Goal: Task Accomplishment & Management: Manage account settings

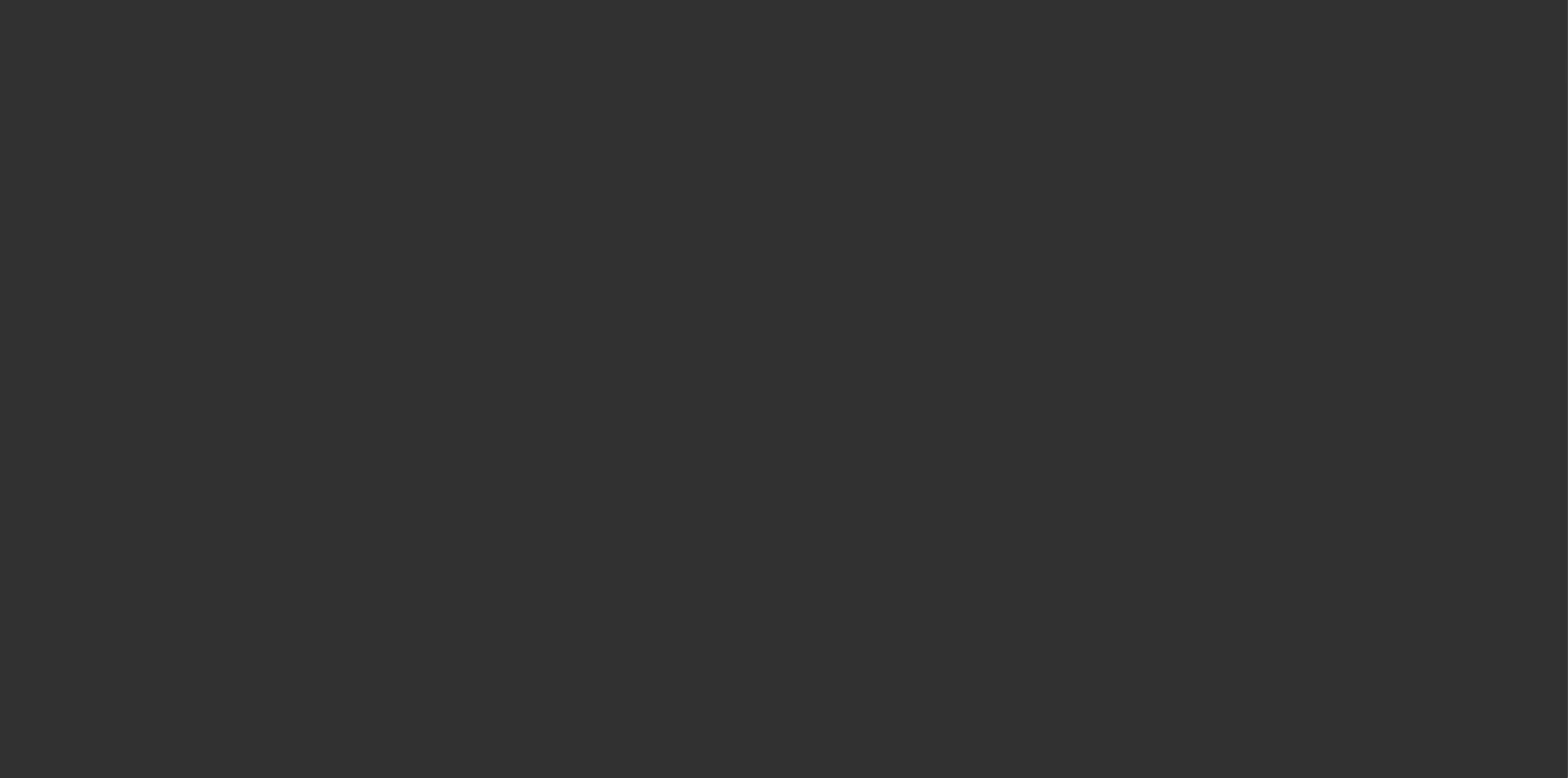
select select "3"
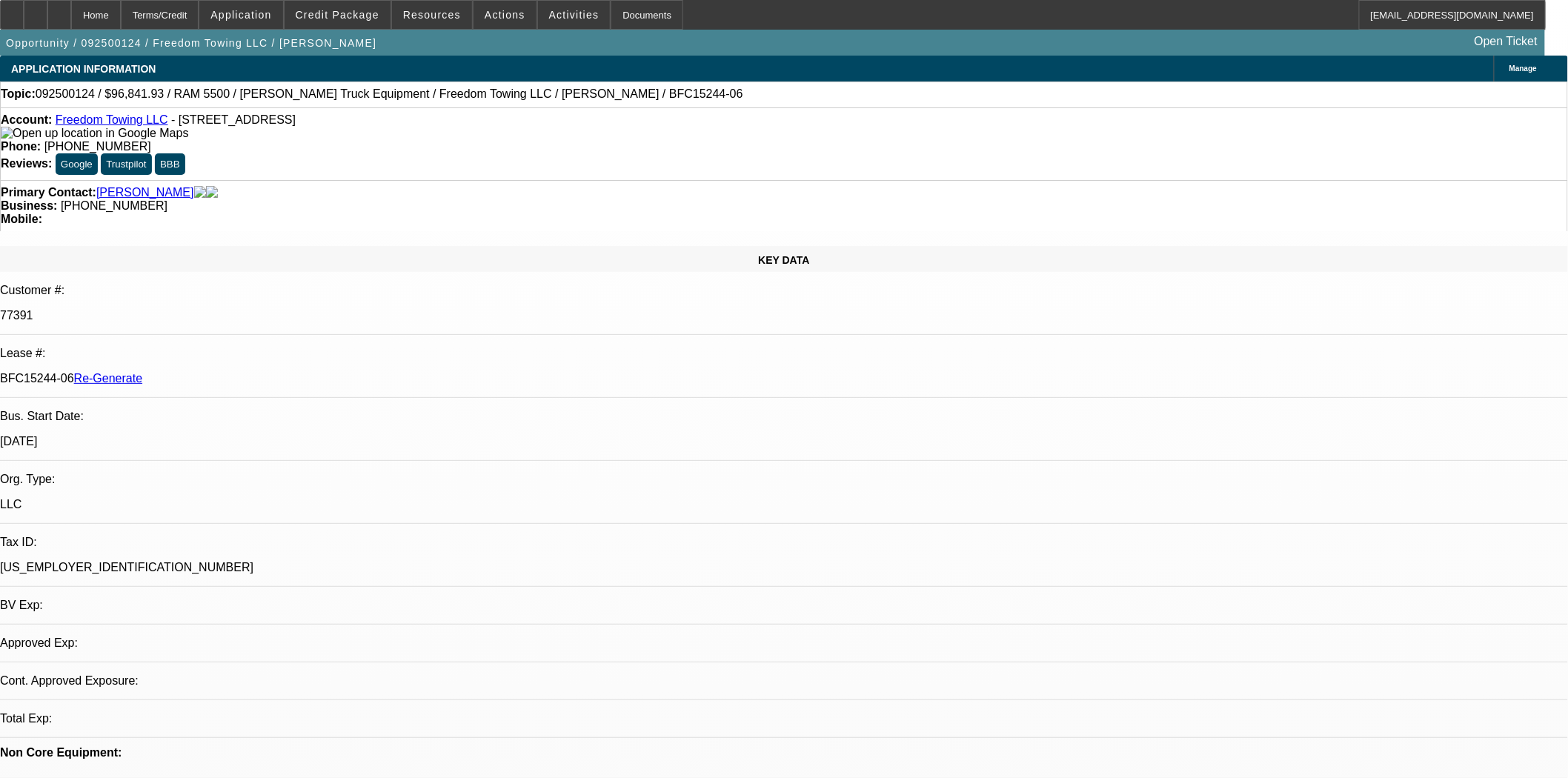
select select "0"
select select "2"
select select "0.1"
select select "4"
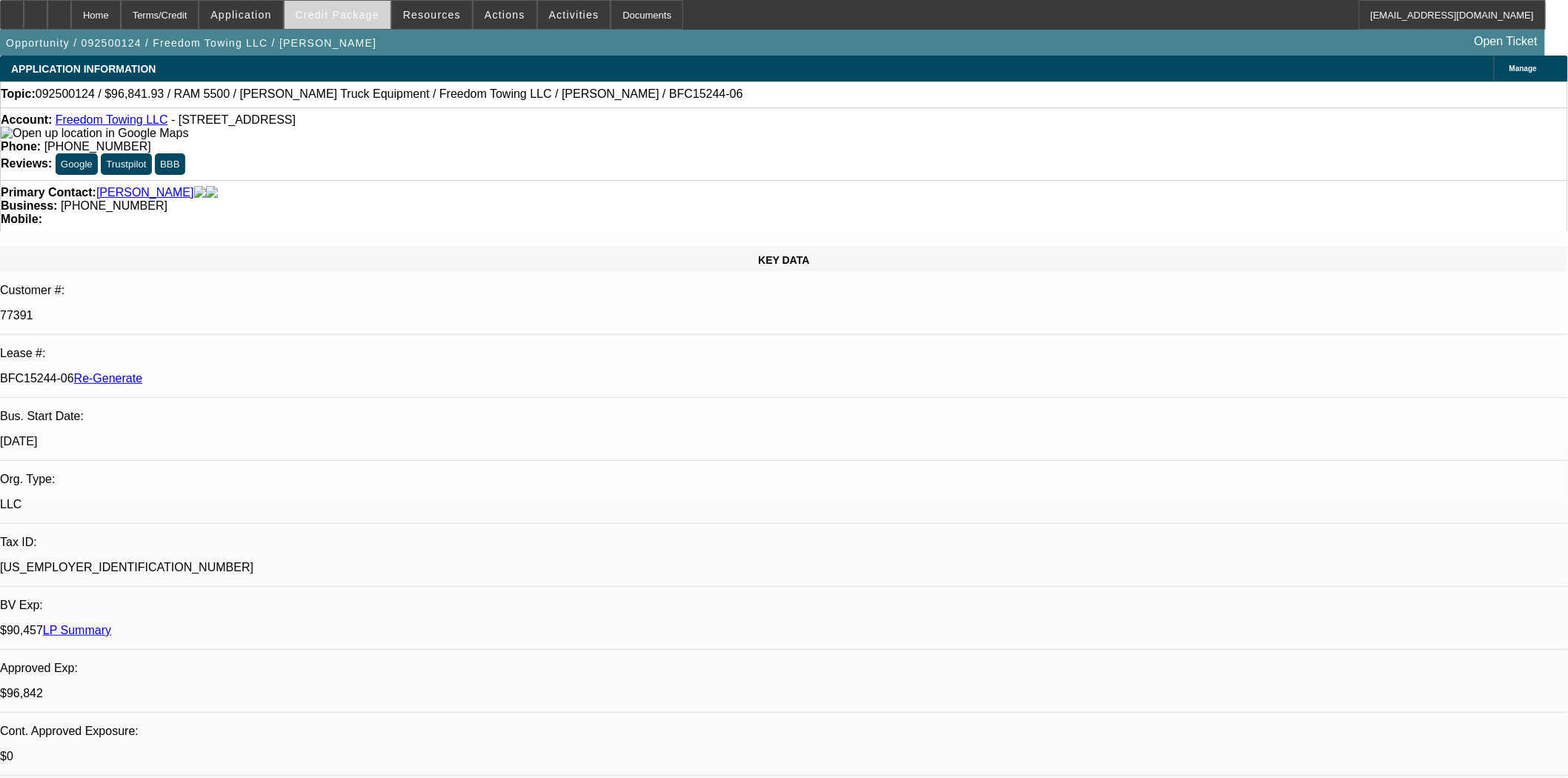
click at [359, 11] on span "Credit Package" at bounding box center [337, 14] width 84 height 12
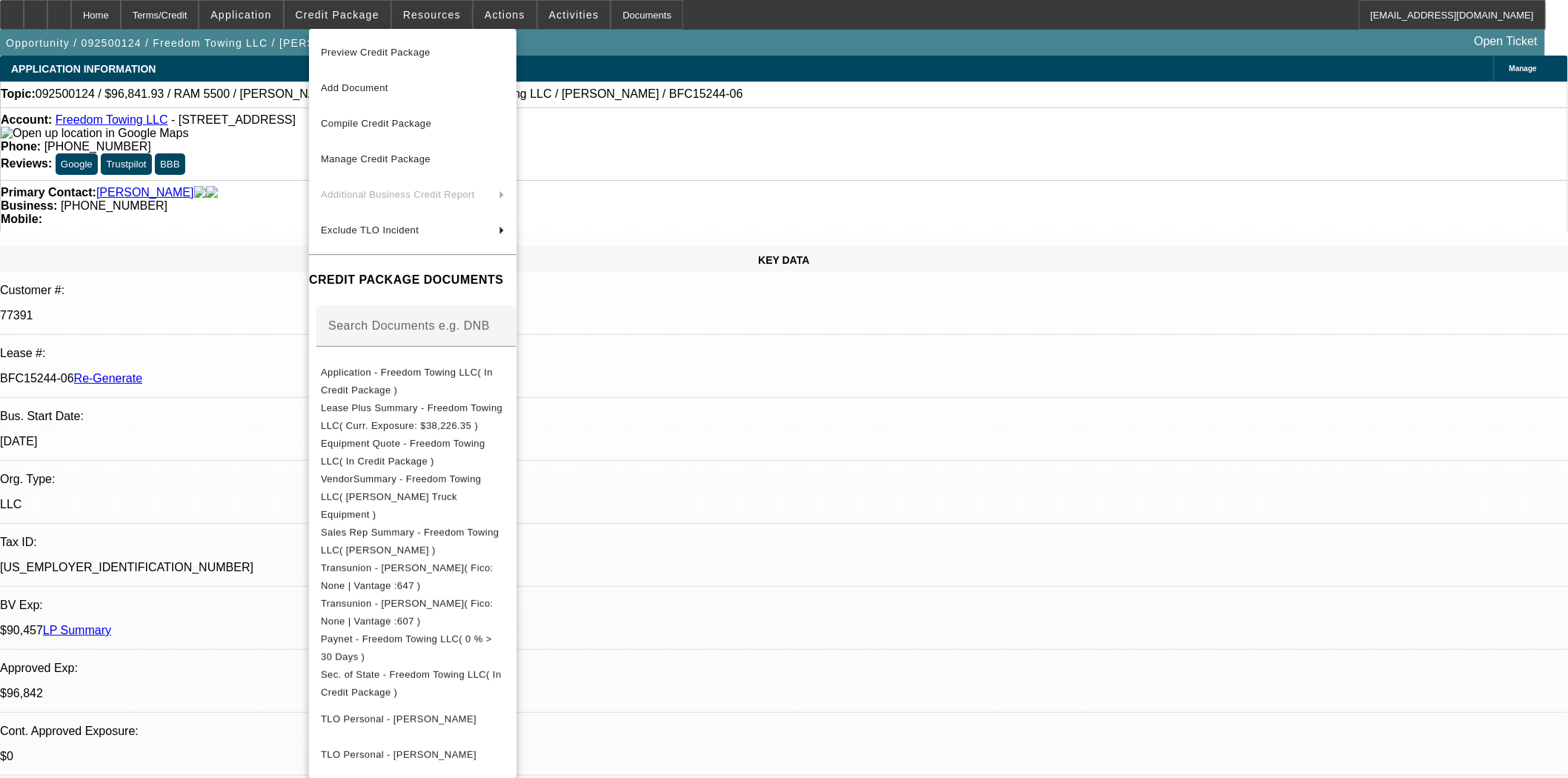
click at [362, 57] on span "Preview Credit Package" at bounding box center [412, 53] width 184 height 18
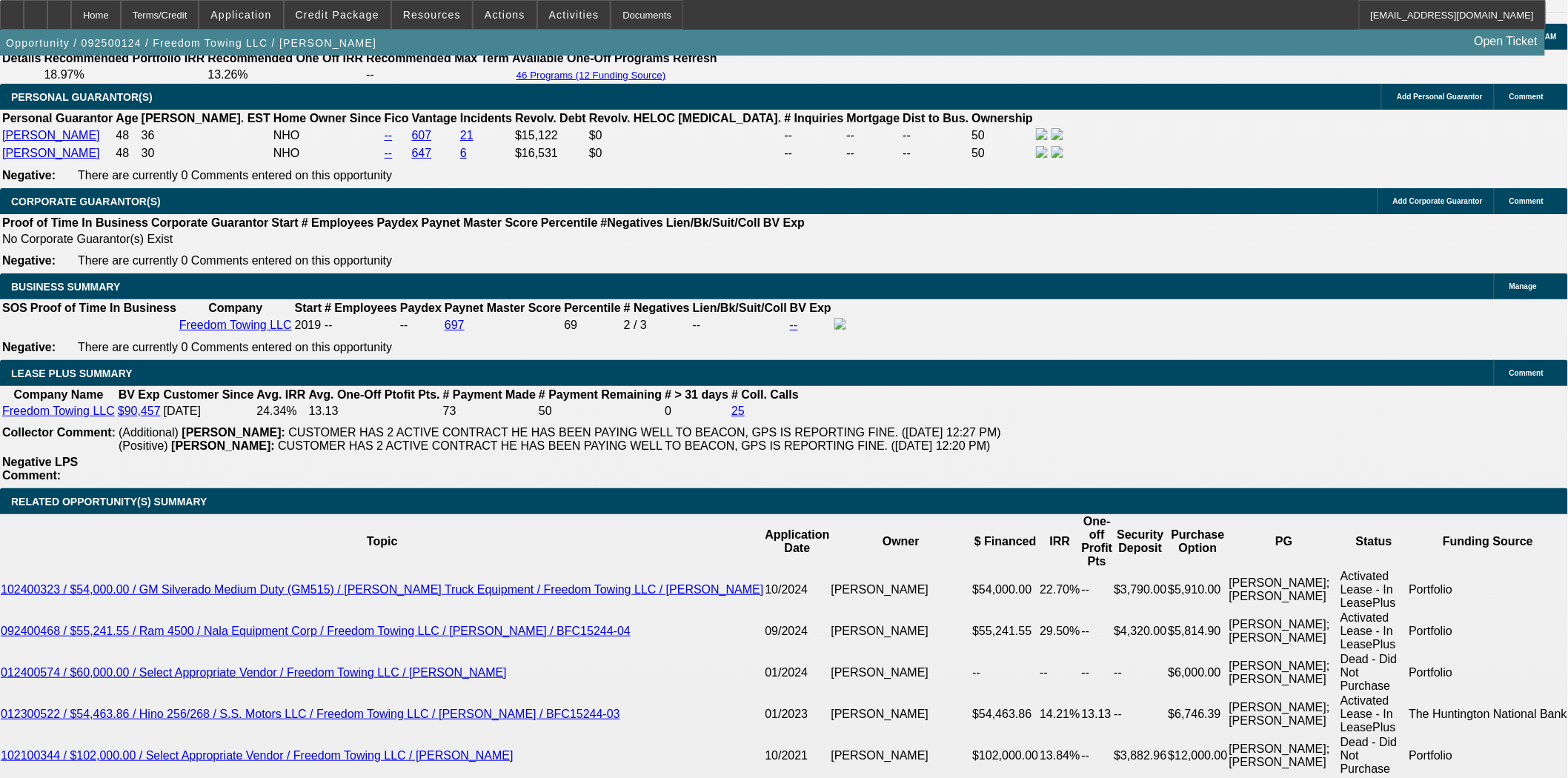
scroll to position [2471, 0]
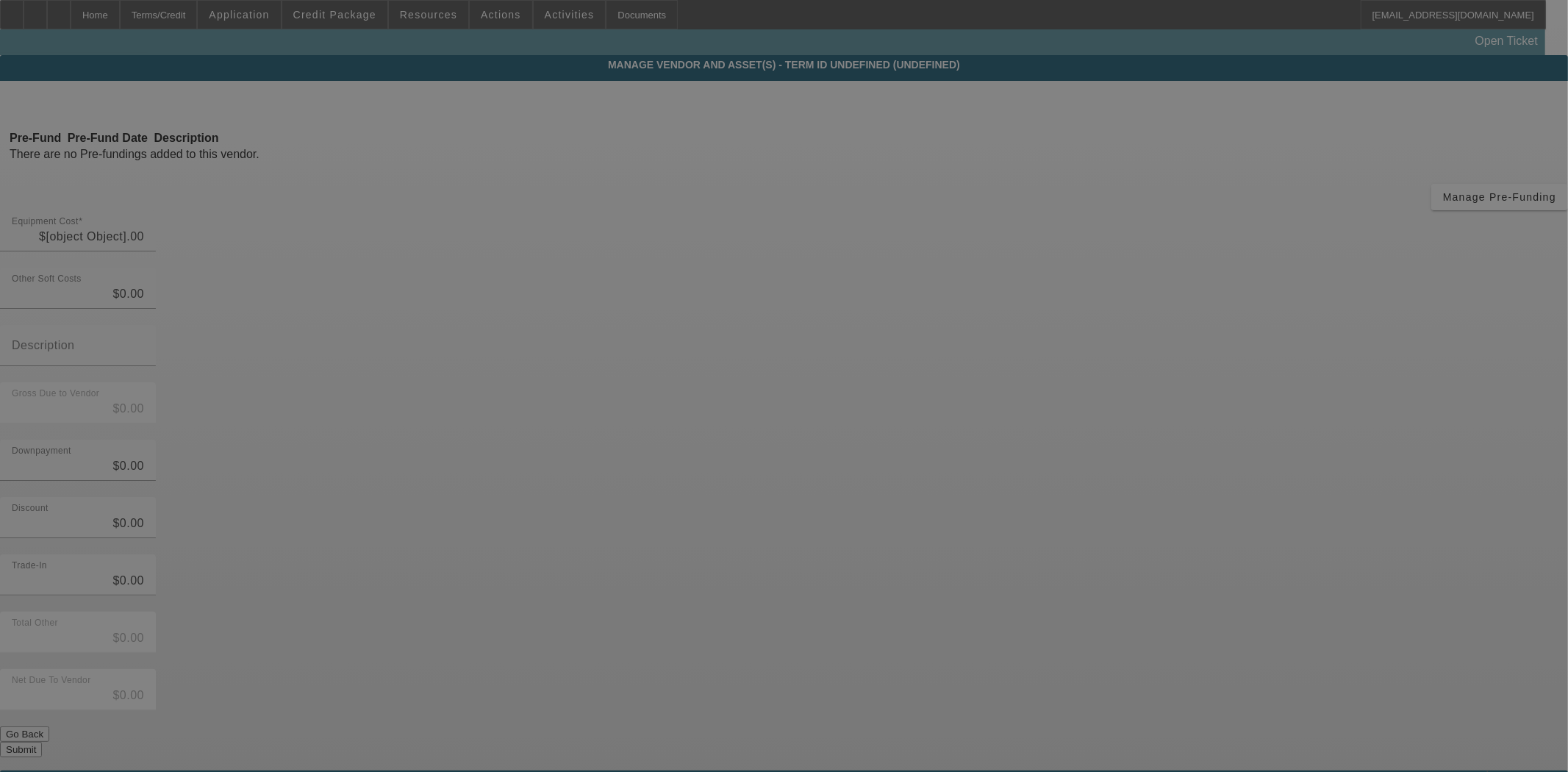
type input "$96,841.93"
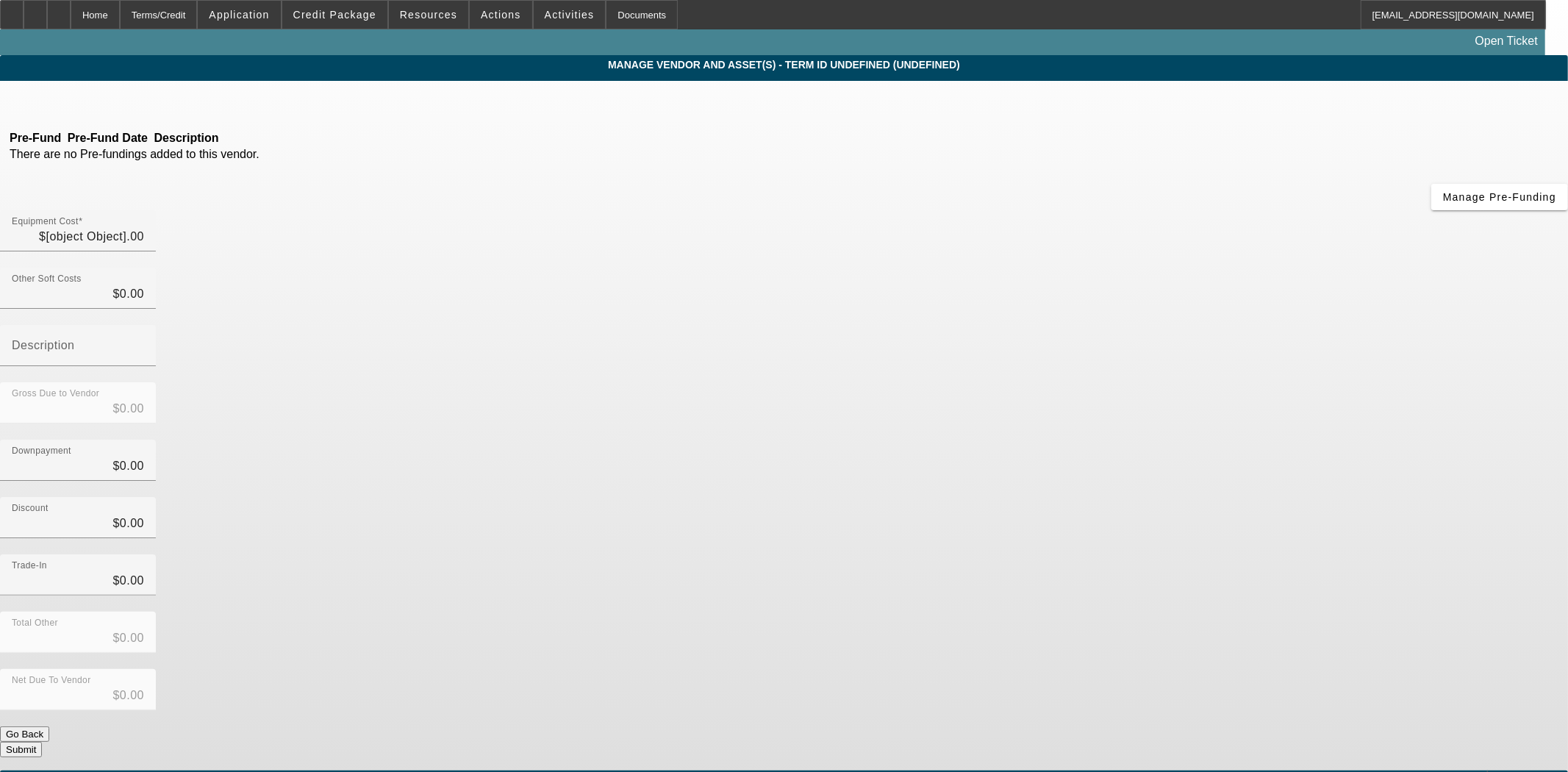
type input "$96,841.93"
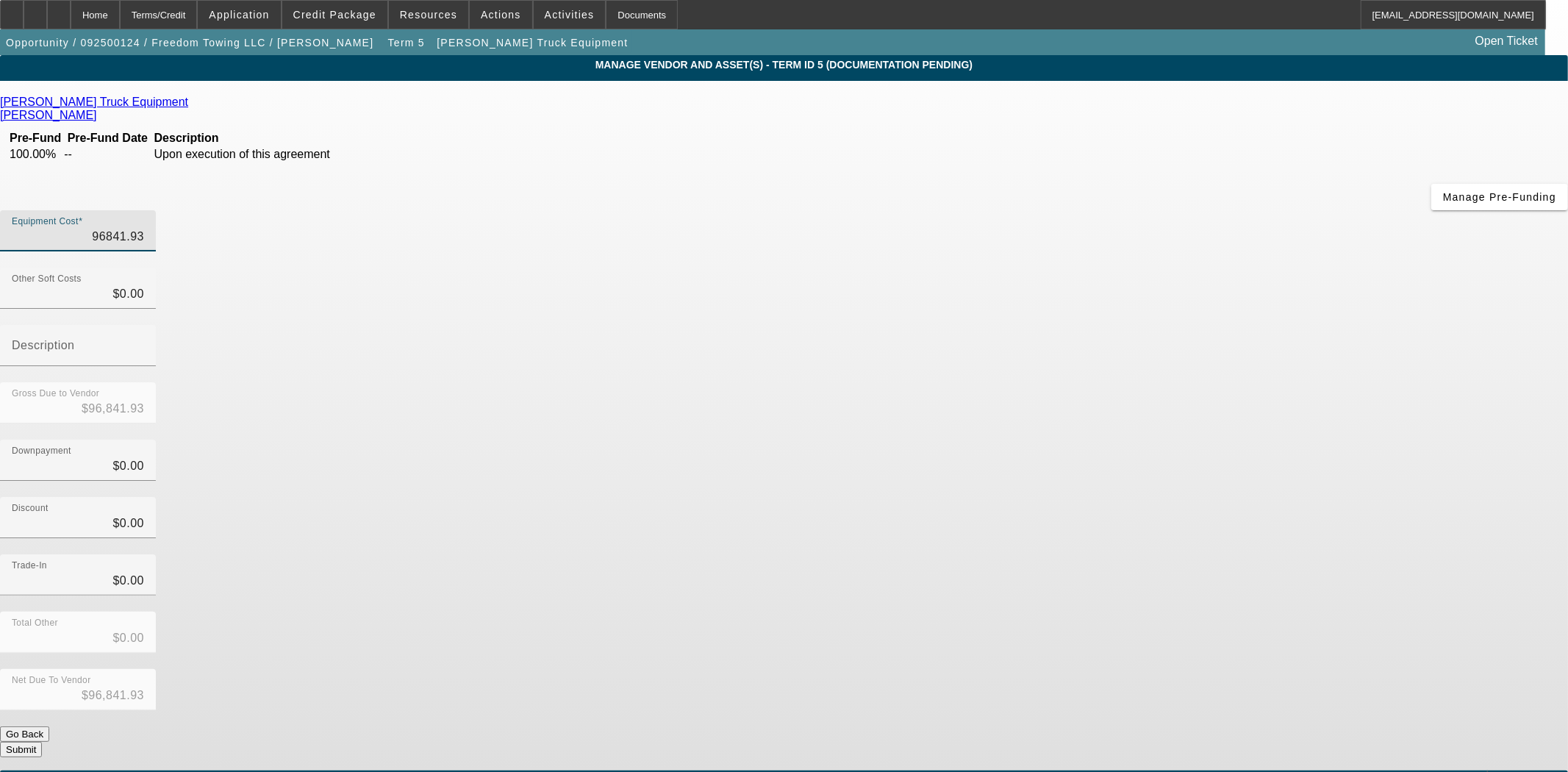
drag, startPoint x: 922, startPoint y: 122, endPoint x: 1245, endPoint y: 143, distance: 323.7
click at [1245, 143] on app-vendor-asset-manage "MANAGE VENDOR AND ASSET(S) - Term ID 5 (Documentation Pending) Remove Vendor Bl…" at bounding box center [784, 450] width 1568 height 790
type input "4"
type input "$4.00"
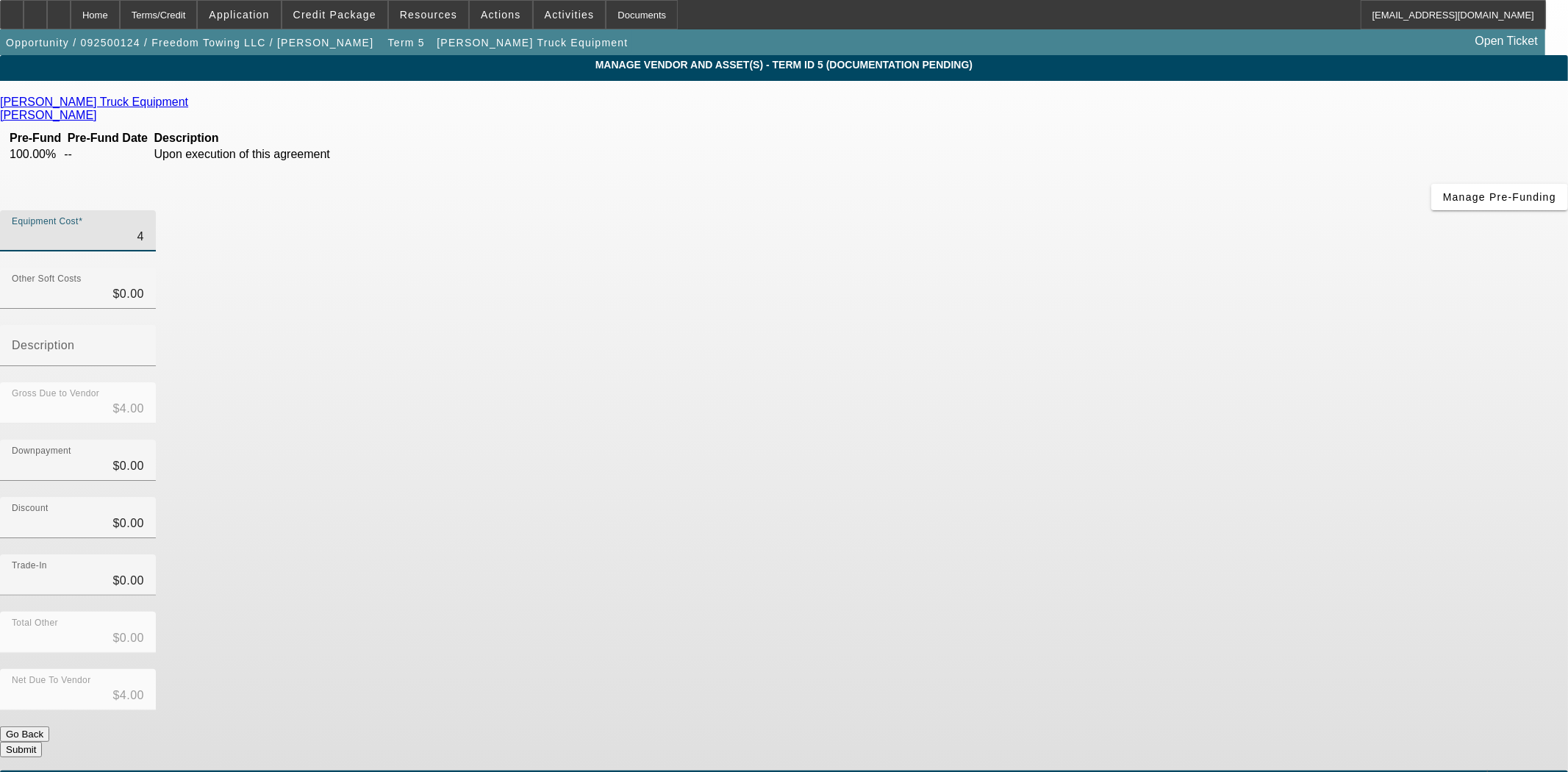
type input "48"
type input "$48.00"
type input "484"
type input "$484.00"
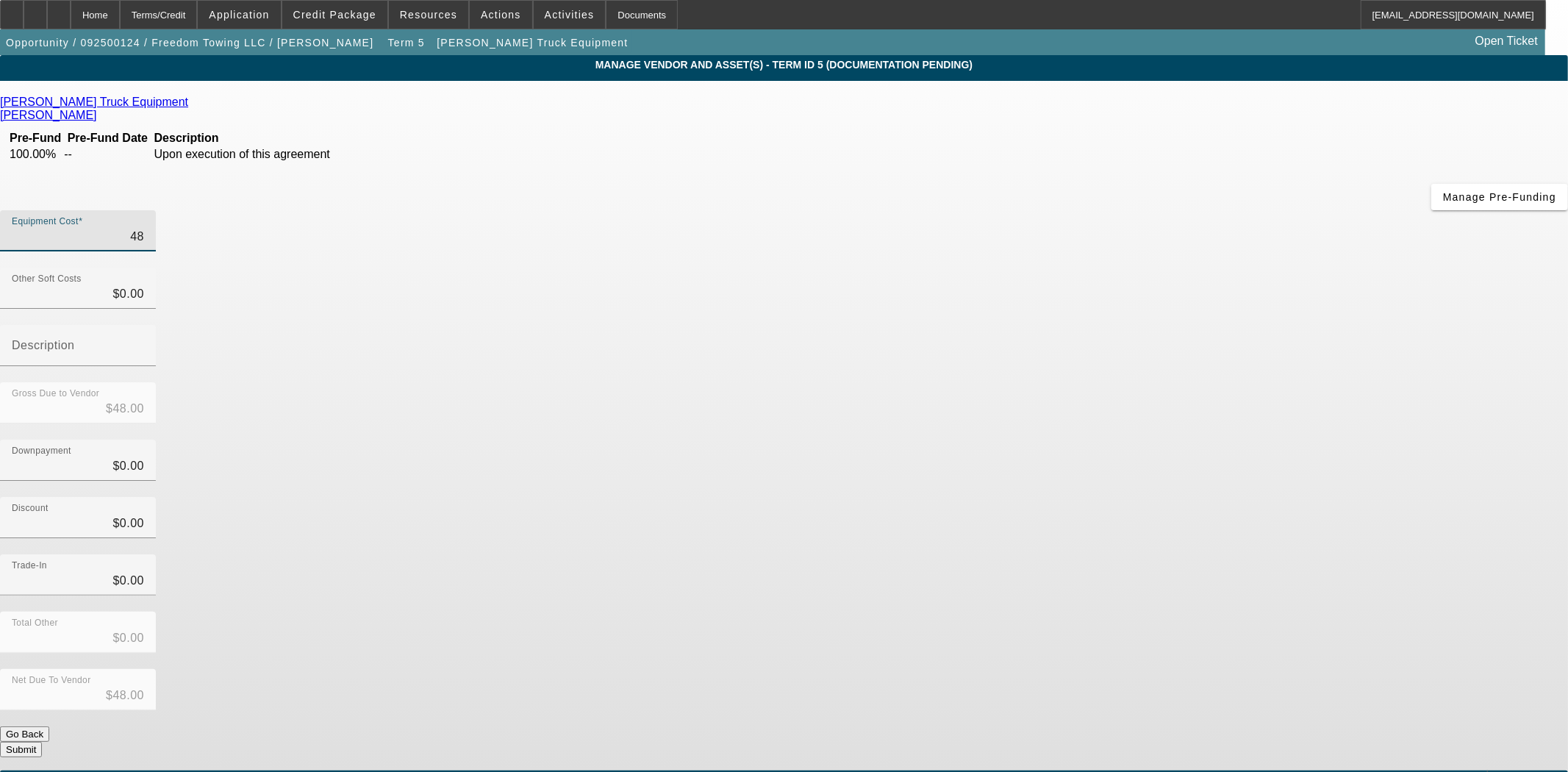
type input "$484.00"
type input "4841"
type input "$4,841.00"
type input "48417"
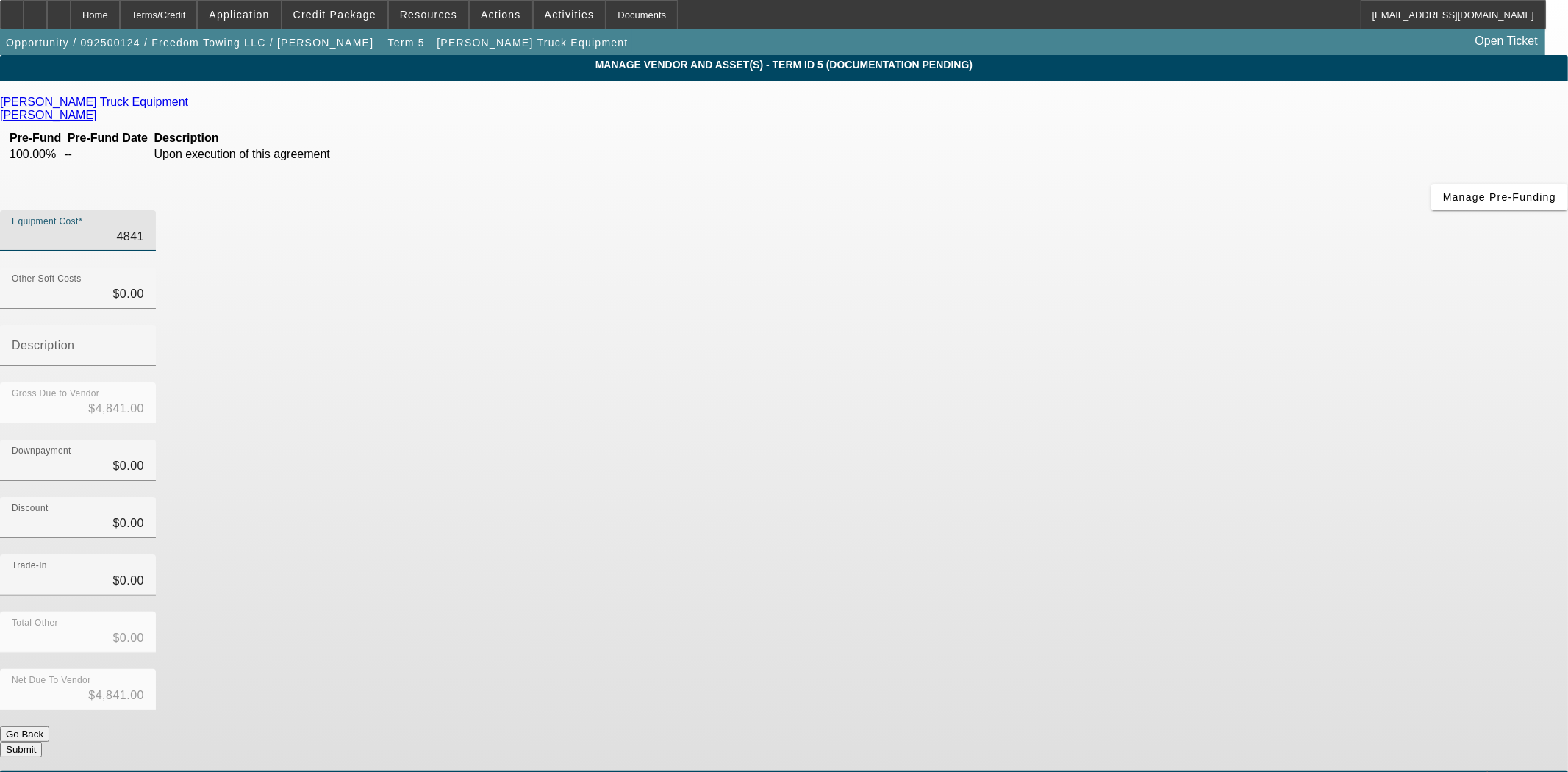
type input "$48,417.00"
type input "48417.5"
type input "$48,417.50"
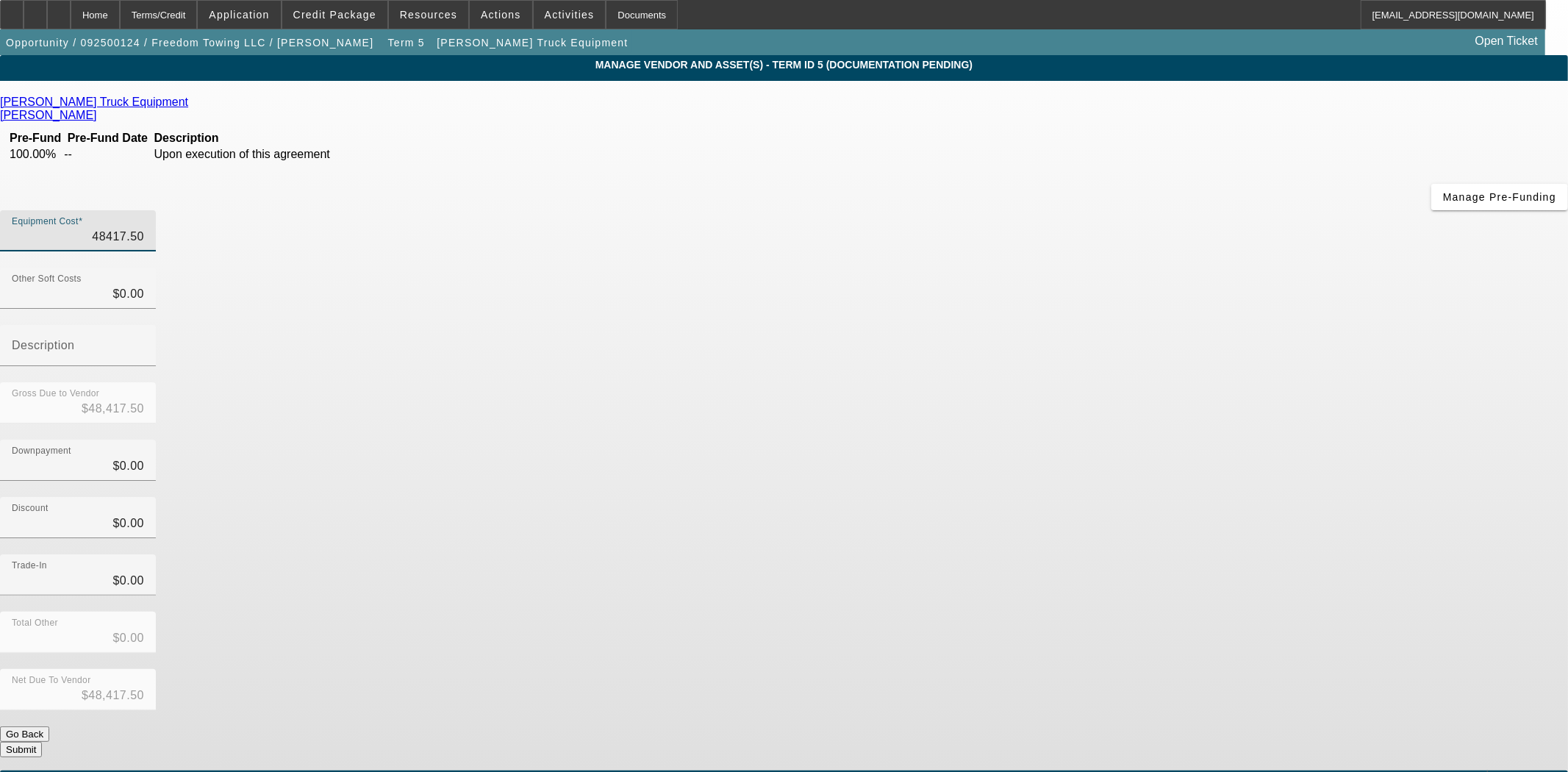
type input "$48,417.50"
type input "$0.00"
click at [42, 743] on button "Submit" at bounding box center [20, 750] width 42 height 15
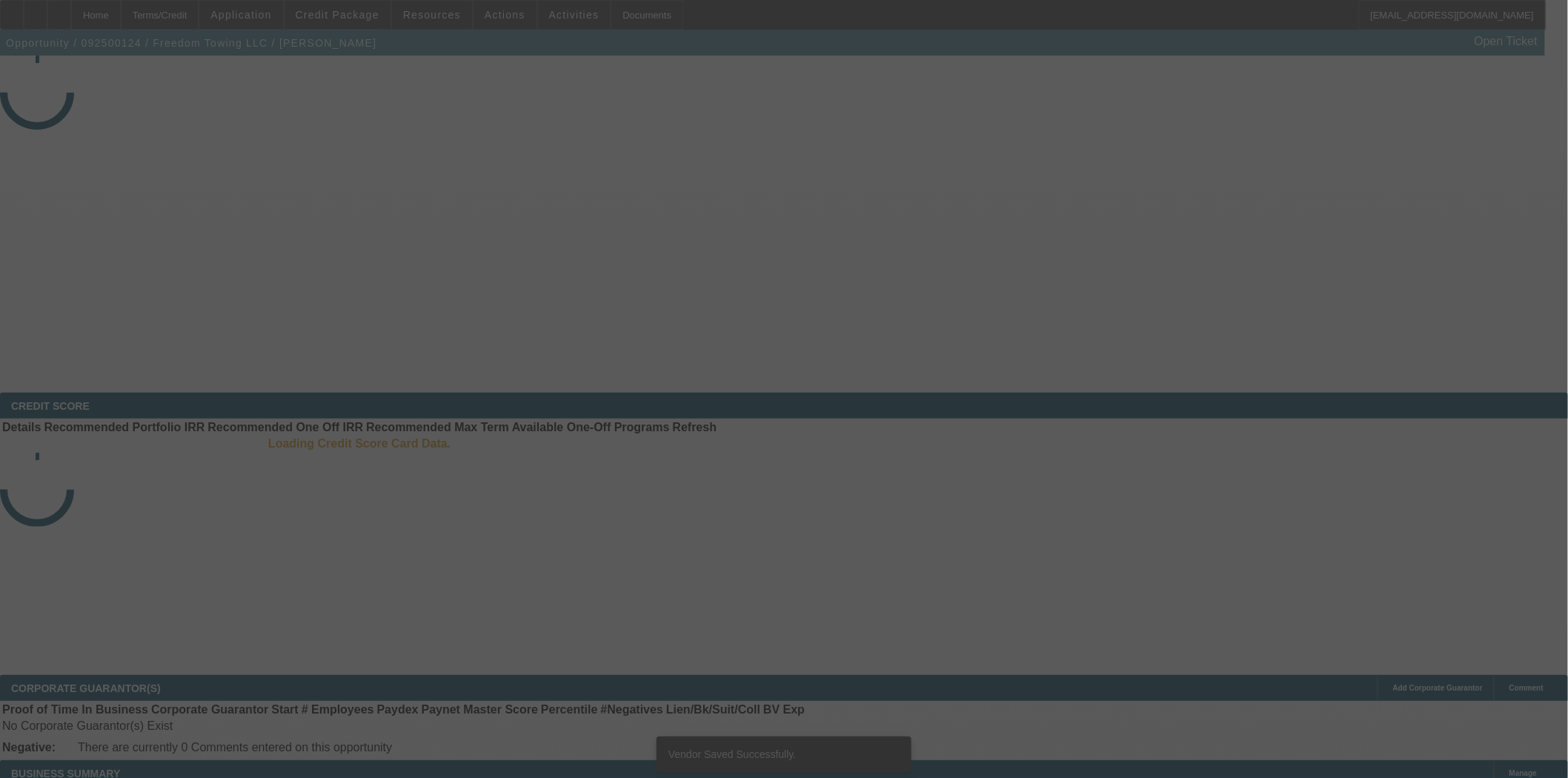
select select "3"
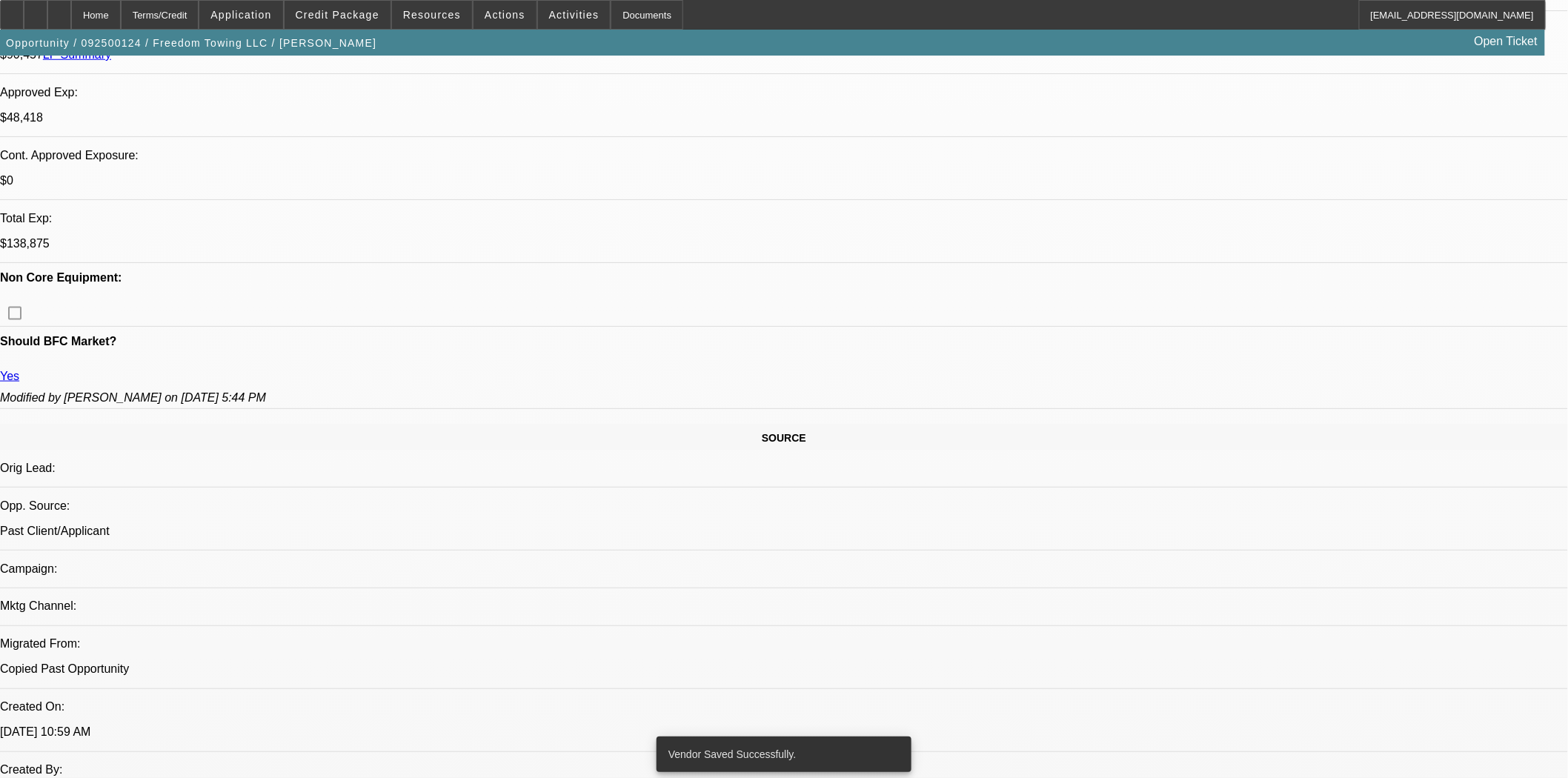
select select "0"
select select "2"
select select "0.1"
select select "4"
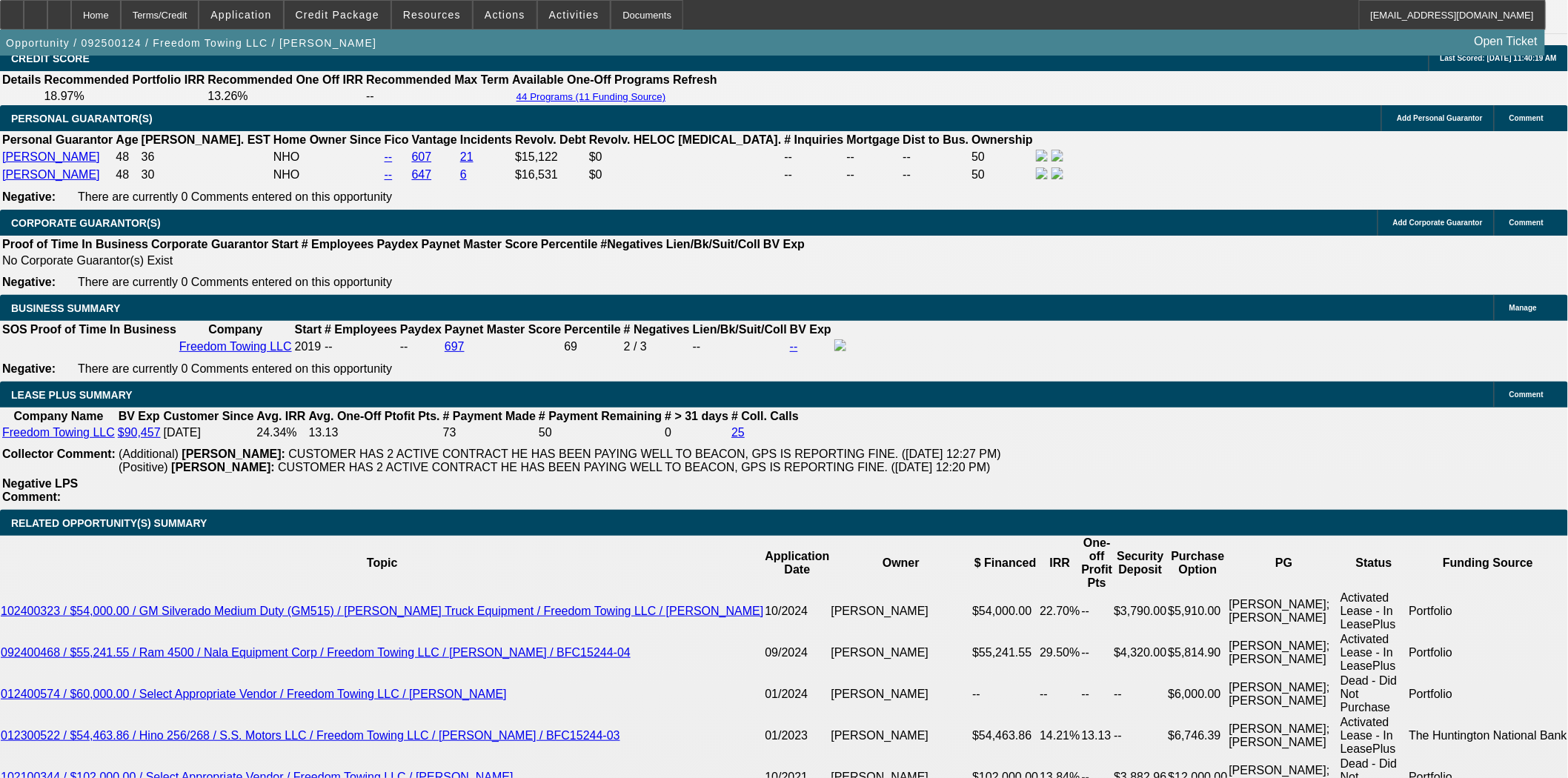
scroll to position [2223, 0]
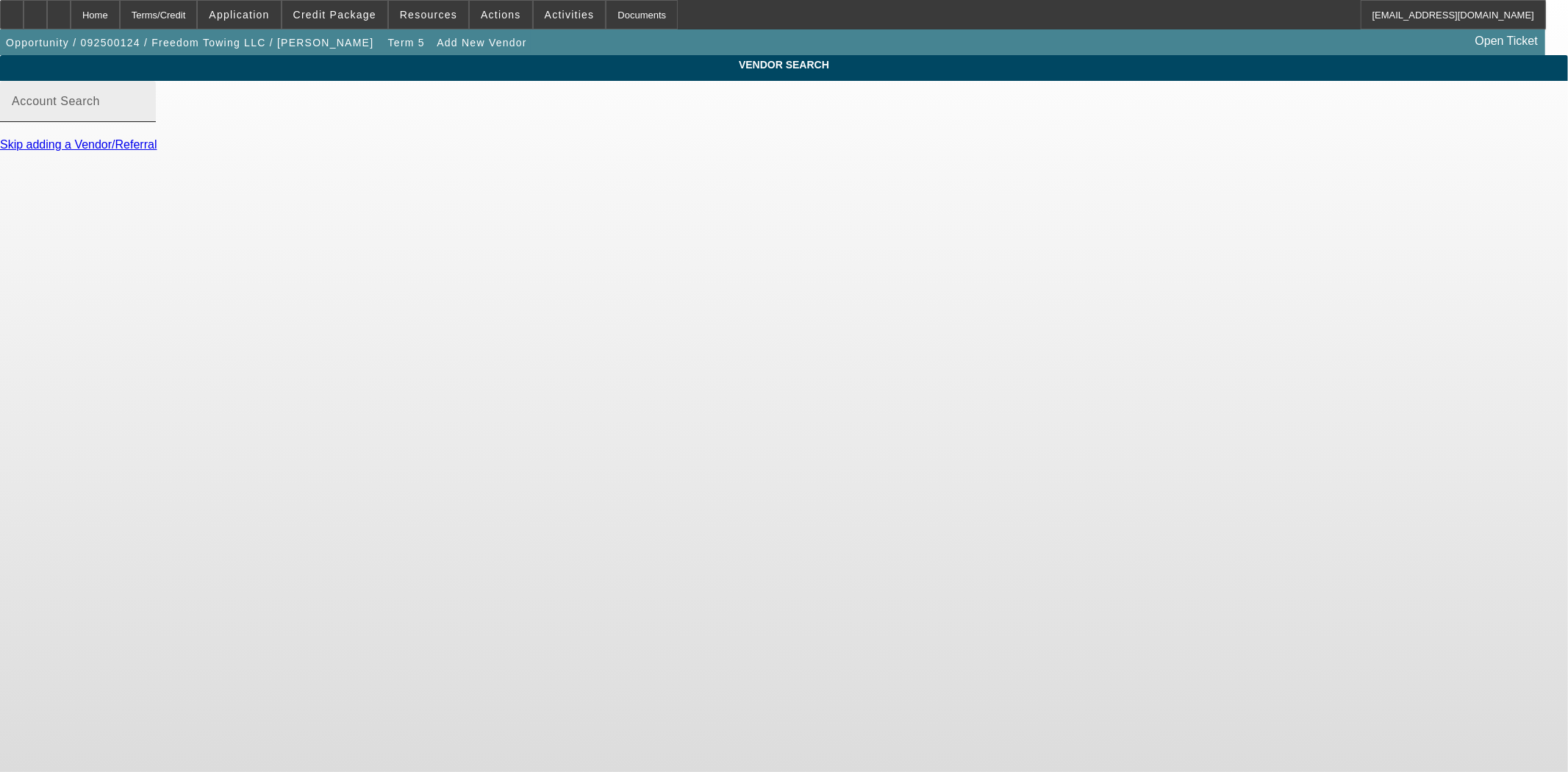
click at [144, 116] on input "Account Search" at bounding box center [78, 108] width 133 height 18
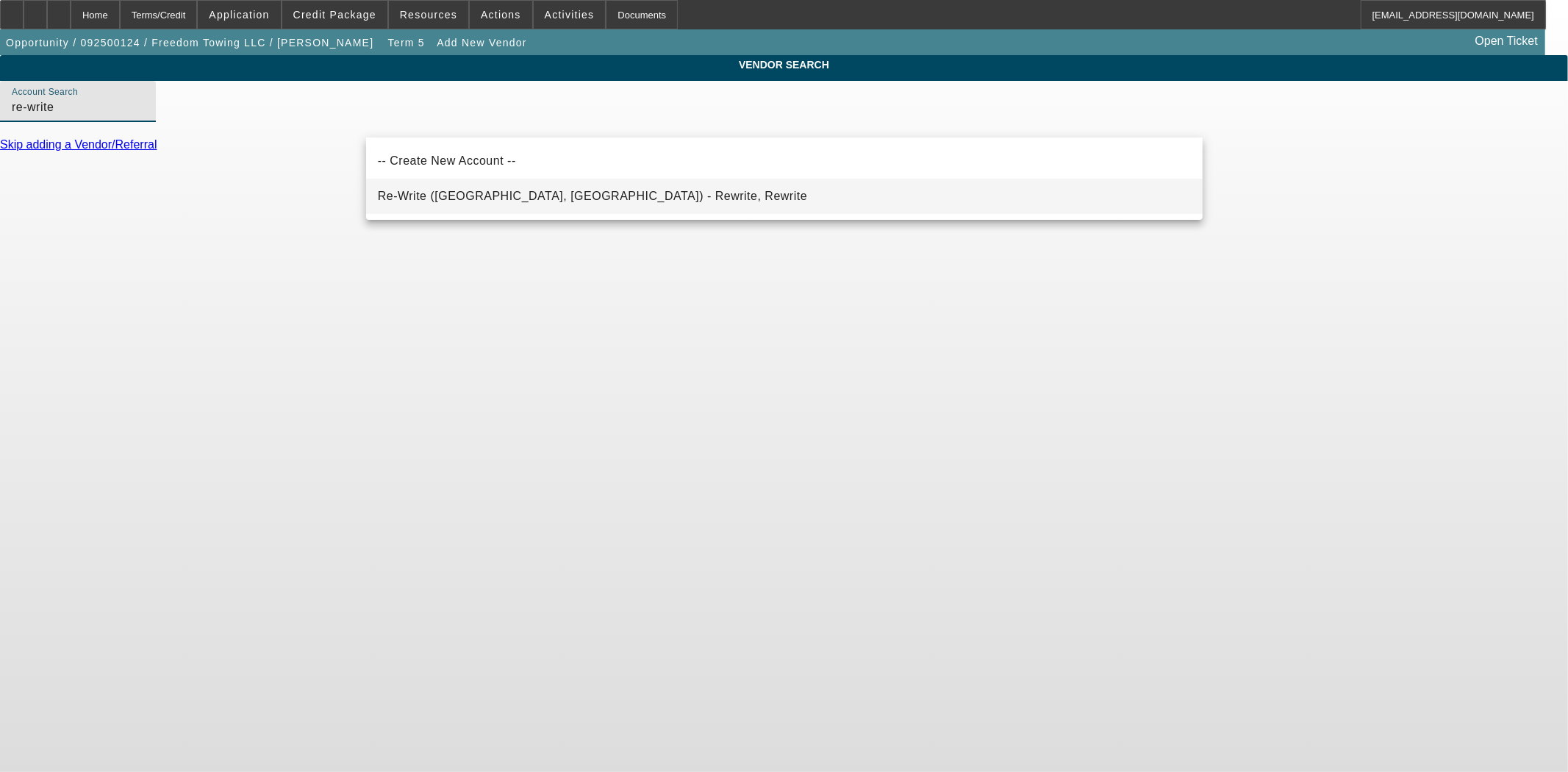
click at [472, 195] on span "Re-Write (Northbrook, IL) - Rewrite, Rewrite" at bounding box center [592, 196] width 429 height 12
type input "Re-Write (Northbrook, IL) - Rewrite, Rewrite"
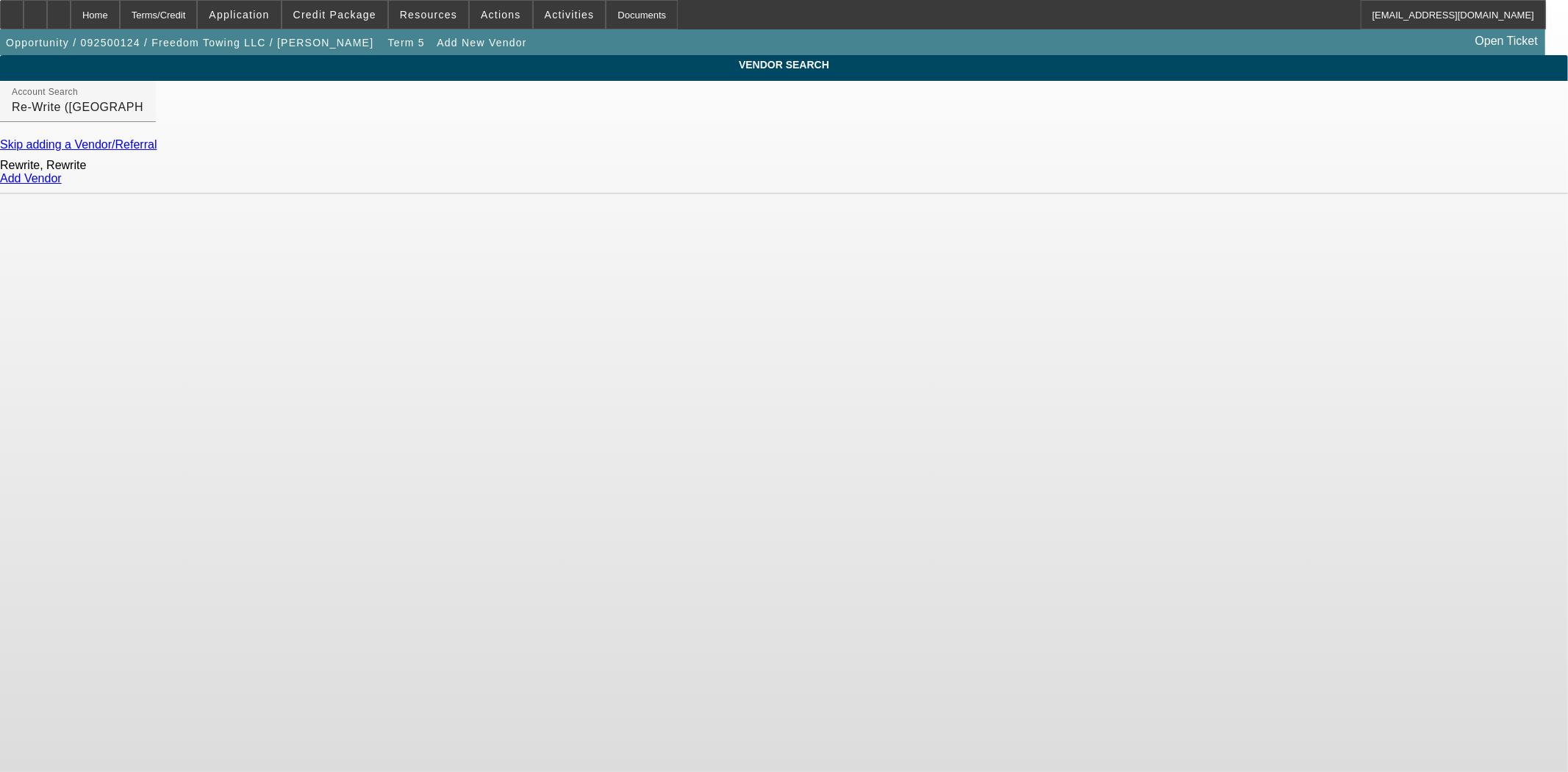
click at [61, 185] on link "Add Vendor" at bounding box center [30, 178] width 61 height 12
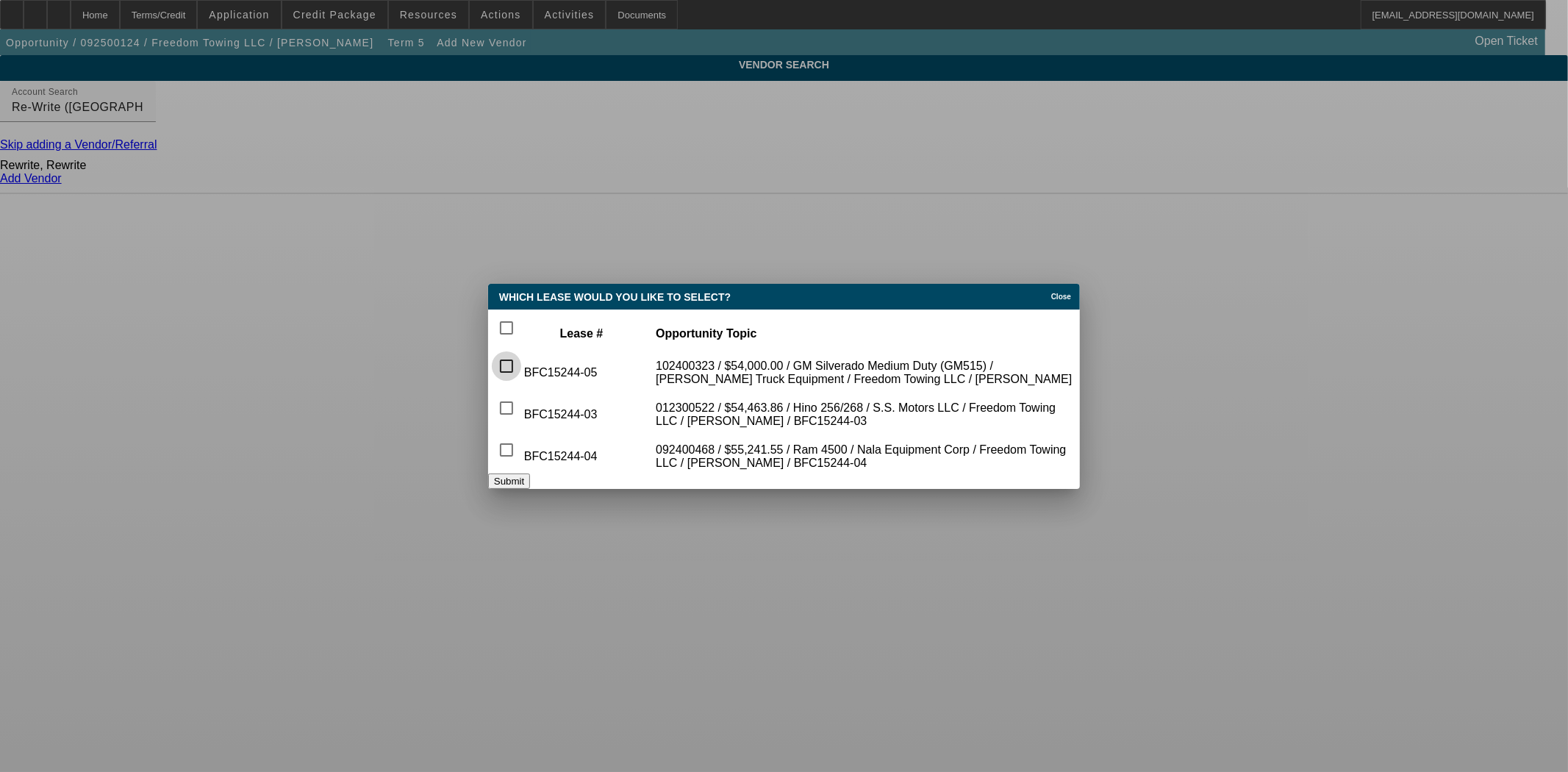
click at [521, 351] on input "checkbox" at bounding box center [506, 365] width 29 height 29
checkbox input "true"
click at [530, 489] on button "Submit" at bounding box center [509, 480] width 42 height 15
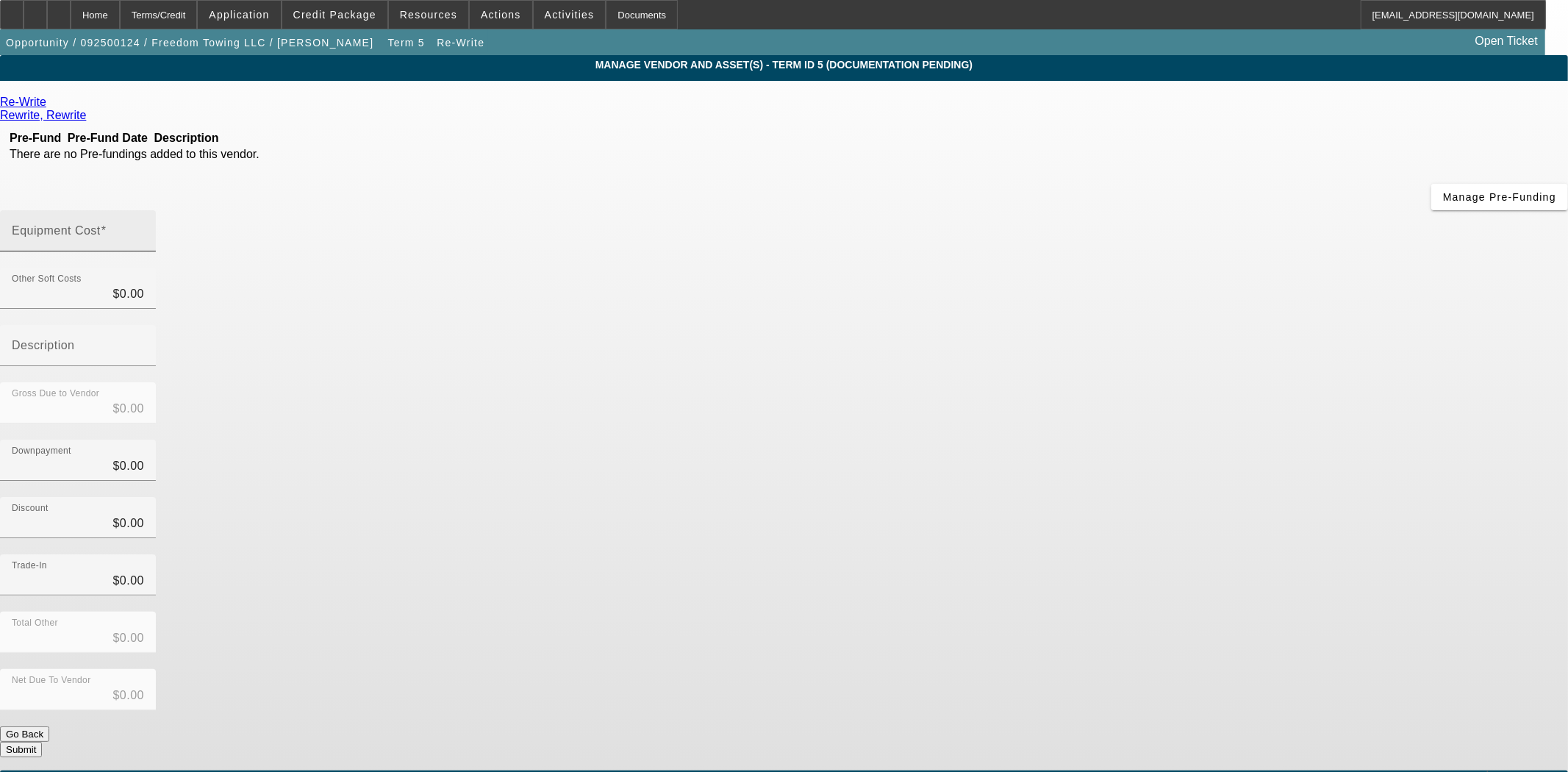
click at [144, 210] on div "Equipment Cost" at bounding box center [78, 231] width 133 height 41
type input "4"
type input "$4.00"
type input "48"
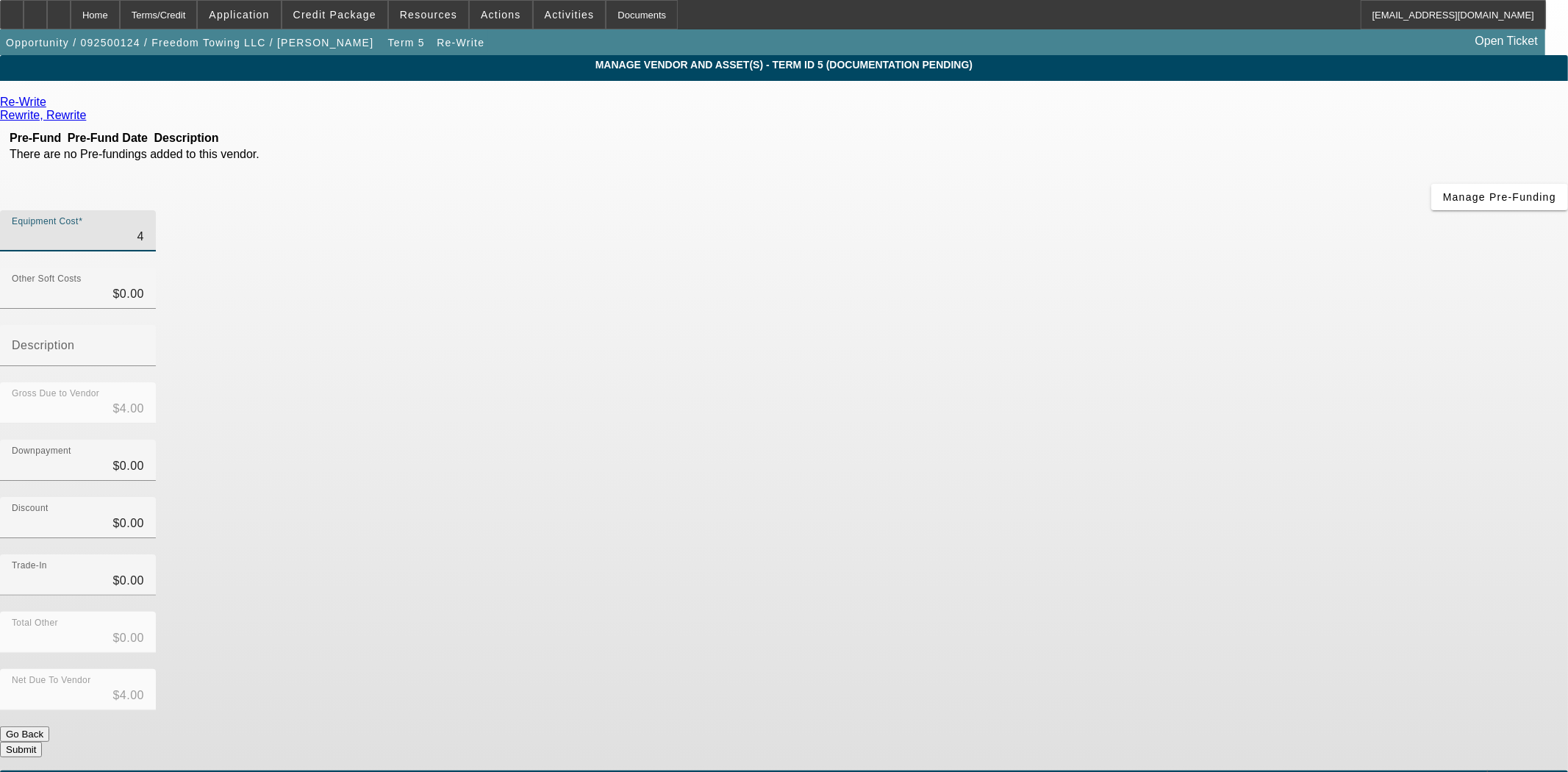
type input "$48.00"
type input "484"
type input "$484.00"
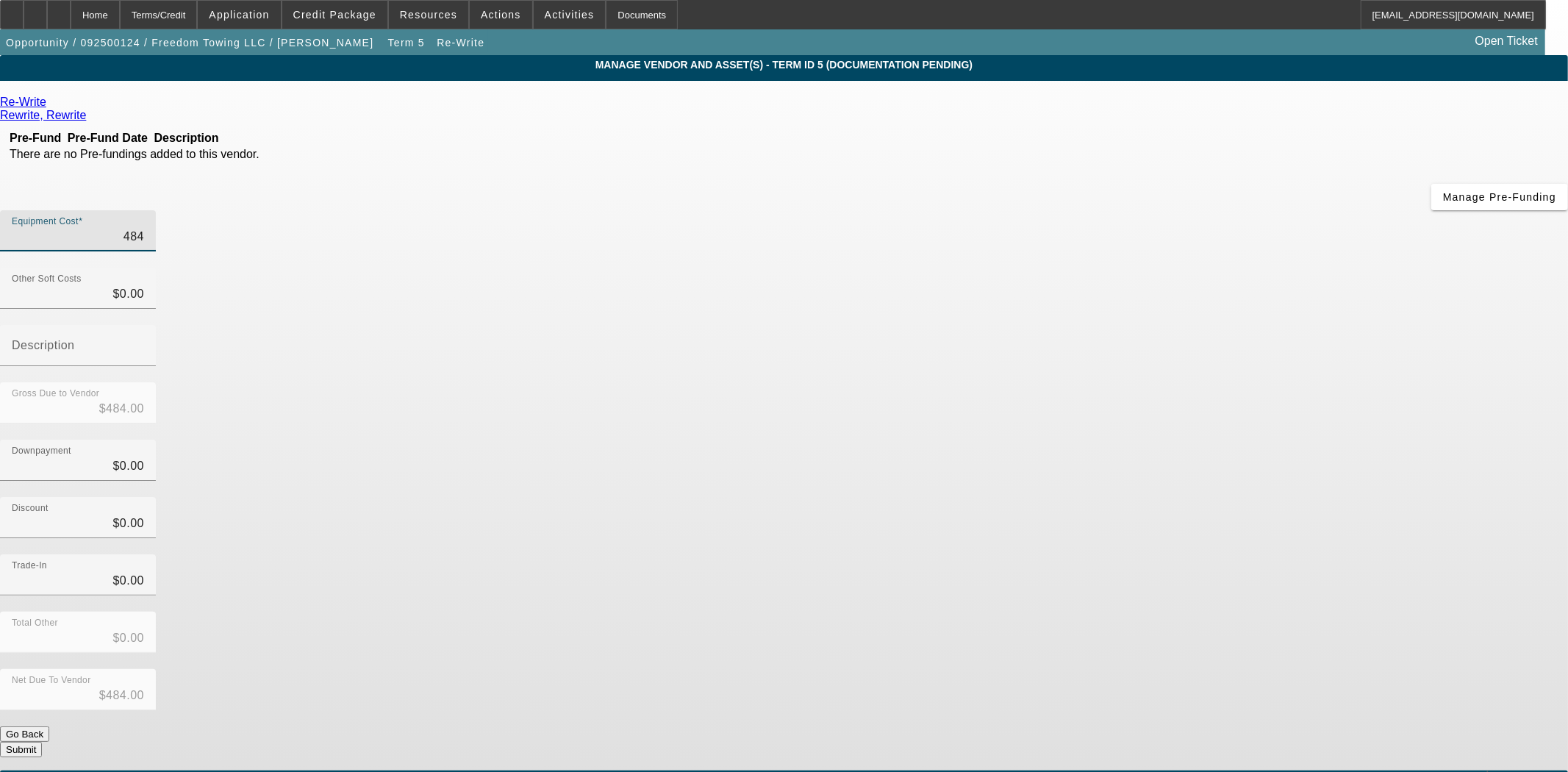
type input "4842"
type input "$4,842.00"
type input "48424"
type input "$48,424.00"
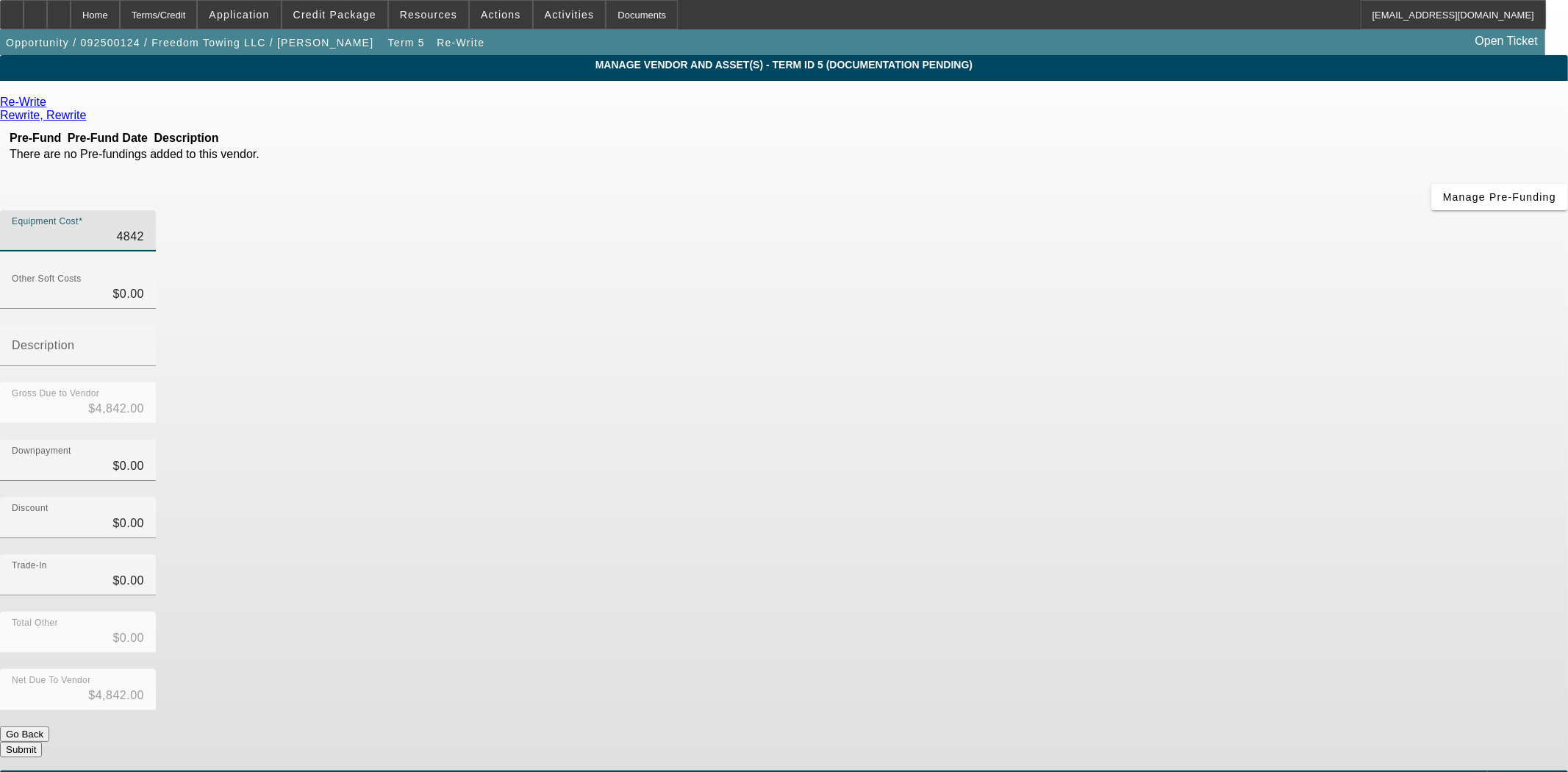
type input "$48,424.00"
type input "48424.4"
type input "$48,424.40"
type input "48424.43"
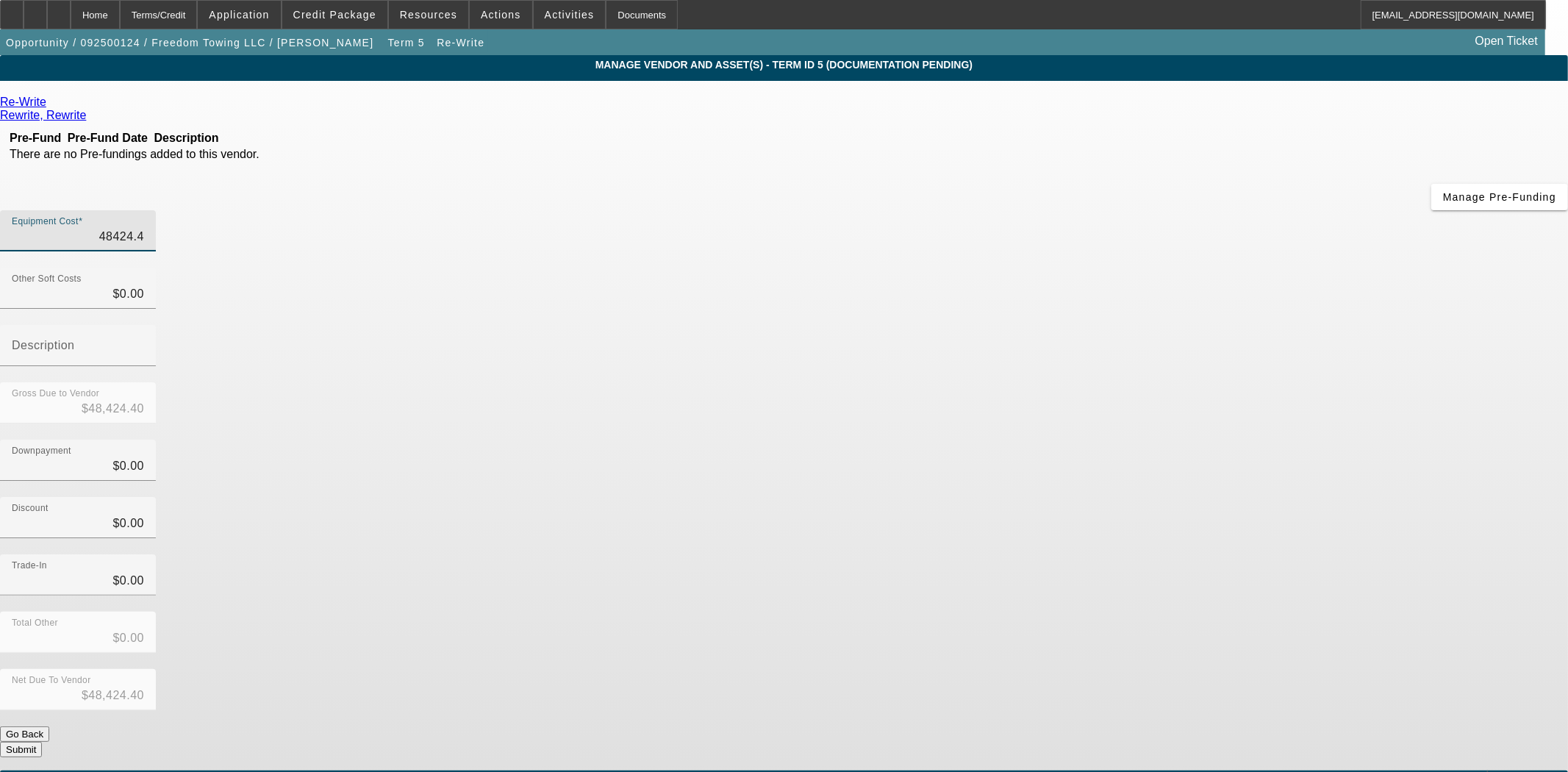
type input "$48,424.43"
type input "$0.00"
click at [1055, 669] on div "Net Due To Vendor $48,424.43" at bounding box center [784, 698] width 1568 height 57
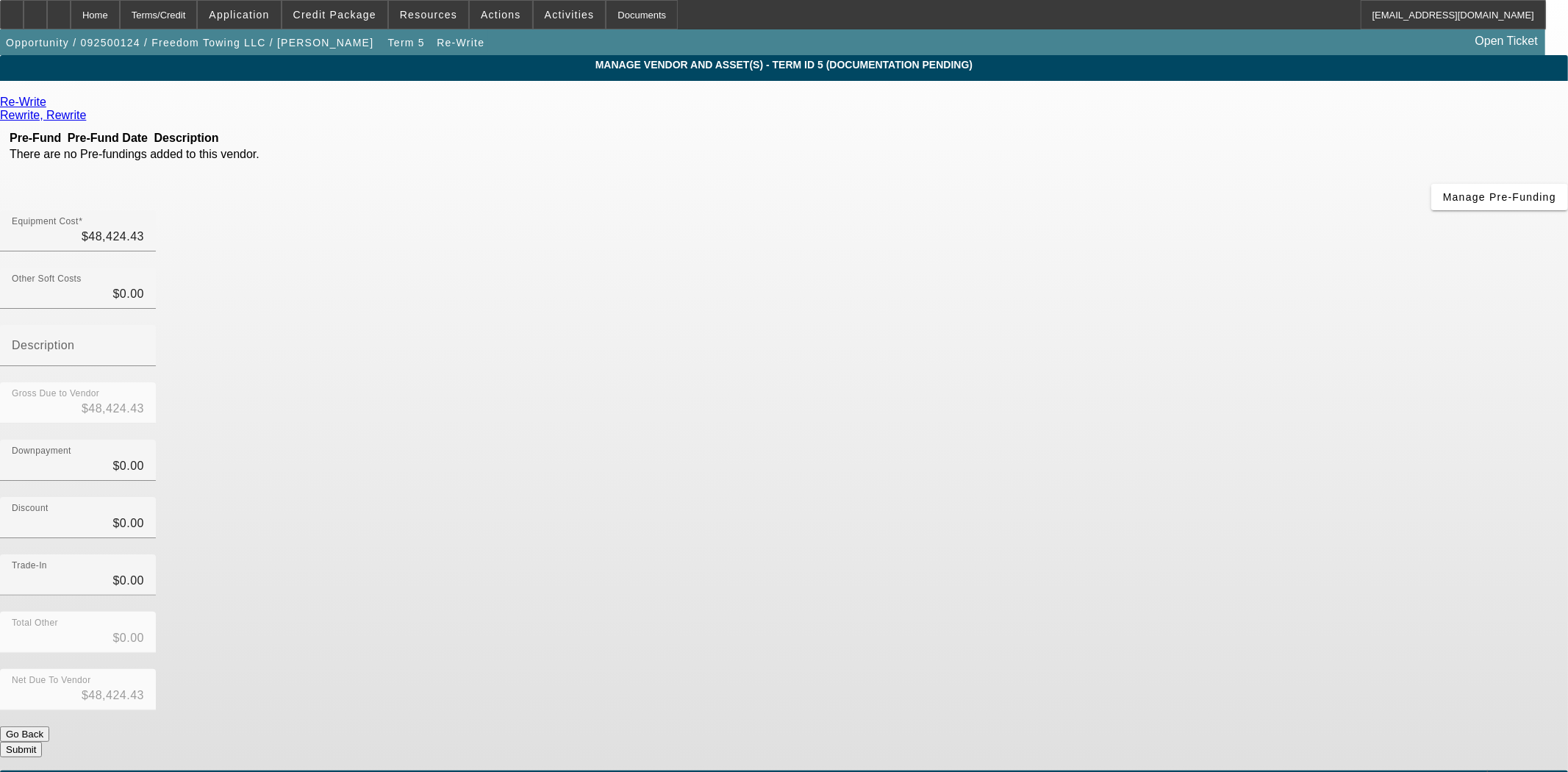
click at [42, 743] on button "Submit" at bounding box center [20, 750] width 42 height 15
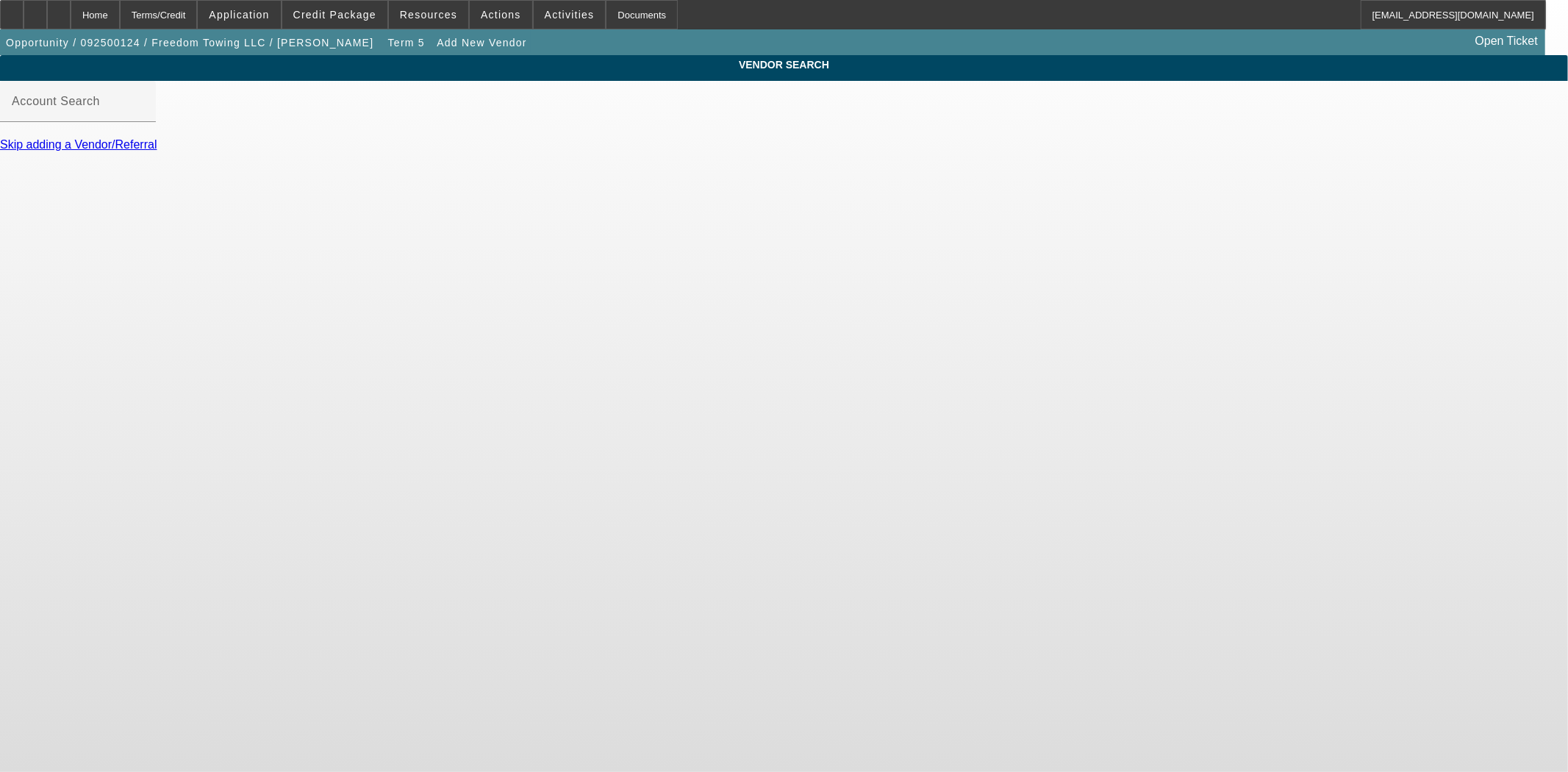
click at [157, 151] on link "Skip adding a Vendor/Referral" at bounding box center [78, 144] width 157 height 12
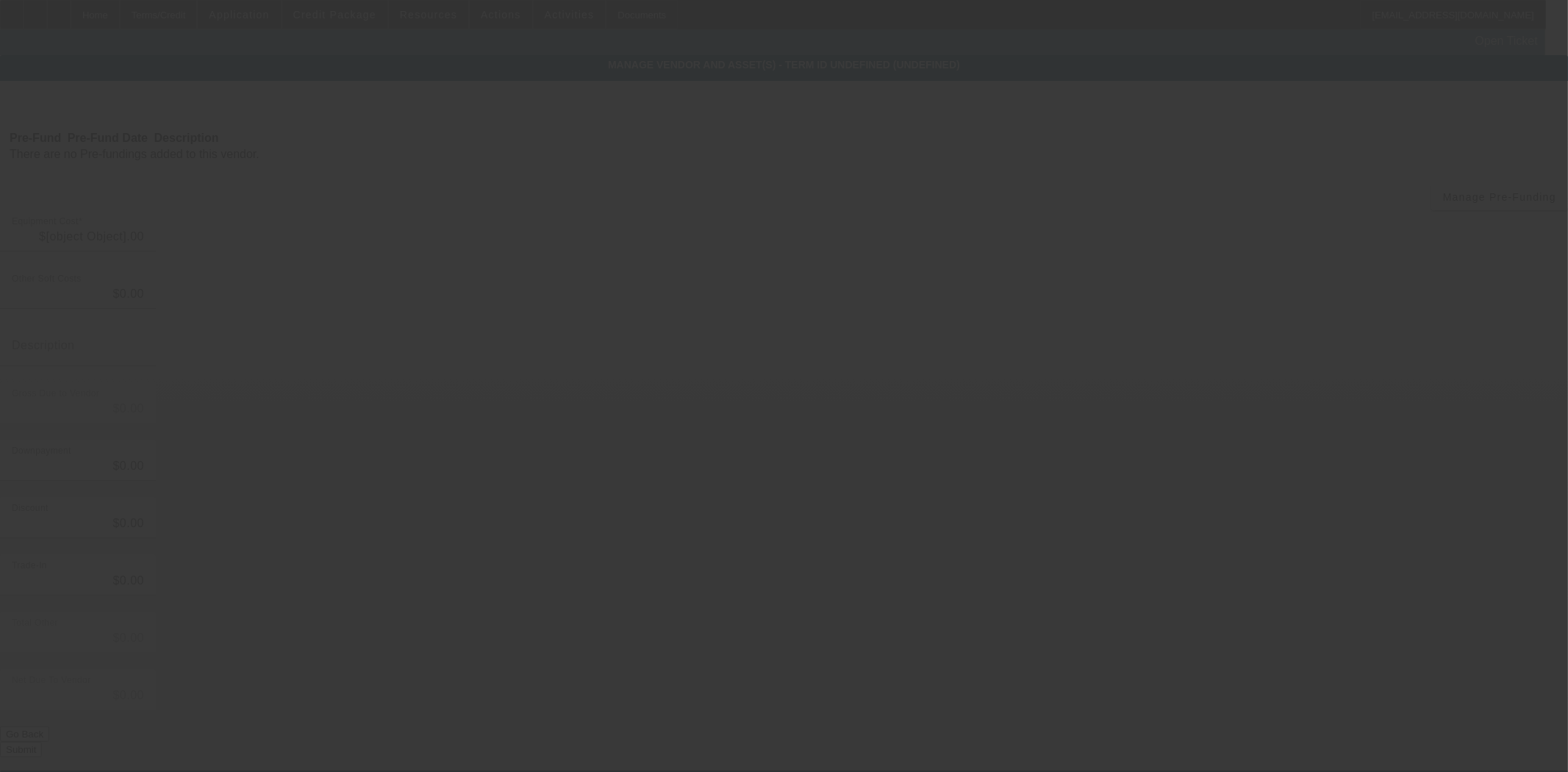
type input "$48,424.43"
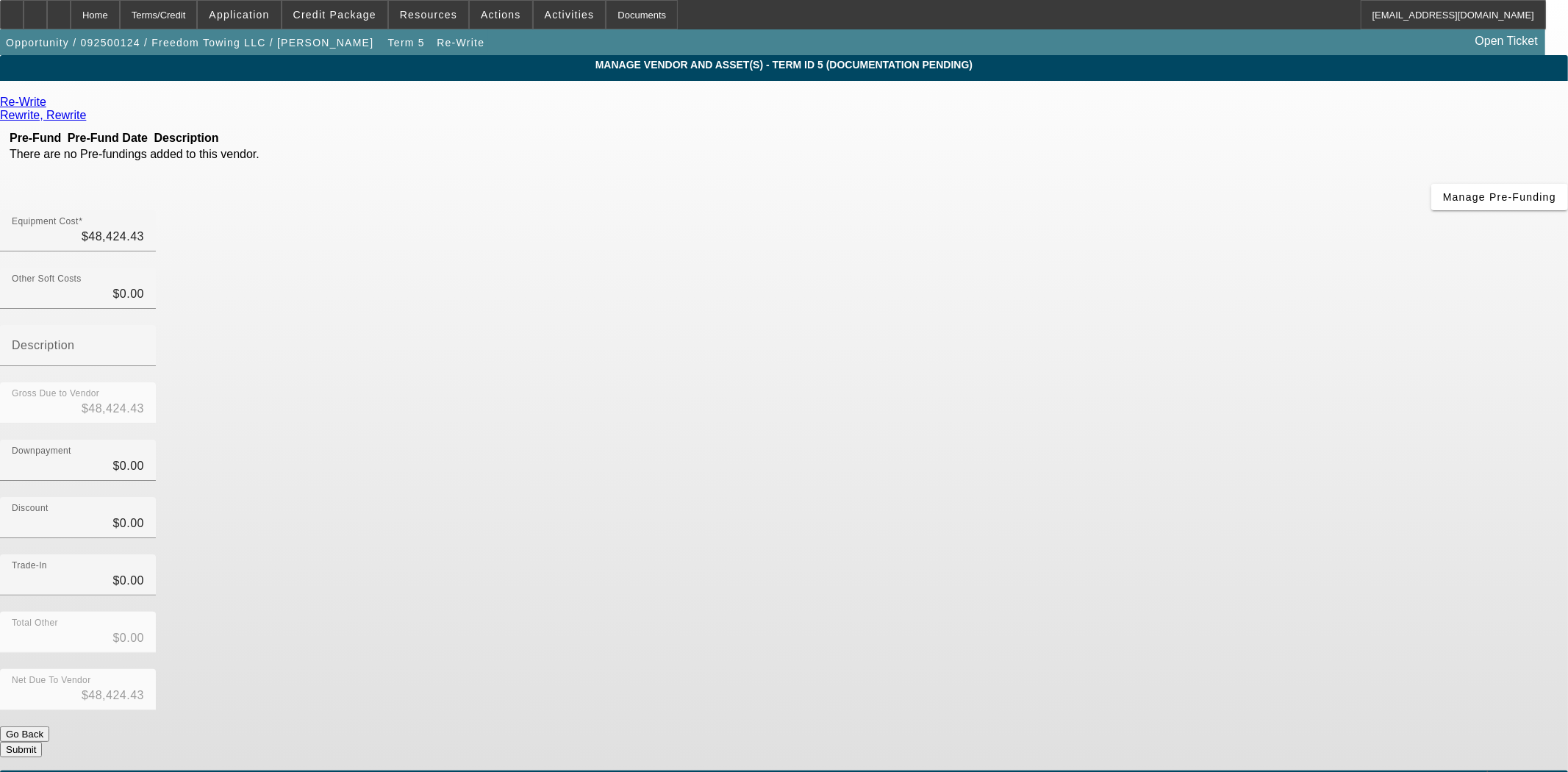
click at [42, 743] on button "Submit" at bounding box center [20, 750] width 42 height 15
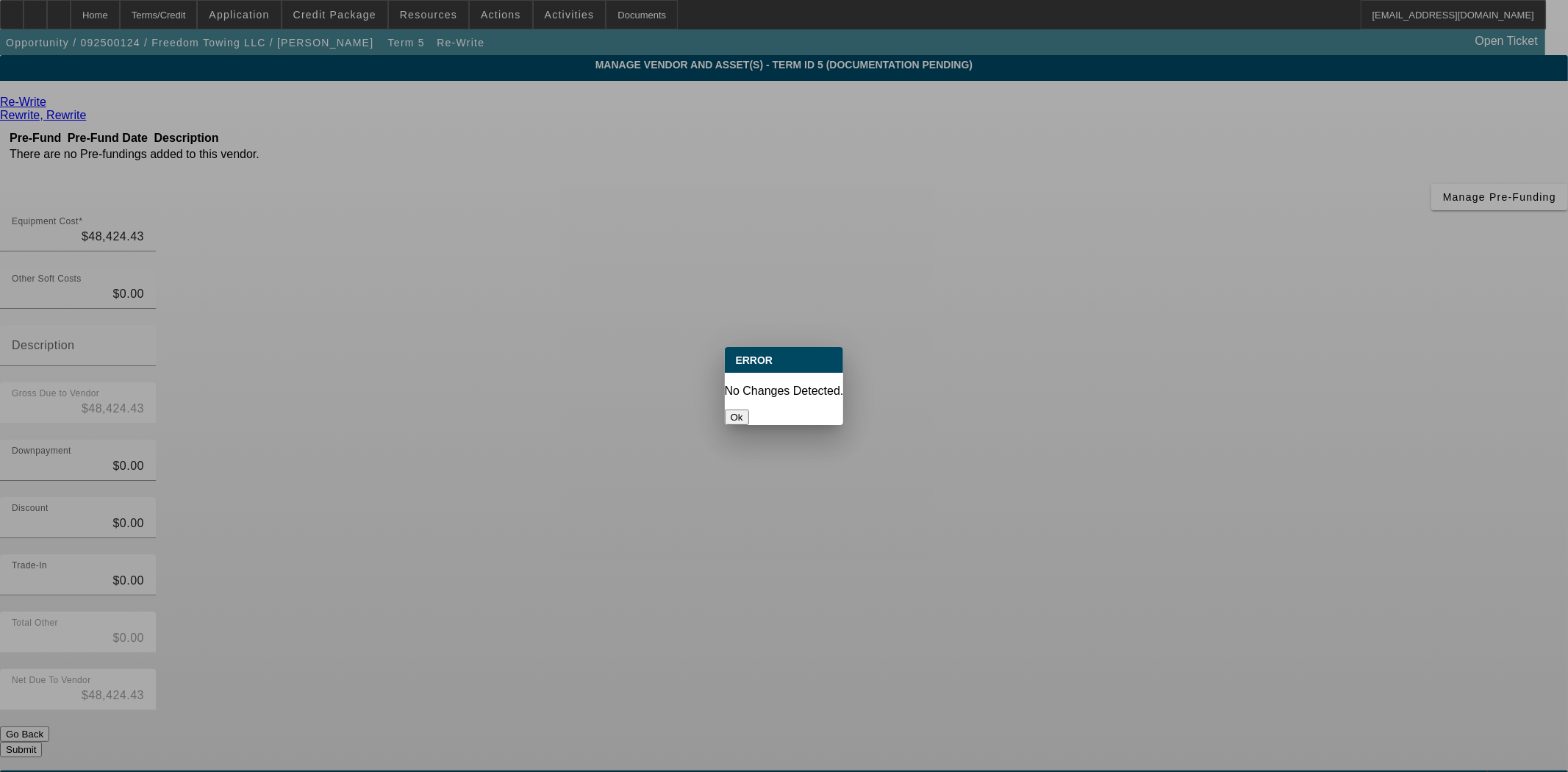
click at [749, 410] on button "Ok" at bounding box center [737, 417] width 24 height 15
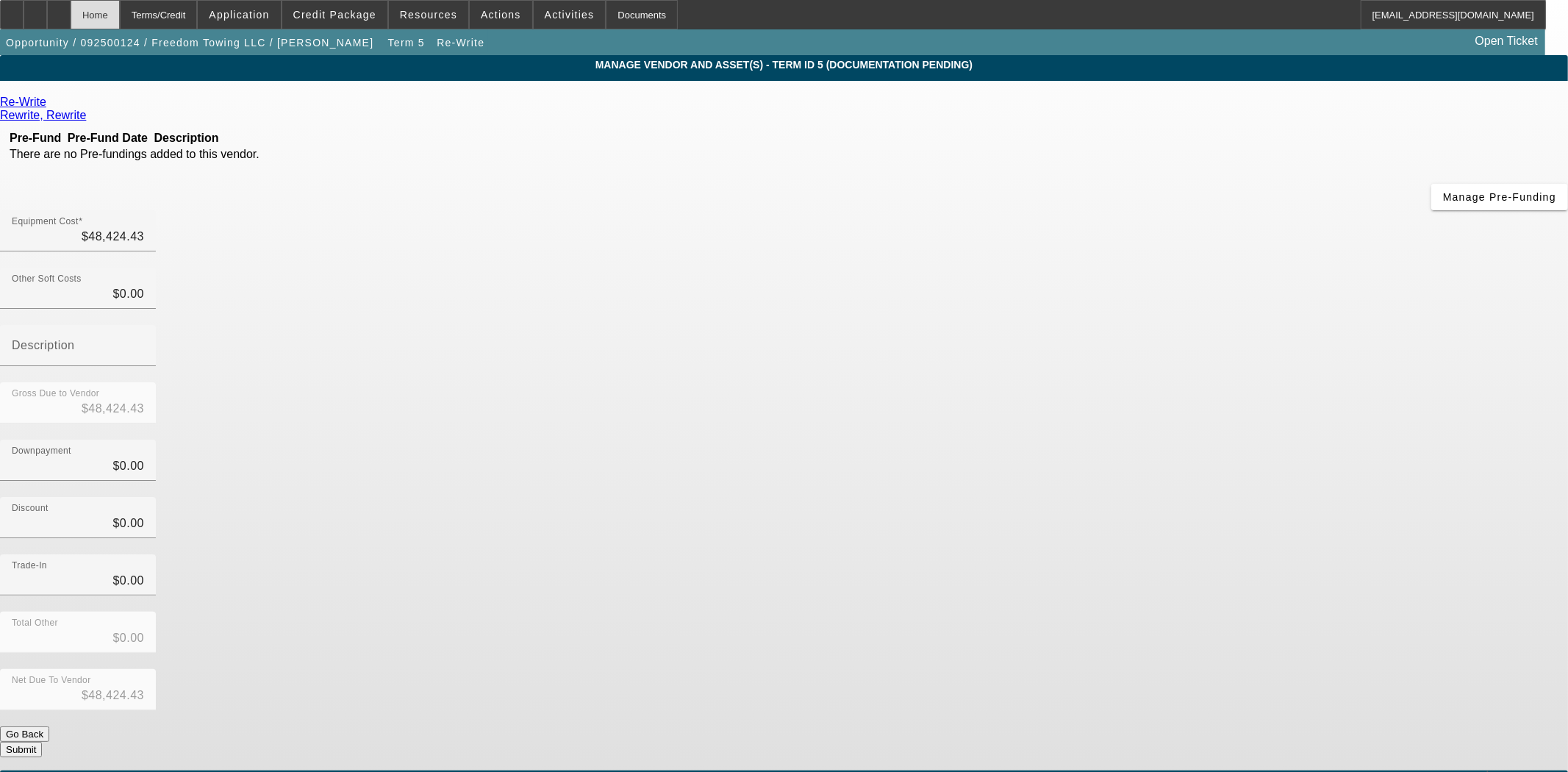
click at [119, 18] on div "Home" at bounding box center [94, 14] width 49 height 29
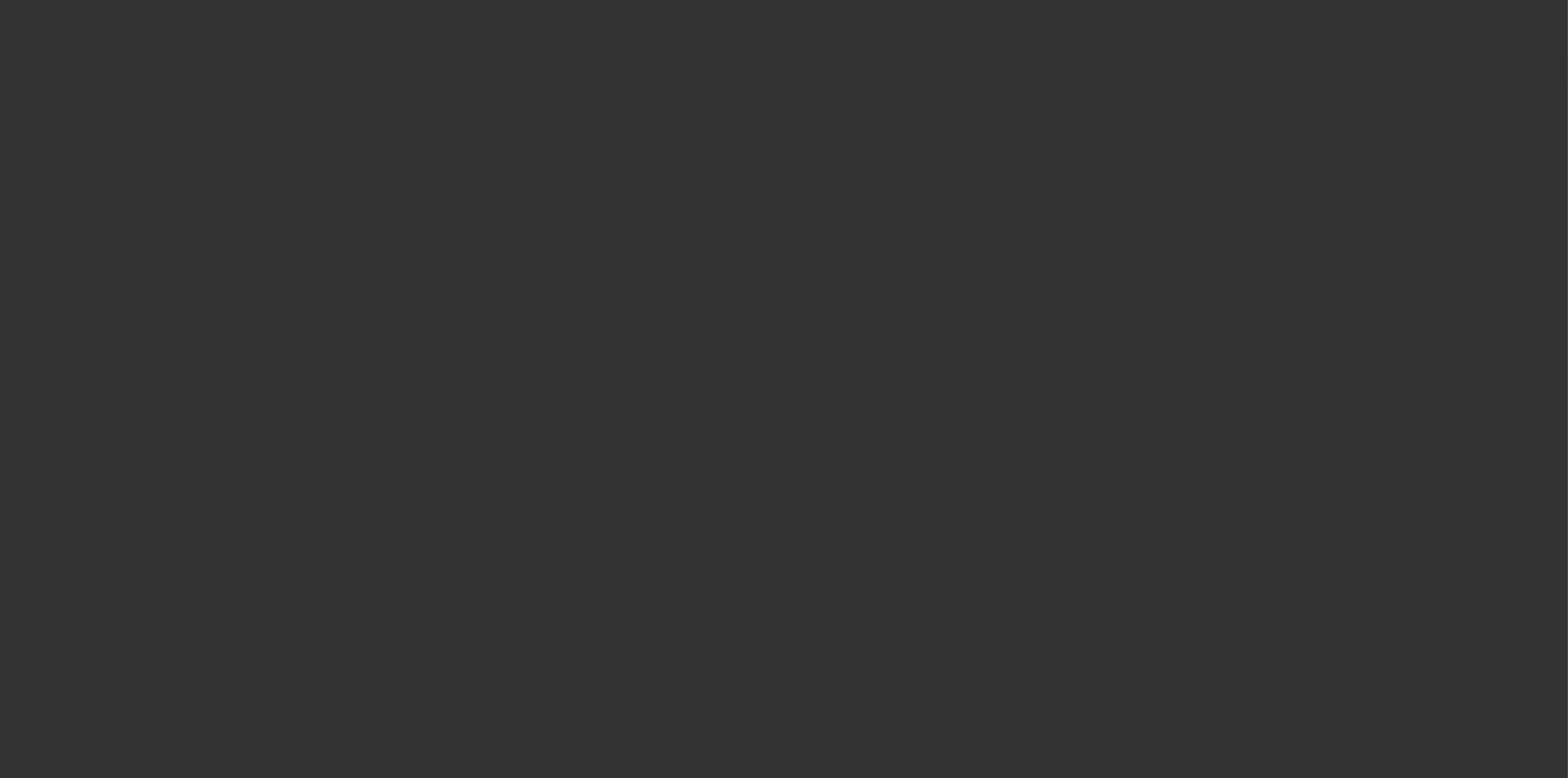
select select "3"
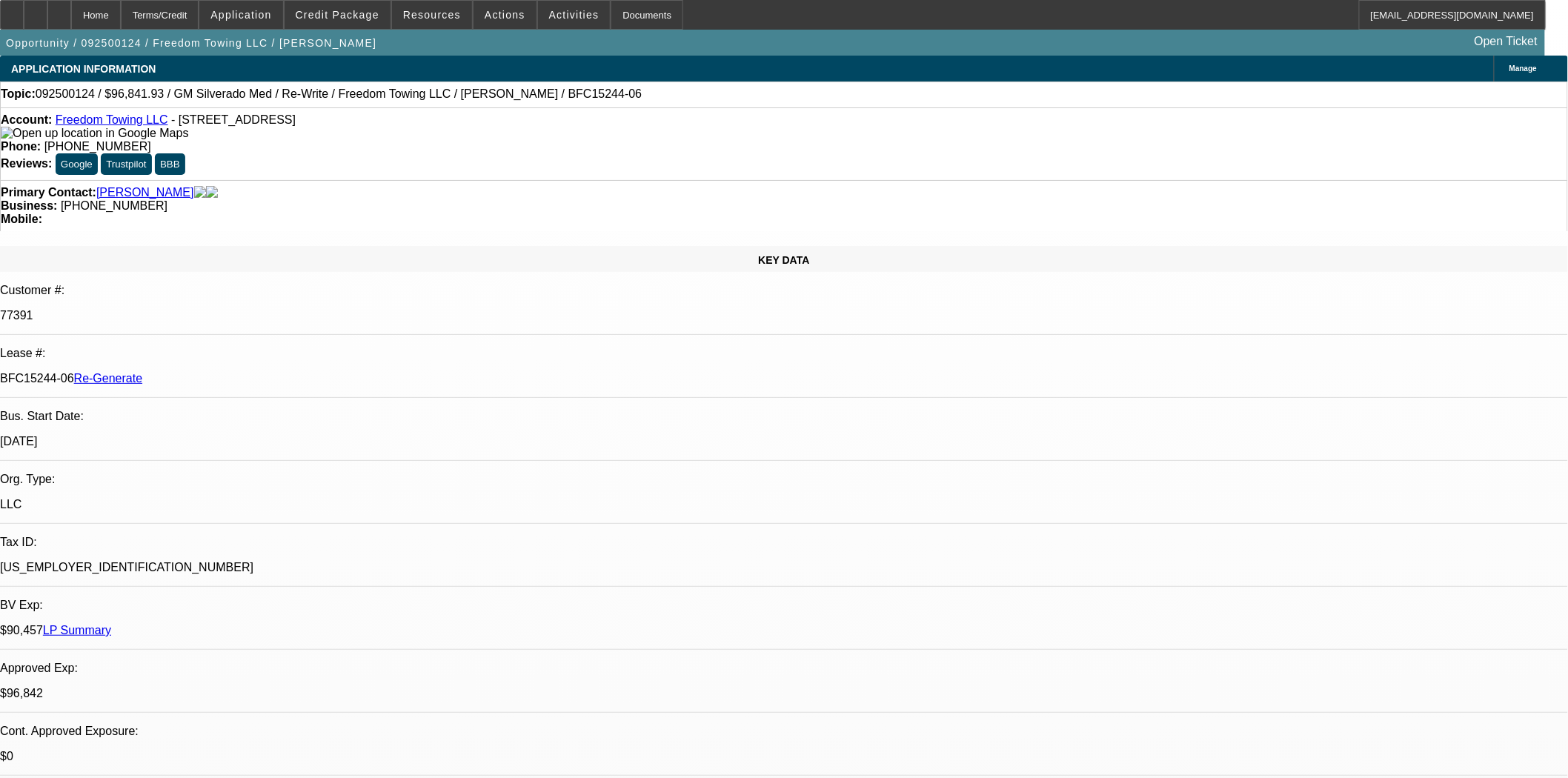
select select "0"
select select "2"
select select "0.1"
select select "4"
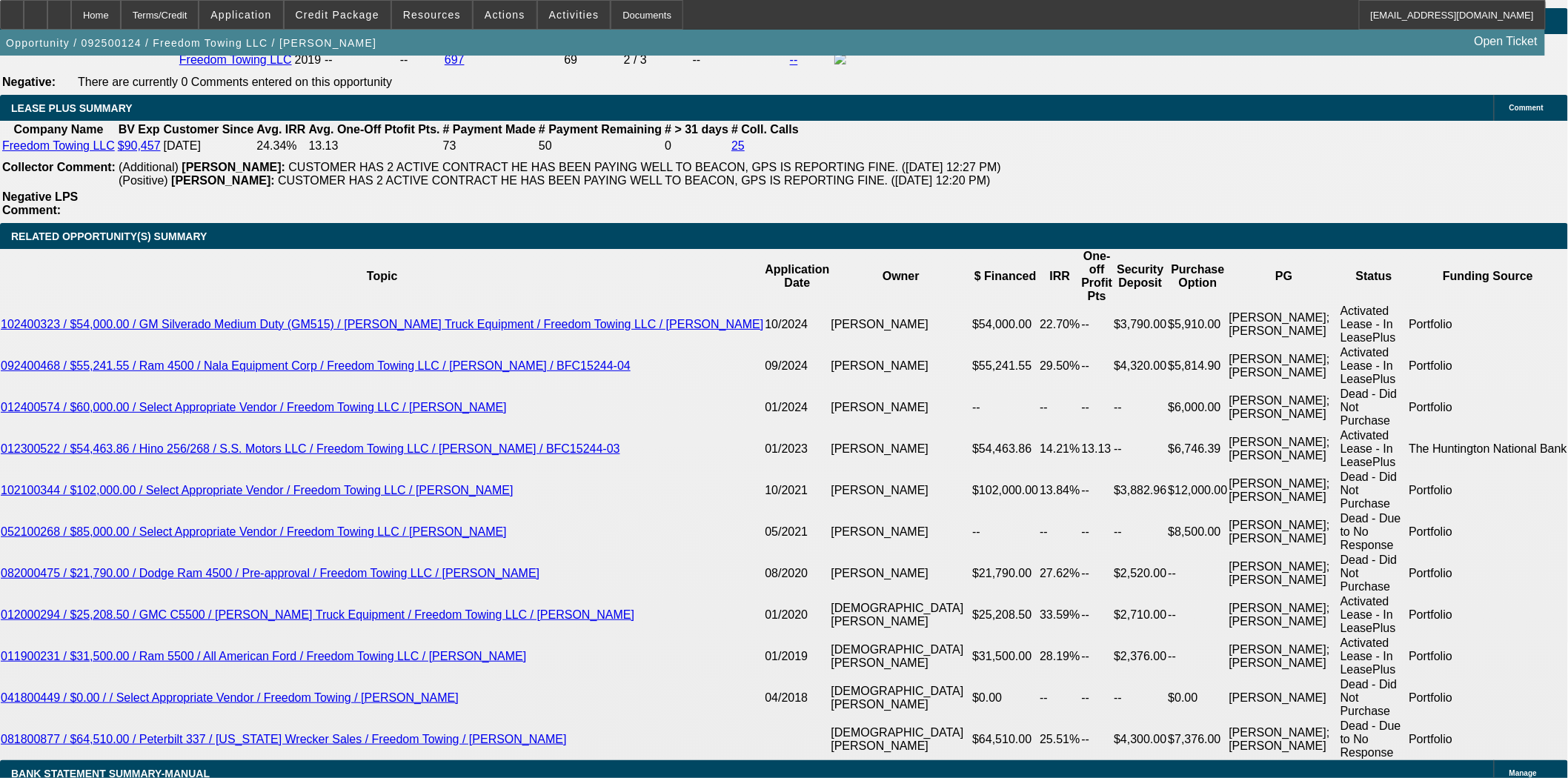
scroll to position [2600, 0]
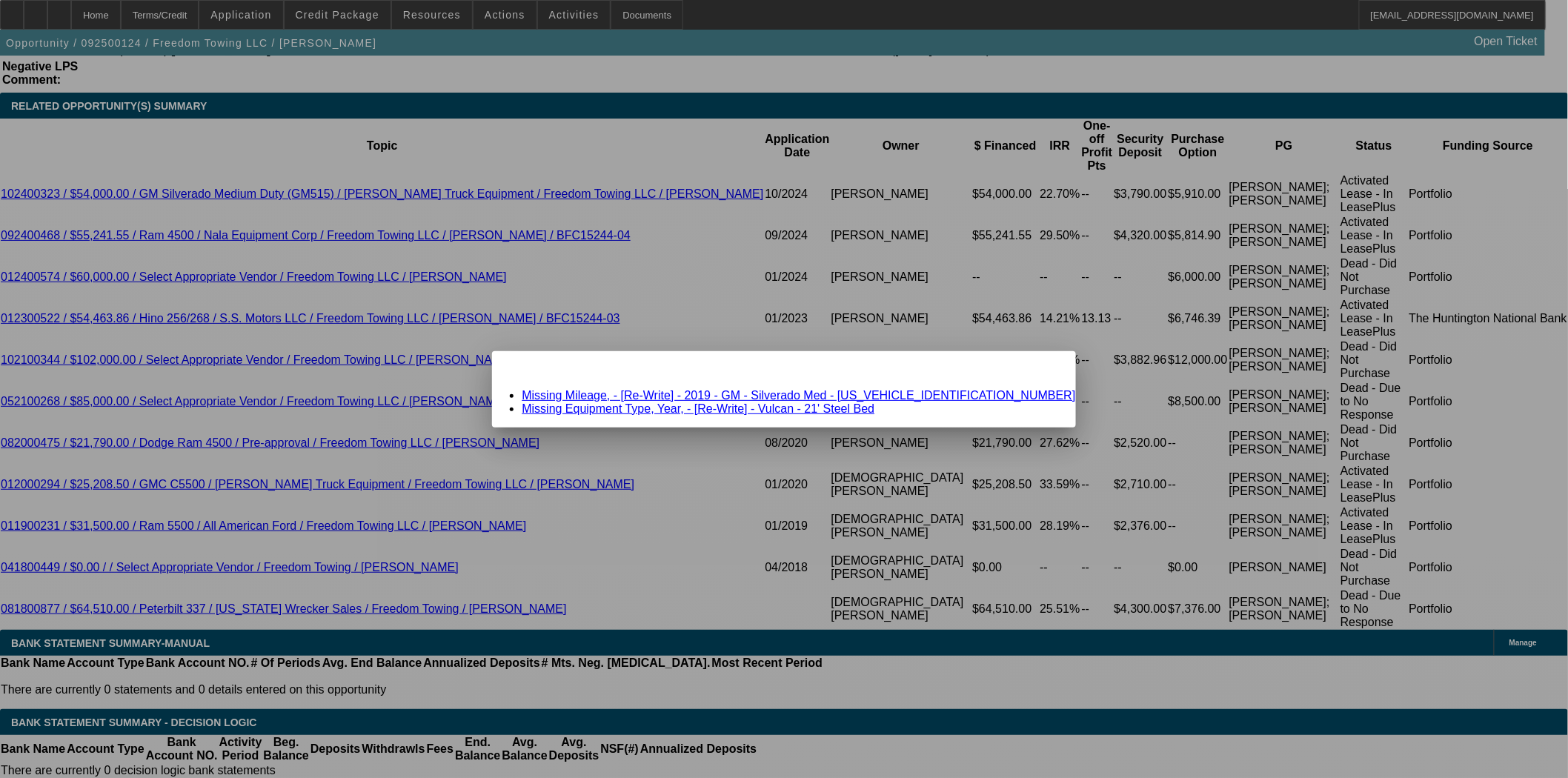
click at [739, 395] on link "Missing Mileage, - [Re-Write] - 2019 - GM - Silverado Med - 1HTKHPVM4KH805237" at bounding box center [798, 395] width 553 height 13
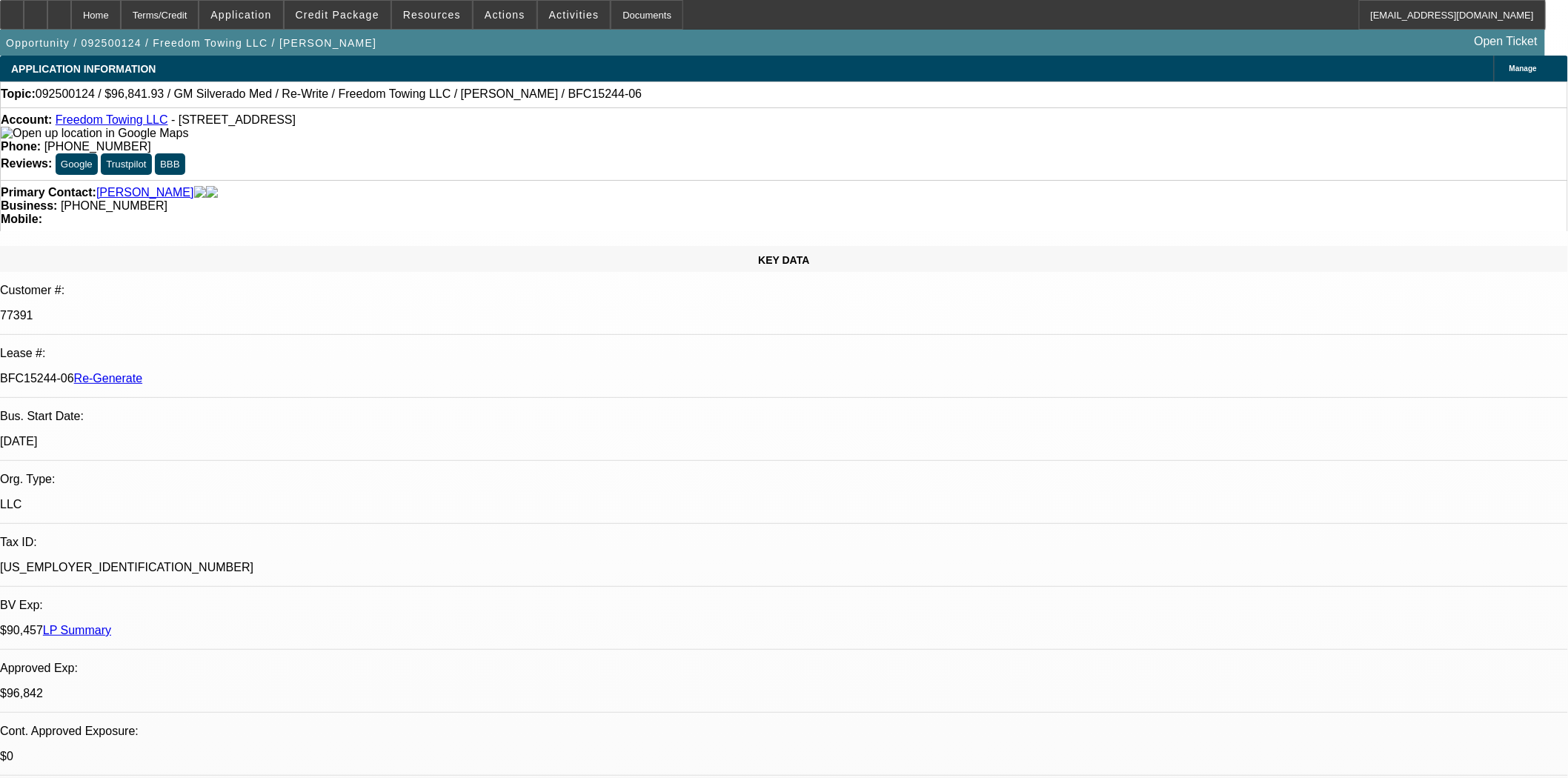
scroll to position [2600, 0]
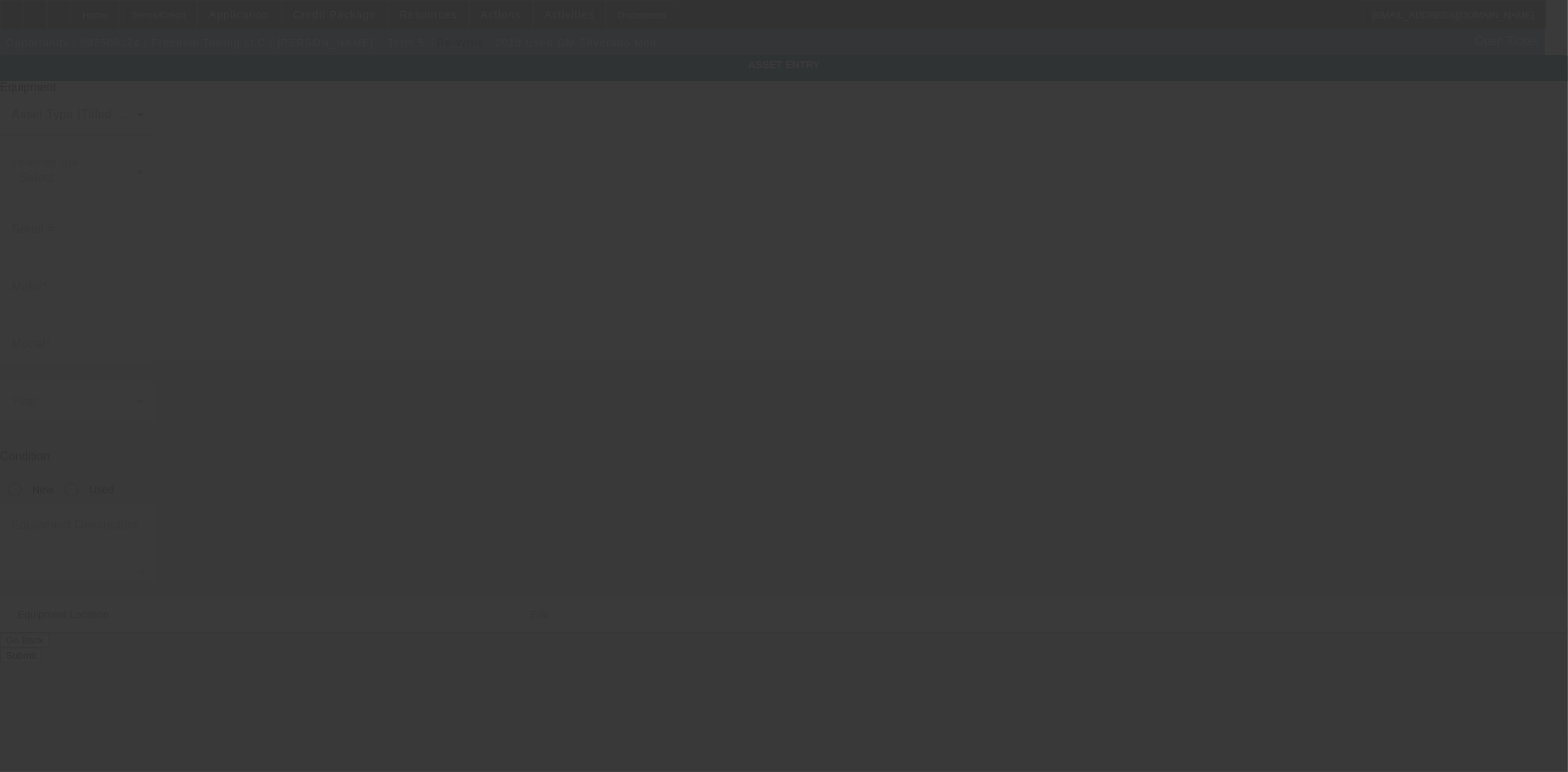
type input "1HTKHPVM4KH805237"
type input "GM"
type input "Silverado Med"
radio input "true"
type textarea "GM Silverado Medium Duty (GM515)"
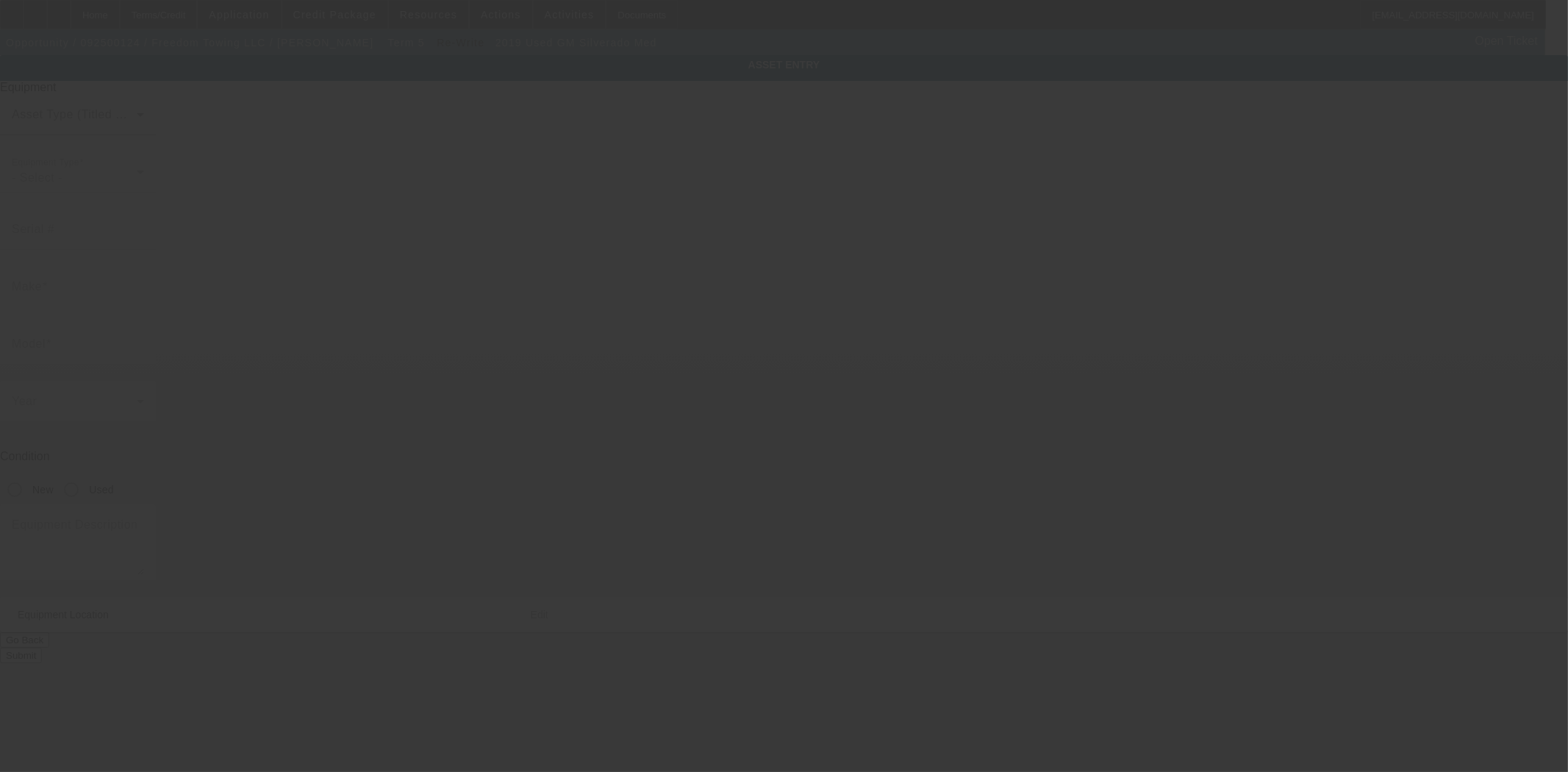
type input "624 Power Rd"
type input "Danielsville"
type input "30633"
type input "Madison"
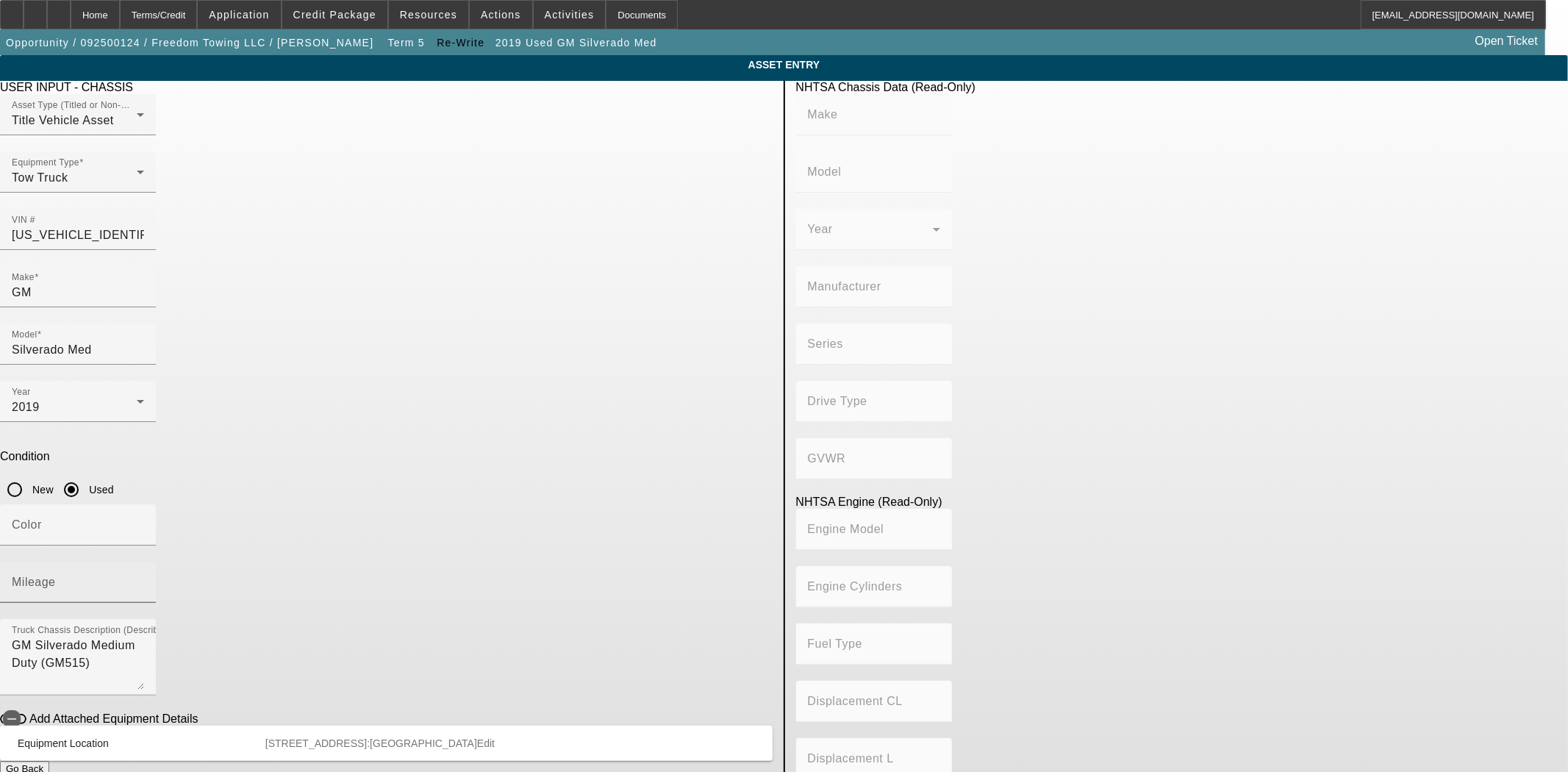
click at [144, 562] on div "Mileage" at bounding box center [78, 582] width 133 height 41
type input "0"
click at [42, 772] on button "Submit" at bounding box center [20, 784] width 42 height 15
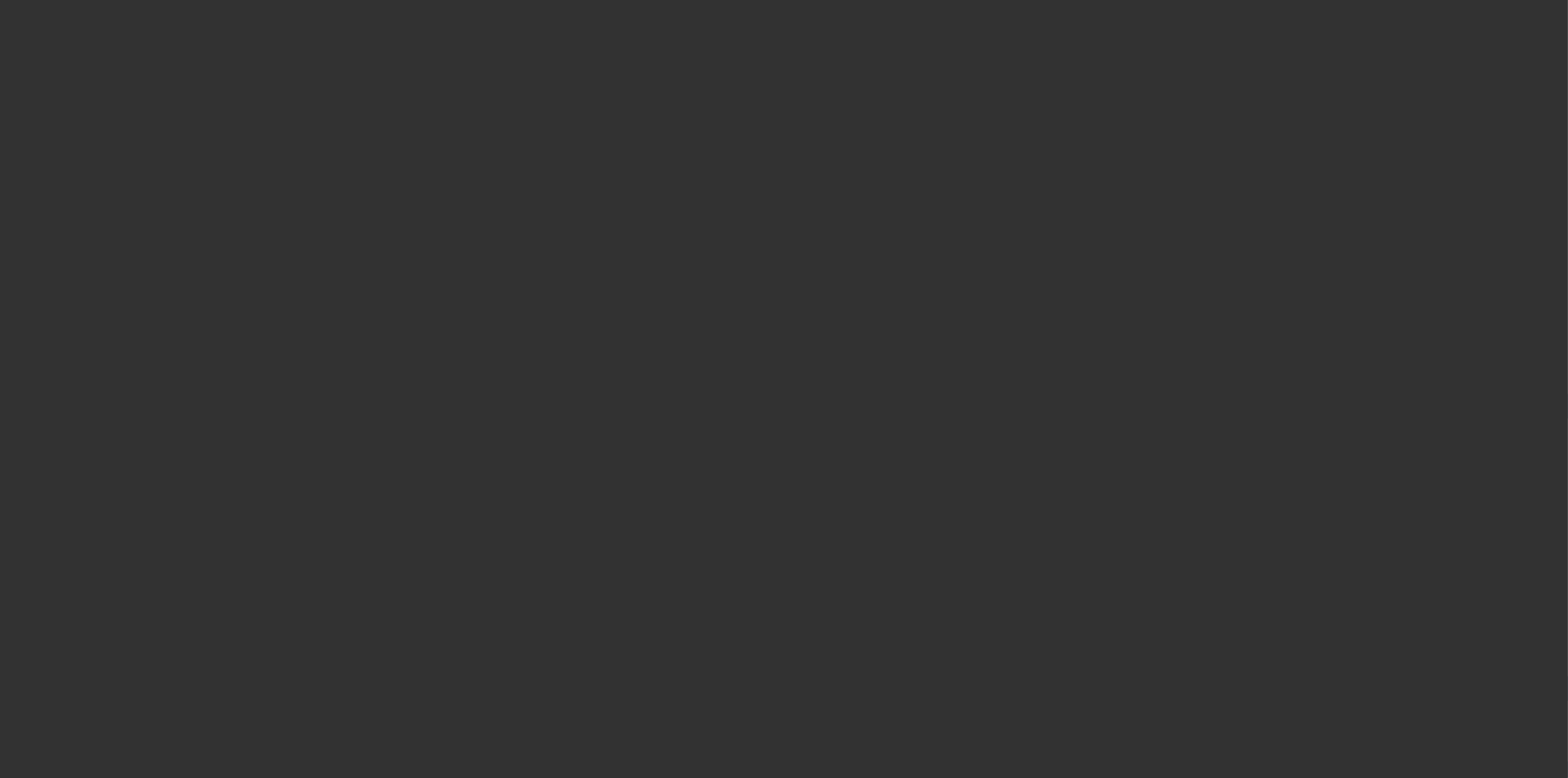
select select "3"
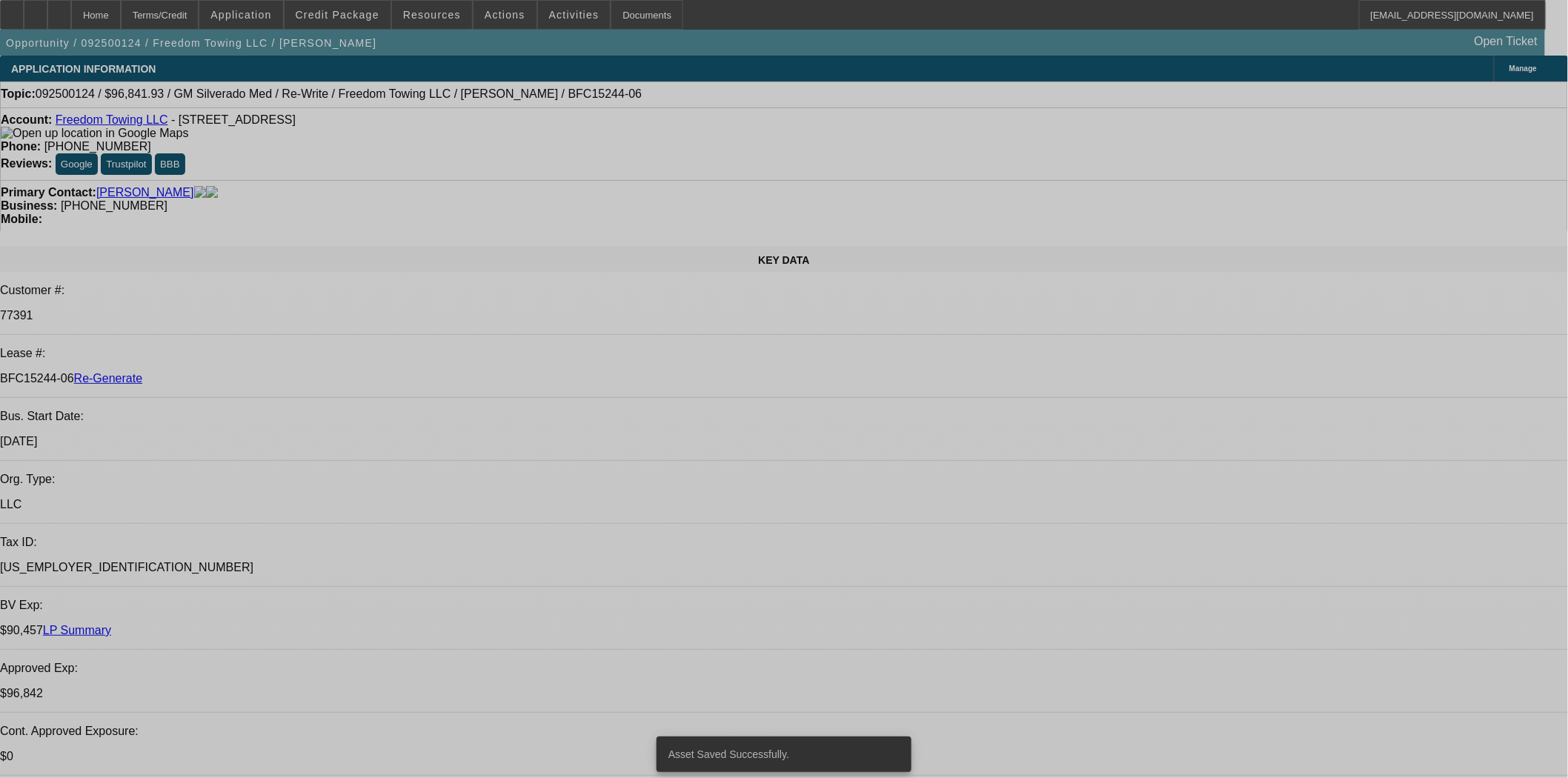
select select "0"
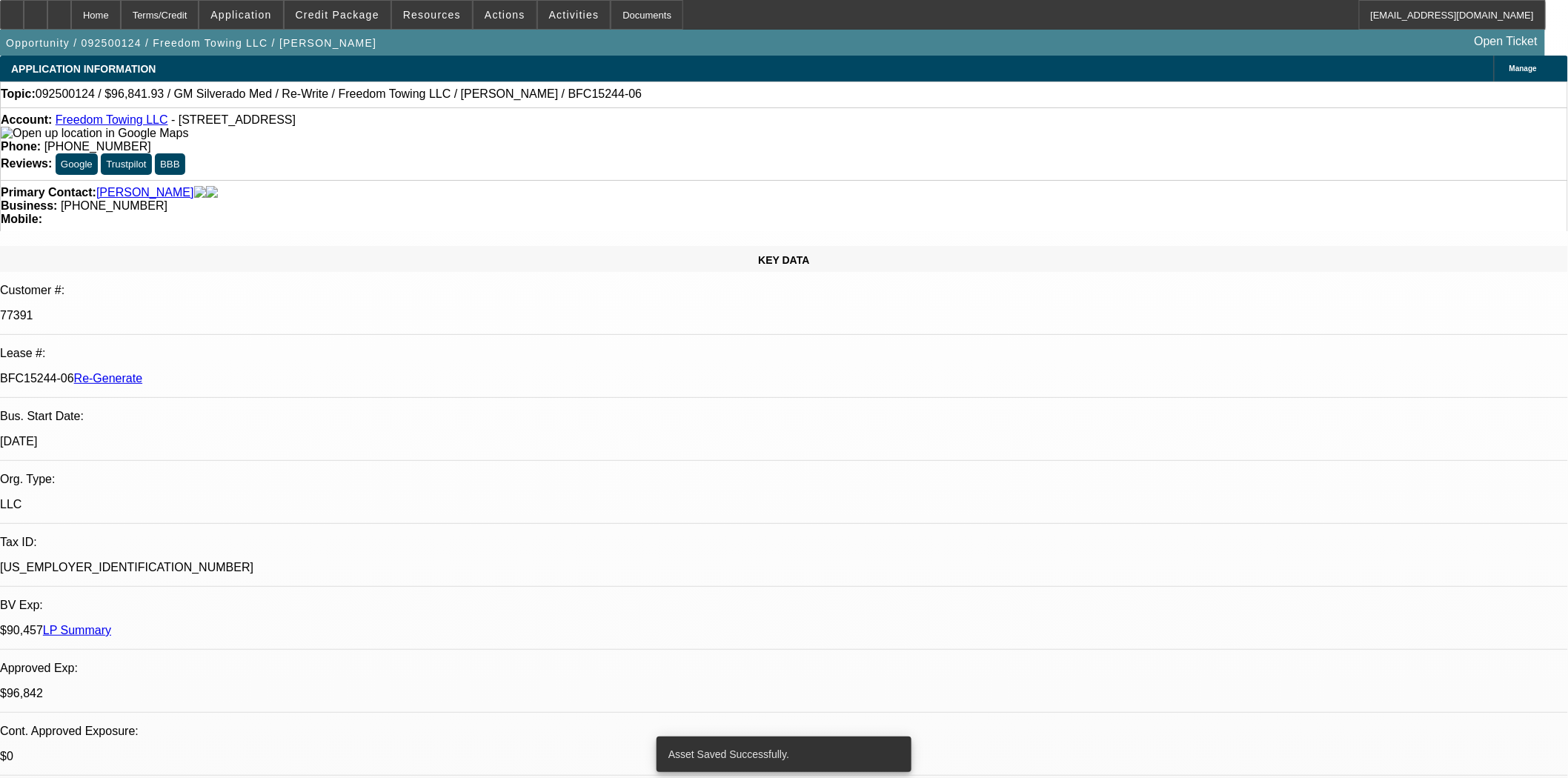
select select "2"
select select "0.1"
select select "4"
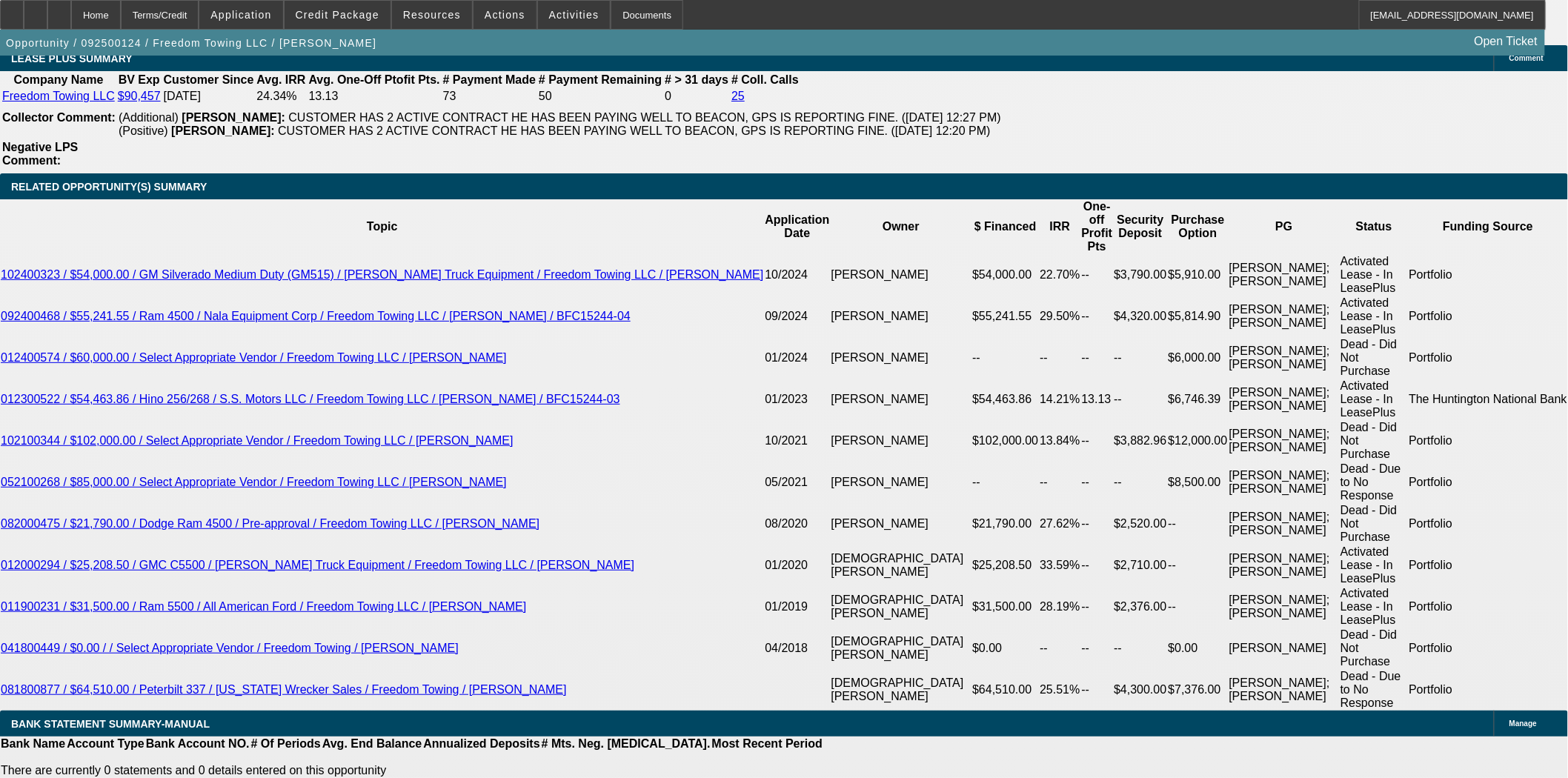
scroll to position [2471, 0]
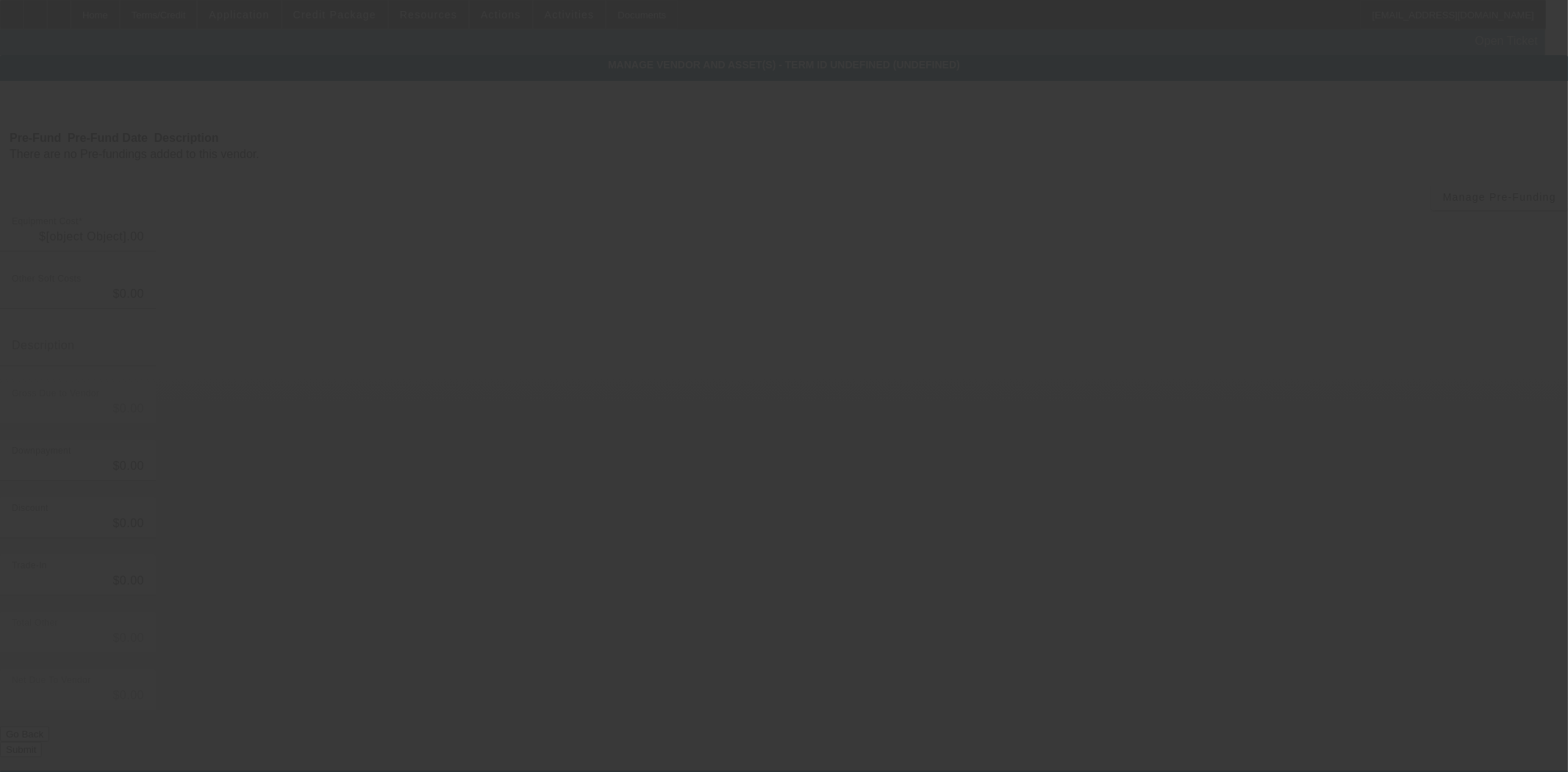
type input "$48,424.43"
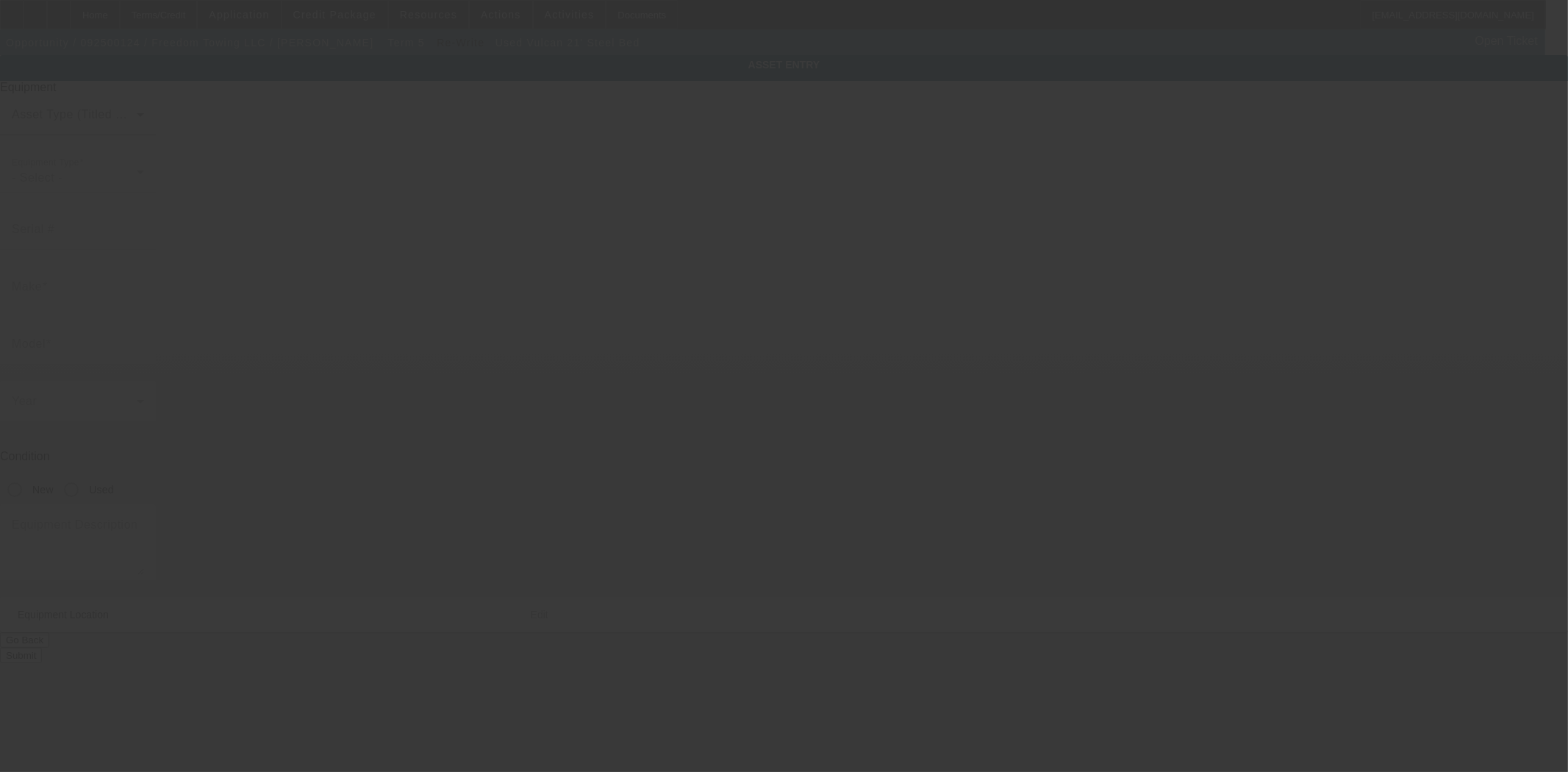
type input "Vulcan"
type input "21' Steel Bed"
radio input "true"
type textarea "Vulcan 21' Steel Bed"
type input "624 Power Rd"
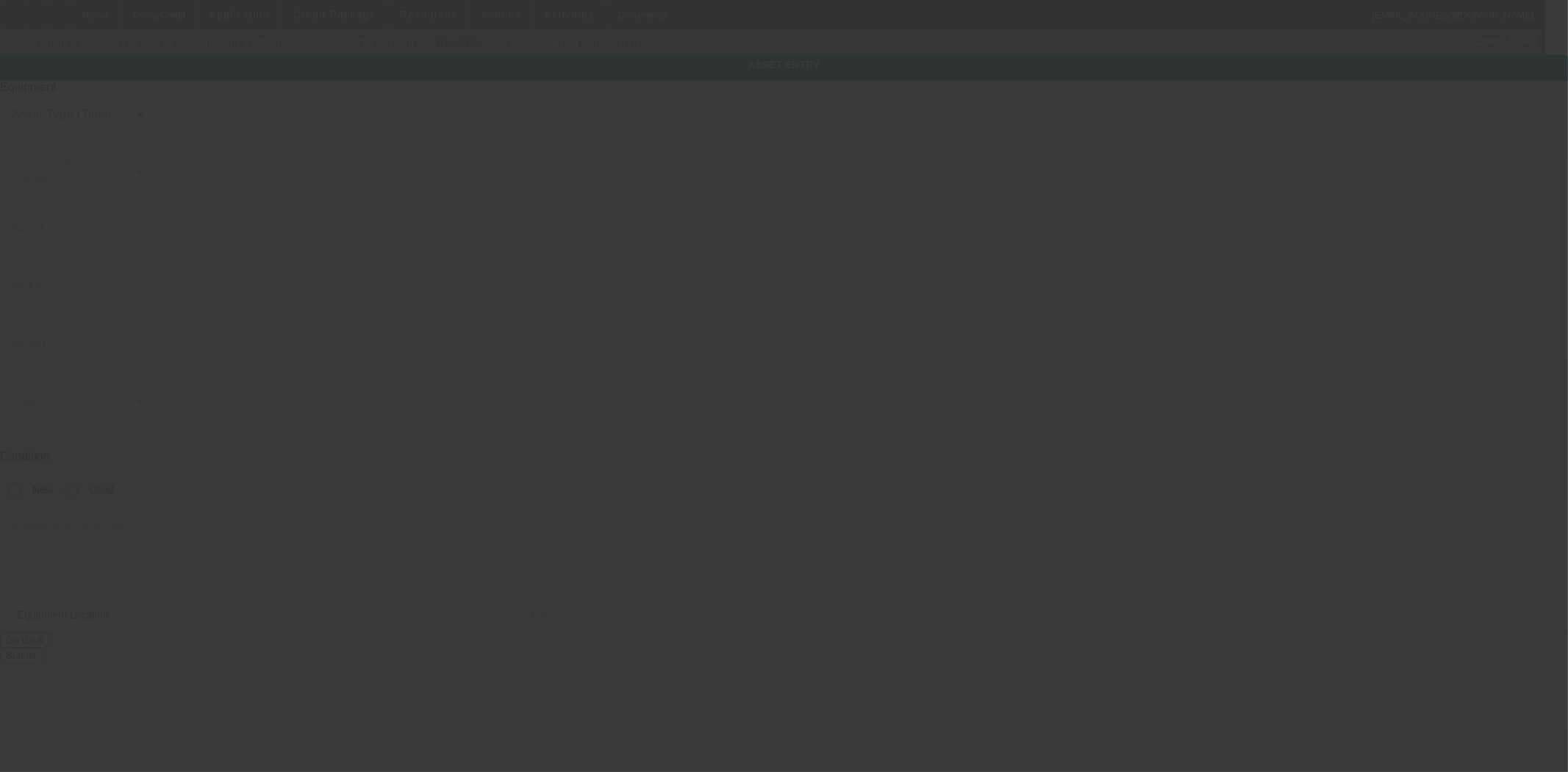
type input "Danielsville"
type input "30633"
type input "Madison"
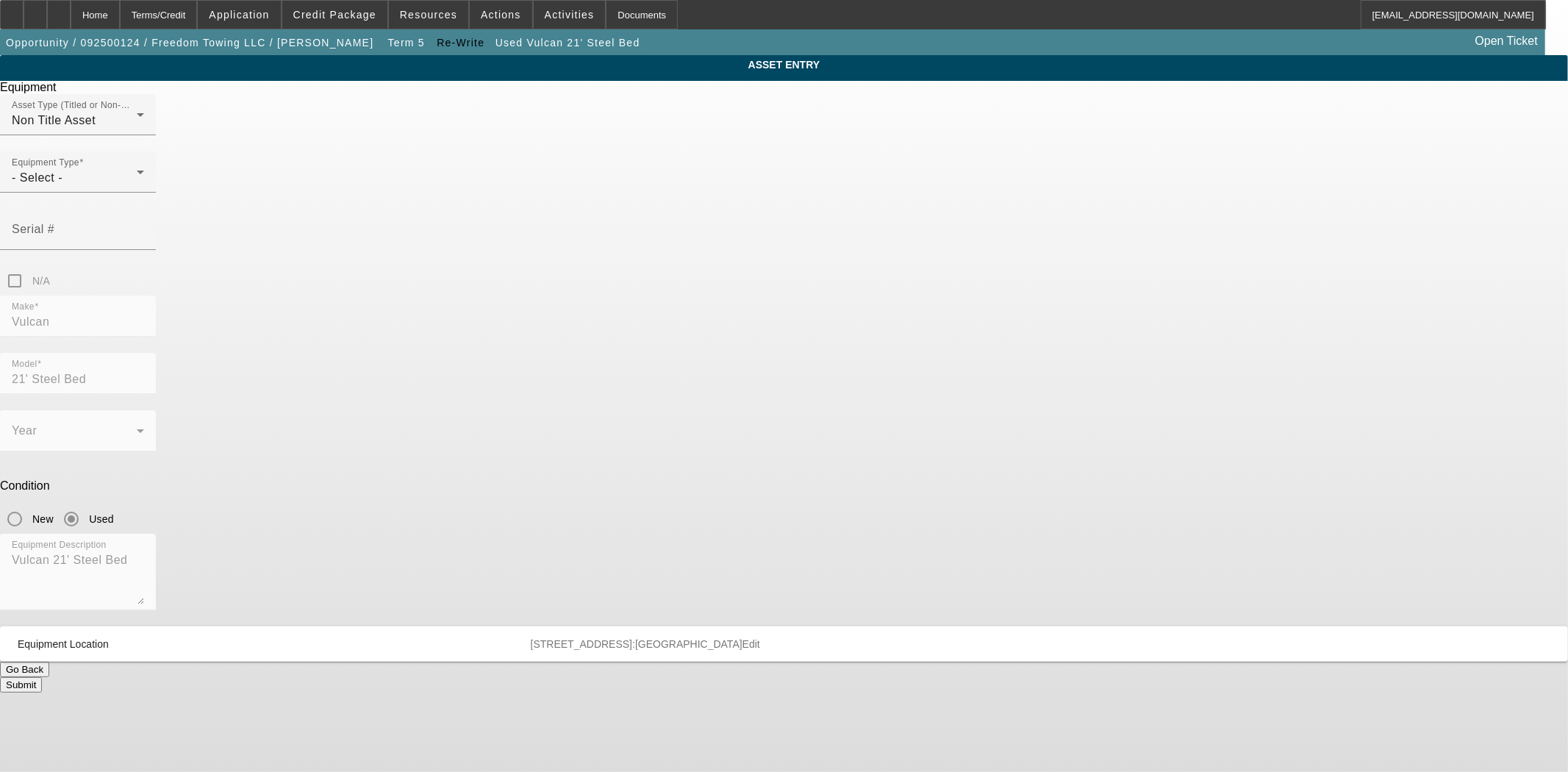
click at [156, 410] on mat-form-field "Year" at bounding box center [78, 439] width 156 height 57
click at [943, 267] on div "N/A" at bounding box center [784, 281] width 1568 height 29
click at [948, 267] on div "N/A" at bounding box center [784, 281] width 1568 height 29
click at [953, 267] on div "N/A" at bounding box center [784, 281] width 1568 height 29
click at [79, 168] on mat-label "Equipment Type" at bounding box center [45, 162] width 68 height 10
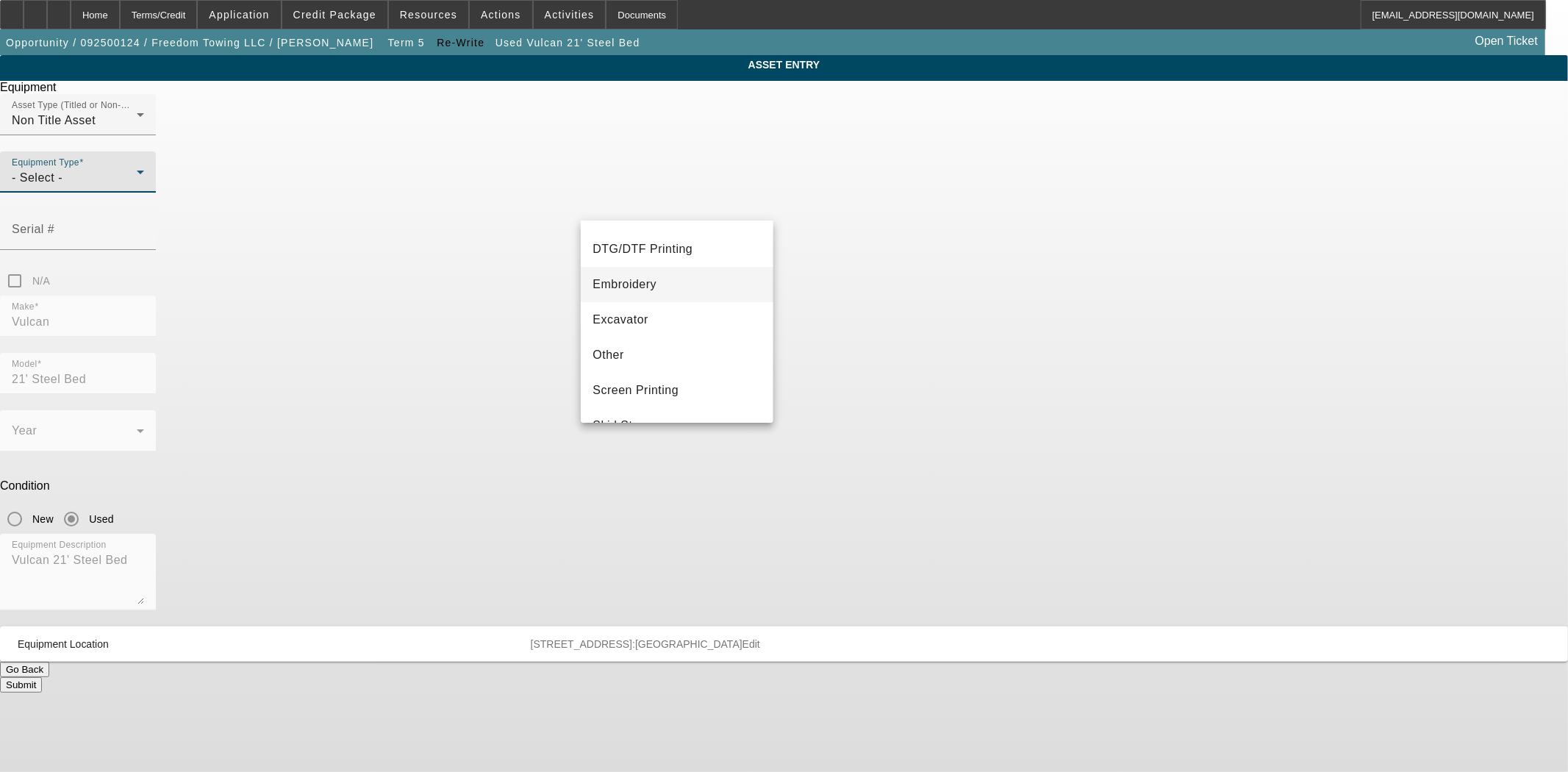
scroll to position [245, 0]
click at [625, 324] on mat-option "Other" at bounding box center [676, 317] width 192 height 36
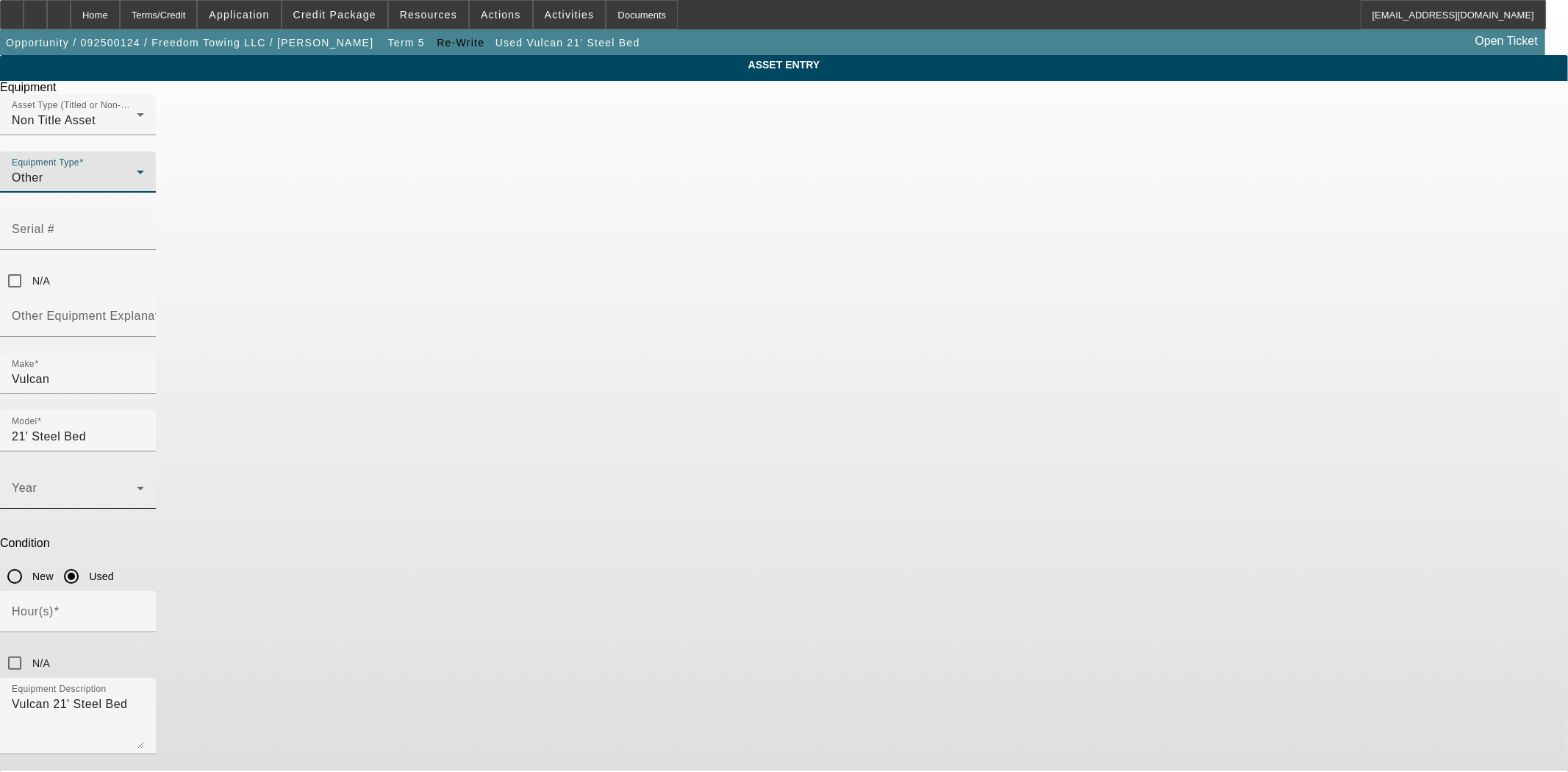
click at [136, 486] on span at bounding box center [74, 495] width 125 height 18
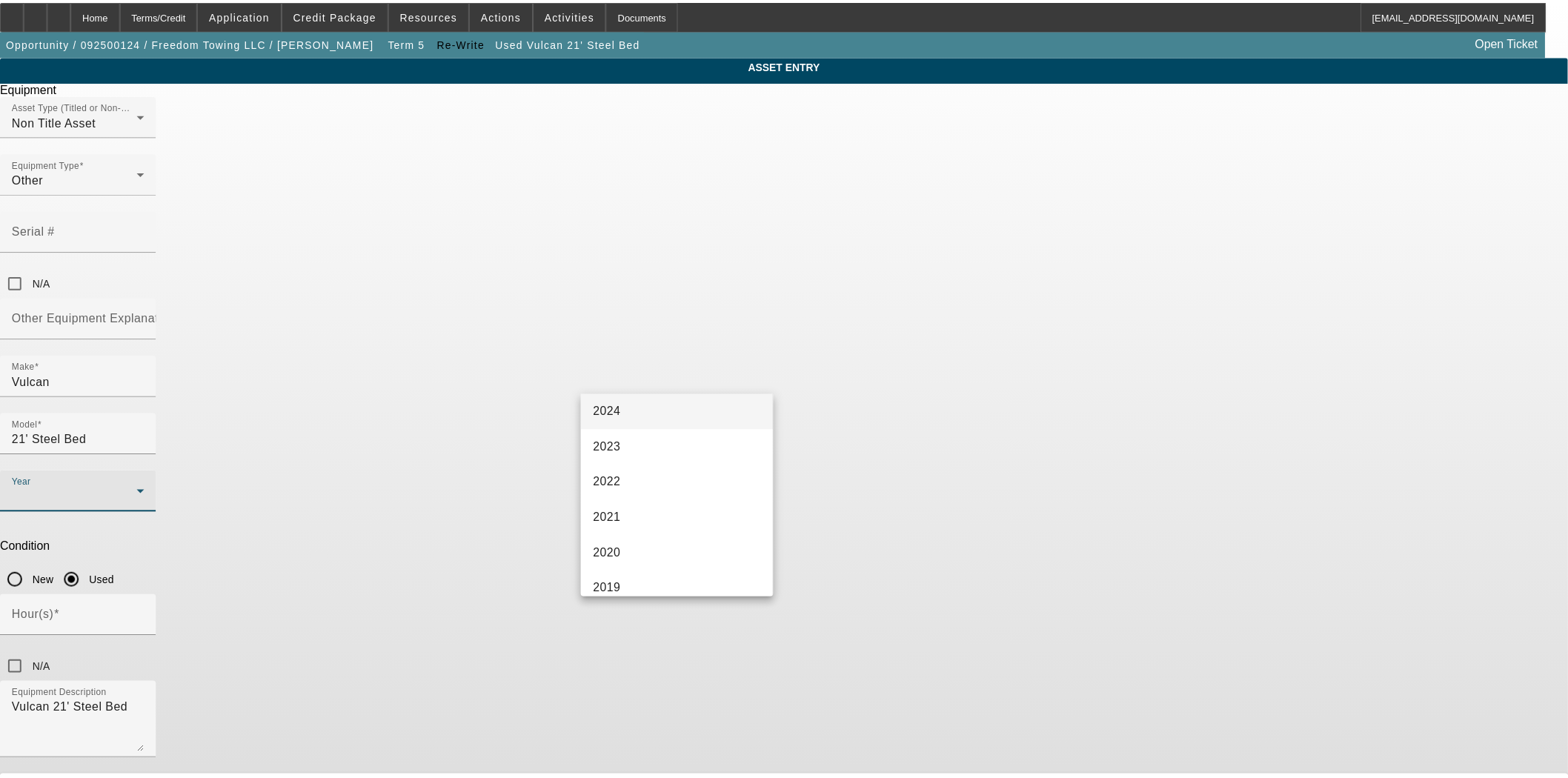
scroll to position [164, 0]
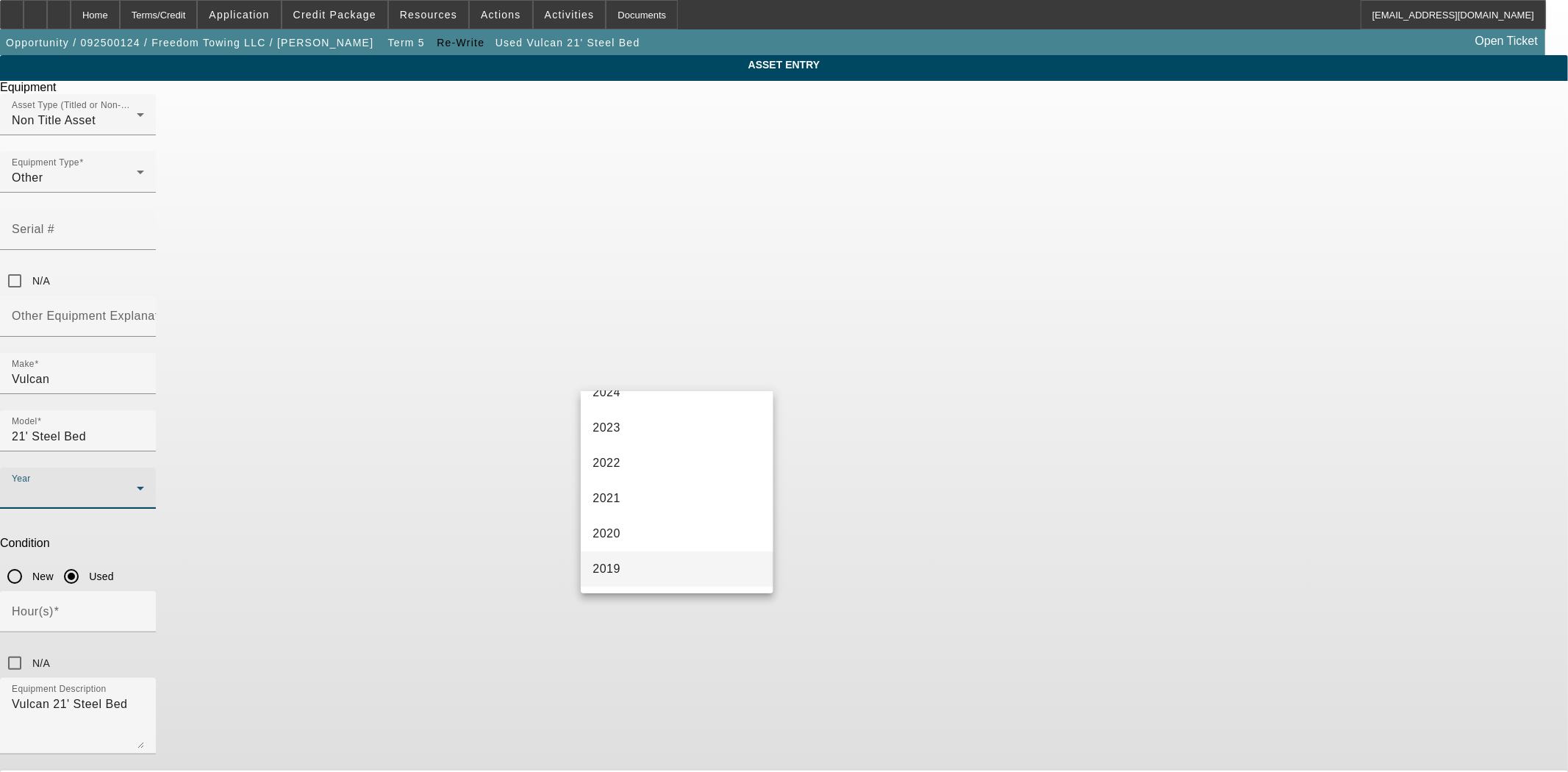
click at [623, 557] on mat-option "2019" at bounding box center [676, 570] width 192 height 36
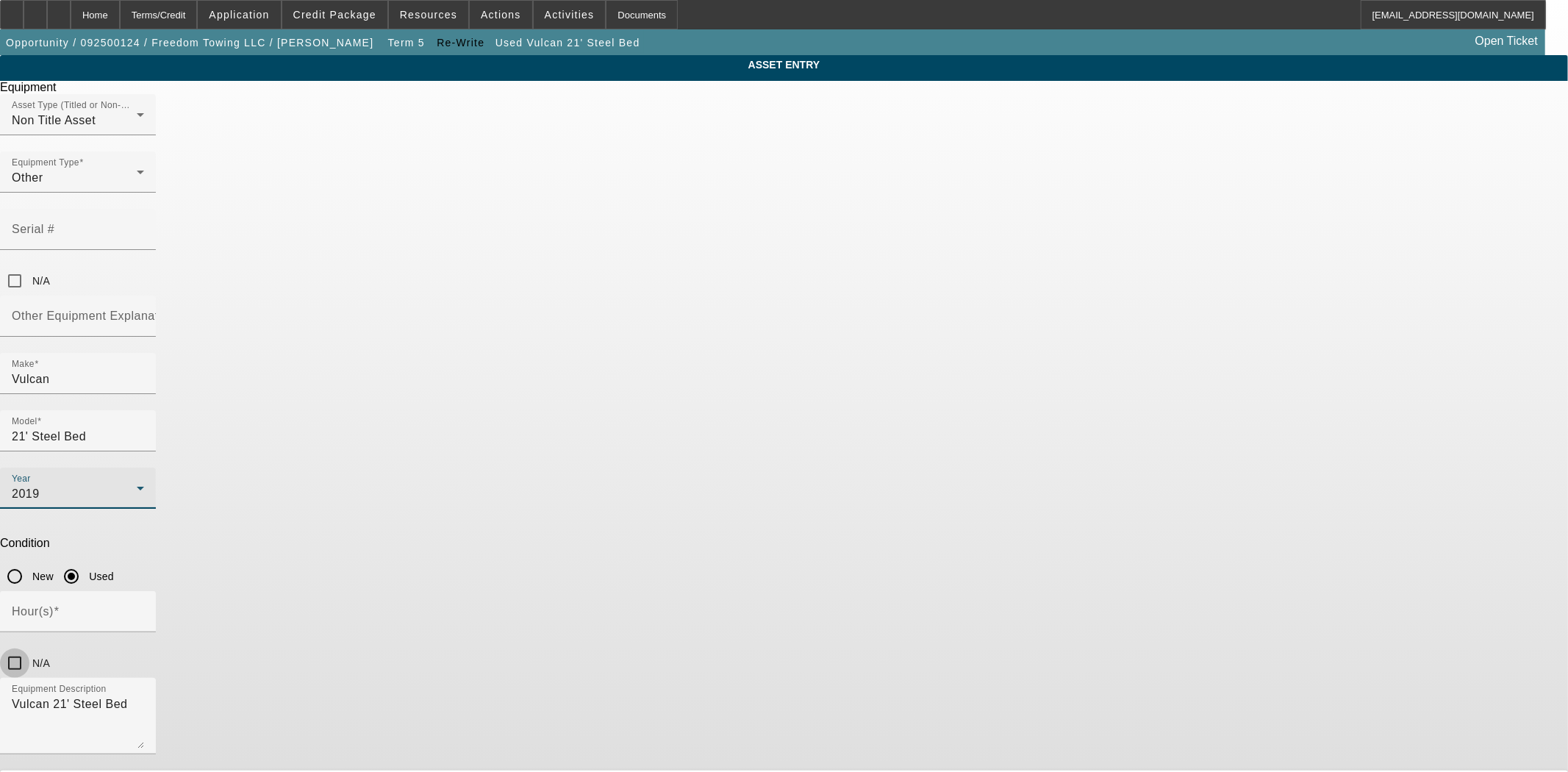
click at [29, 649] on input "N/A" at bounding box center [14, 663] width 29 height 29
checkbox input "true"
click at [29, 267] on input "N/A" at bounding box center [14, 281] width 29 height 29
checkbox input "true"
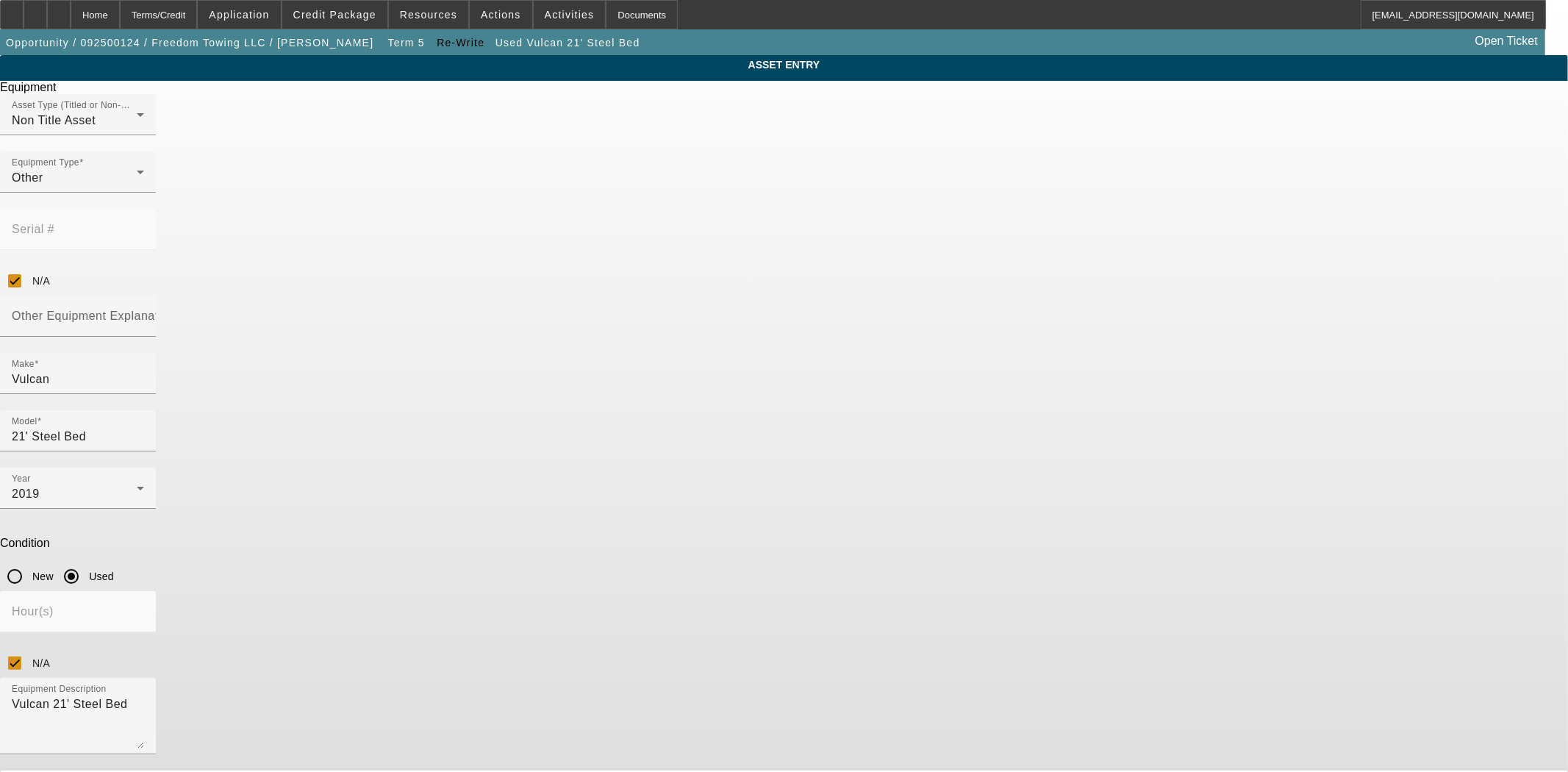
click at [176, 309] on mat-label "Other Equipment Explanation" at bounding box center [94, 316] width 164 height 12
click at [144, 313] on input "Other Equipment Explanation" at bounding box center [78, 322] width 133 height 18
type input "."
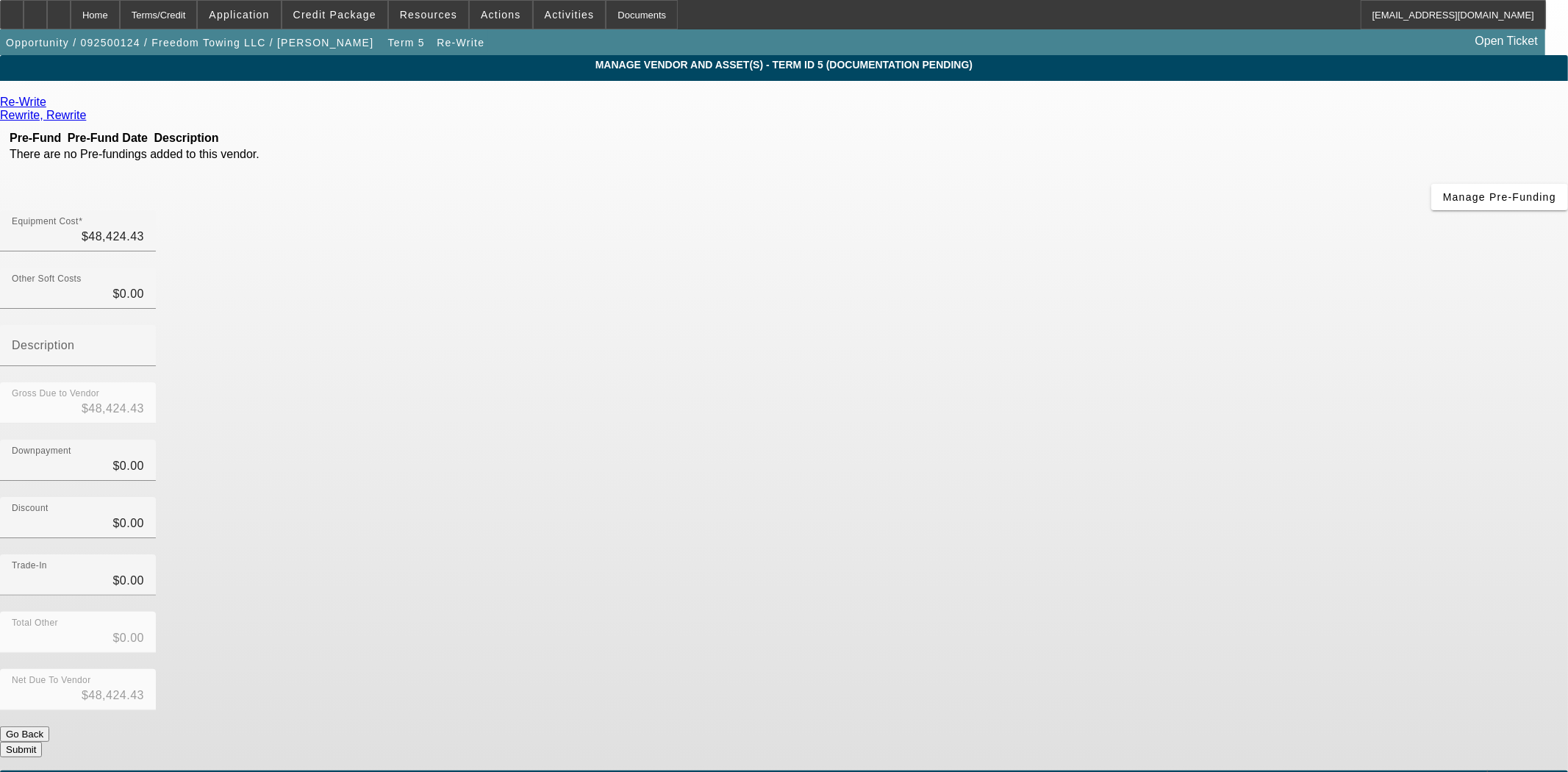
click at [42, 743] on button "Submit" at bounding box center [20, 750] width 42 height 15
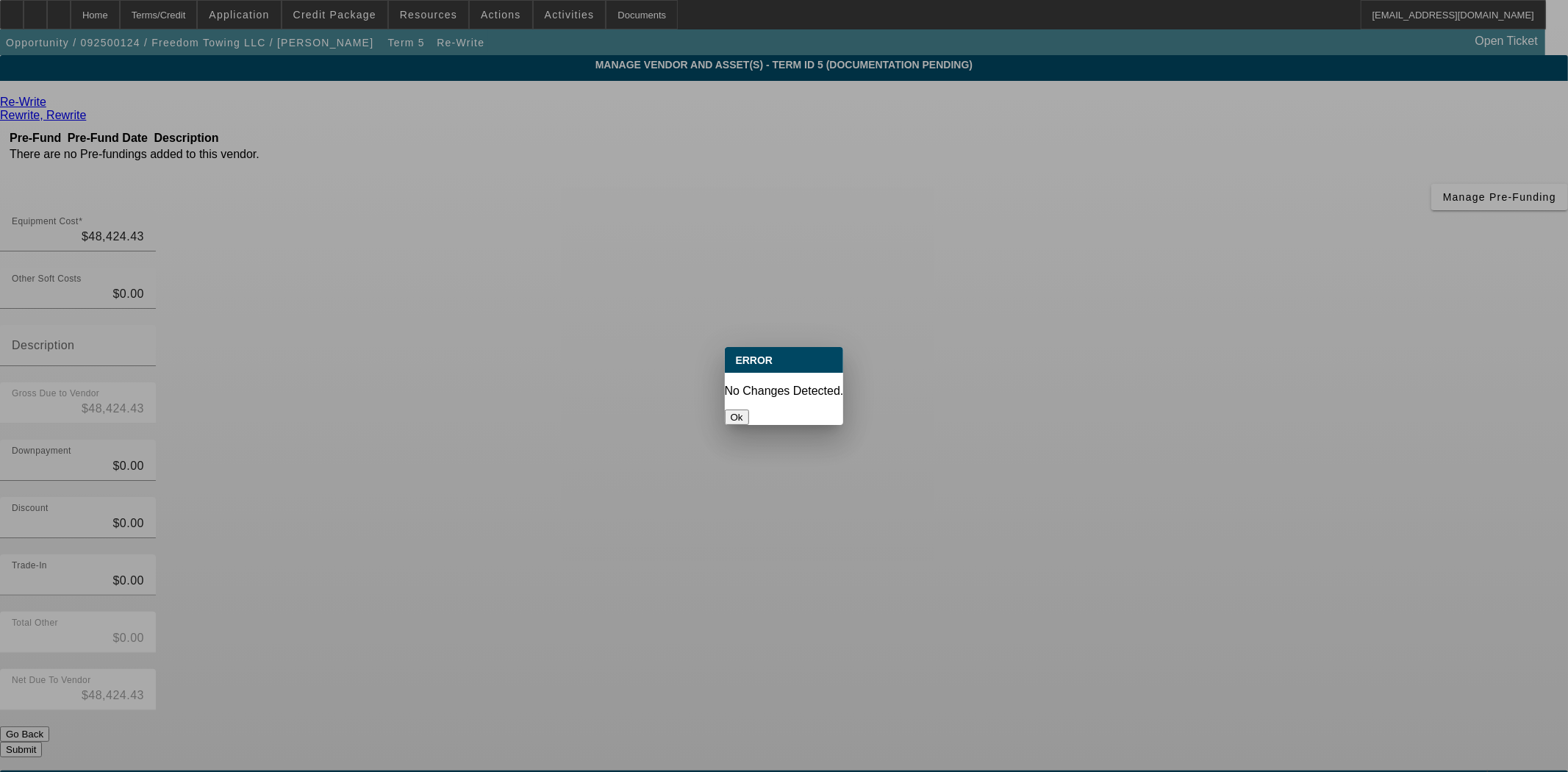
click at [749, 410] on button "Ok" at bounding box center [737, 417] width 24 height 15
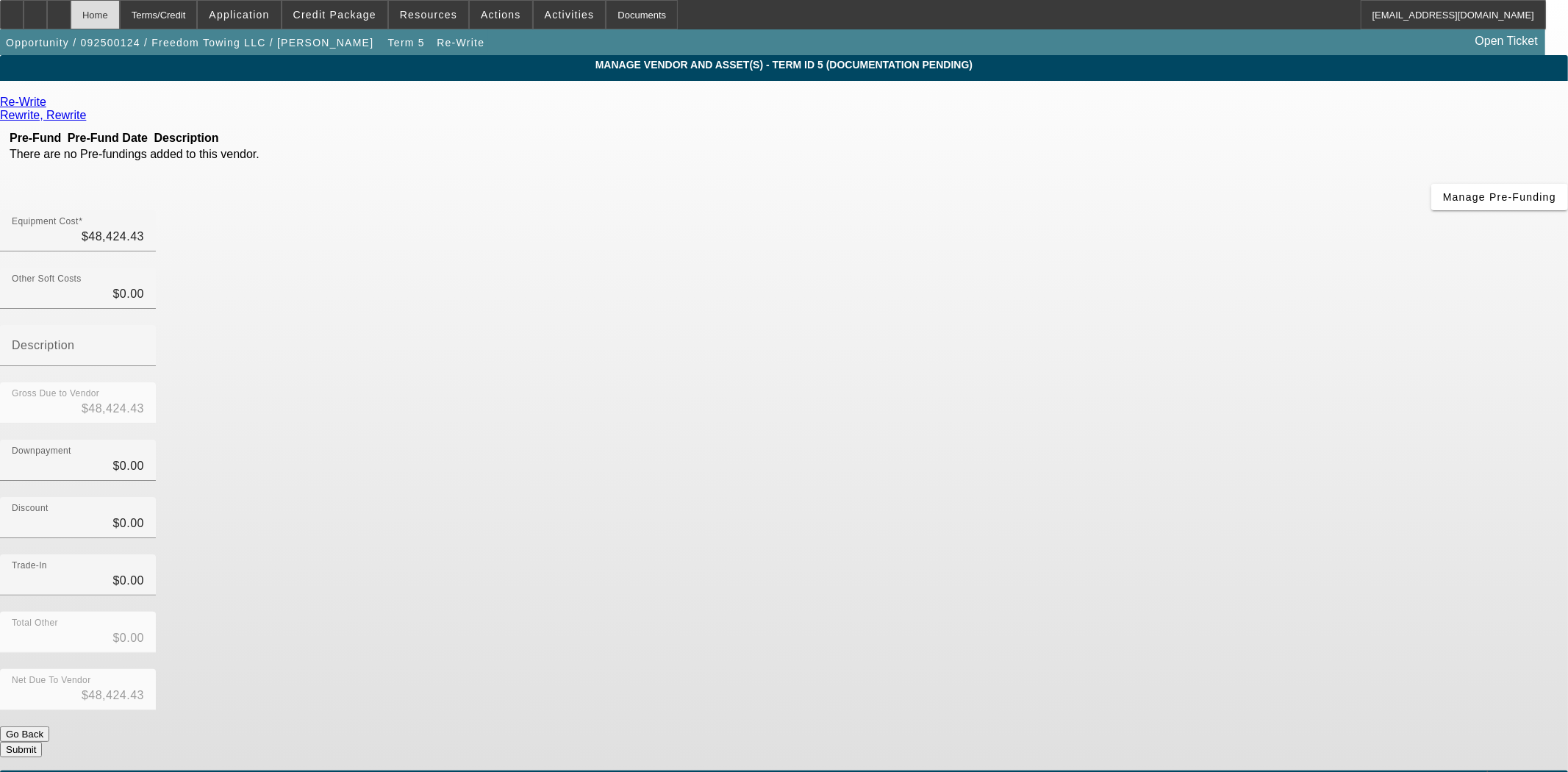
click at [119, 7] on div "Home" at bounding box center [94, 14] width 49 height 29
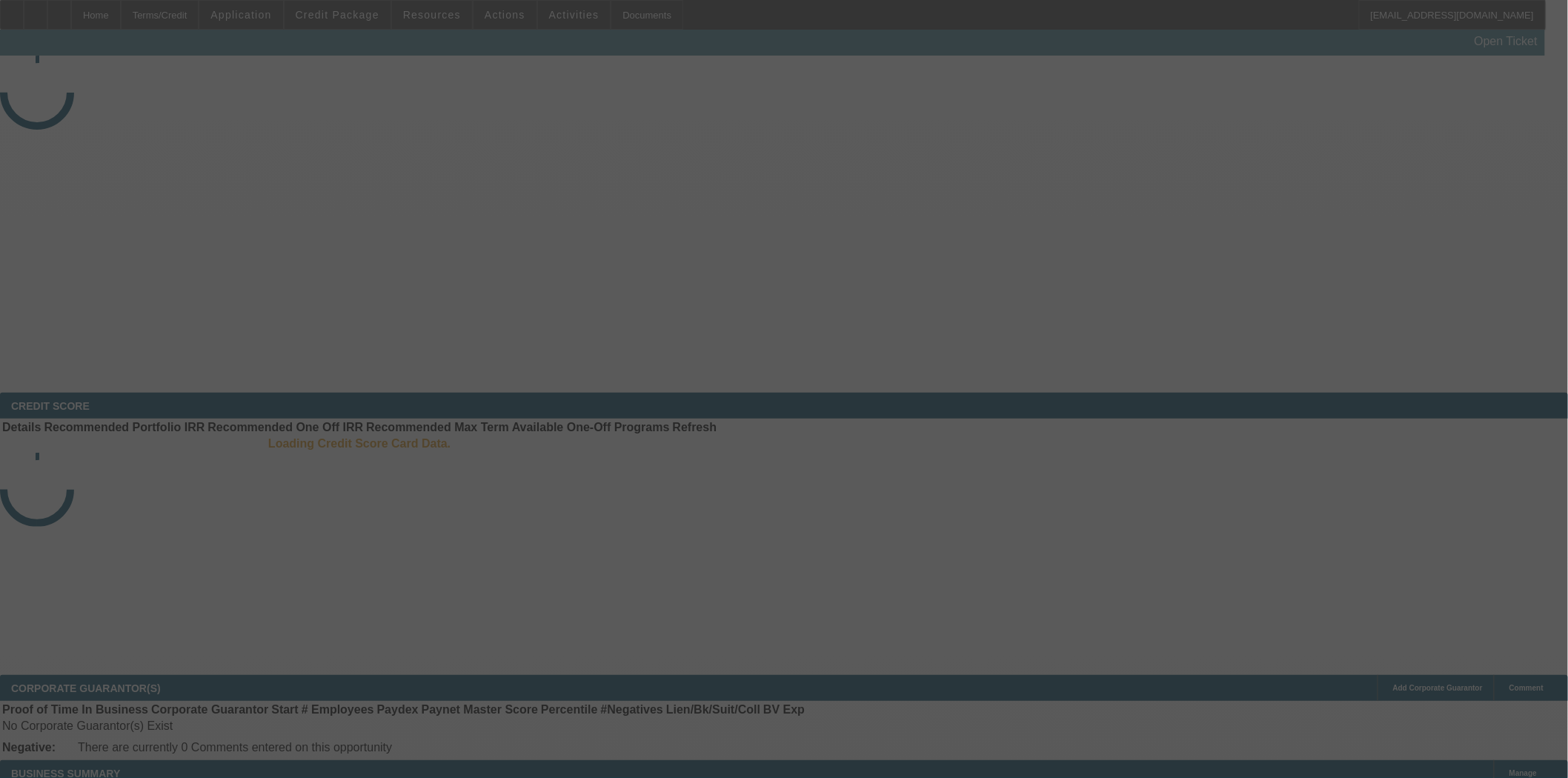
select select "3"
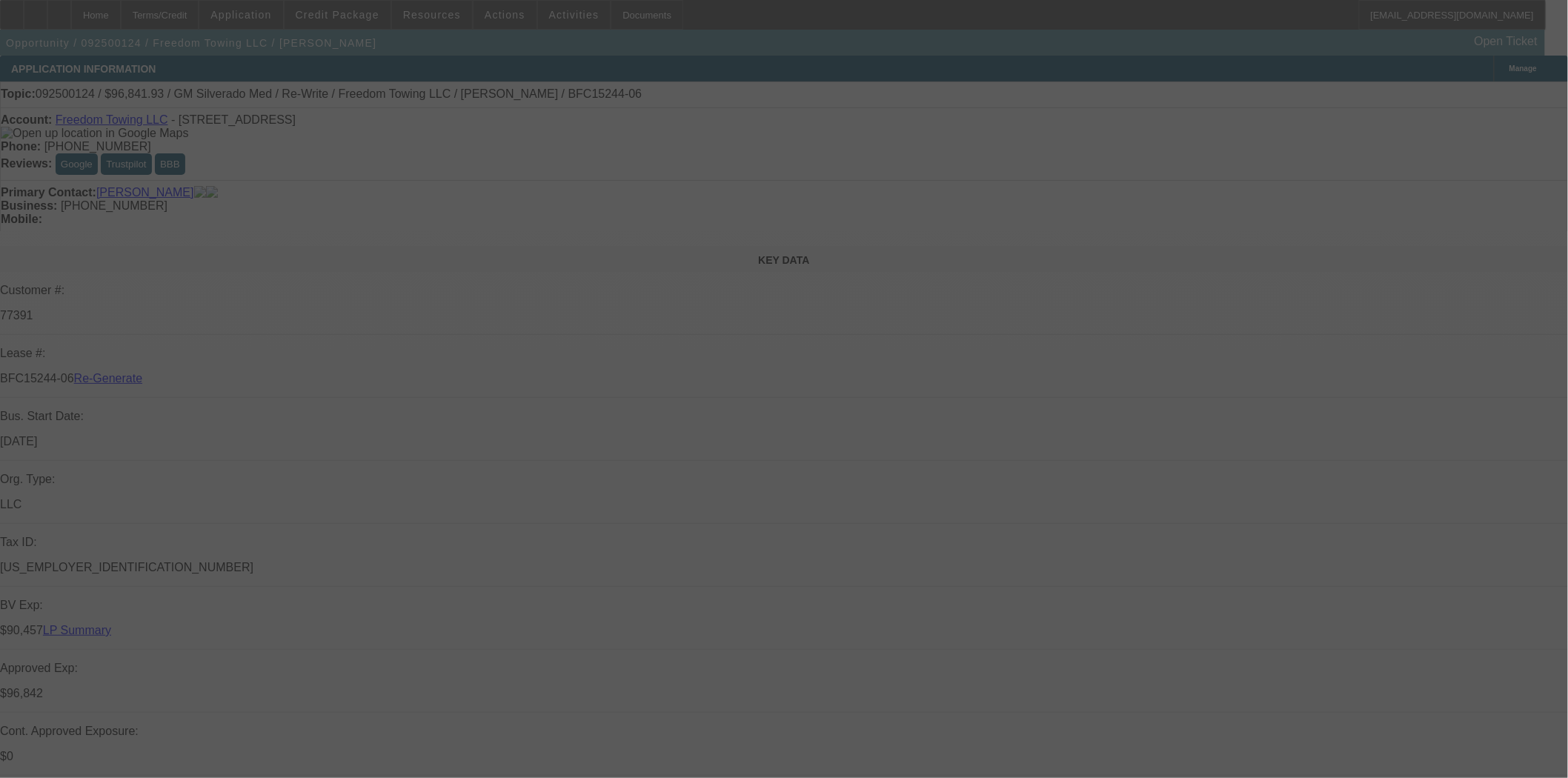
select select "0"
select select "2"
select select "0.1"
select select "4"
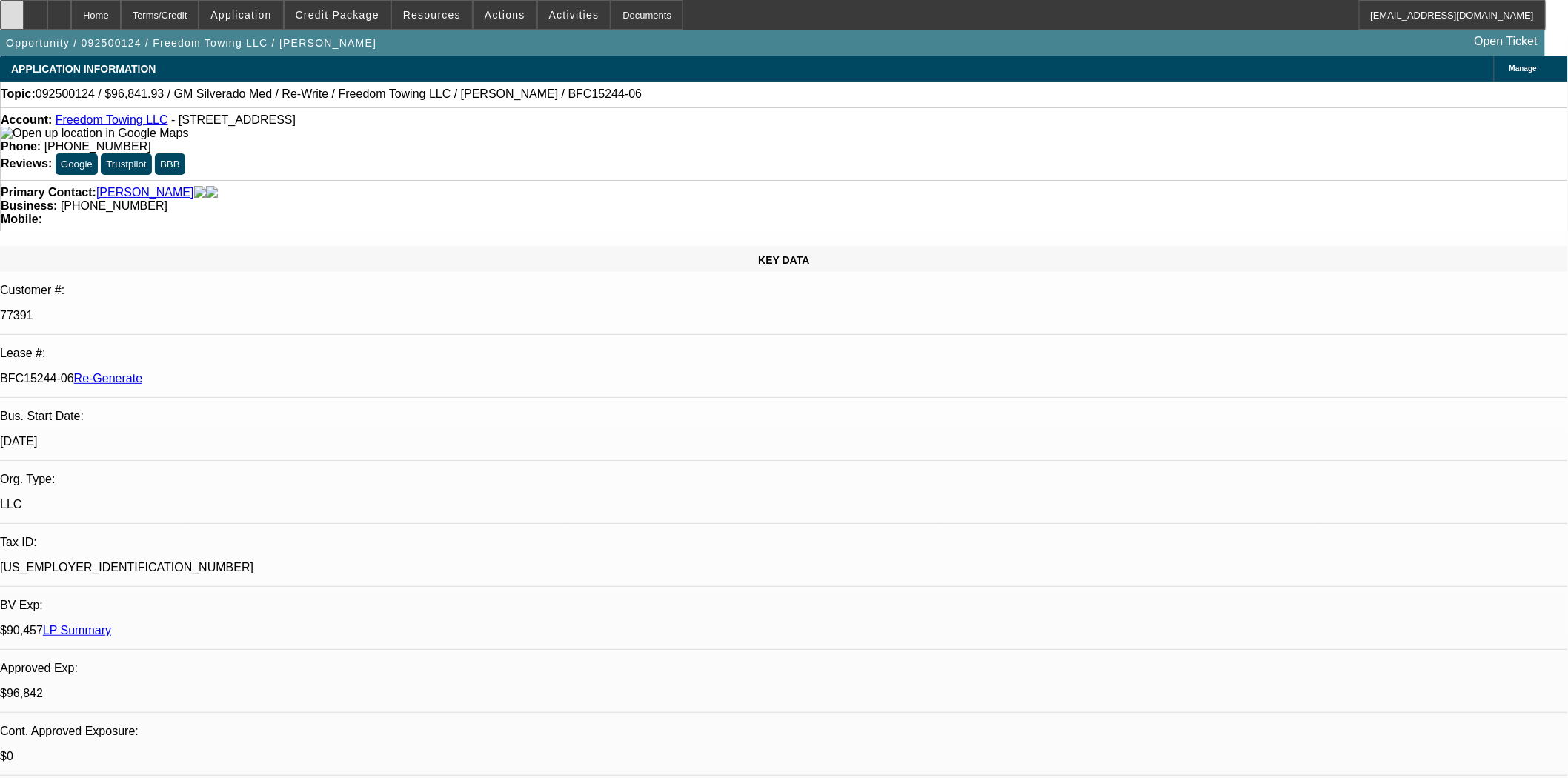
click at [15, 7] on div at bounding box center [12, 14] width 23 height 30
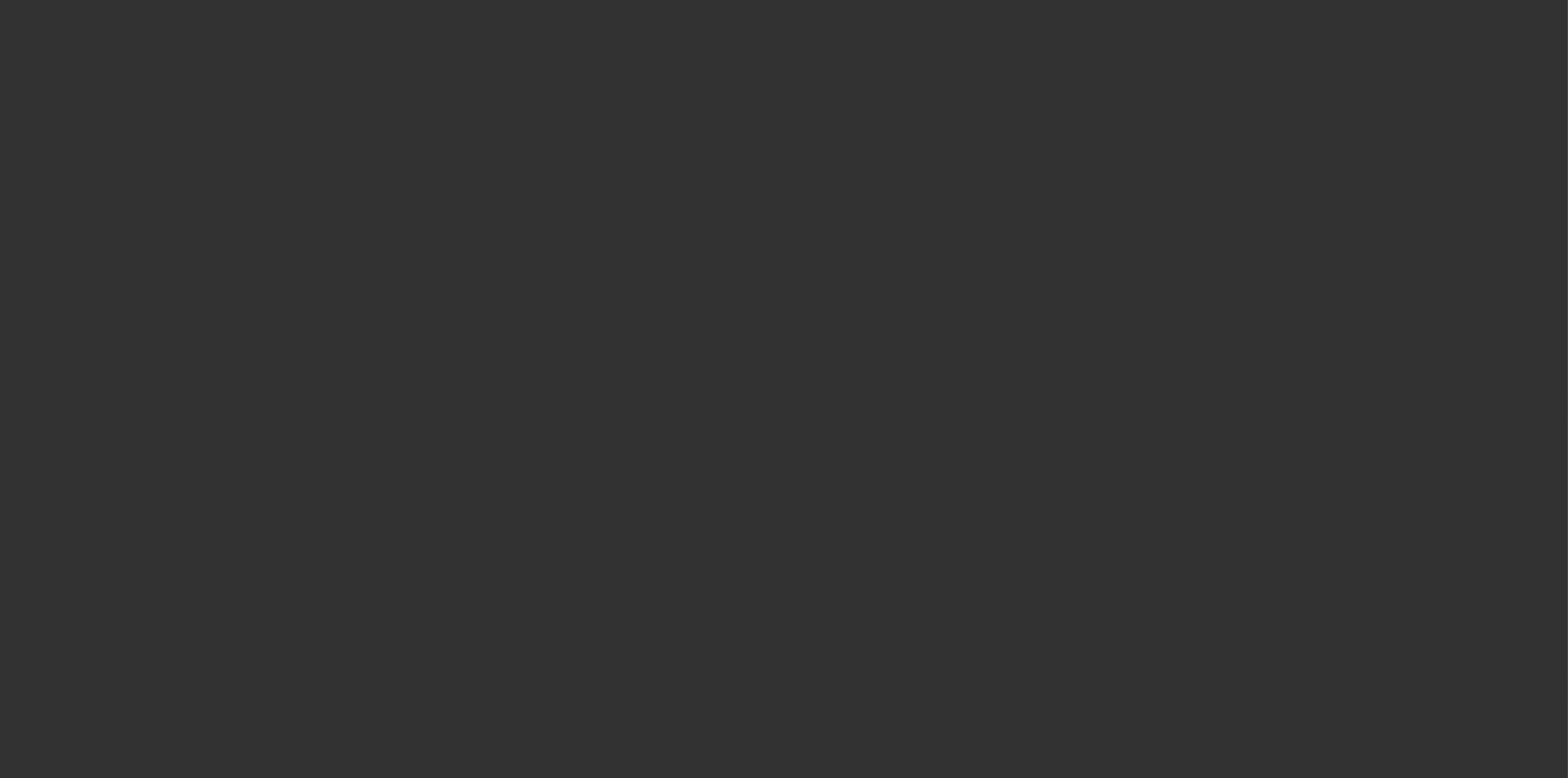
select select "4"
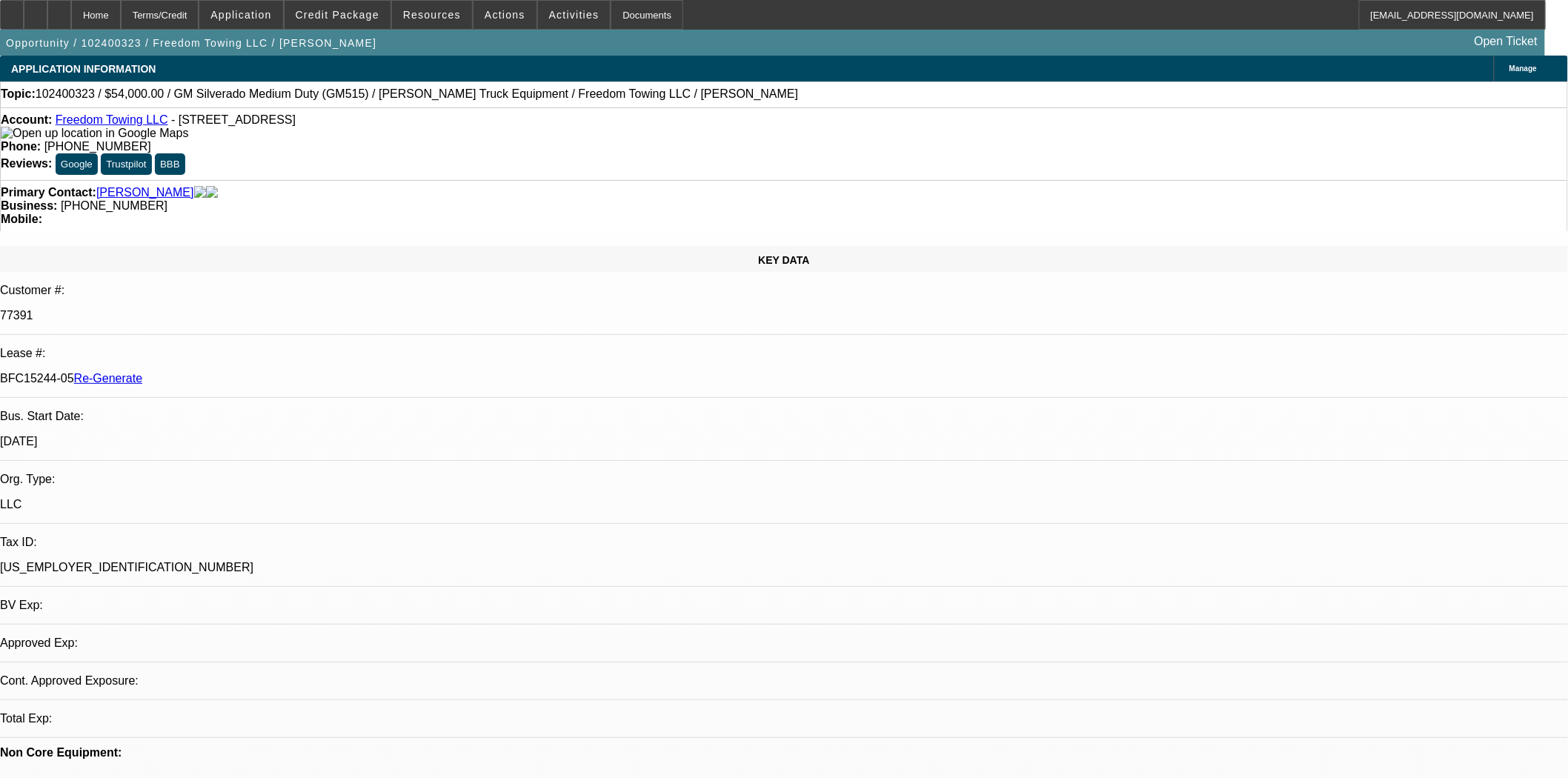
select select "0"
select select "2"
select select "0.1"
select select "4"
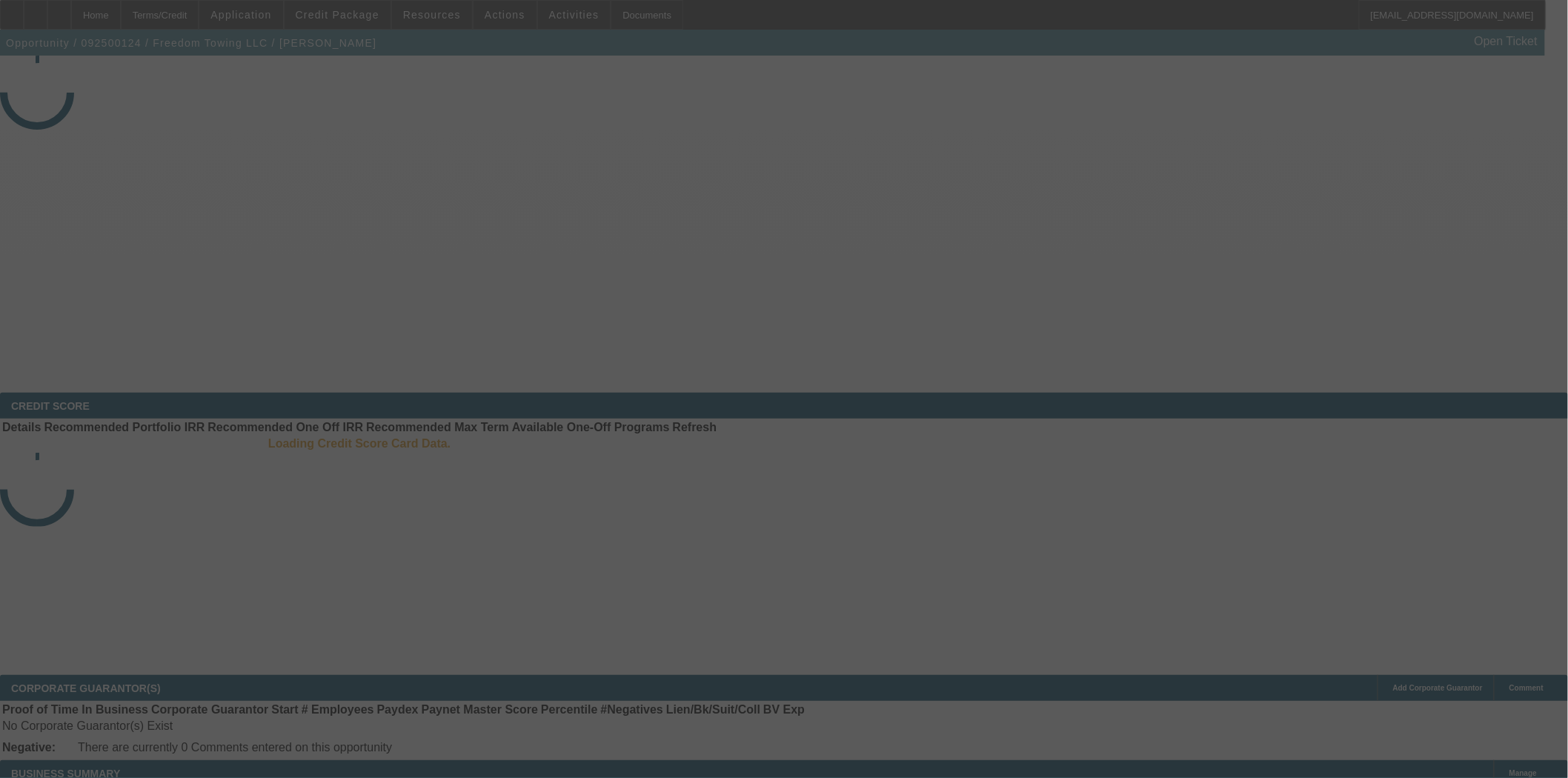
select select "3"
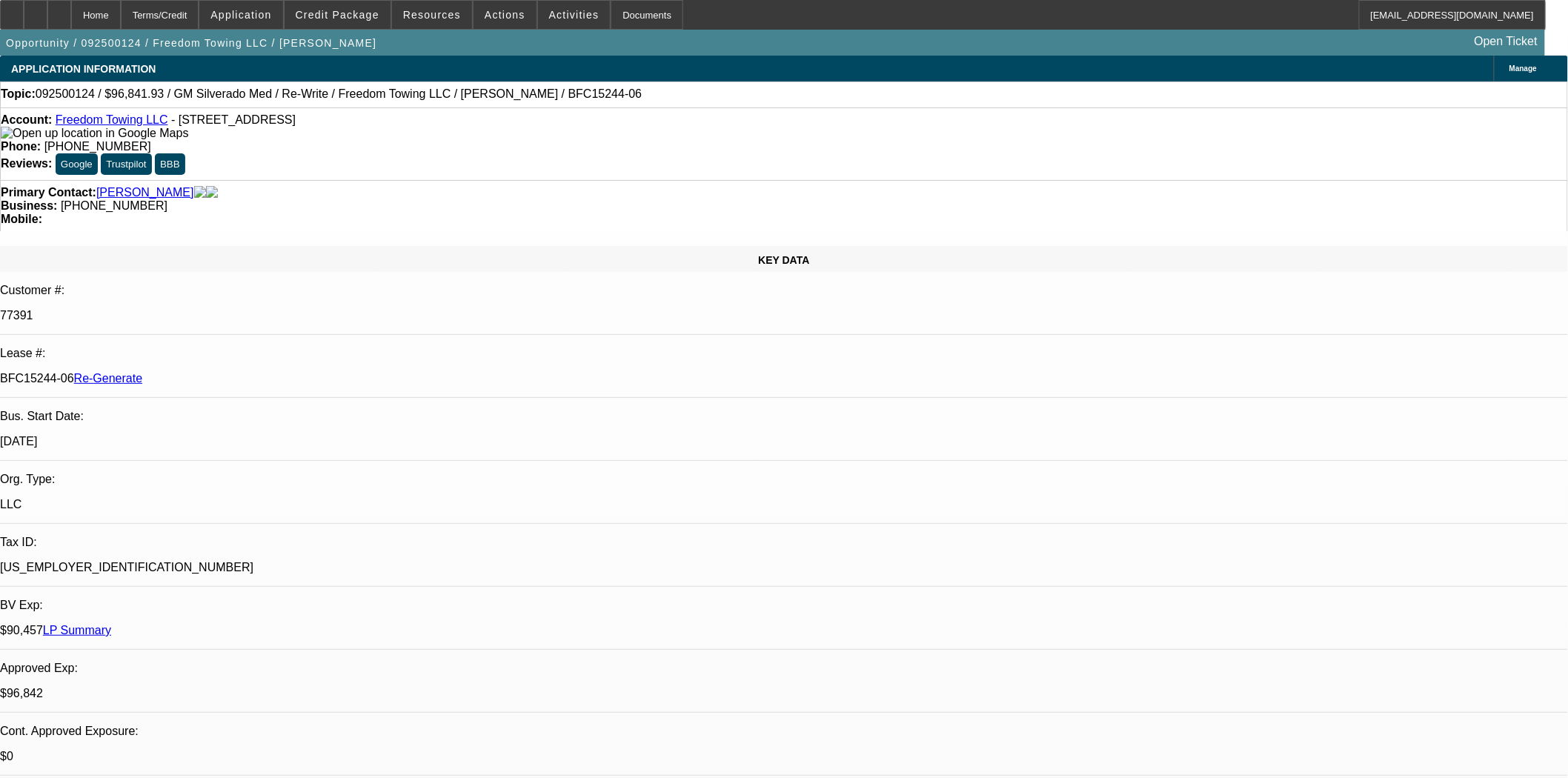
select select "0"
select select "2"
select select "0.1"
select select "4"
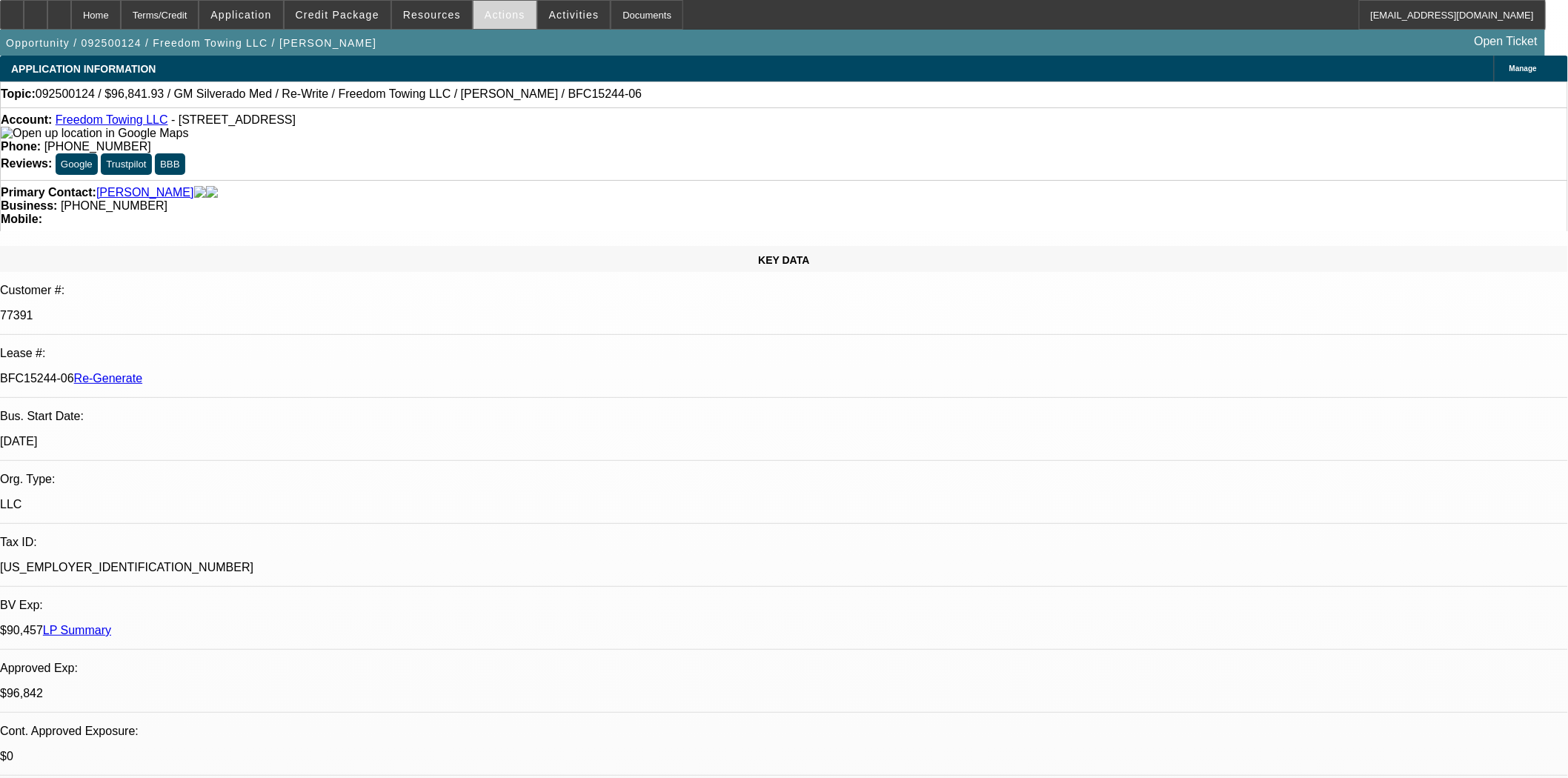
click at [492, 18] on span "Actions" at bounding box center [505, 14] width 40 height 12
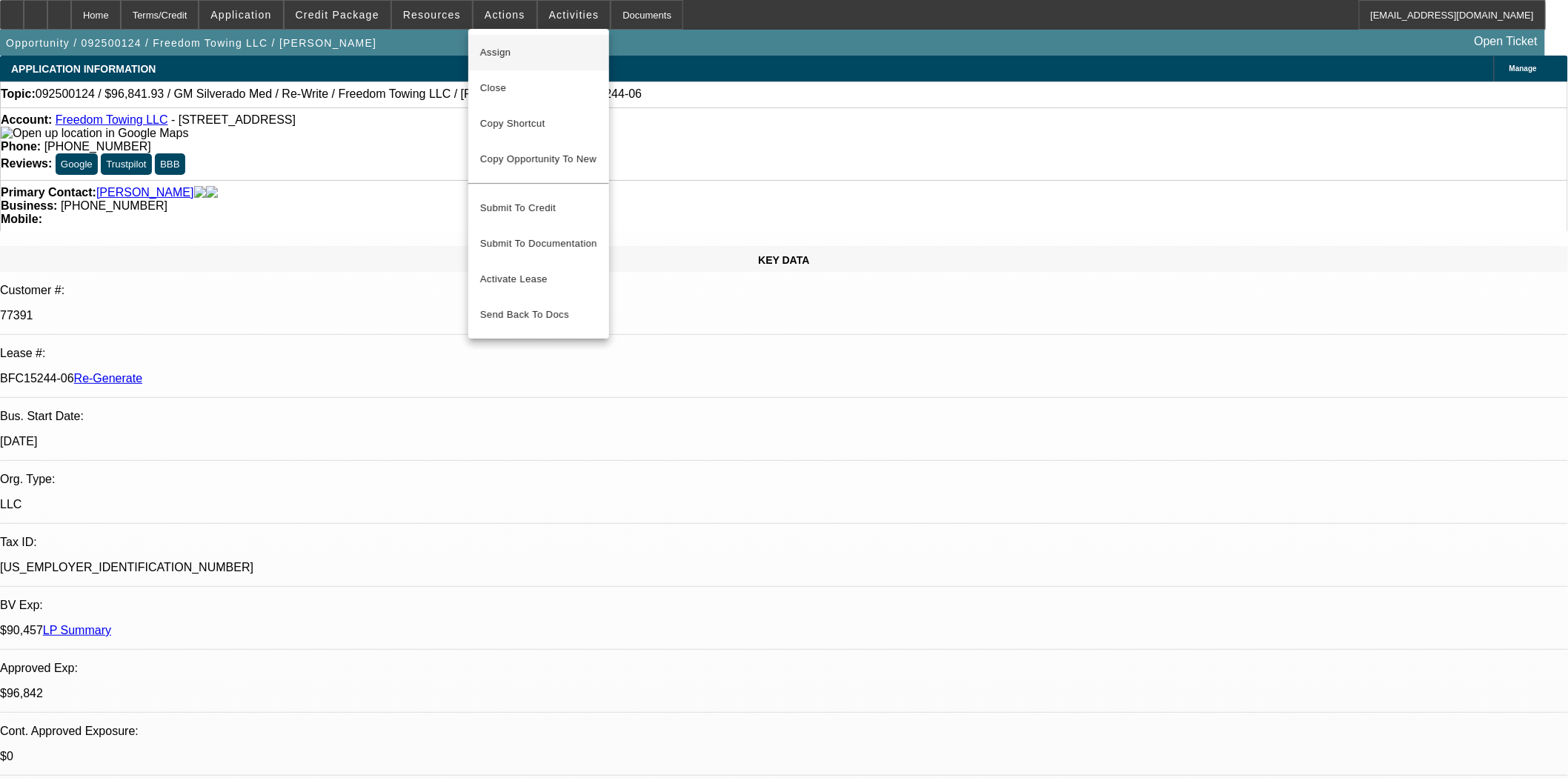
click at [509, 49] on span "Assign" at bounding box center [539, 53] width 117 height 18
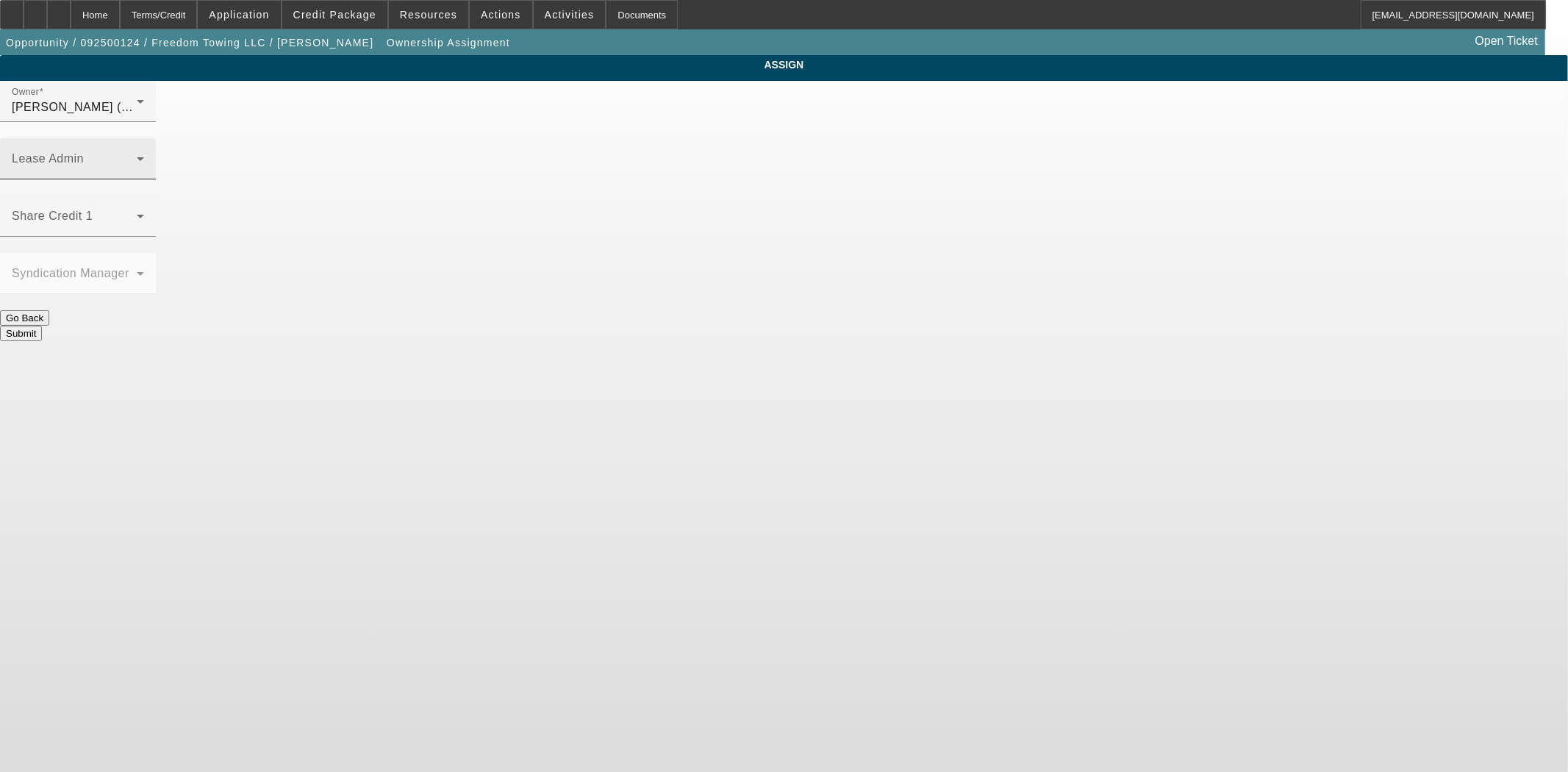
click at [144, 138] on div "Lease Admin" at bounding box center [78, 159] width 133 height 41
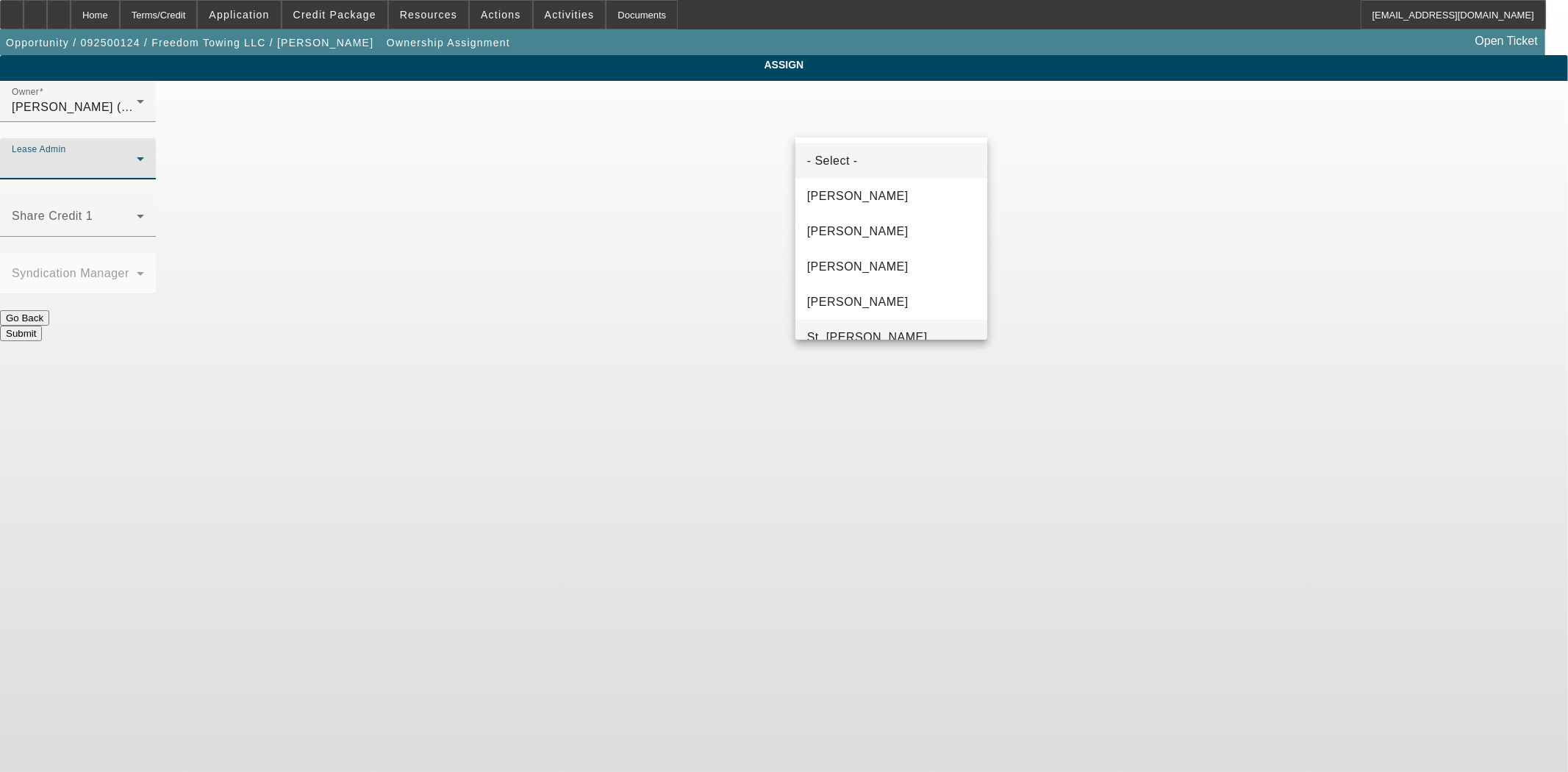
click at [855, 330] on span "St. [PERSON_NAME]" at bounding box center [867, 338] width 120 height 18
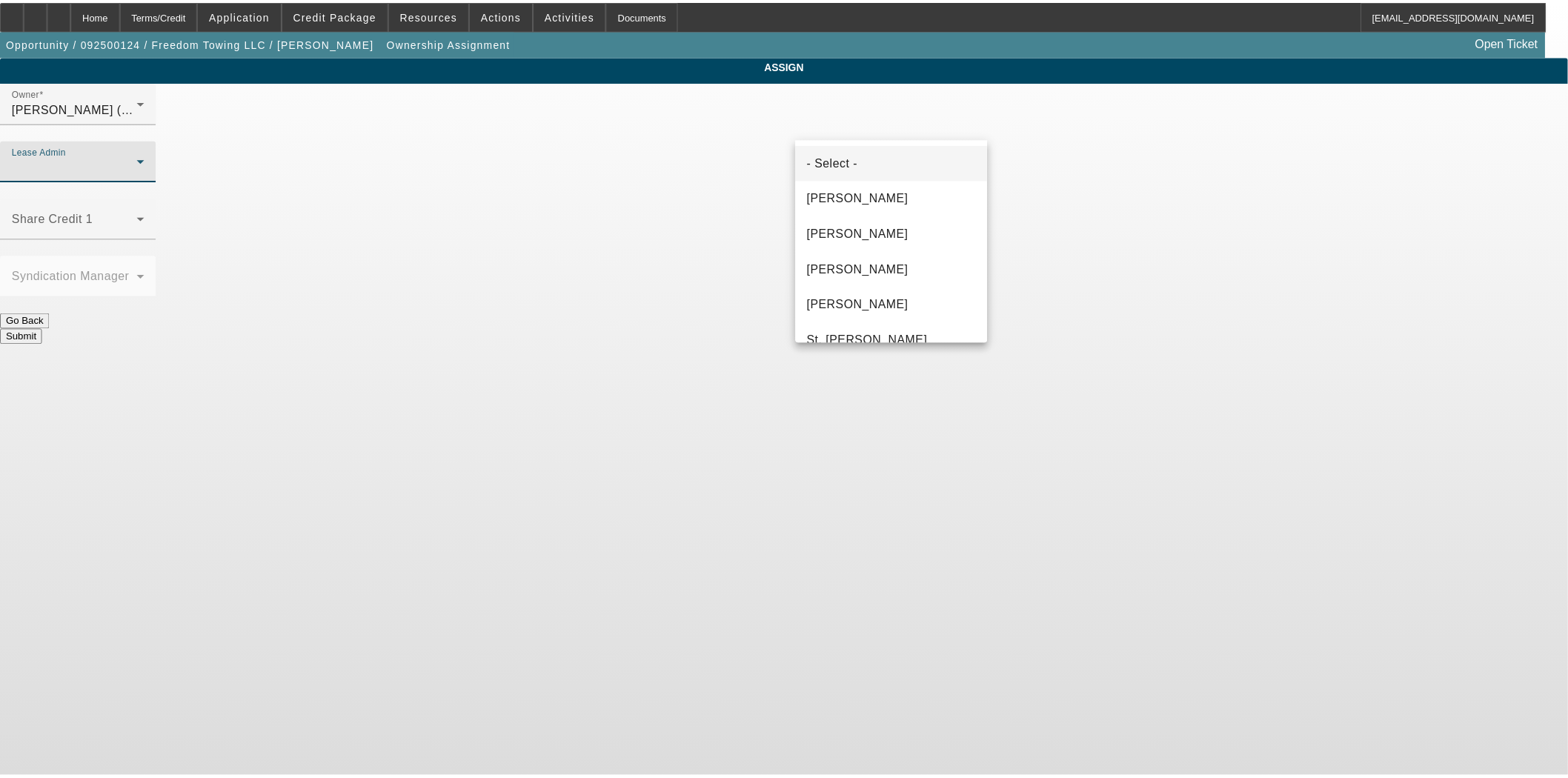
scroll to position [15, 0]
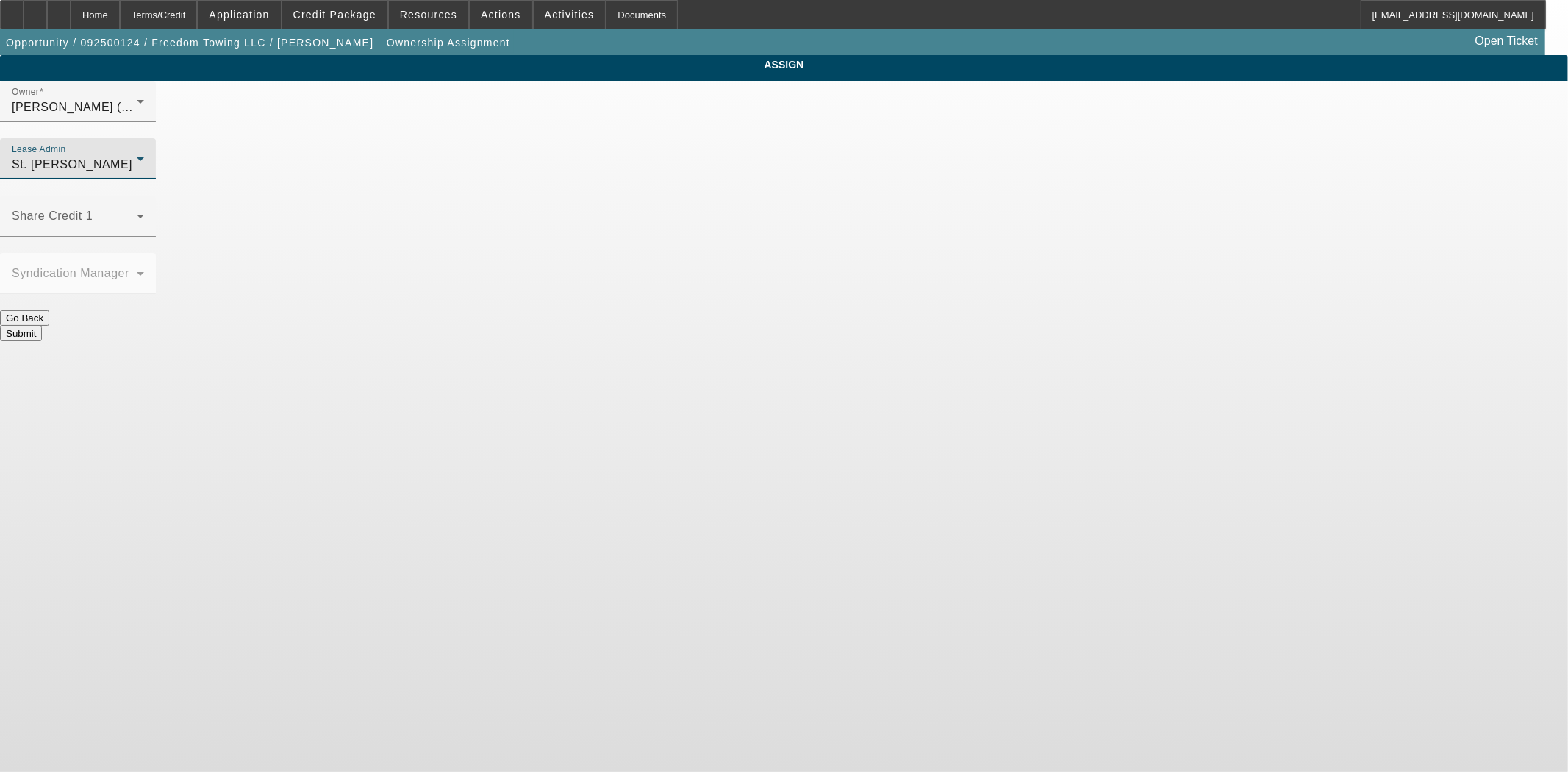
click at [42, 326] on button "Submit" at bounding box center [20, 333] width 42 height 15
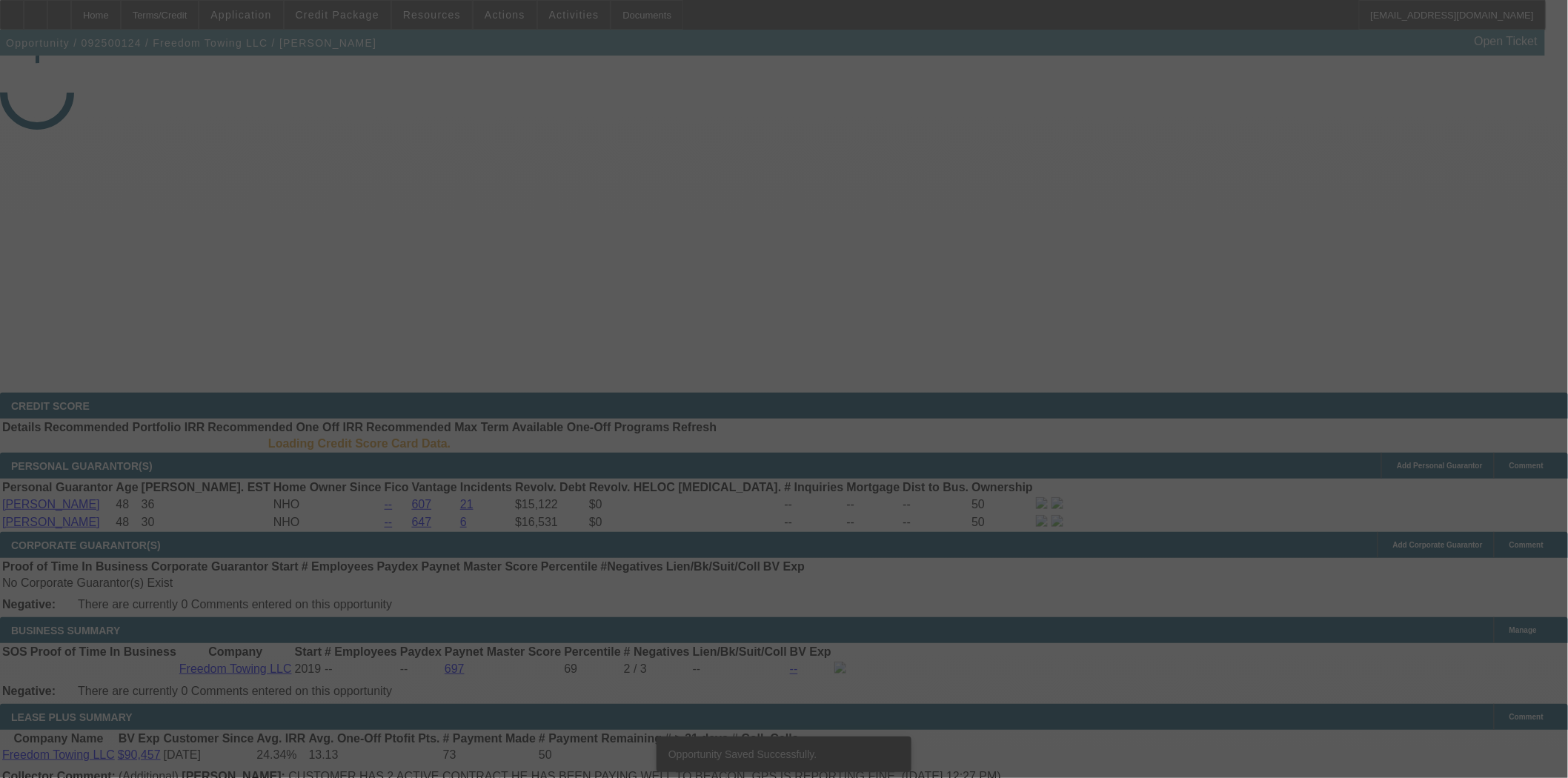
select select "3"
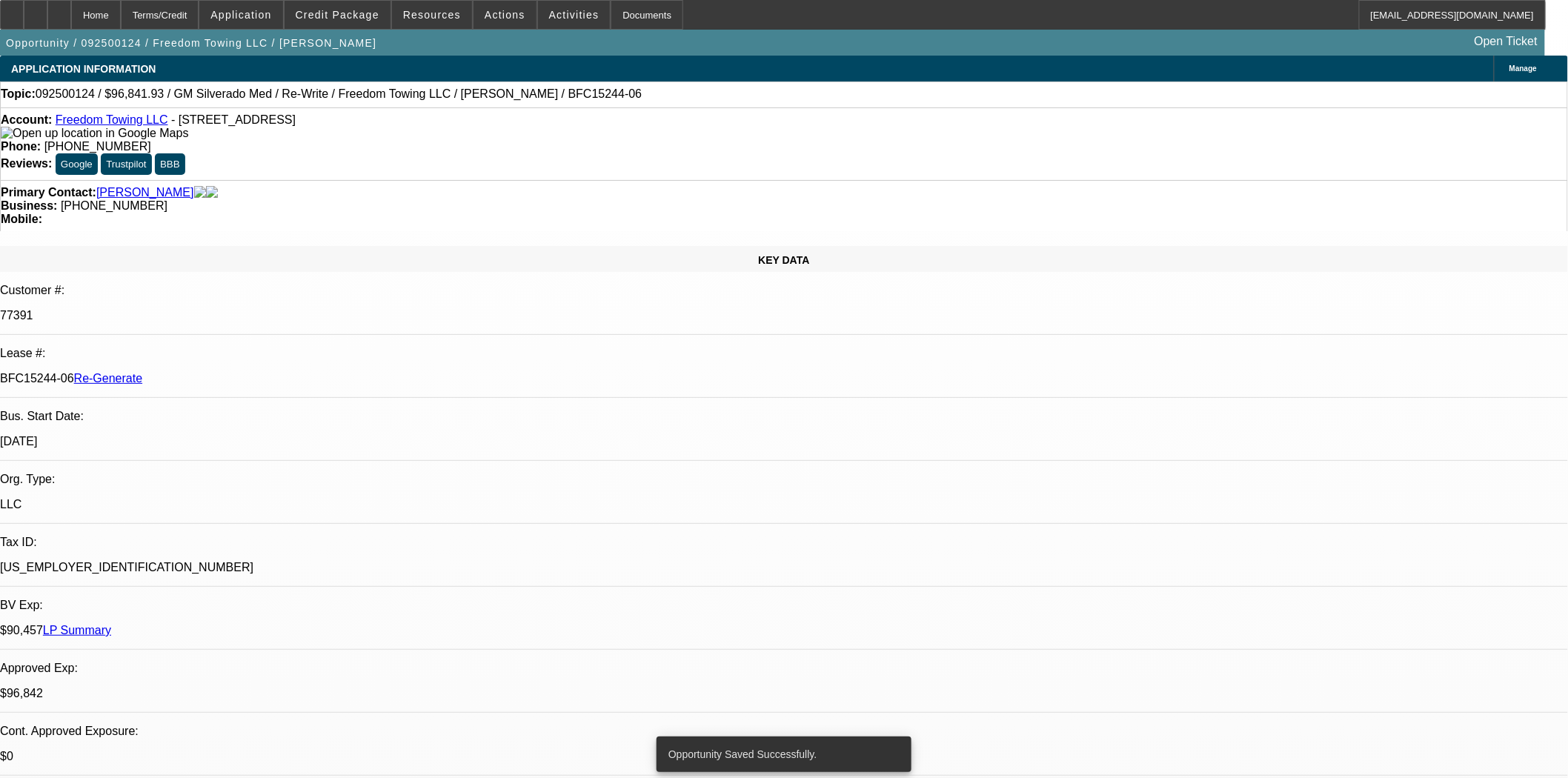
select select "0"
select select "2"
select select "0.1"
select select "4"
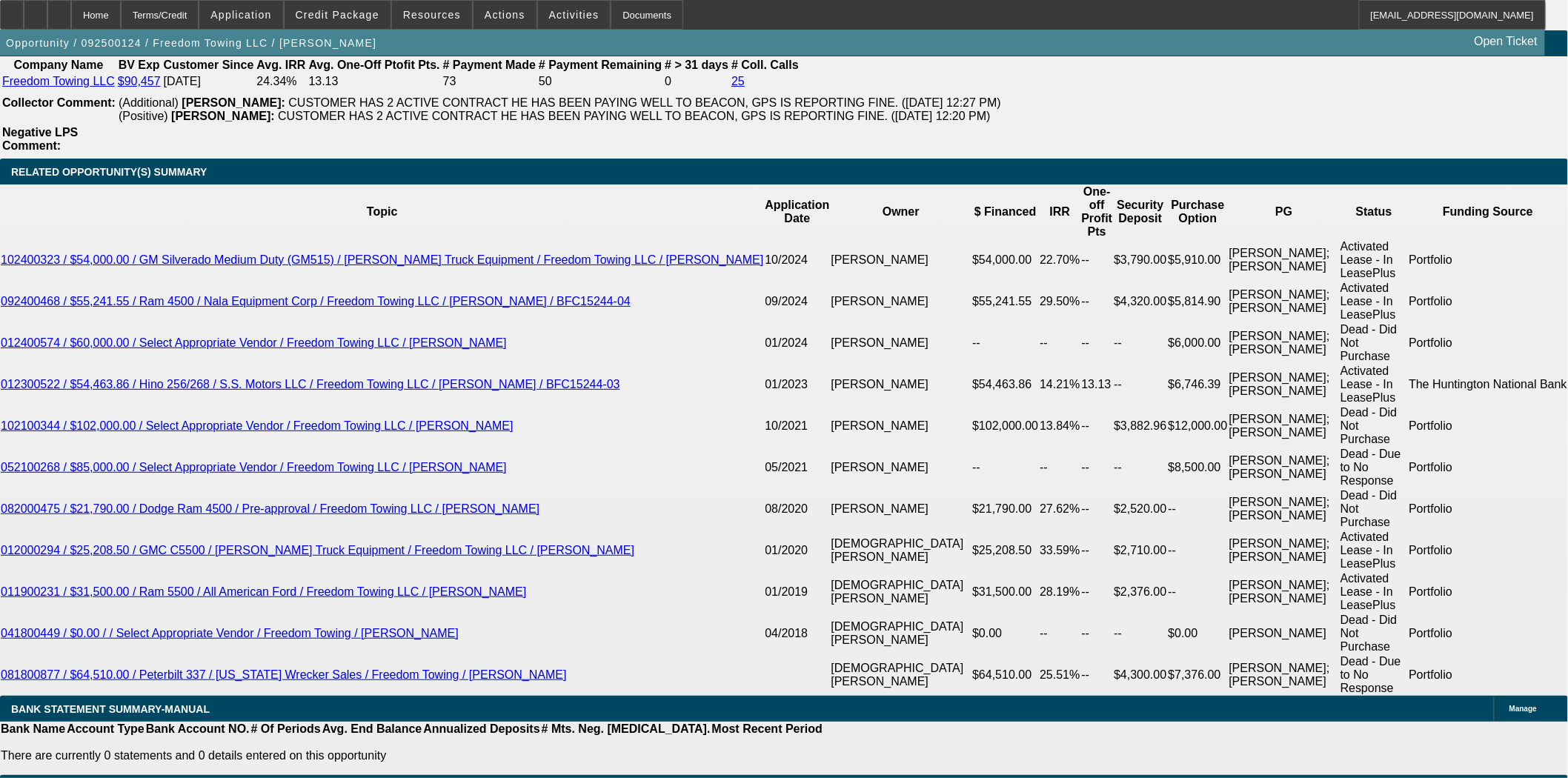
scroll to position [2787, 0]
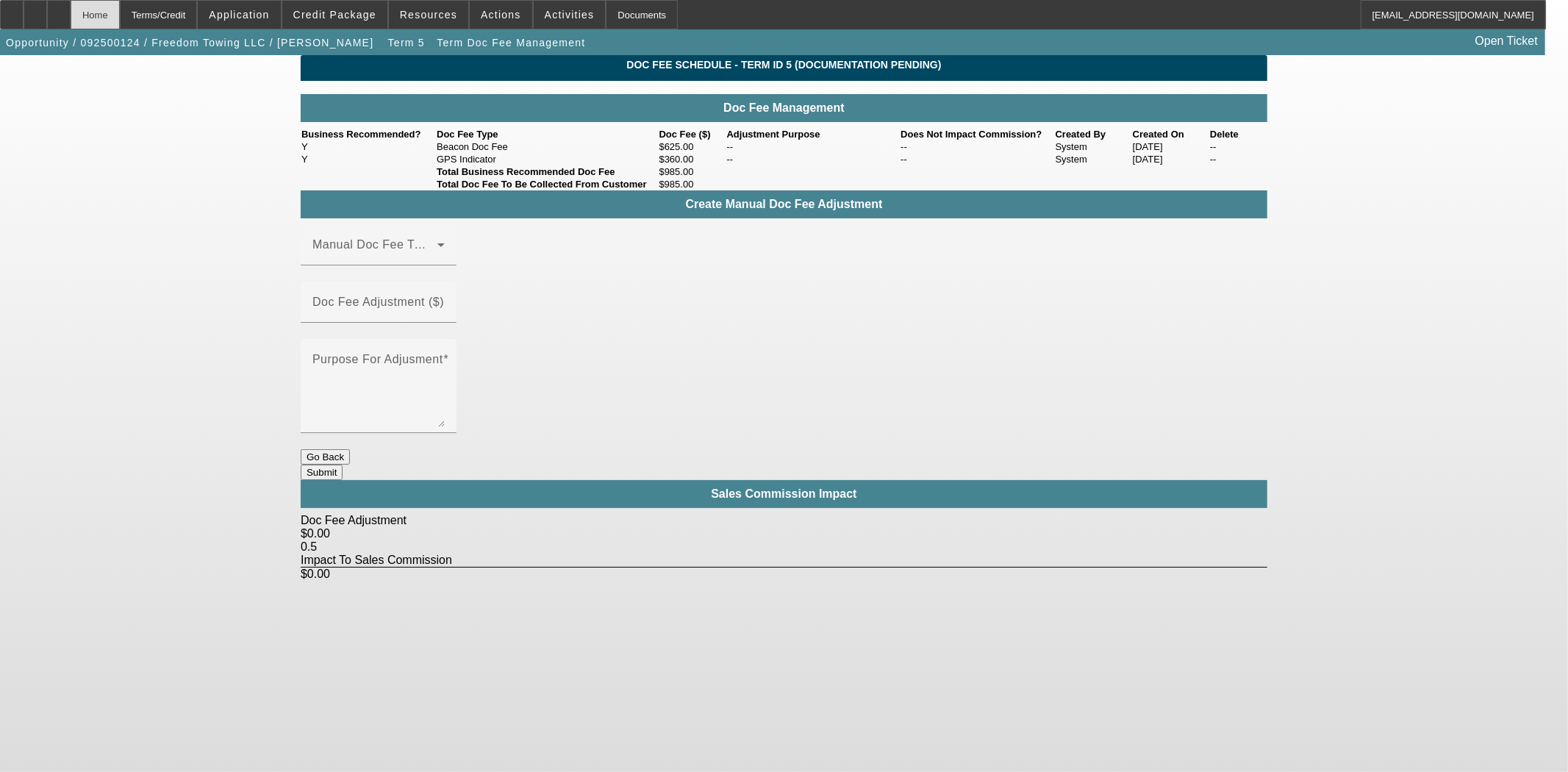
click at [119, 16] on div "Home" at bounding box center [94, 14] width 49 height 29
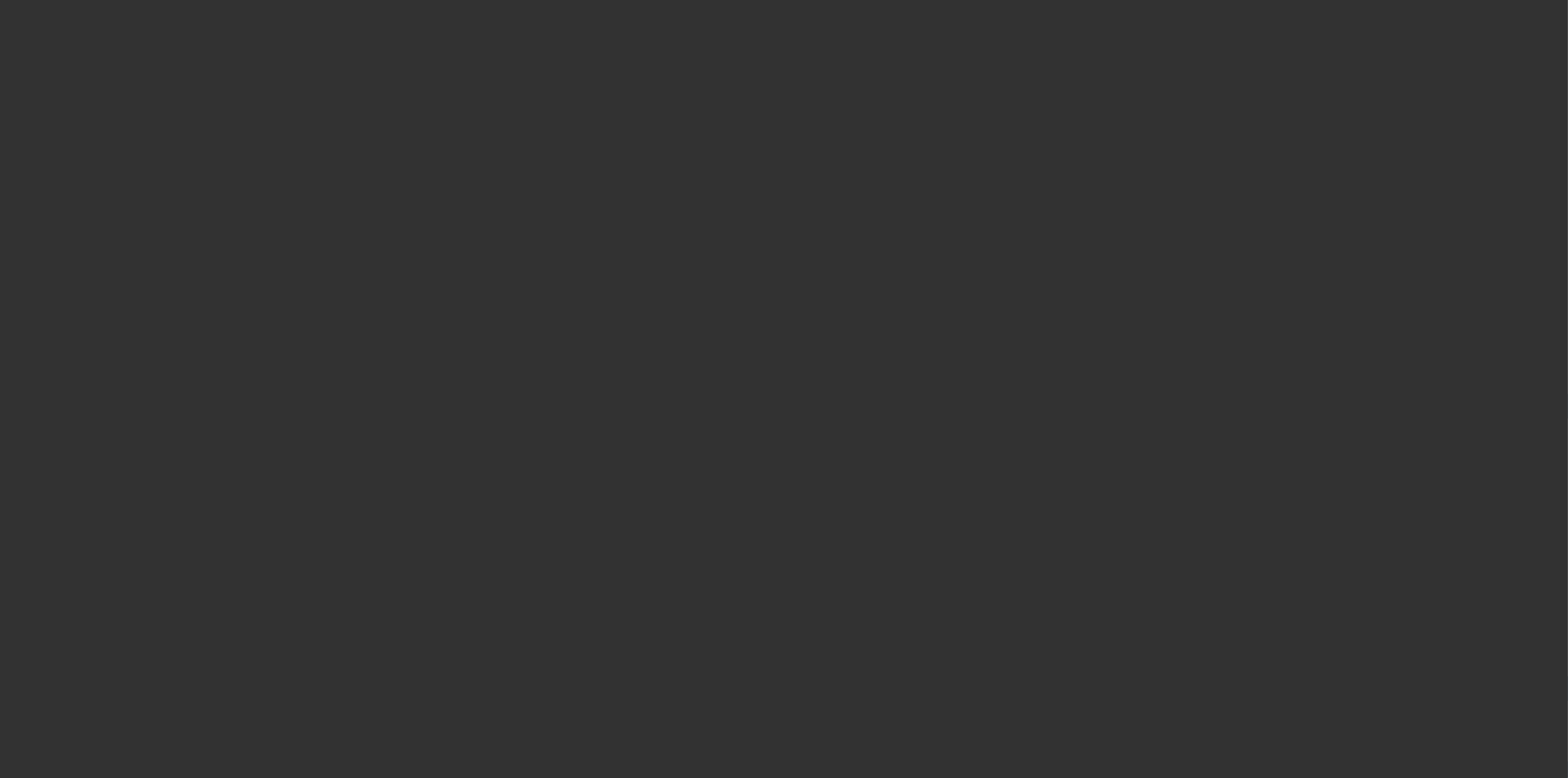
select select "3"
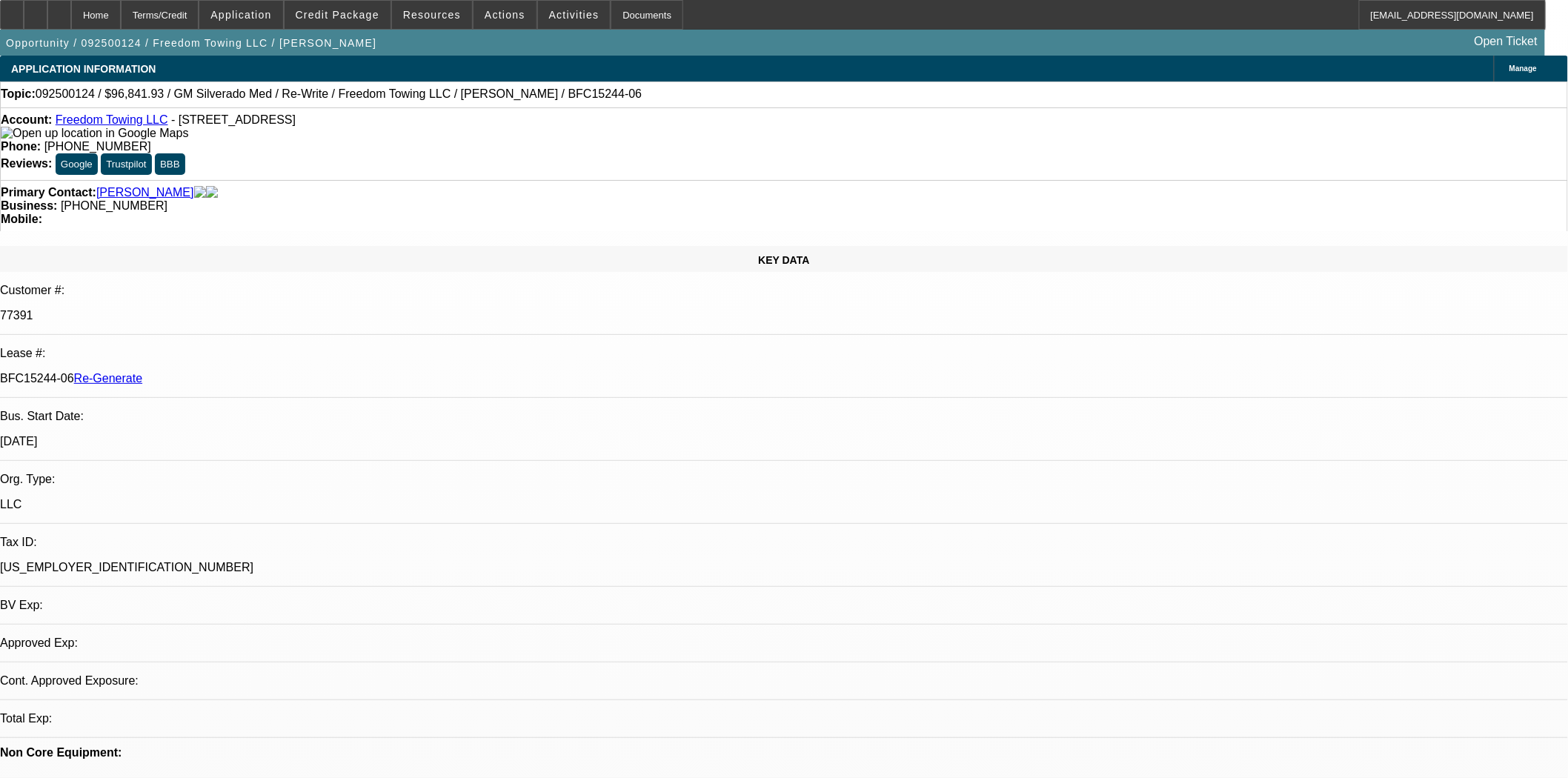
select select "0"
select select "2"
select select "0.1"
select select "4"
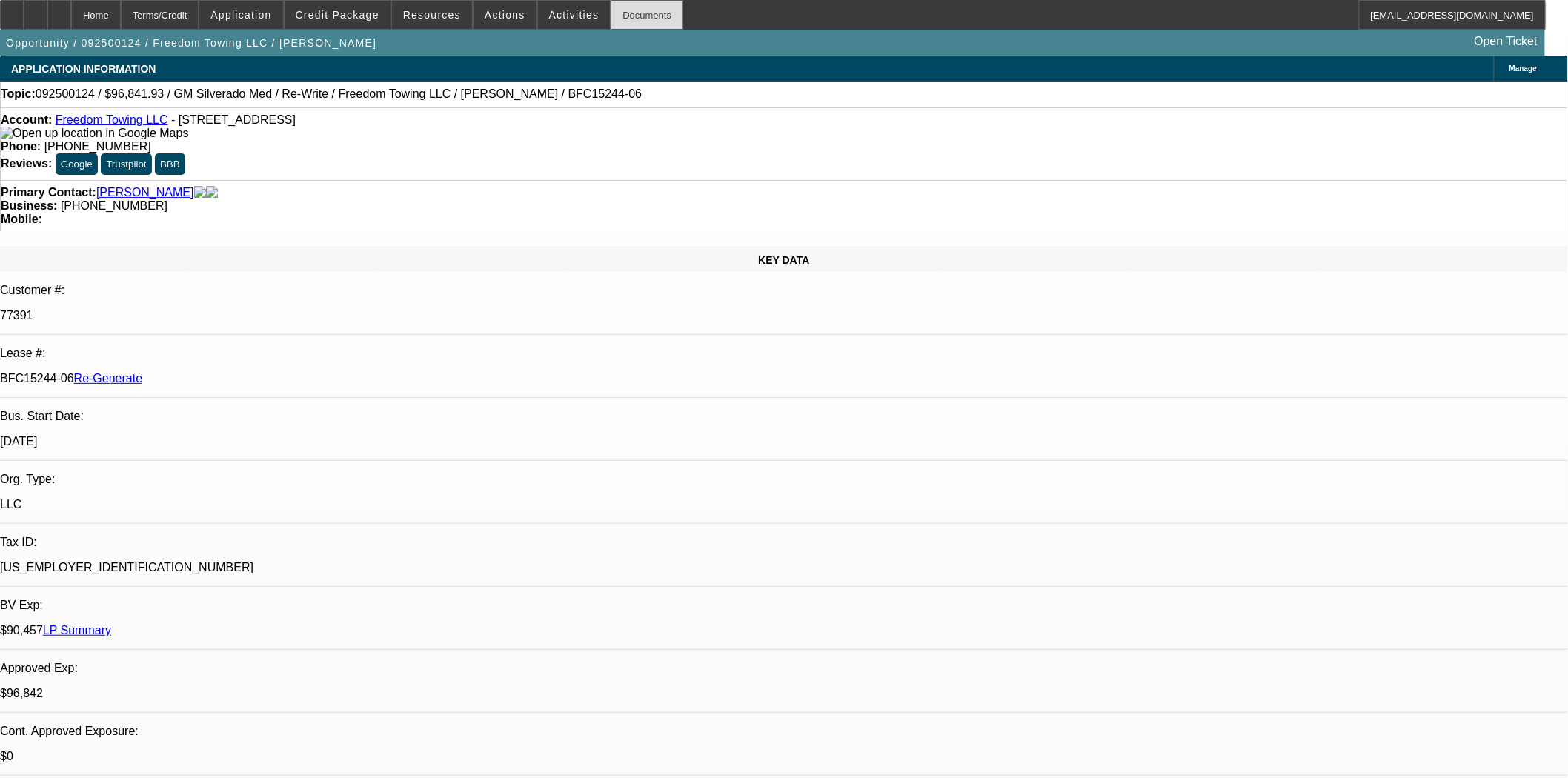
click at [613, 13] on div "Documents" at bounding box center [647, 14] width 73 height 30
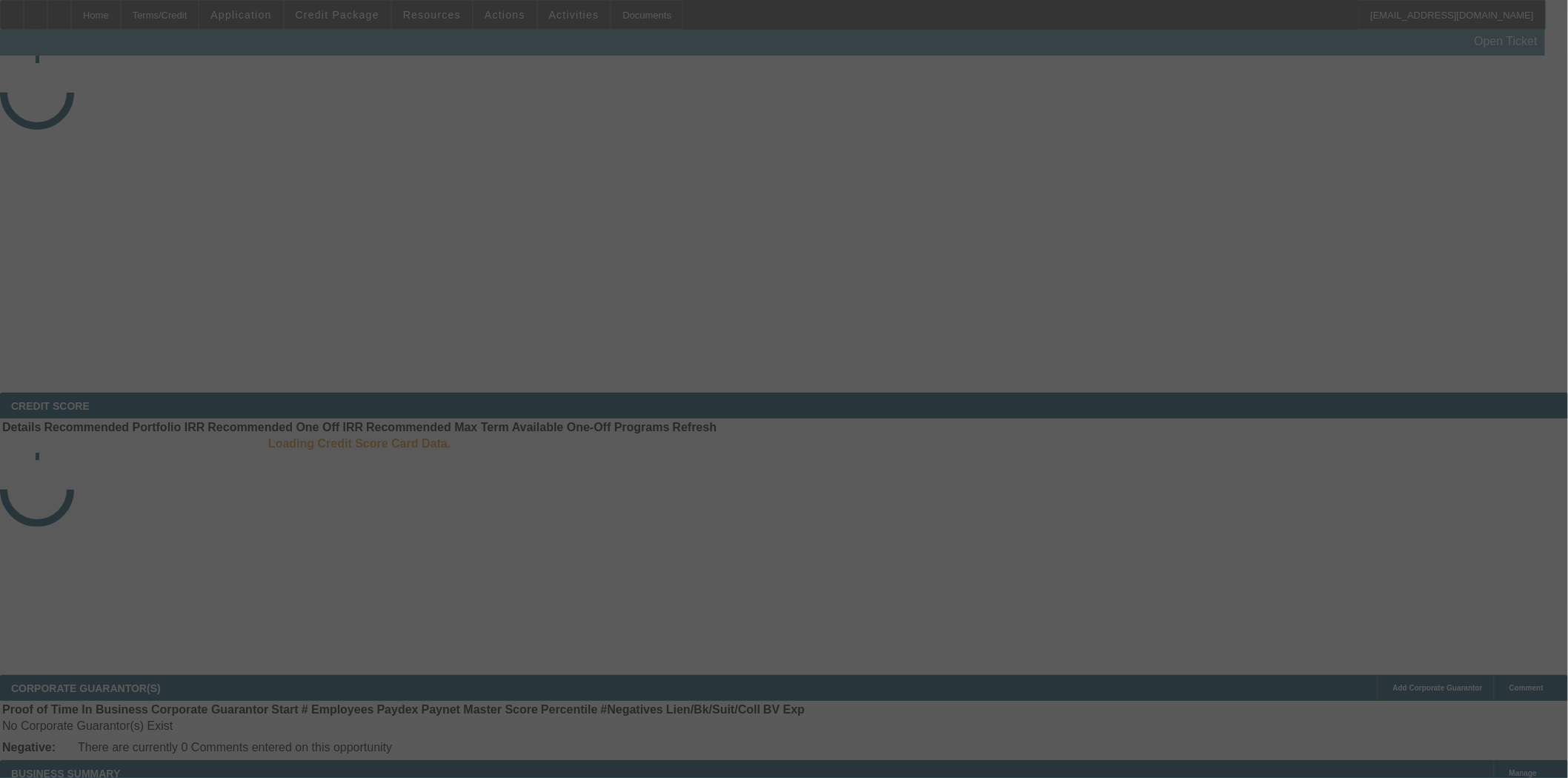
select select "3"
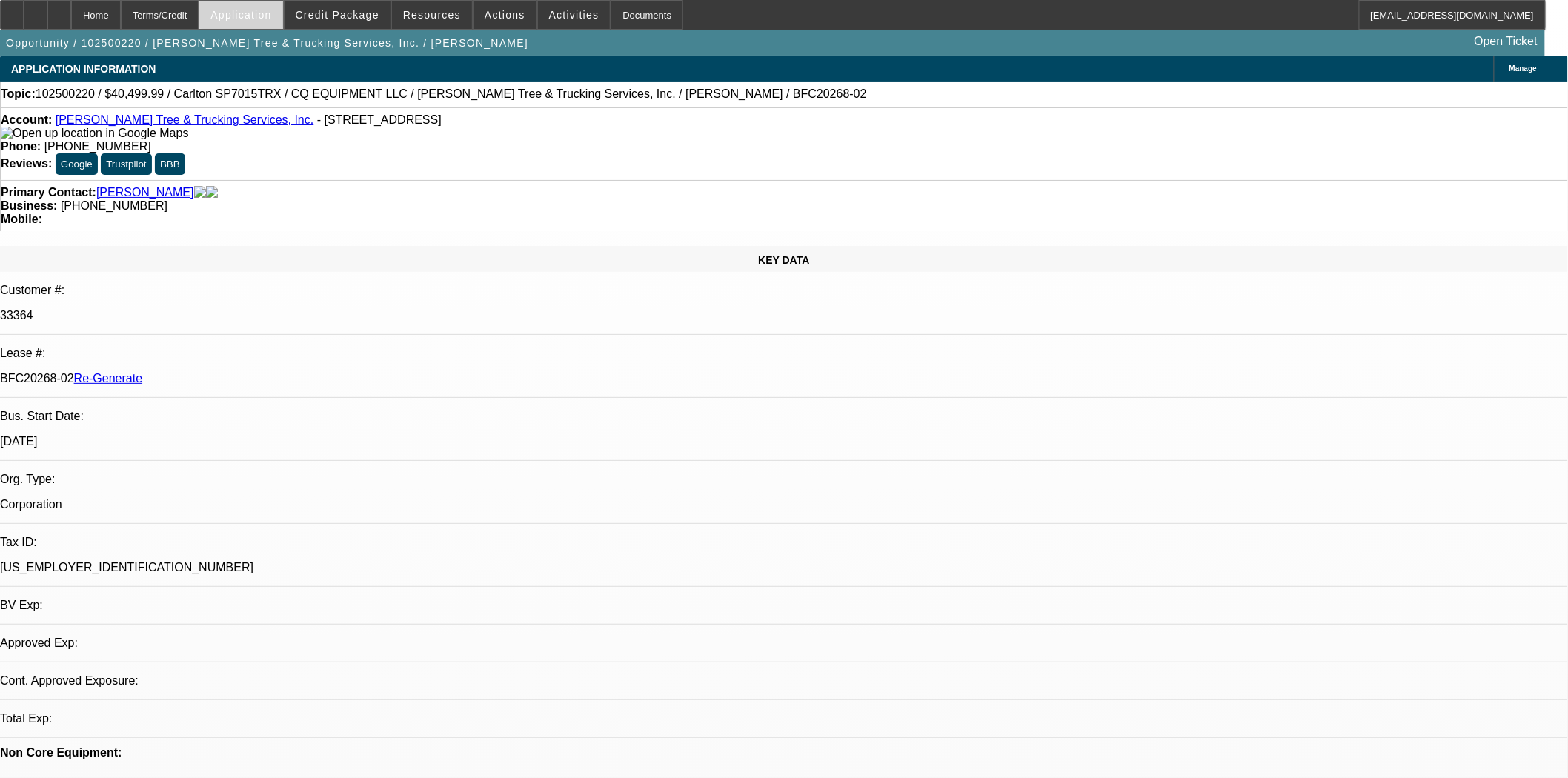
select select "0.1"
select select "0"
select select "2"
select select "0"
select select "6"
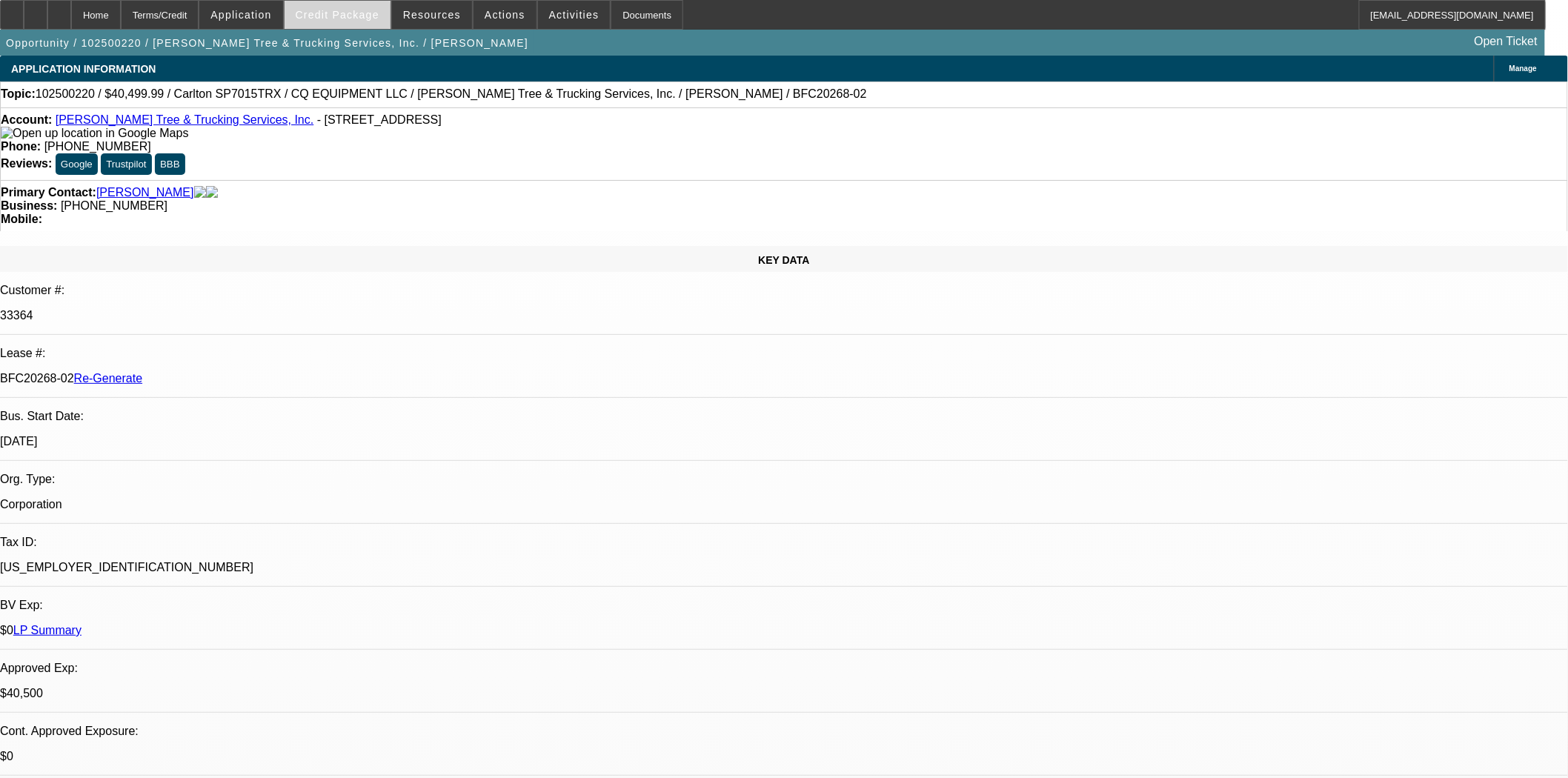
click at [321, 17] on span "Credit Package" at bounding box center [337, 14] width 84 height 12
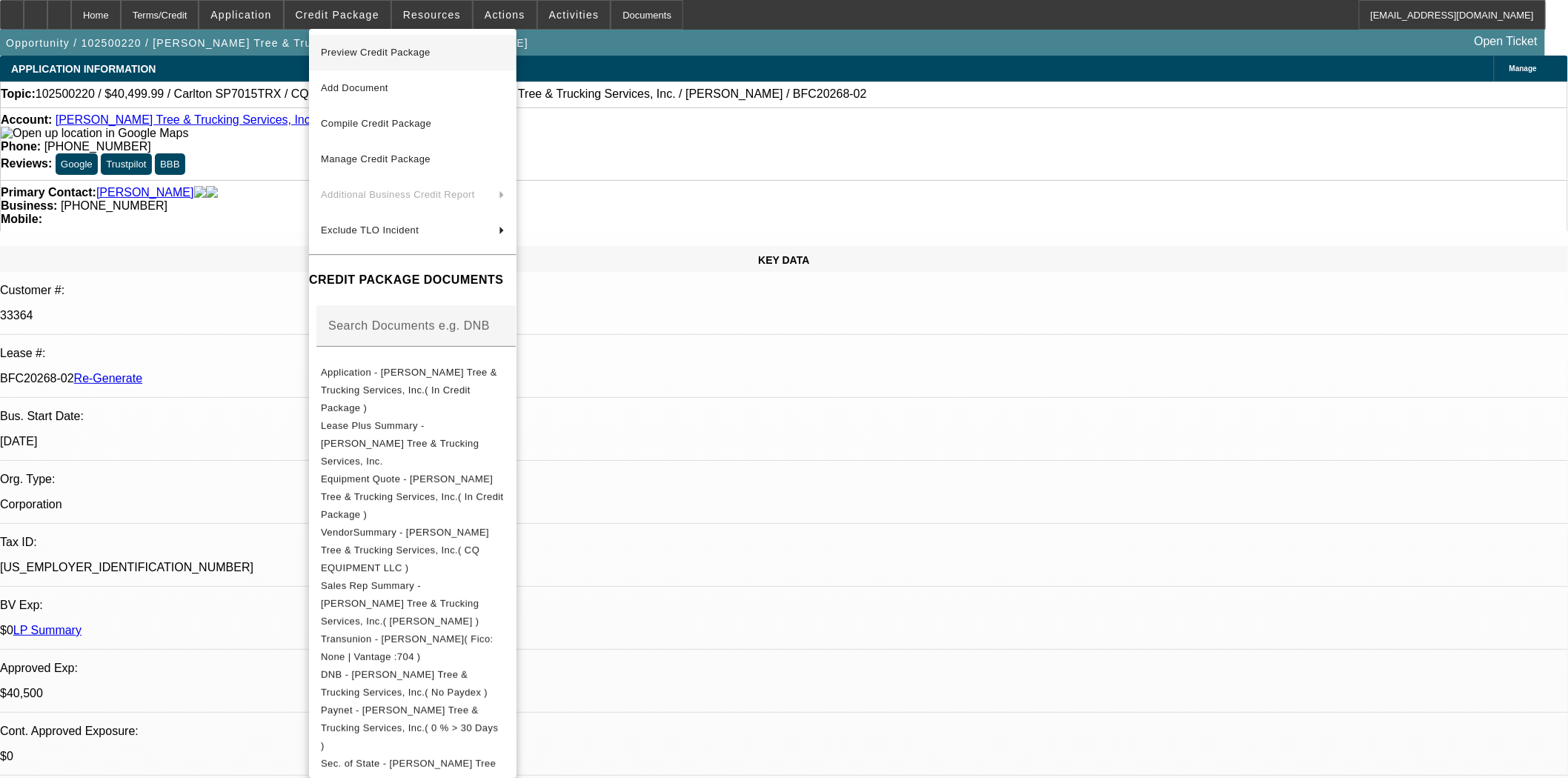
click at [345, 47] on span "Preview Credit Package" at bounding box center [375, 52] width 110 height 11
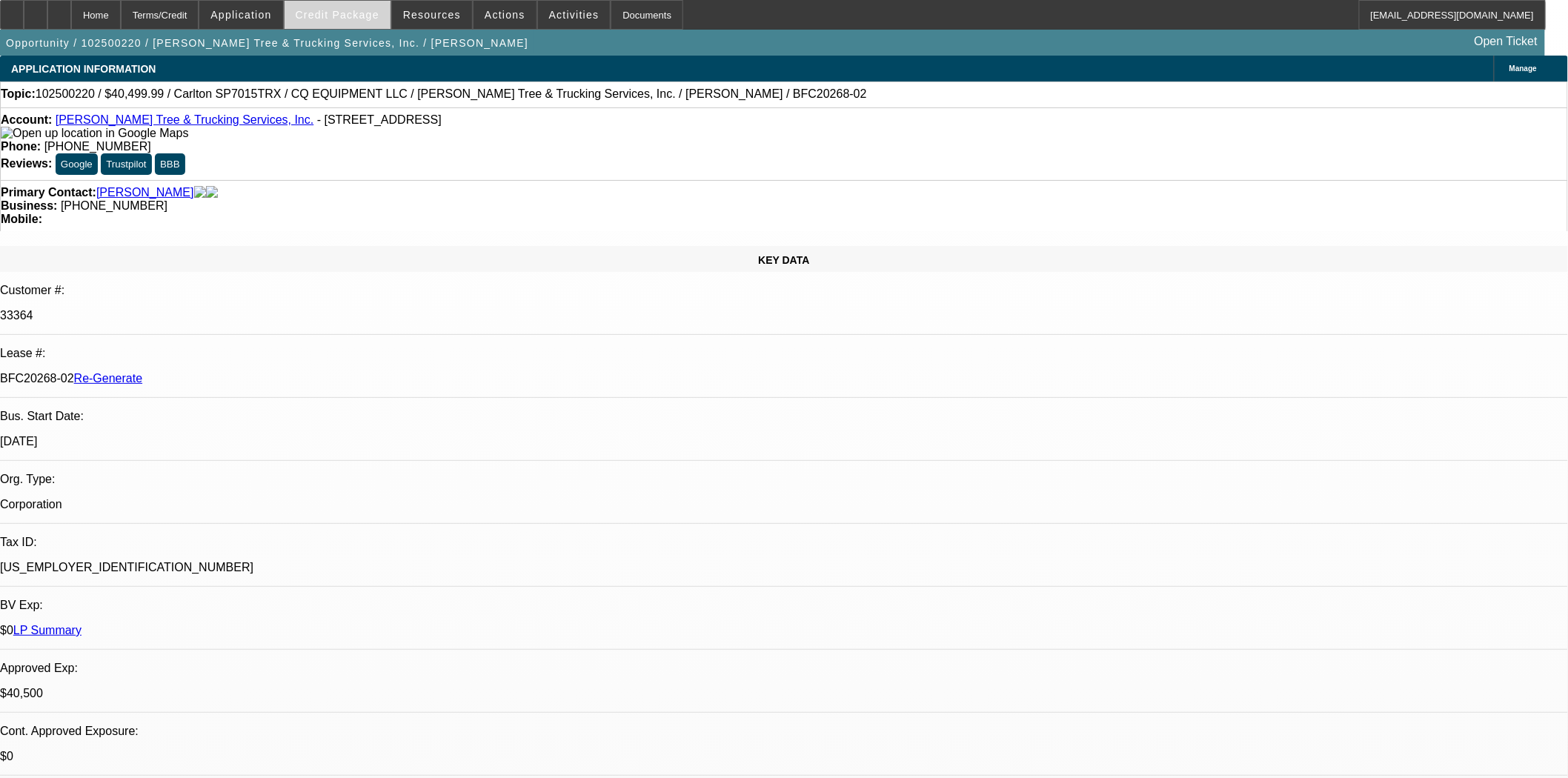
click at [379, 10] on span "Credit Package" at bounding box center [337, 14] width 84 height 12
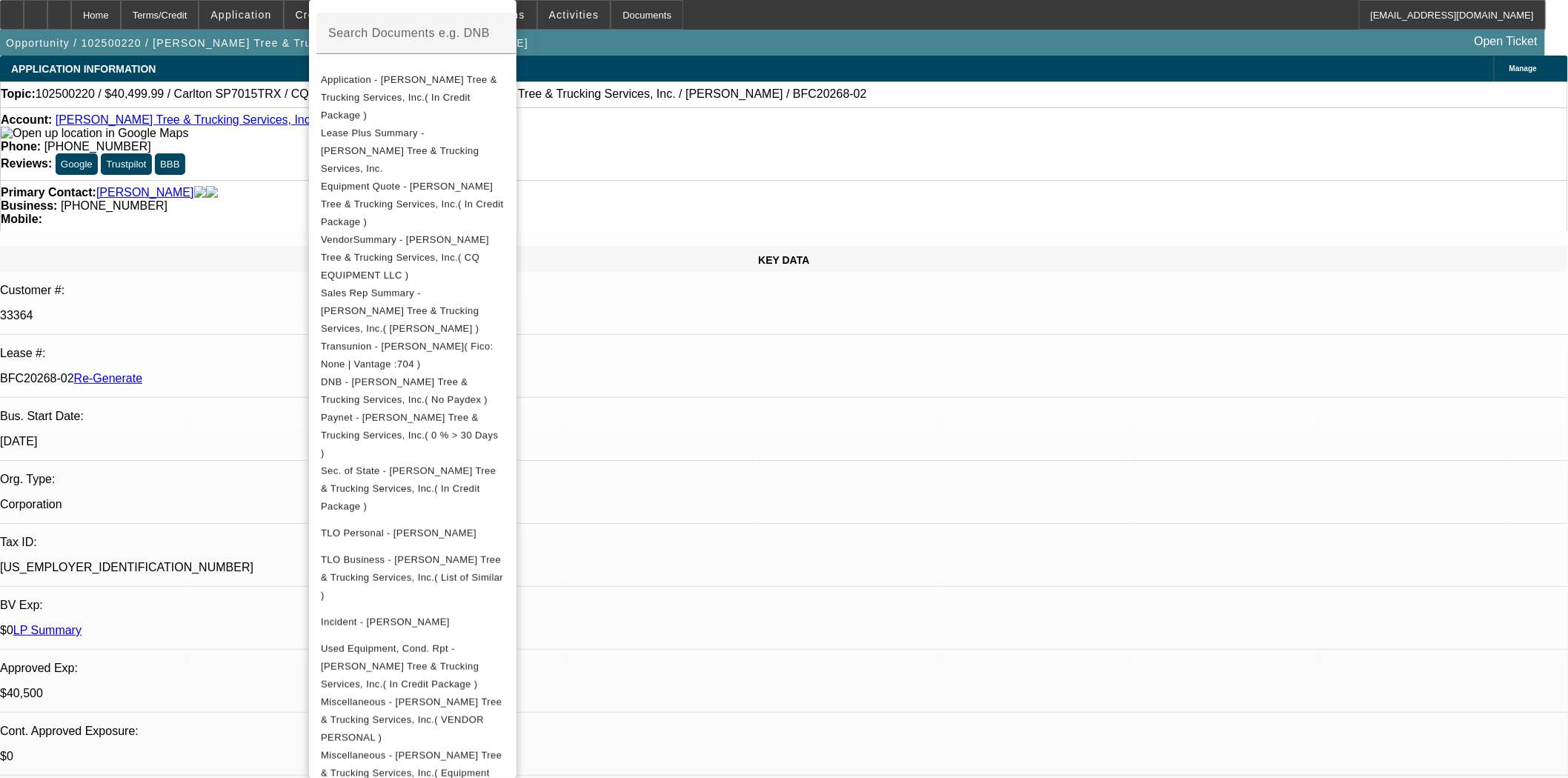
scroll to position [404, 0]
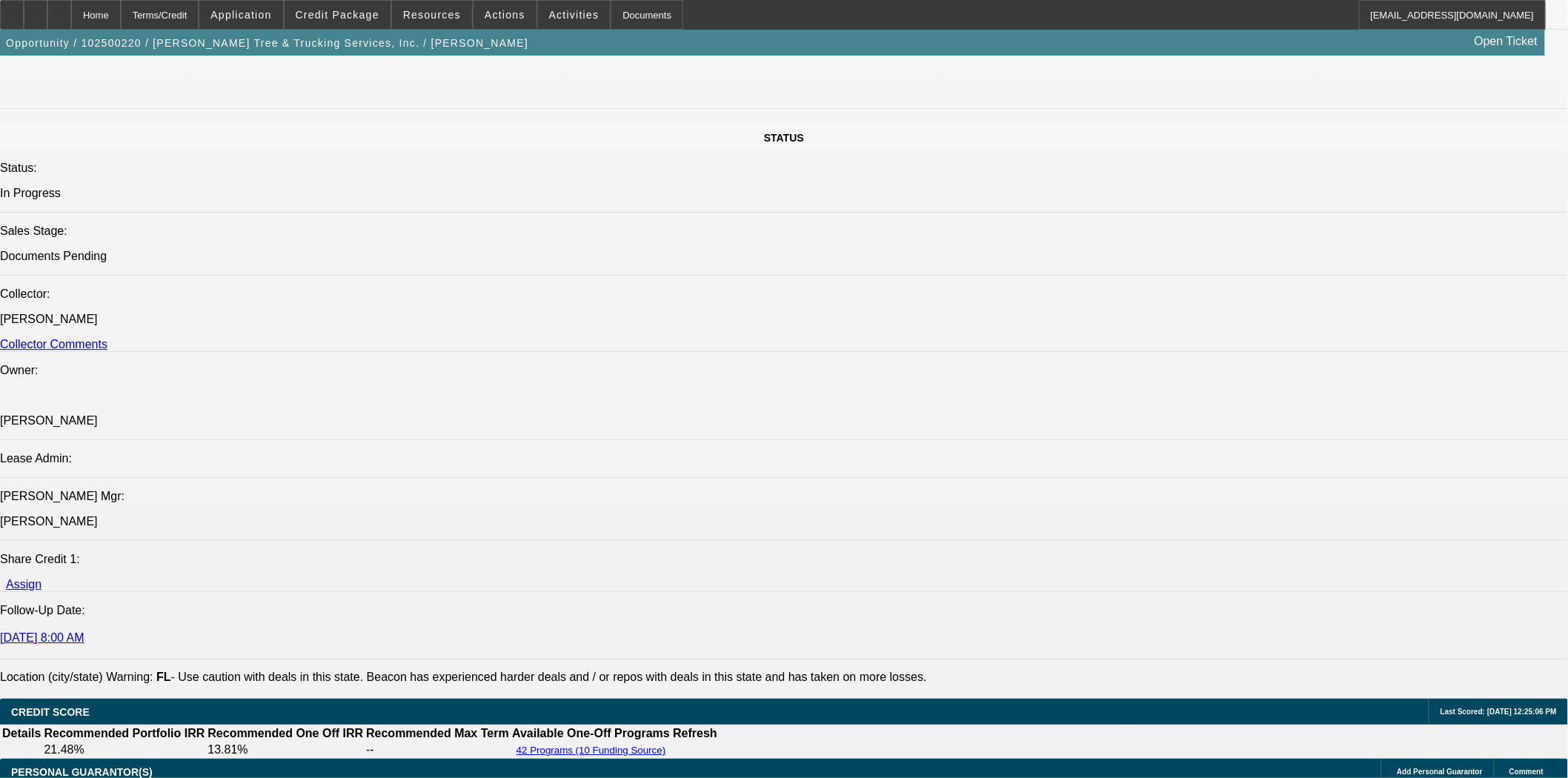
scroll to position [1647, 0]
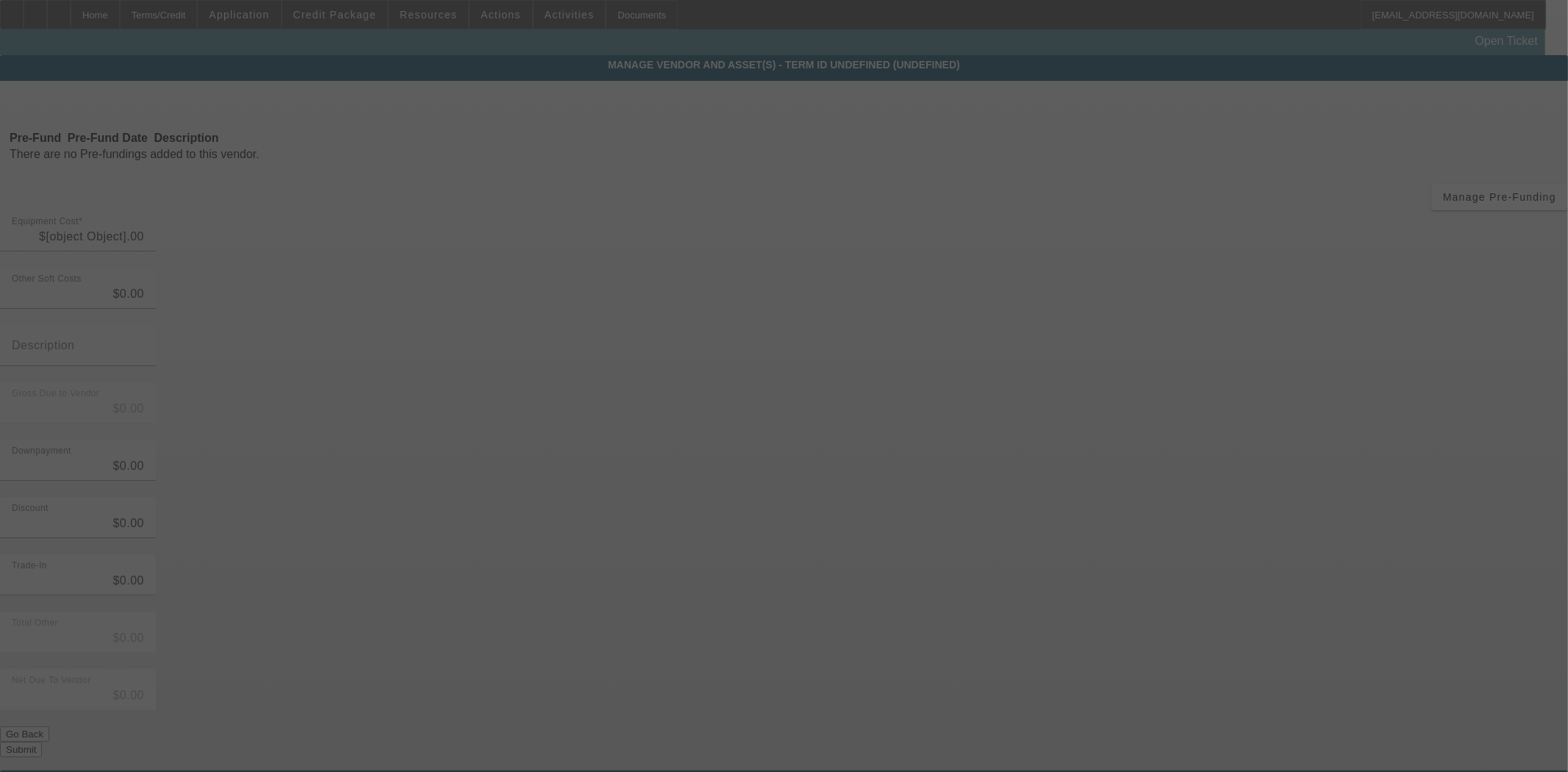
type input "$42,056.07"
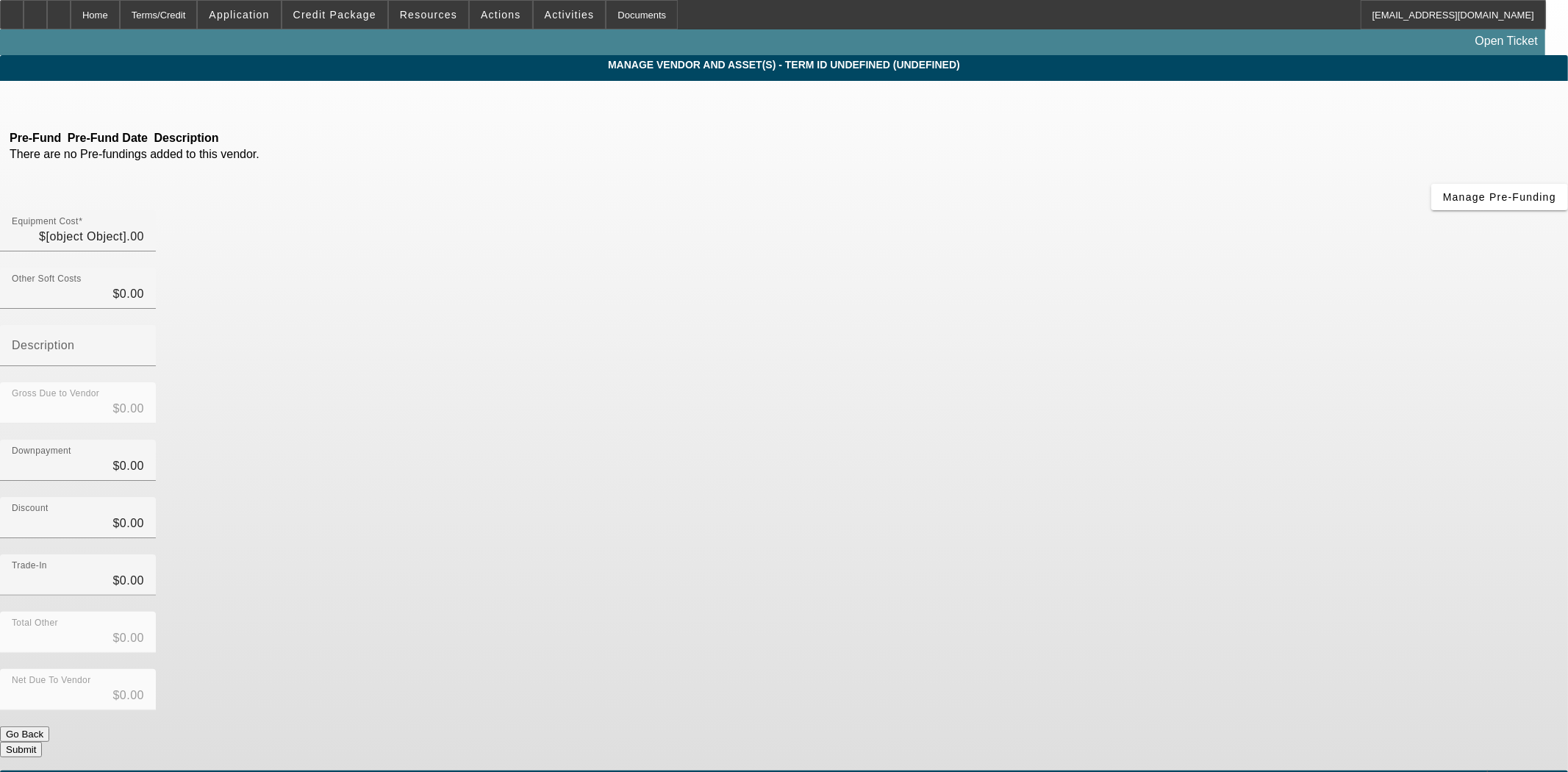
type input "$2,943.92"
type input "Sales Tax"
type input "$44,999.99"
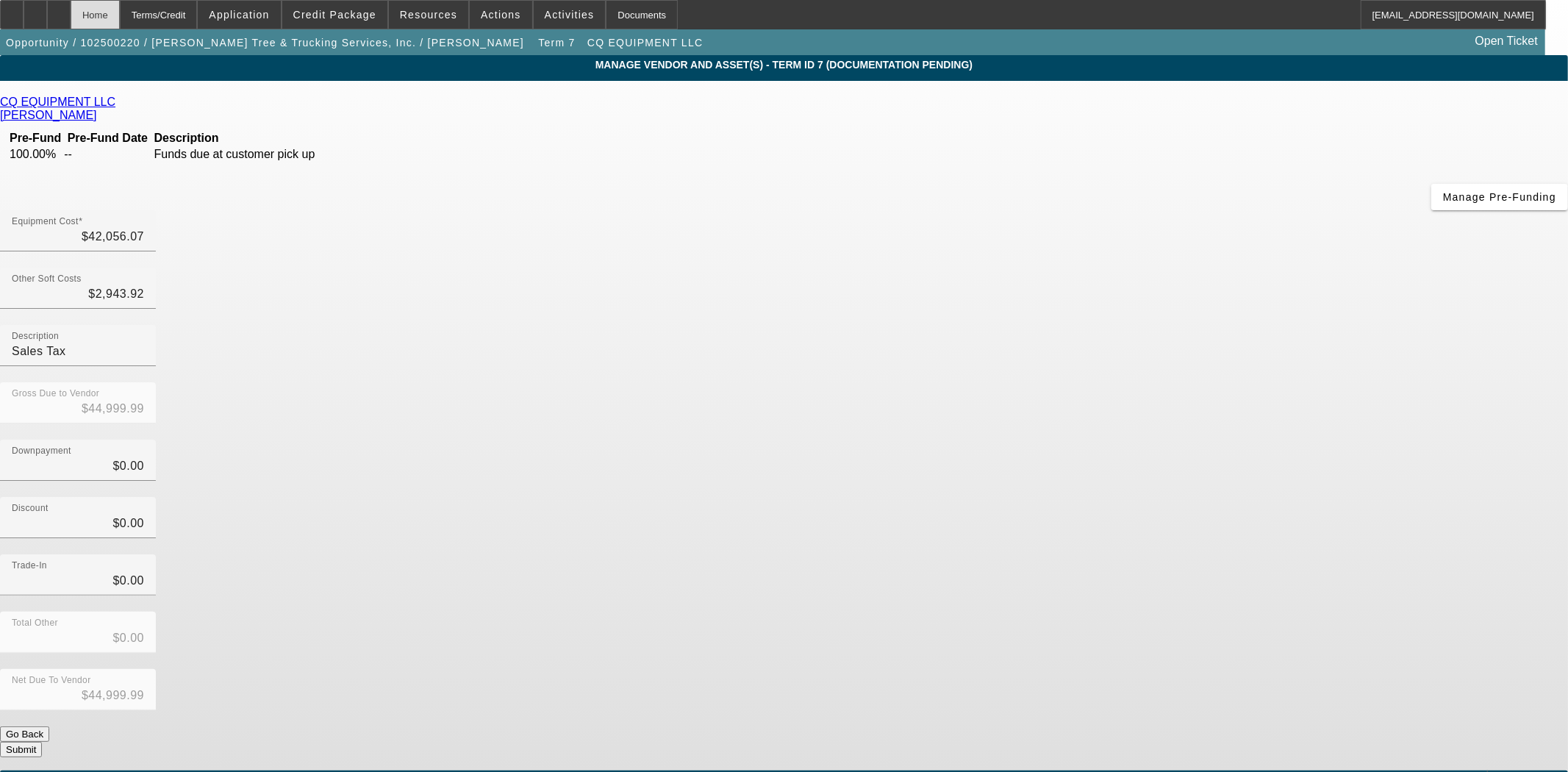
click at [115, 19] on div "Home" at bounding box center [94, 14] width 49 height 29
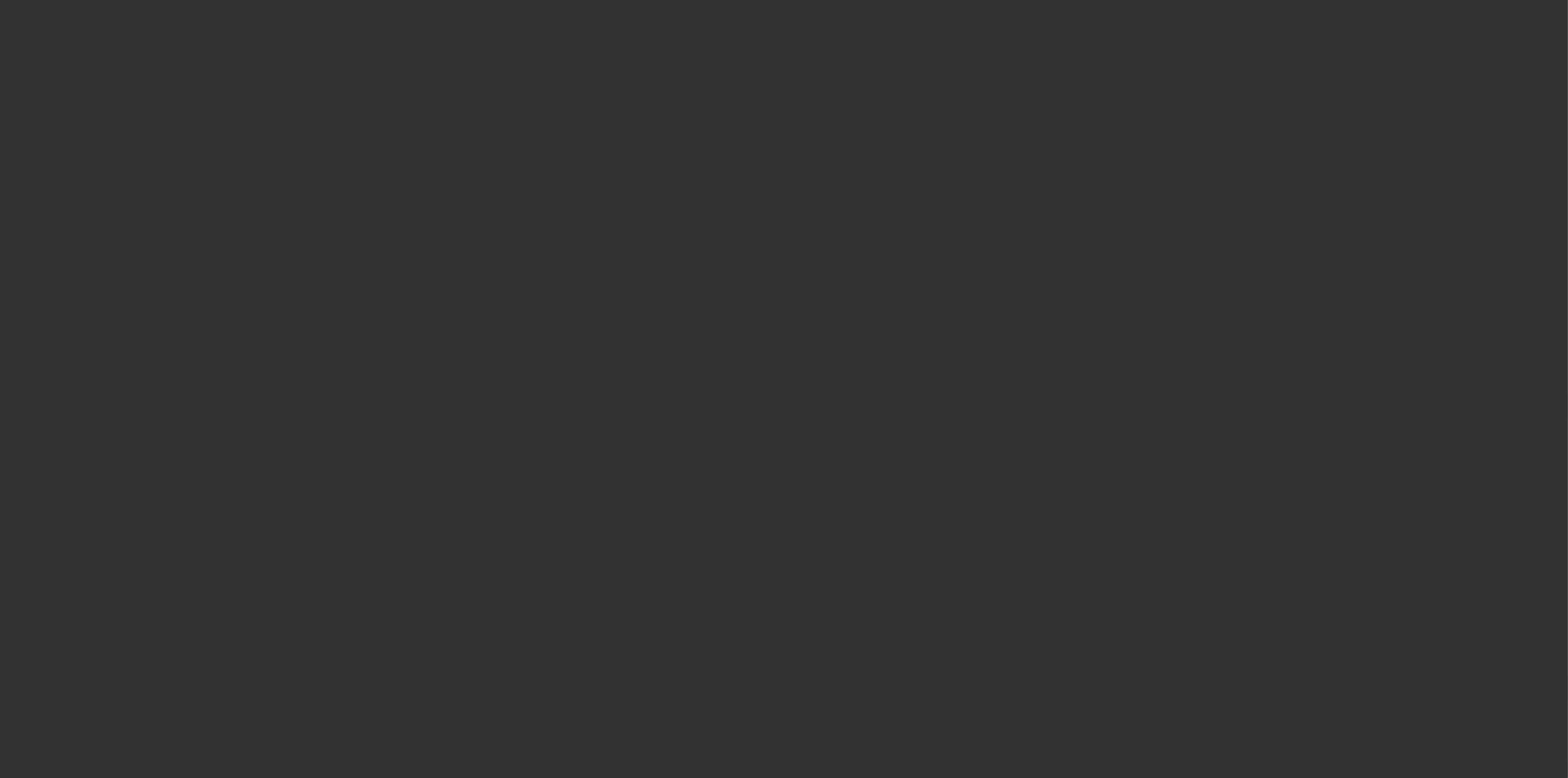
select select "3"
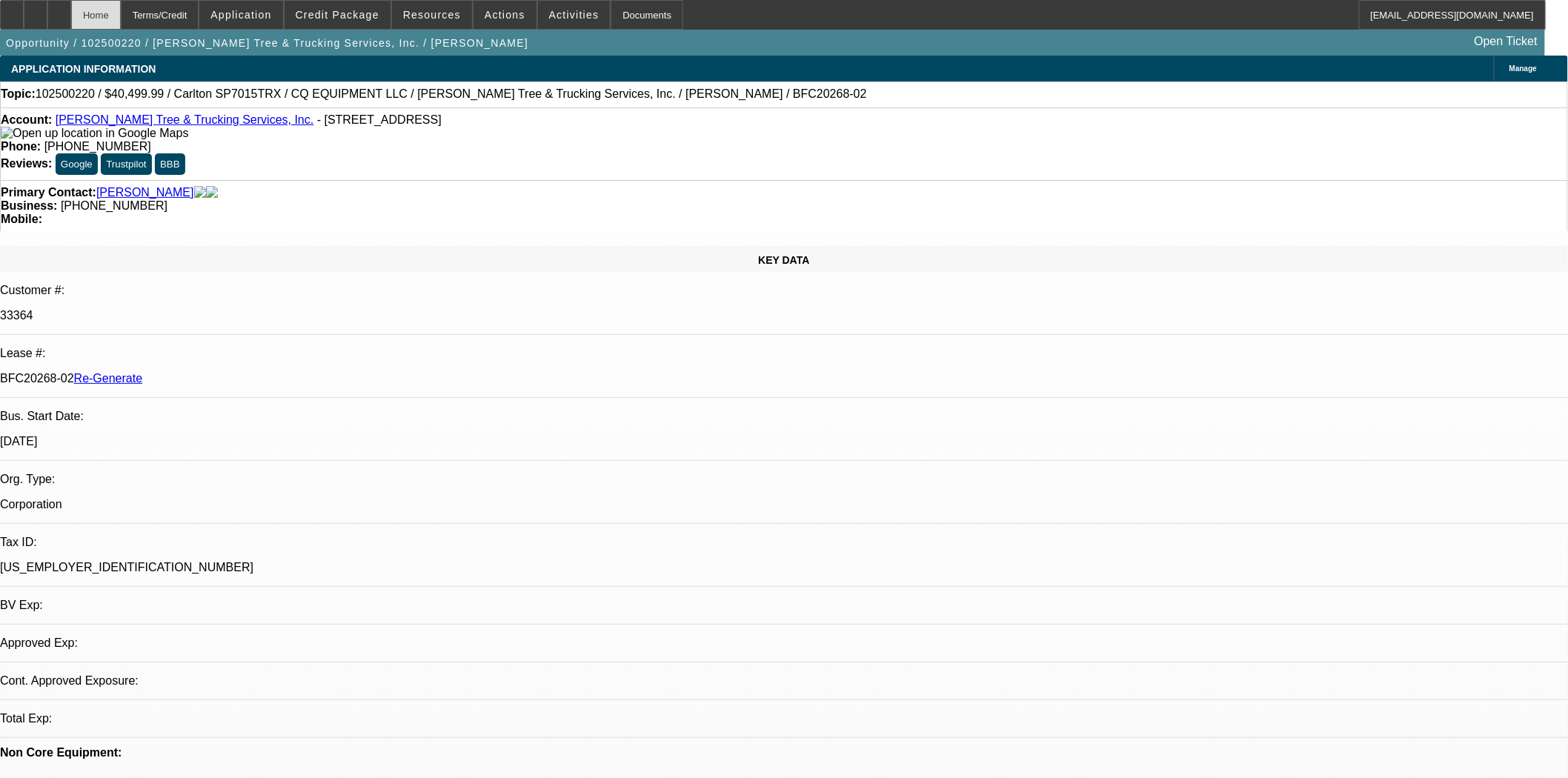
select select "0.1"
select select "0"
select select "2"
select select "0"
select select "6"
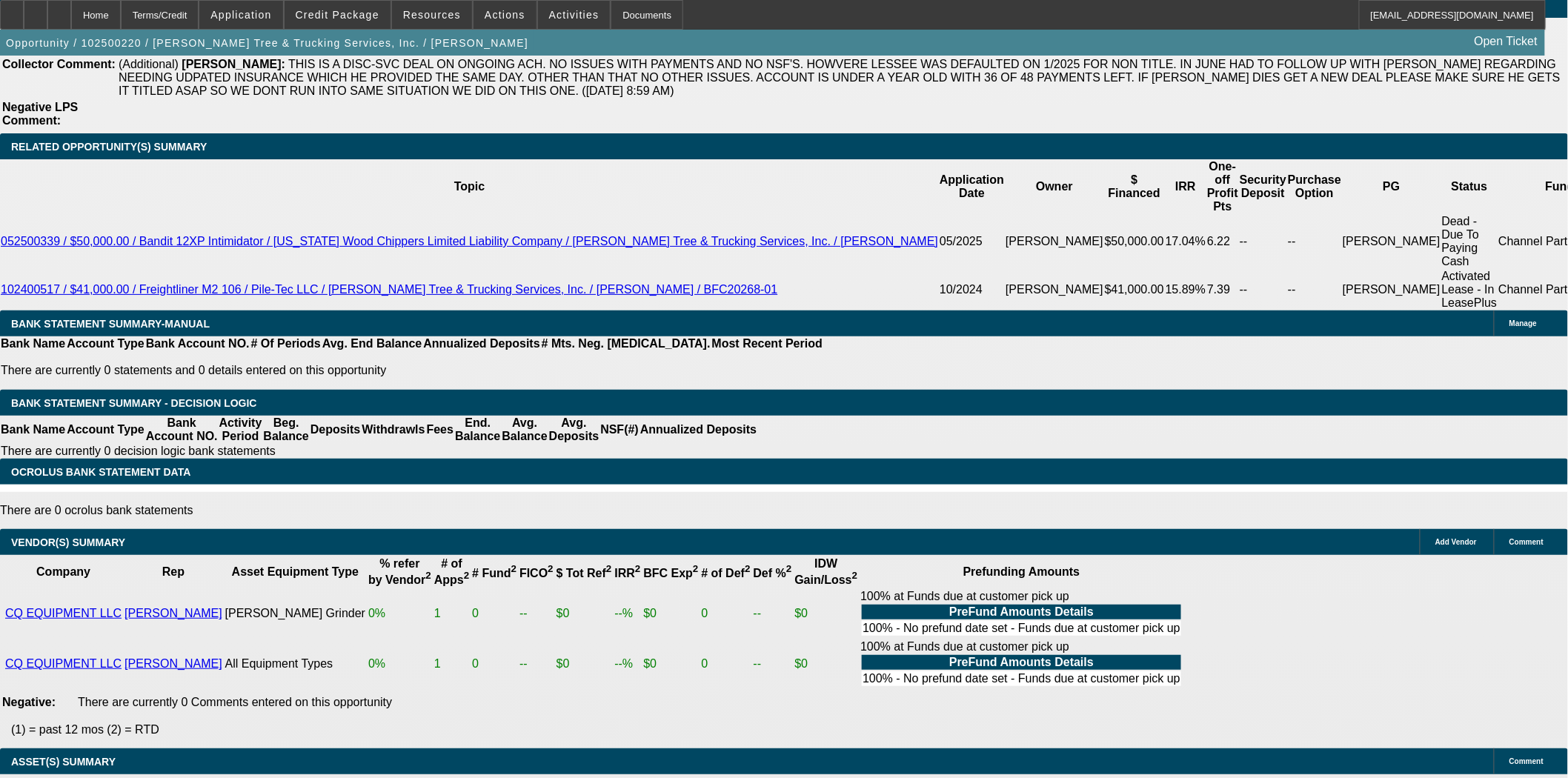
scroll to position [2635, 0]
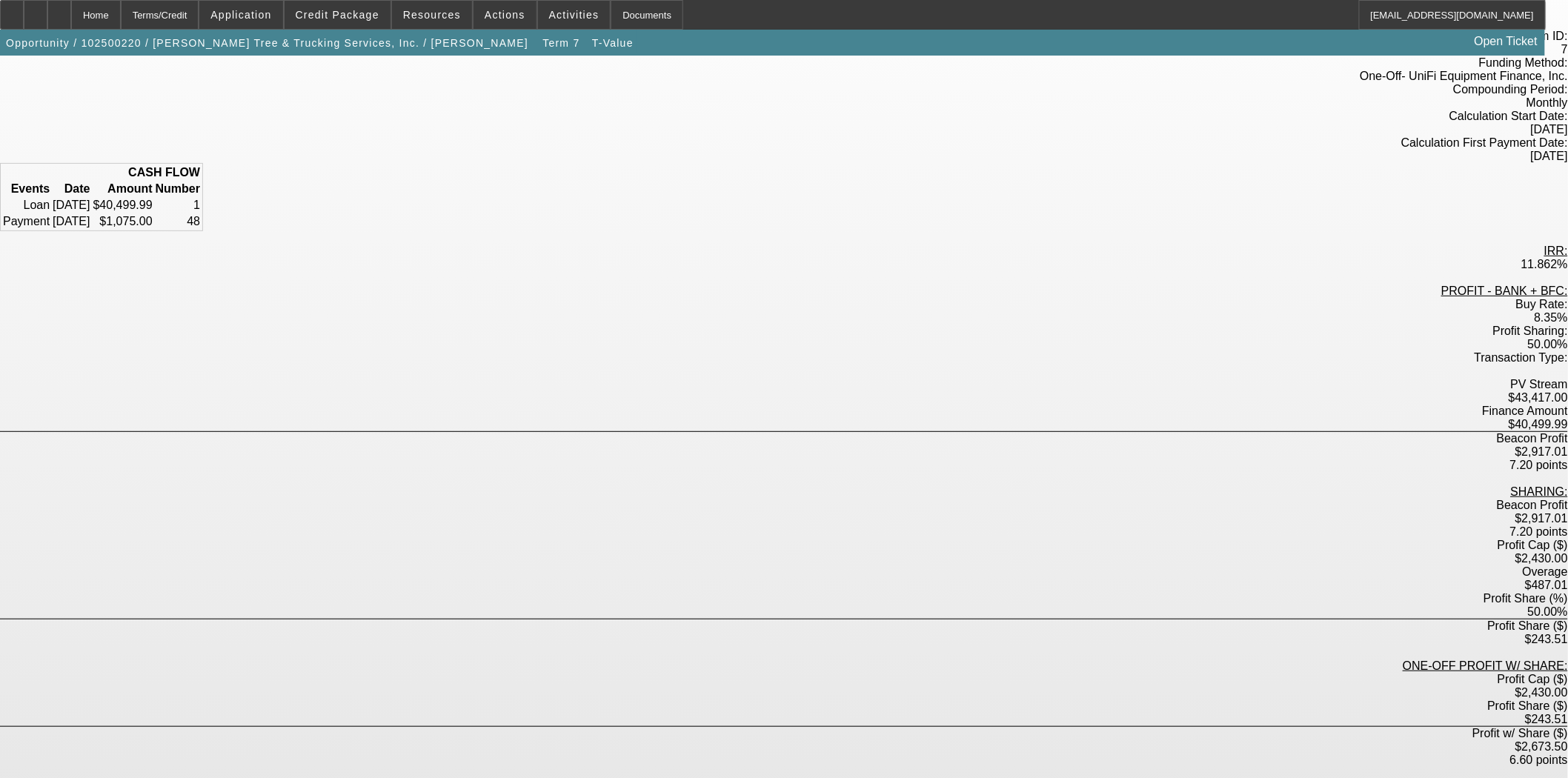
scroll to position [104, 0]
click at [120, 19] on div "Home" at bounding box center [95, 14] width 49 height 30
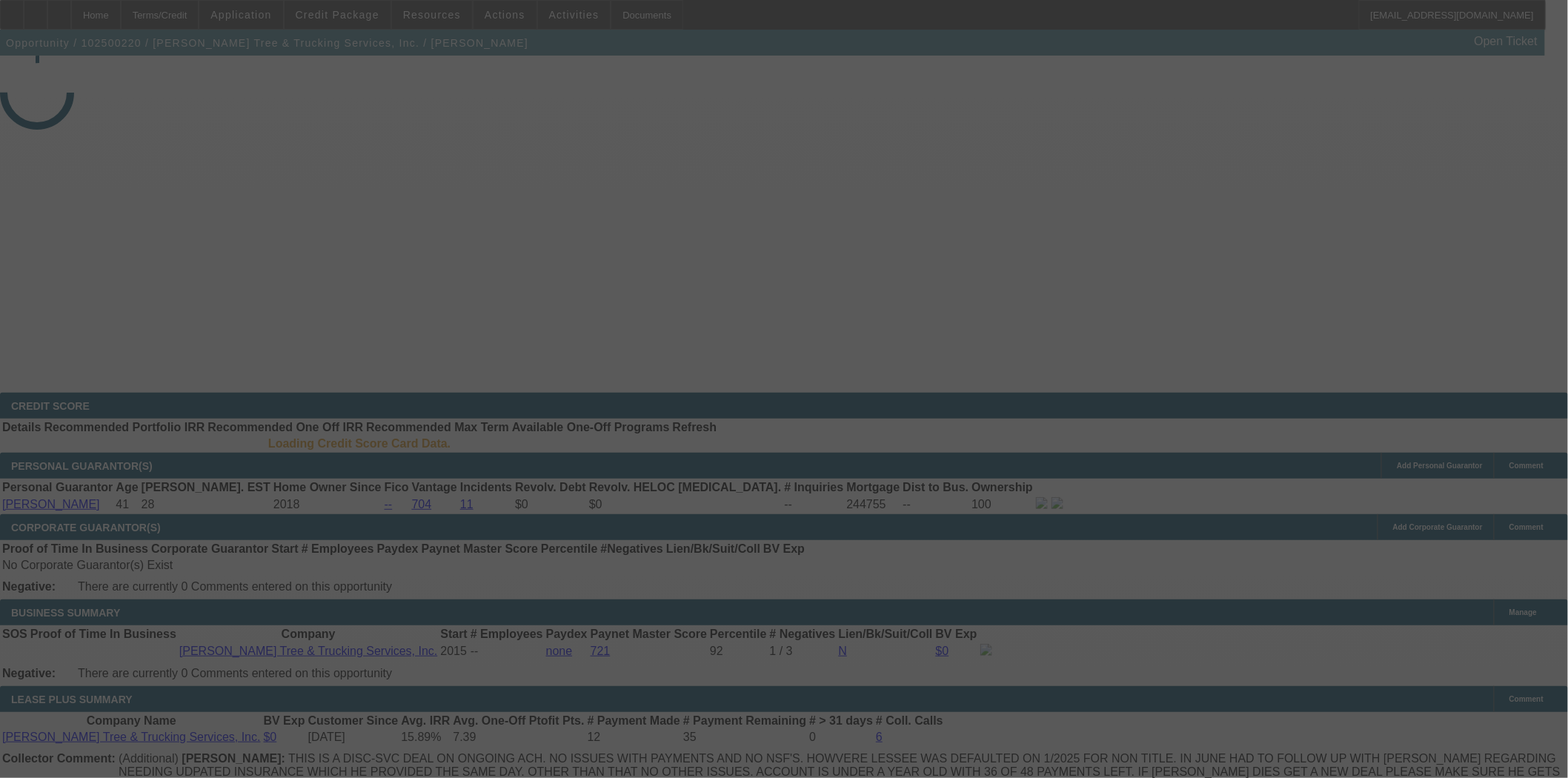
select select "3"
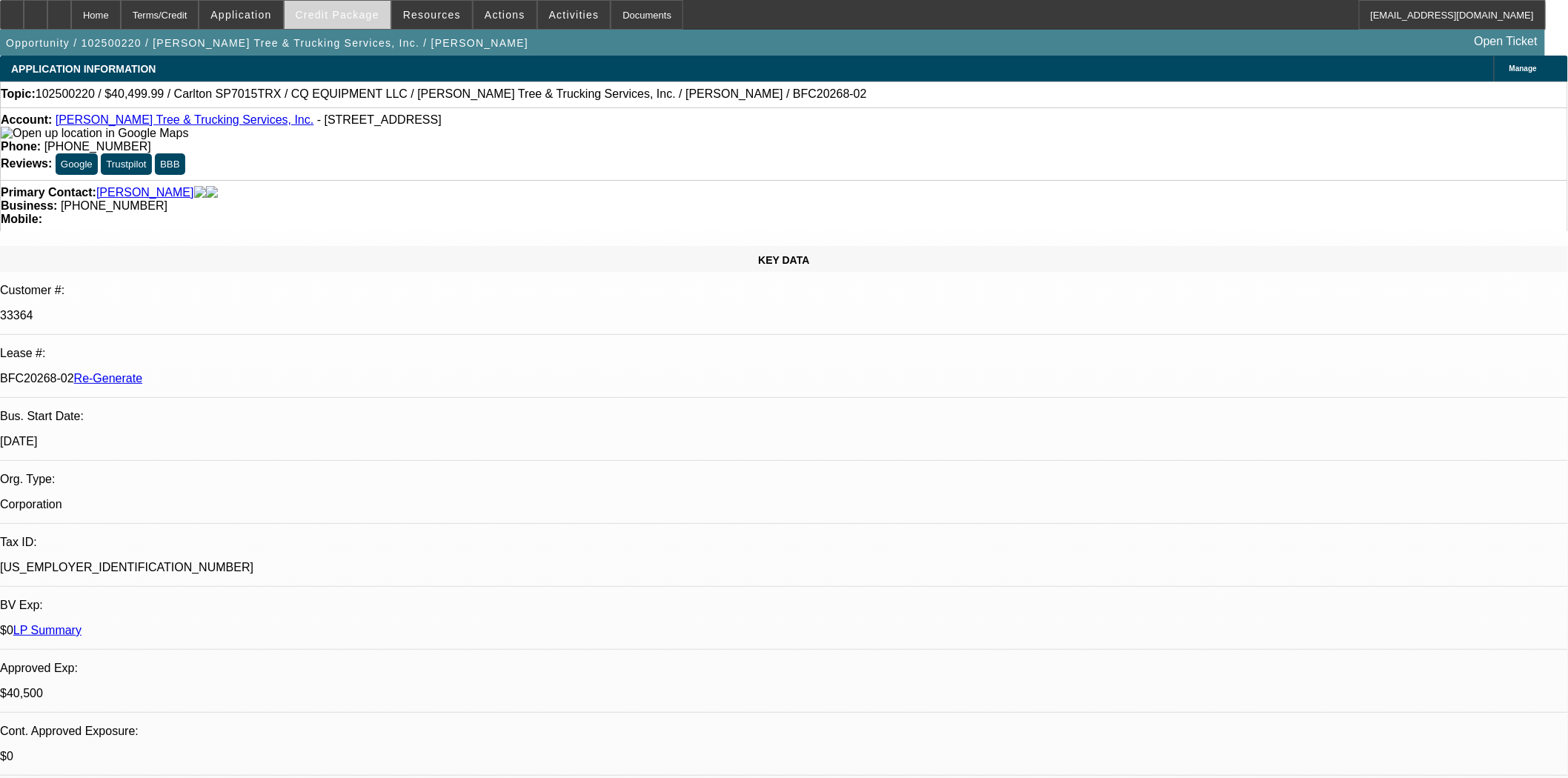
select select "0.1"
select select "0"
select select "2"
select select "0"
select select "6"
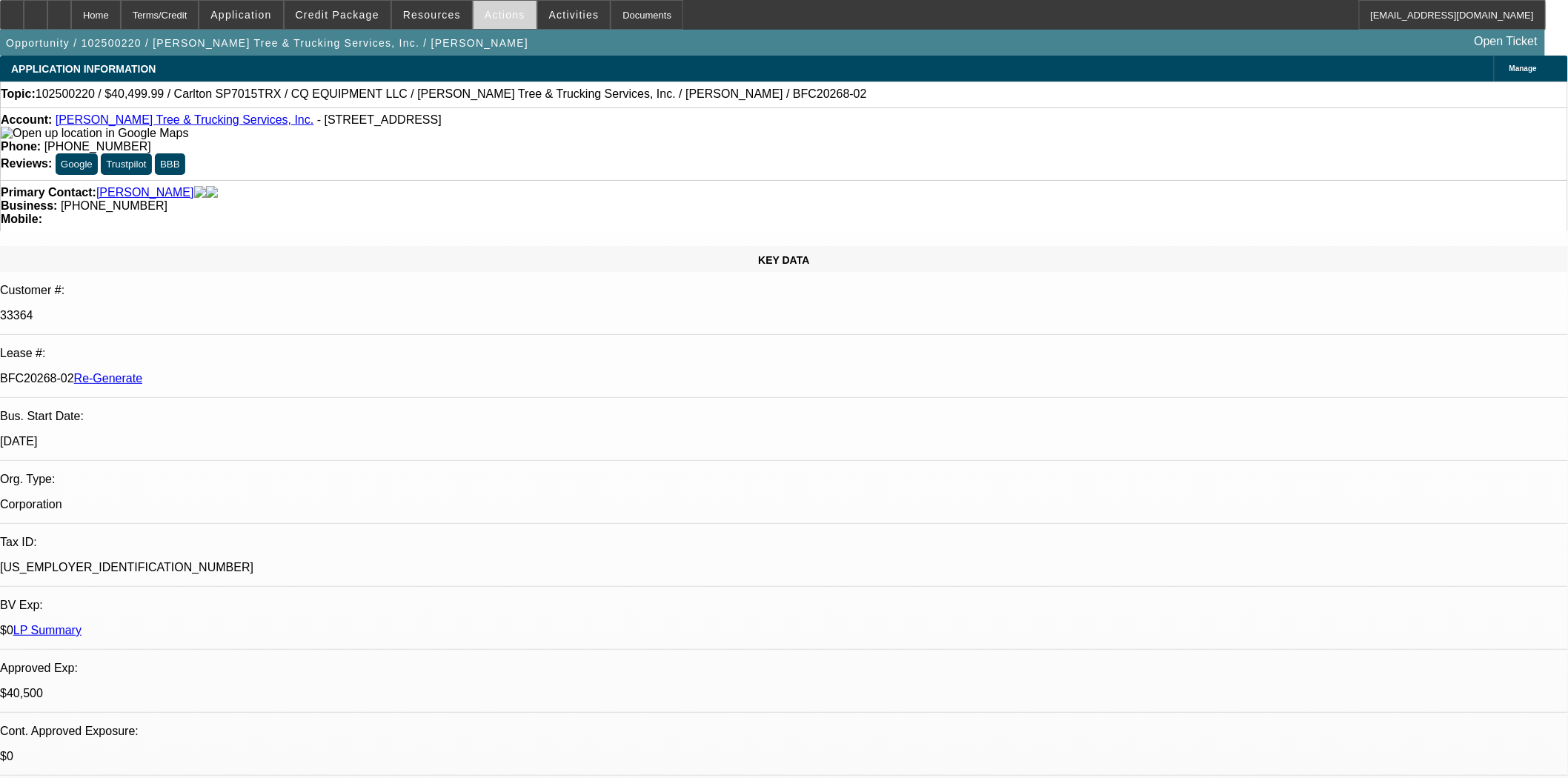
click at [488, 16] on span "Actions" at bounding box center [505, 14] width 40 height 12
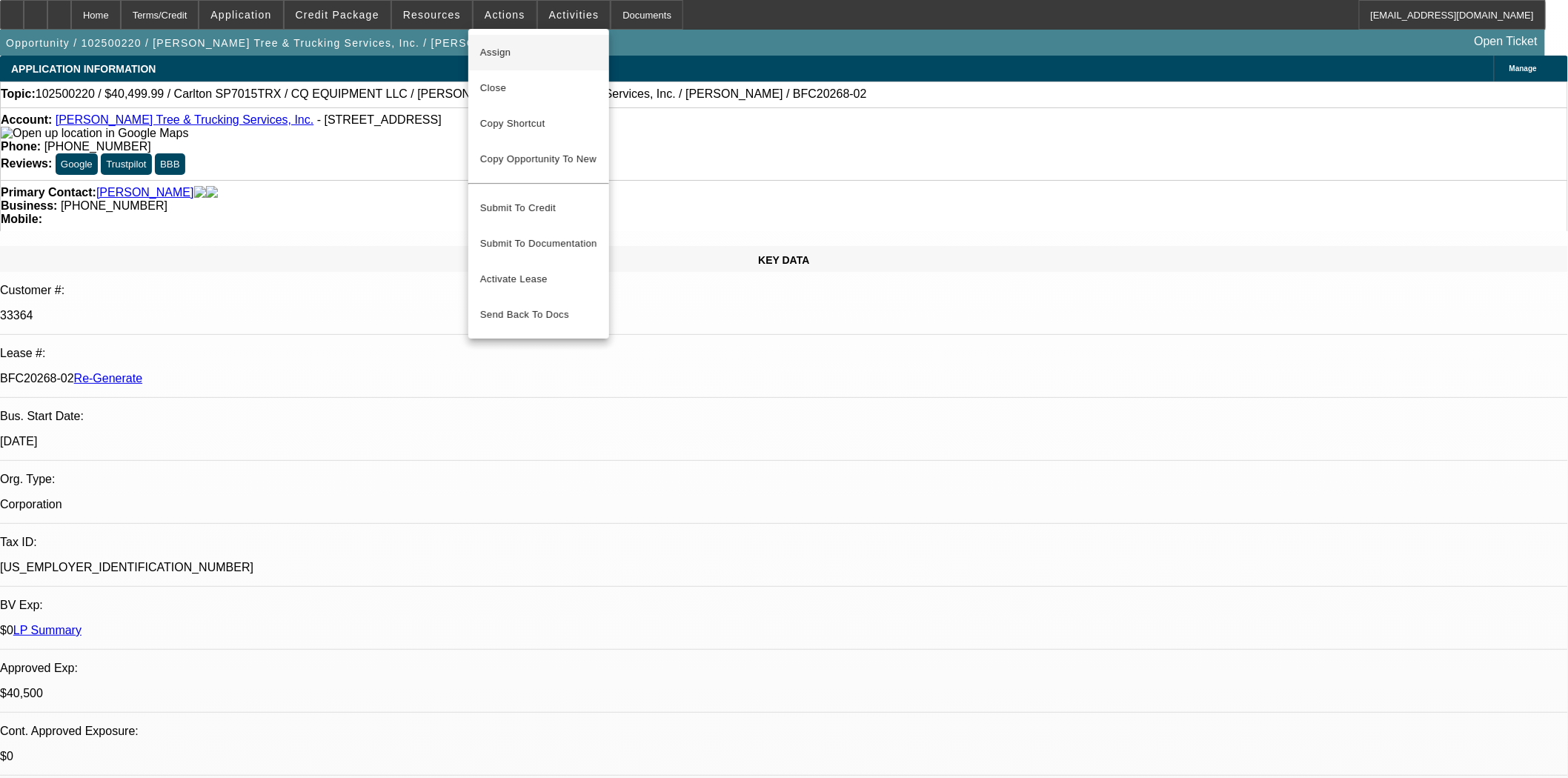
click at [498, 44] on span "Assign" at bounding box center [539, 53] width 117 height 18
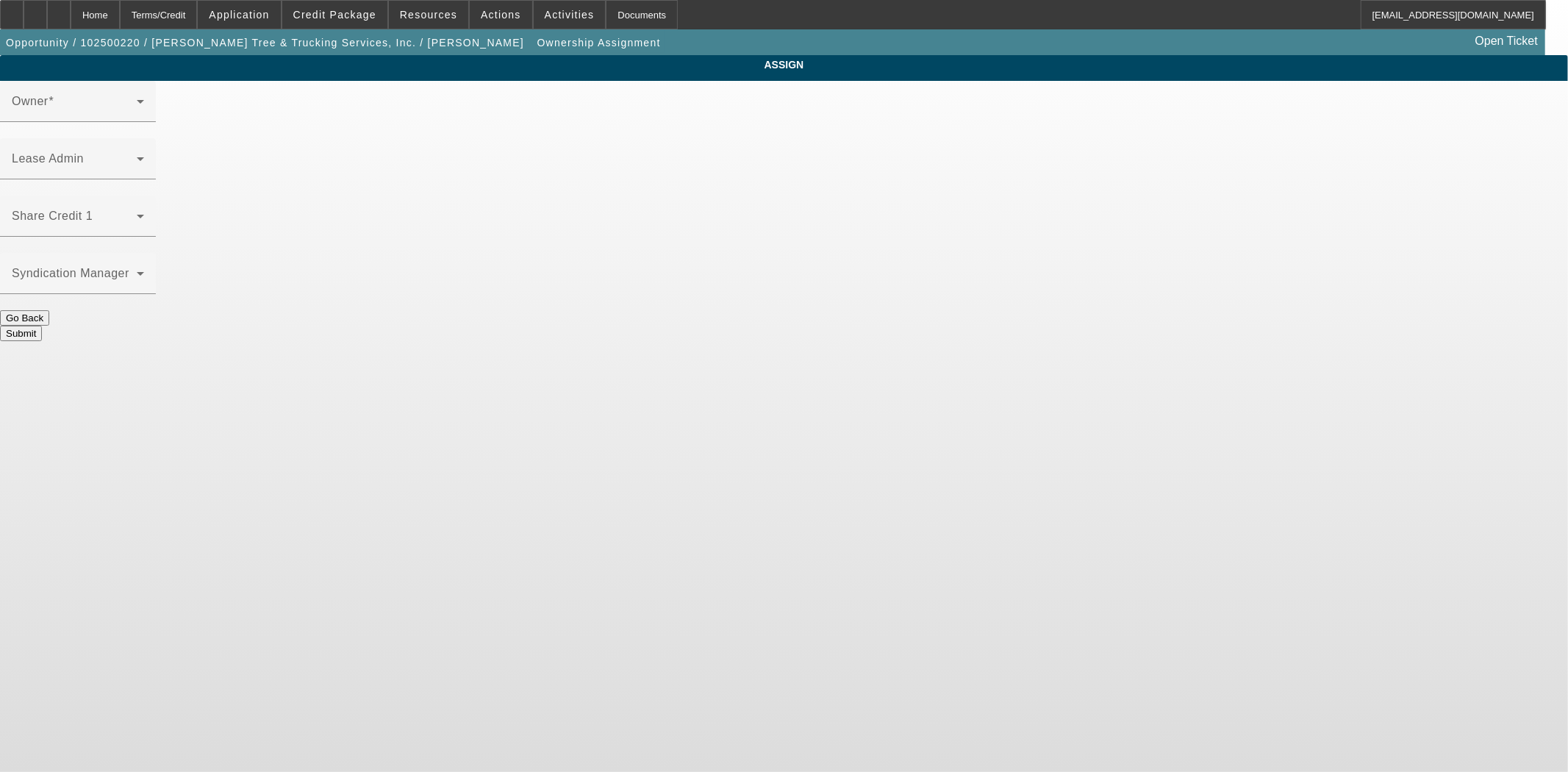
click at [156, 138] on div "Lease Admin" at bounding box center [78, 159] width 156 height 41
click at [136, 156] on span at bounding box center [74, 165] width 125 height 18
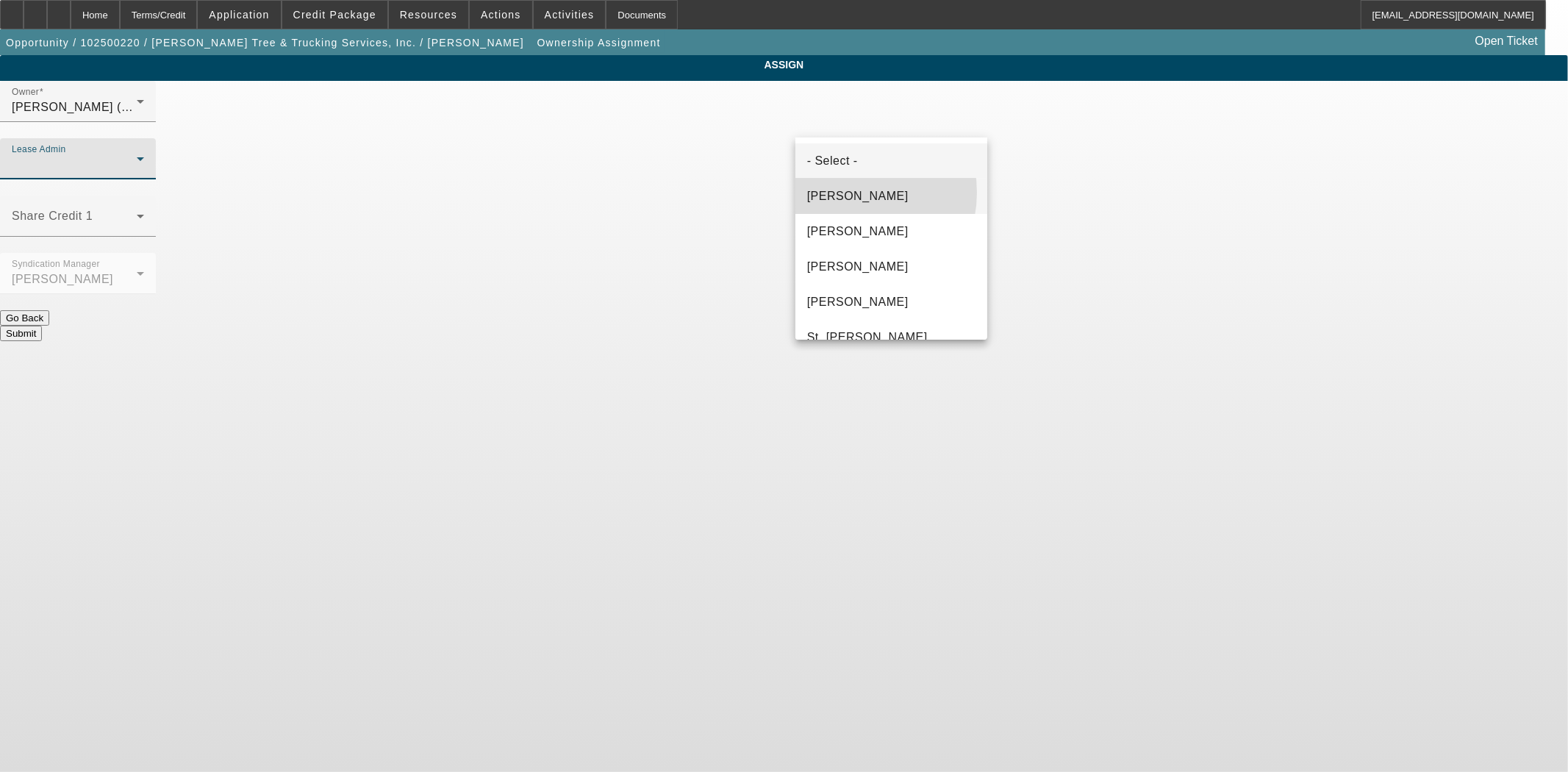
click at [848, 193] on span "[PERSON_NAME]" at bounding box center [858, 196] width 102 height 18
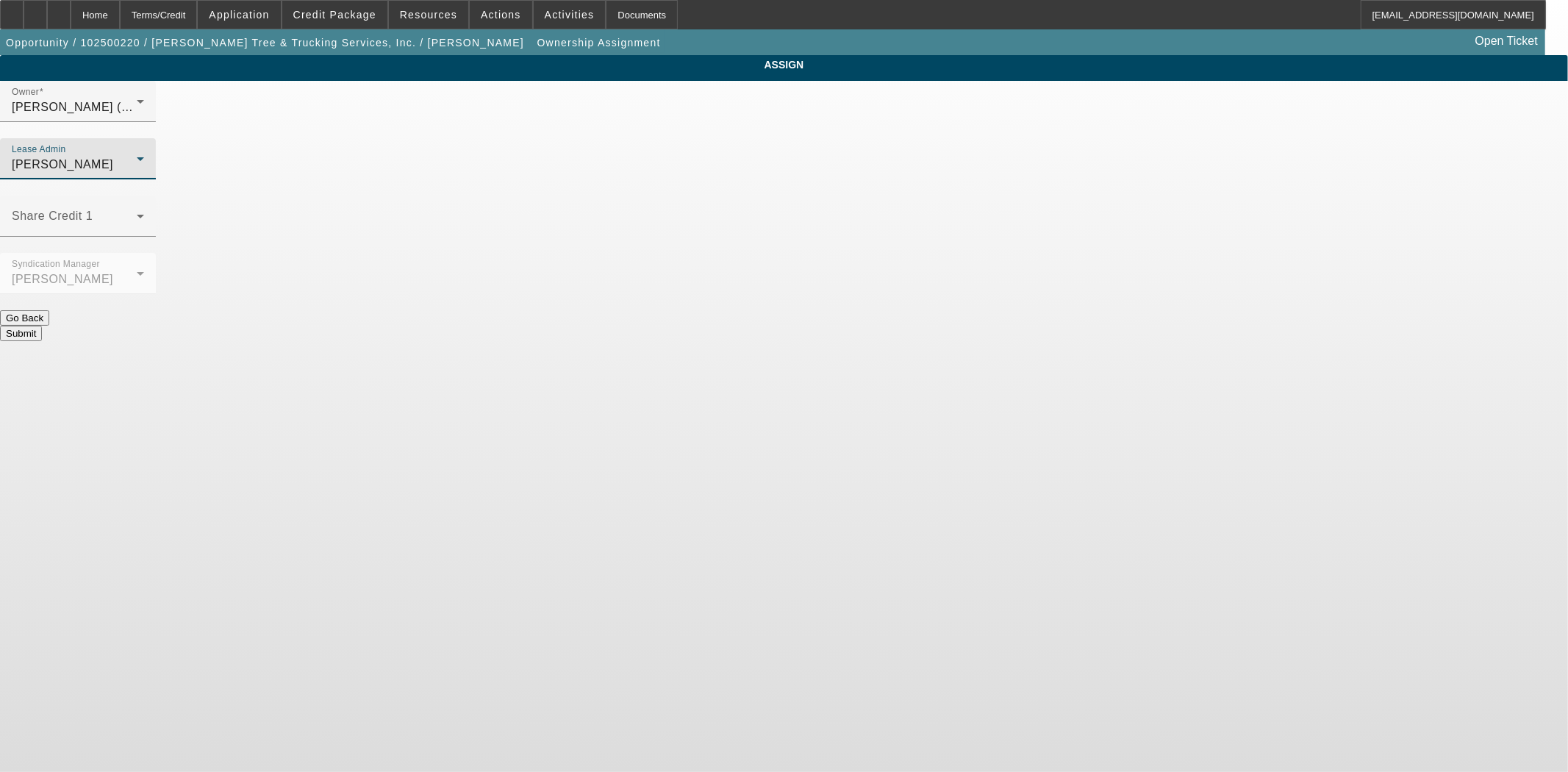
click at [42, 326] on button "Submit" at bounding box center [20, 333] width 42 height 15
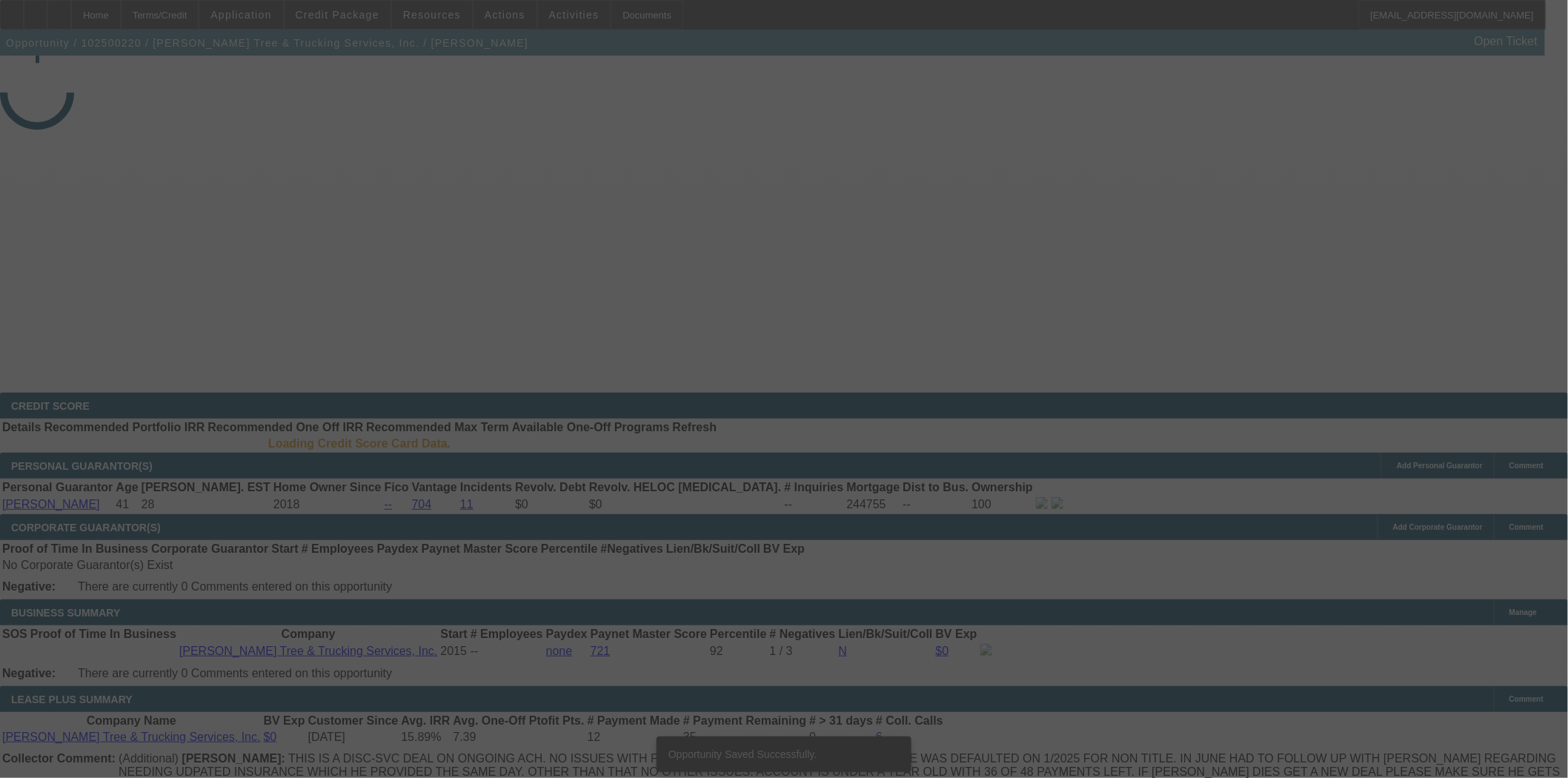
select select "3"
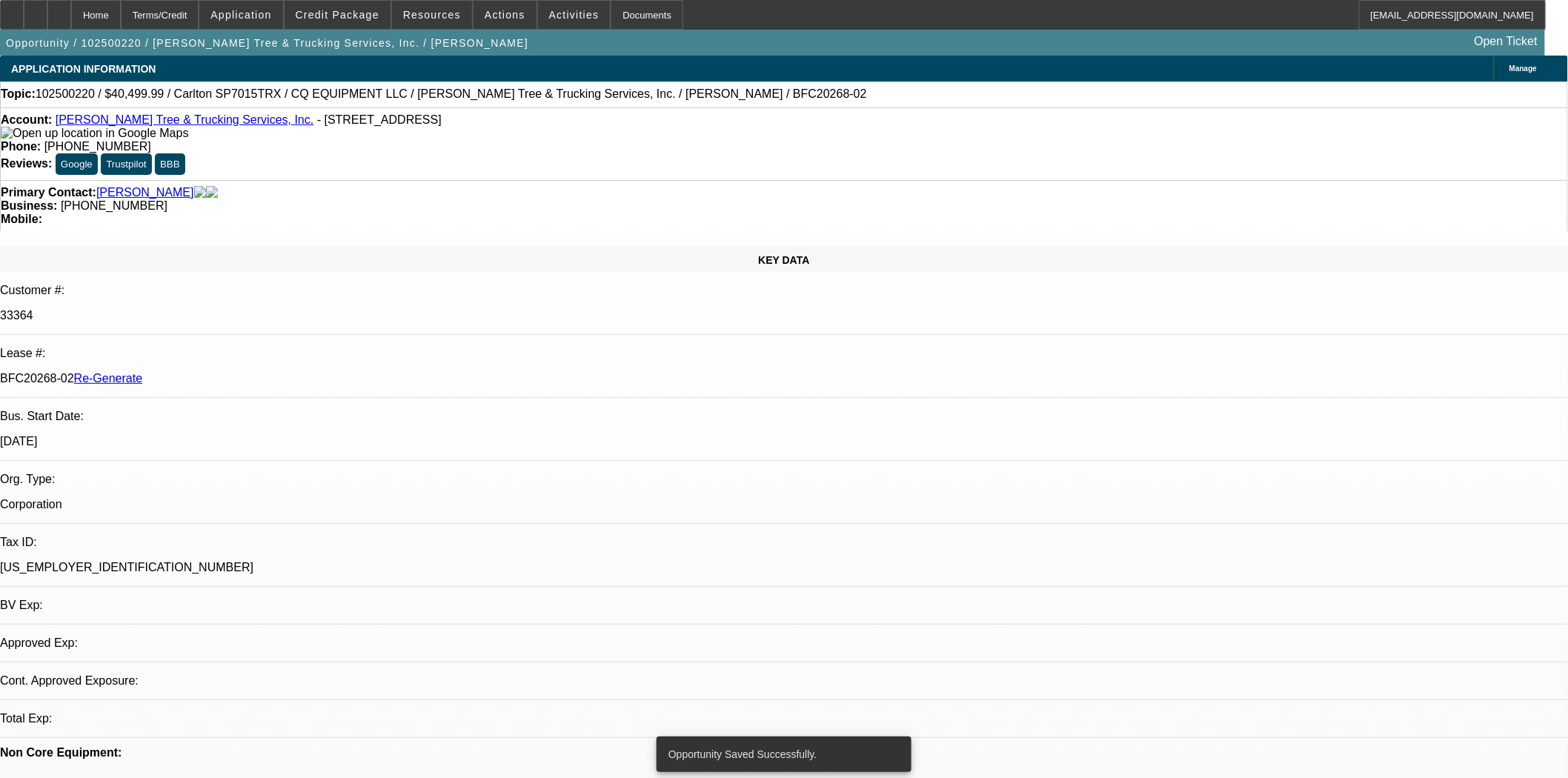
select select "0.1"
select select "0"
select select "2"
select select "0"
select select "6"
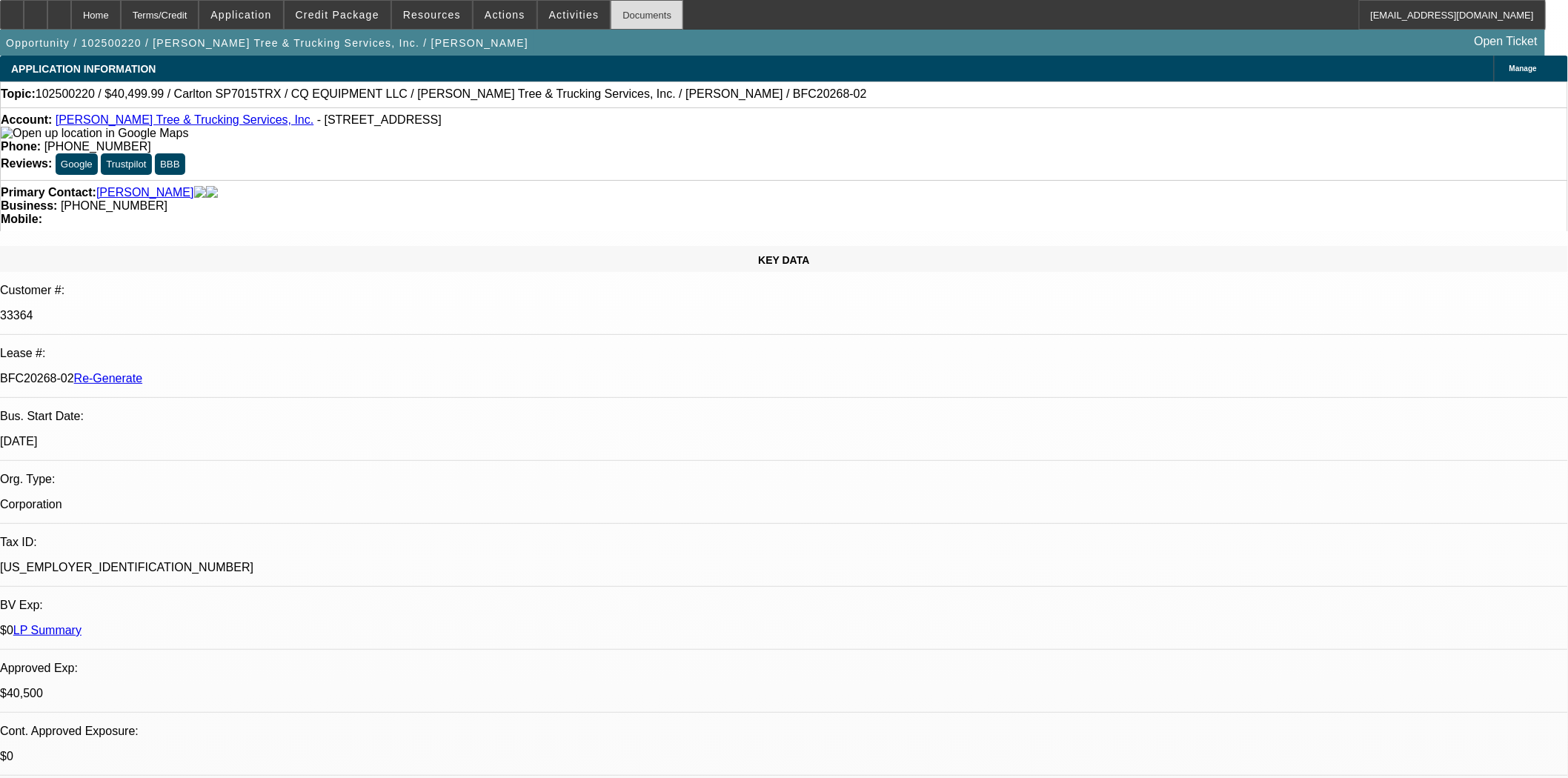
click at [615, 23] on div "Documents" at bounding box center [647, 14] width 73 height 30
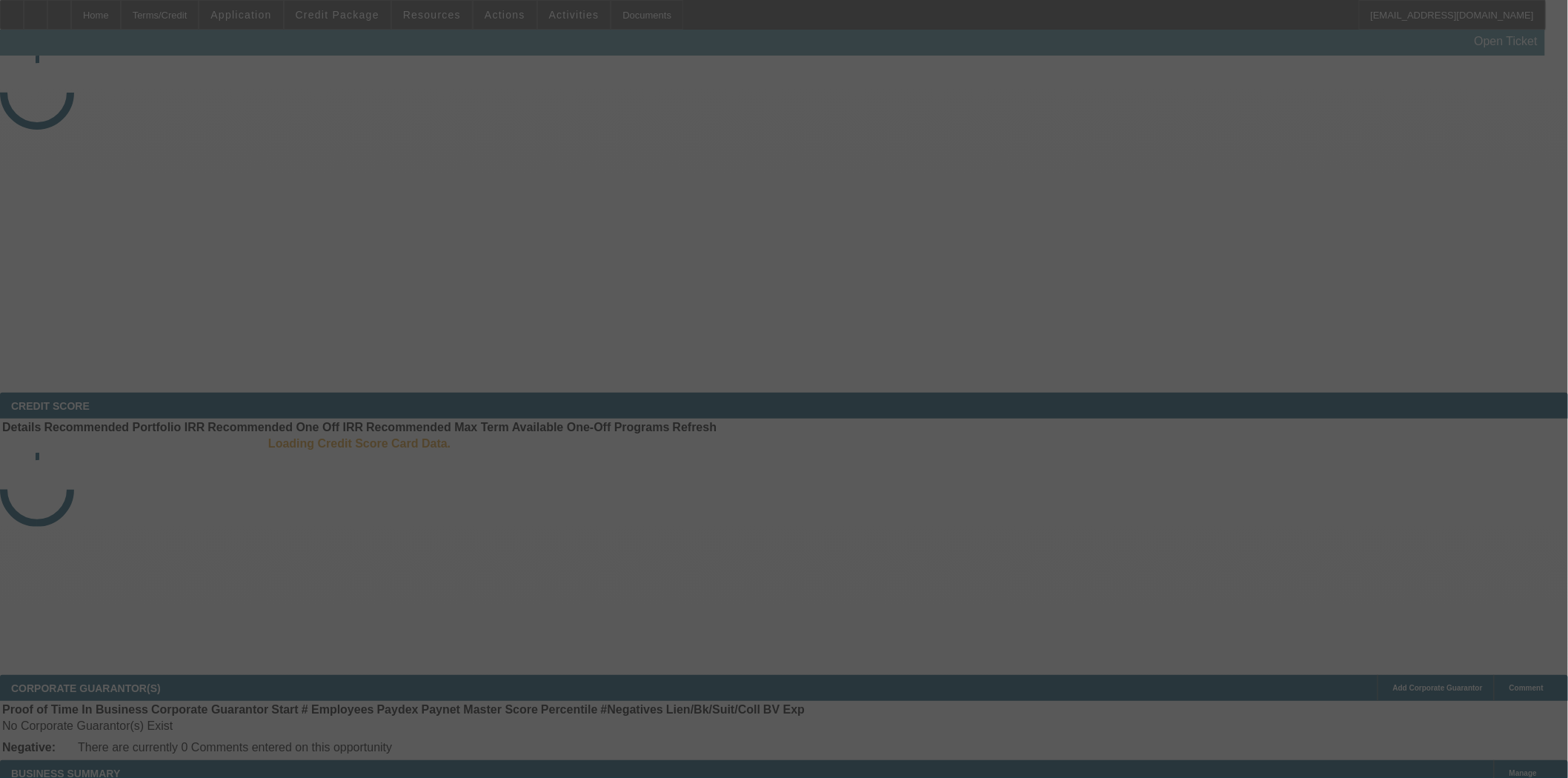
select select "3"
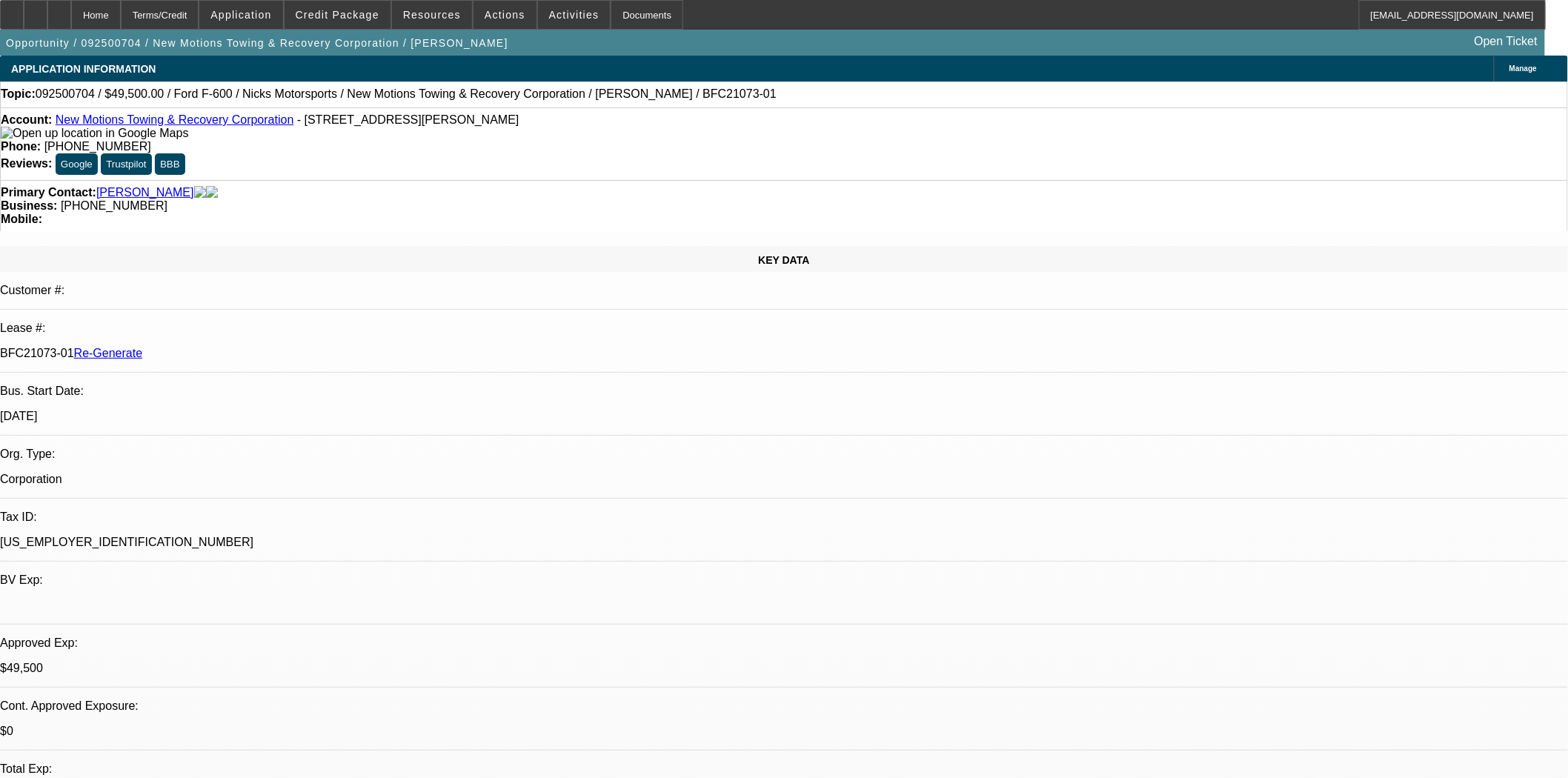
select select "0"
select select "0.1"
select select "4"
click at [379, 11] on span "Credit Package" at bounding box center [337, 14] width 84 height 12
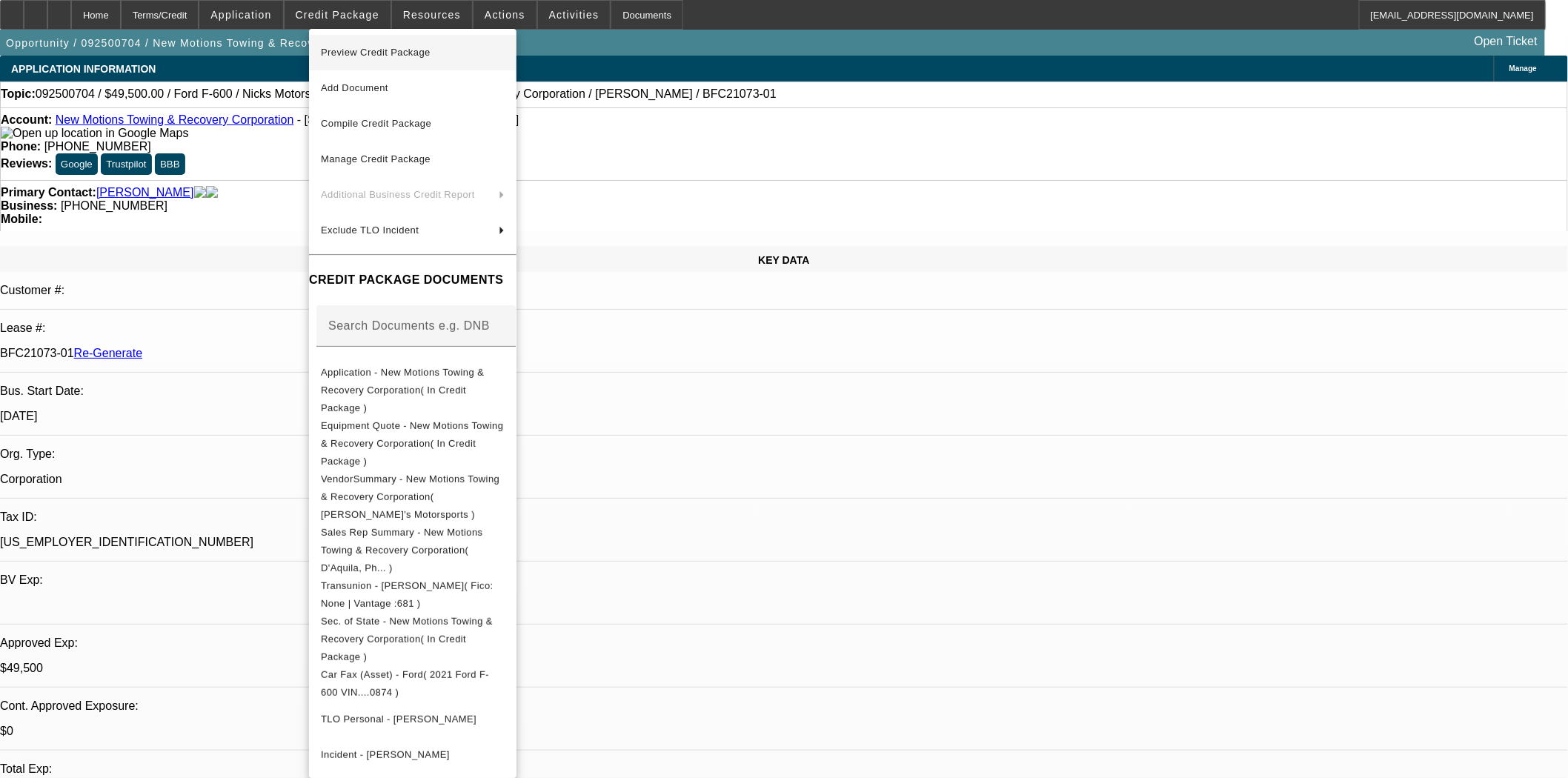
click at [382, 49] on span "Preview Credit Package" at bounding box center [375, 52] width 110 height 11
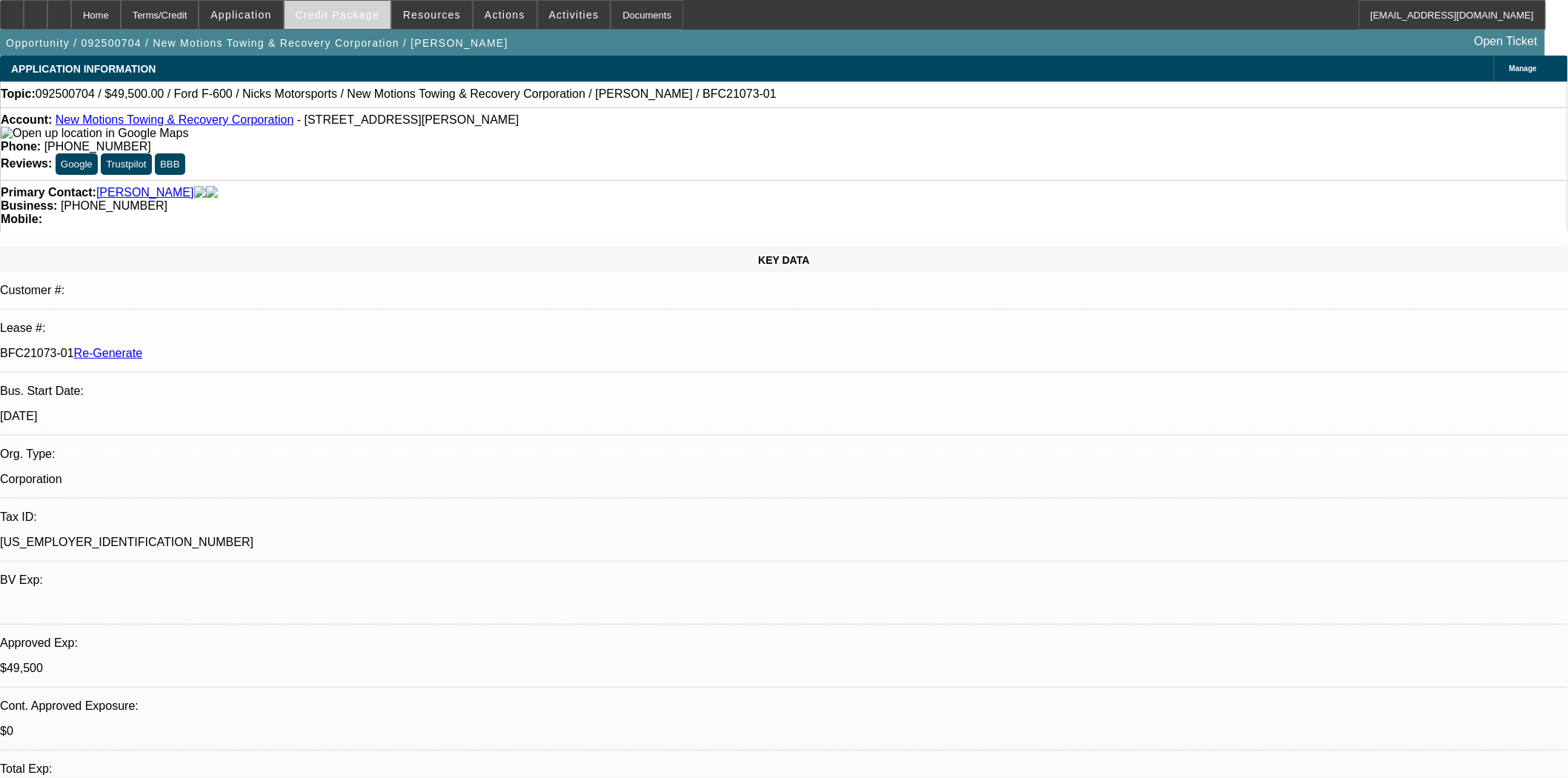
click at [366, 4] on span at bounding box center [338, 15] width 106 height 36
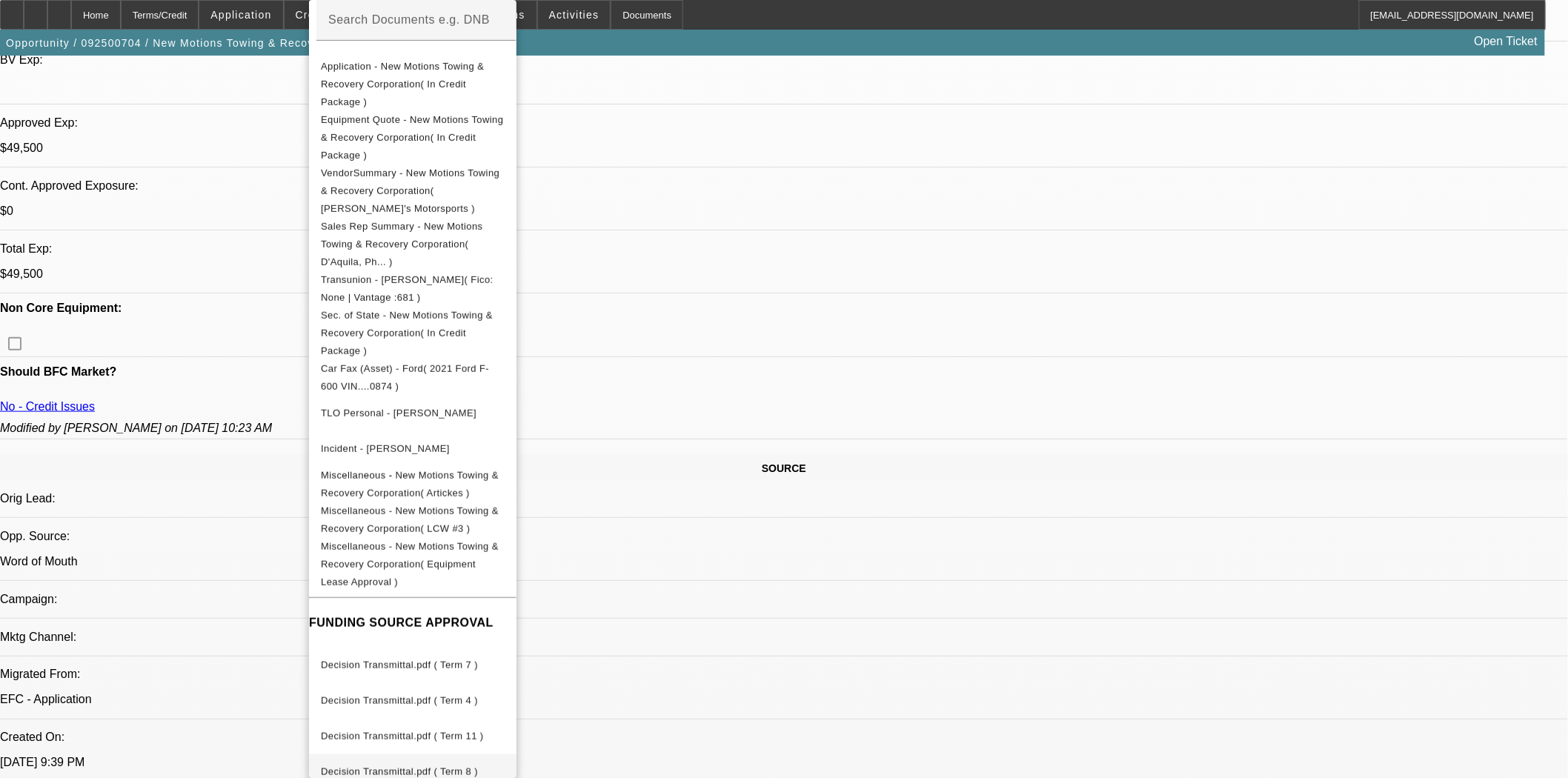
scroll to position [741, 0]
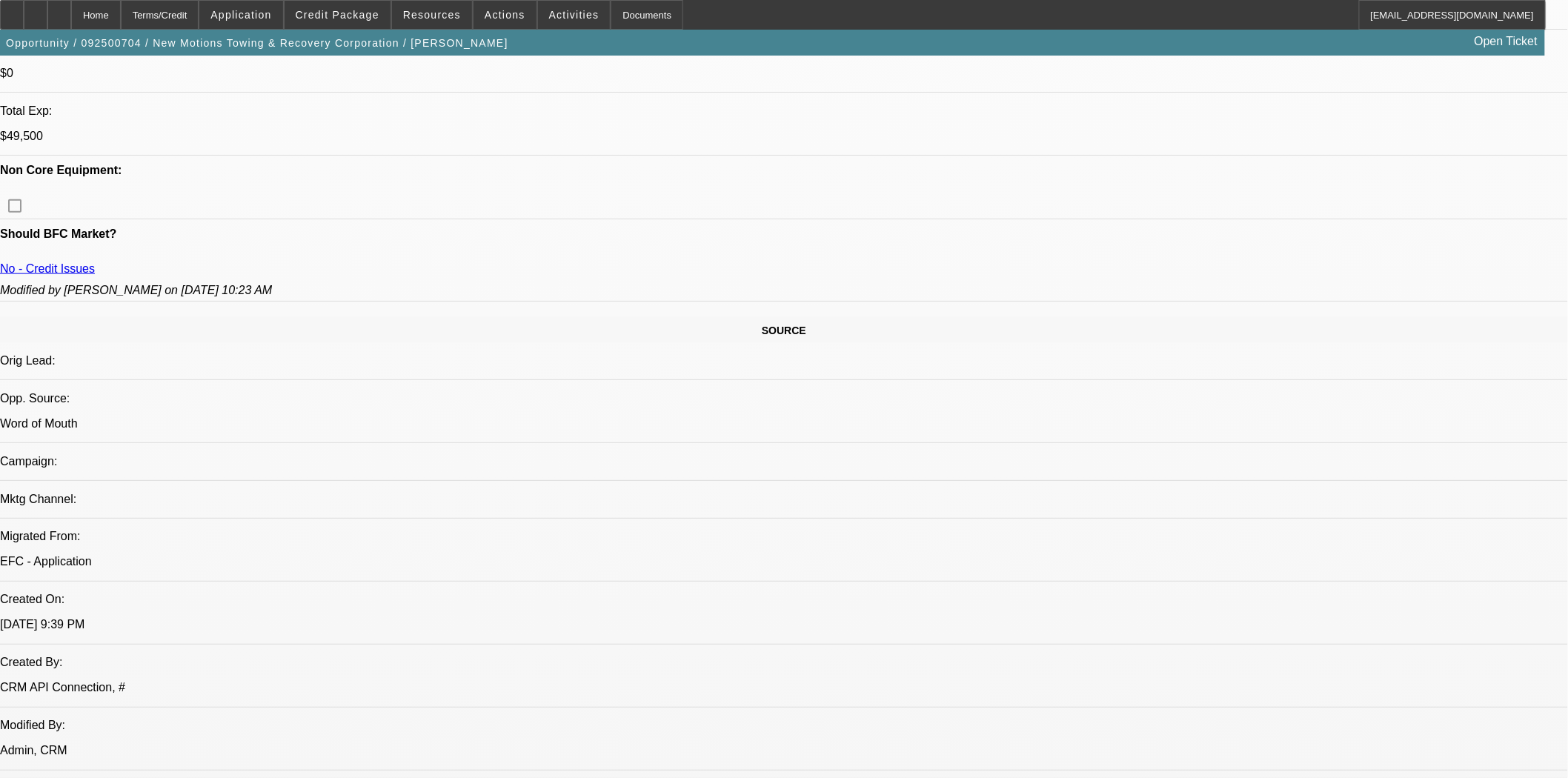
scroll to position [247, 0]
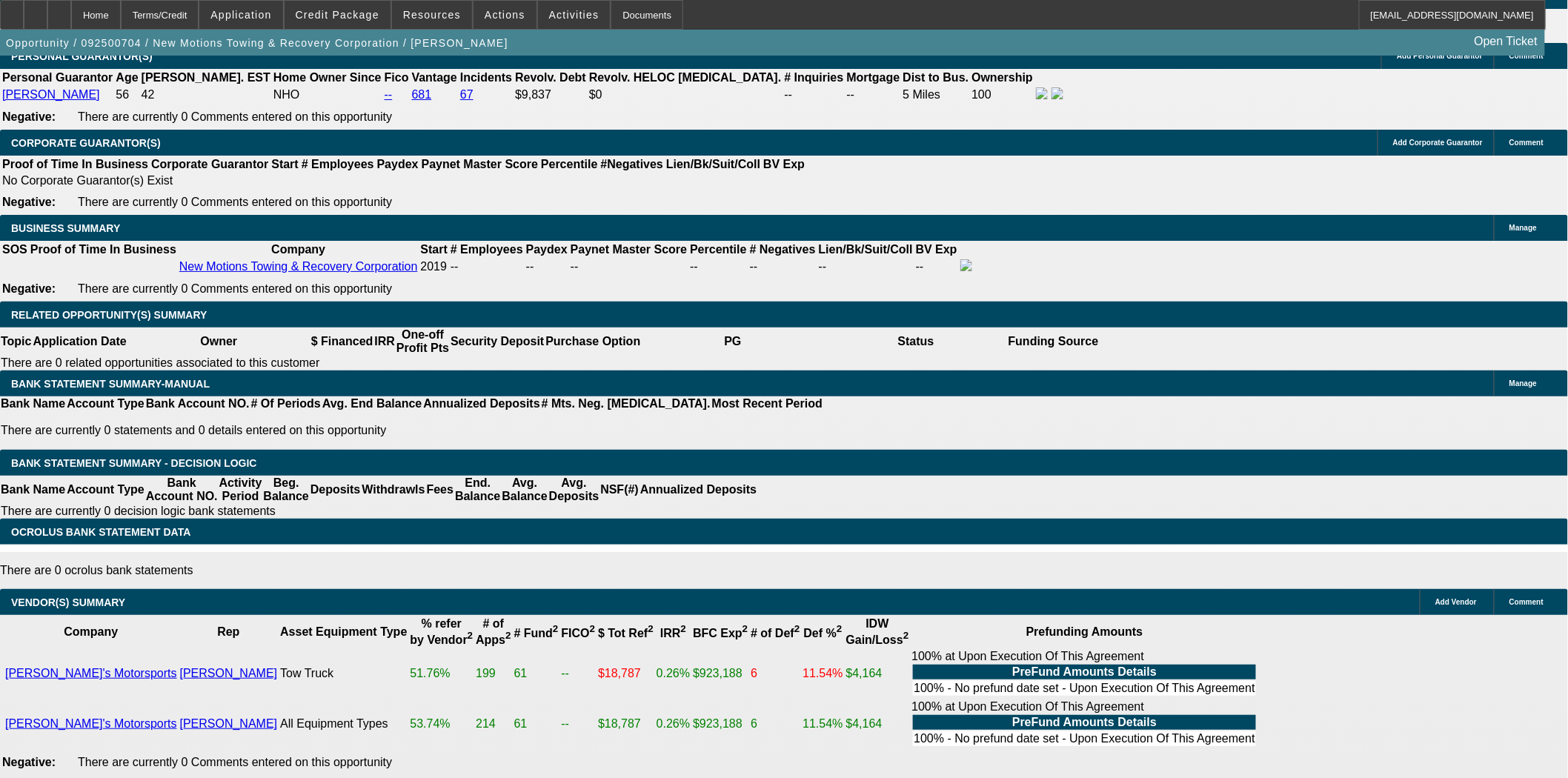
scroll to position [2223, 0]
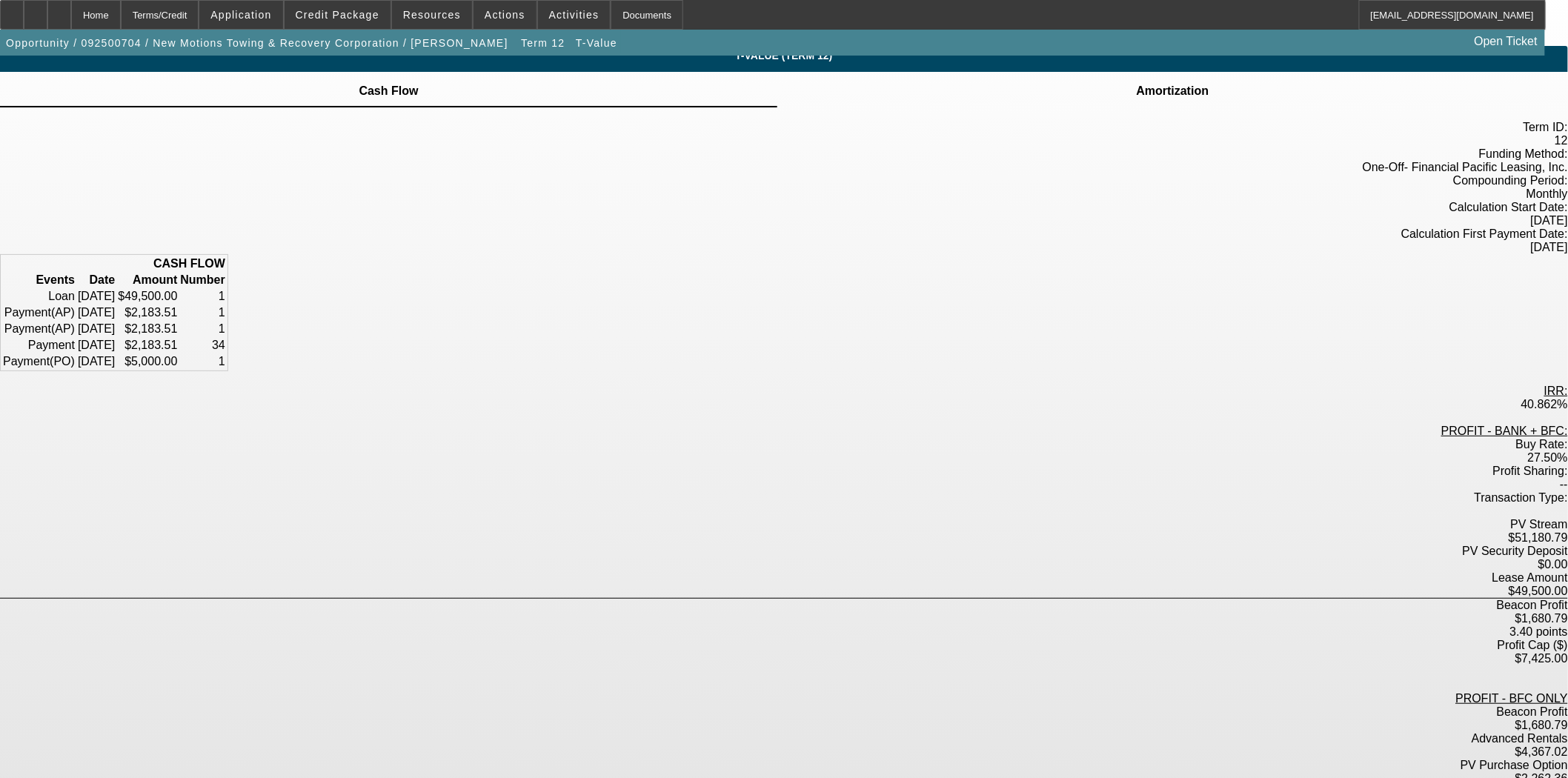
scroll to position [37, 0]
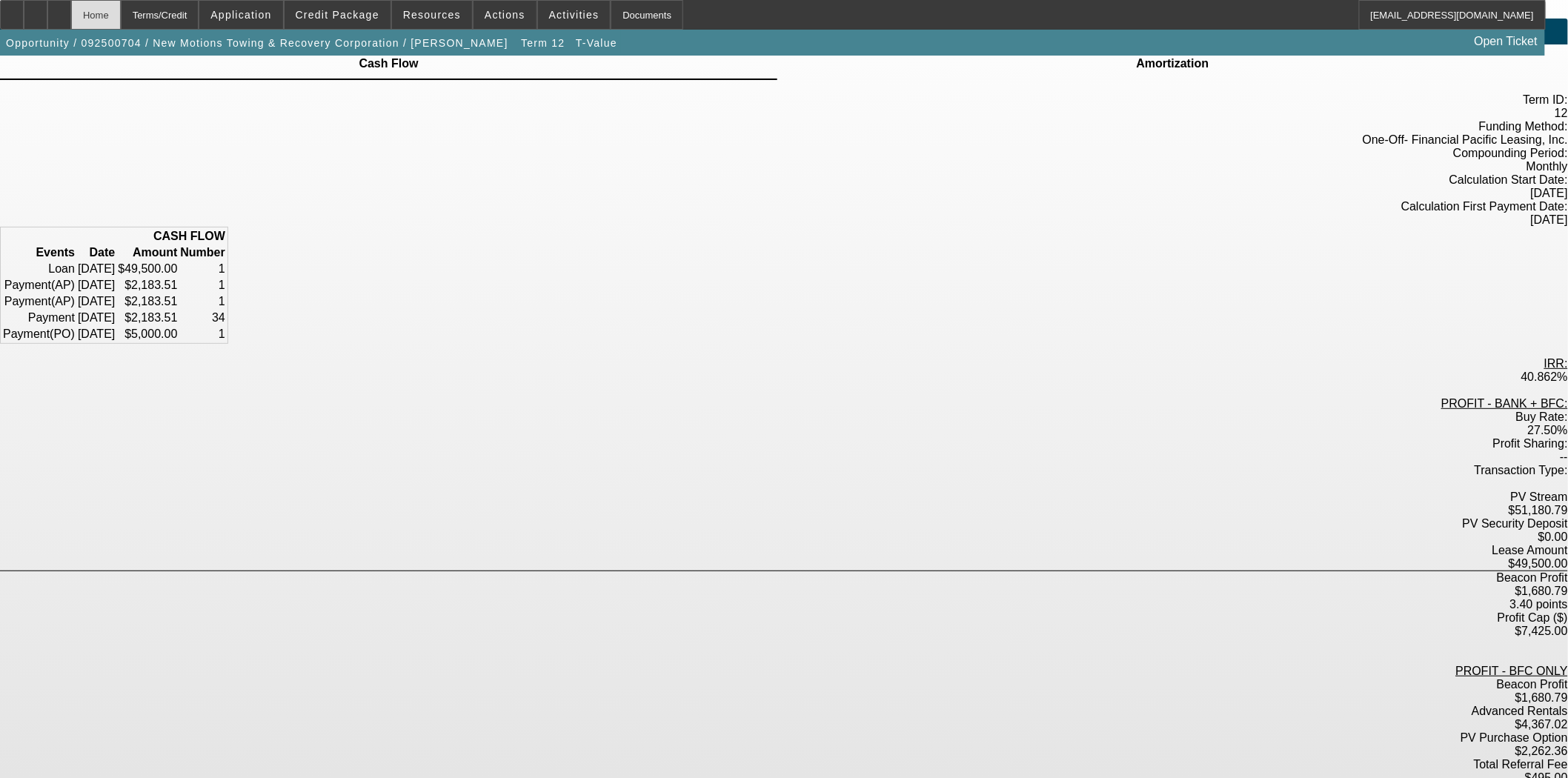
click at [120, 10] on div "Home" at bounding box center [95, 14] width 49 height 30
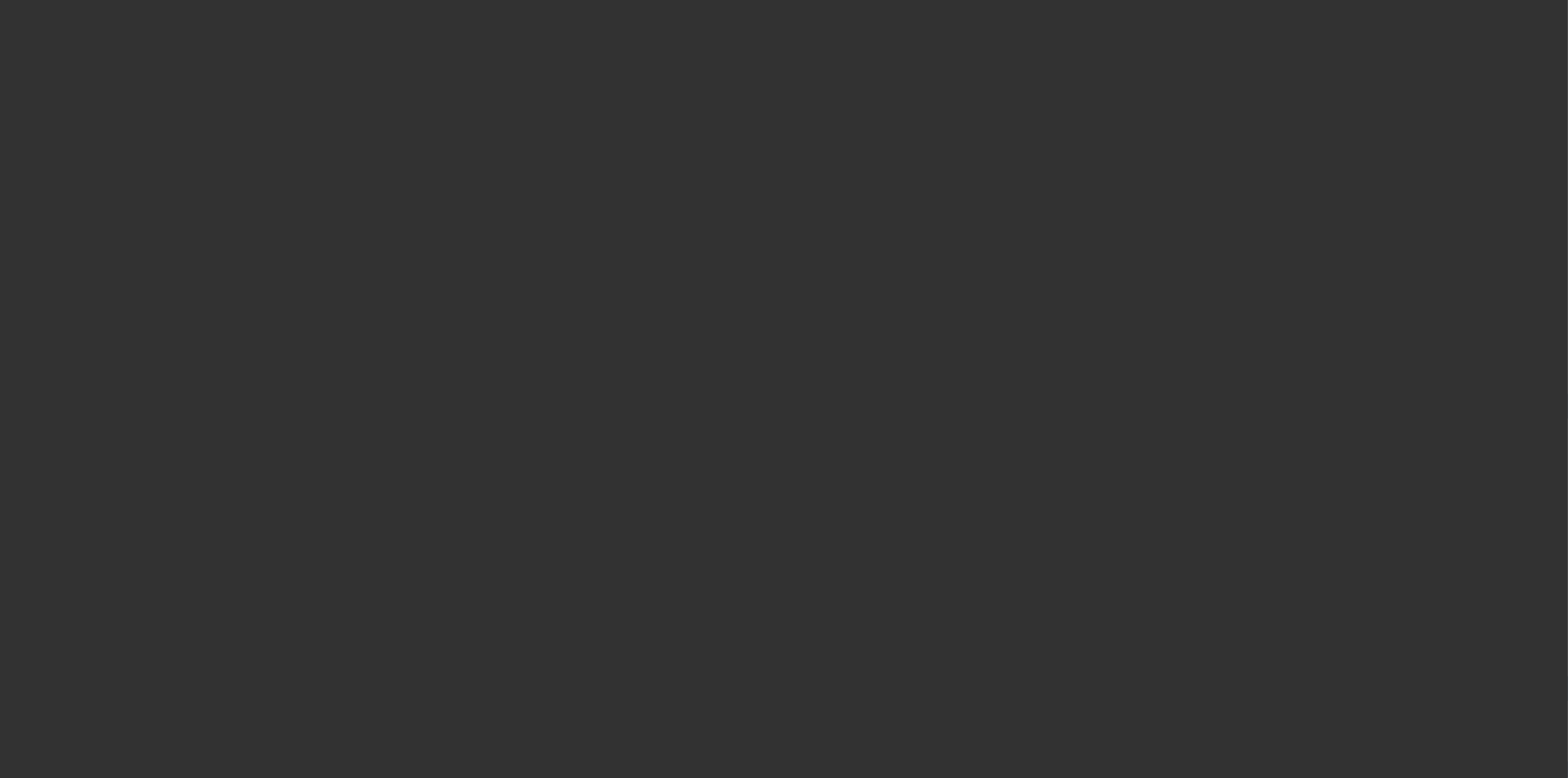
select select "3"
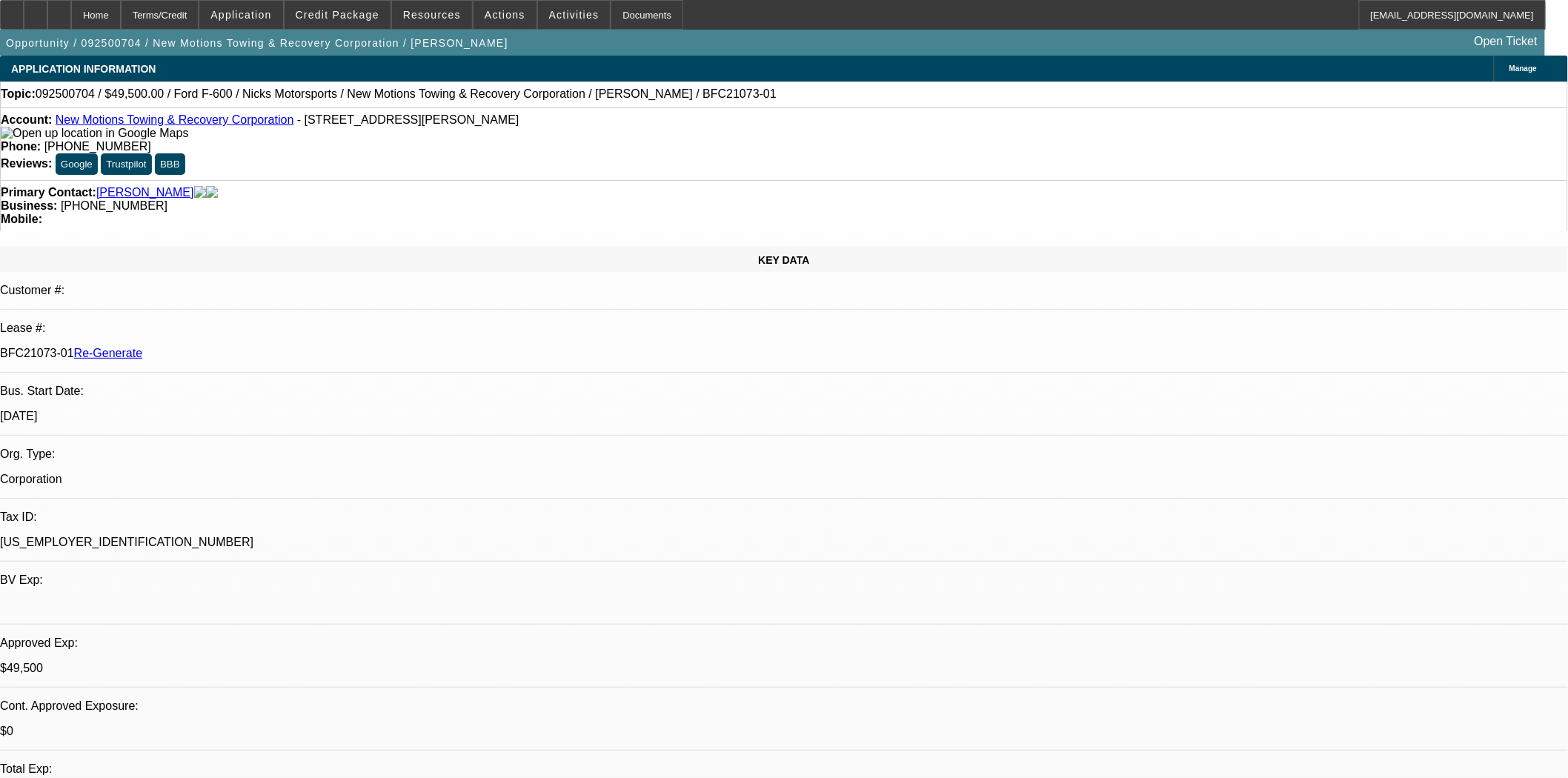
select select "0"
select select "0.1"
select select "4"
click at [485, 17] on span "Actions" at bounding box center [505, 14] width 40 height 12
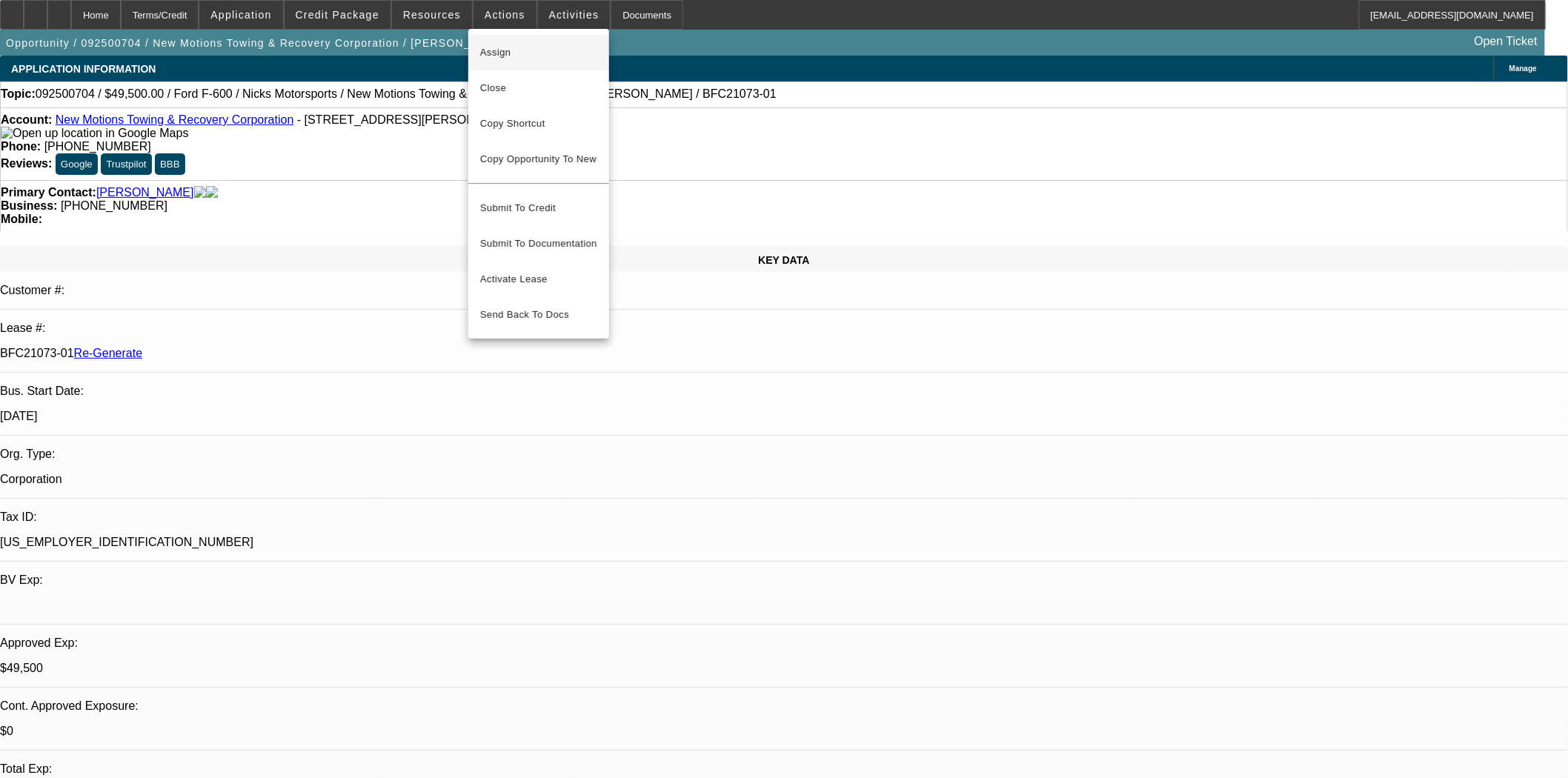
click at [486, 44] on span "Assign" at bounding box center [539, 53] width 117 height 18
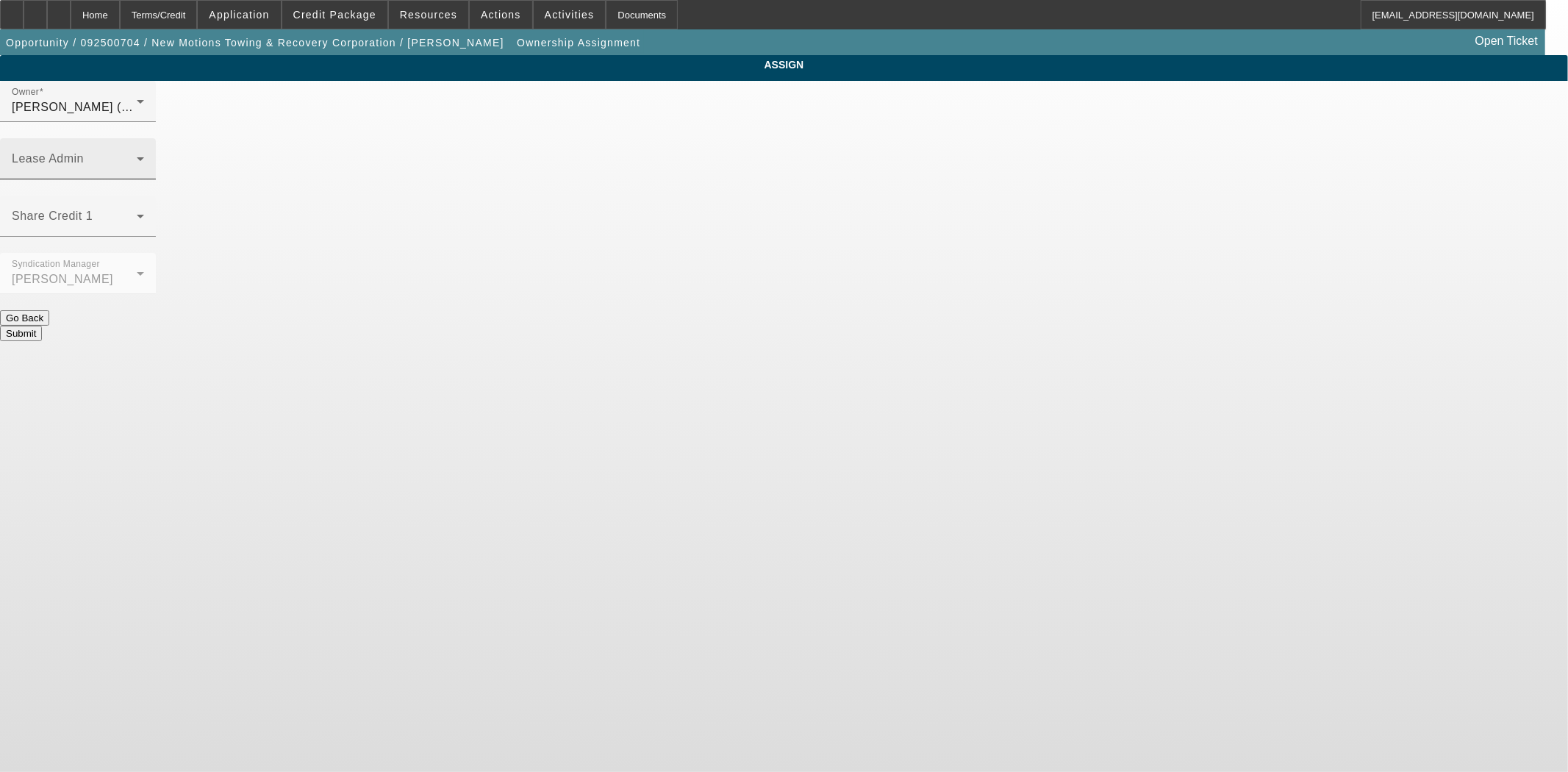
click at [144, 138] on div "Lease Admin" at bounding box center [78, 159] width 133 height 41
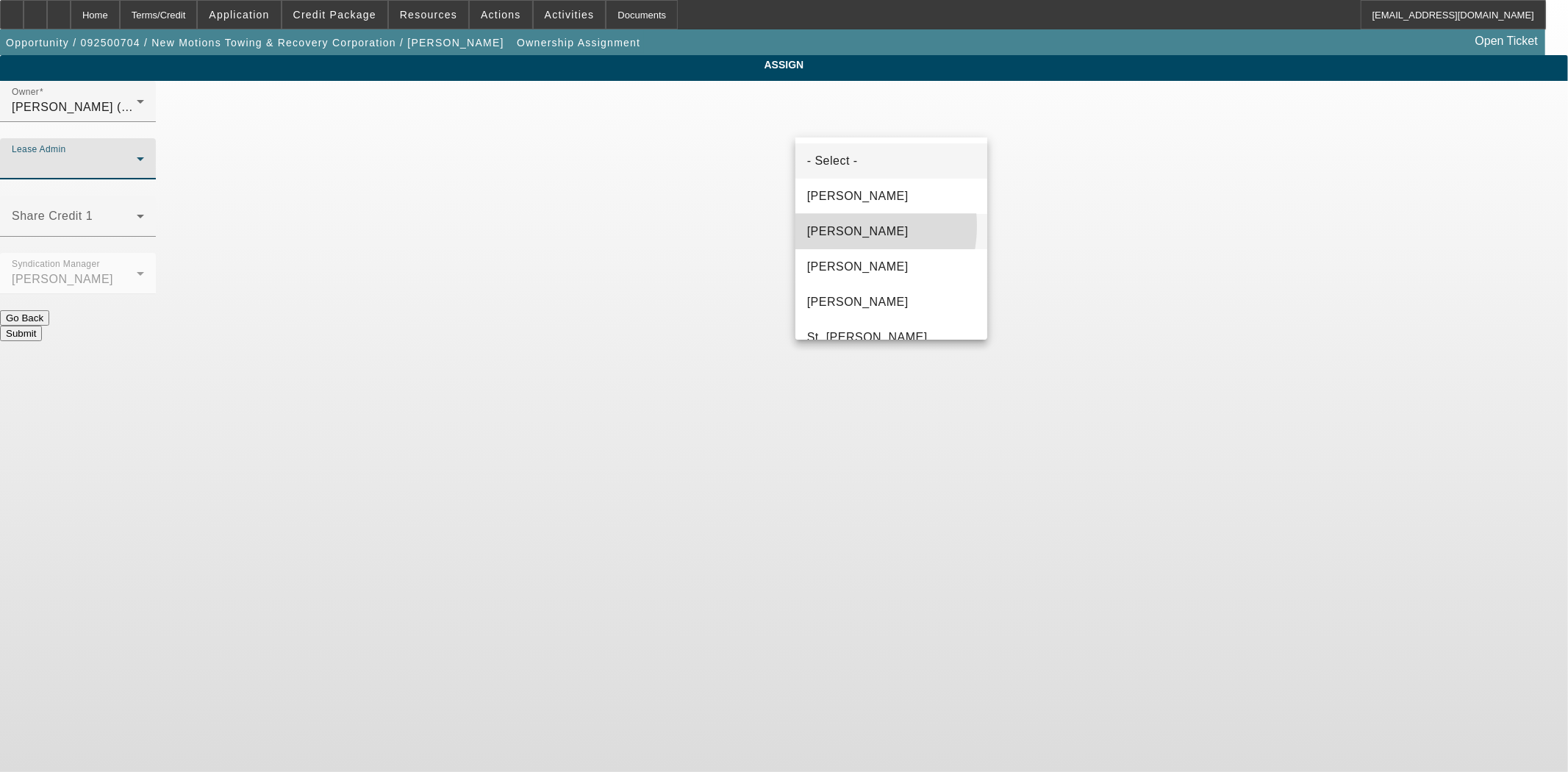
click at [832, 226] on span "Chaves, Jen" at bounding box center [858, 232] width 102 height 18
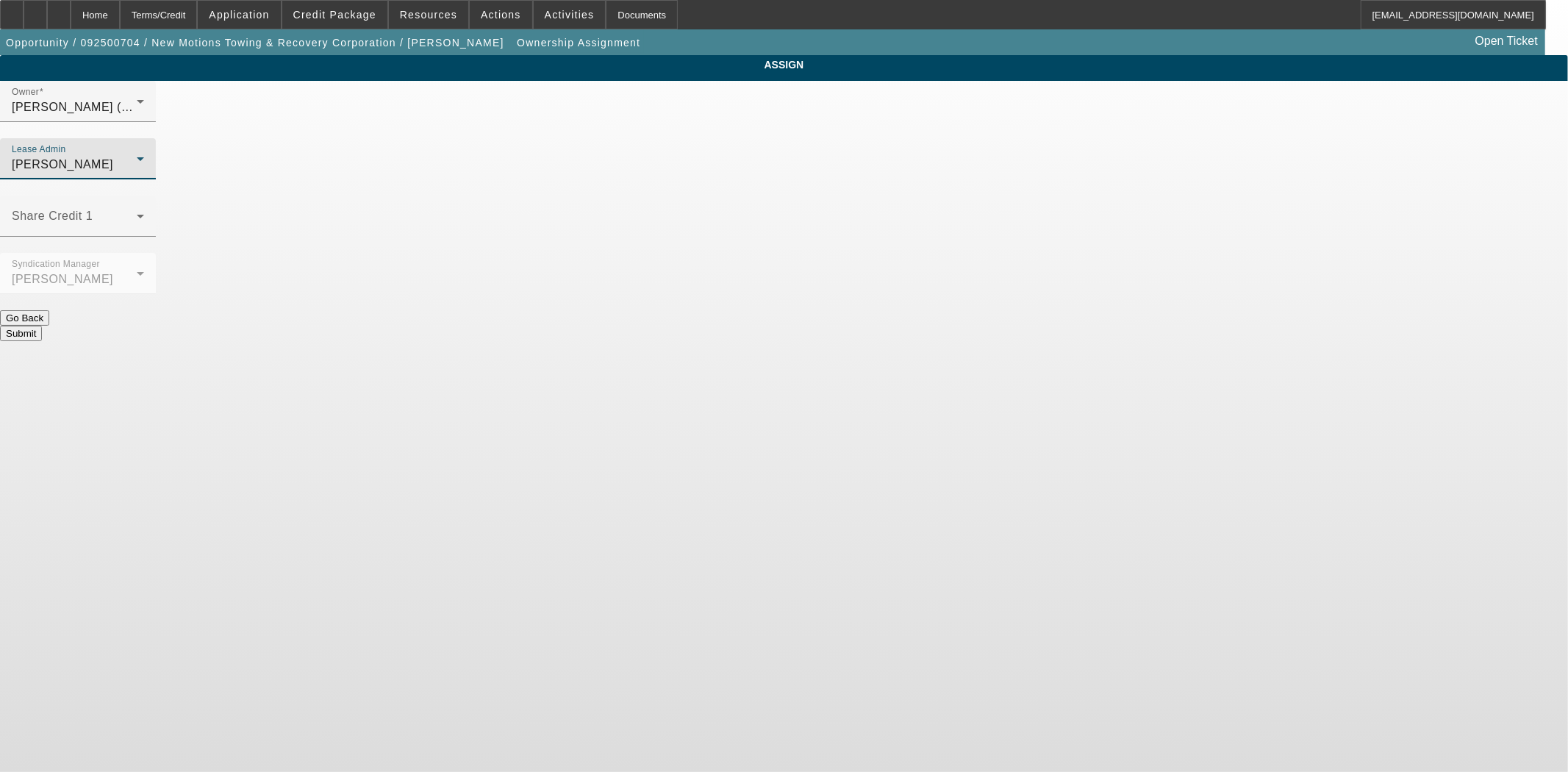
click at [42, 326] on button "Submit" at bounding box center [20, 333] width 42 height 15
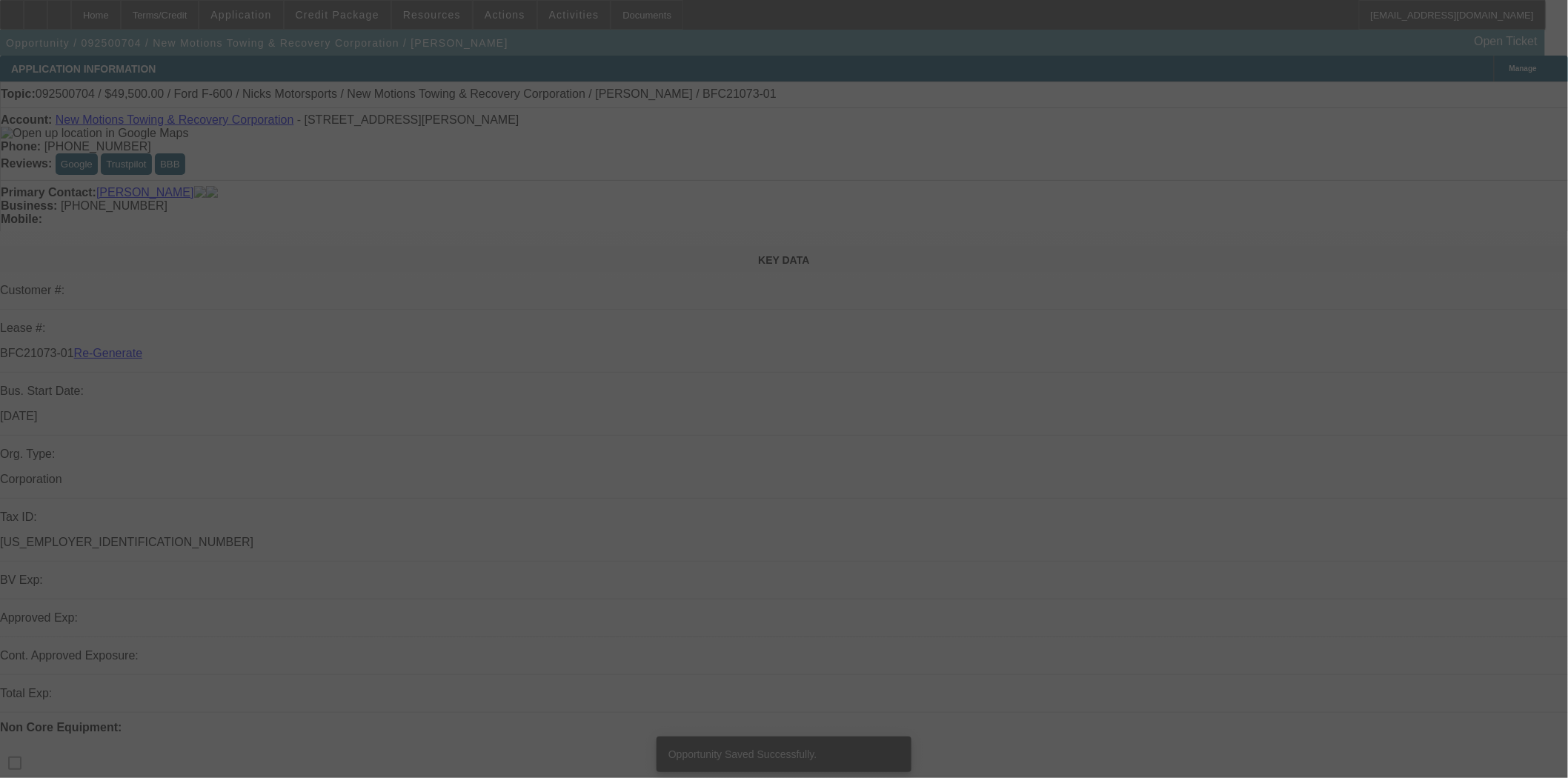
select select "3"
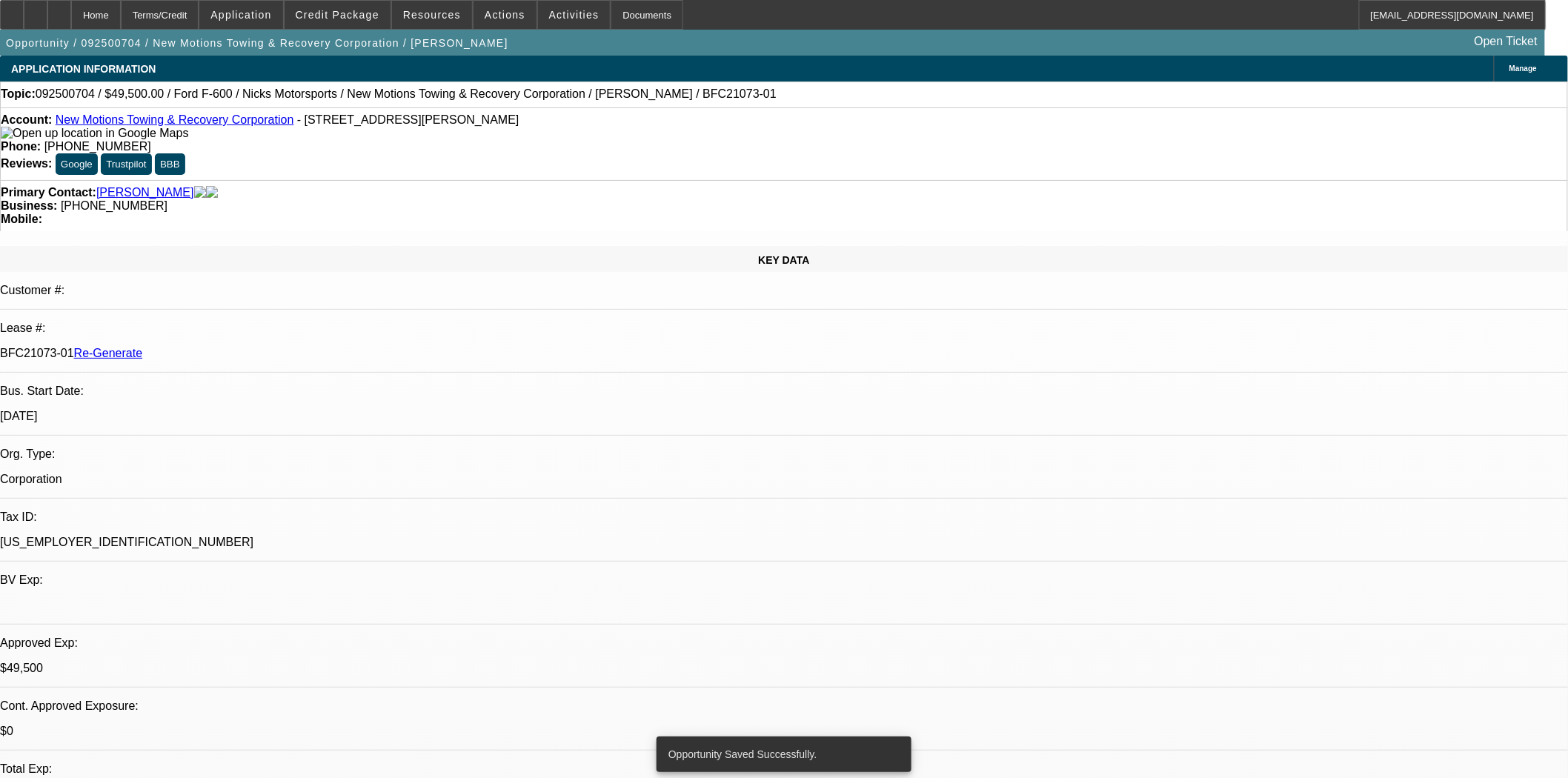
select select "0"
select select "0.1"
select select "4"
click at [623, 13] on div "Documents" at bounding box center [647, 14] width 73 height 30
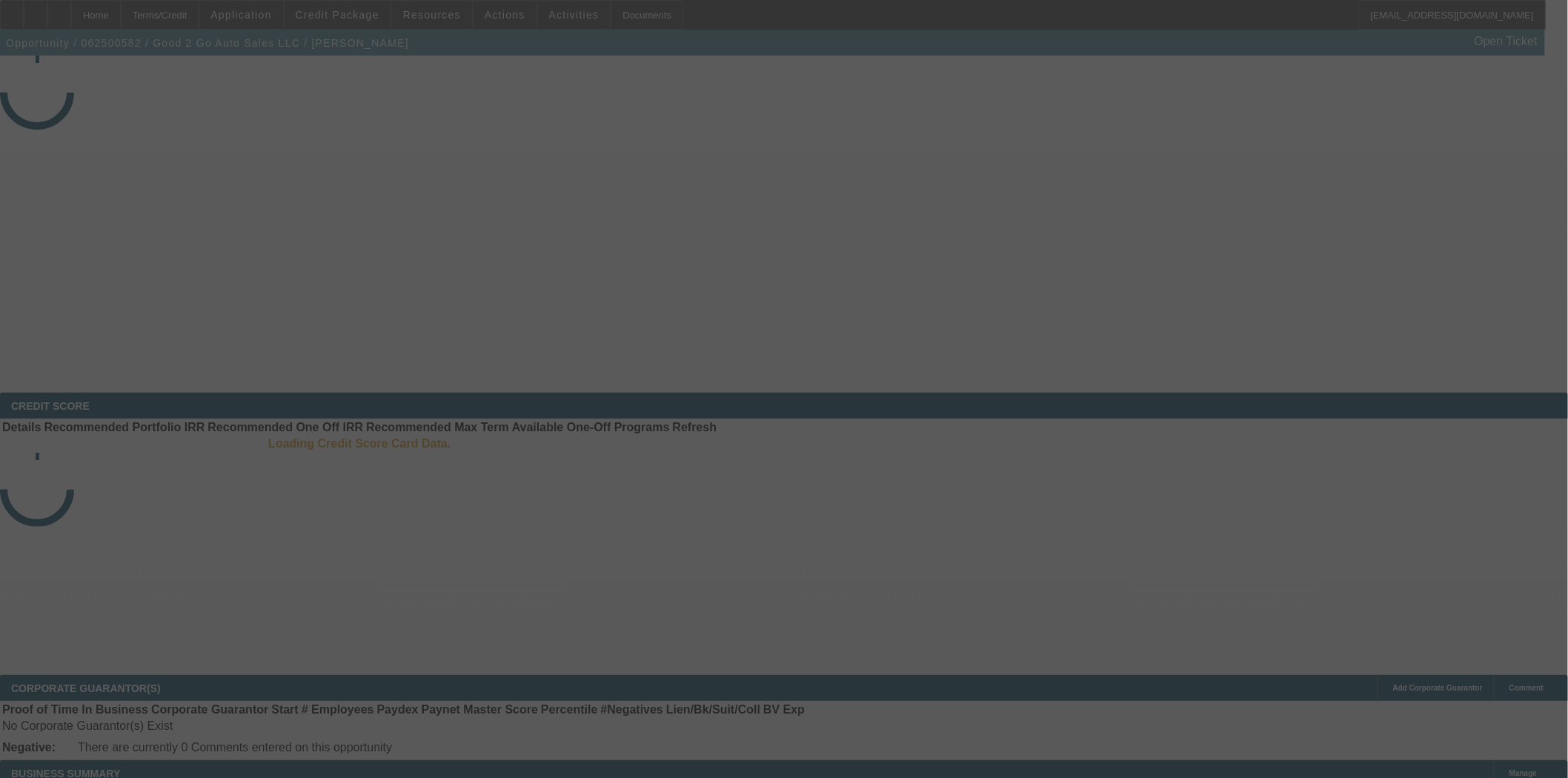
select select "3"
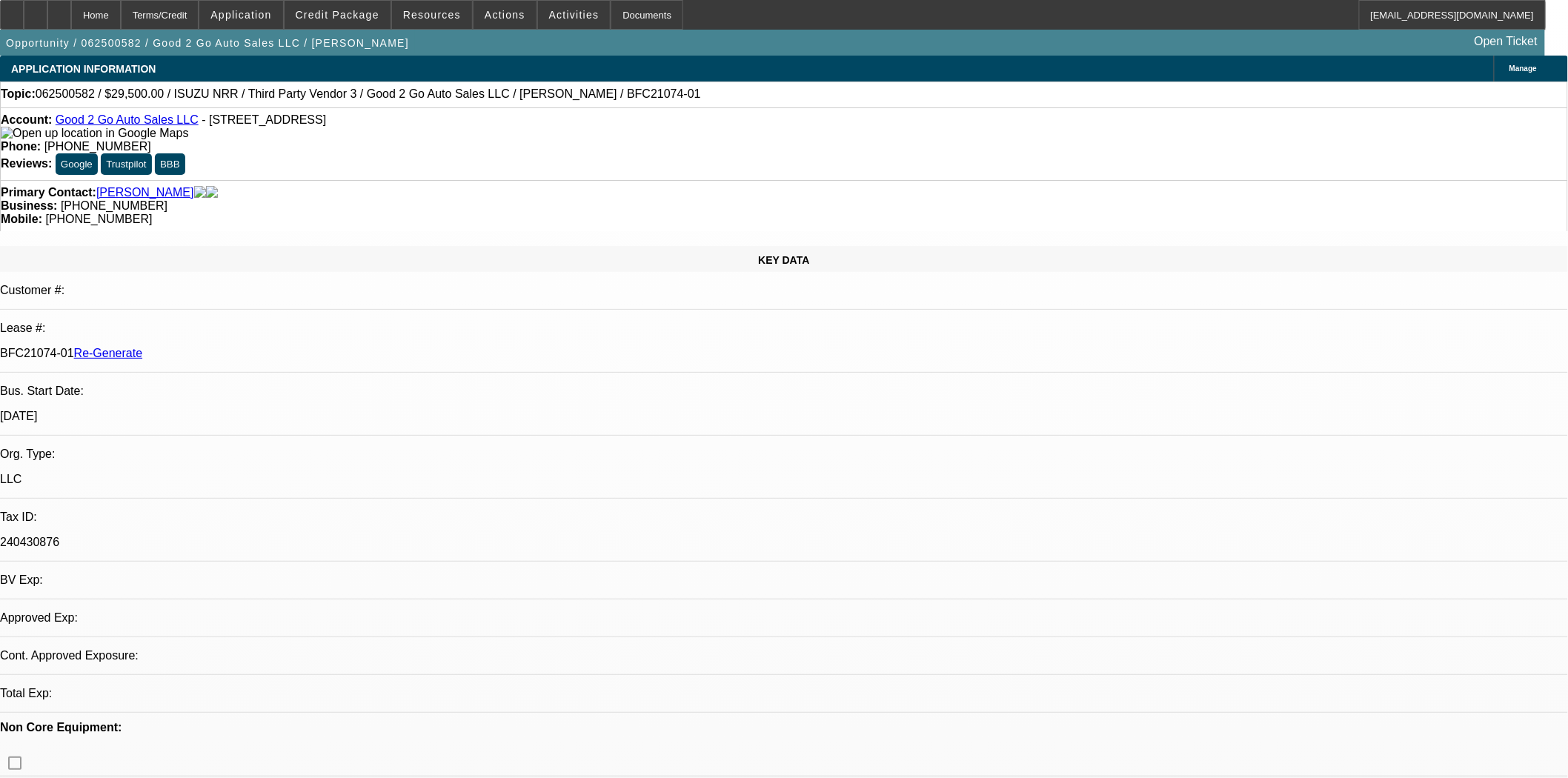
select select "0"
select select "3"
select select "0"
select select "6"
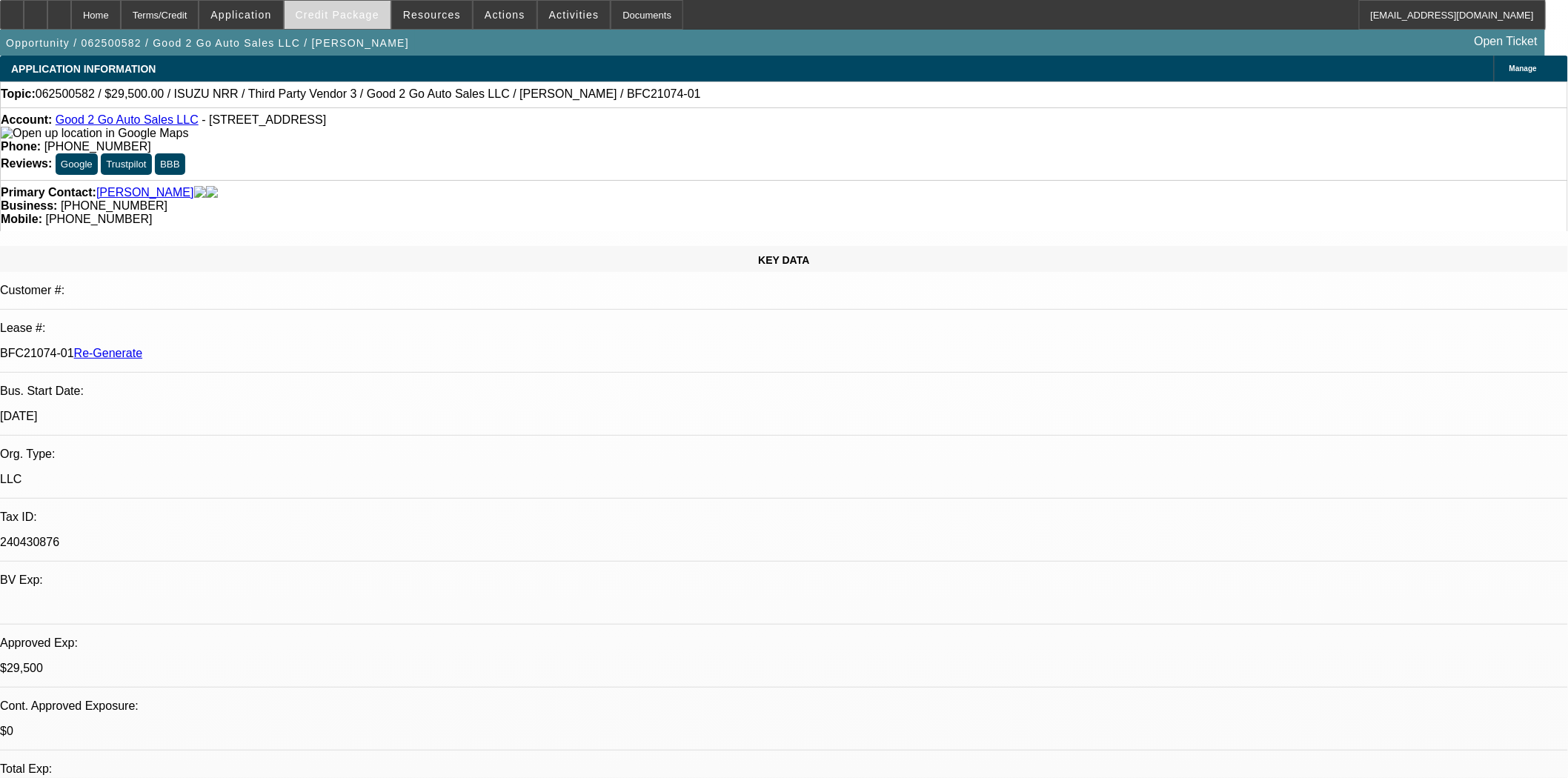
click at [352, 11] on span "Credit Package" at bounding box center [337, 14] width 84 height 12
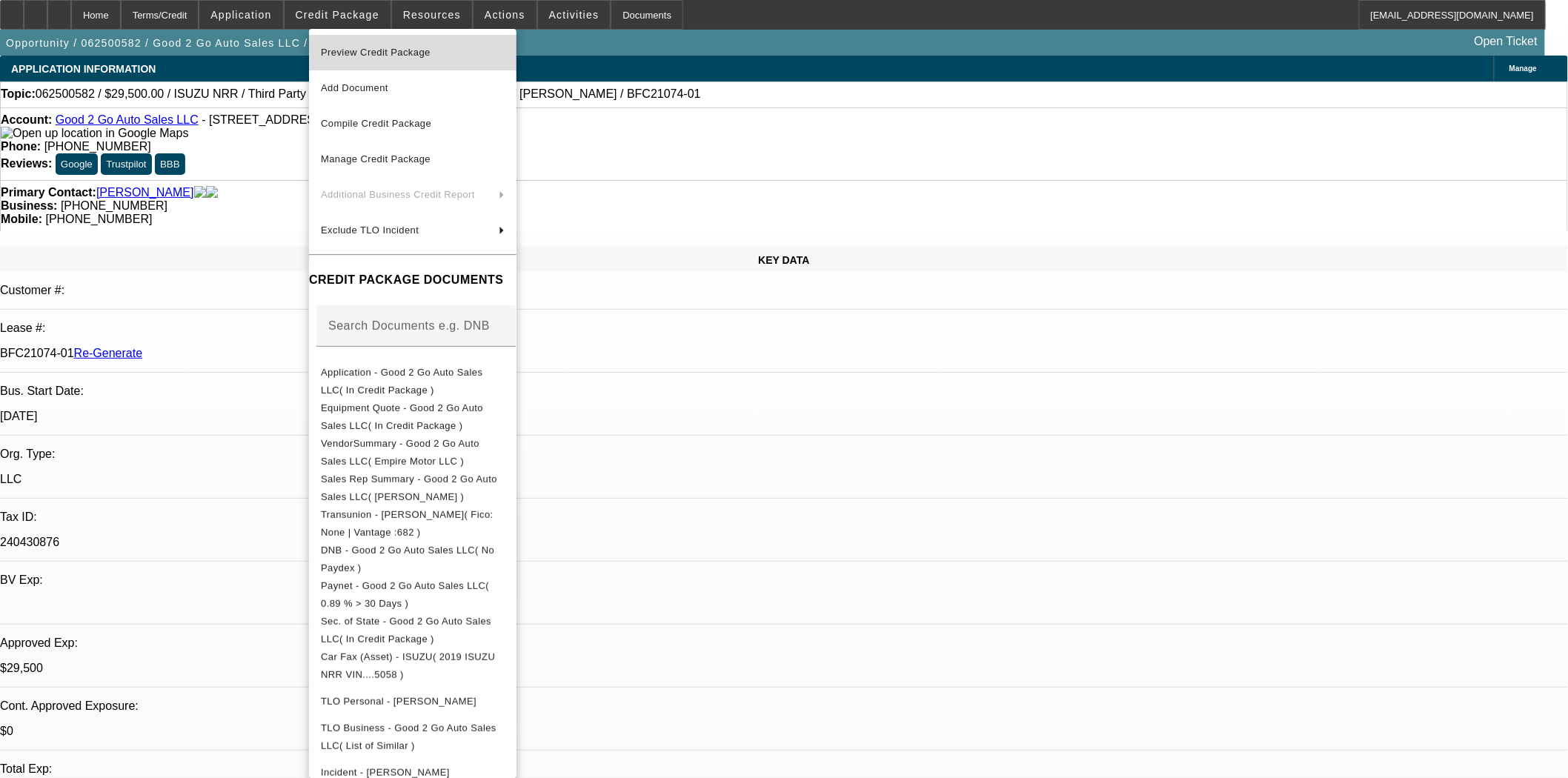
click at [365, 48] on span "Preview Credit Package" at bounding box center [375, 52] width 110 height 11
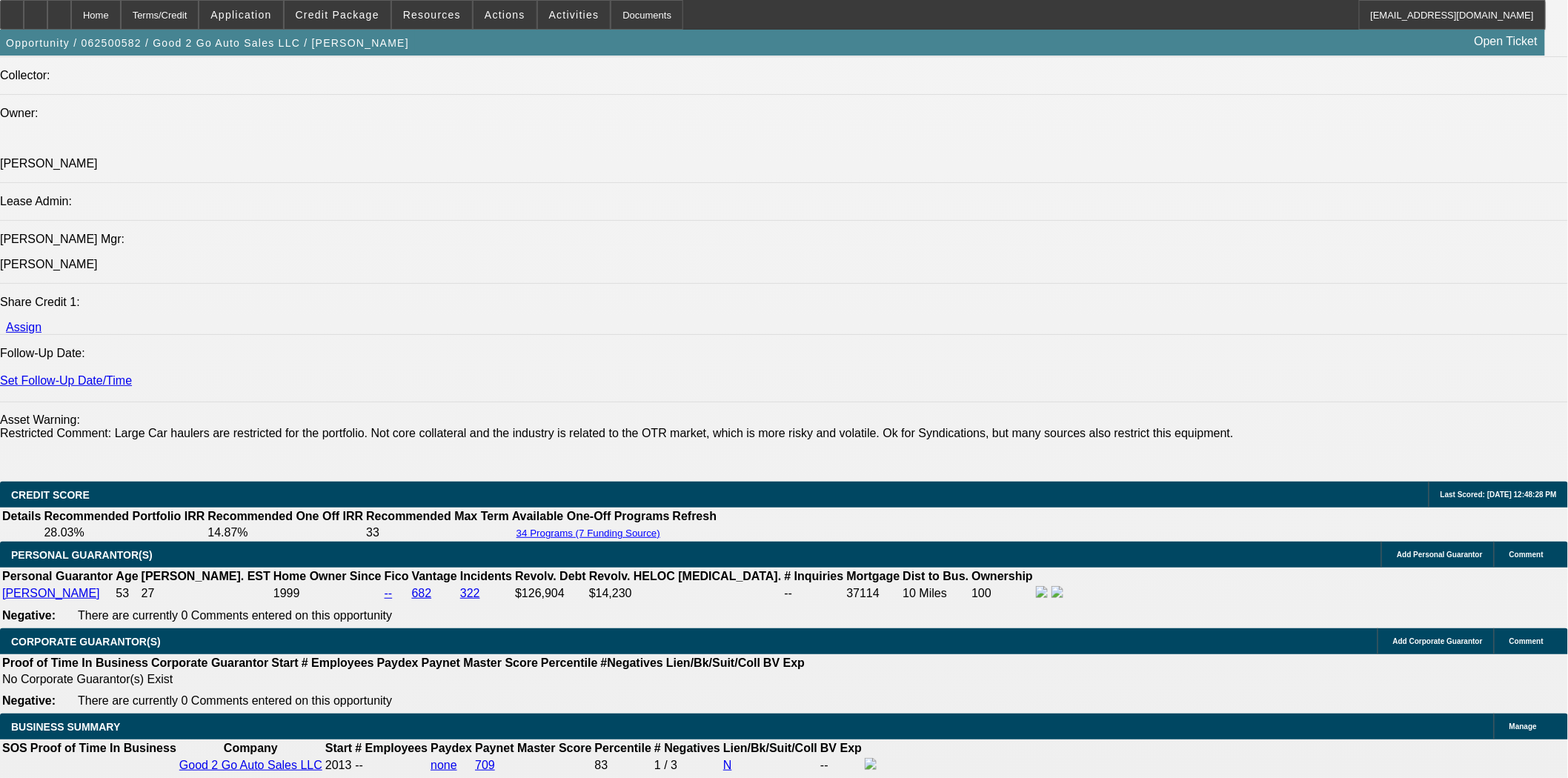
scroll to position [2058, 0]
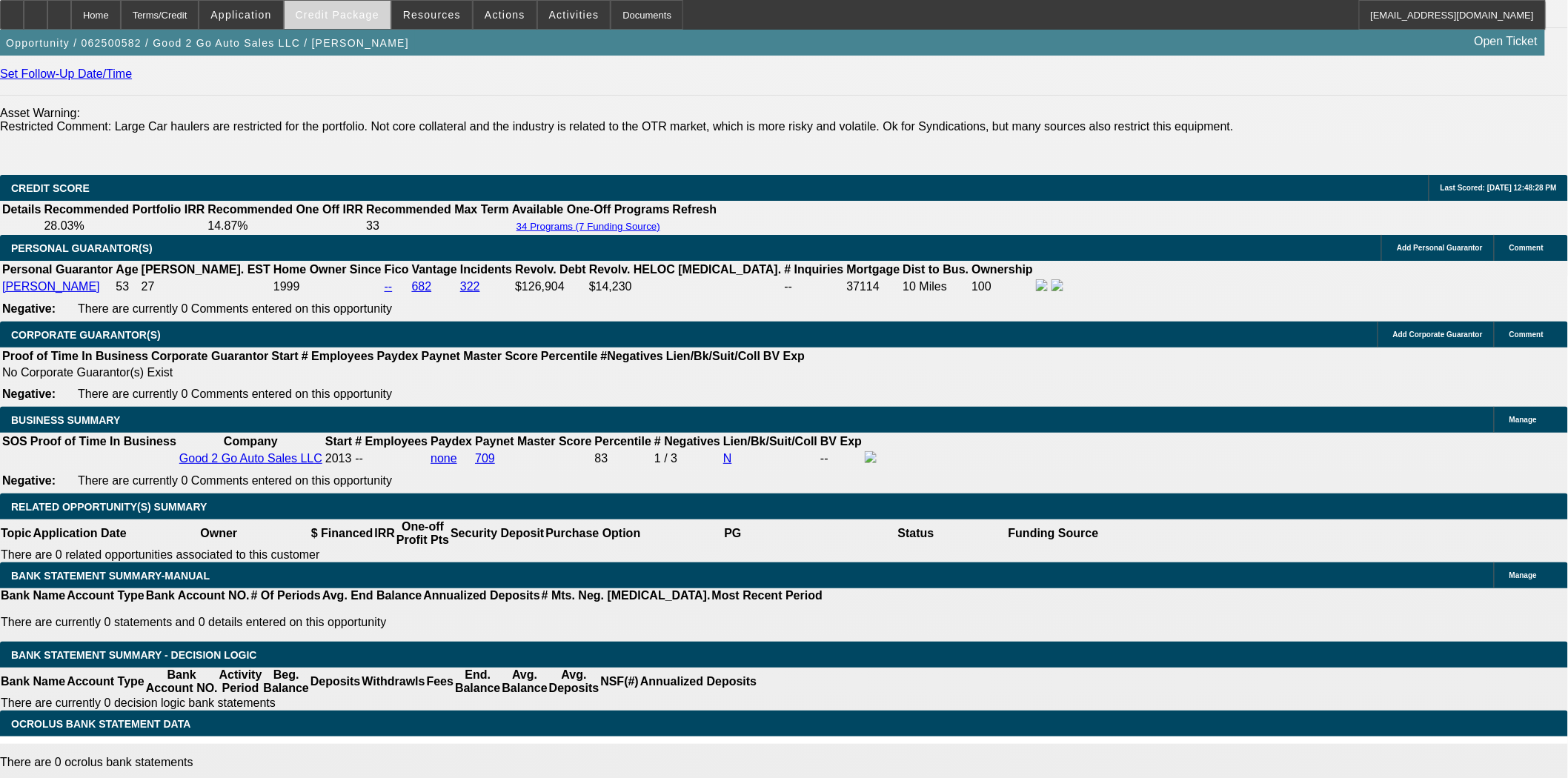
click at [341, 6] on span at bounding box center [338, 15] width 106 height 36
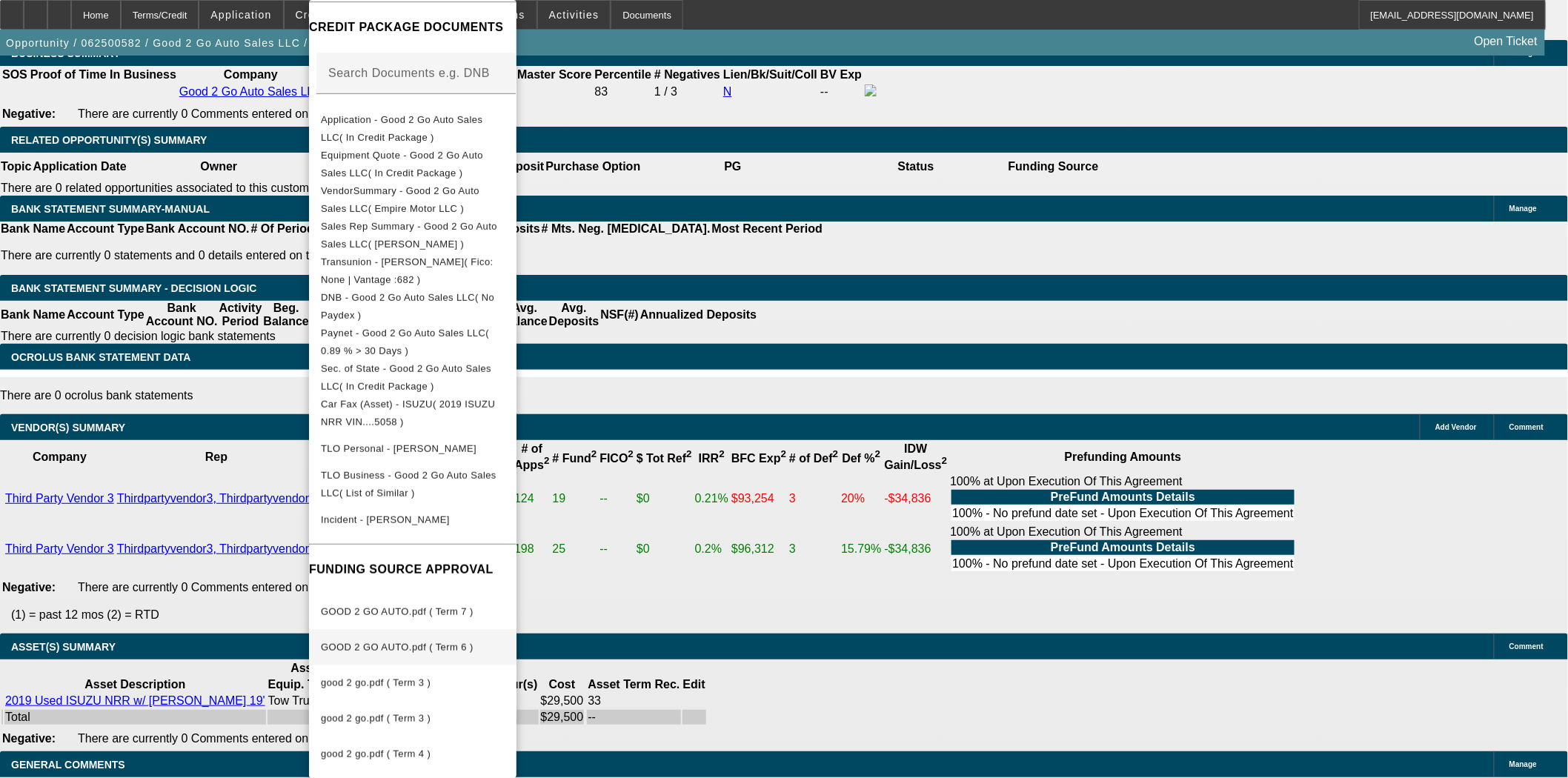
scroll to position [2492, 0]
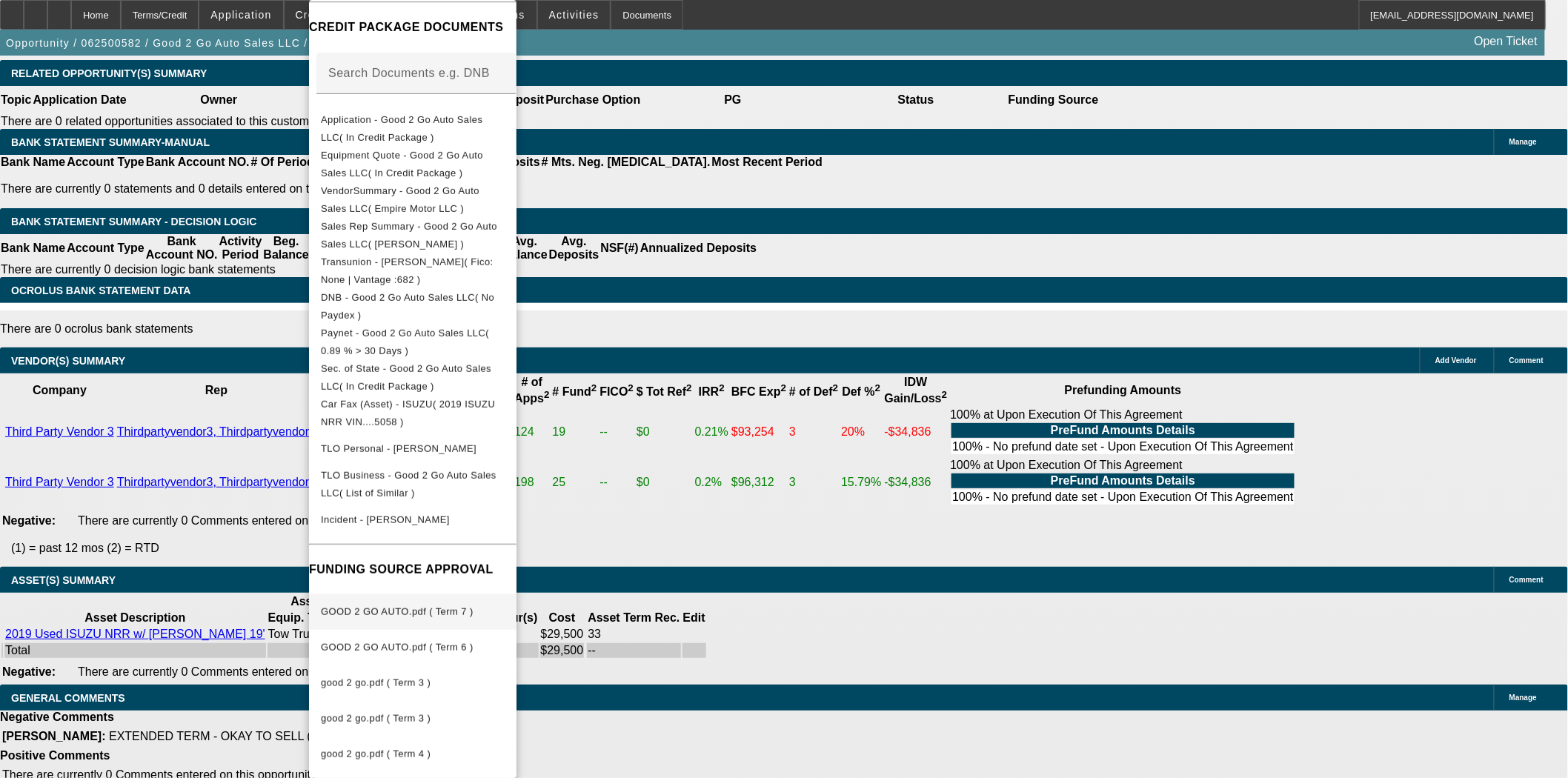
click at [419, 606] on span "GOOD 2 GO AUTO.pdf ( Term 7 )" at bounding box center [397, 612] width 153 height 11
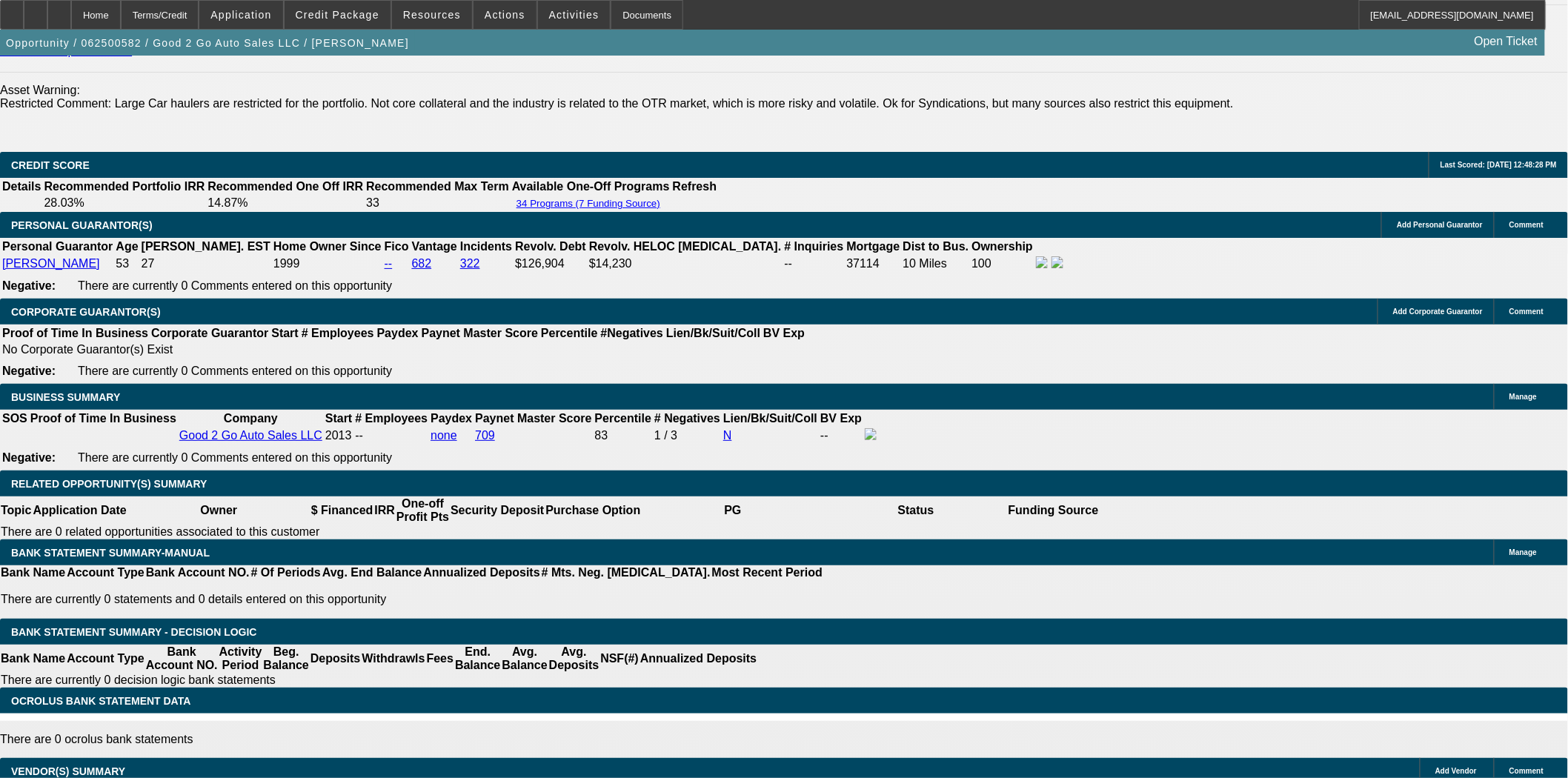
scroll to position [2080, 0]
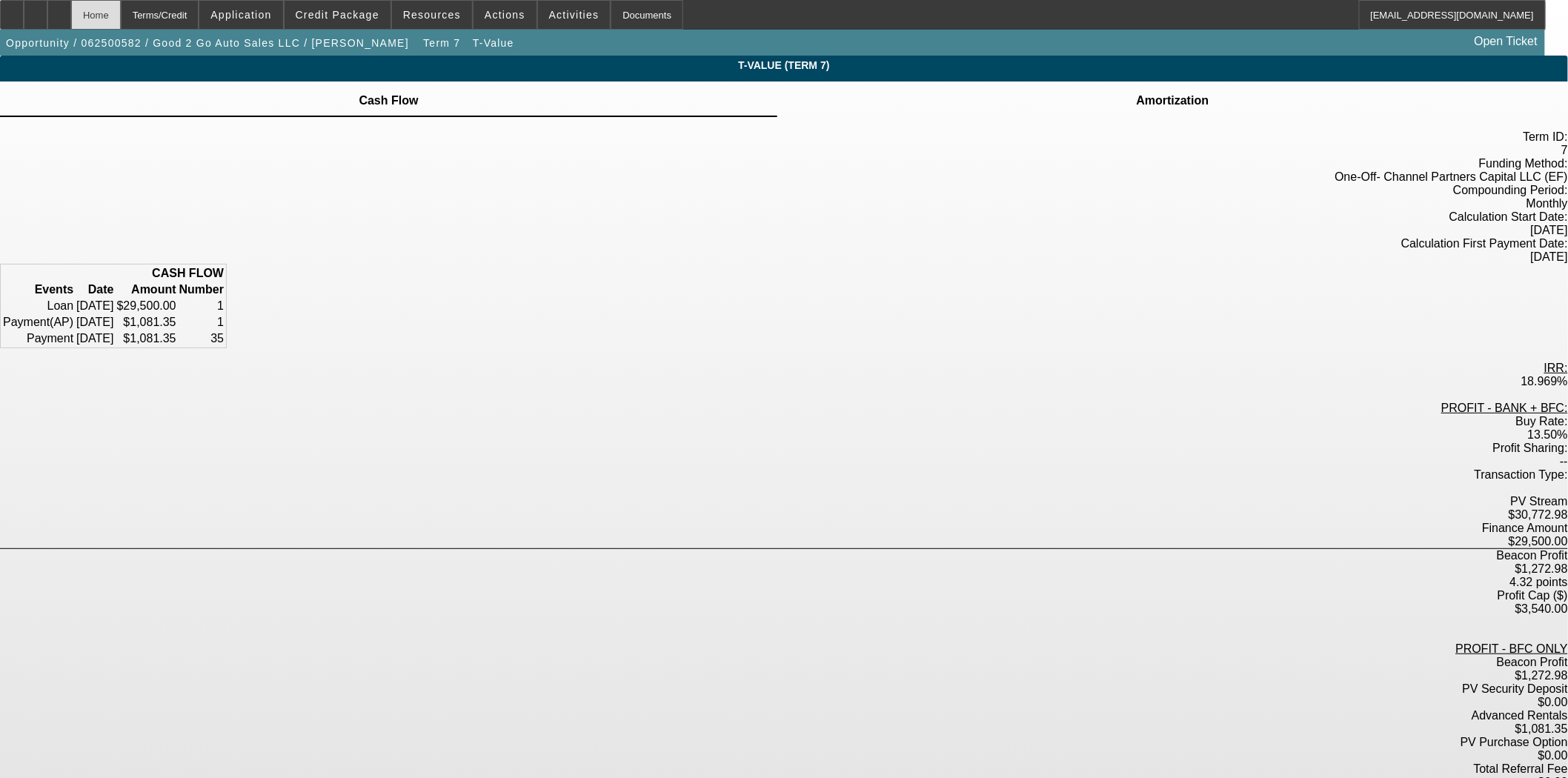
click at [120, 18] on div "Home" at bounding box center [95, 14] width 49 height 30
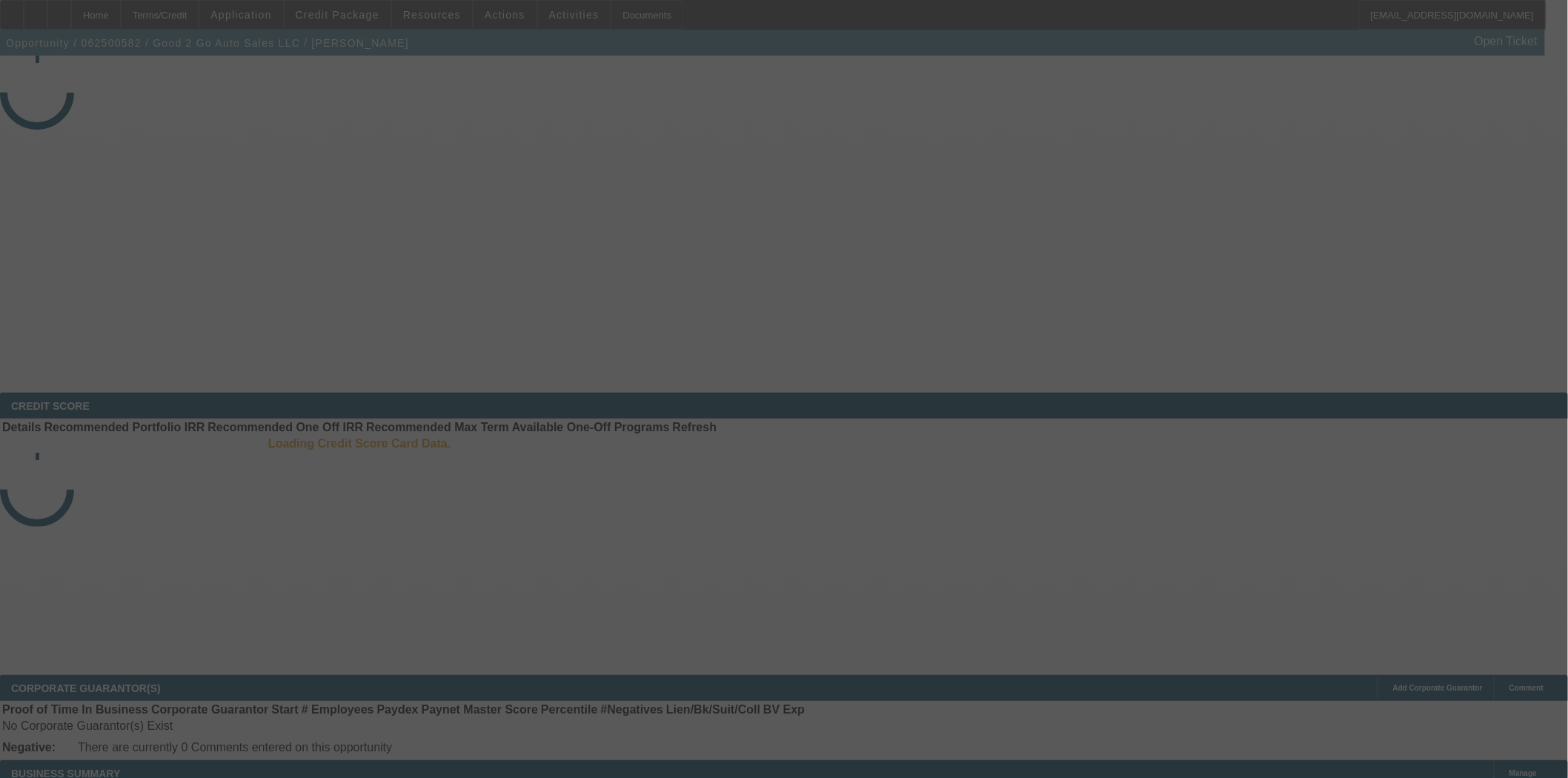
select select "3"
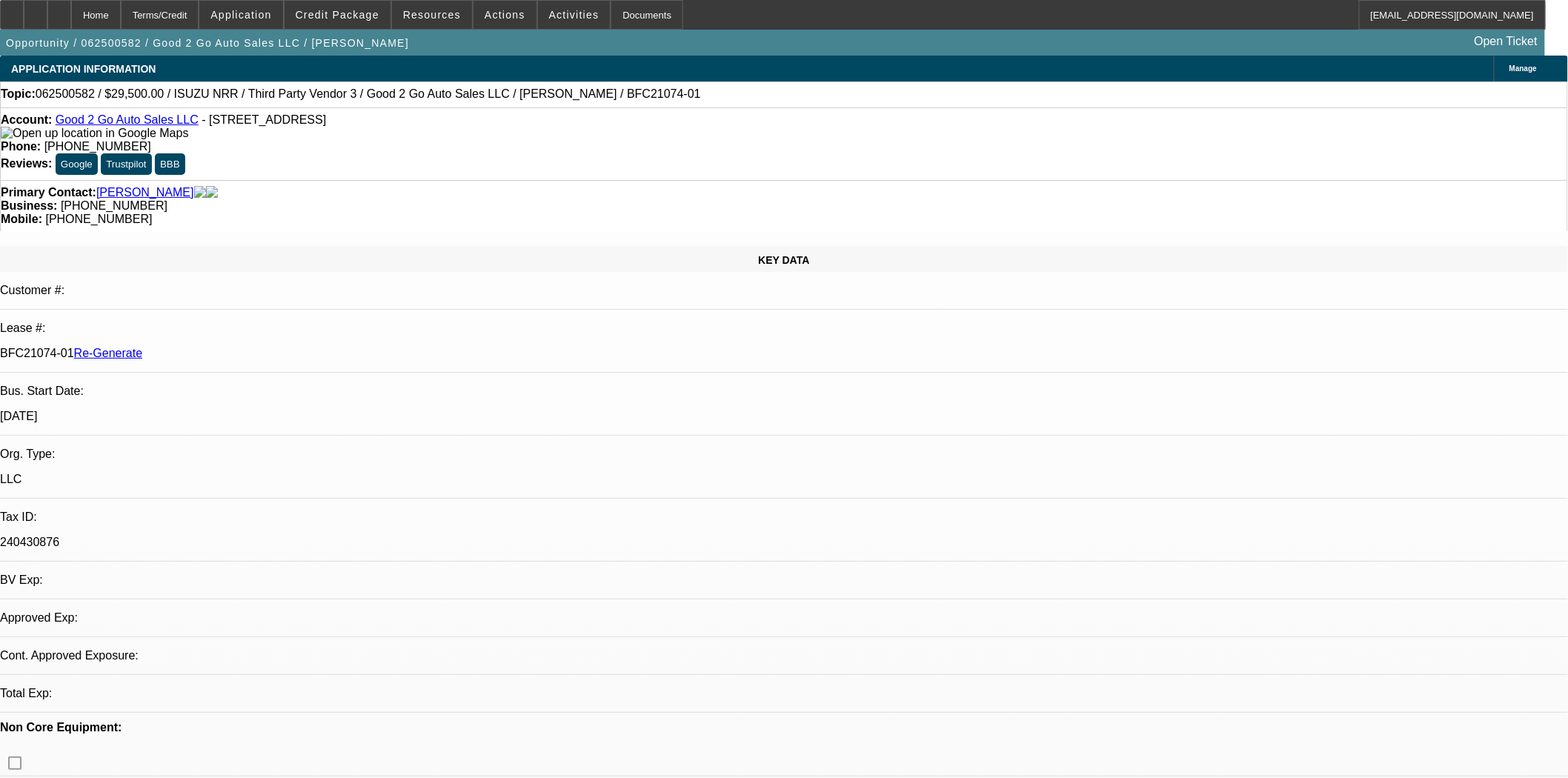
select select "0"
select select "3"
select select "0"
select select "6"
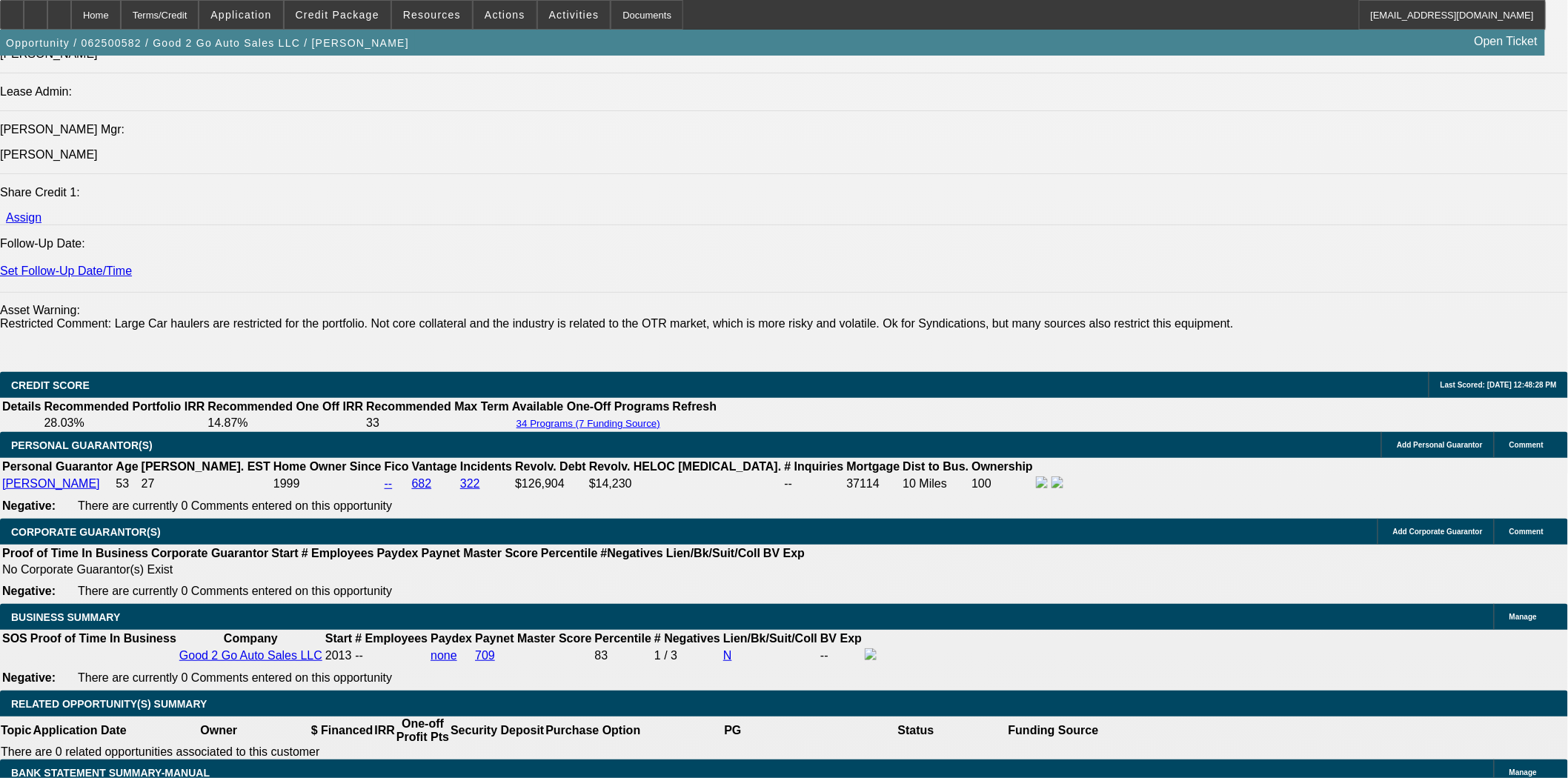
scroll to position [1742, 0]
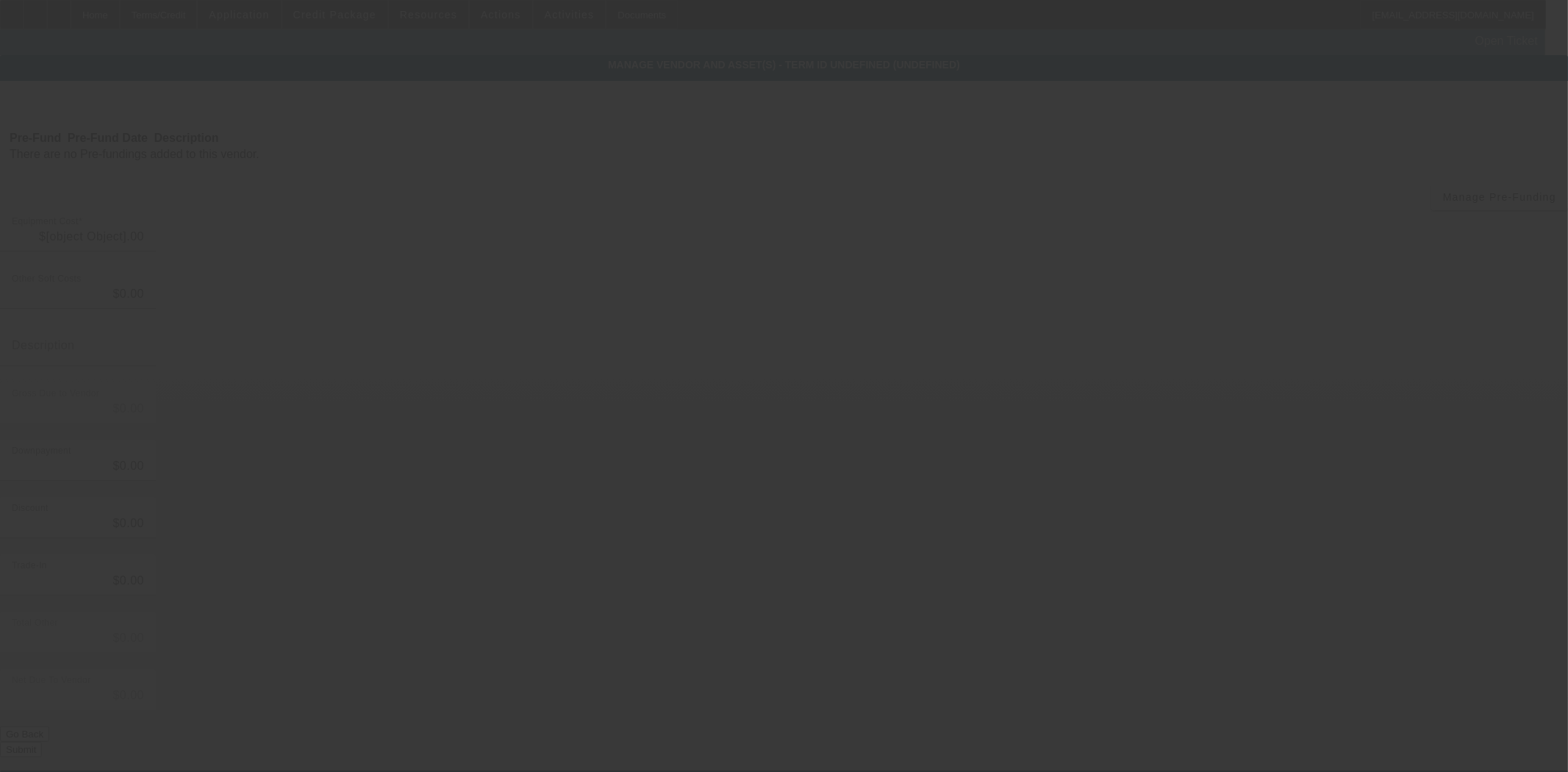
type input "$29,500.00"
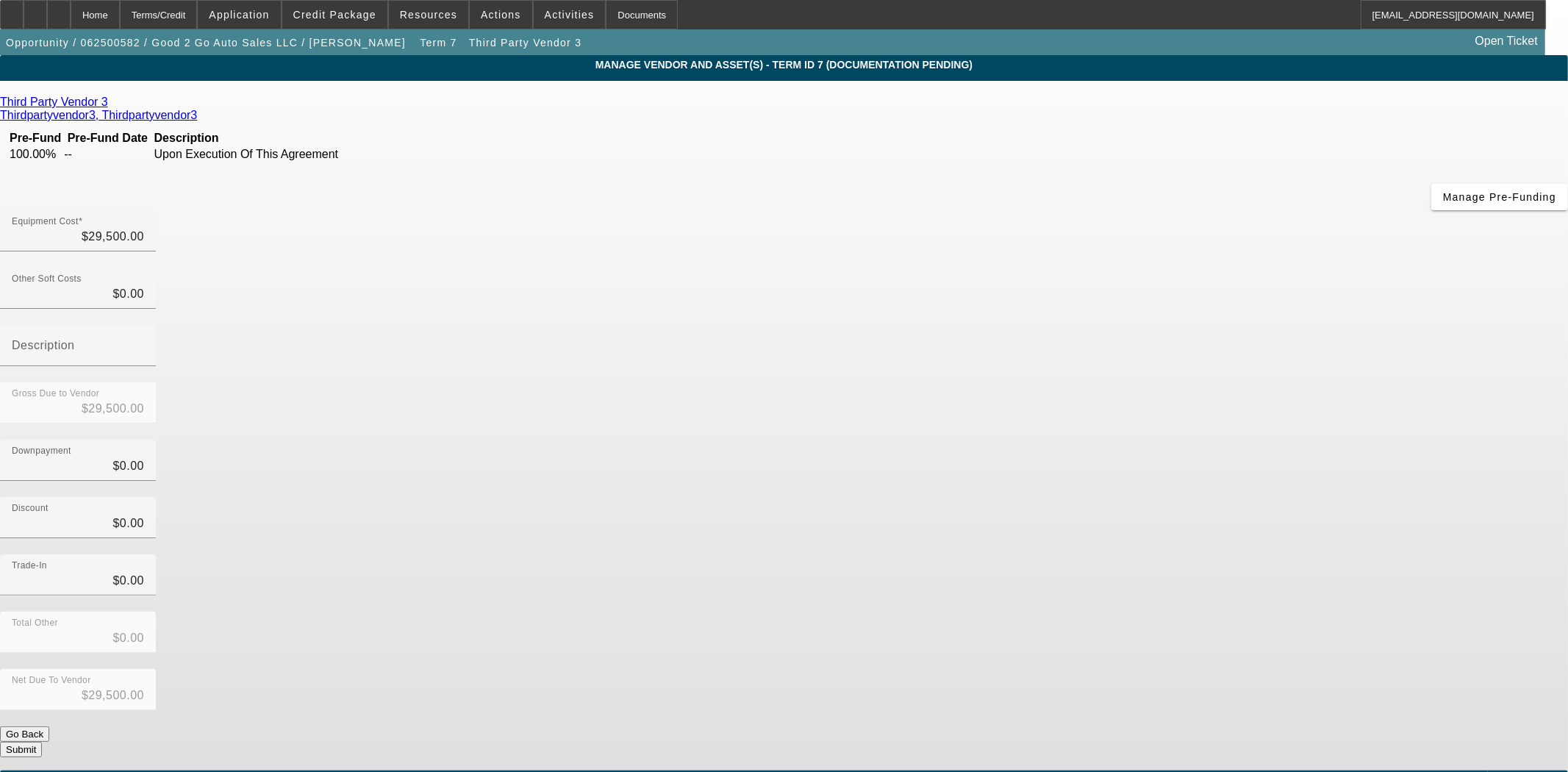
click at [111, 106] on icon at bounding box center [111, 102] width 0 height 12
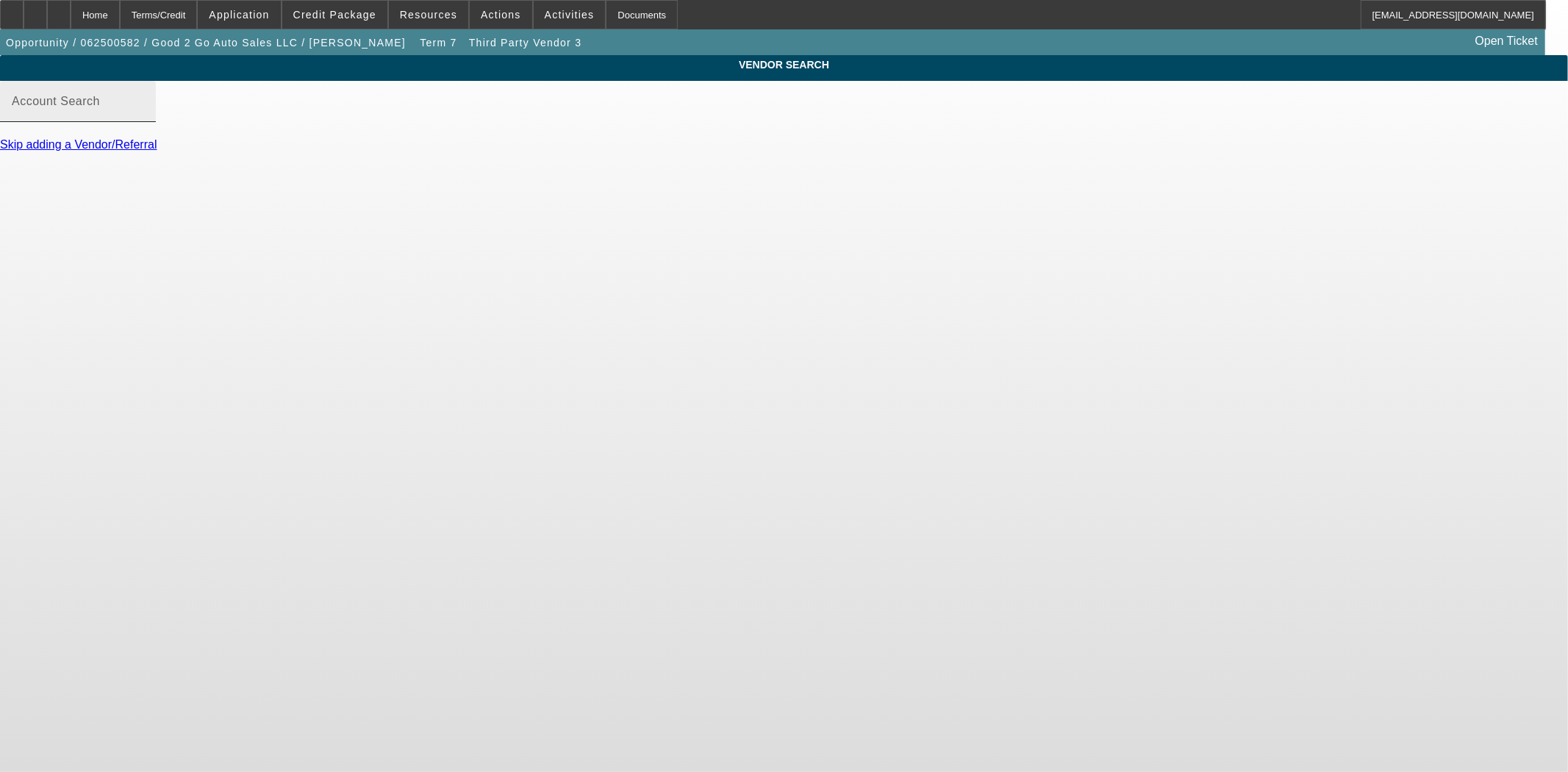
click at [100, 107] on mat-label "Account Search" at bounding box center [55, 101] width 88 height 12
click at [144, 116] on input "Account Search" at bounding box center [78, 108] width 133 height 18
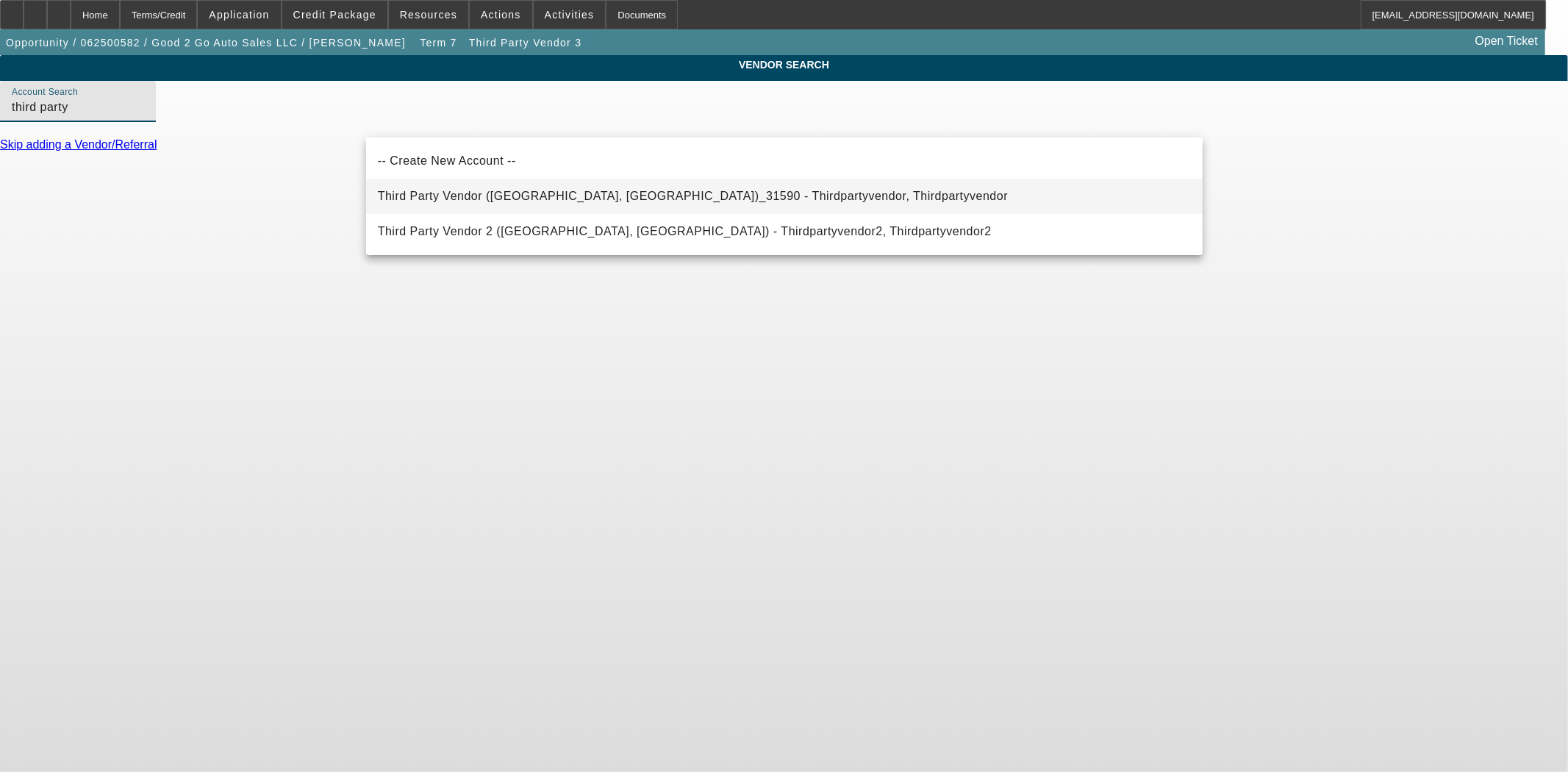
click at [486, 197] on span "Third Party Vendor (Northbrook, IL)_31590 - Thirdpartyvendor, Thirdpartyvendor" at bounding box center [692, 196] width 630 height 12
type input "Third Party Vendor (Northbrook, IL)_31590 - Thirdpartyvendor, Thirdpartyvendor"
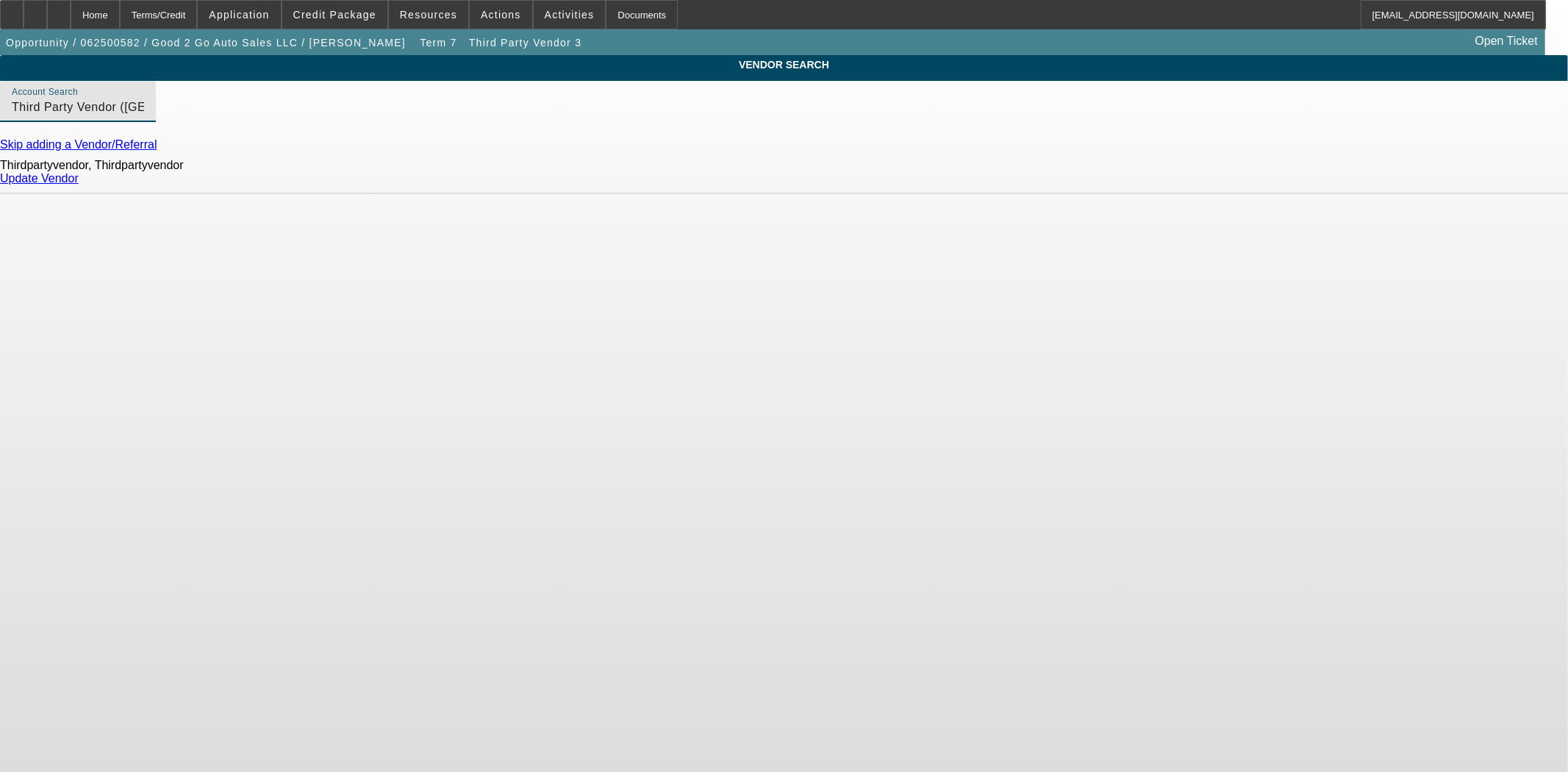
click at [78, 184] on link "Update Vendor" at bounding box center [39, 178] width 78 height 12
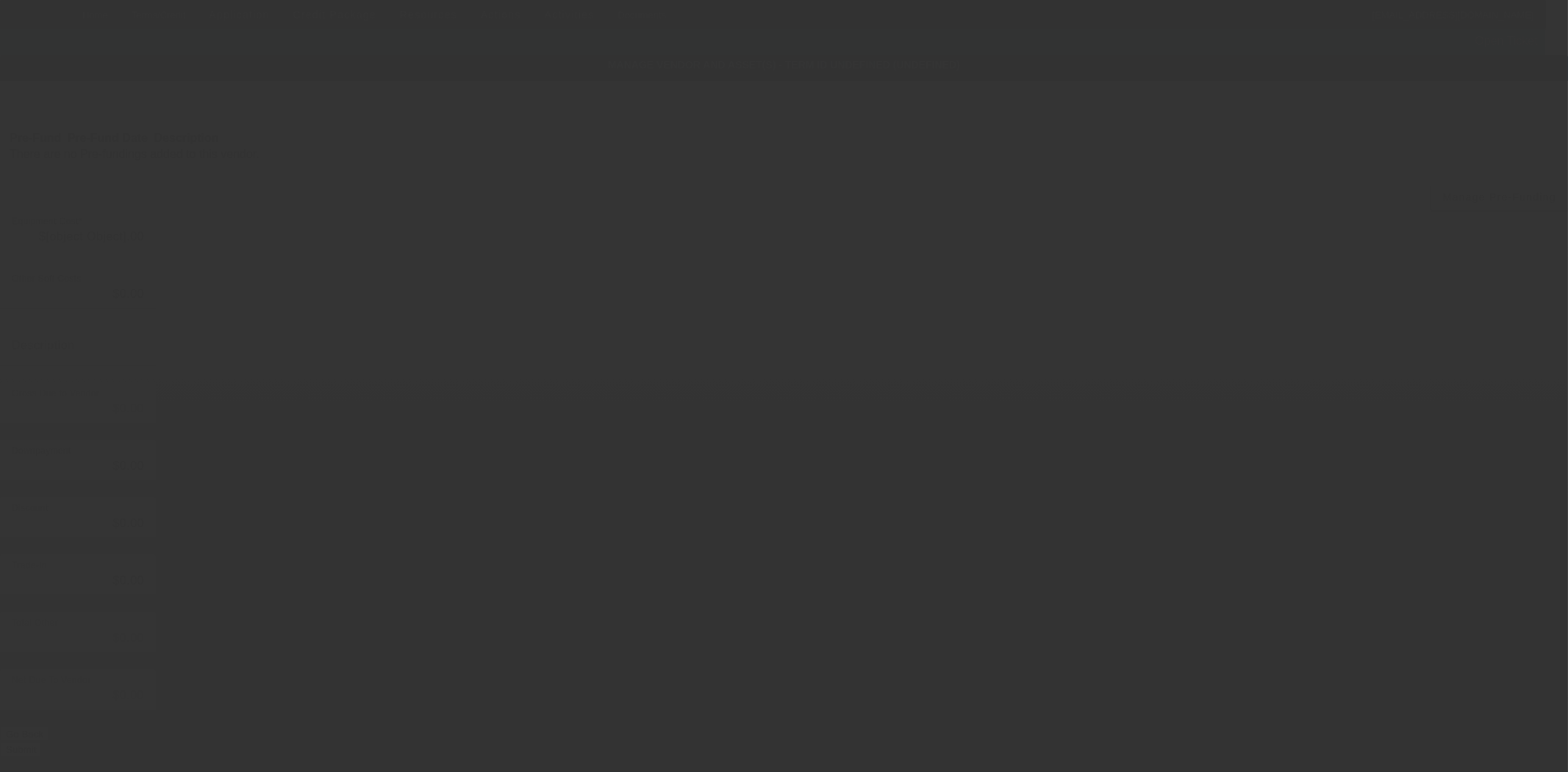
type input "$29,500.00"
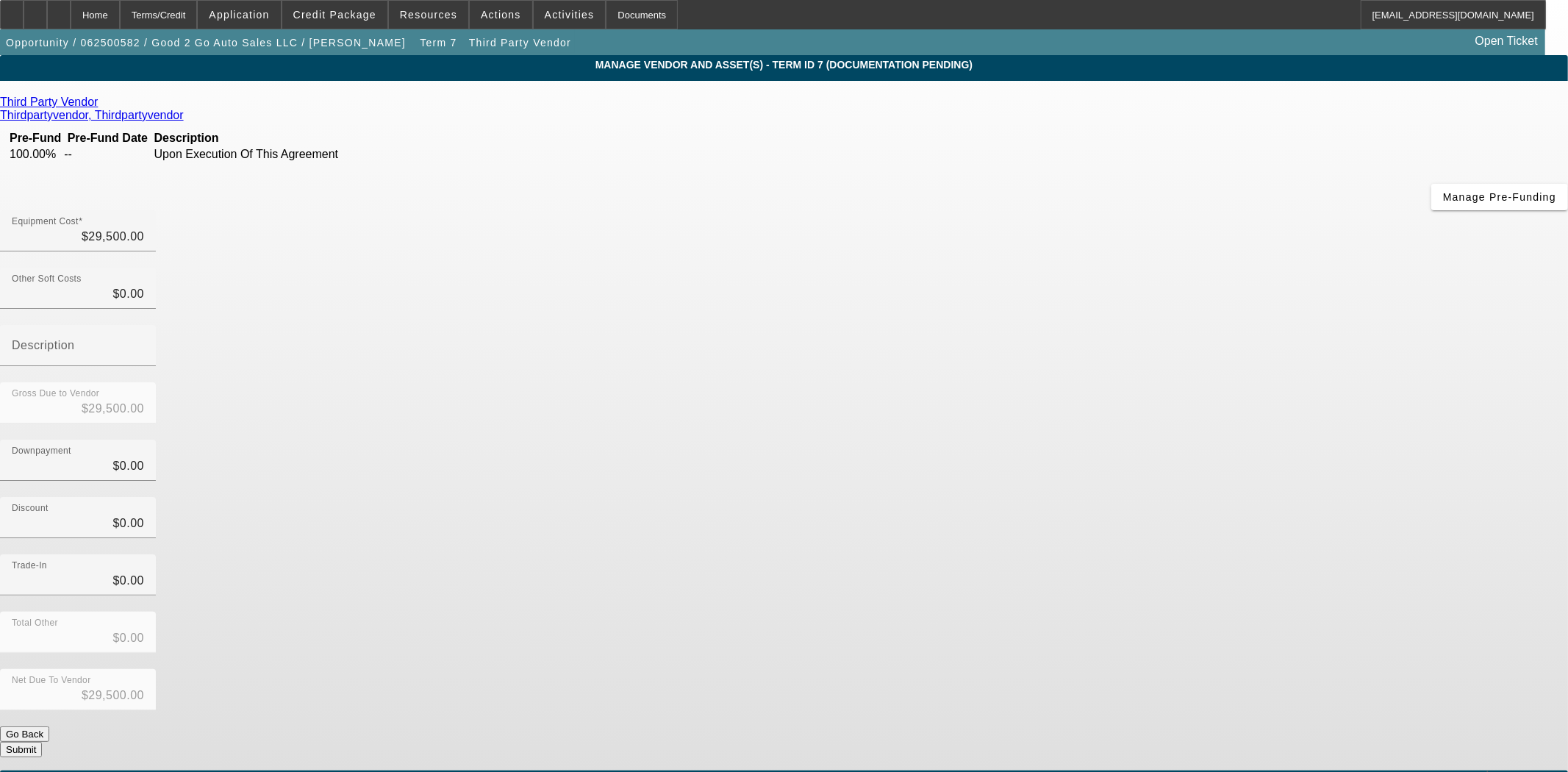
click at [42, 743] on button "Submit" at bounding box center [20, 750] width 42 height 15
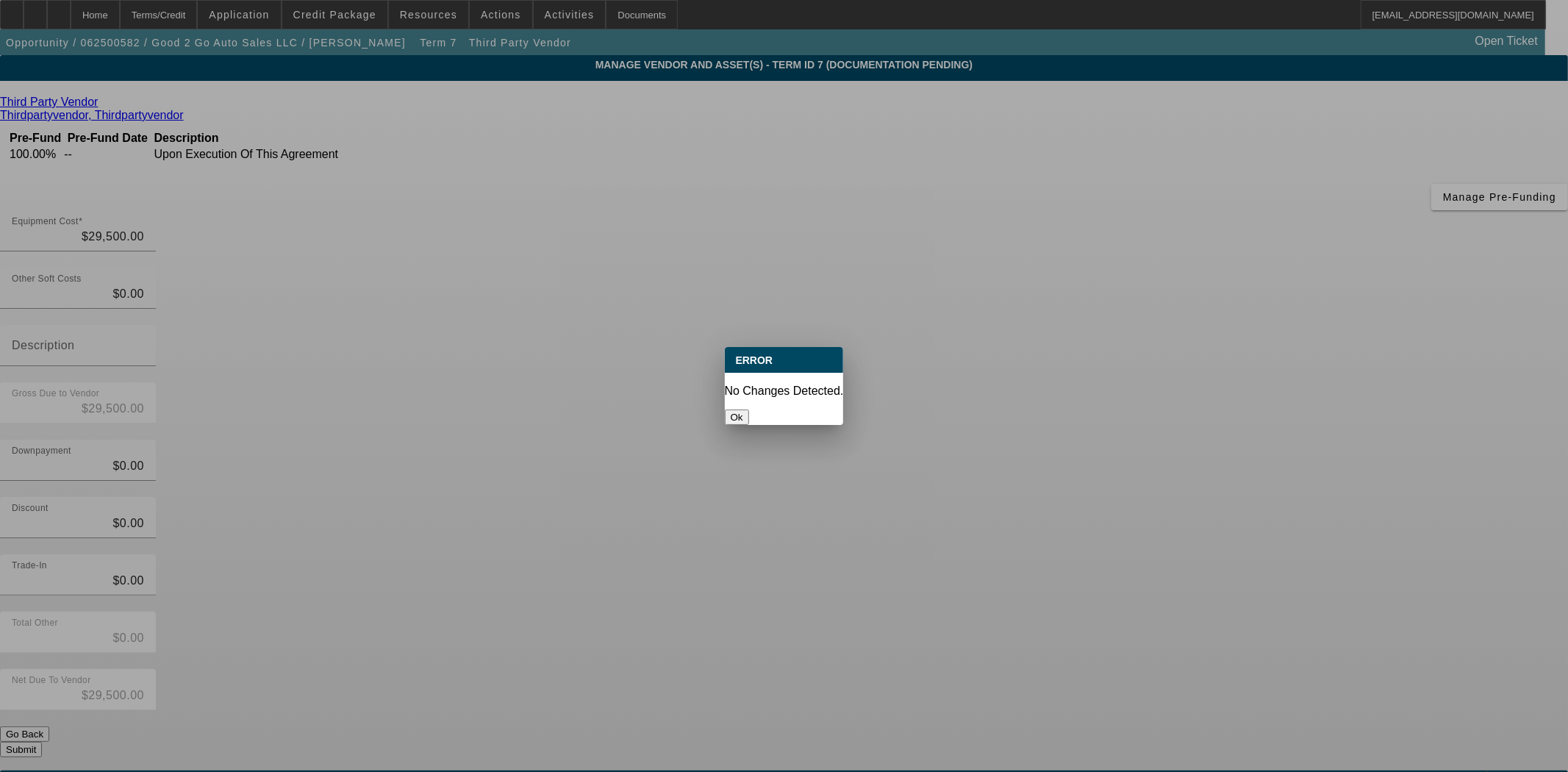
click at [749, 410] on button "Ok" at bounding box center [737, 417] width 24 height 15
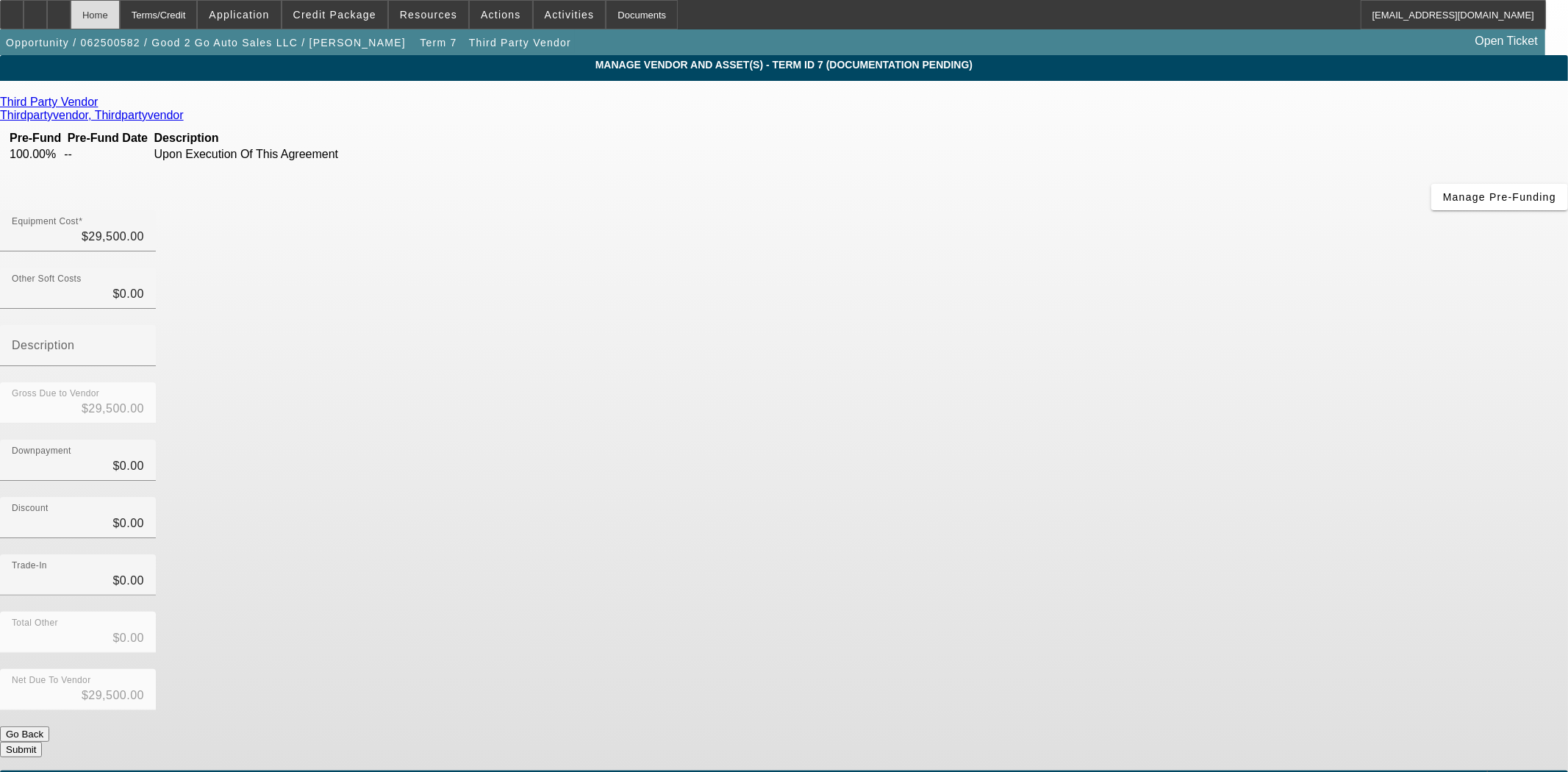
click at [119, 17] on div "Home" at bounding box center [94, 14] width 49 height 29
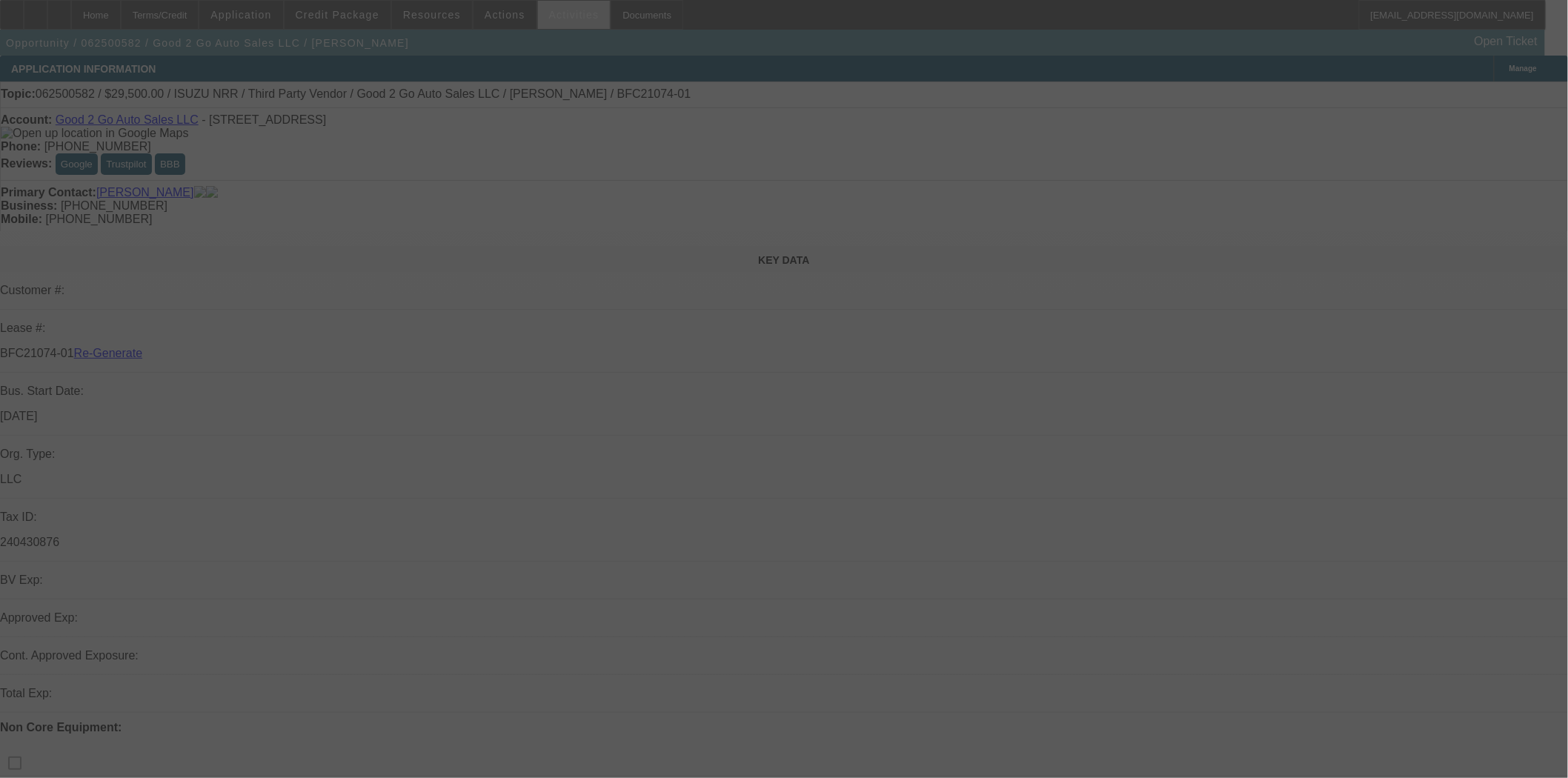
select select "3"
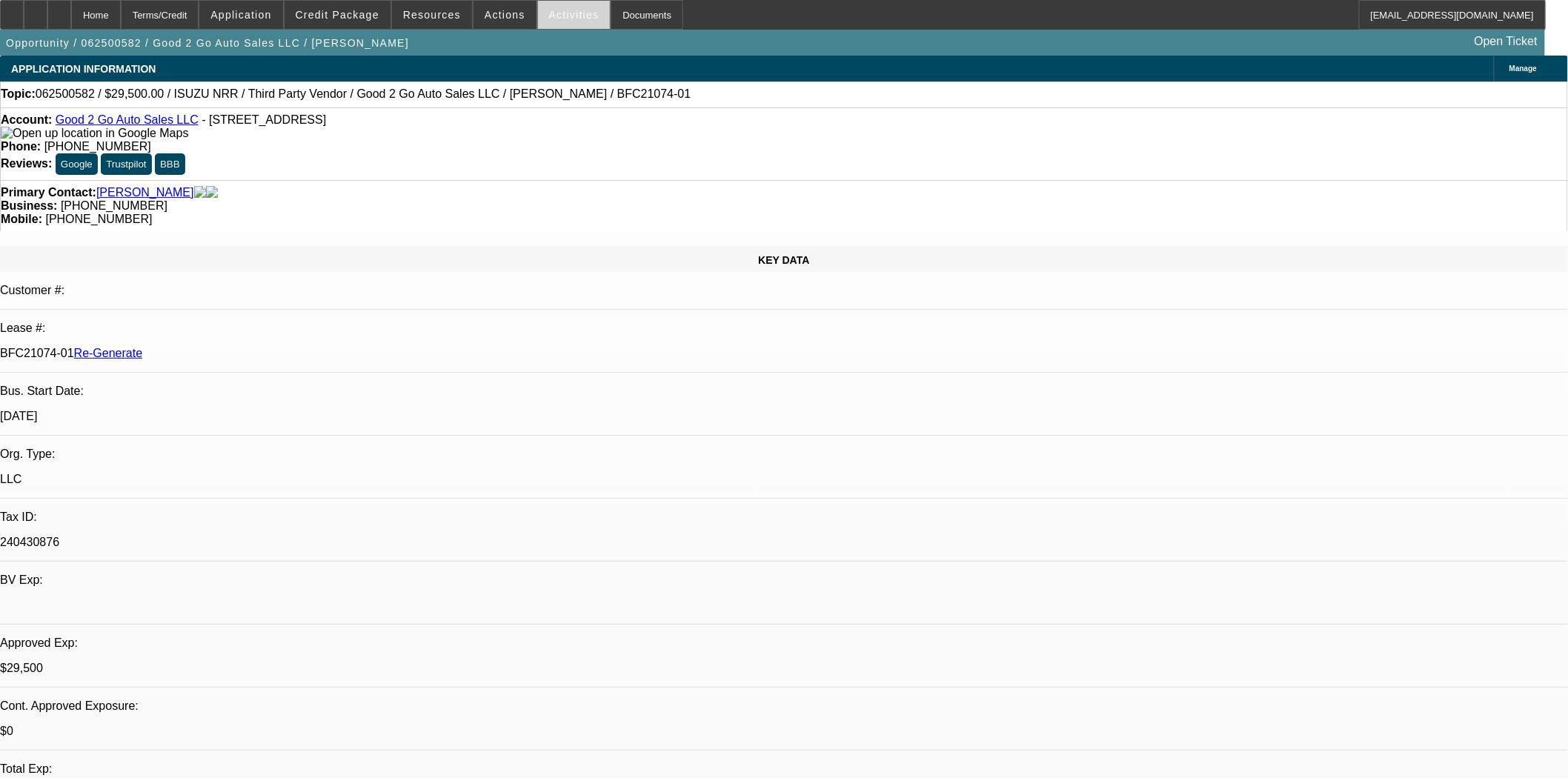
select select "0"
select select "3"
select select "0"
select select "6"
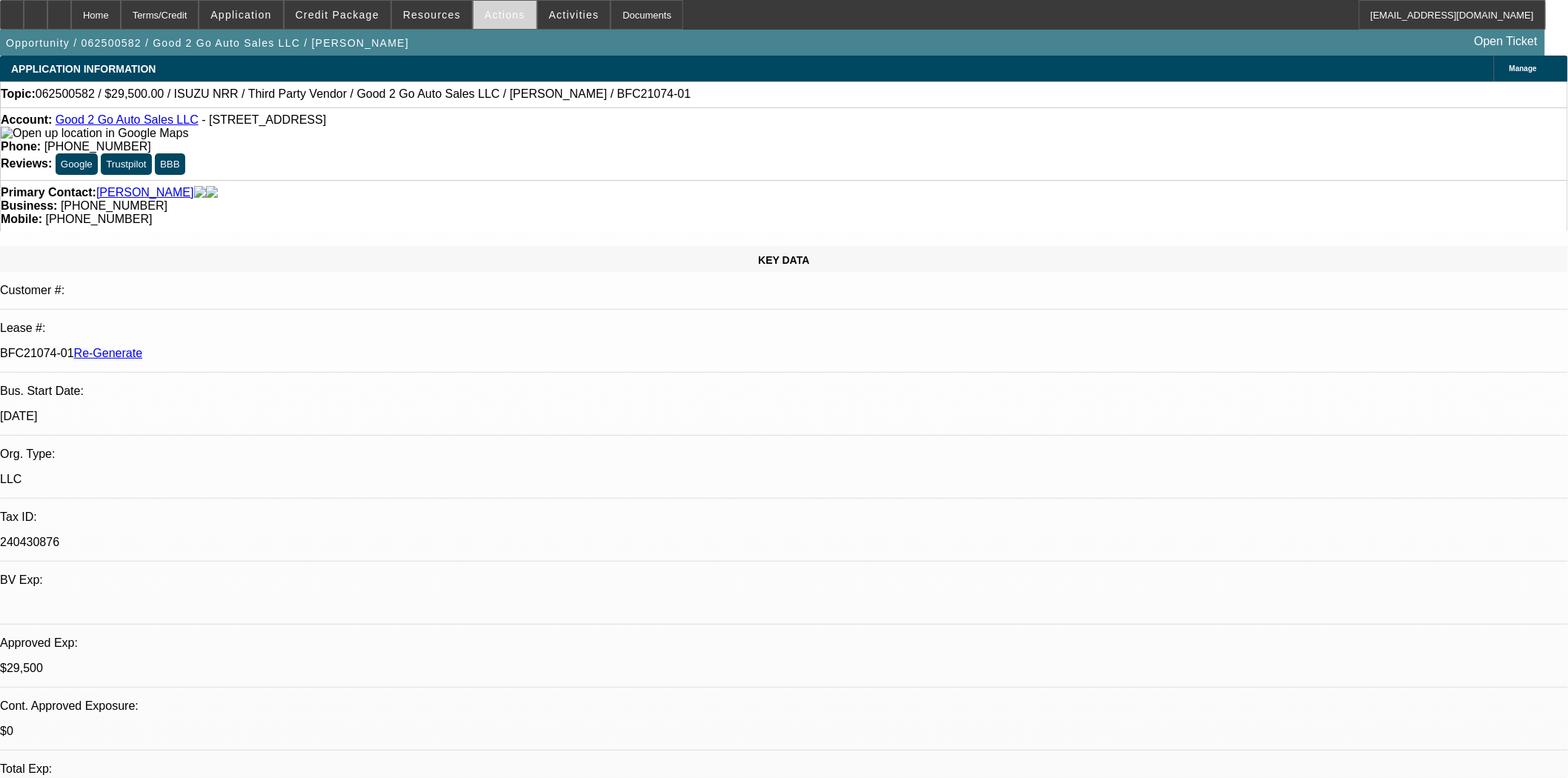
click at [485, 16] on span "Actions" at bounding box center [505, 14] width 40 height 12
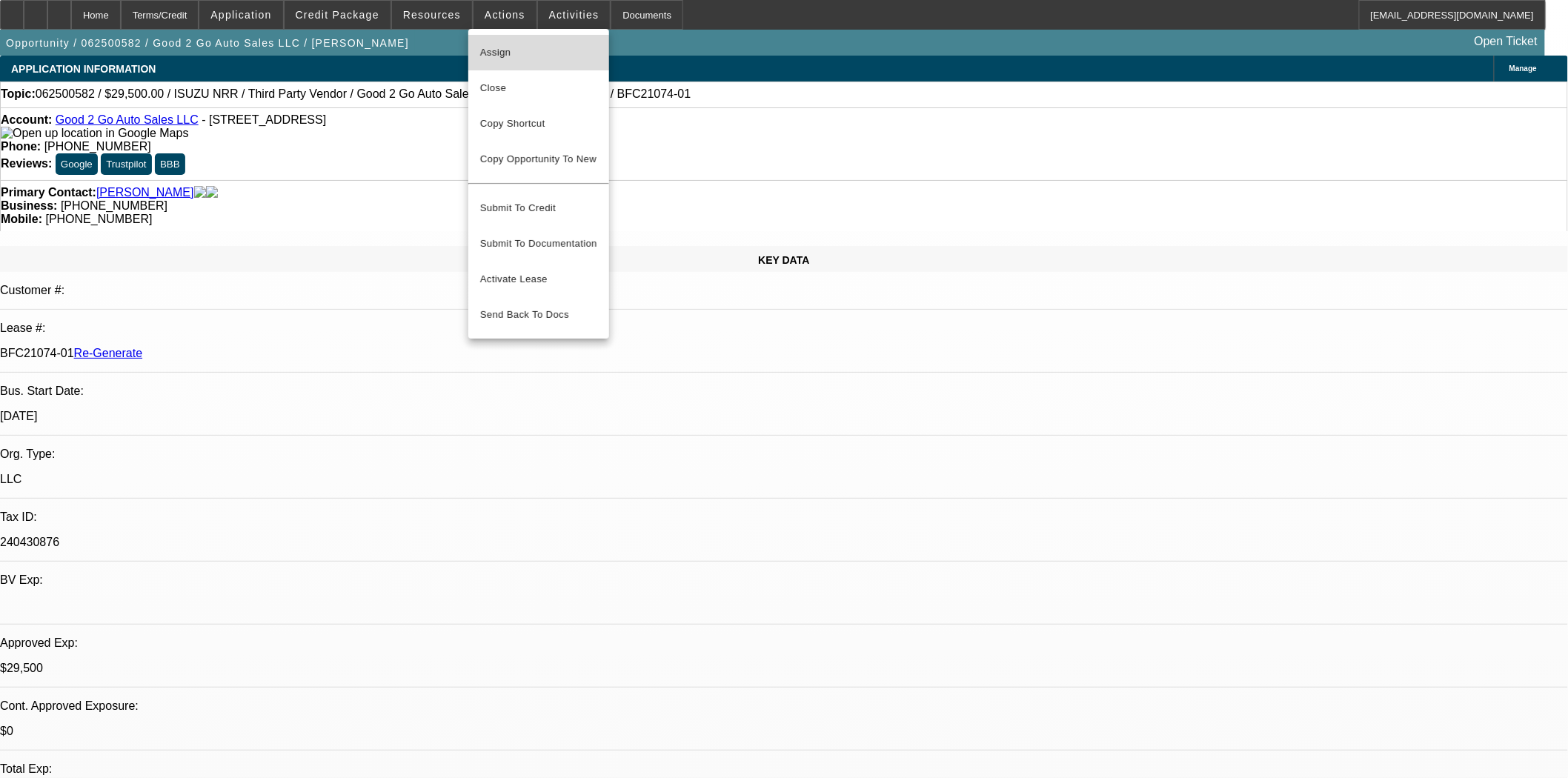
click at [494, 57] on span "Assign" at bounding box center [539, 53] width 117 height 18
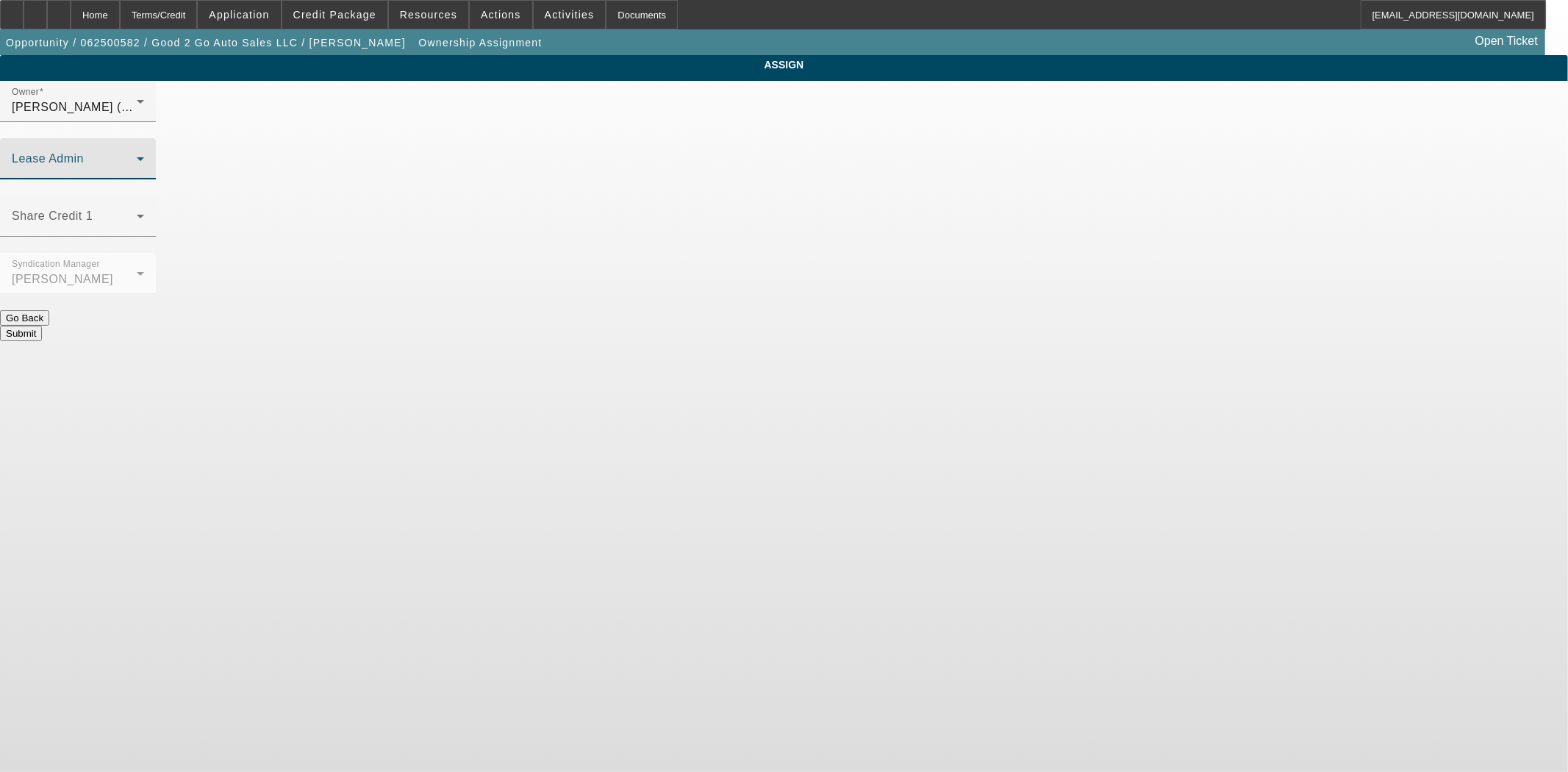
click at [136, 156] on span at bounding box center [74, 165] width 125 height 18
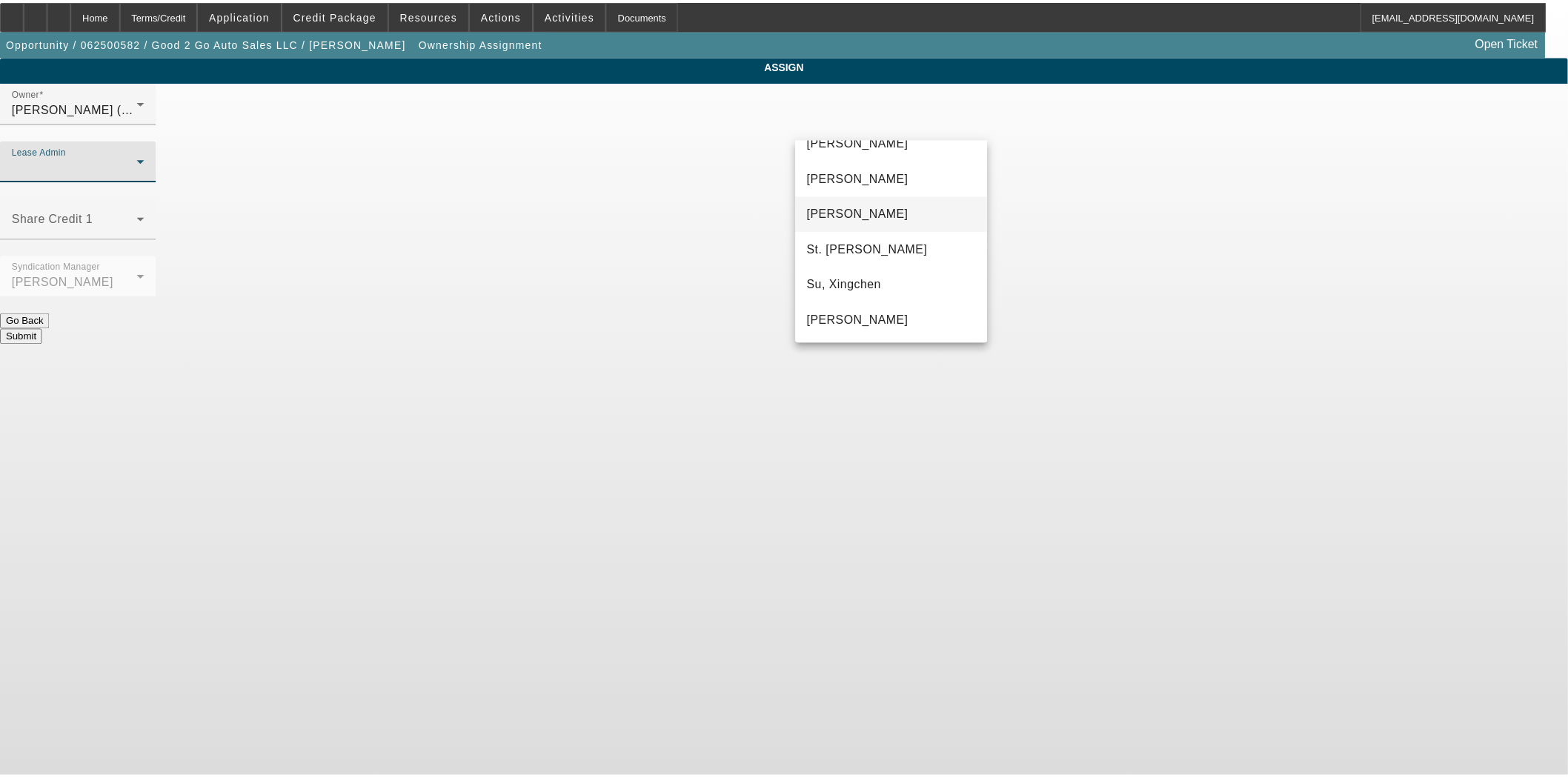
scroll to position [92, 0]
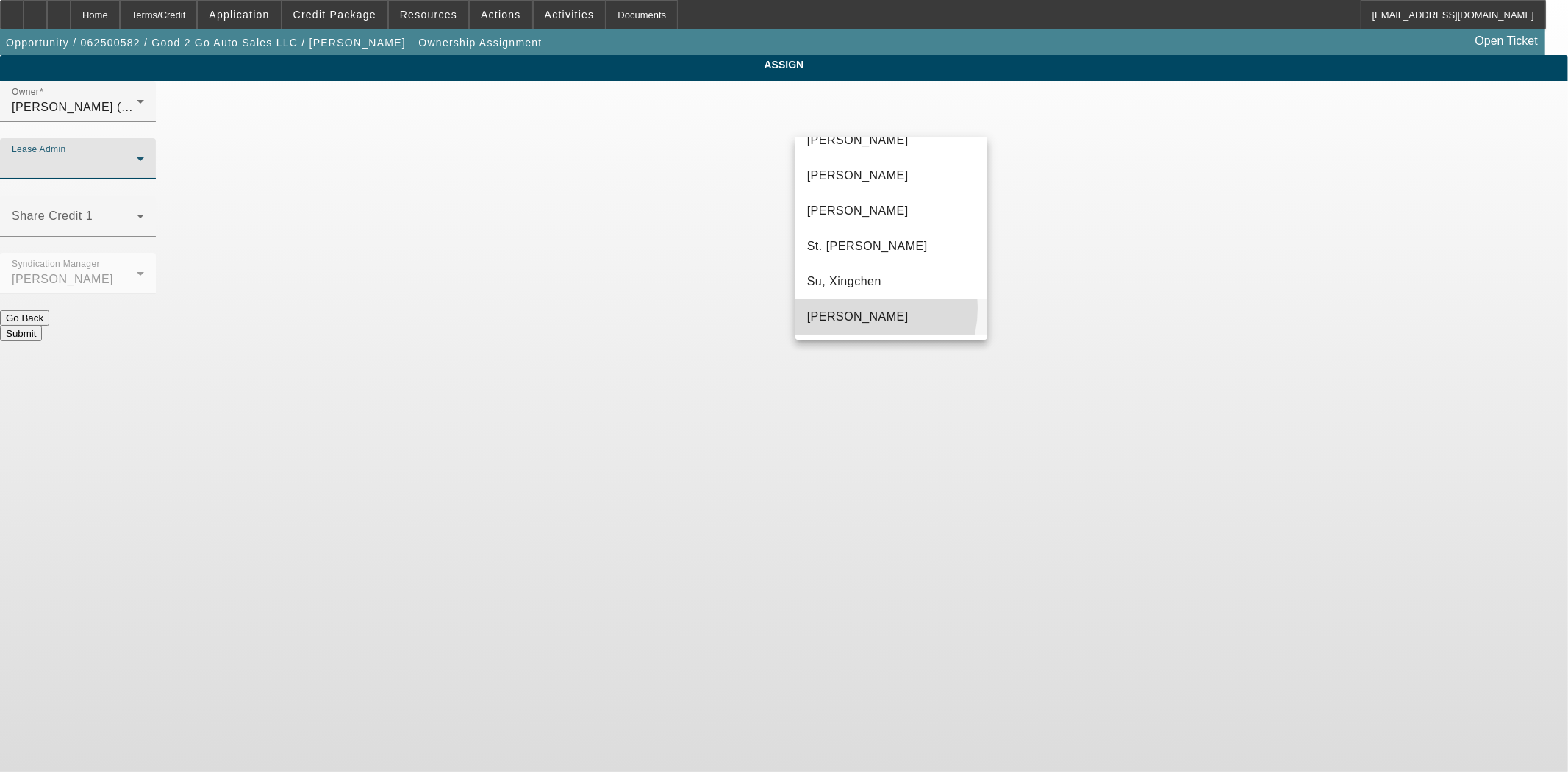
click at [857, 308] on span "Wreschinsky, Sarah" at bounding box center [858, 317] width 102 height 18
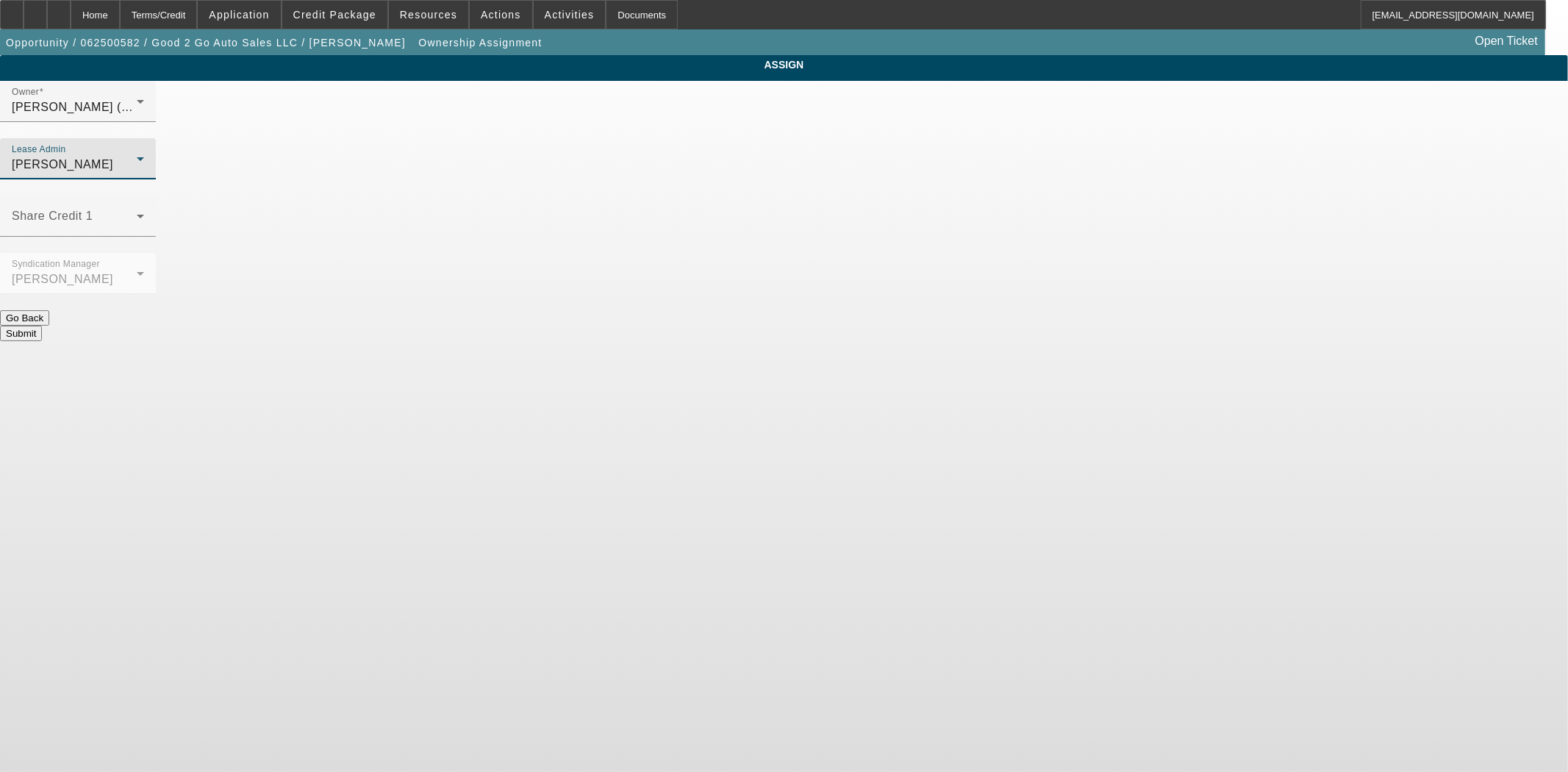
click at [42, 326] on button "Submit" at bounding box center [20, 333] width 42 height 15
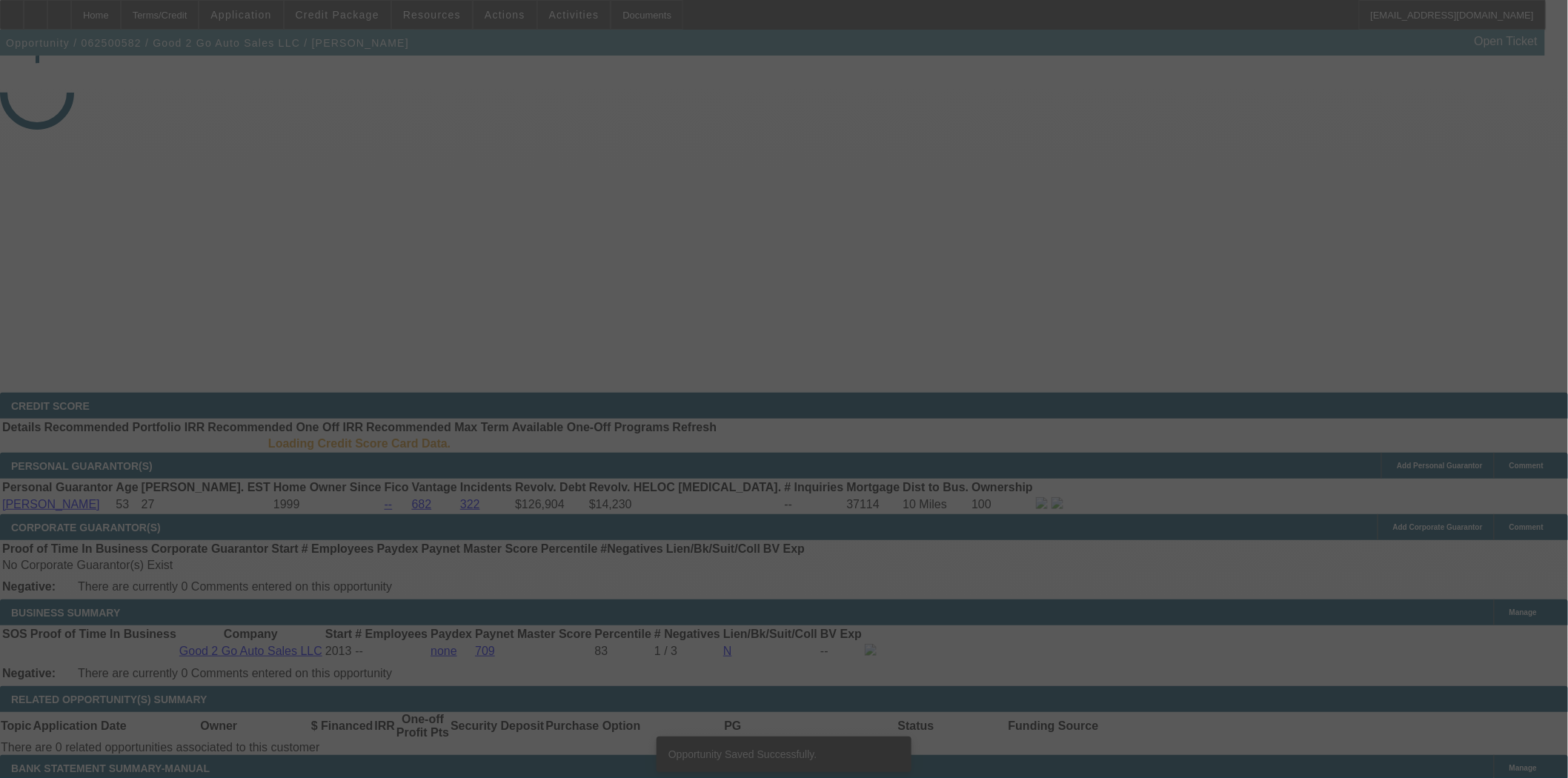
select select "3"
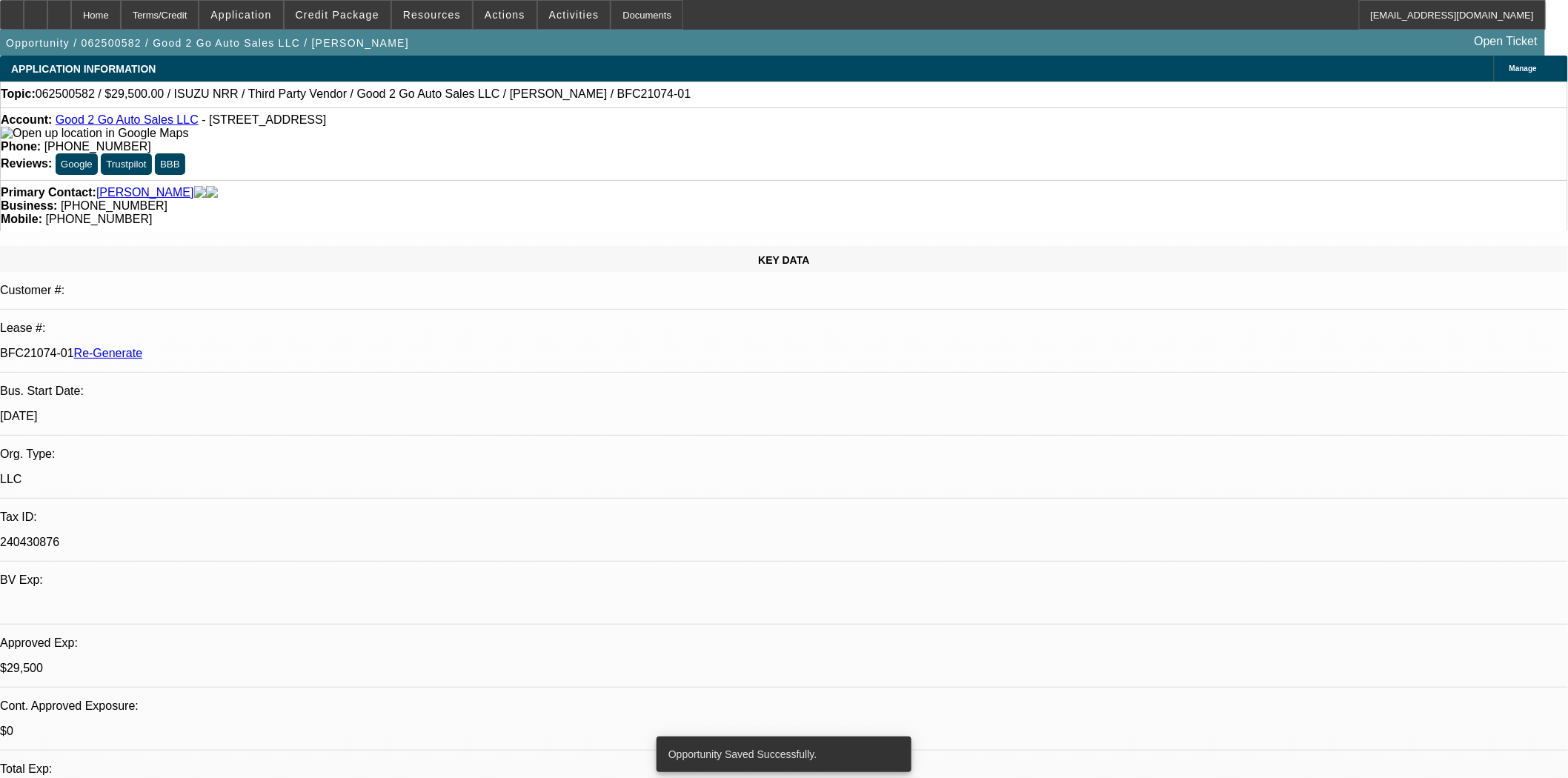
select select "0"
select select "3"
select select "0"
select select "6"
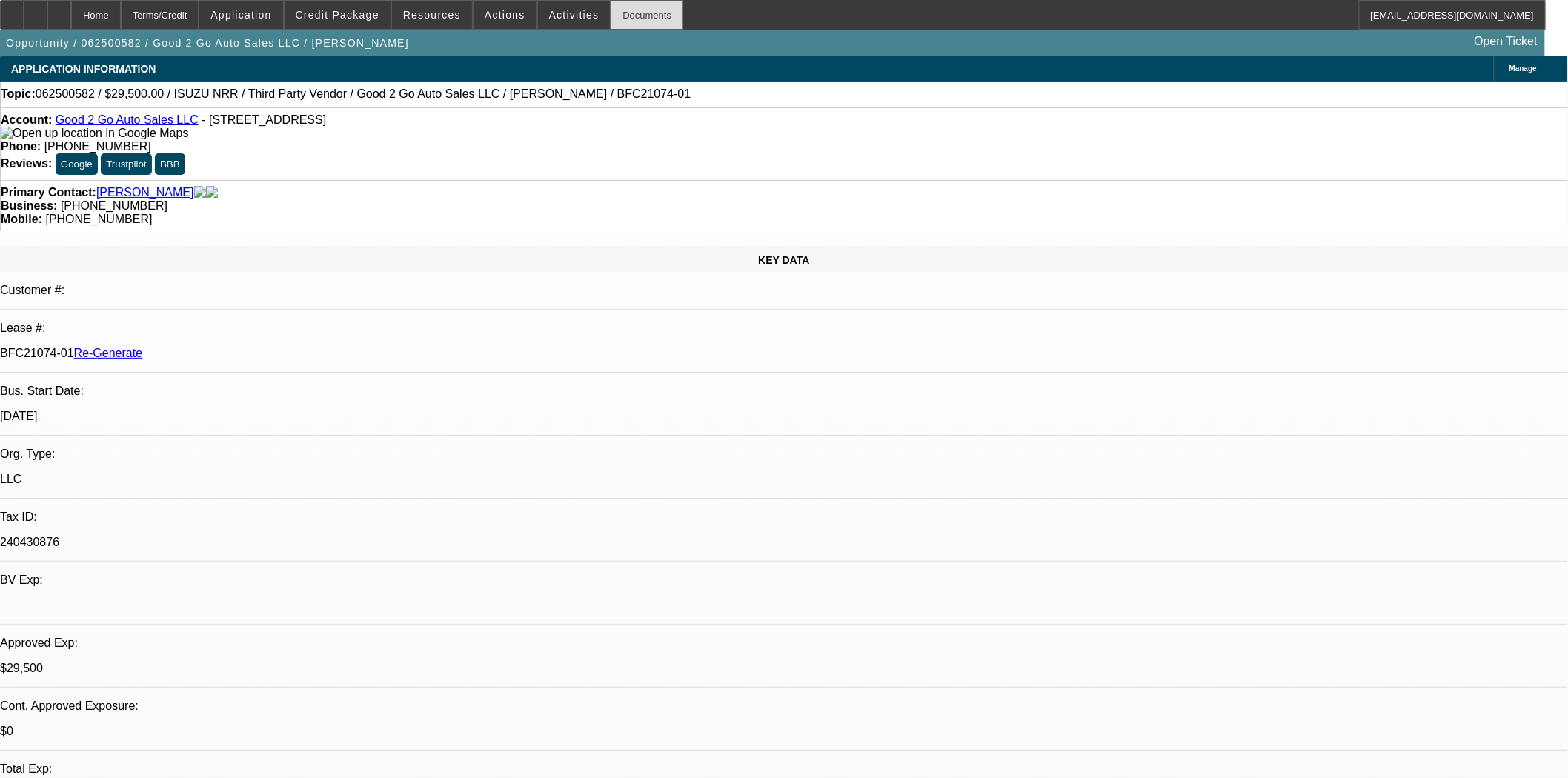
click at [617, 15] on div "Documents" at bounding box center [647, 14] width 73 height 30
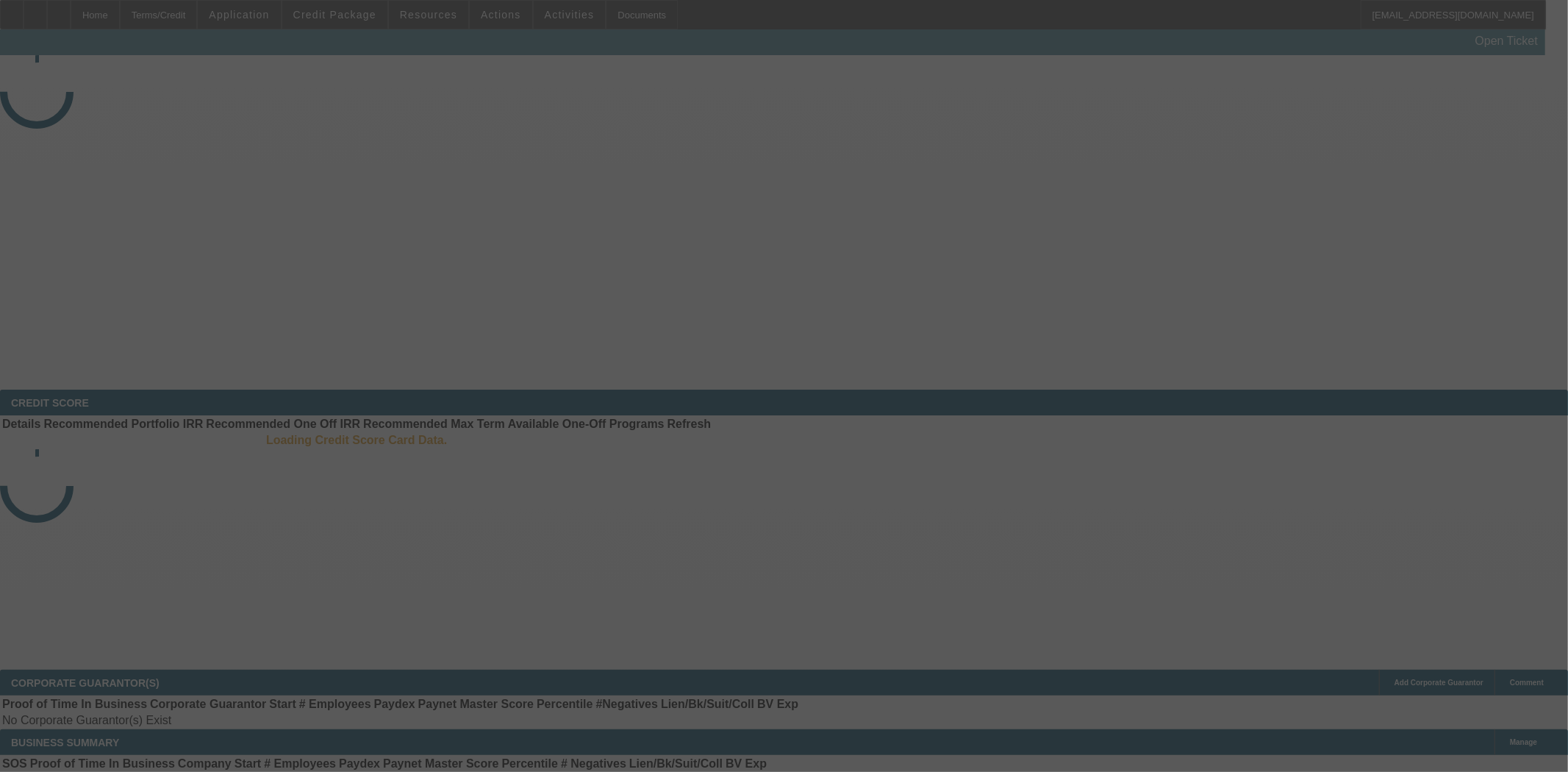
select select "3"
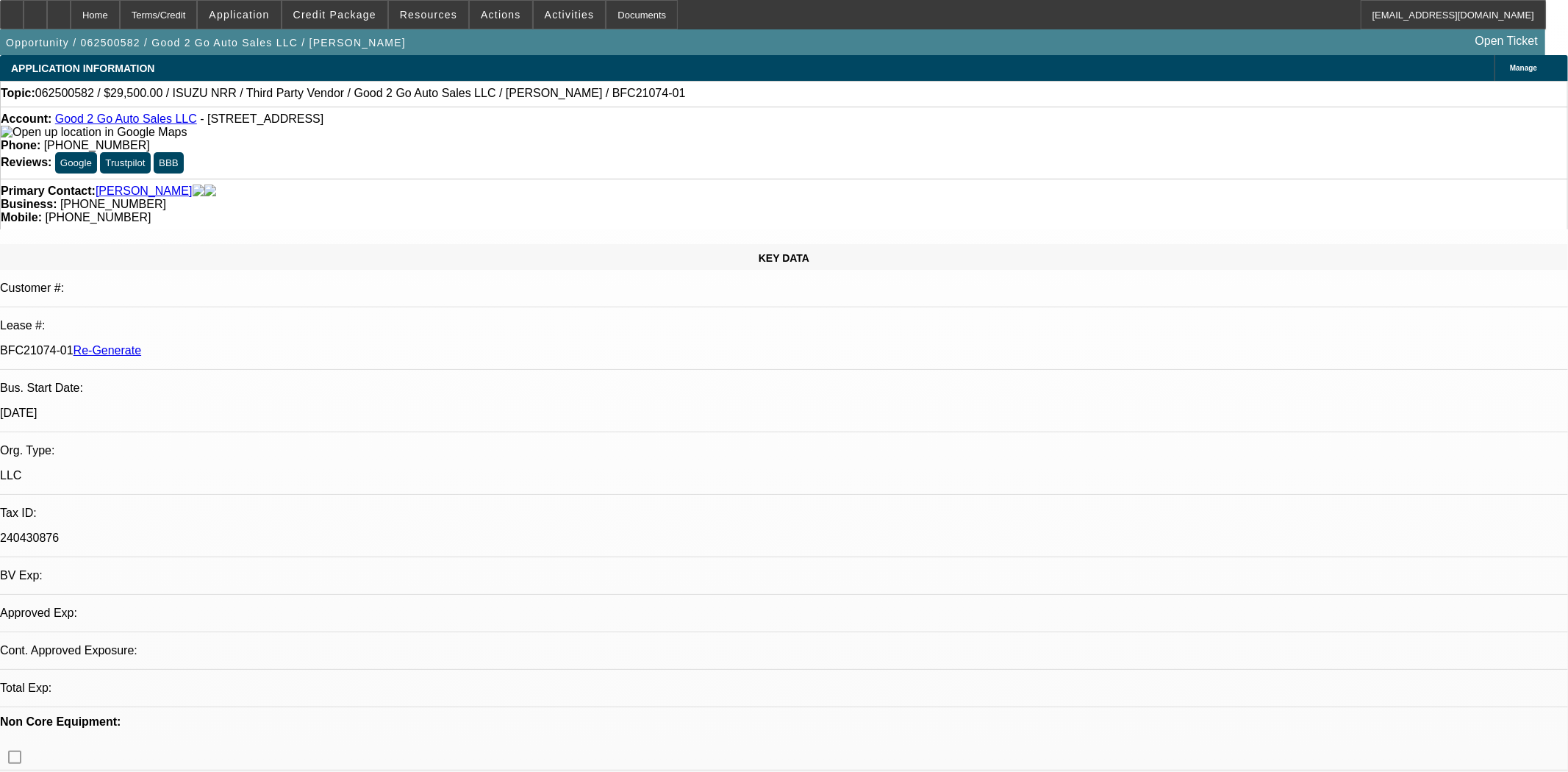
select select "0"
select select "3"
select select "0"
select select "6"
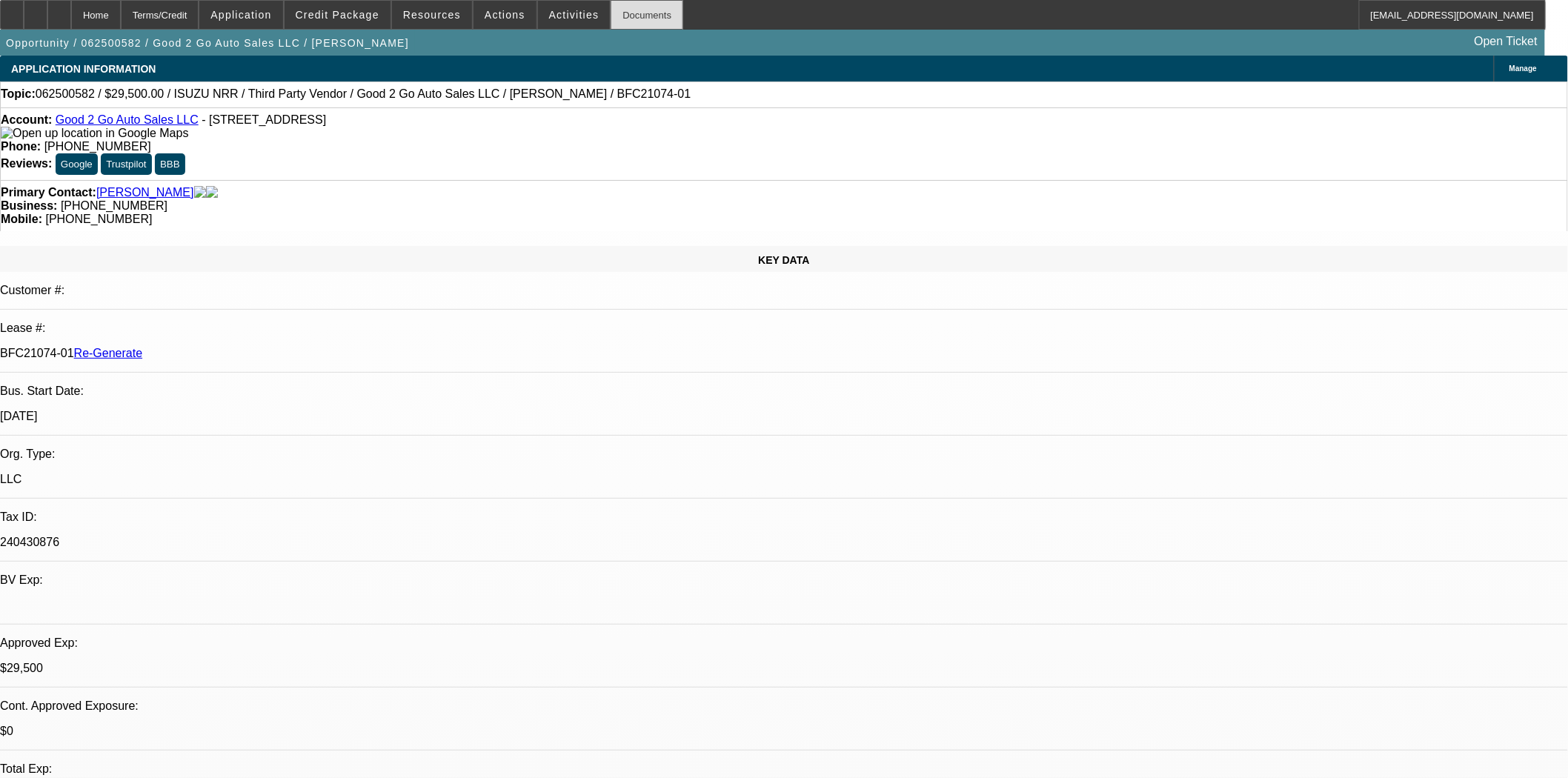
click at [636, 15] on div "Documents" at bounding box center [647, 14] width 73 height 30
click at [331, 10] on span "Credit Package" at bounding box center [337, 14] width 84 height 12
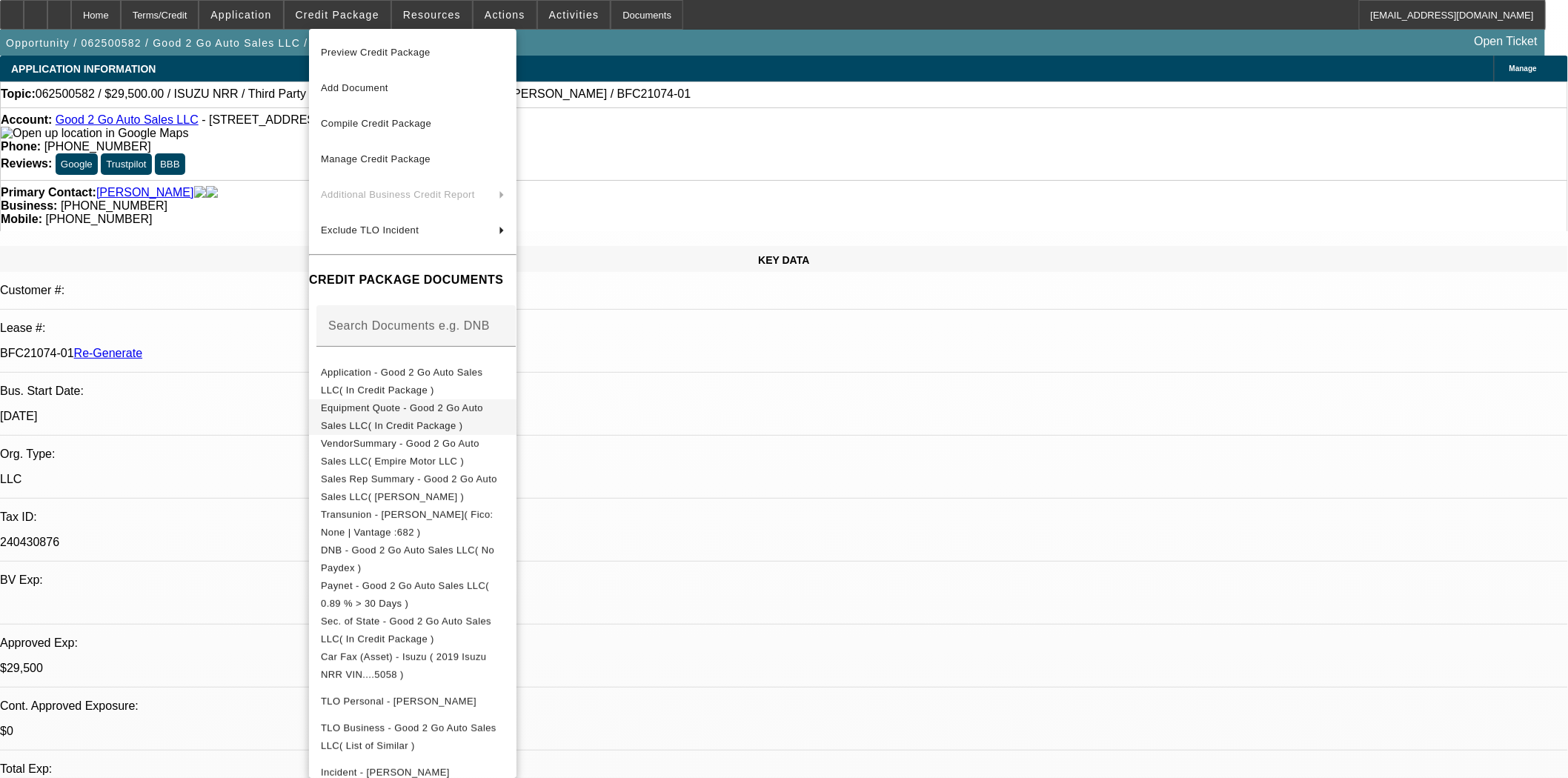
click at [404, 404] on span "Equipment Quote - Good 2 Go Auto Sales LLC( In Credit Package )" at bounding box center [412, 417] width 184 height 36
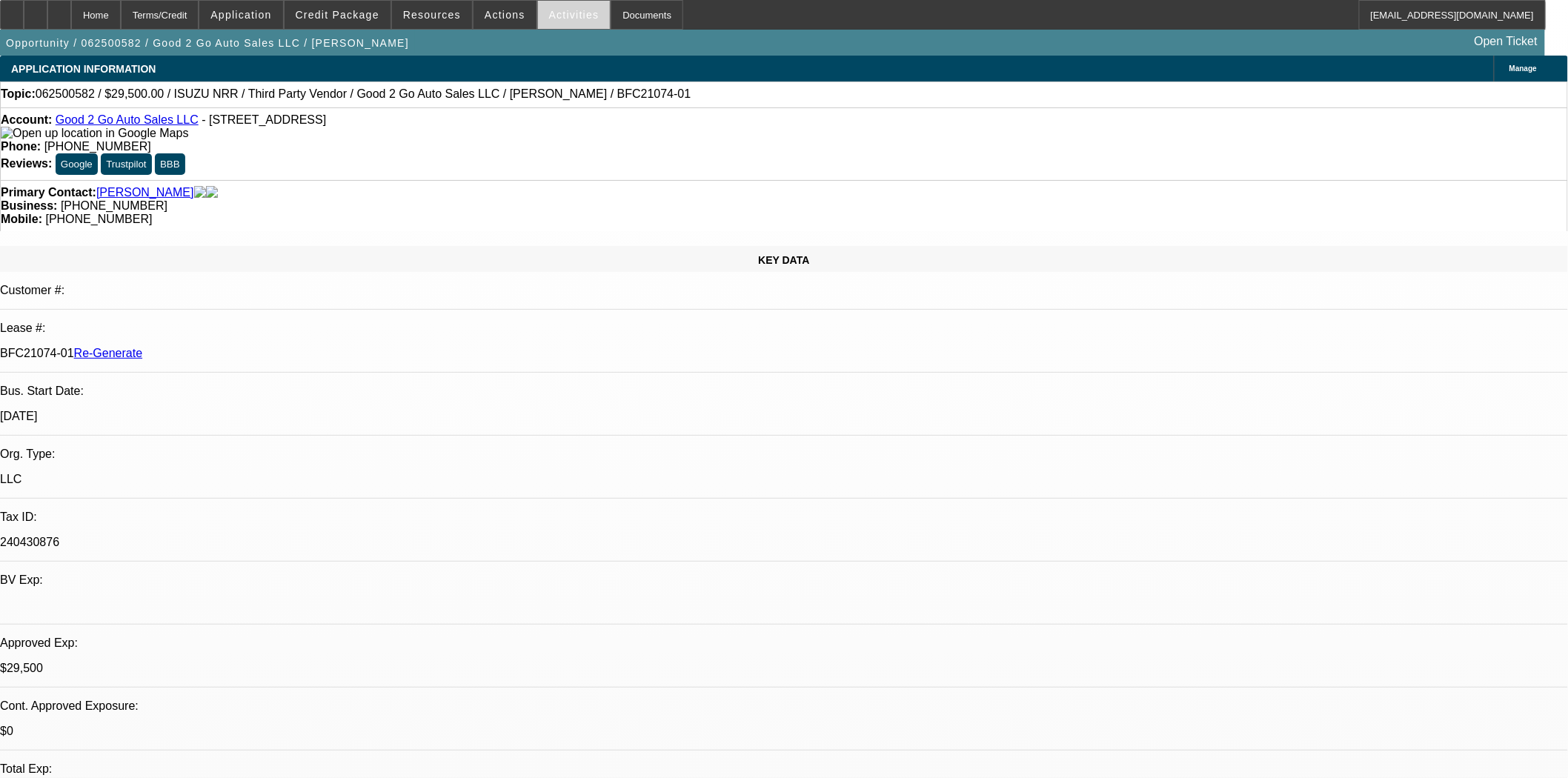
click at [551, 18] on span "Activities" at bounding box center [574, 14] width 50 height 12
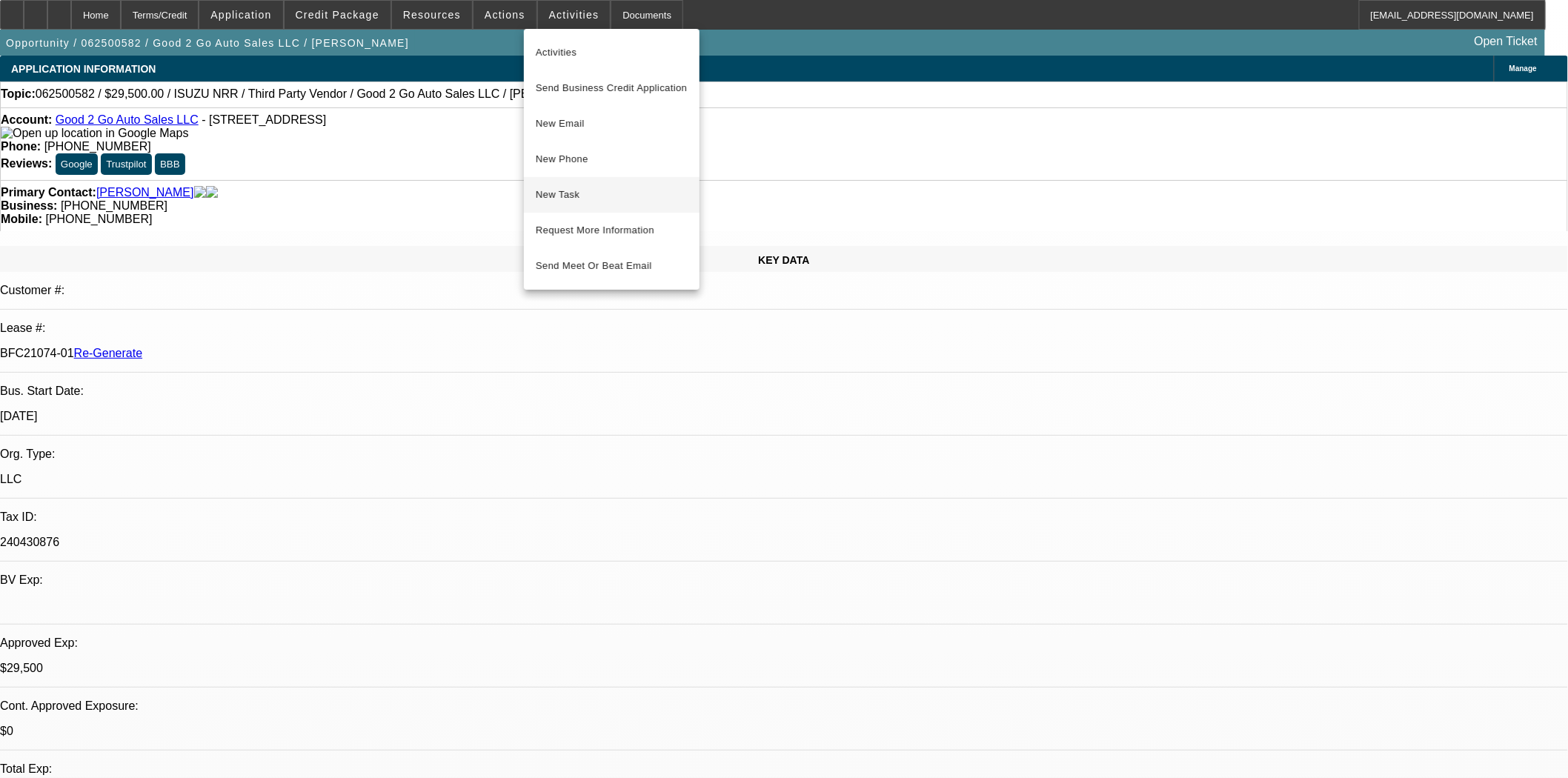
click at [568, 195] on span "New Task" at bounding box center [612, 195] width 152 height 18
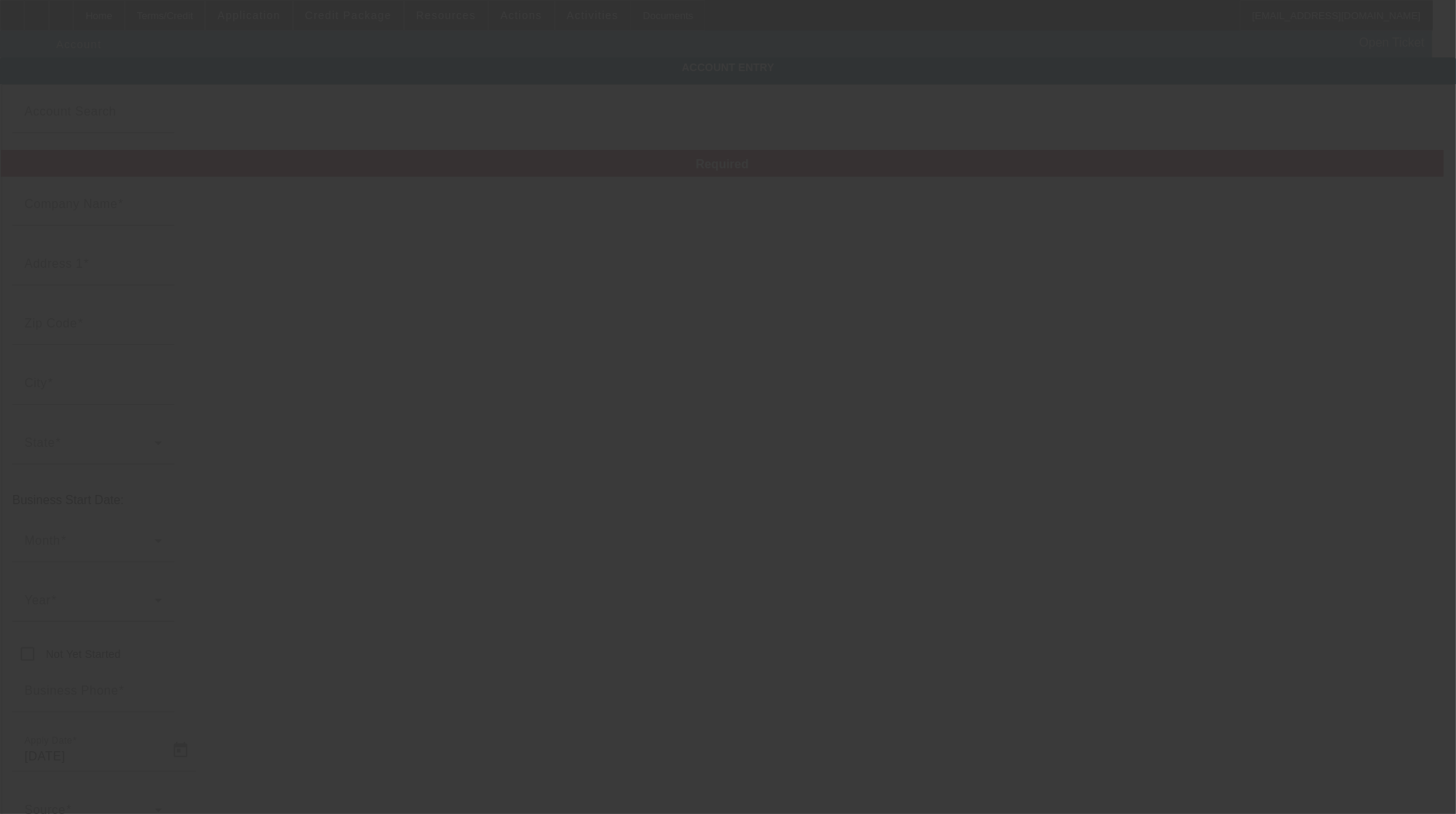
type input "Good 2 Go Auto Sales LLC"
type input "[STREET_ADDRESS]"
type input "28377"
type input "[GEOGRAPHIC_DATA]"
type input "[PHONE_NUMBER]"
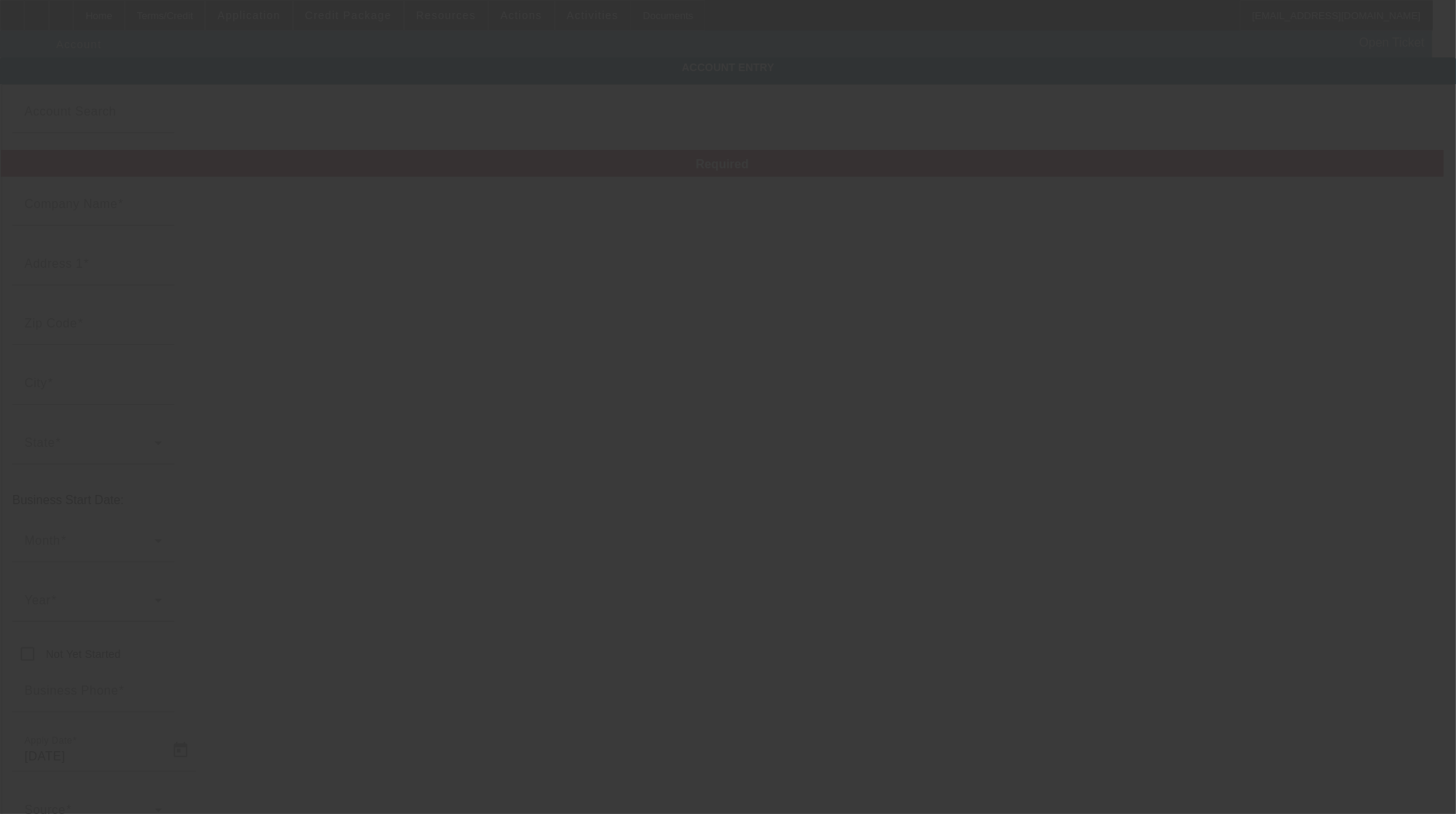
type input "240430876"
type input "6/24/2025"
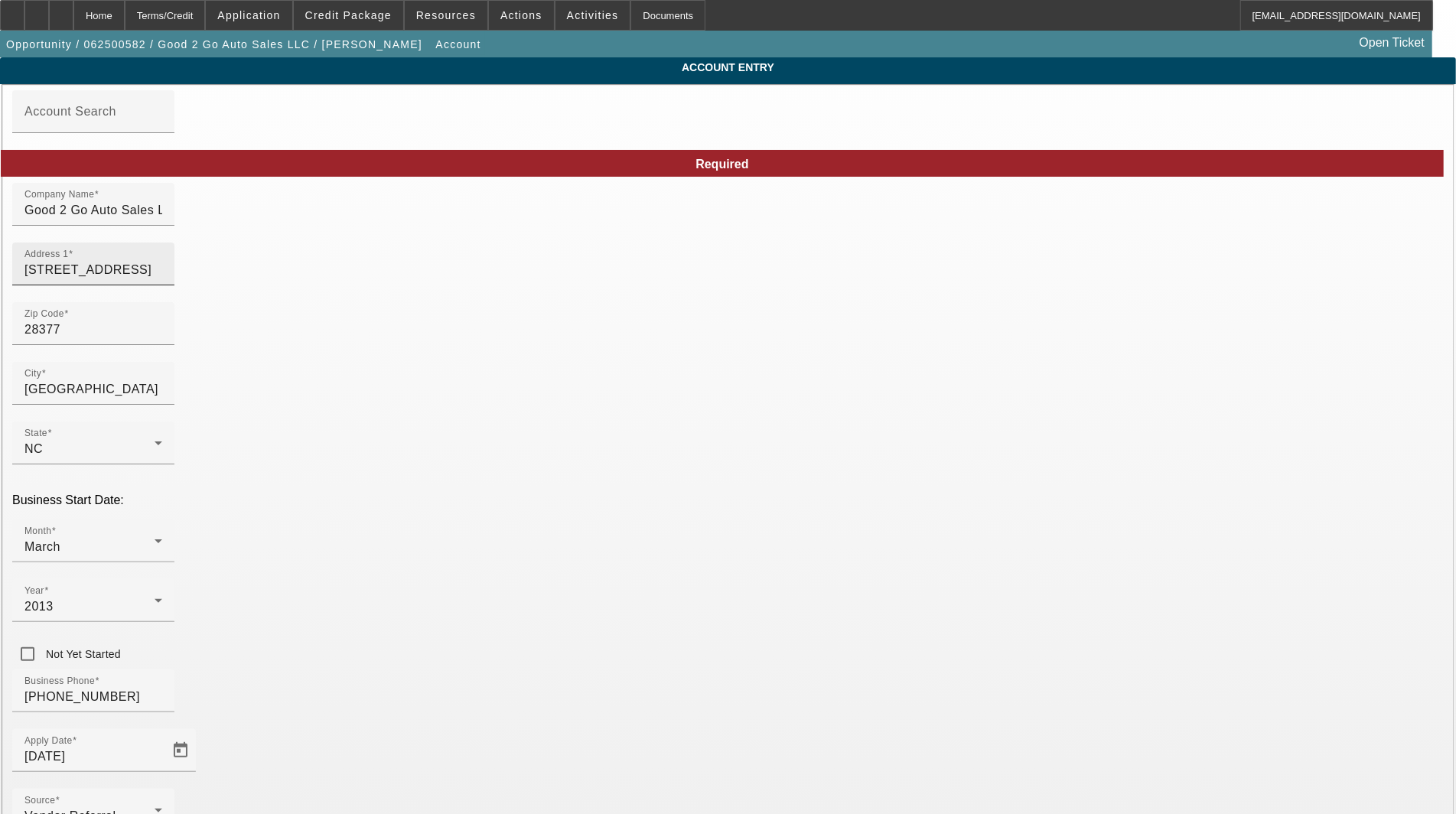
click at [162, 278] on input "[STREET_ADDRESS]" at bounding box center [93, 270] width 138 height 19
type input "[STREET_ADDRESS]"
type input "[GEOGRAPHIC_DATA]"
type input "[PERSON_NAME]"
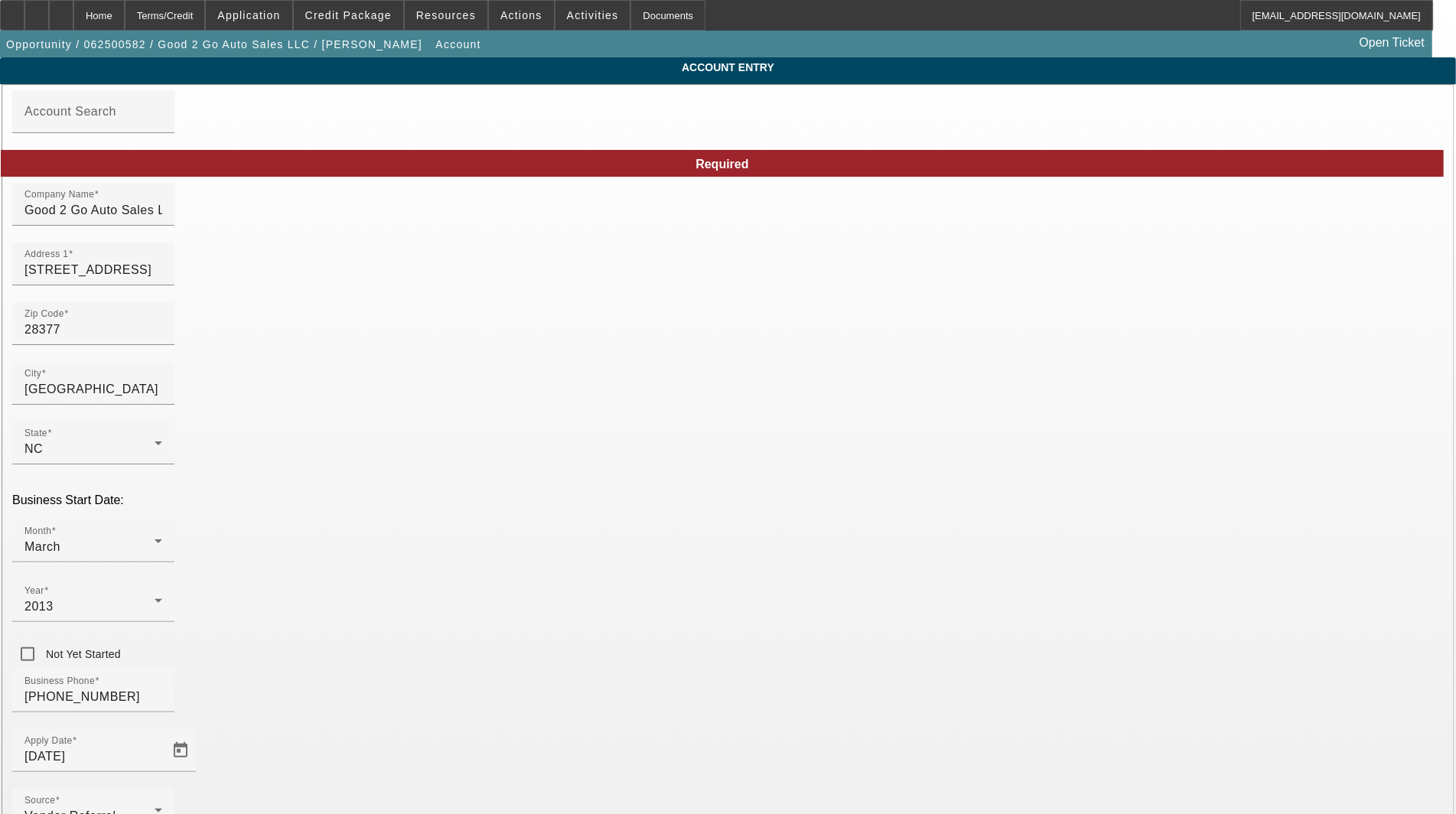
drag, startPoint x: 791, startPoint y: 396, endPoint x: 728, endPoint y: 396, distance: 63.0
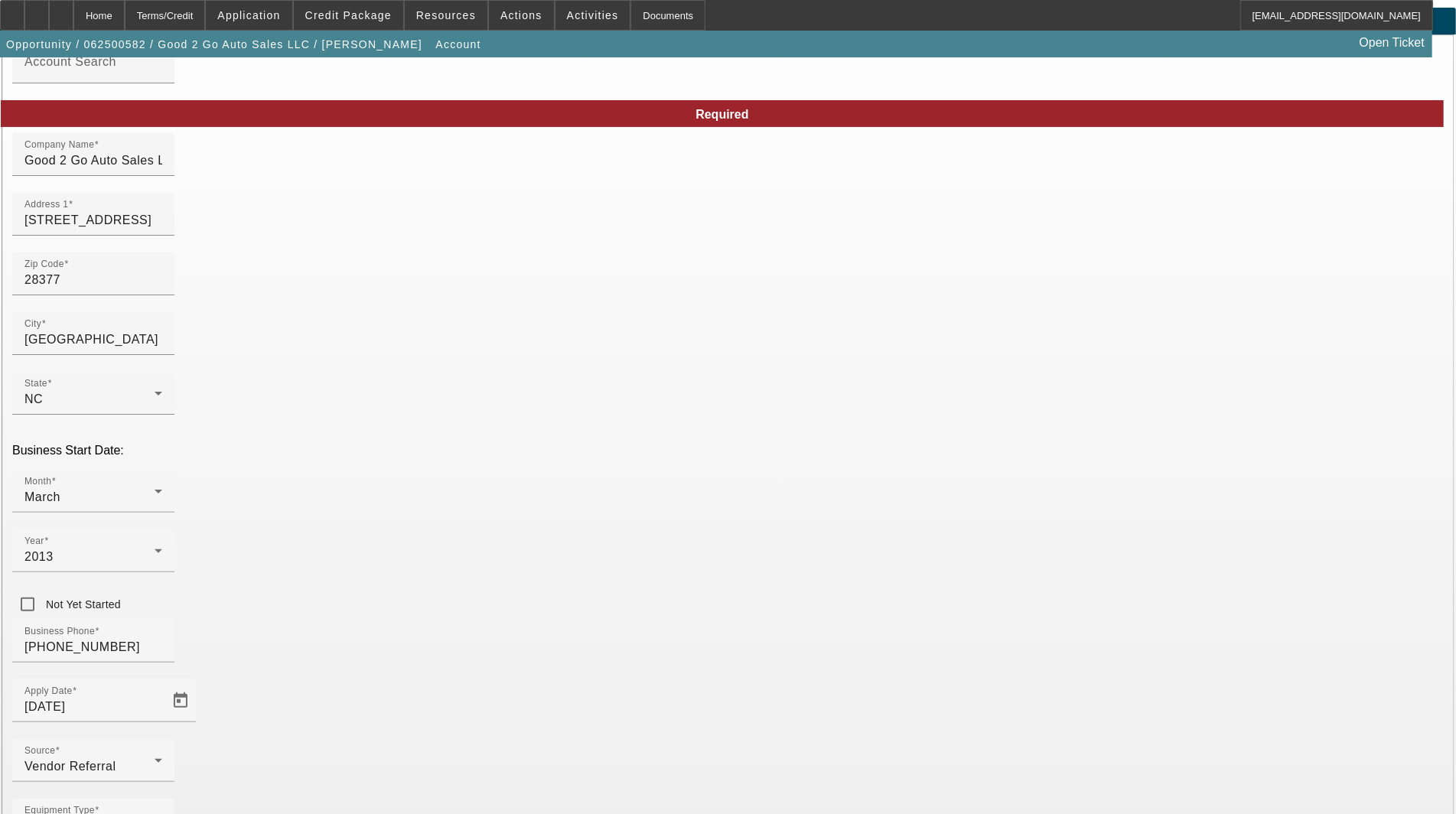
scroll to position [74, 0]
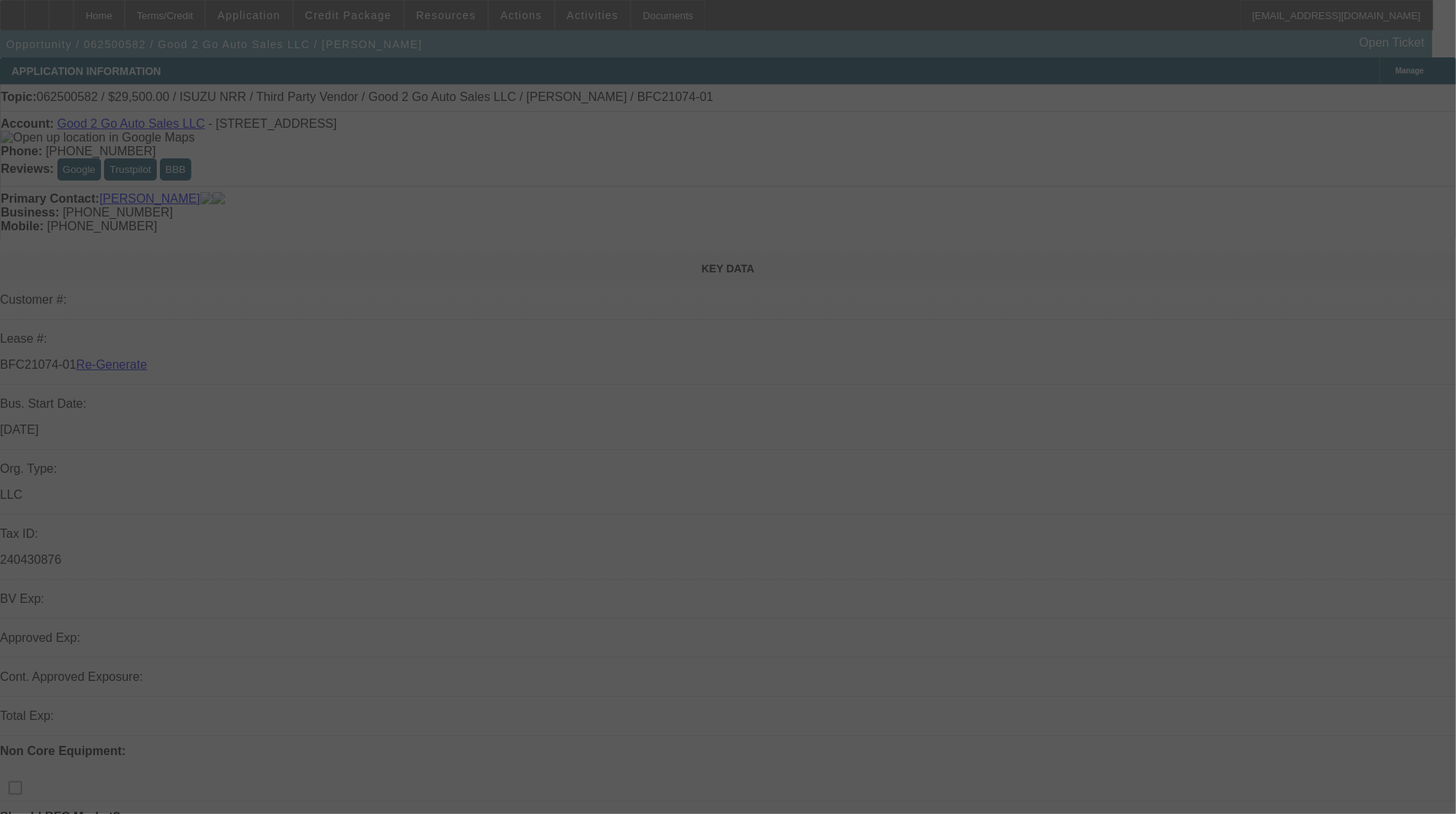
select select "3"
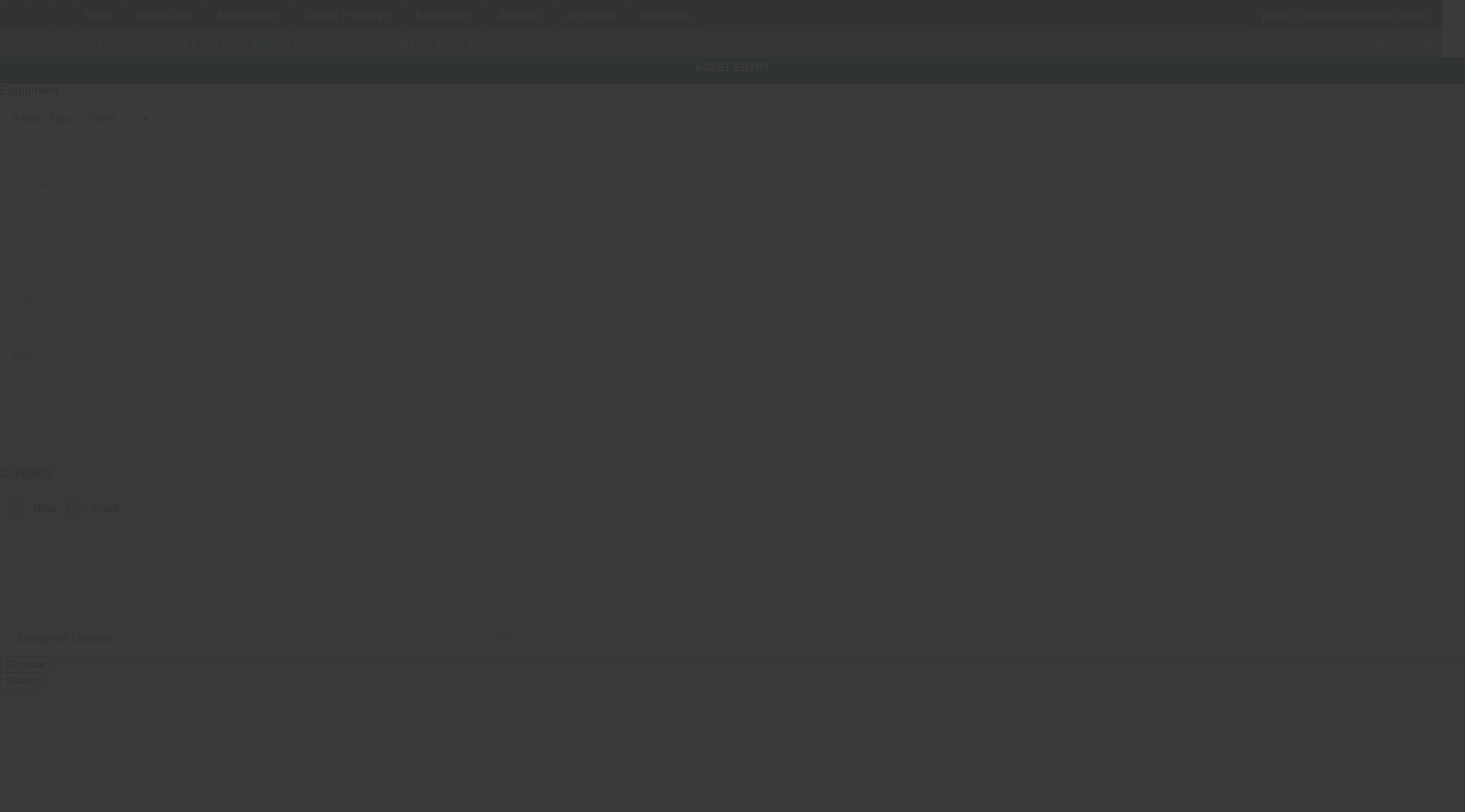
type input "[US_VEHICLE_IDENTIFICATION_NUMBER]"
type input "Isuzu"
type input "NRR"
radio input "true"
type textarea "w/"
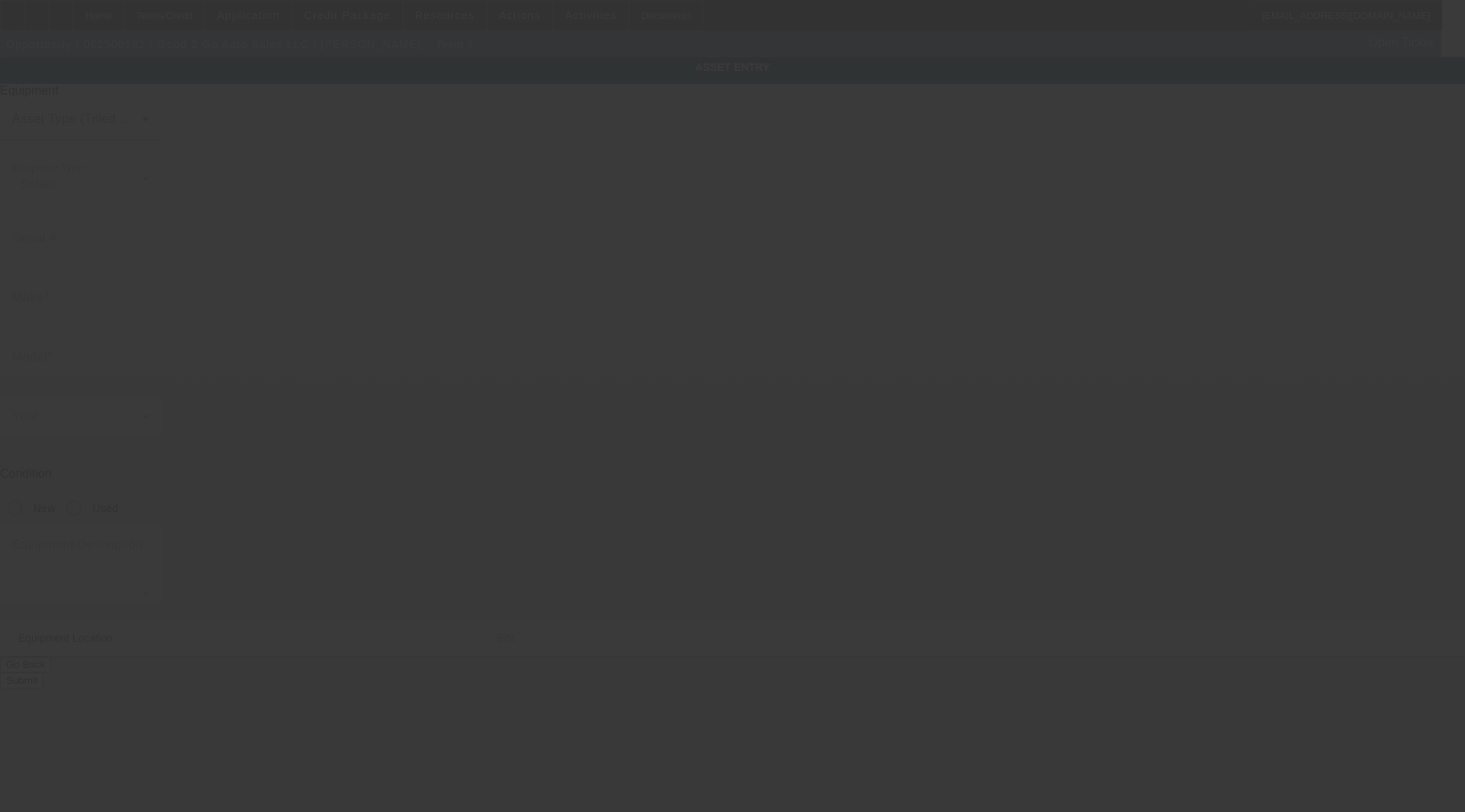
type input "[STREET_ADDRESS]"
type input "[GEOGRAPHIC_DATA]"
type input "28377"
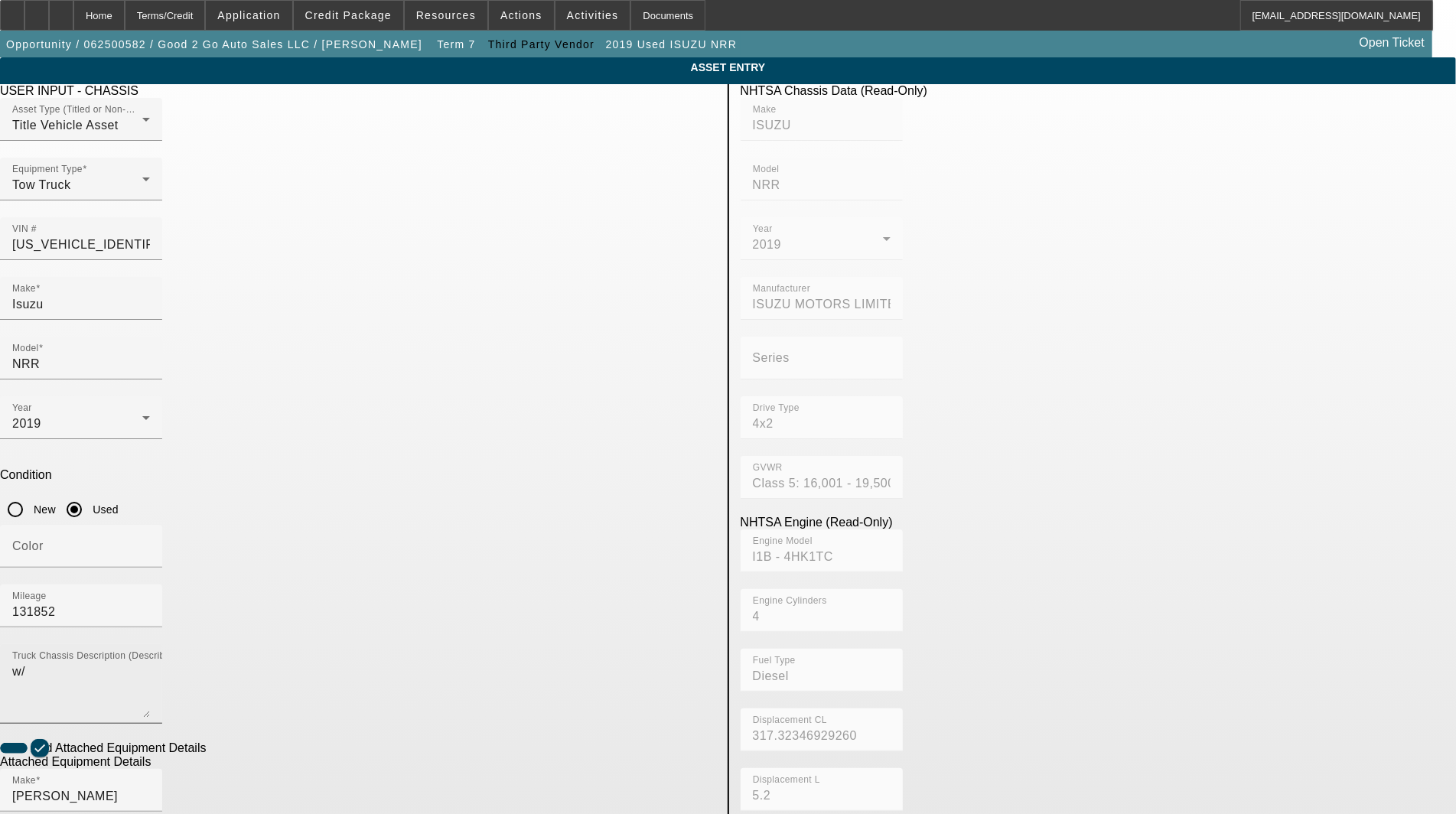
click at [150, 663] on textarea "w/" at bounding box center [81, 690] width 138 height 55
type textarea "with:"
drag, startPoint x: 364, startPoint y: 283, endPoint x: 302, endPoint y: 269, distance: 63.6
click at [162, 277] on div "Make [GEOGRAPHIC_DATA]" at bounding box center [81, 299] width 162 height 43
click at [150, 295] on input "Isuzu" at bounding box center [81, 304] width 138 height 19
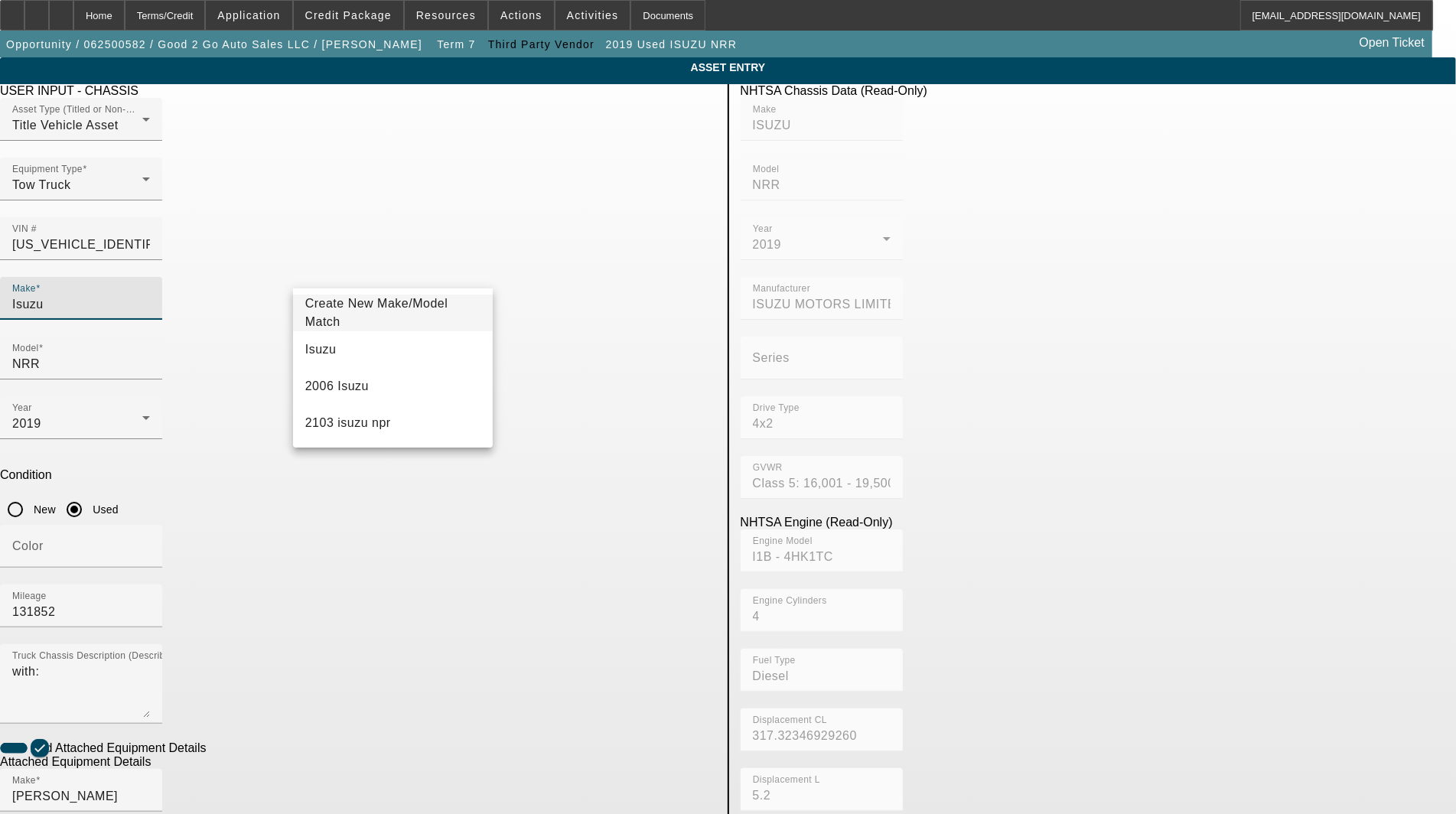
drag, startPoint x: 347, startPoint y: 276, endPoint x: 208, endPoint y: 270, distance: 139.1
click at [204, 269] on app-asset-collateral-manage "ASSET ENTRY Delete asset USER INPUT - CHASSIS Asset Type (Titled or Non-Titled)…" at bounding box center [728, 653] width 1456 height 1190
type input "Isuzu"
click at [329, 348] on mat-option "Isuzu" at bounding box center [392, 350] width 199 height 37
type input "Isuzu"
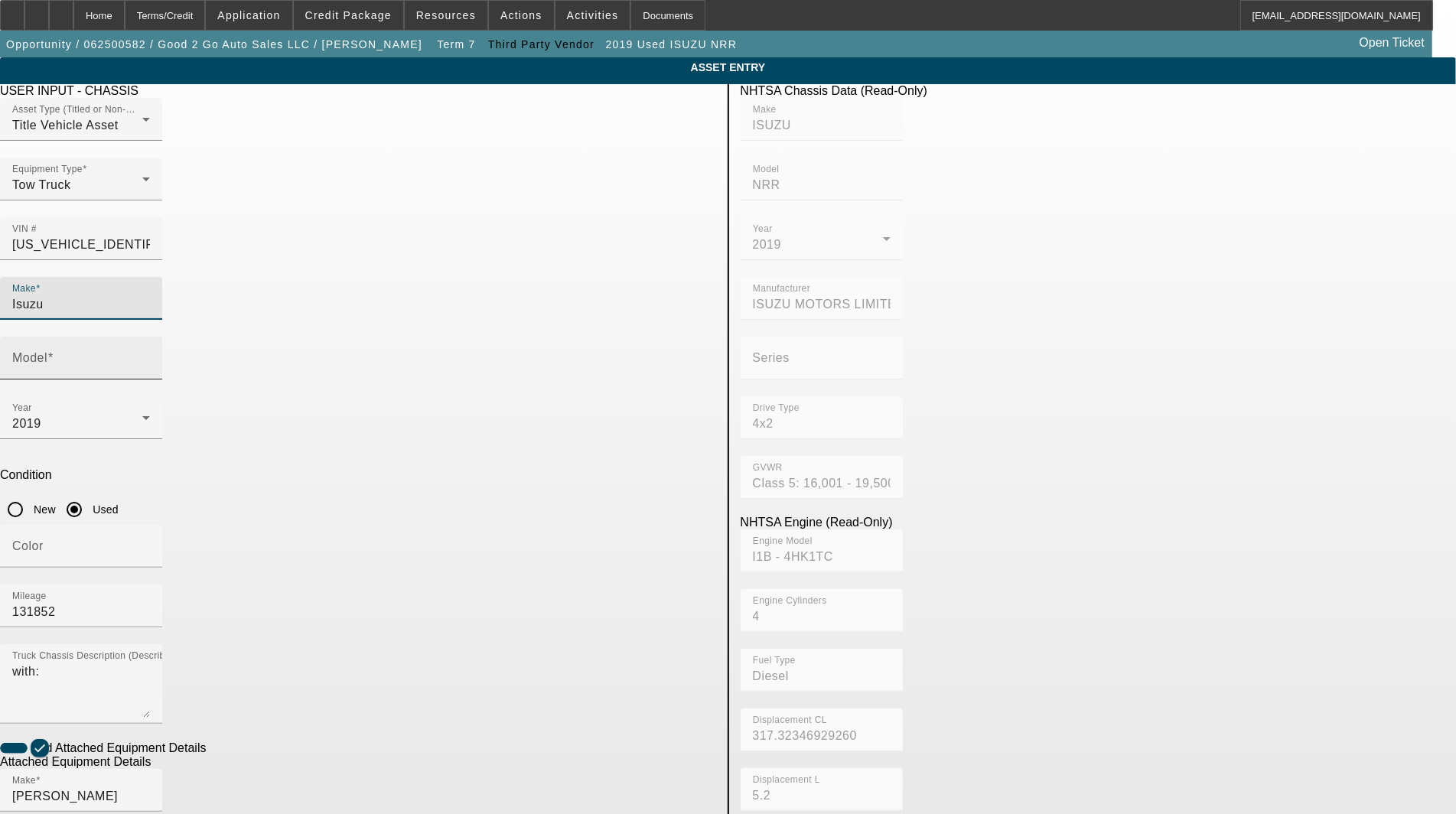
click at [150, 355] on input "Model" at bounding box center [81, 364] width 138 height 19
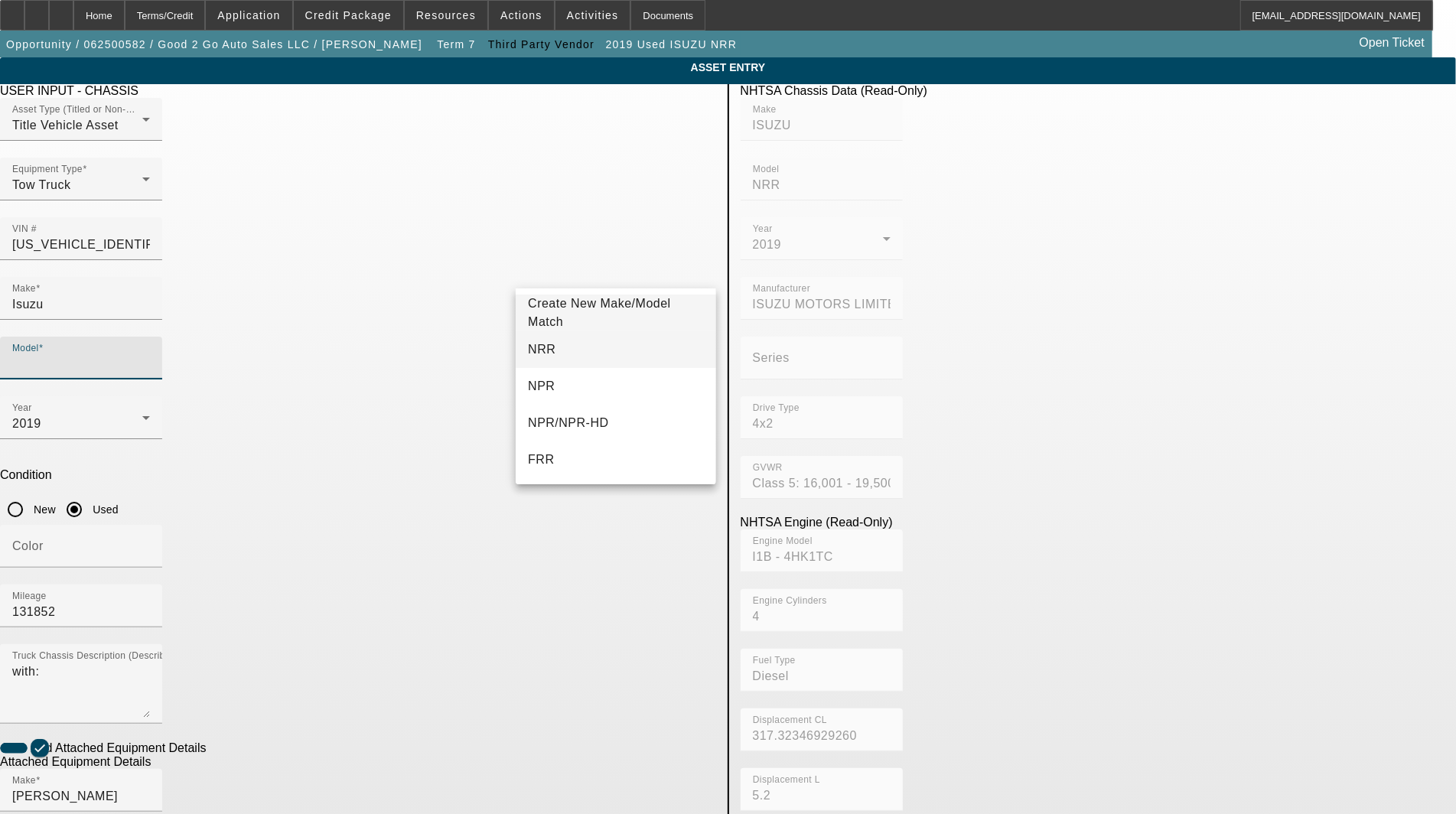
click at [555, 350] on mat-option "NRR" at bounding box center [615, 350] width 199 height 37
type input "NRR"
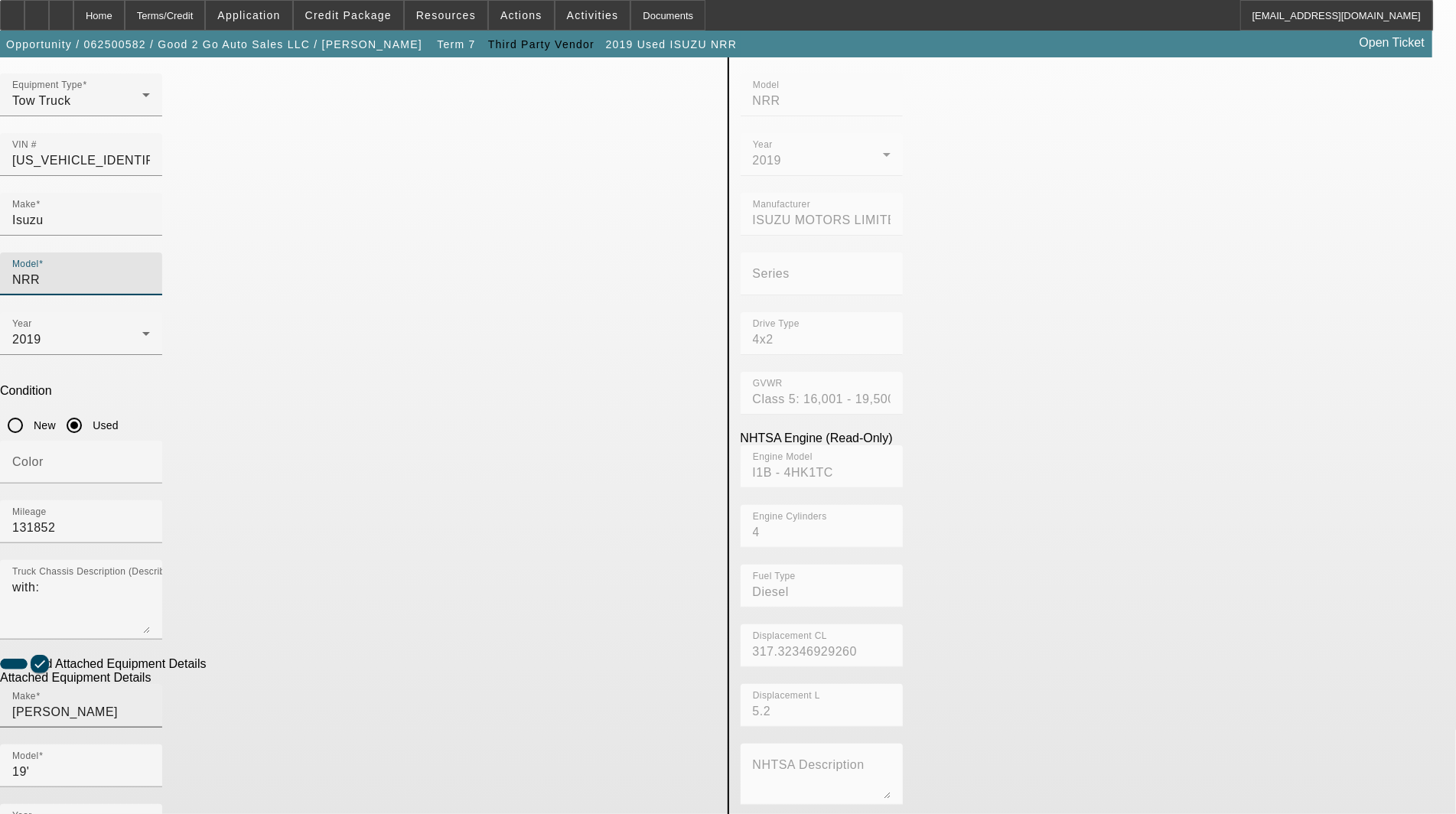
scroll to position [85, 0]
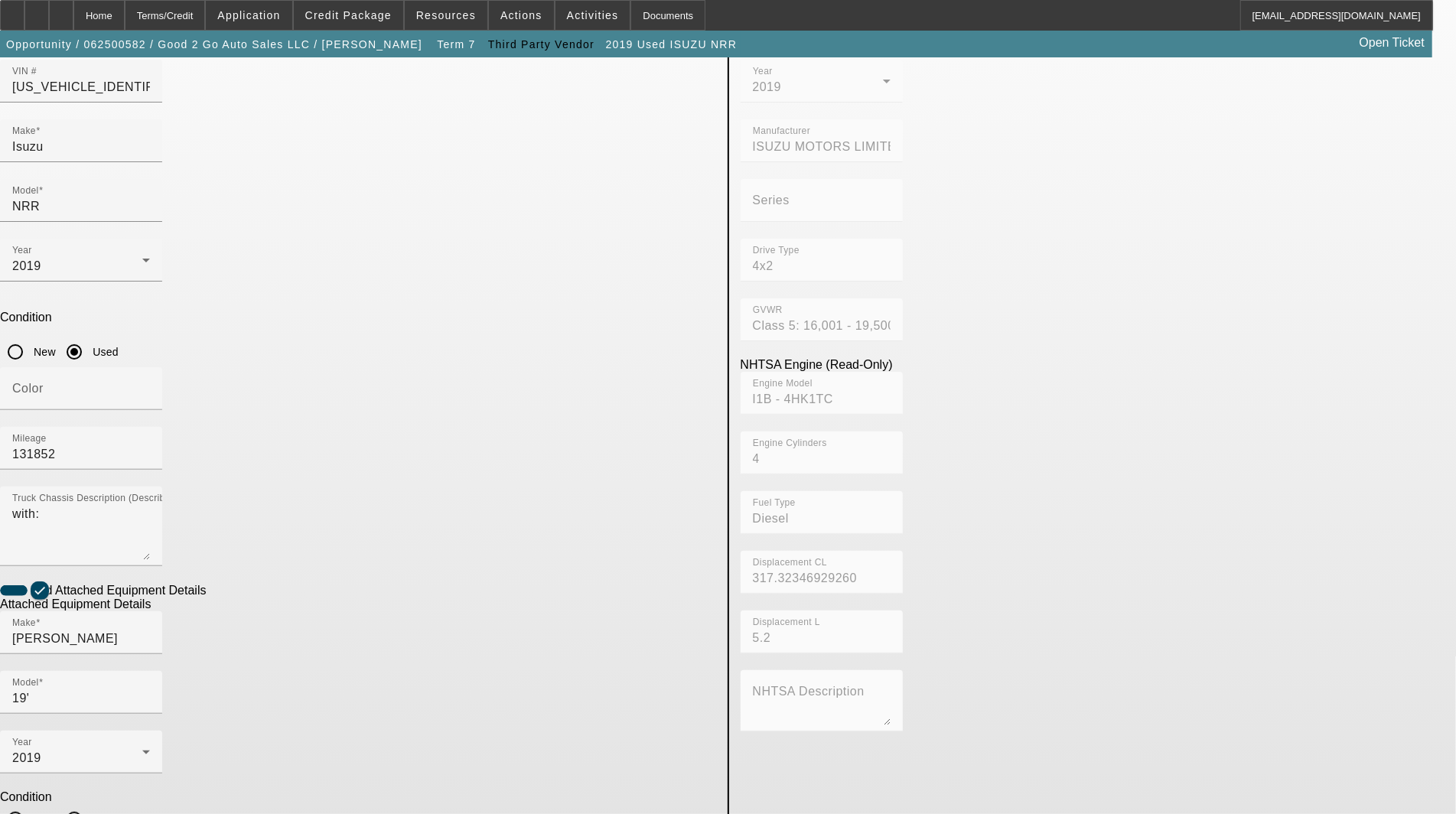
scroll to position [161, 0]
type textarea "includes: all options, attachments and accessories"
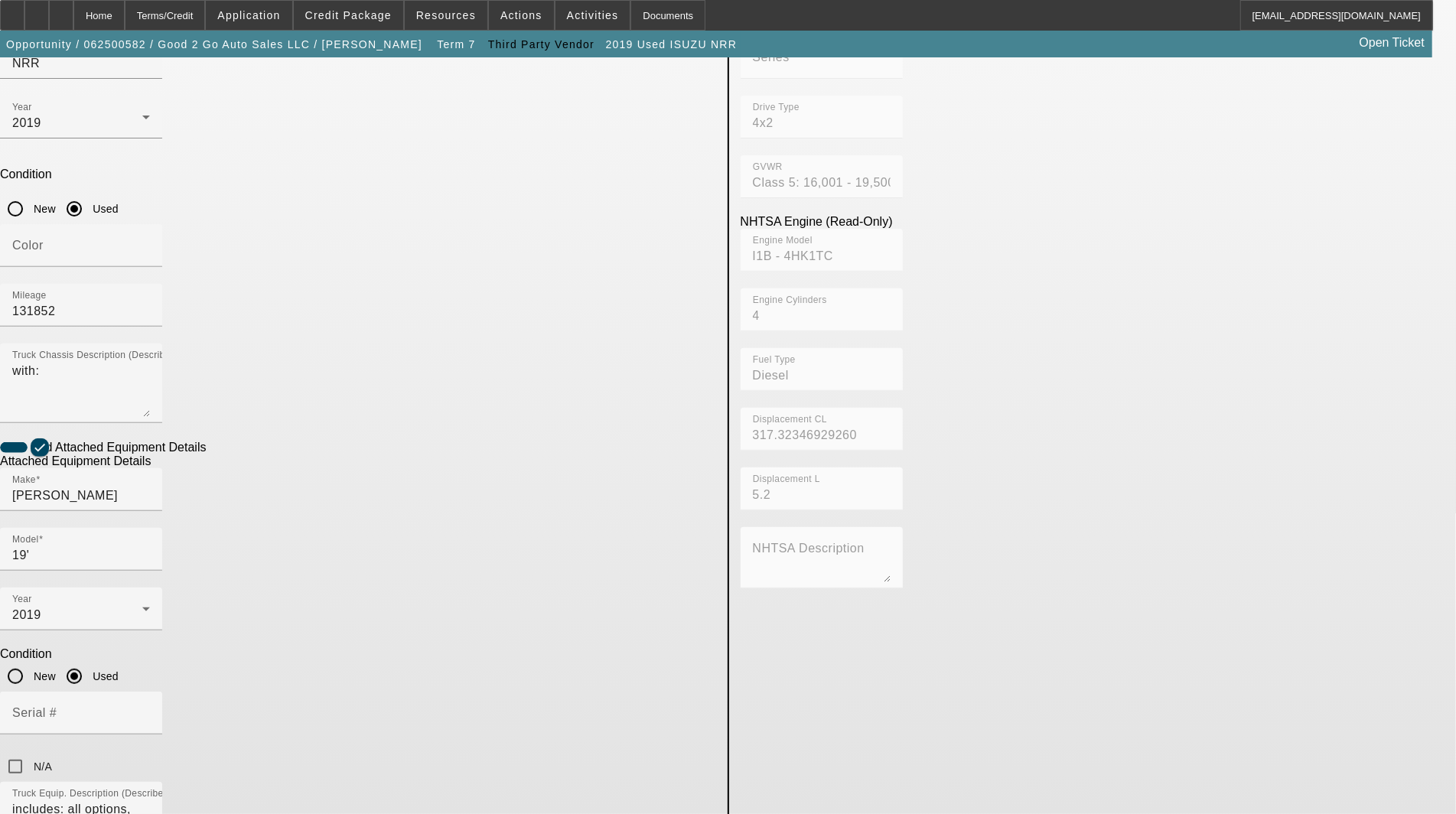
scroll to position [501, 0]
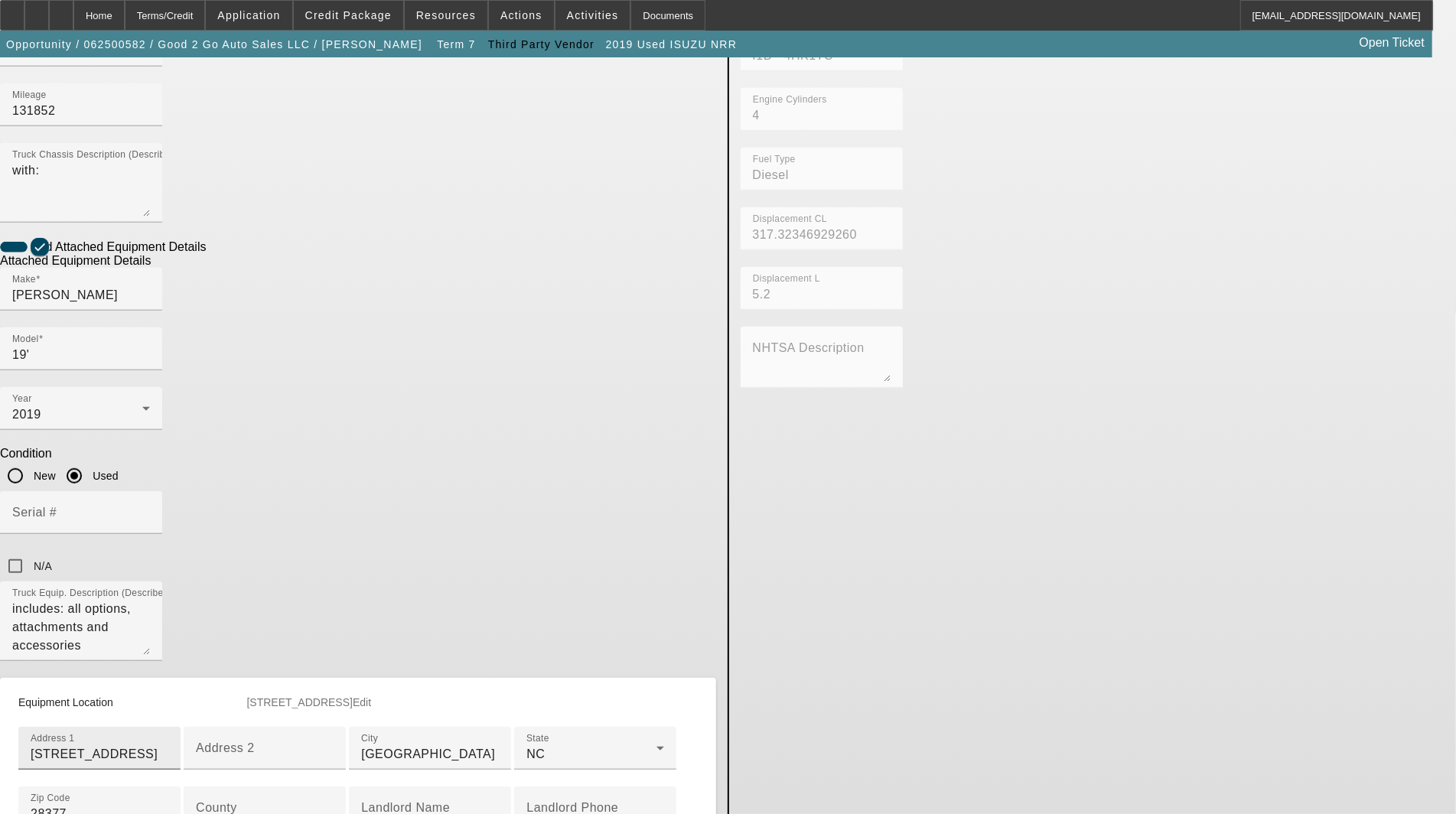
click at [169, 727] on div "Address 1 710 E 4th Ave" at bounding box center [99, 748] width 138 height 43
type input "710 E 4th Avenue"
click at [334, 805] on input "County" at bounding box center [264, 814] width 138 height 19
paste input "Robeson"
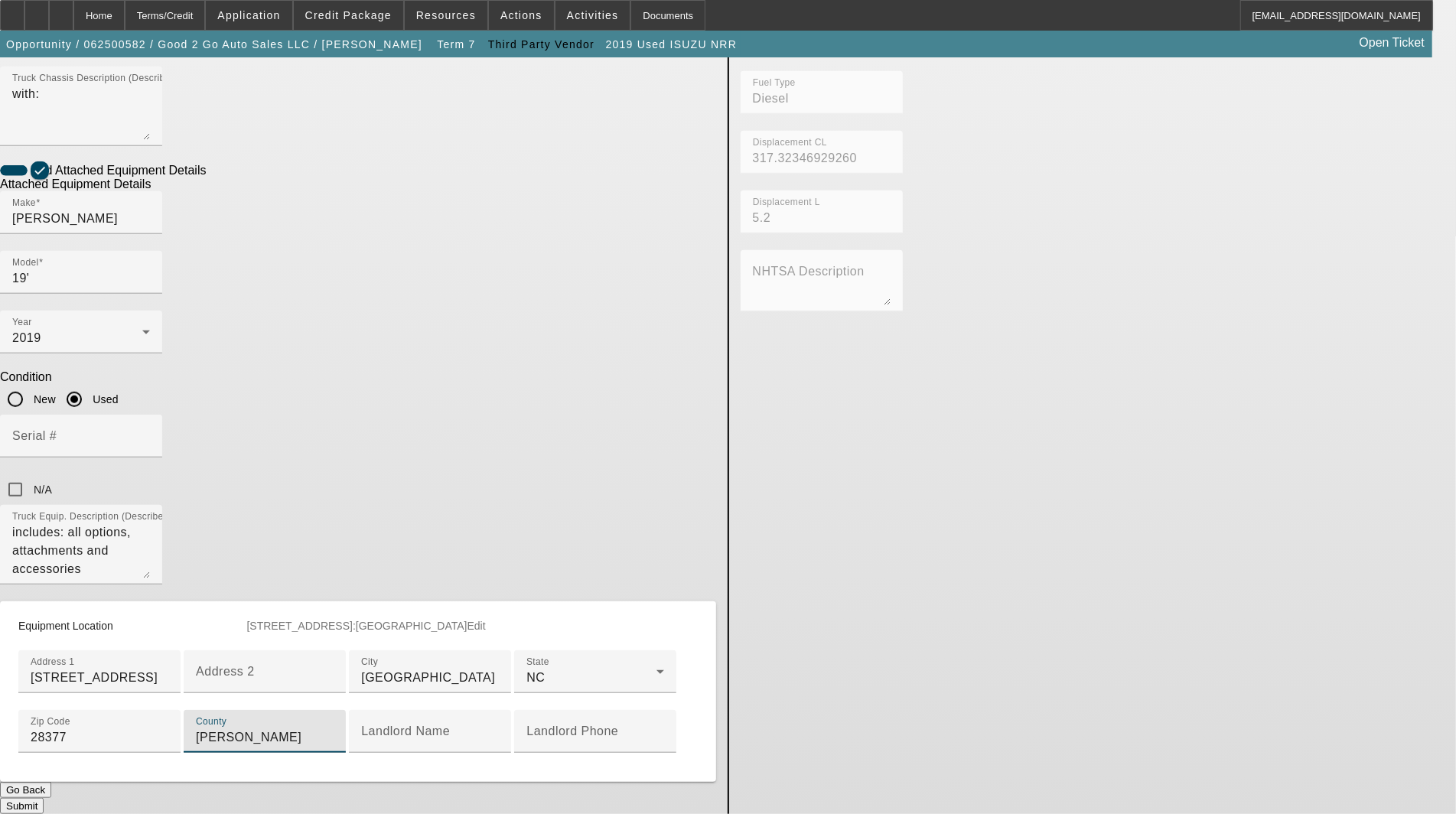
type input "Robeson"
click at [626, 798] on div "Submit" at bounding box center [358, 806] width 716 height 16
click at [44, 798] on button "Submit" at bounding box center [21, 806] width 44 height 16
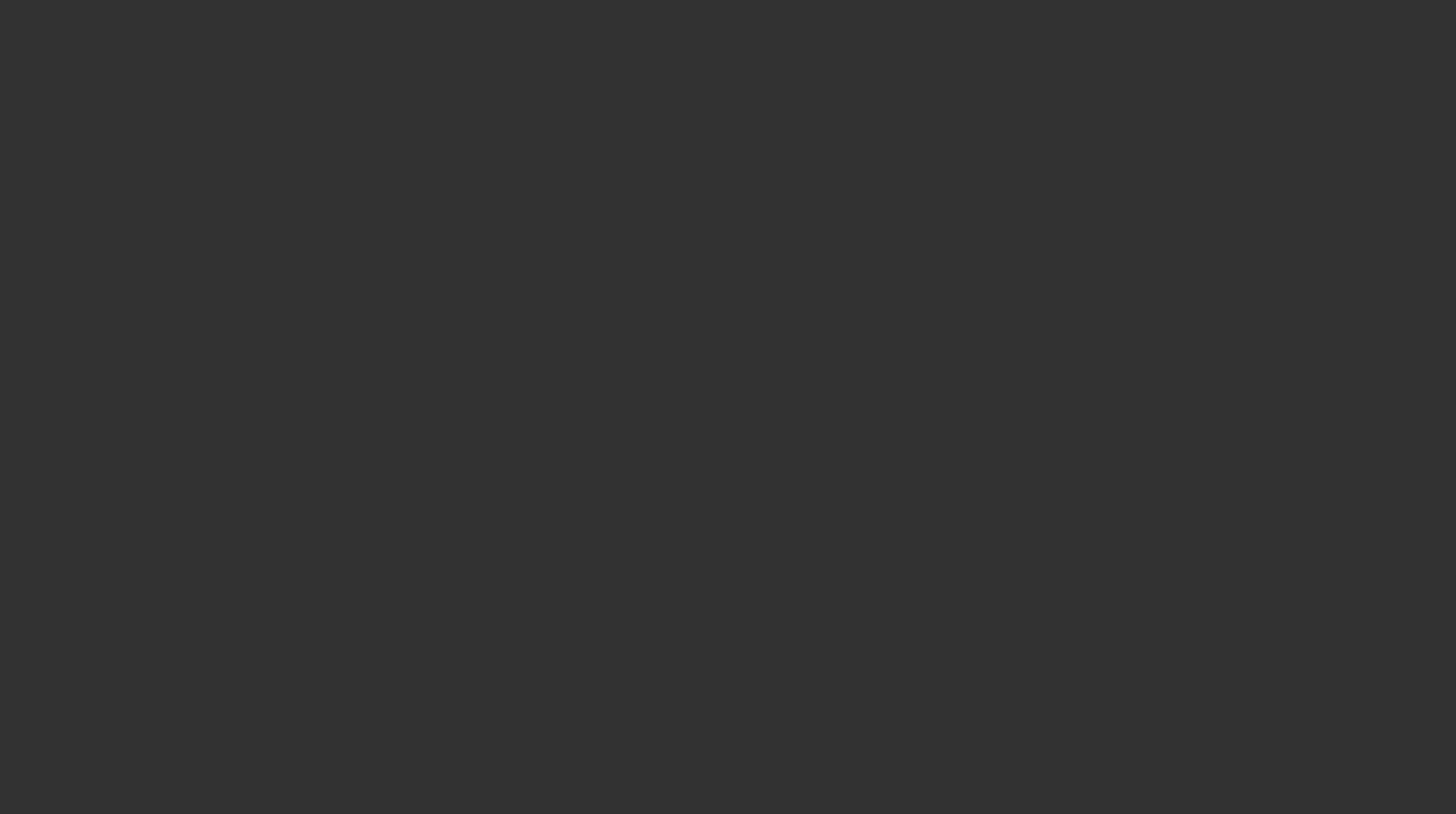
select select "3"
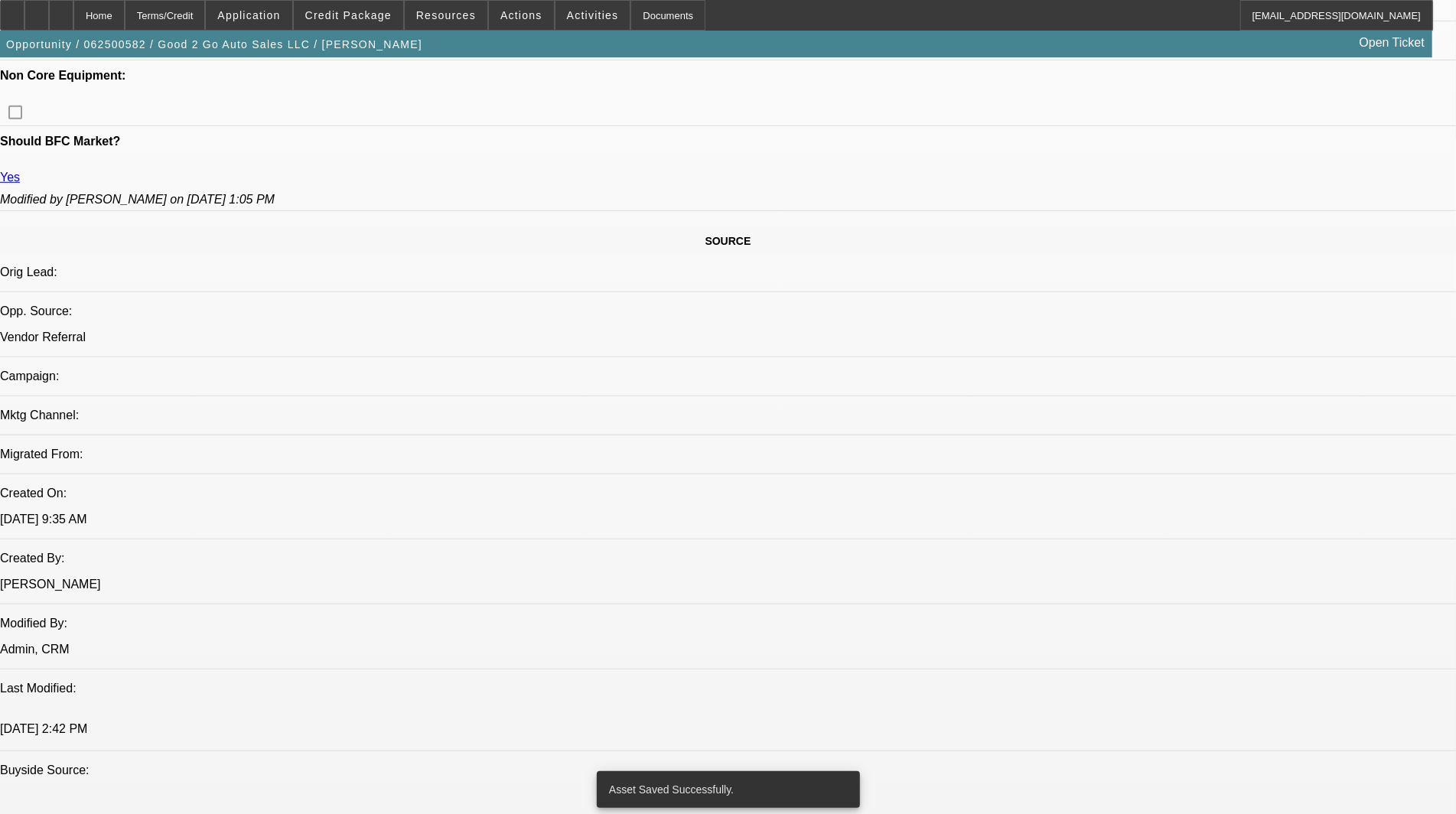
select select "0"
select select "3"
select select "0"
select select "6"
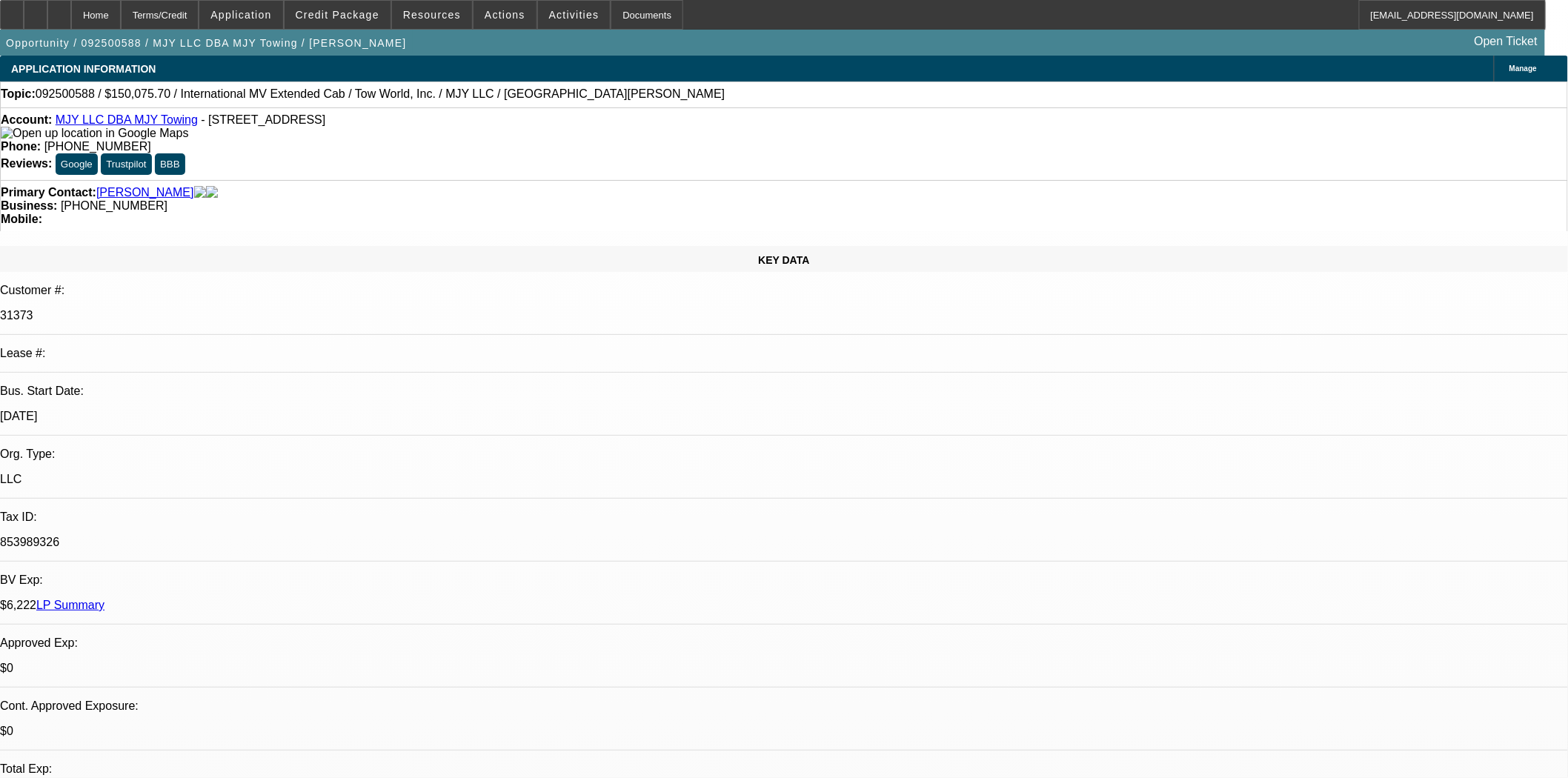
select select "0"
select select "2"
select select "0.1"
select select "4"
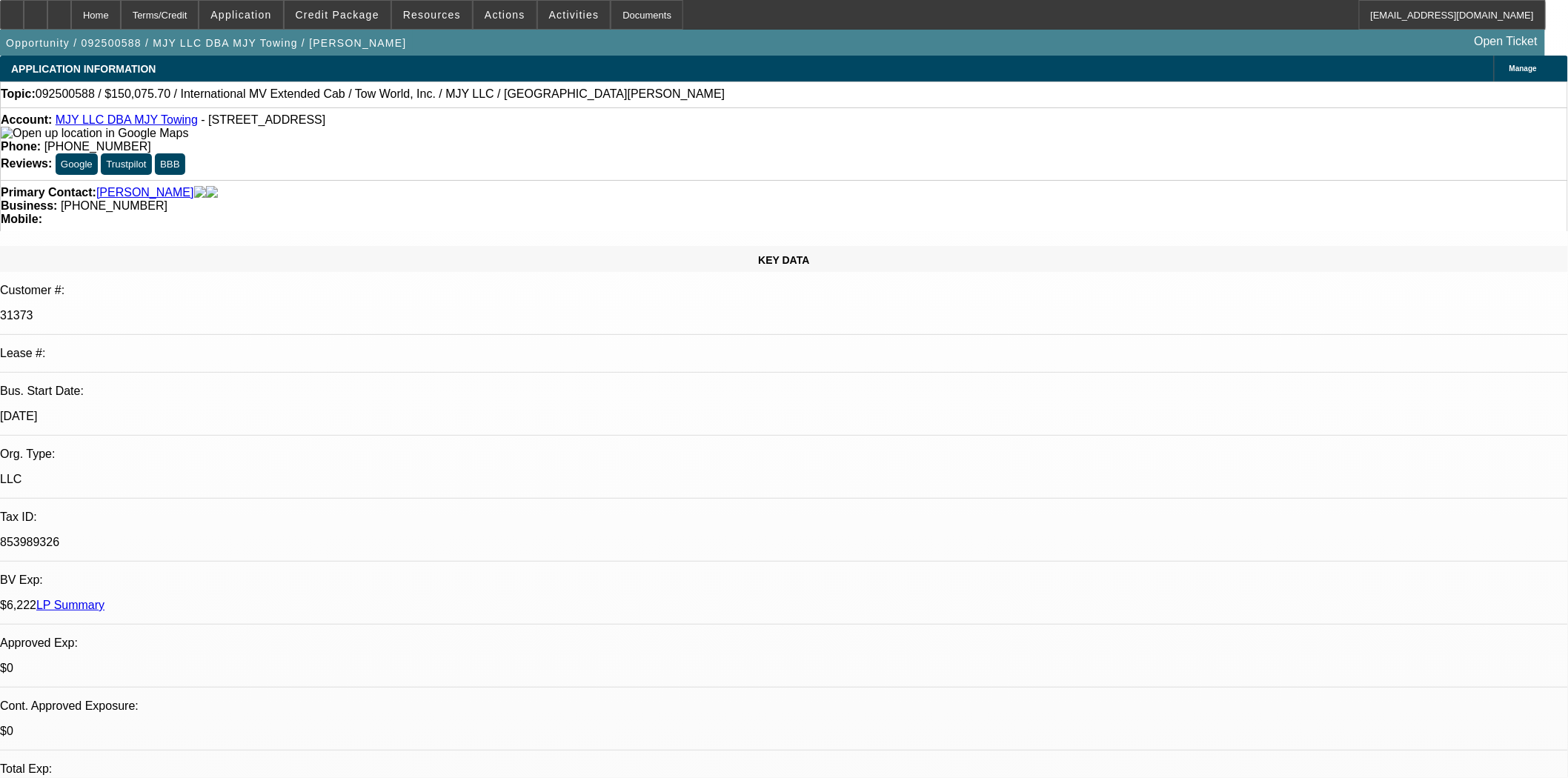
select select "0"
select select "0.1"
select select "4"
select select "0"
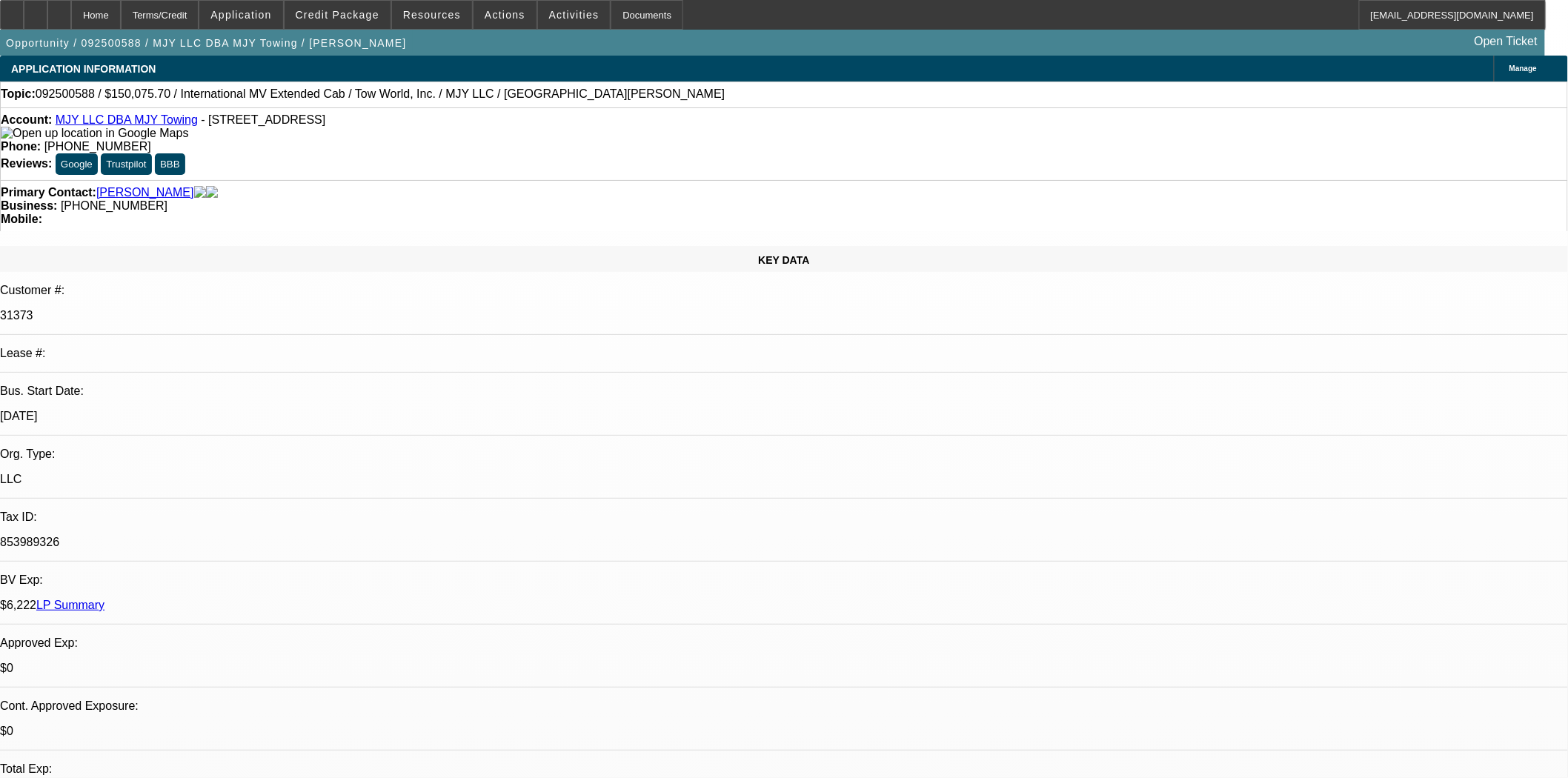
select select "2"
select select "0.1"
select select "4"
select select "0"
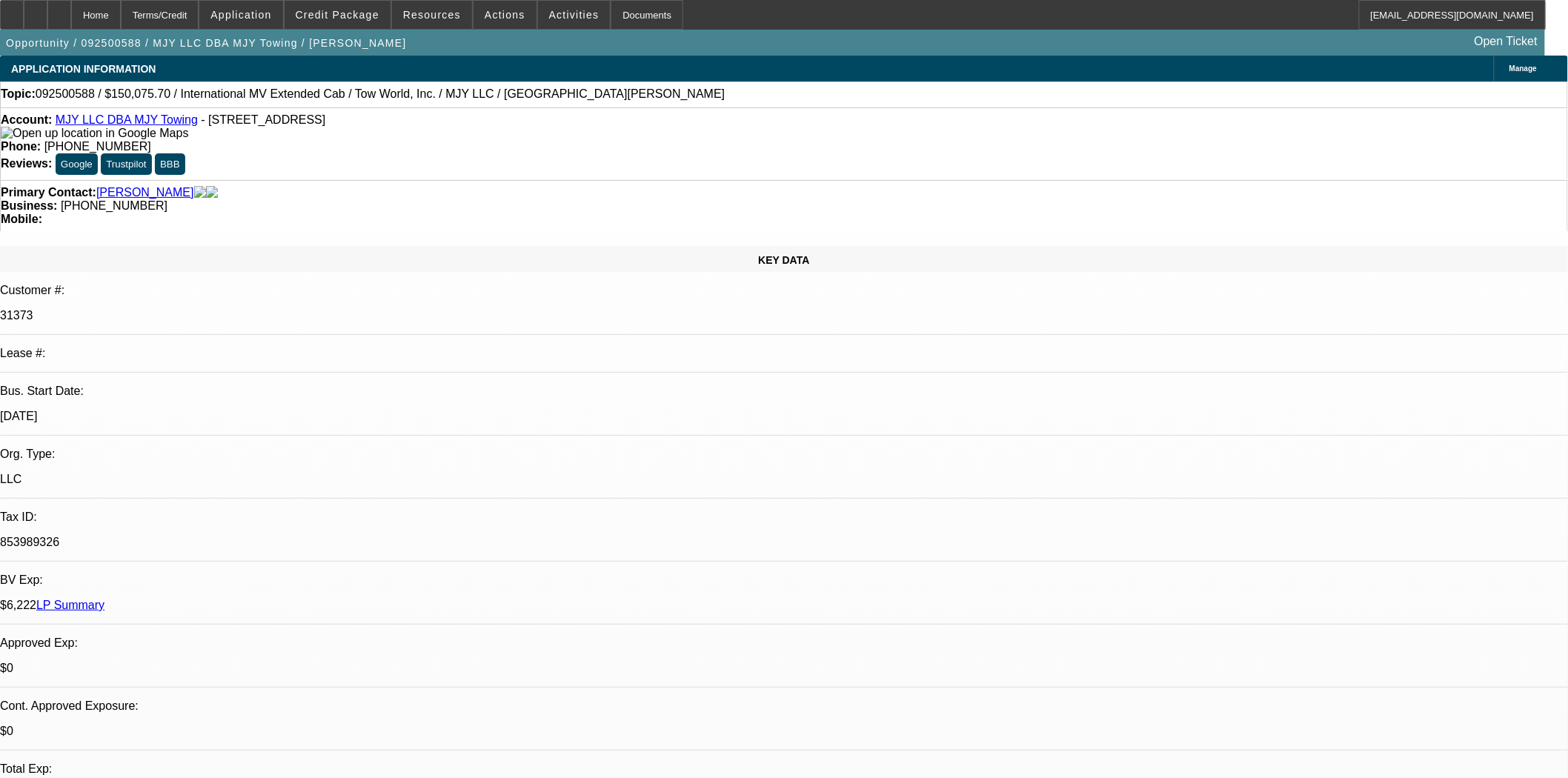
select select "2"
select select "0.1"
select select "4"
click at [12, 10] on icon at bounding box center [12, 10] width 0 height 0
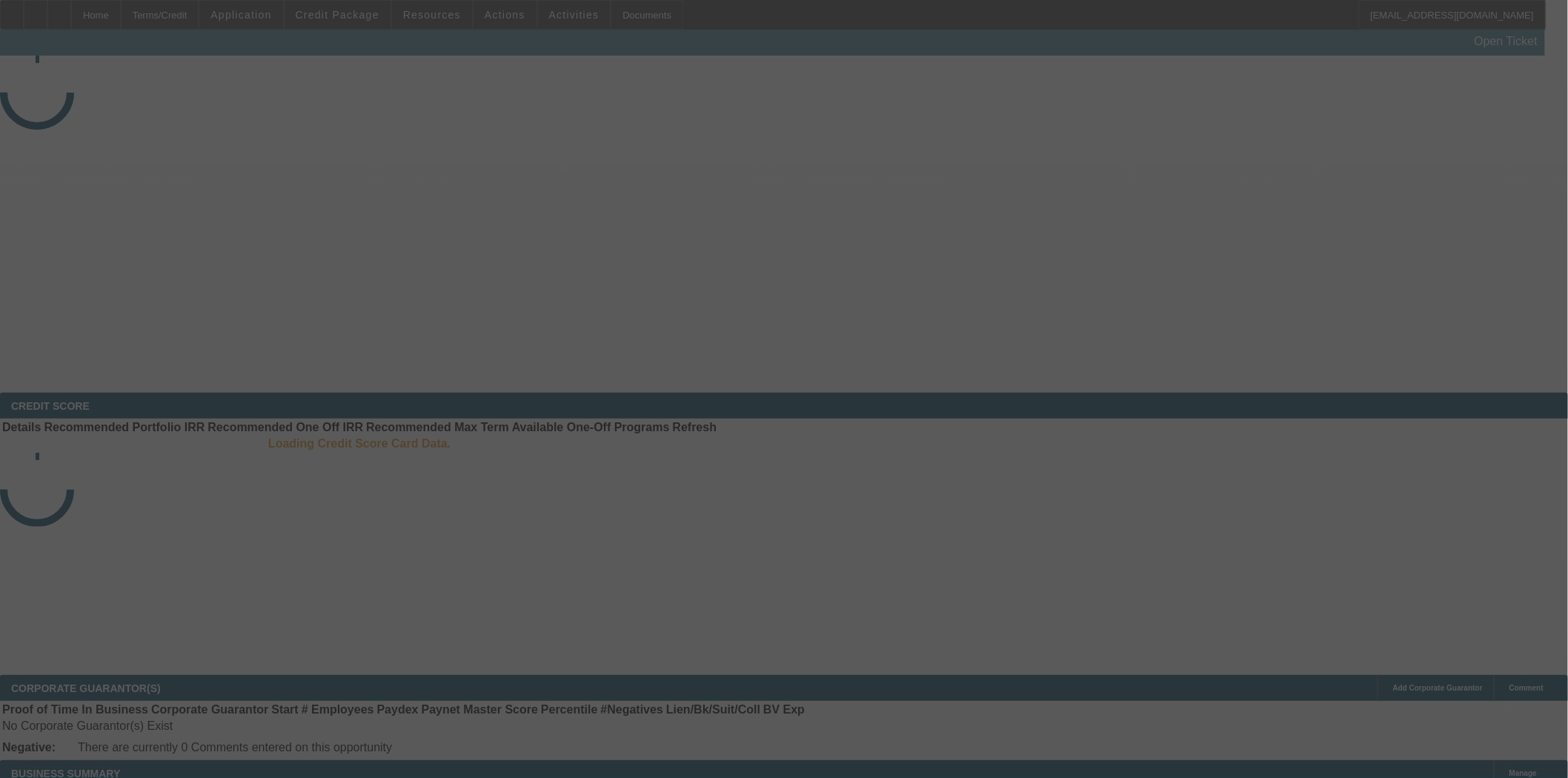
select select "3"
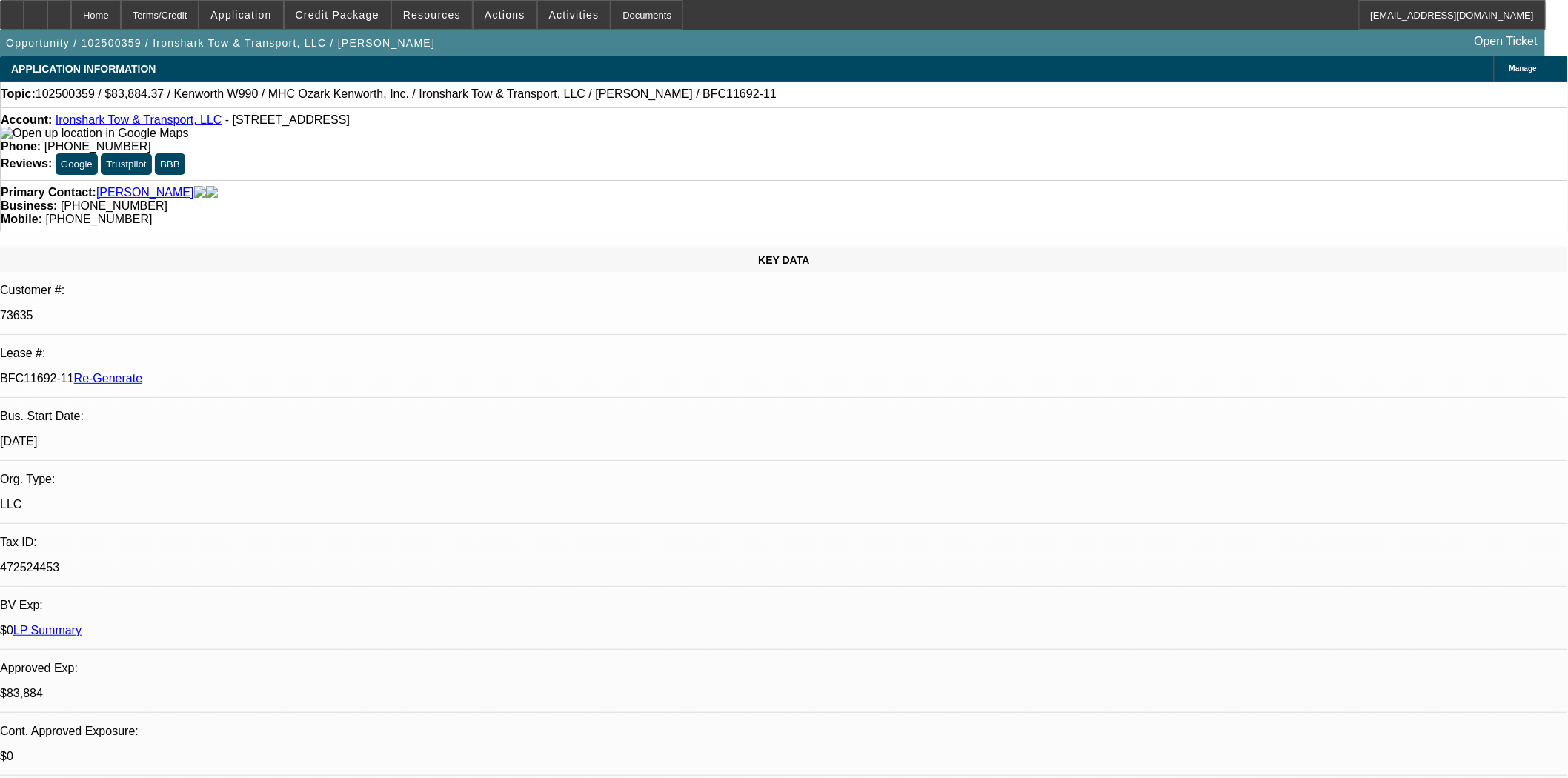
select select "0"
select select "6"
click at [371, 19] on span "Credit Package" at bounding box center [337, 14] width 84 height 12
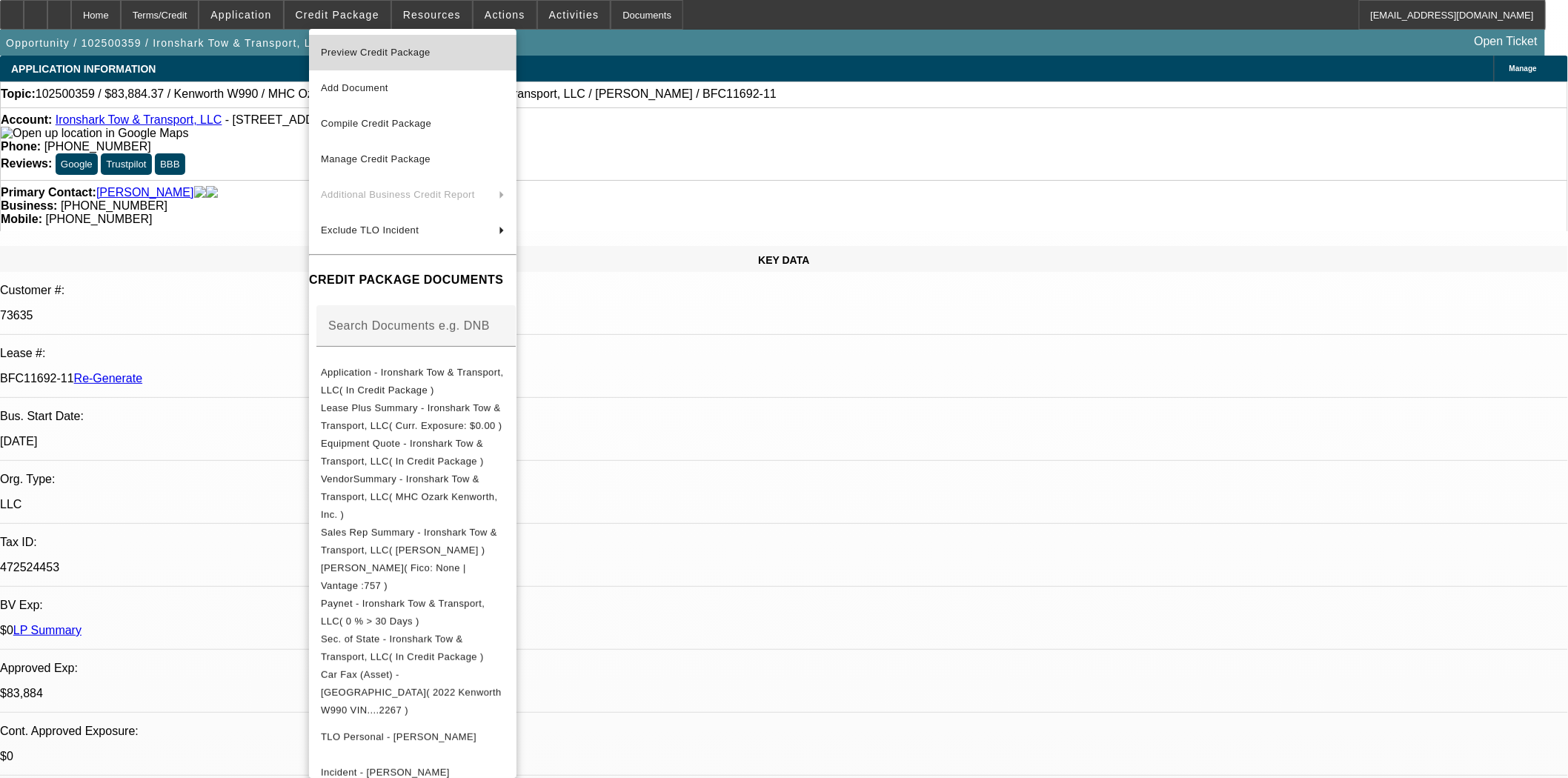
click at [373, 49] on span "Preview Credit Package" at bounding box center [375, 52] width 110 height 11
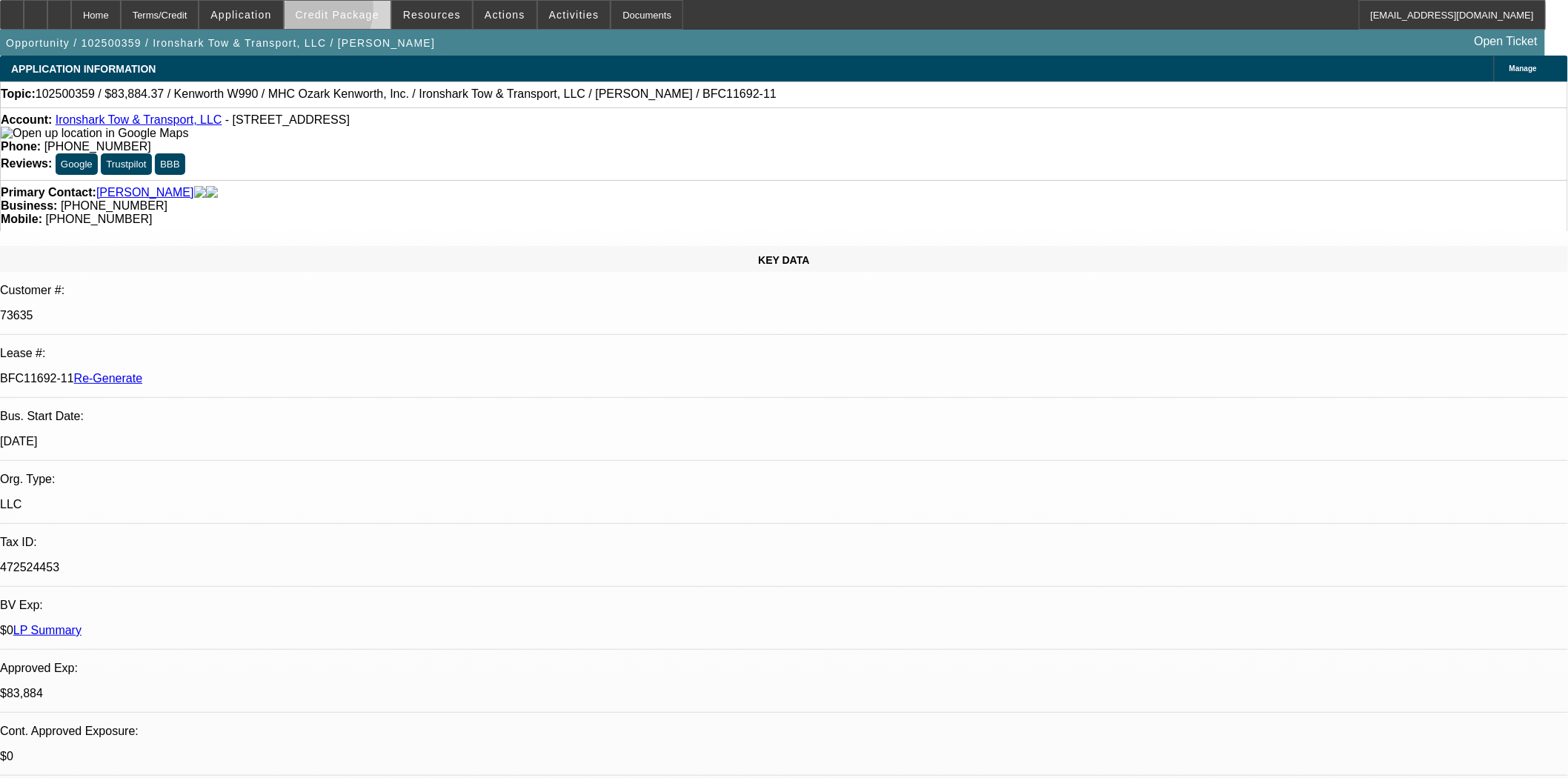
click at [323, 11] on span "Credit Package" at bounding box center [337, 14] width 84 height 12
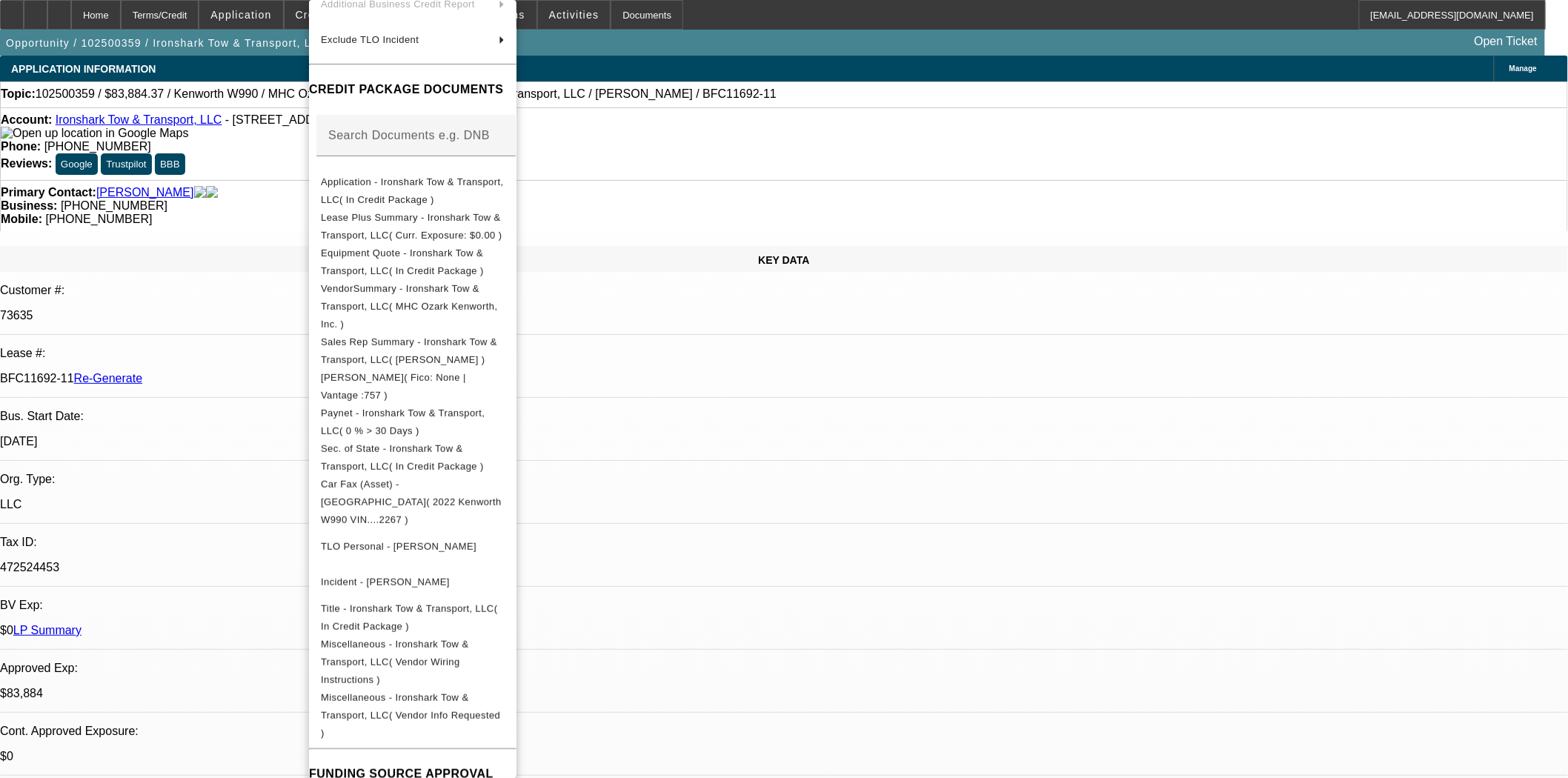
scroll to position [248, 0]
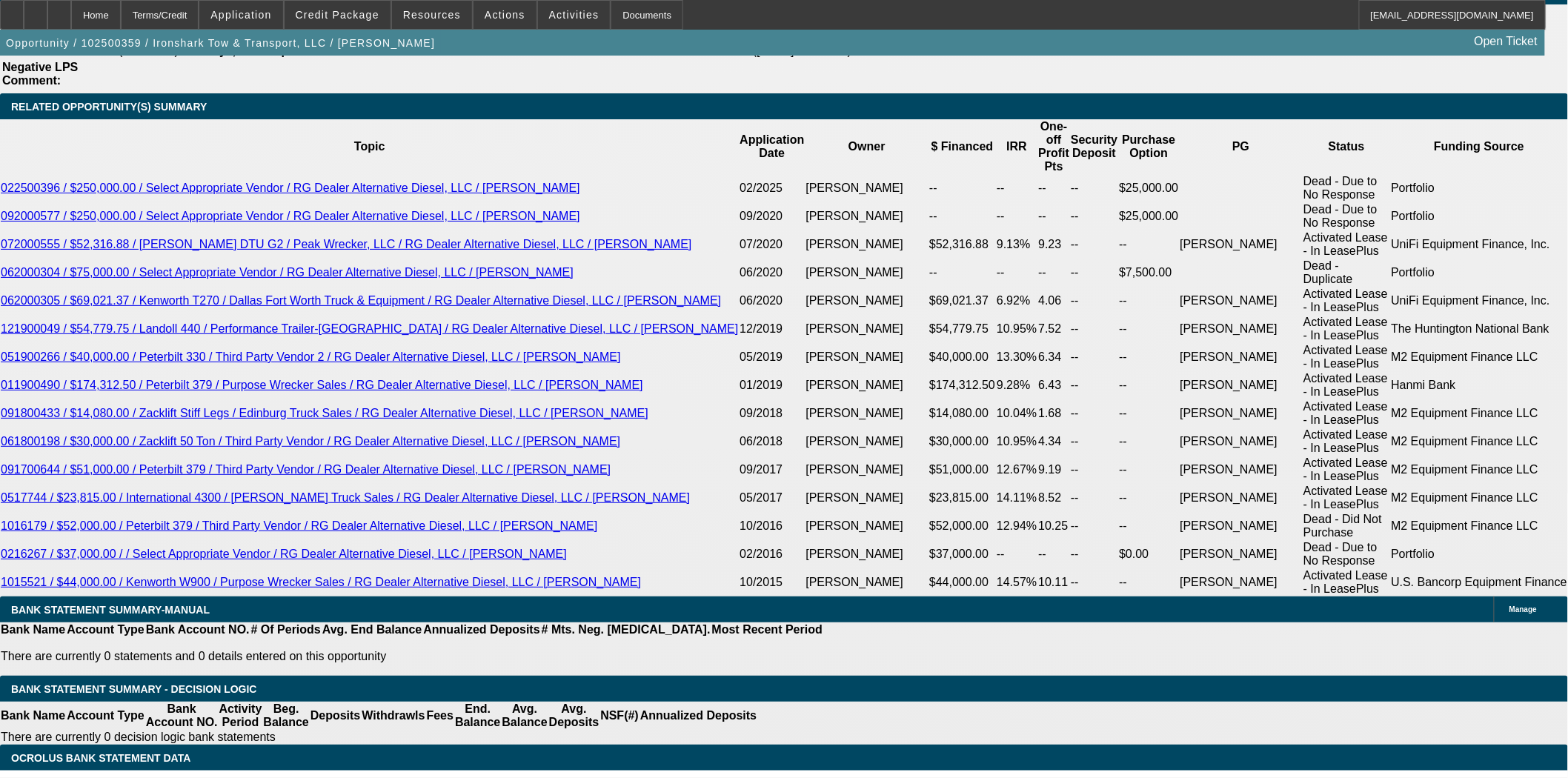
scroll to position [2635, 0]
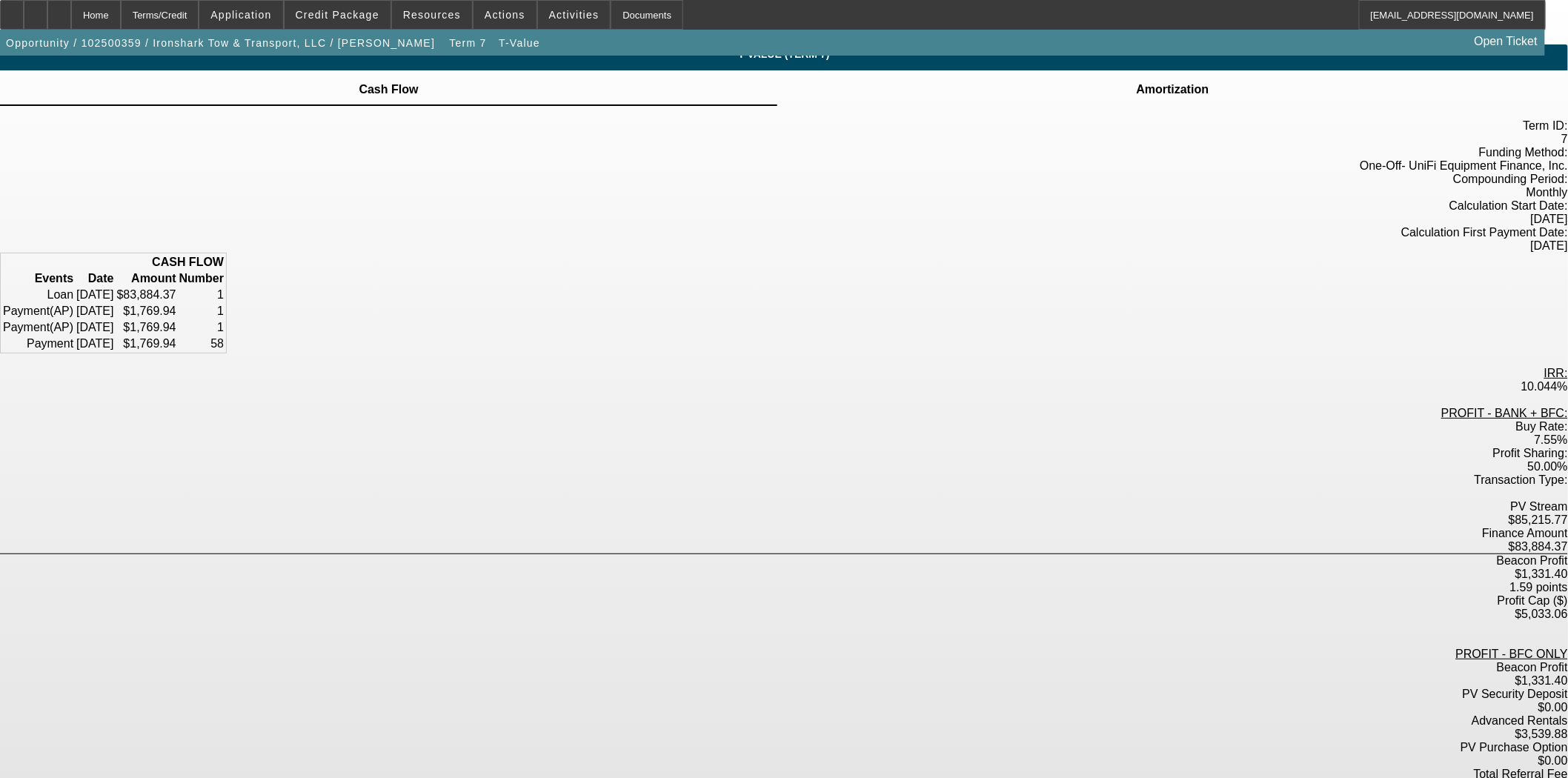
scroll to position [15, 0]
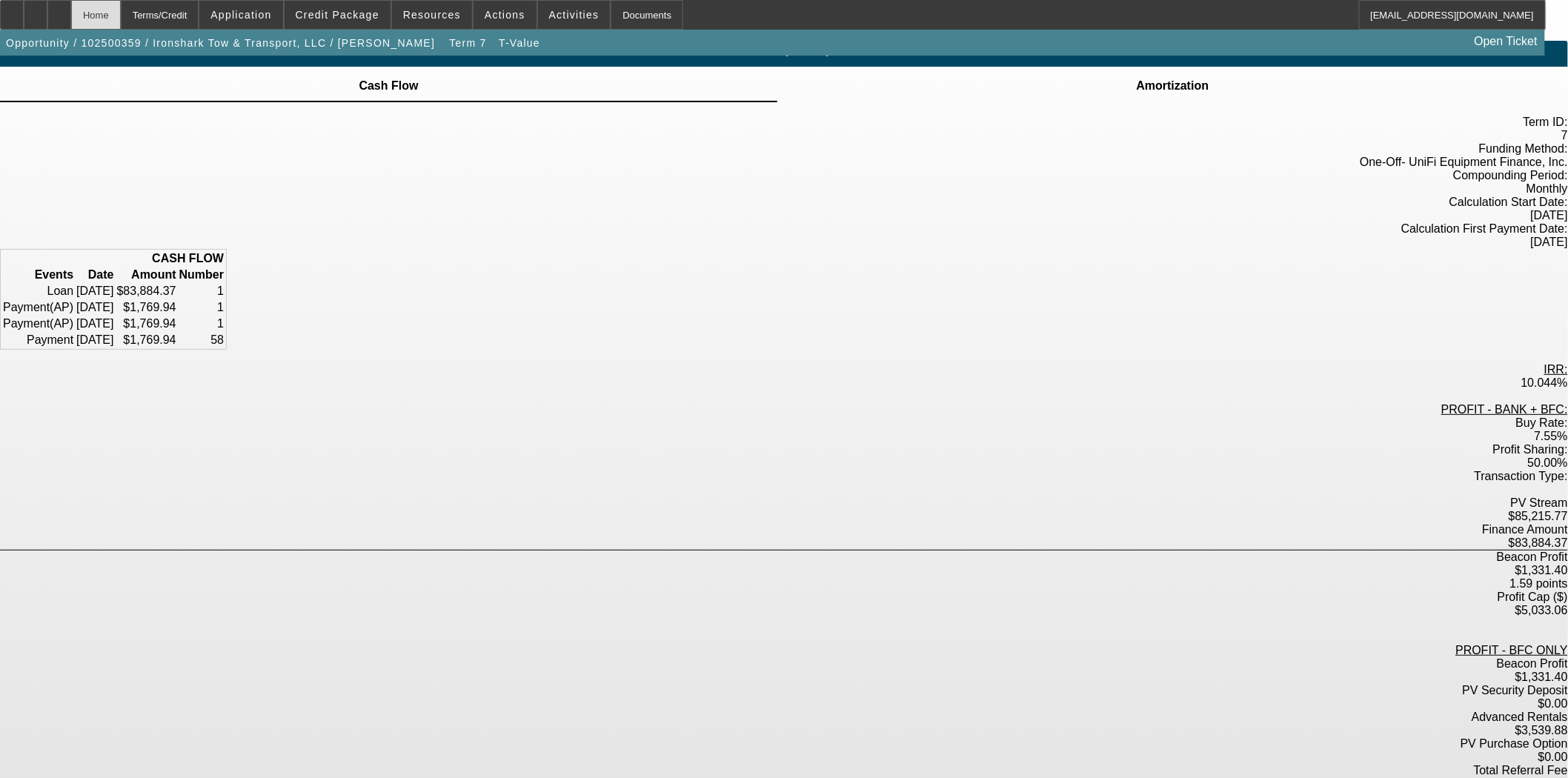
click at [117, 17] on div "Home" at bounding box center [95, 14] width 49 height 30
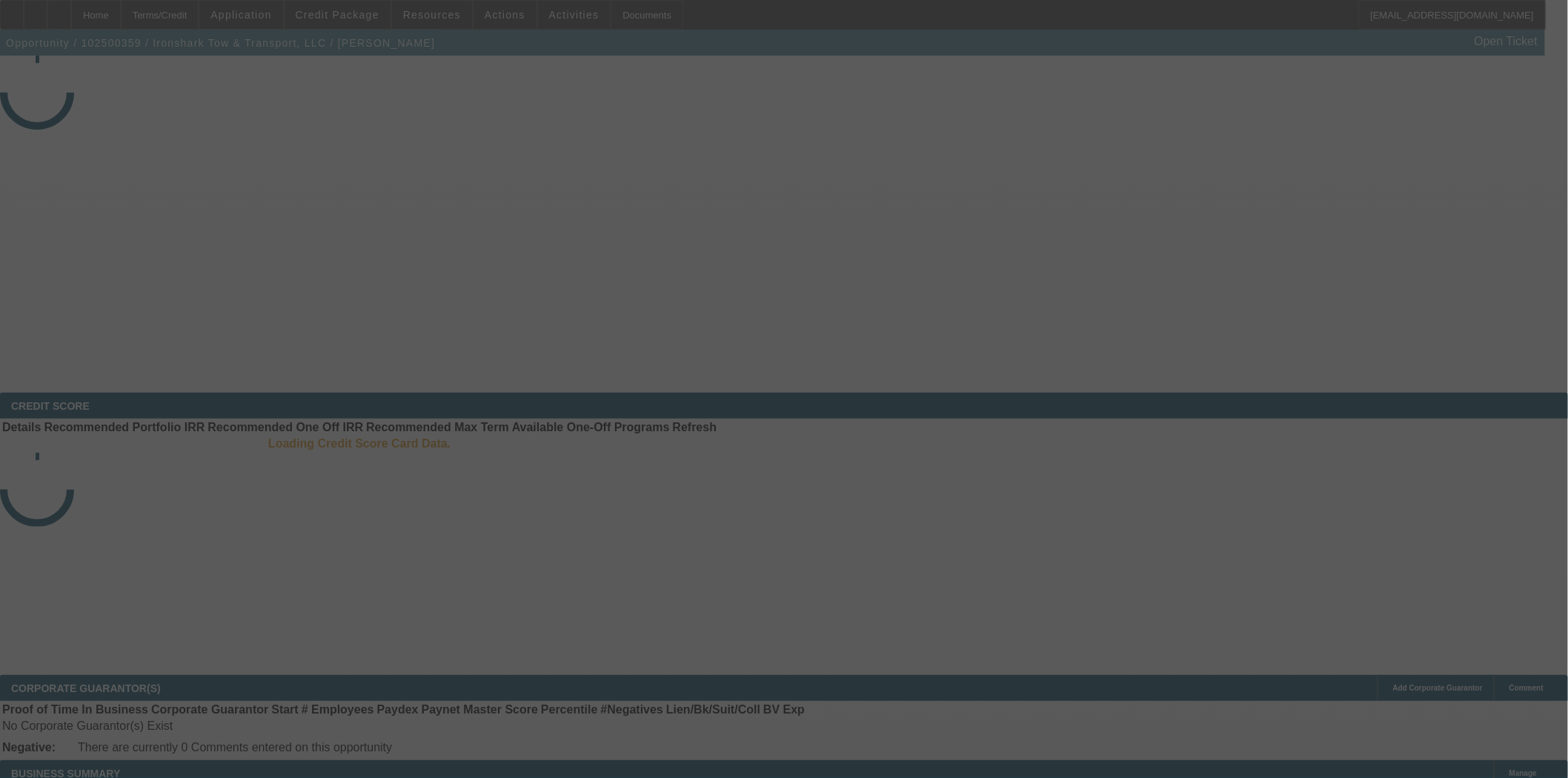
select select "3"
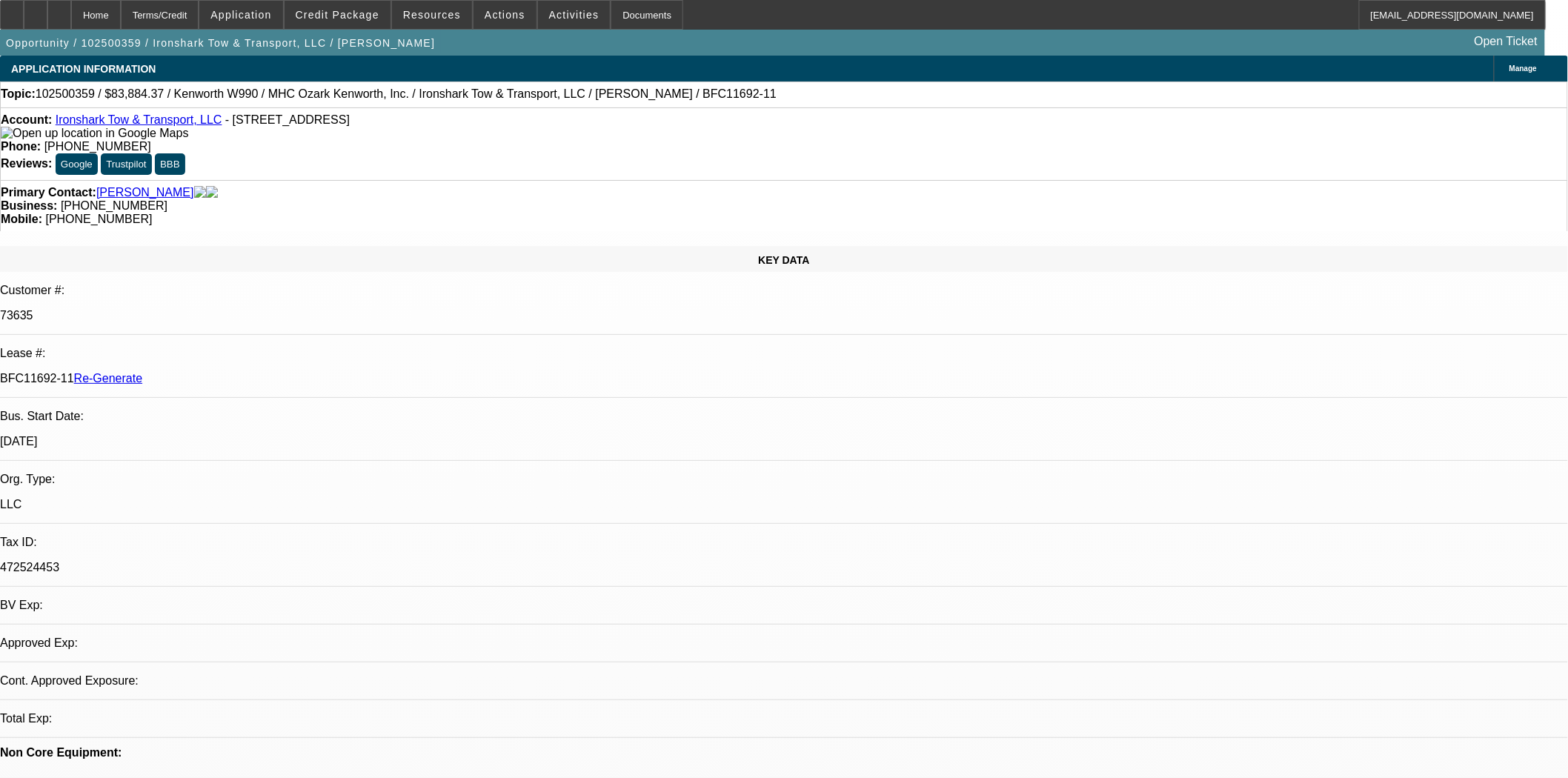
select select "0"
select select "6"
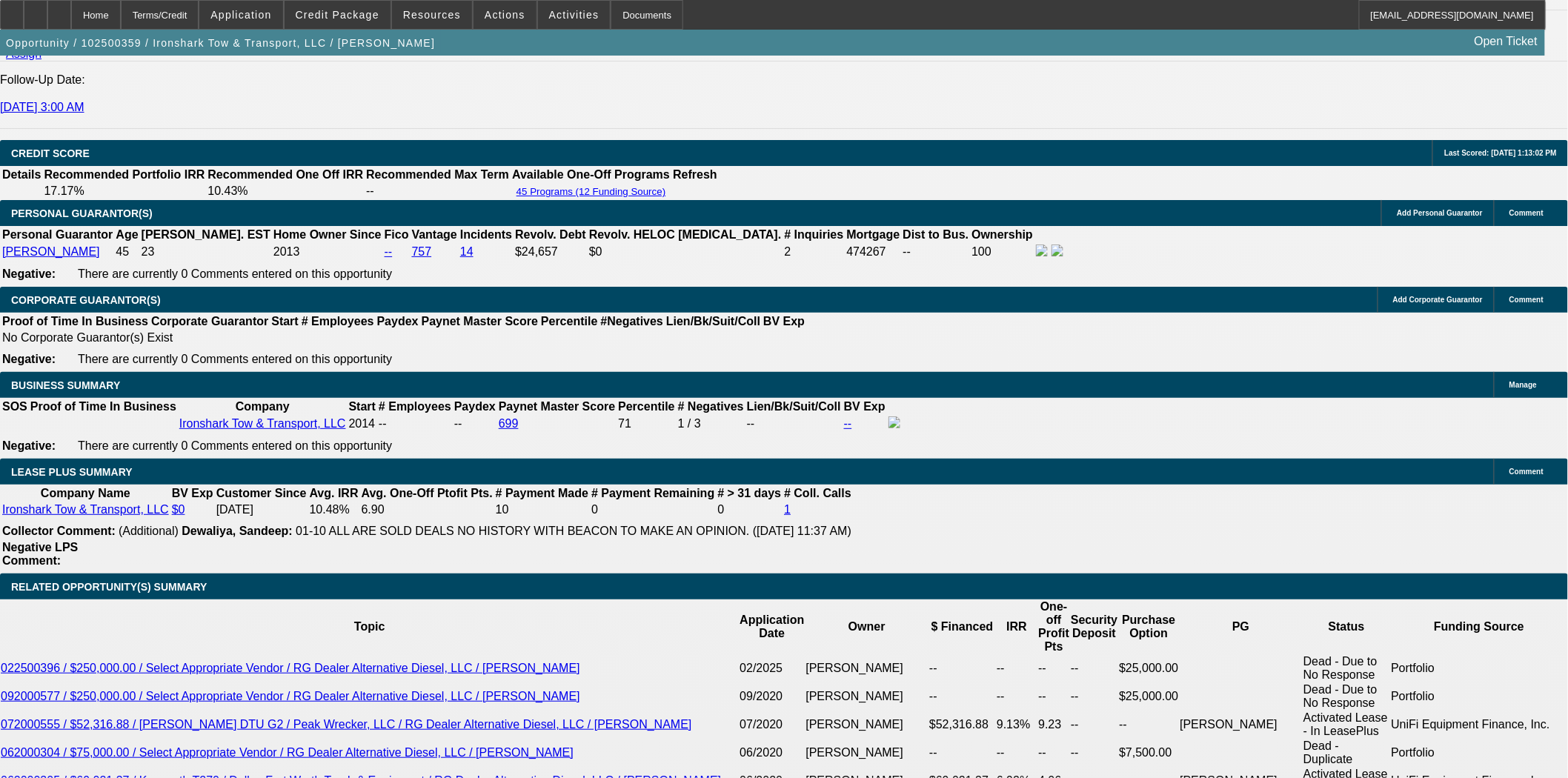
scroll to position [2141, 0]
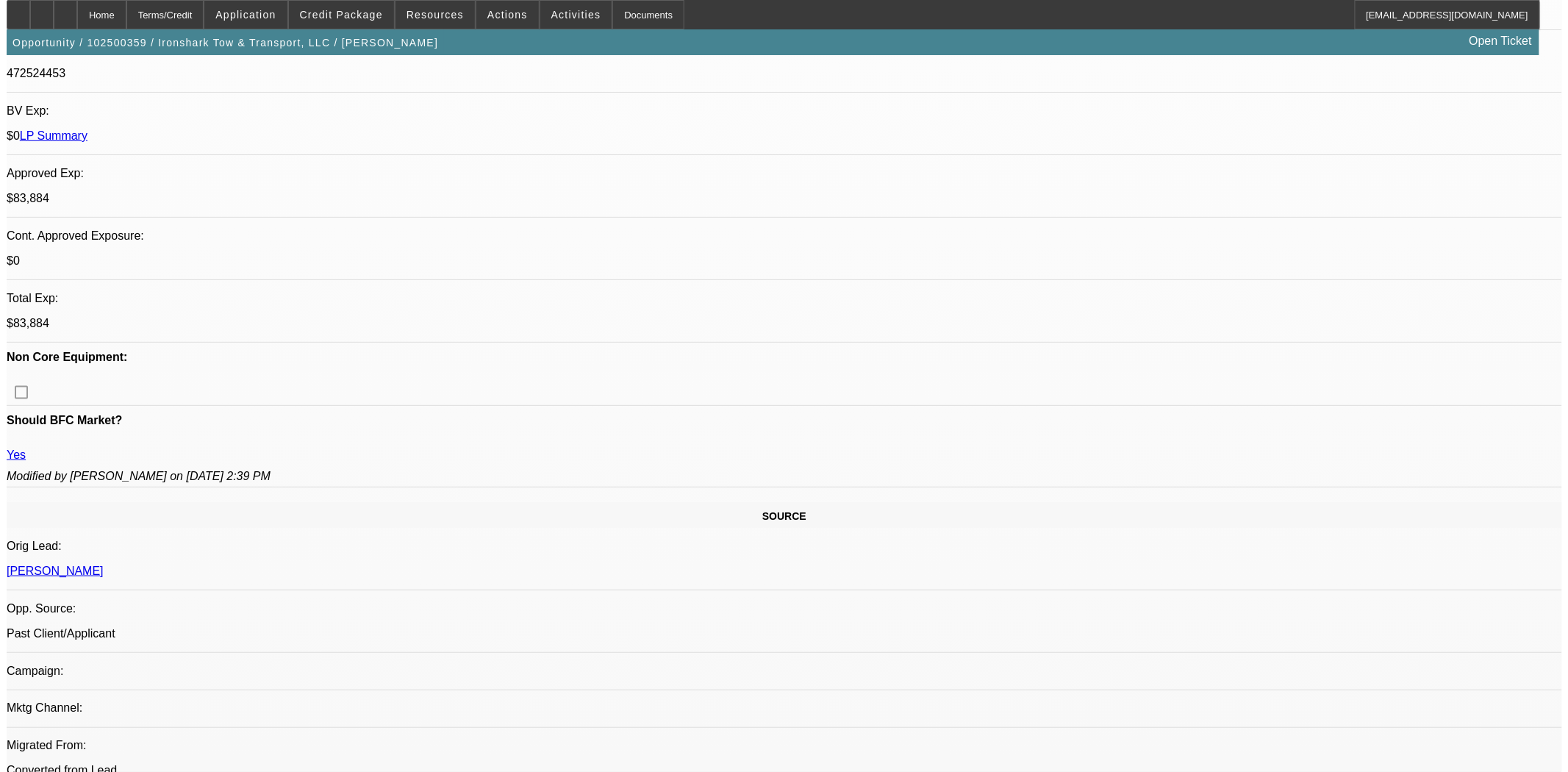
scroll to position [0, 0]
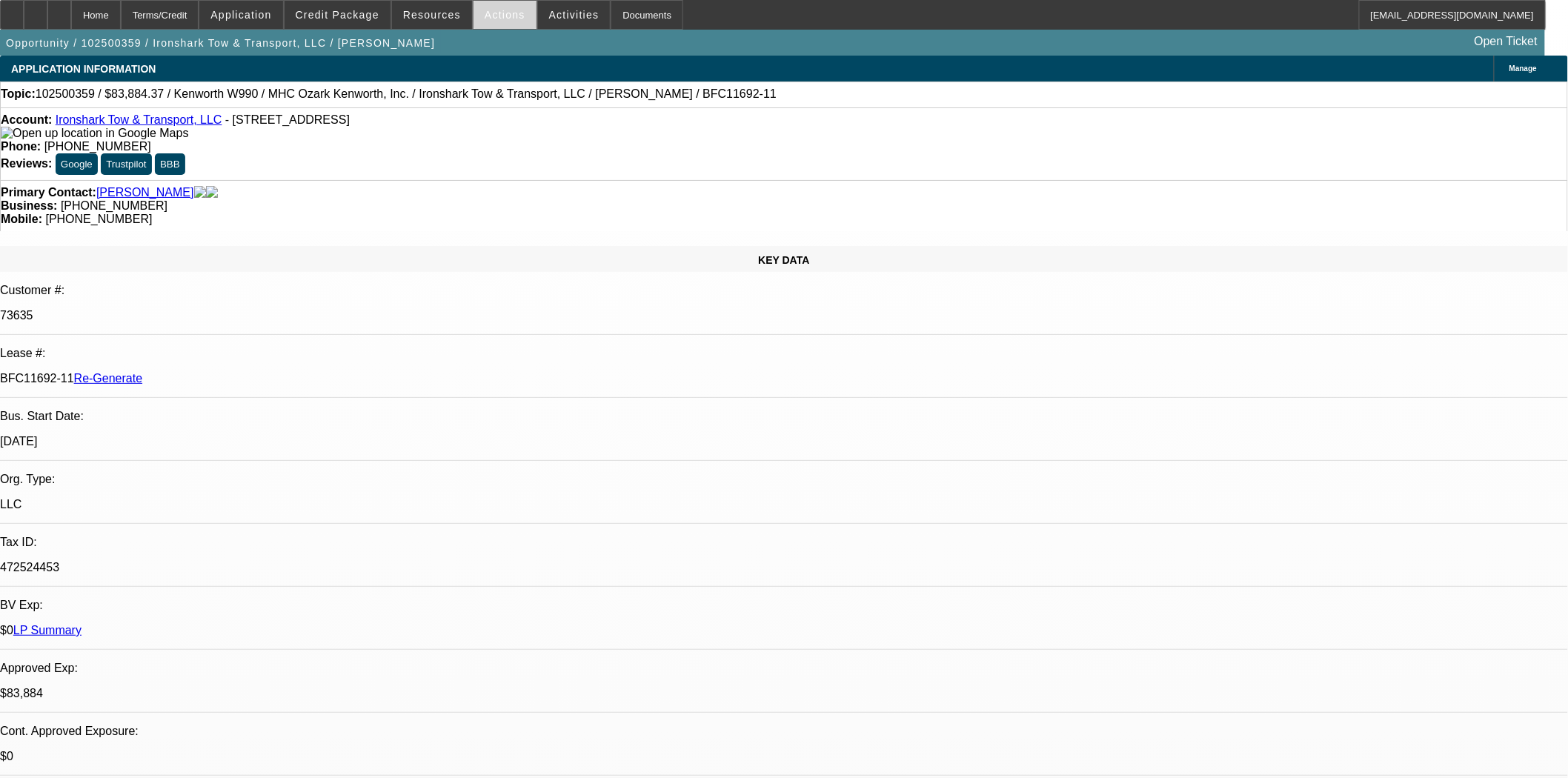
click at [493, 15] on span "Actions" at bounding box center [505, 14] width 40 height 12
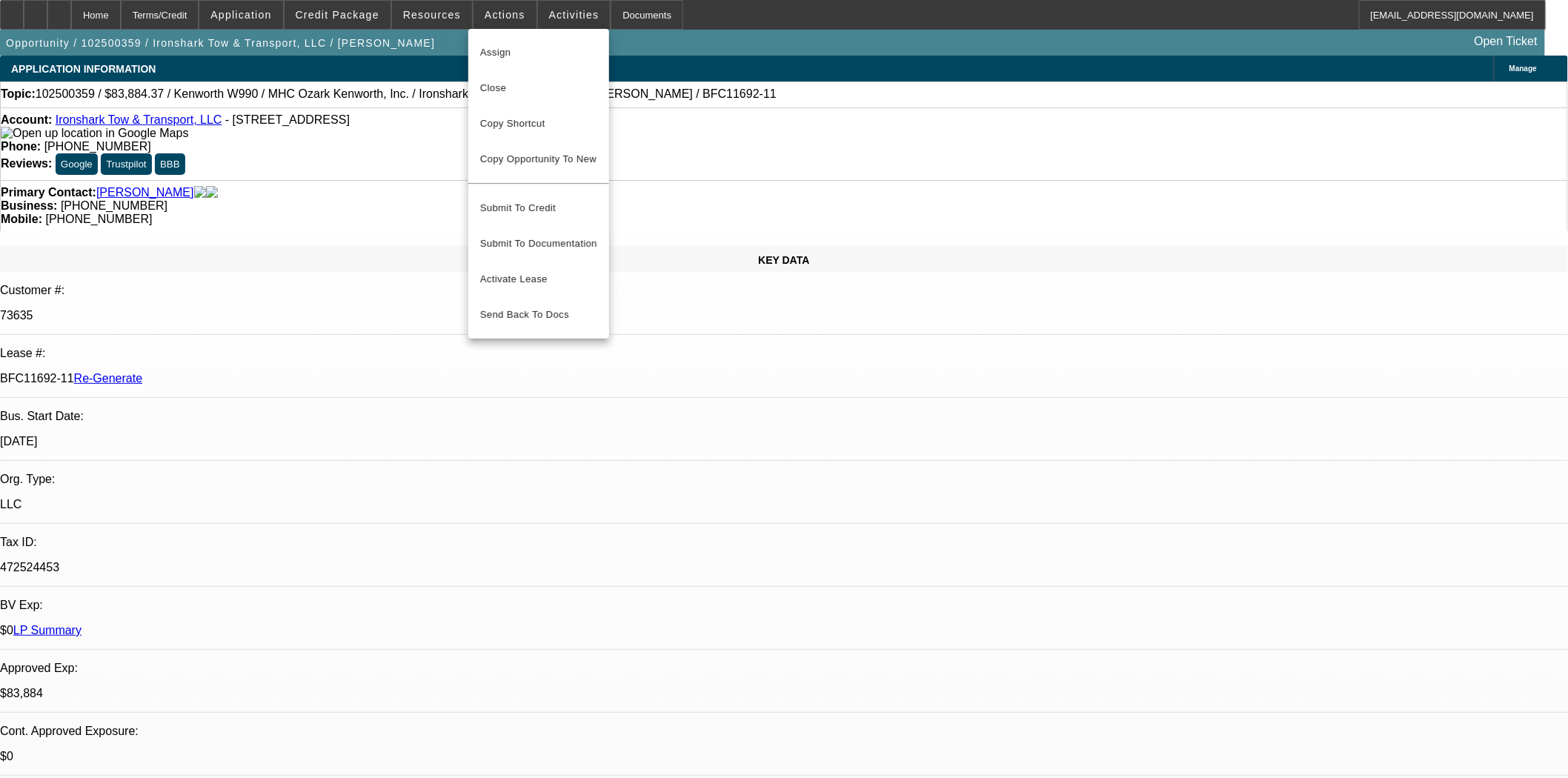
click at [494, 48] on span "Assign" at bounding box center [539, 53] width 117 height 18
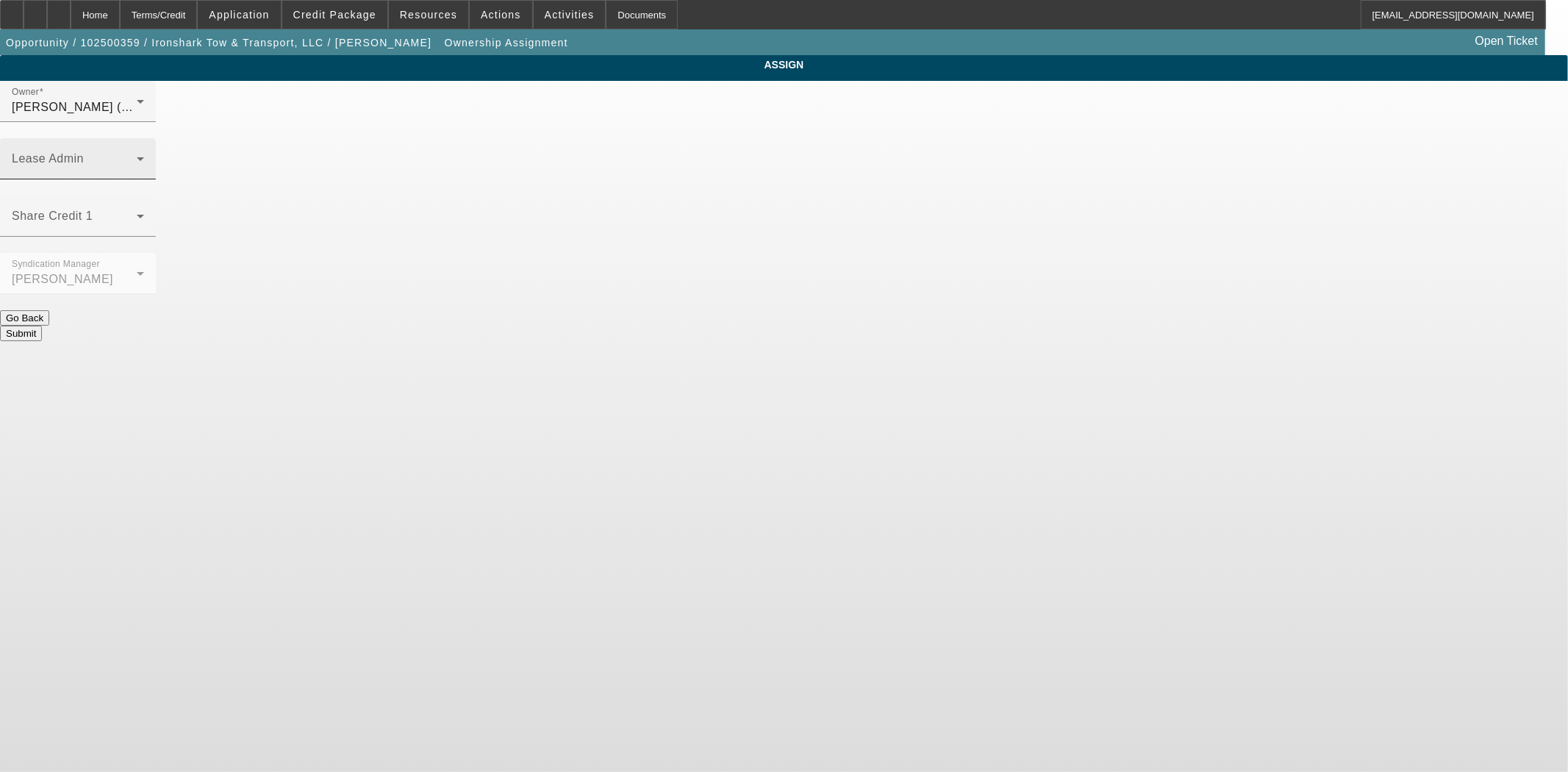
click at [136, 156] on span at bounding box center [74, 165] width 125 height 18
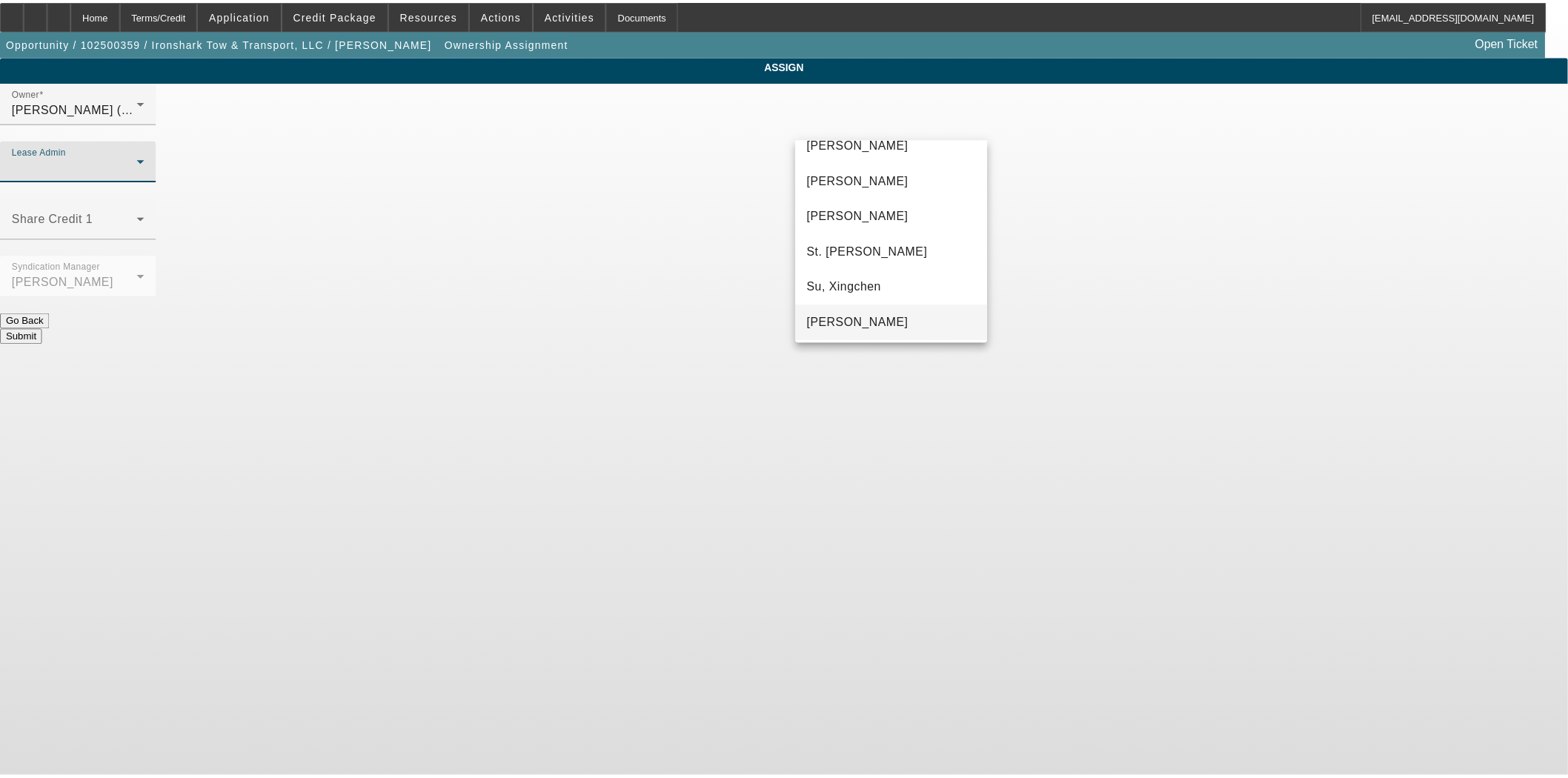
scroll to position [92, 0]
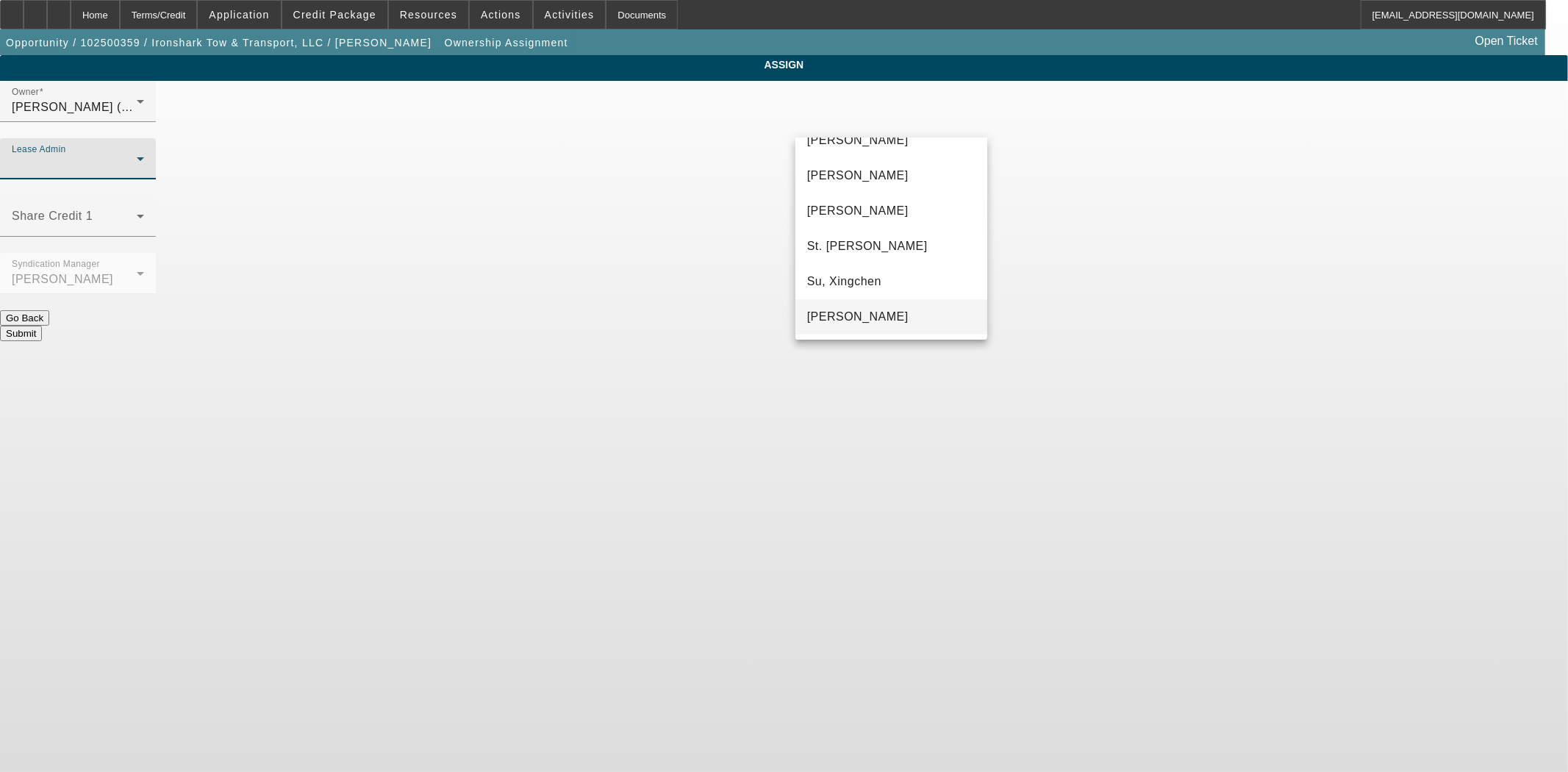
click at [845, 306] on mat-option "[PERSON_NAME]" at bounding box center [891, 317] width 192 height 36
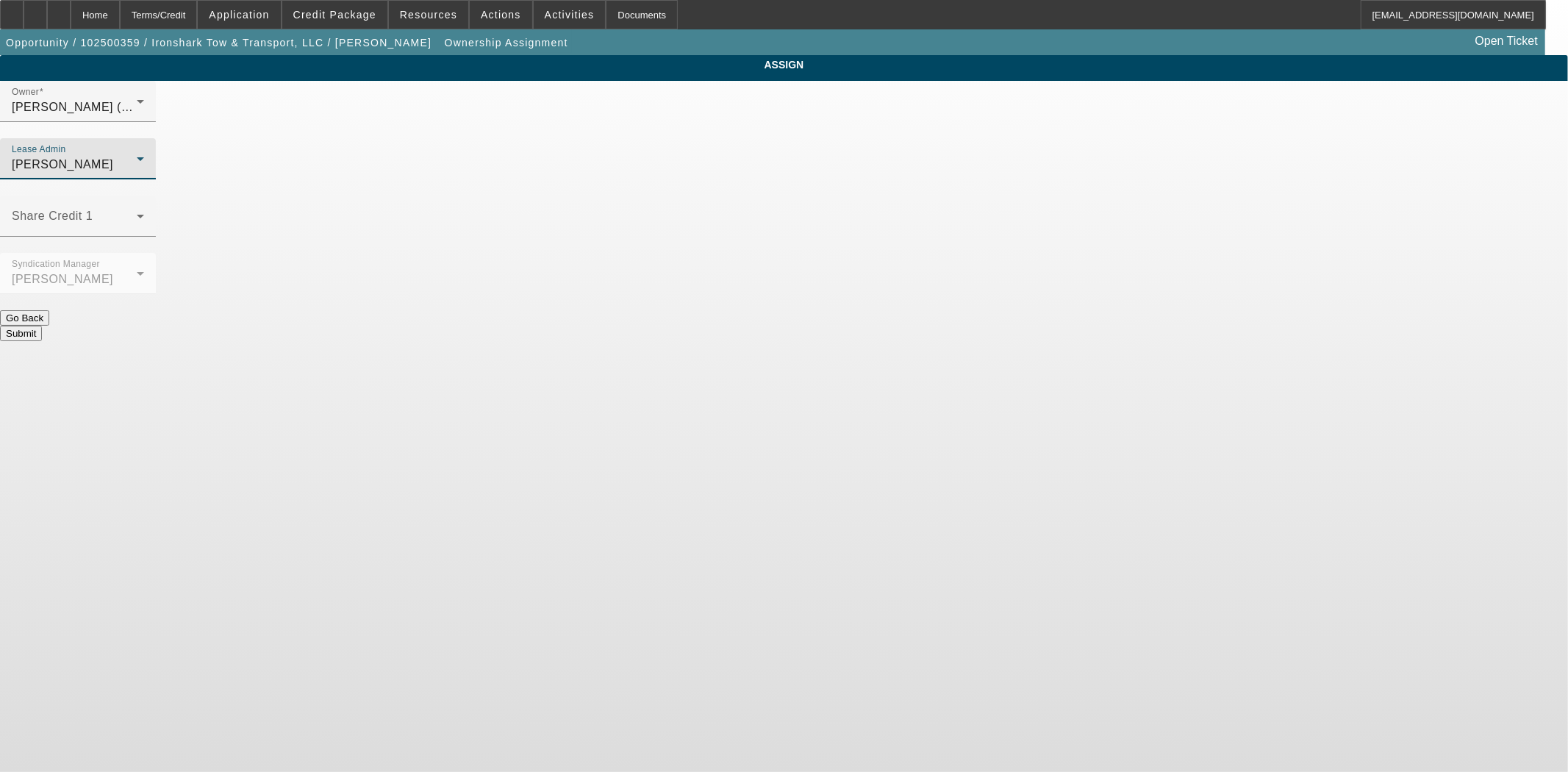
click at [42, 326] on button "Submit" at bounding box center [20, 333] width 42 height 15
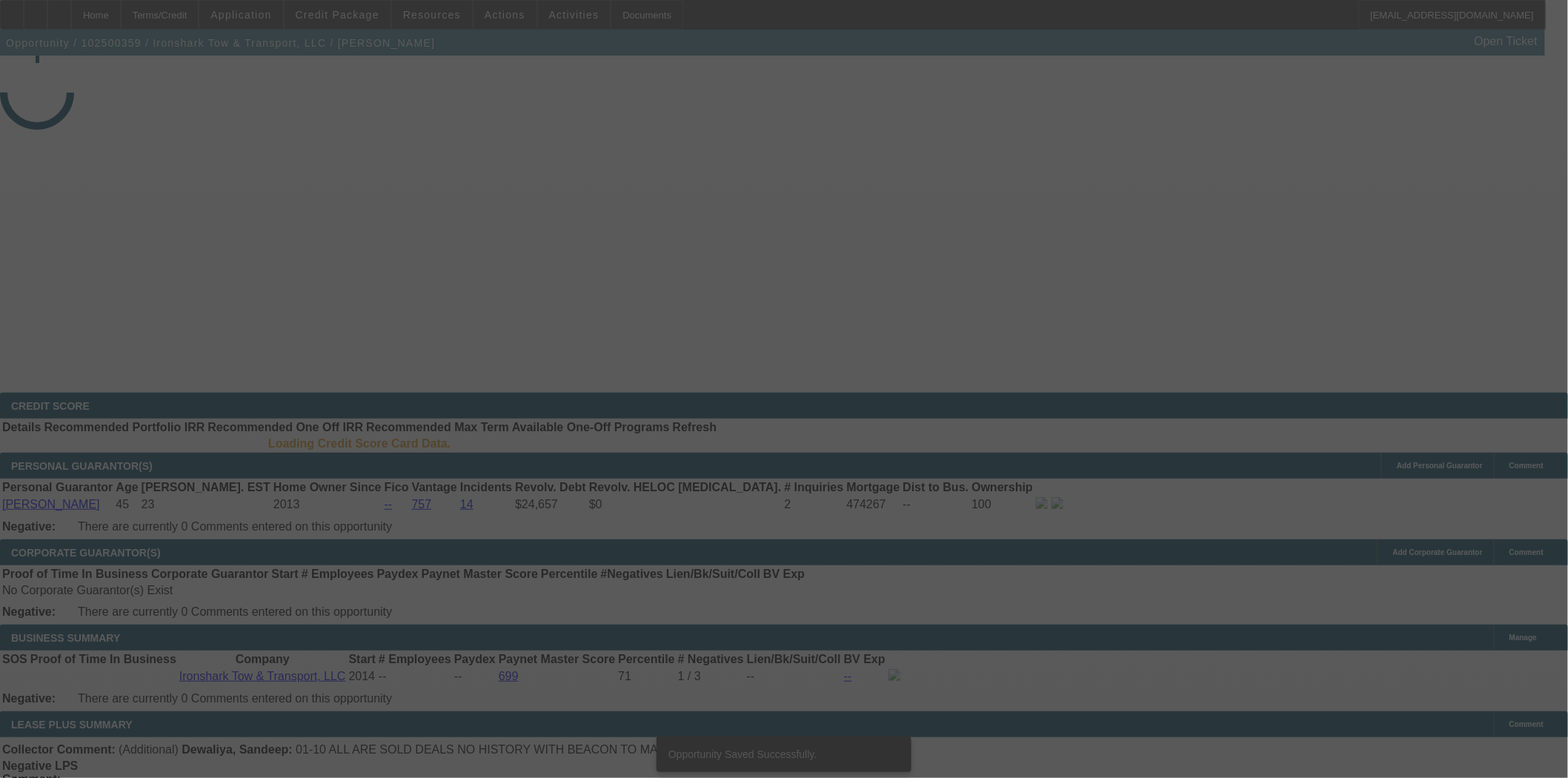
select select "3"
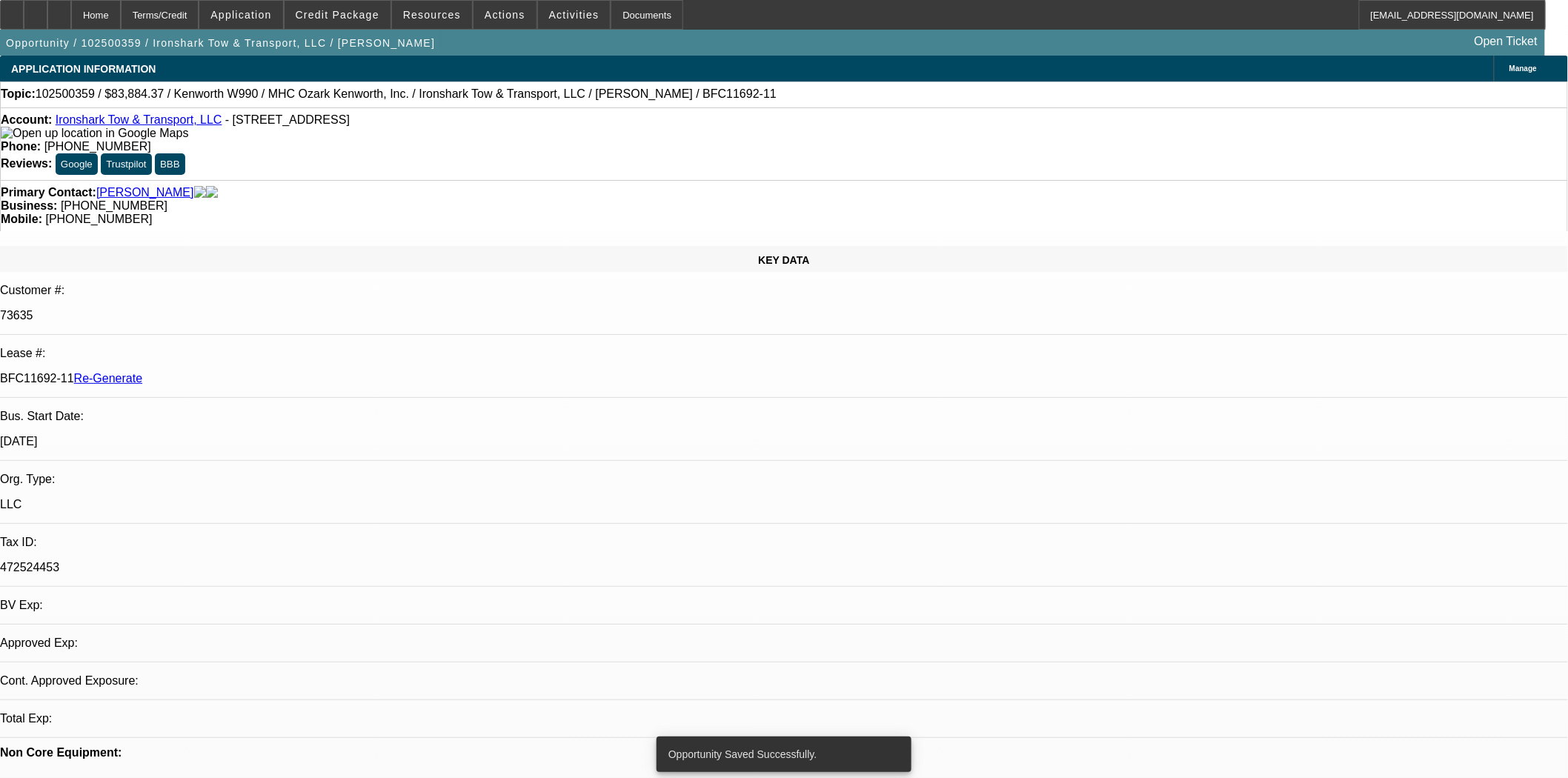
select select "0"
select select "6"
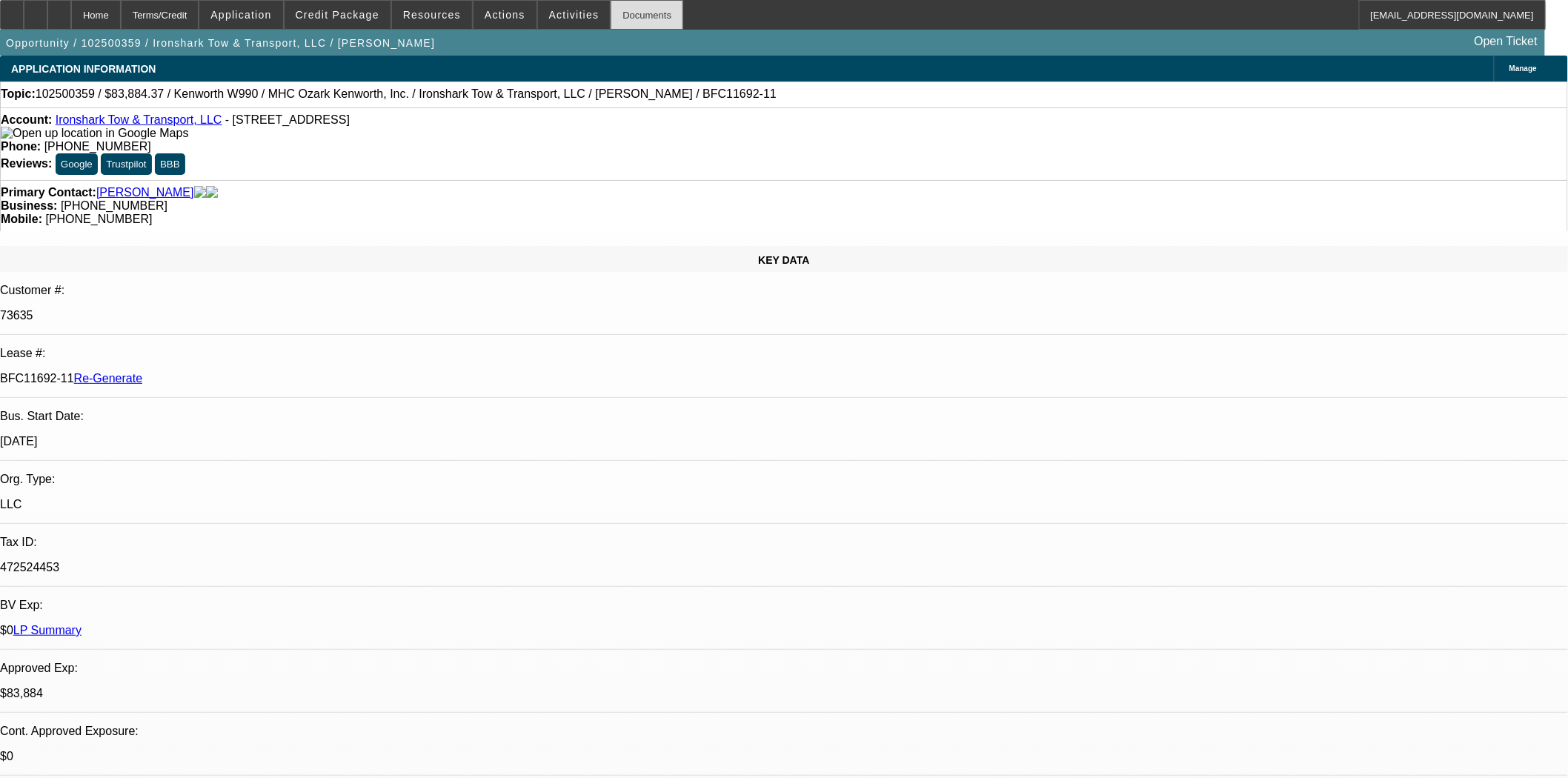
click at [641, 26] on div "Documents" at bounding box center [647, 14] width 73 height 30
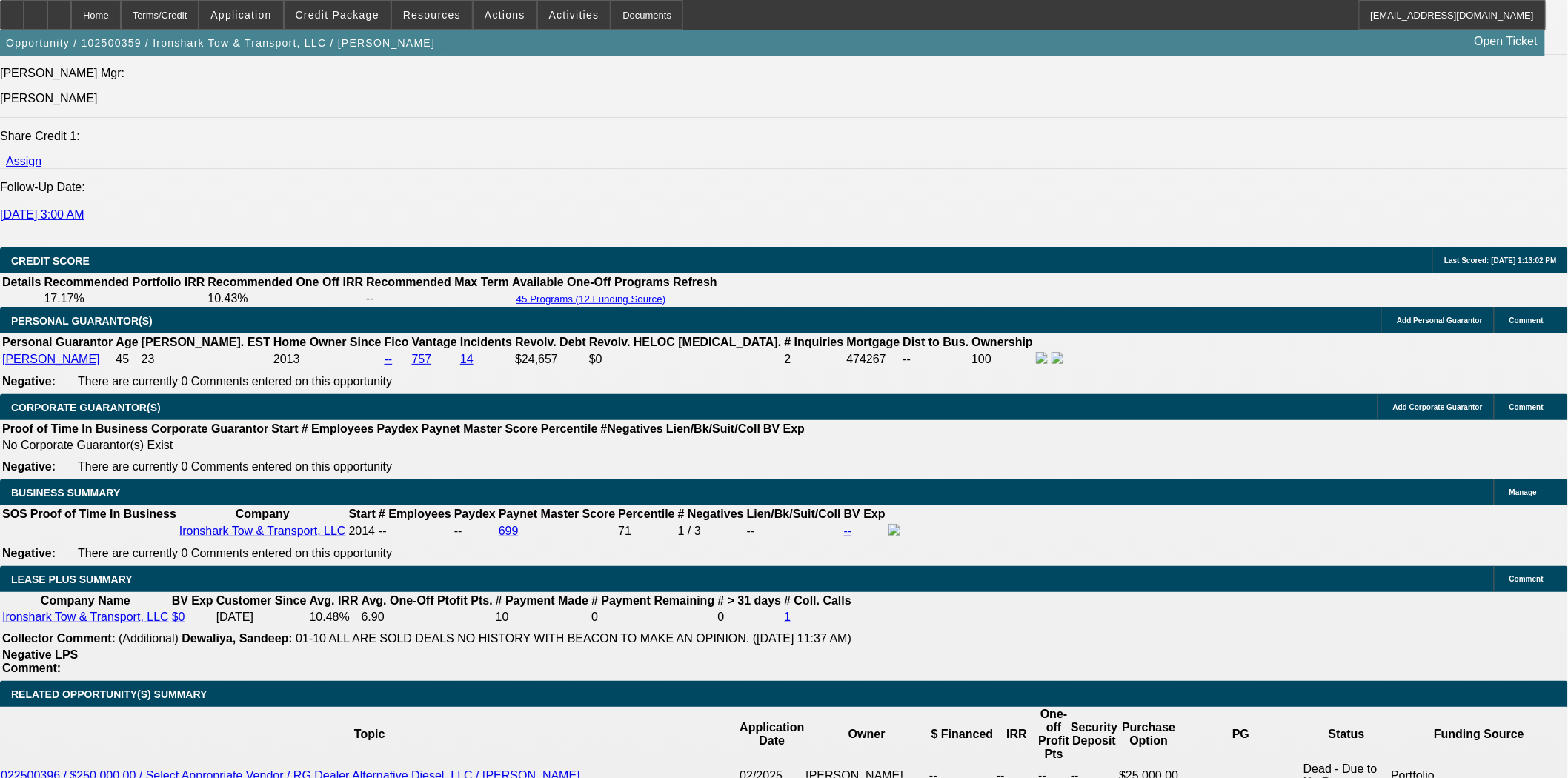
scroll to position [2058, 0]
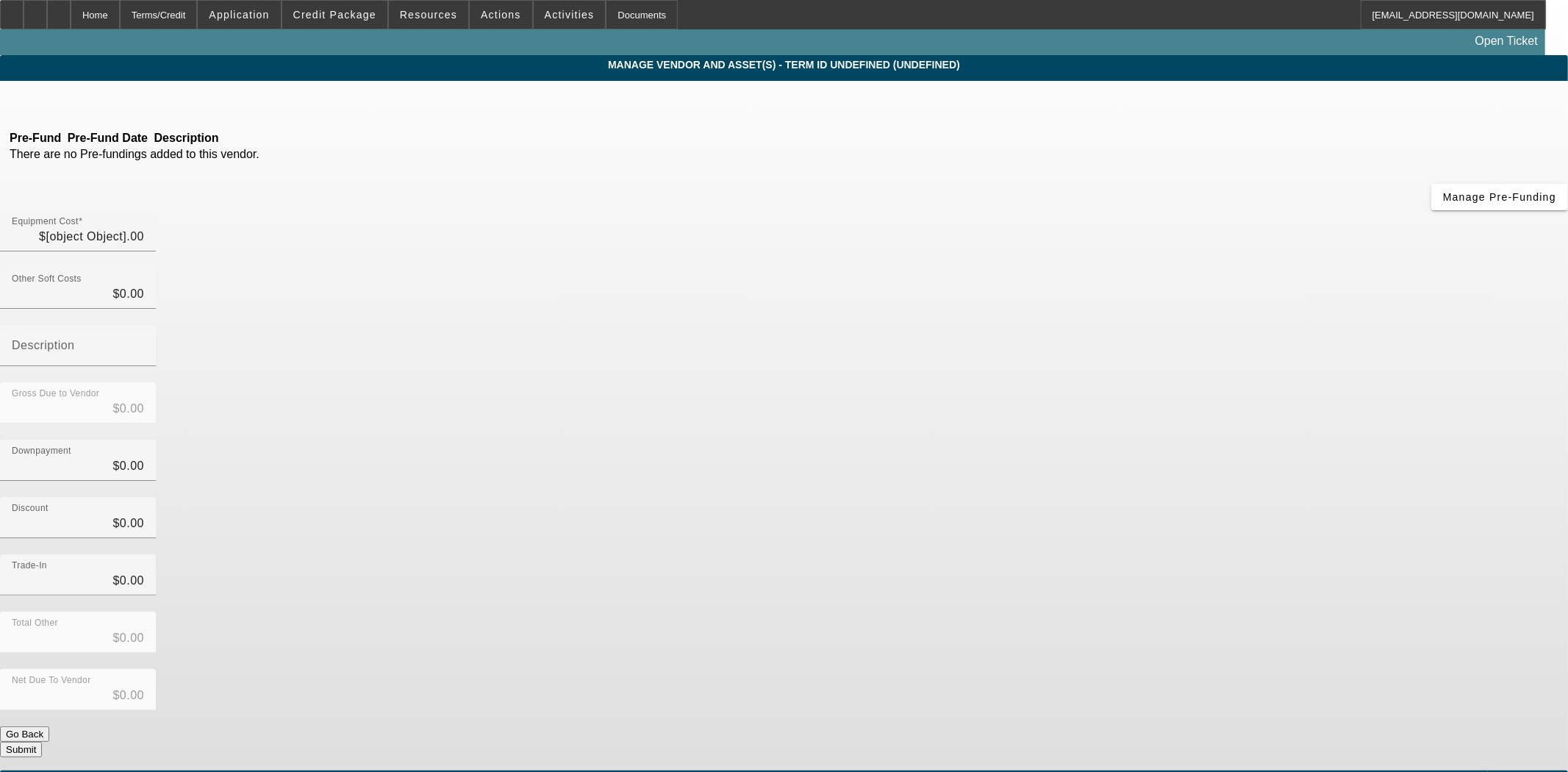
type input "$78,950.00"
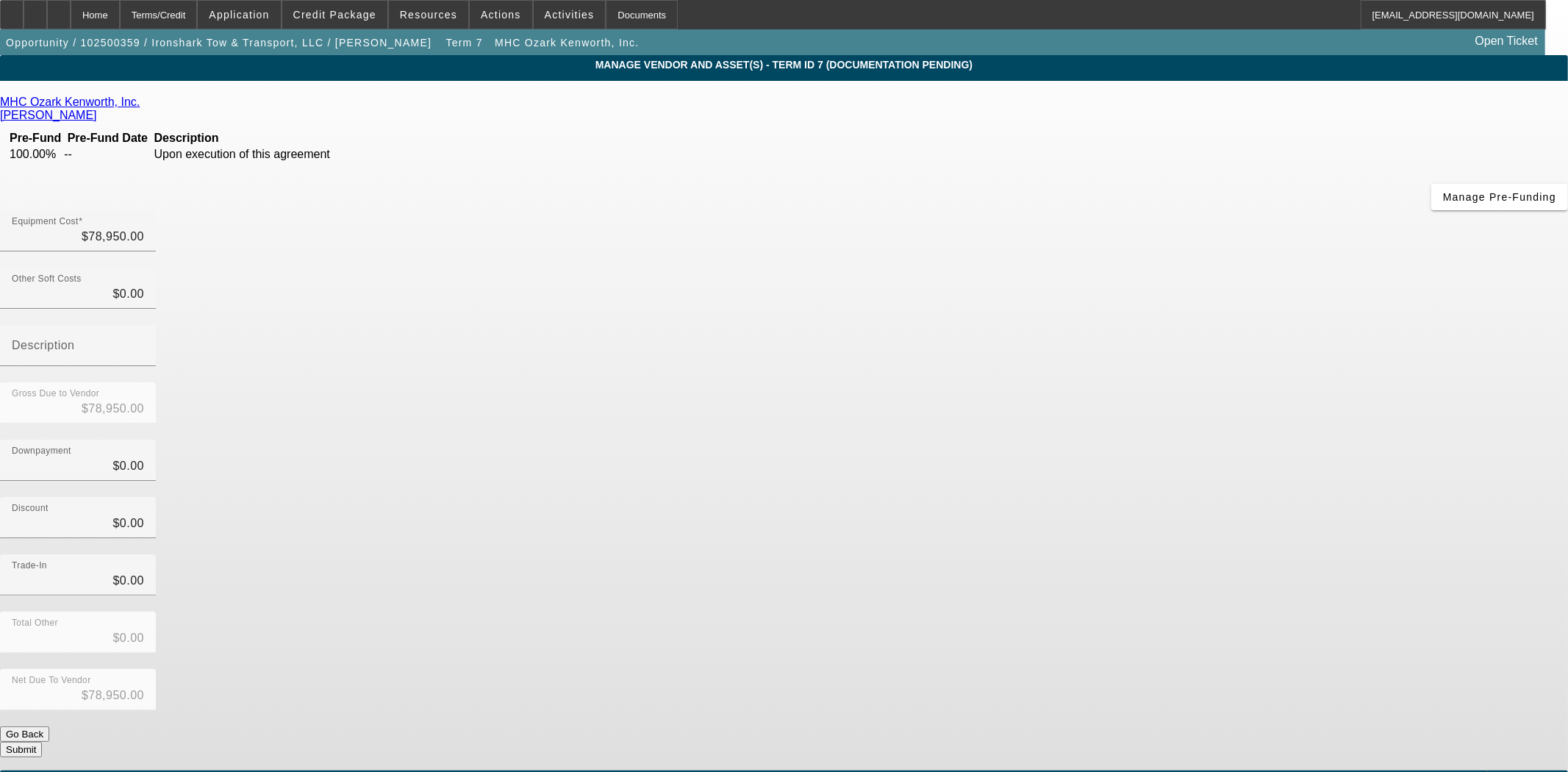
click at [483, 94] on div "MHC Ozark Kenworth, Inc. Raad, Sergei Pre-Fund Pre-Fund Date Description 100.00…" at bounding box center [784, 463] width 1568 height 764
click at [143, 104] on icon at bounding box center [143, 102] width 0 height 12
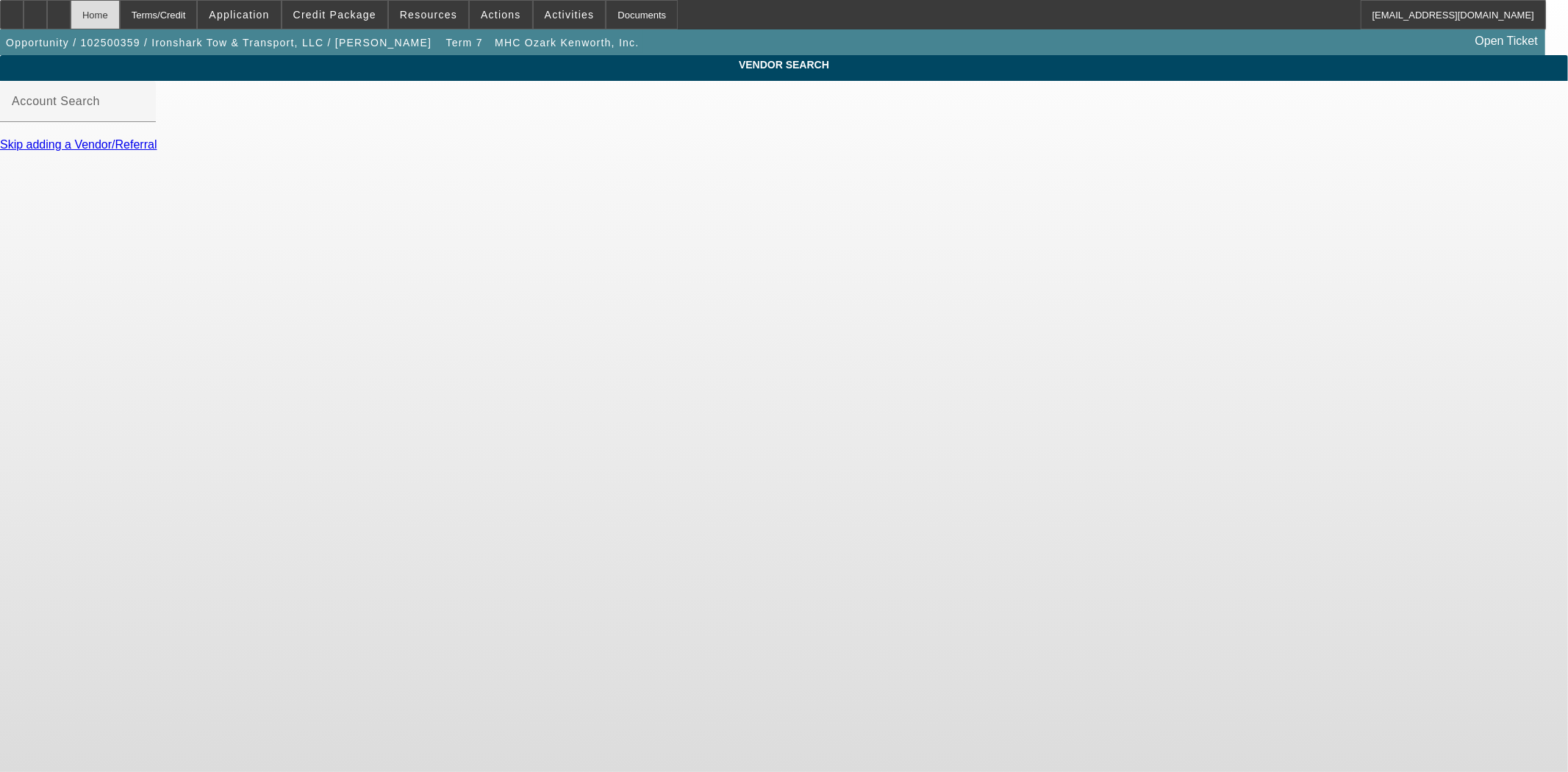
click at [119, 21] on div "Home" at bounding box center [94, 14] width 49 height 29
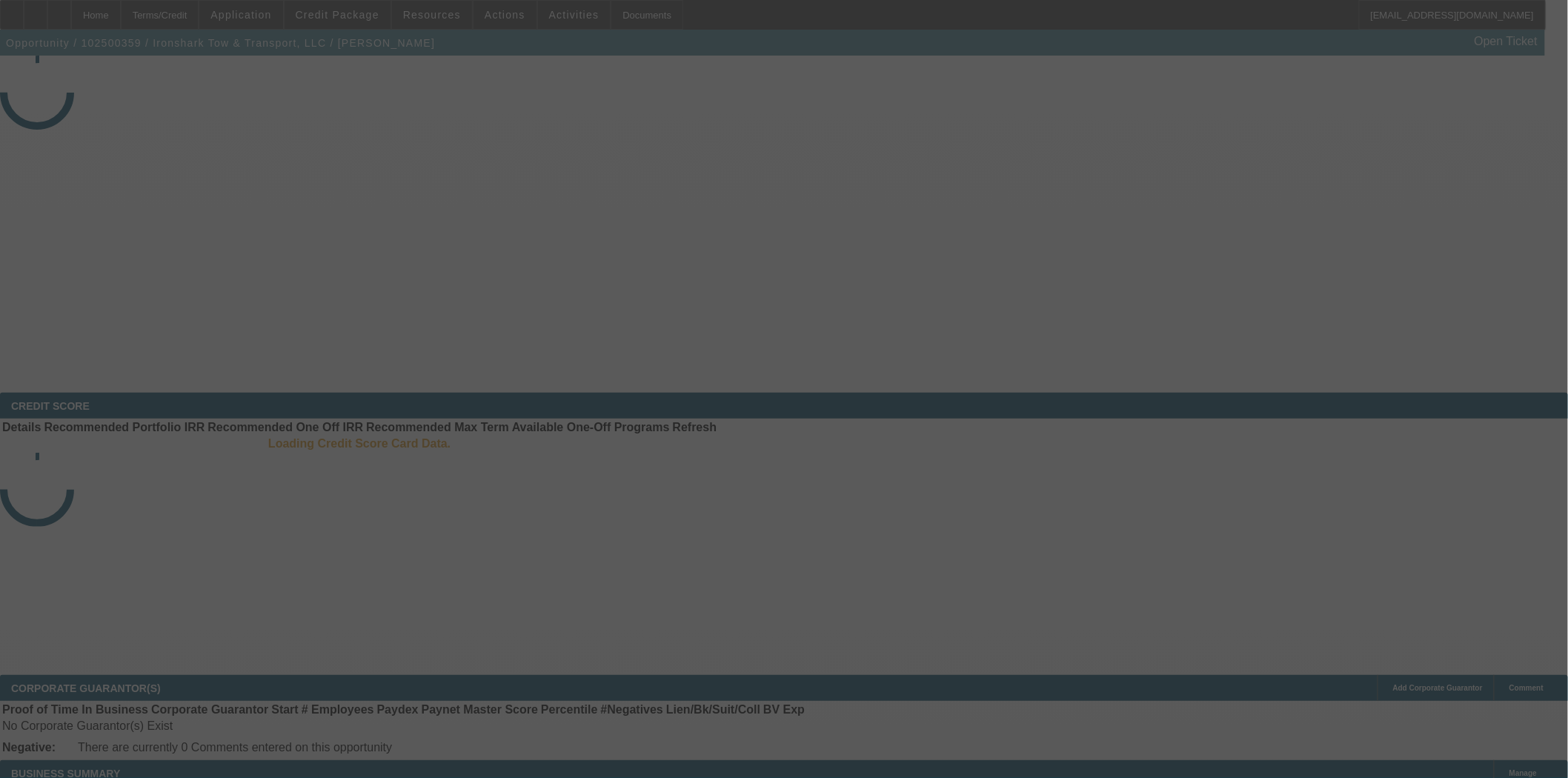
select select "3"
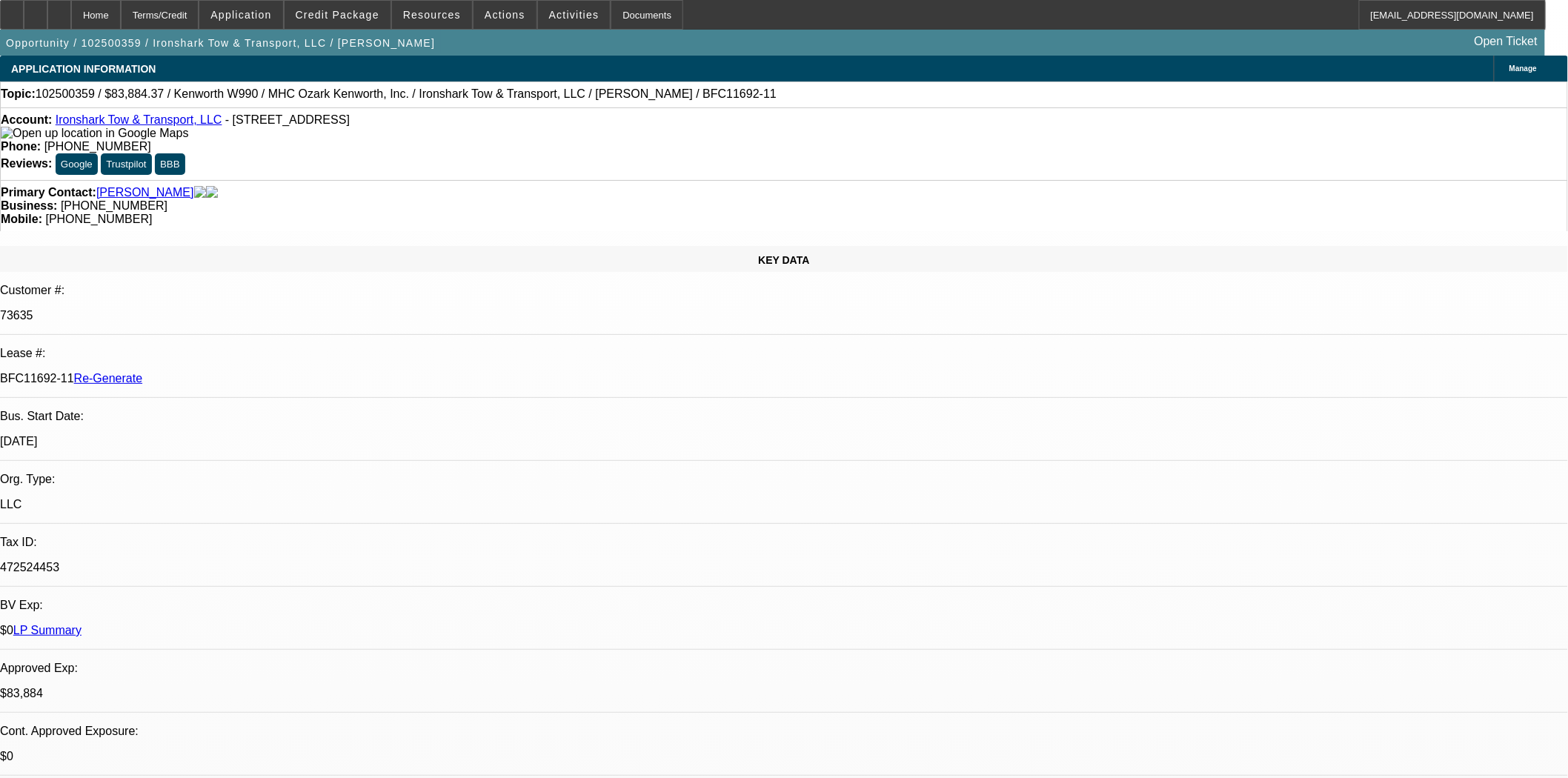
select select "0"
select select "6"
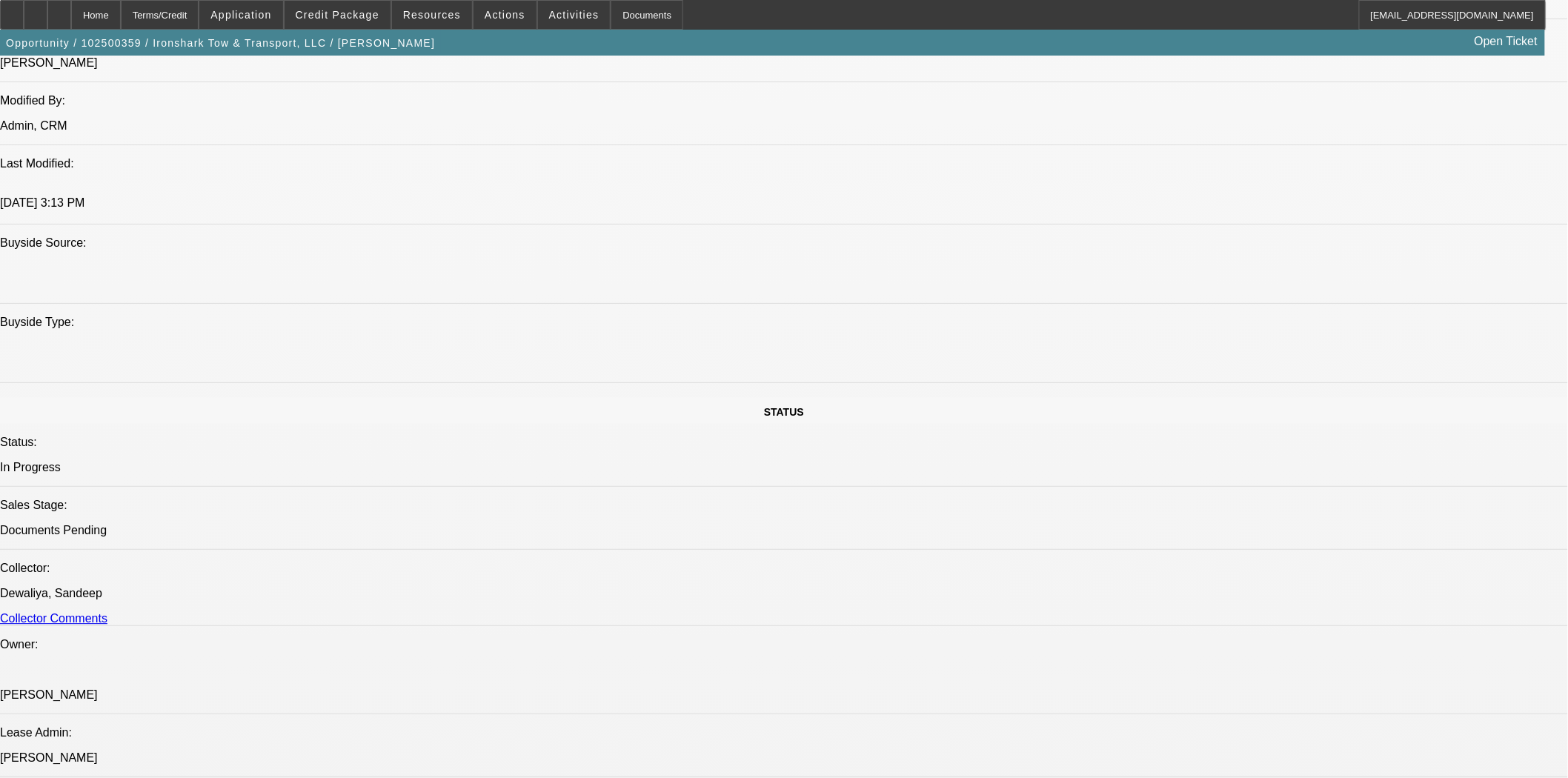
scroll to position [1260, 0]
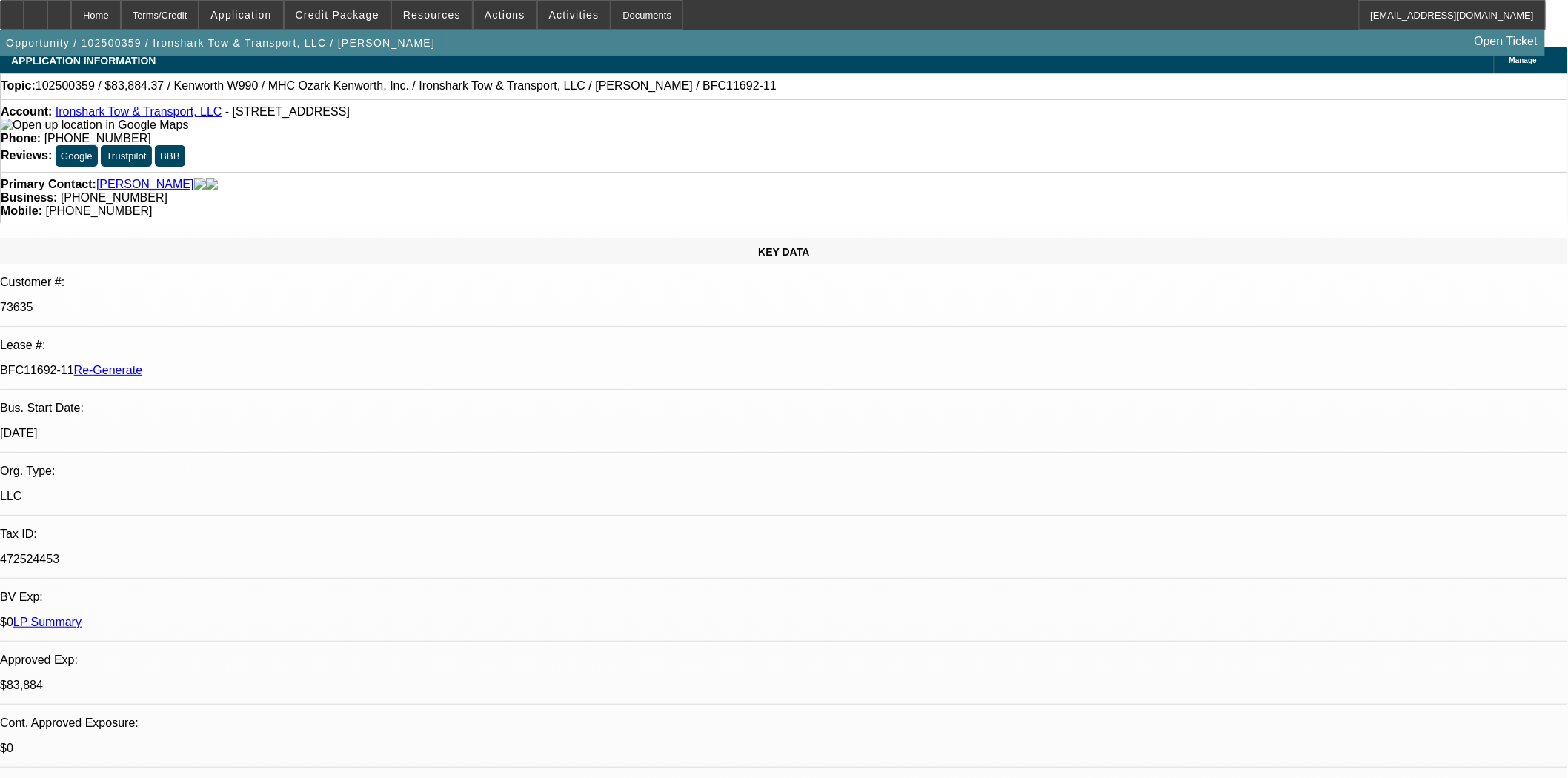
scroll to position [0, 0]
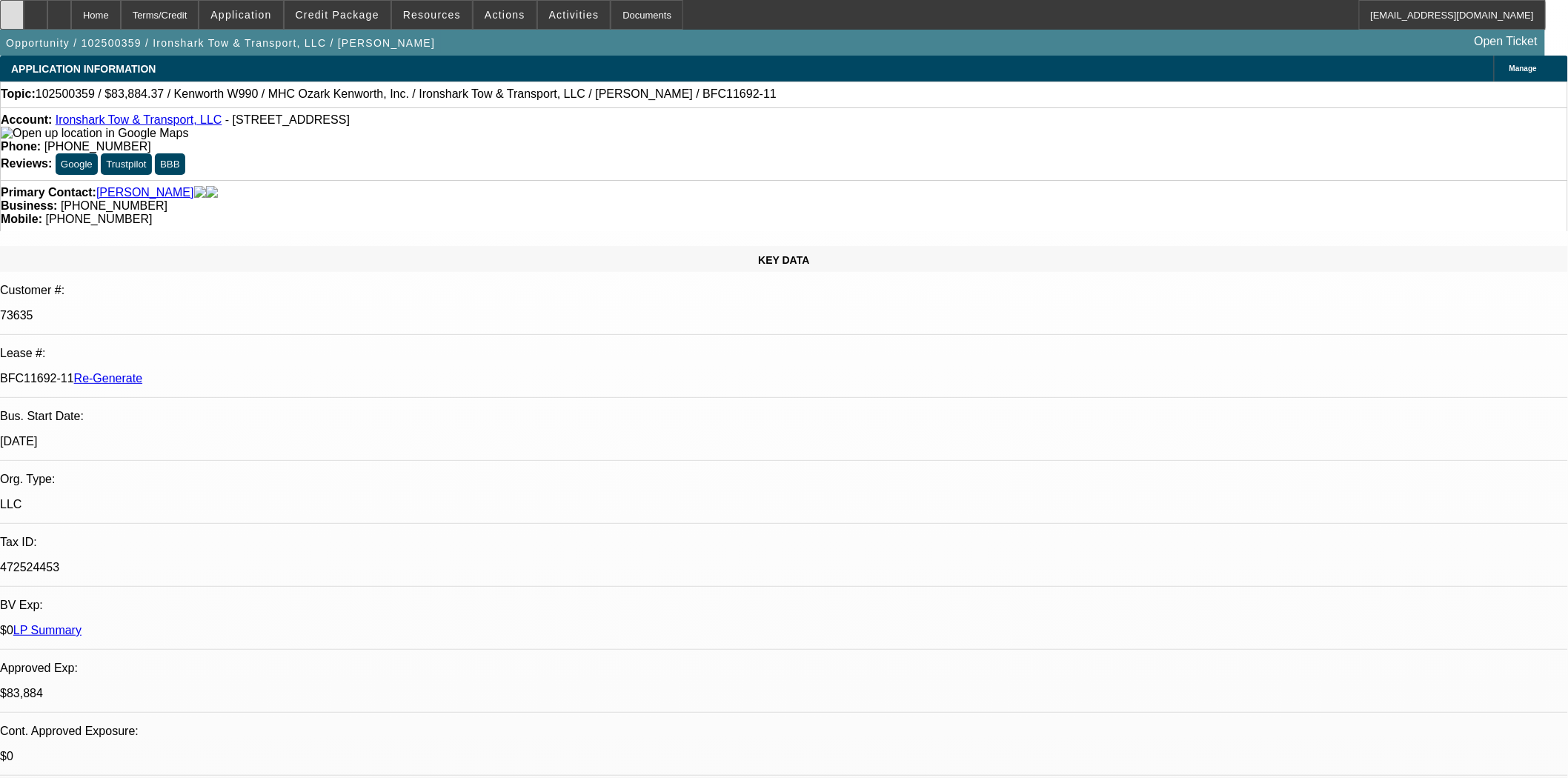
click at [12, 10] on icon at bounding box center [12, 10] width 0 height 0
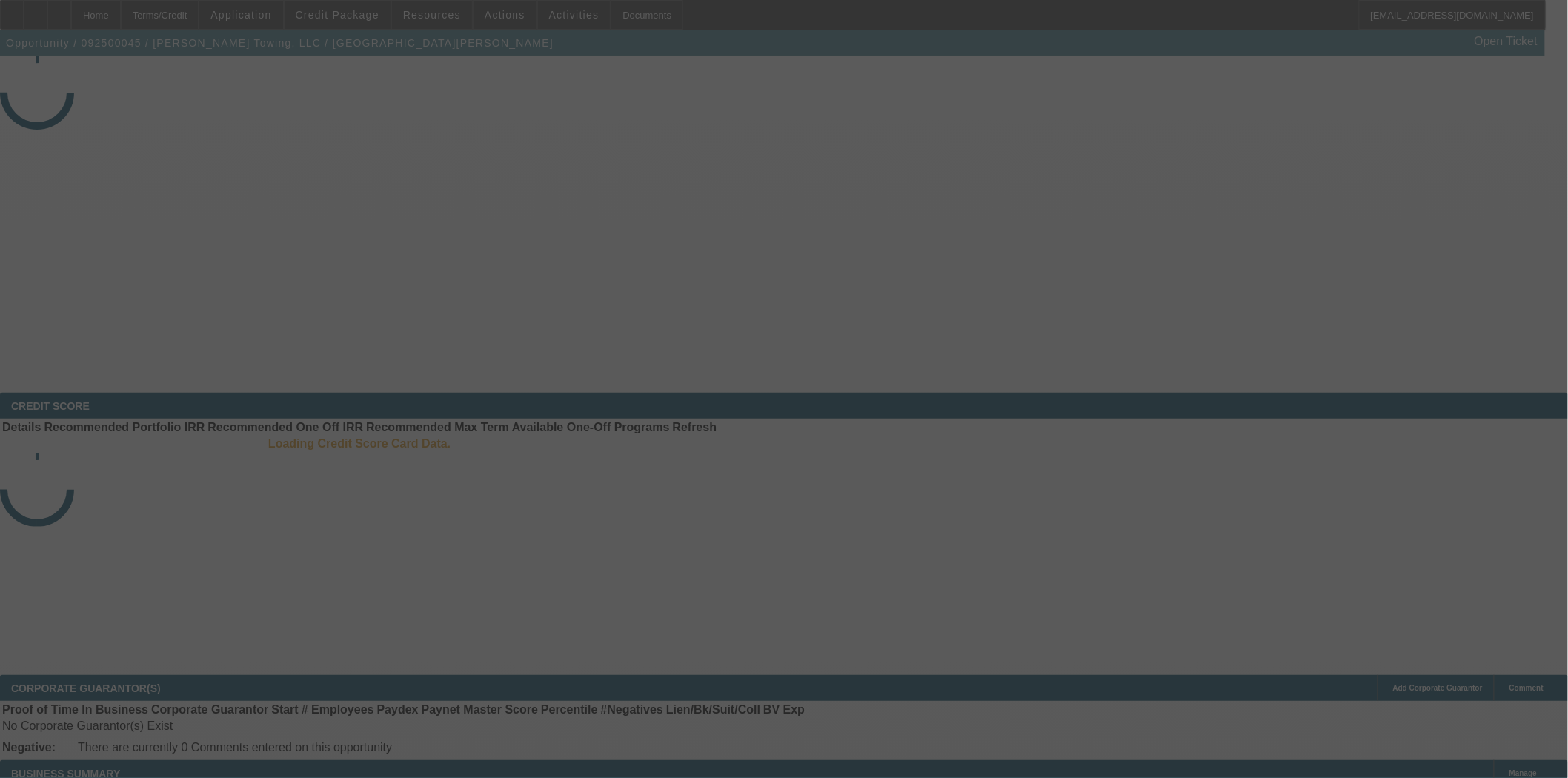
select select "4"
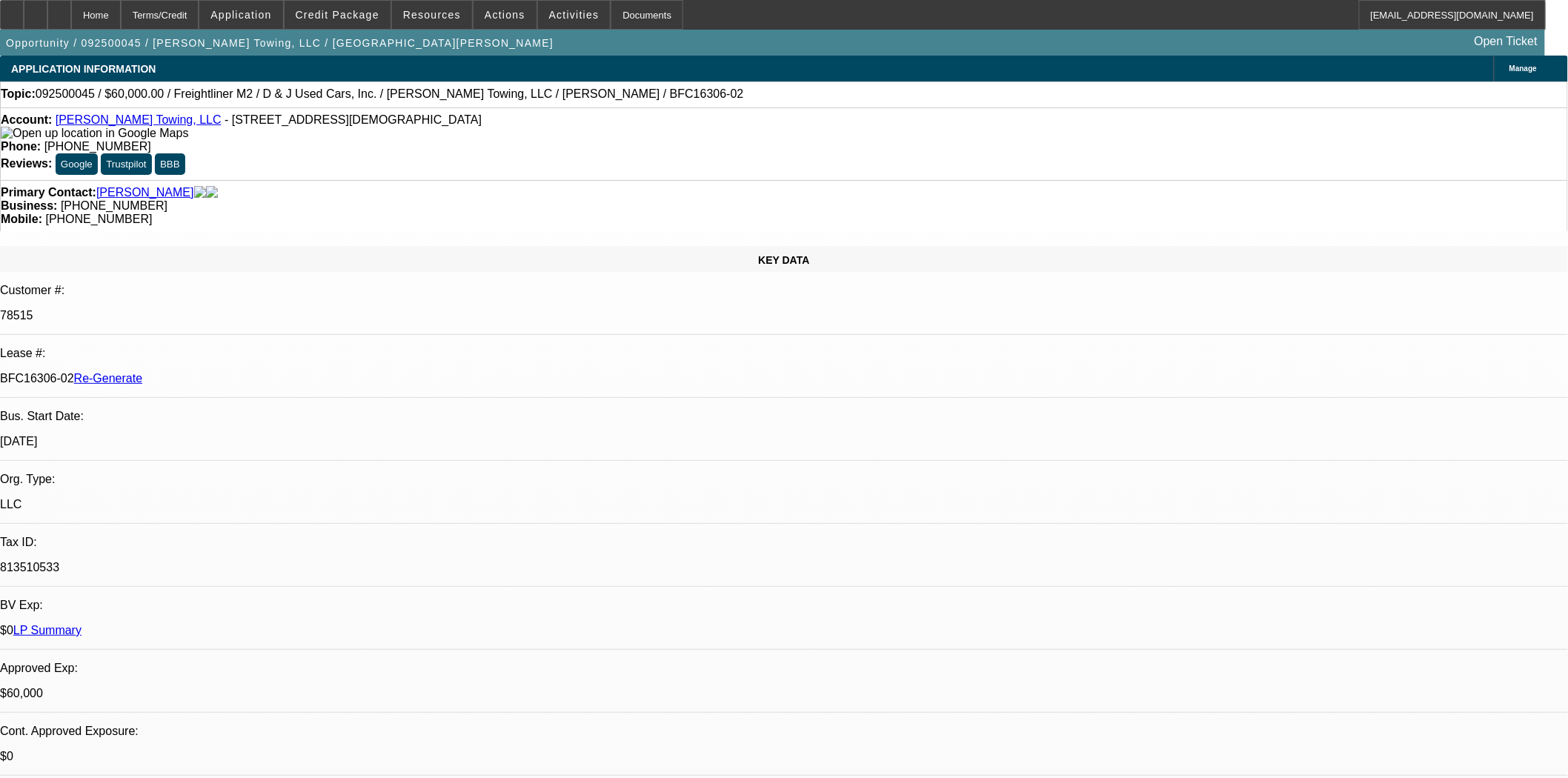
select select "0"
select select "1"
select select "3"
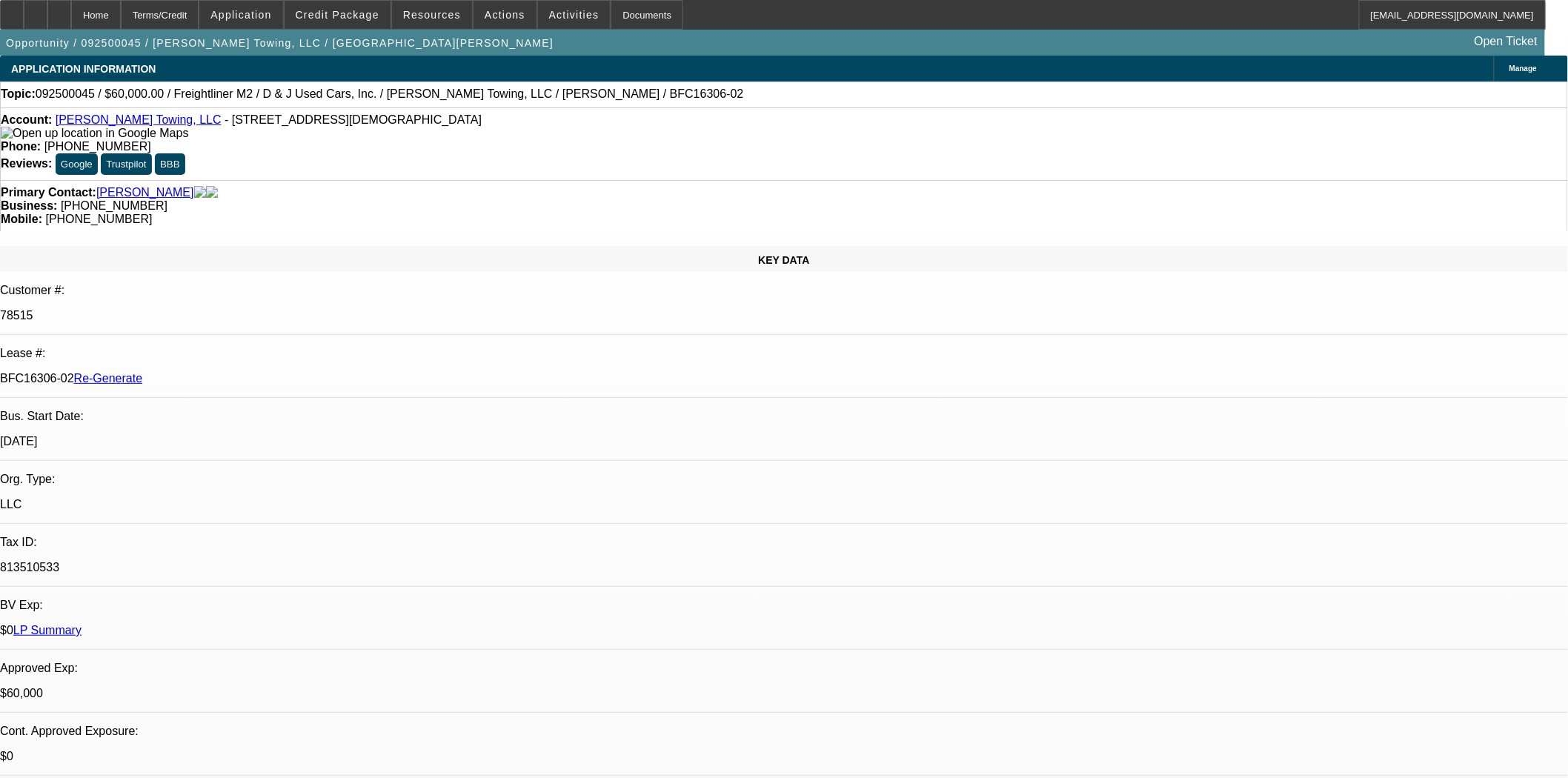
select select "6"
click at [415, 16] on span "Resources" at bounding box center [432, 14] width 57 height 12
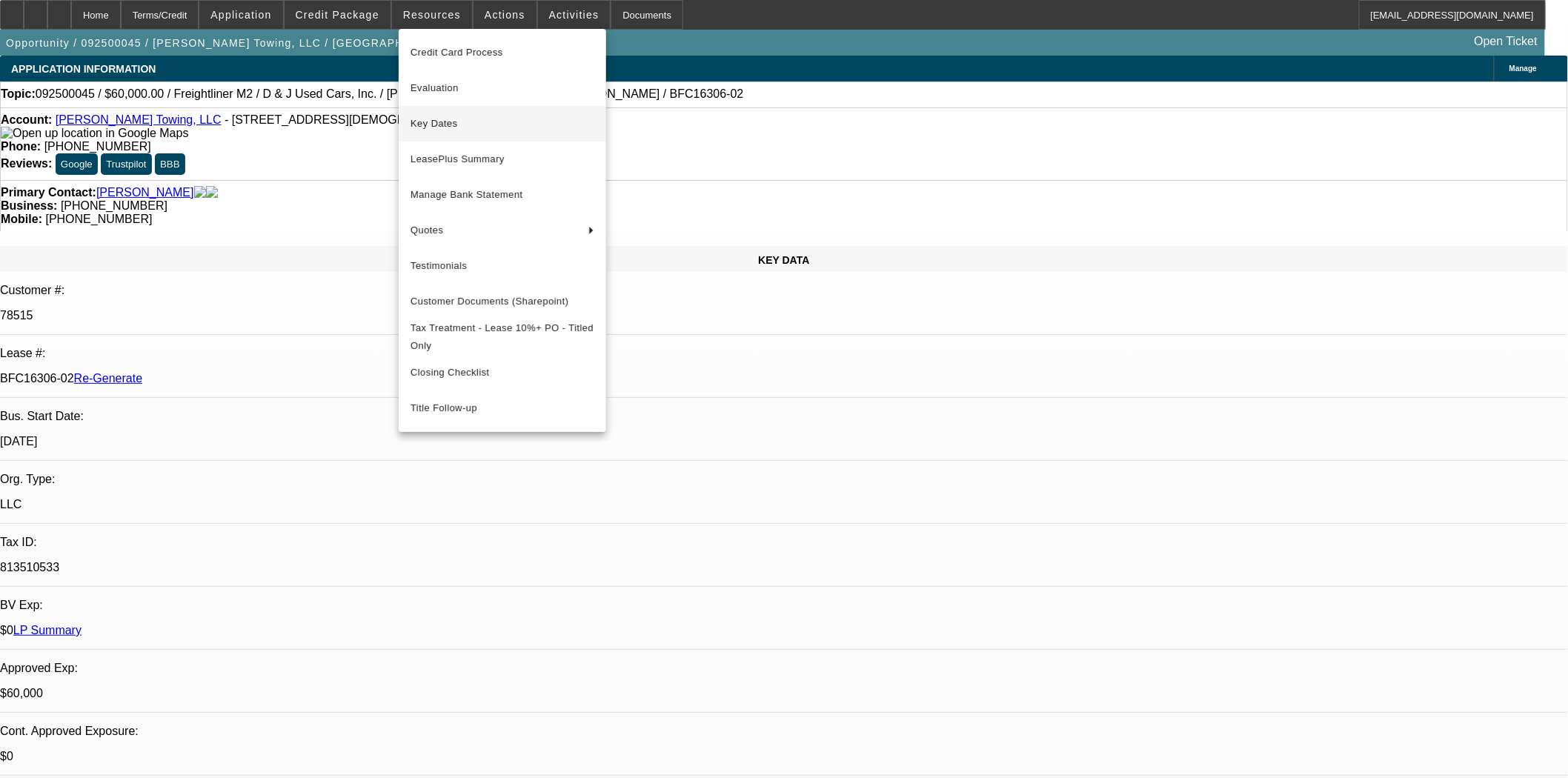
click at [430, 119] on span "Key Dates" at bounding box center [502, 124] width 184 height 18
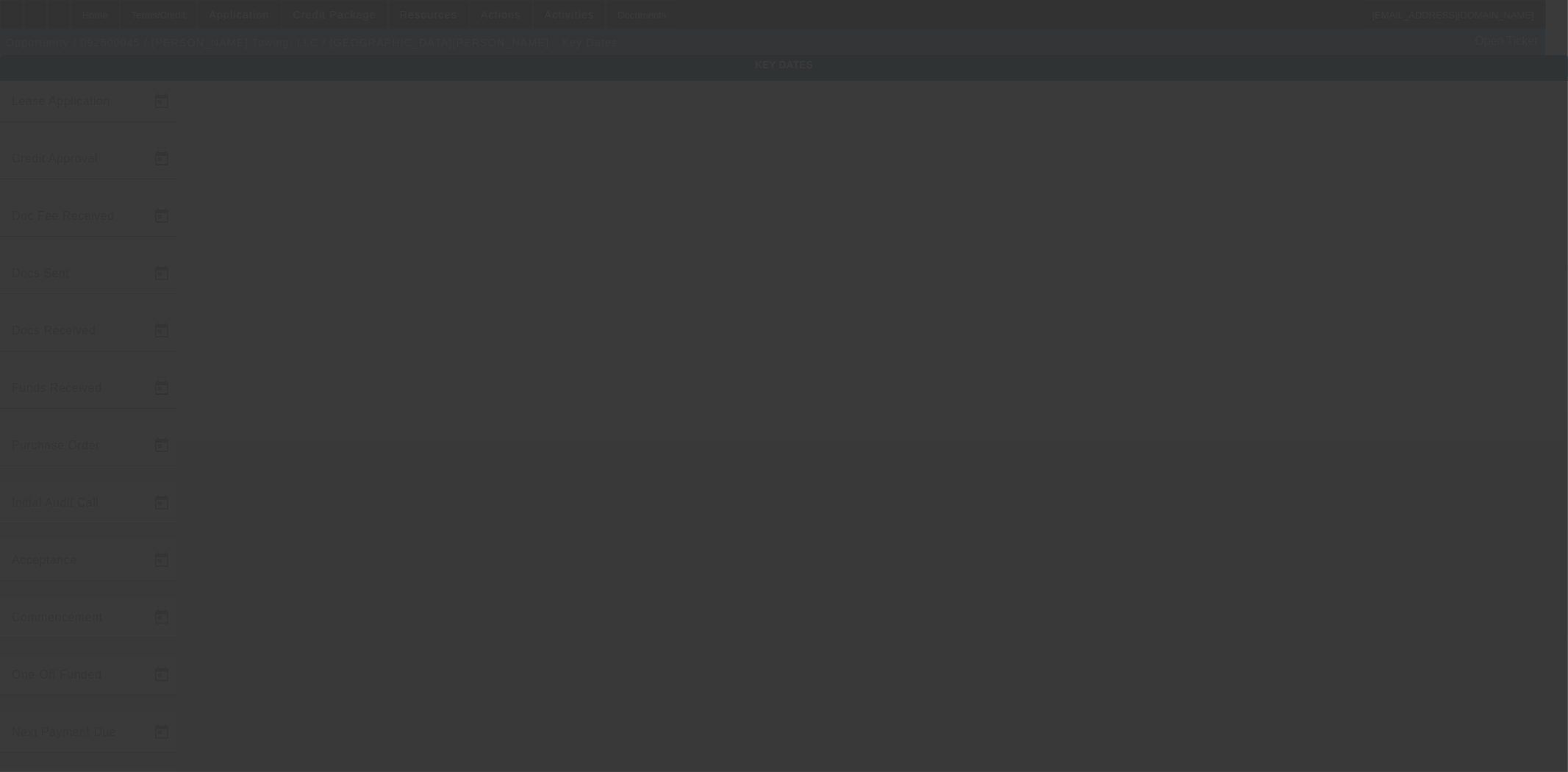
type input "9/3/2025"
type input "10/9/2025"
type input "10/10/2025"
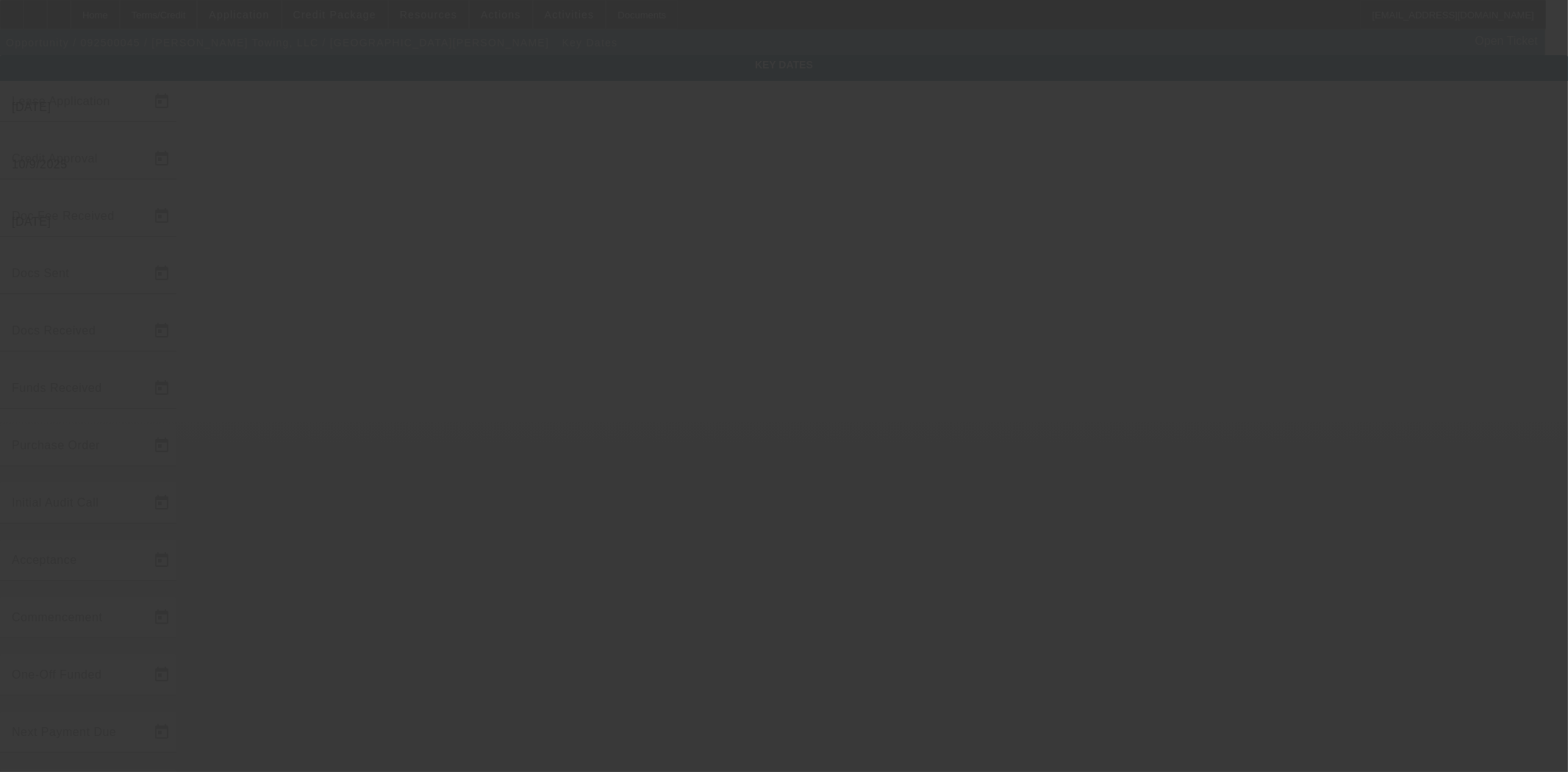
type input "[DATE]"
type input "10/10/2025"
type input "11/1/2025"
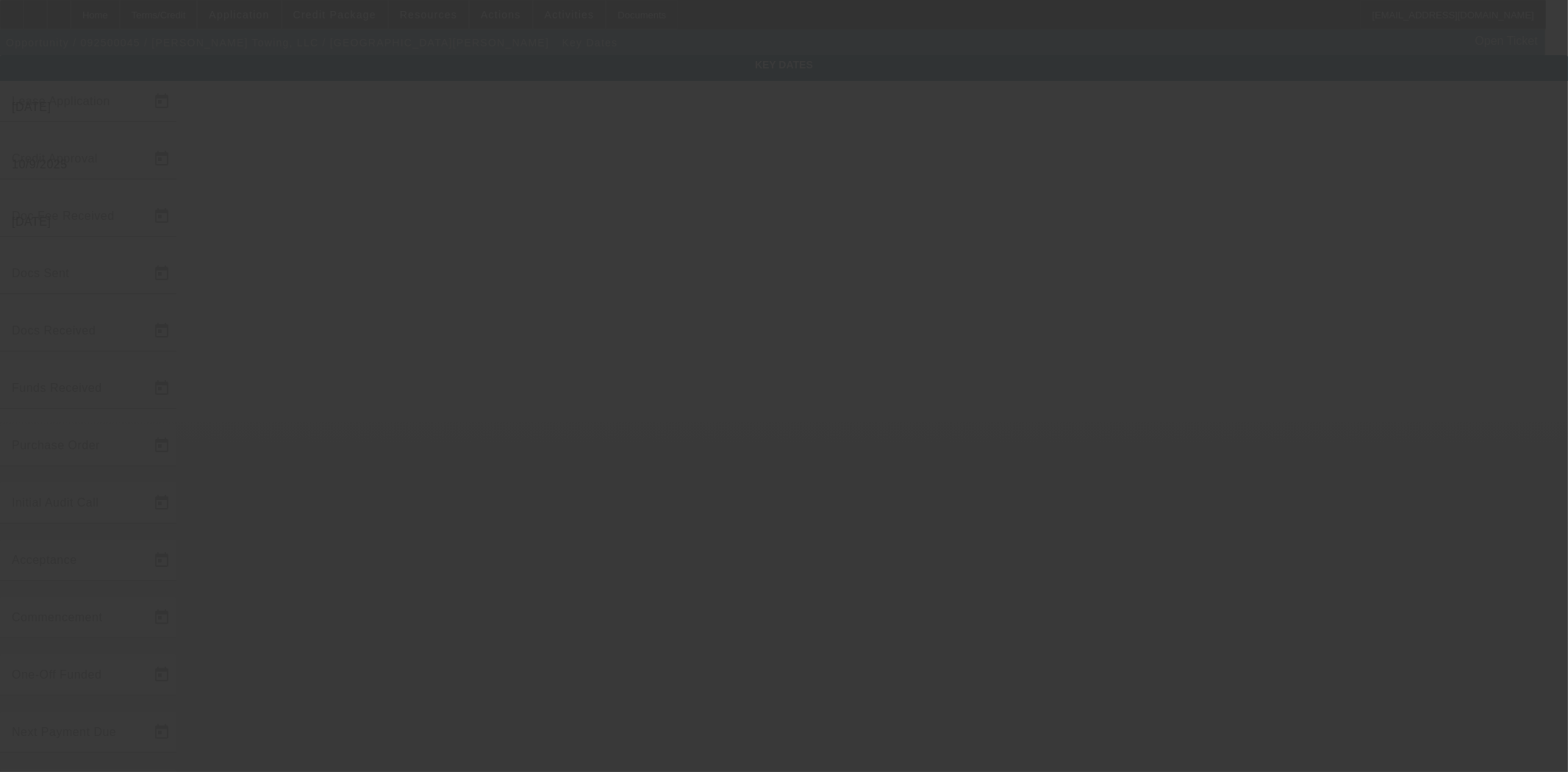
type input "12/1/2025"
type input "[DATE]"
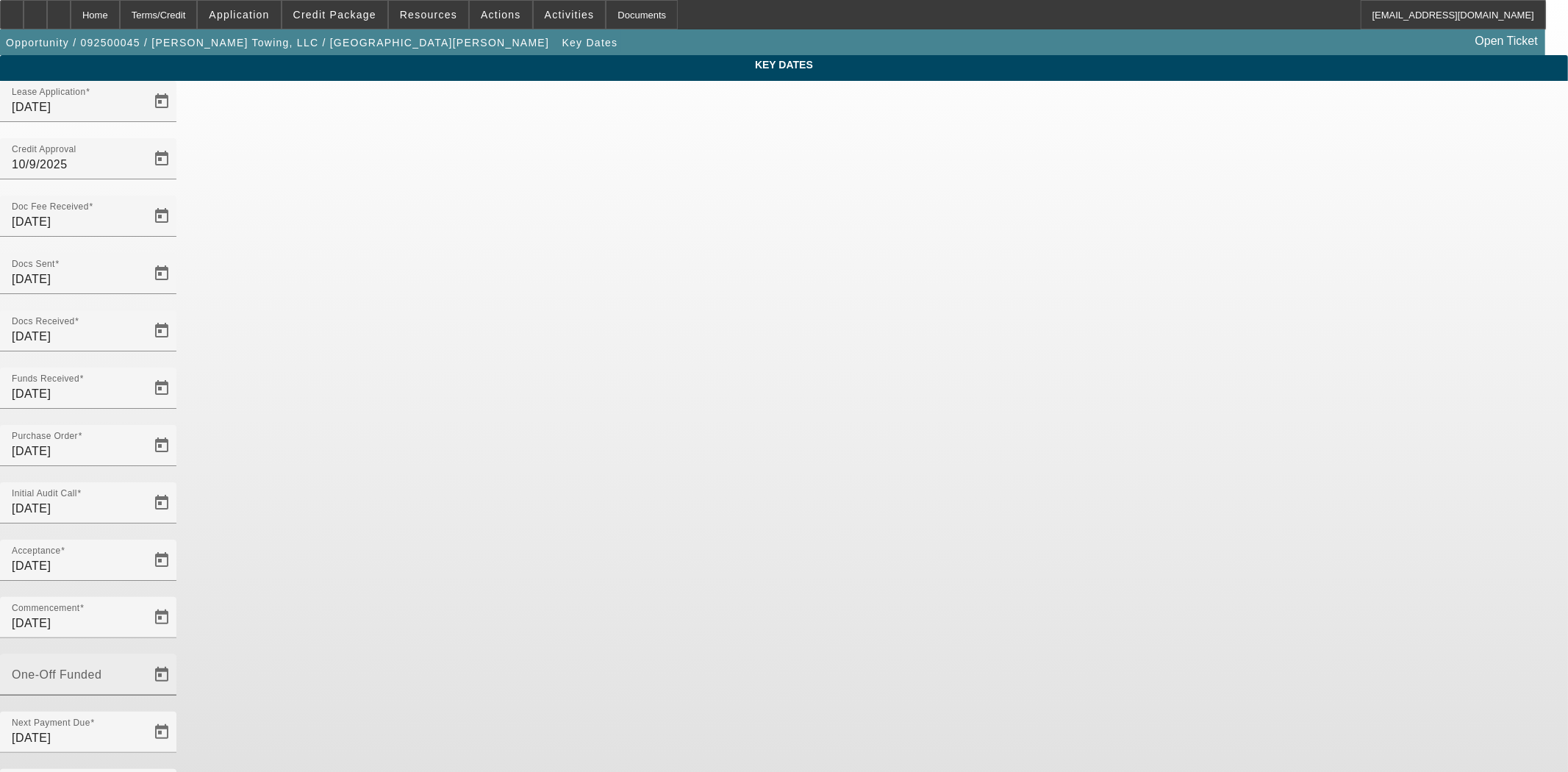
click at [144, 672] on input "One-Off Funded" at bounding box center [78, 681] width 133 height 18
type input "[DATE]"
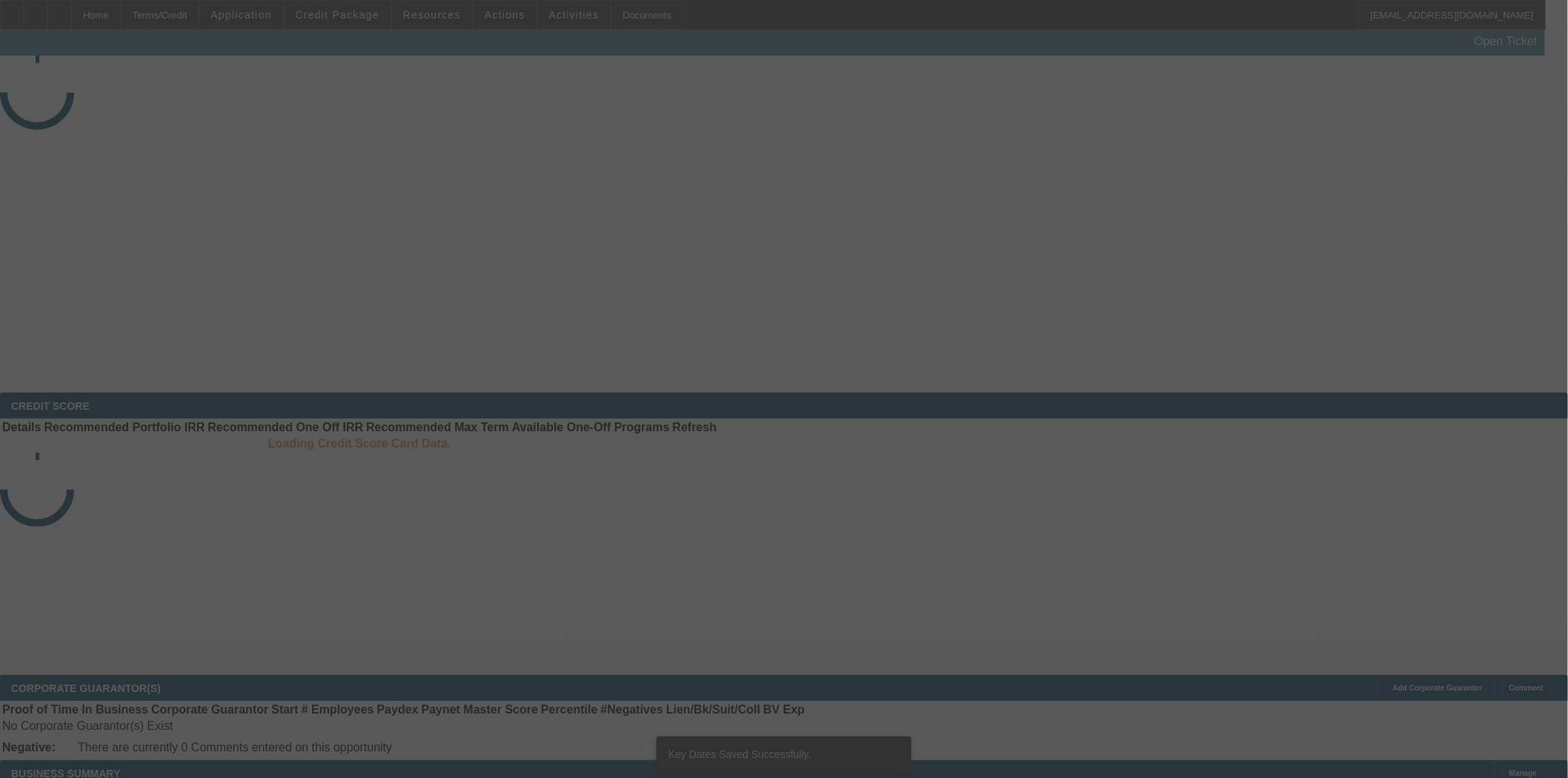
select select "4"
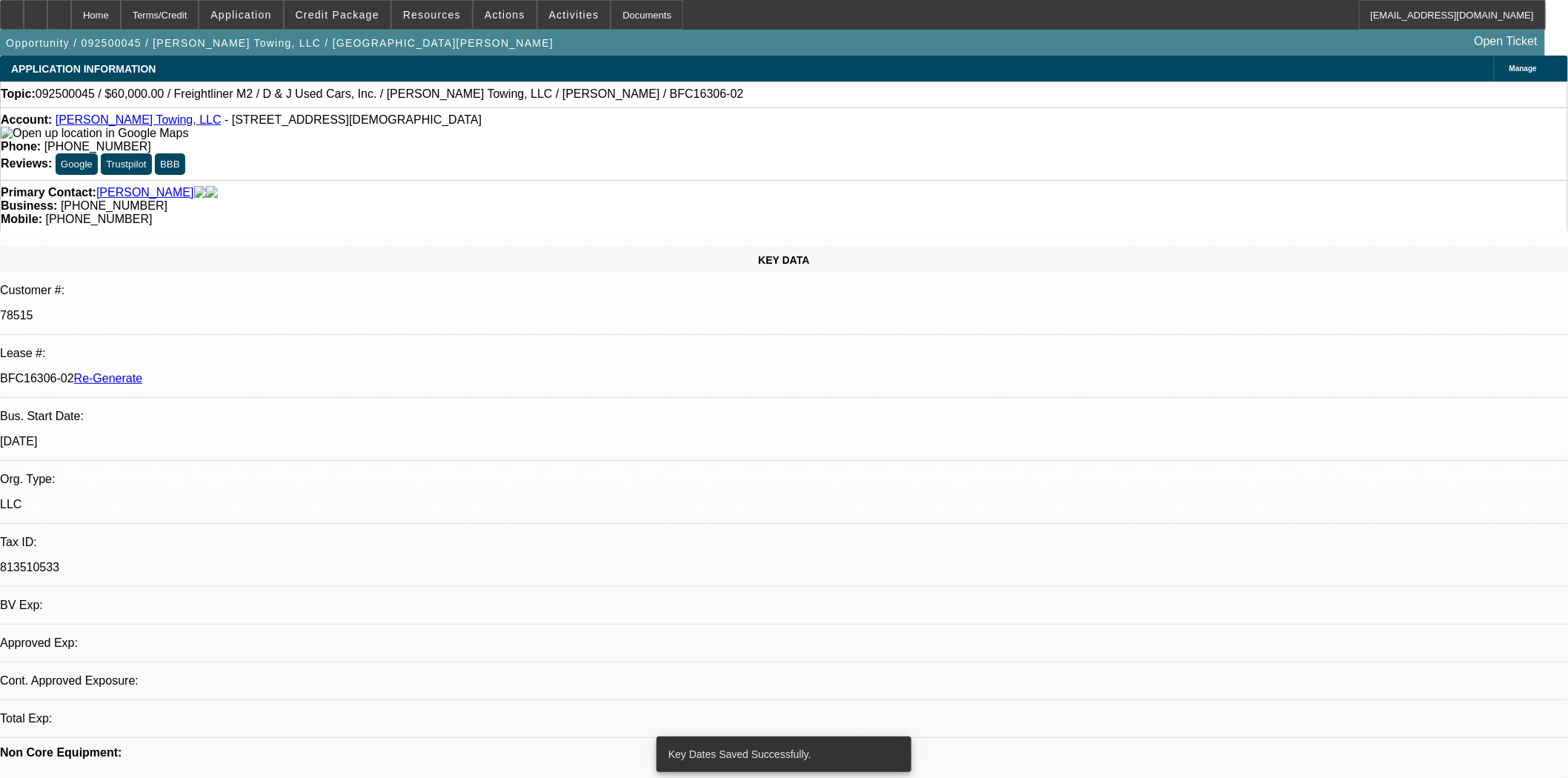
select select "0"
select select "3"
select select "0"
select select "6"
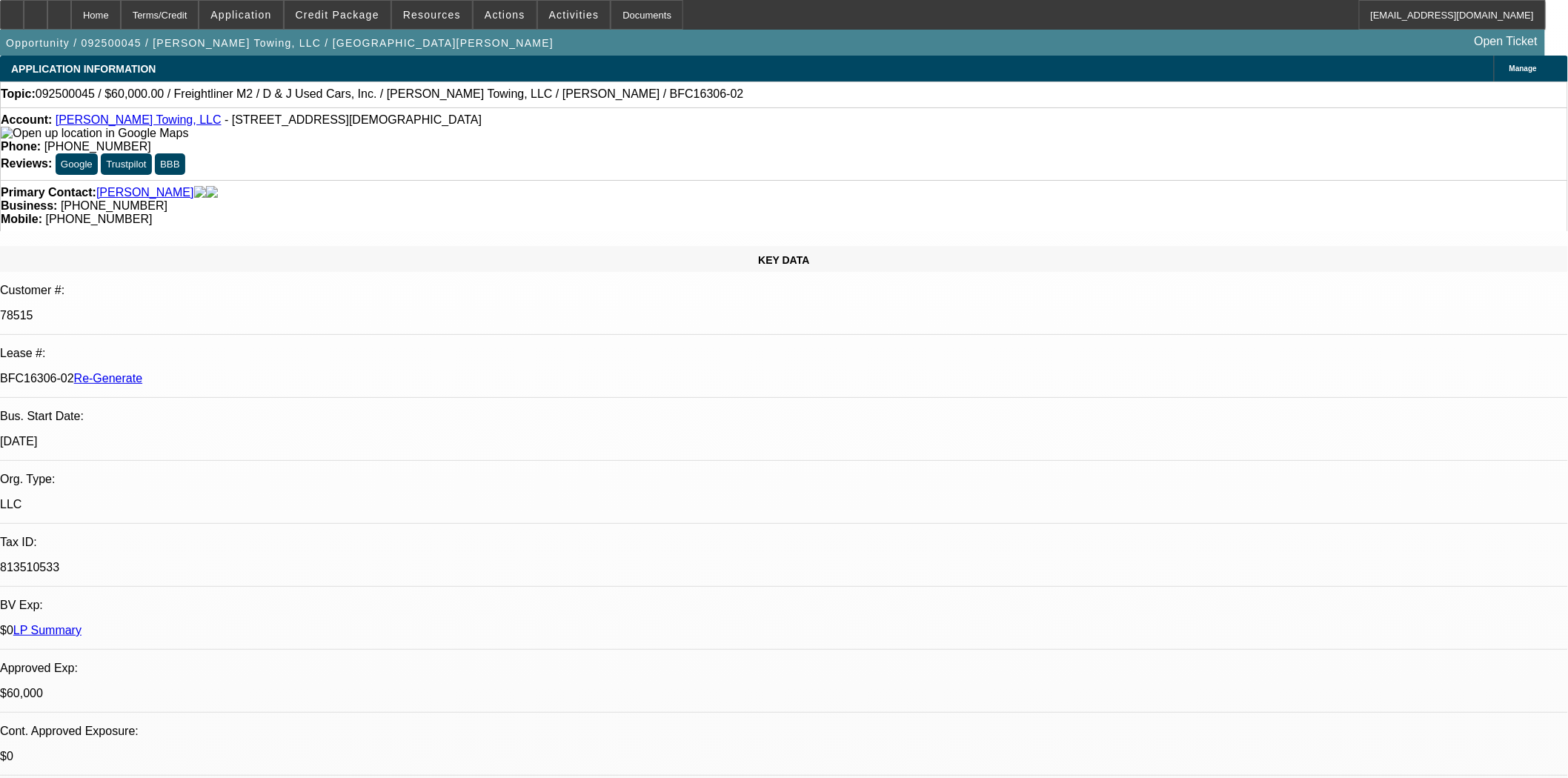
scroll to position [411, 0]
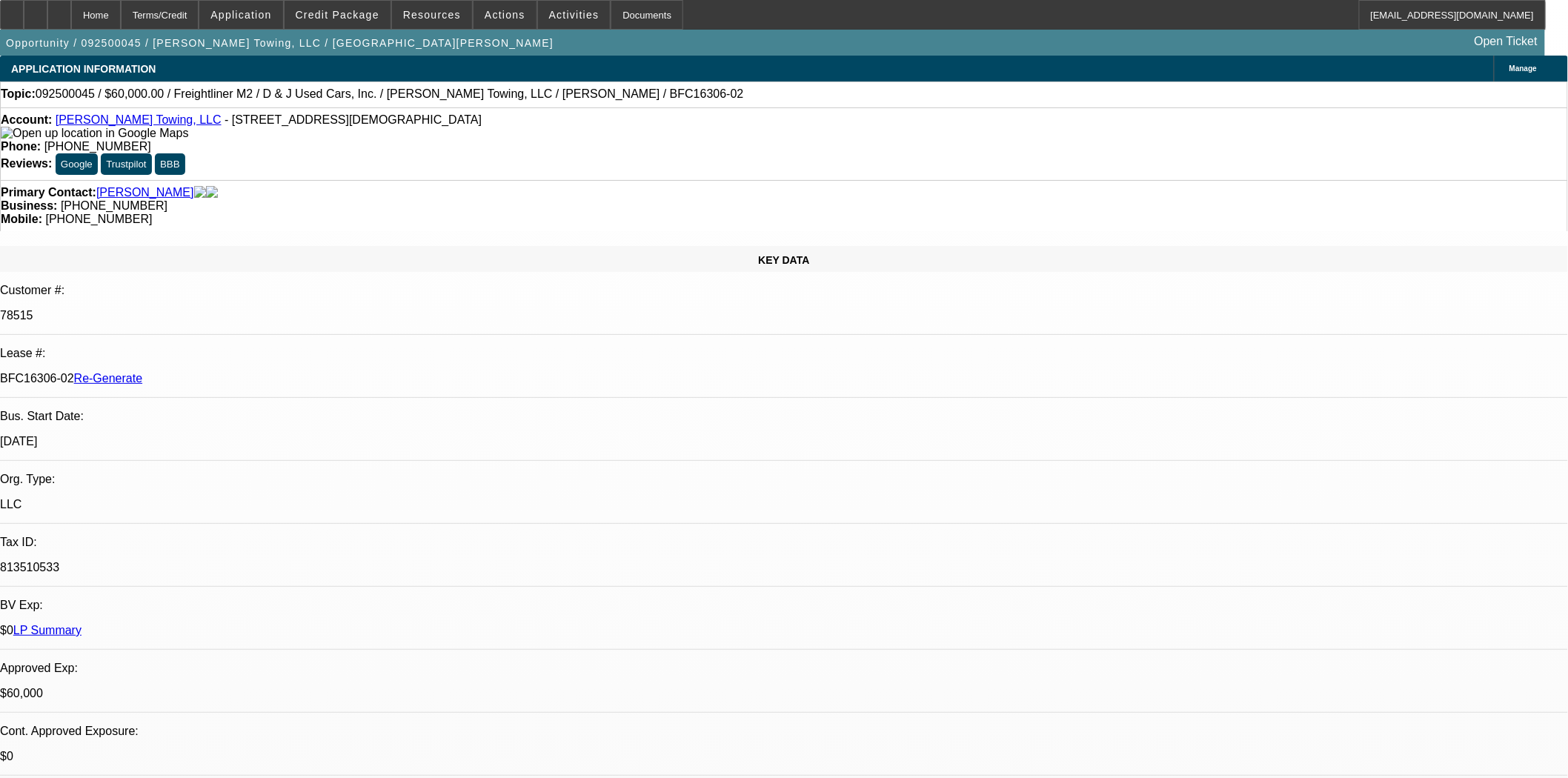
click at [487, 11] on span "Actions" at bounding box center [505, 14] width 40 height 12
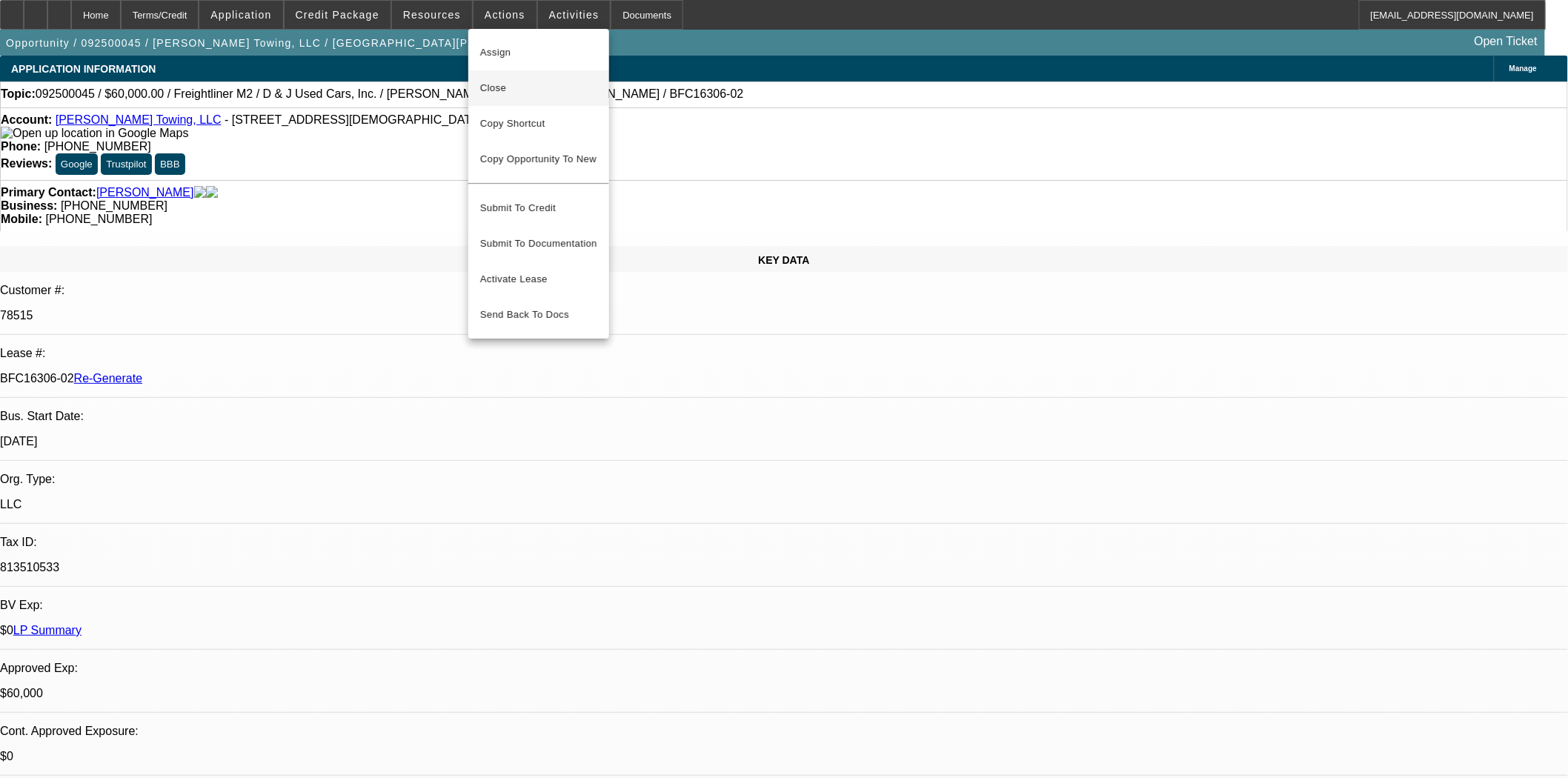
click at [485, 82] on span "Close" at bounding box center [539, 88] width 117 height 18
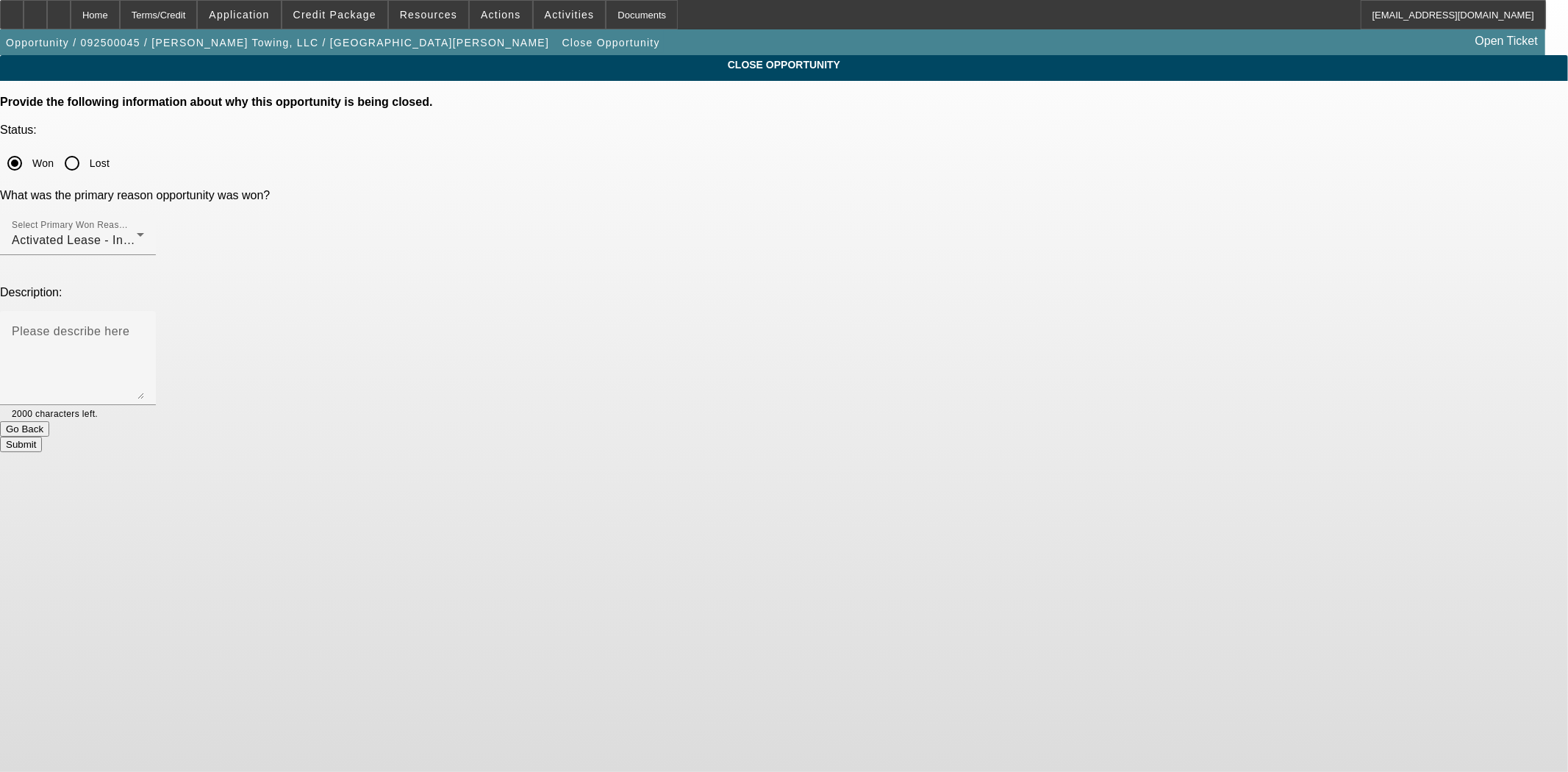
click at [42, 437] on button "Submit" at bounding box center [20, 444] width 42 height 15
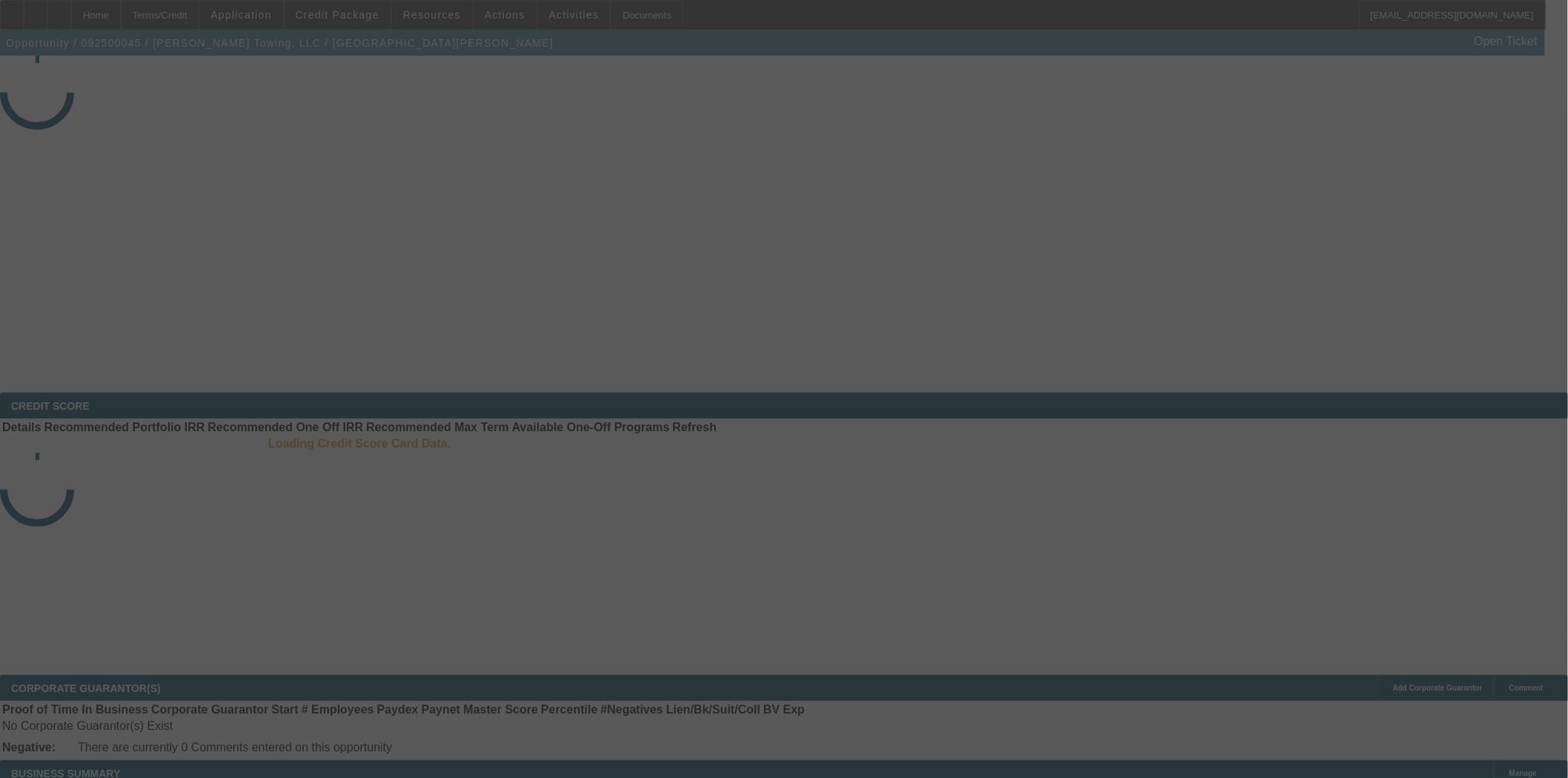
select select "4"
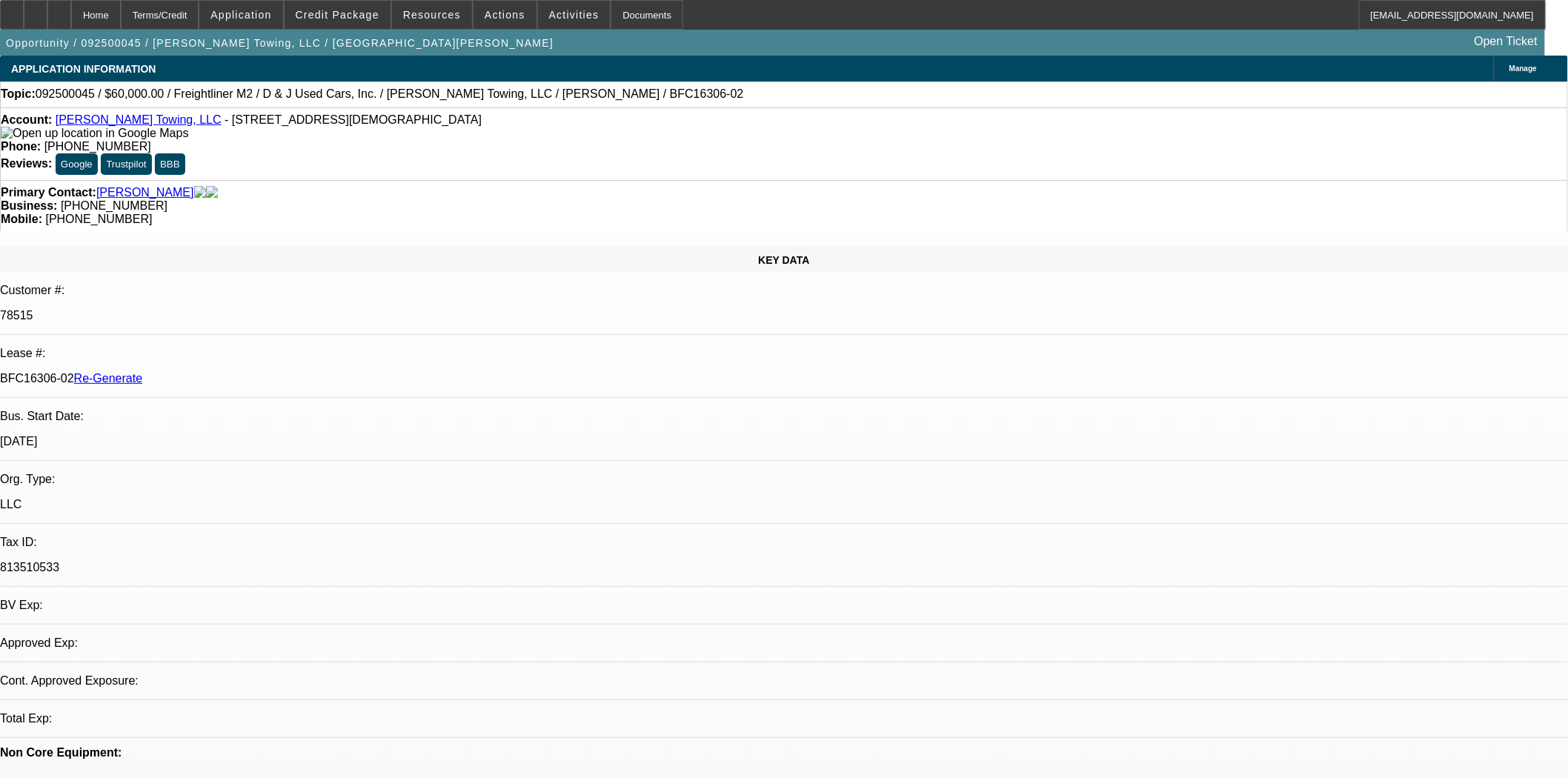
select select "0"
select select "3"
select select "0"
select select "6"
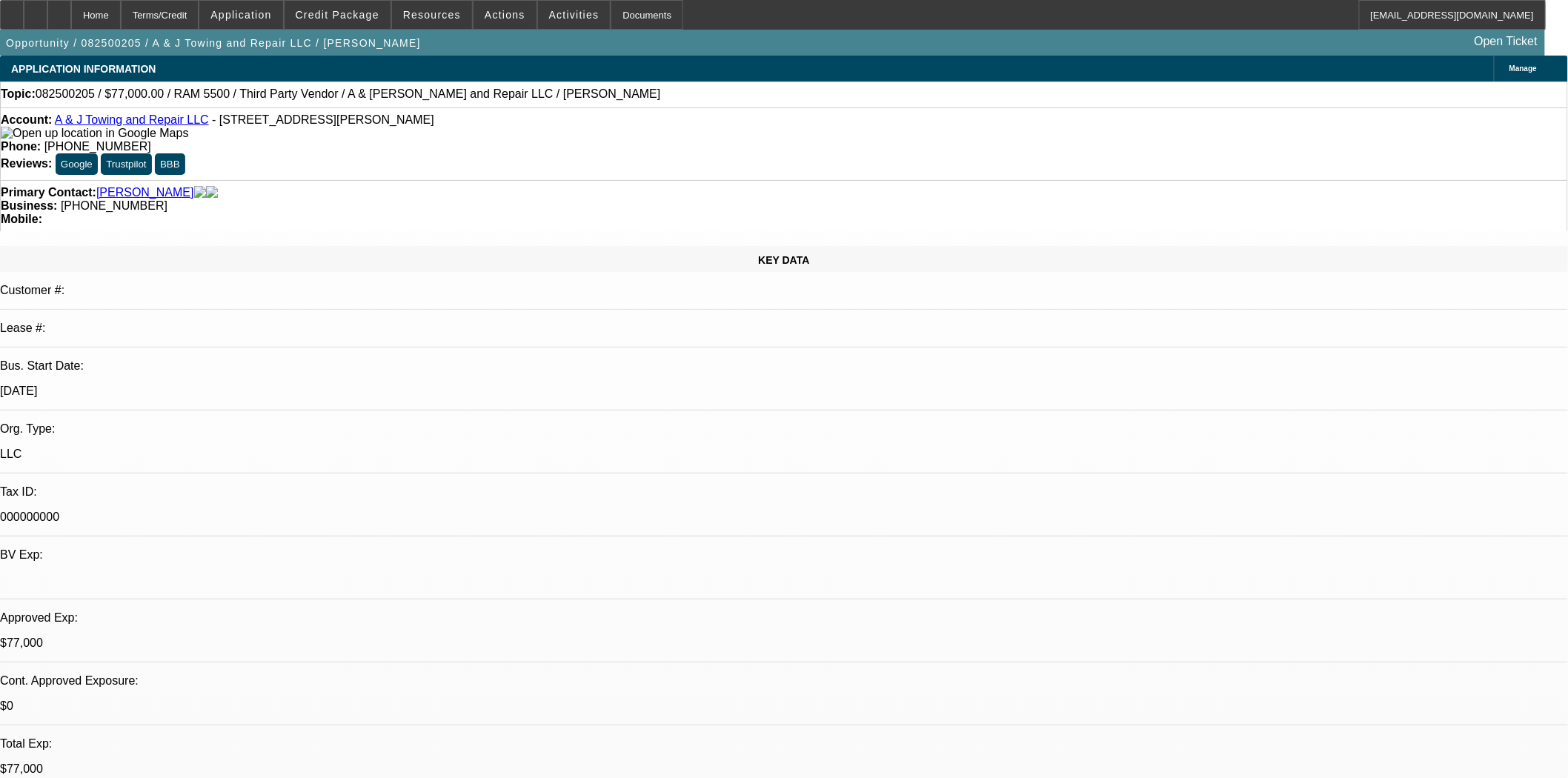
select select "0"
select select "2"
select select "0.1"
select select "4"
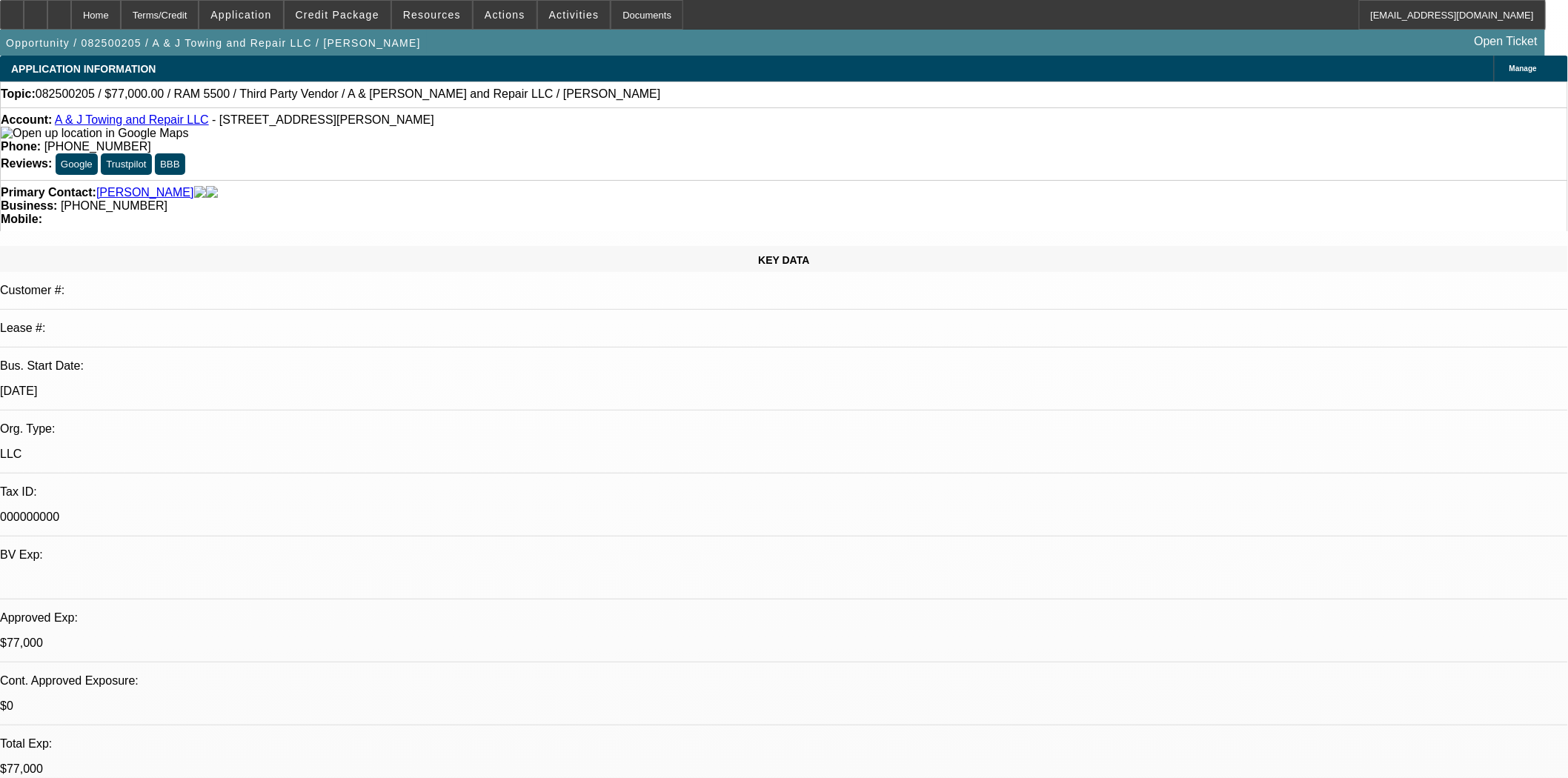
select select "0"
select select "2"
select select "0.1"
select select "4"
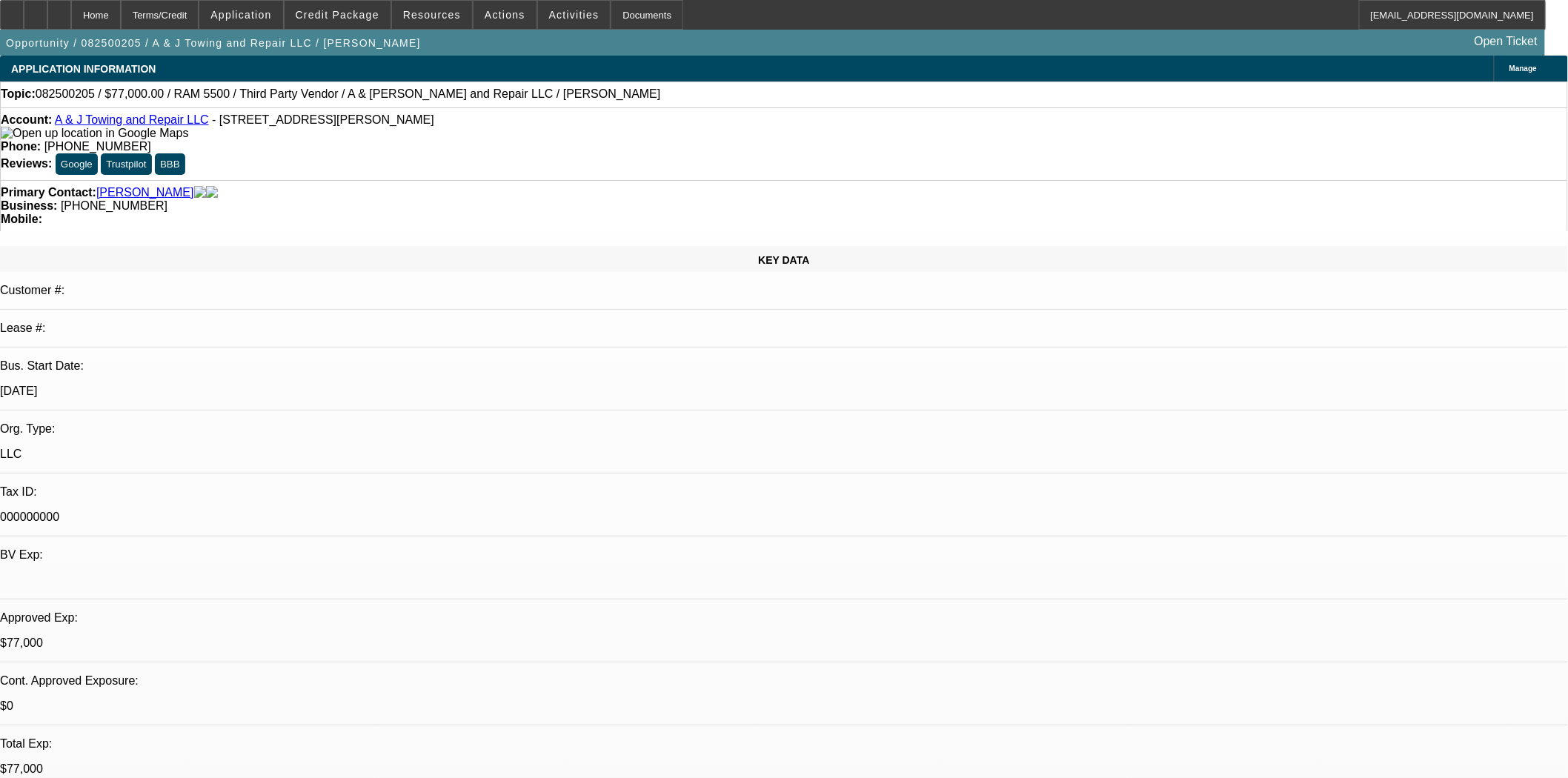
select select "0"
select select "2"
select select "0.1"
select select "4"
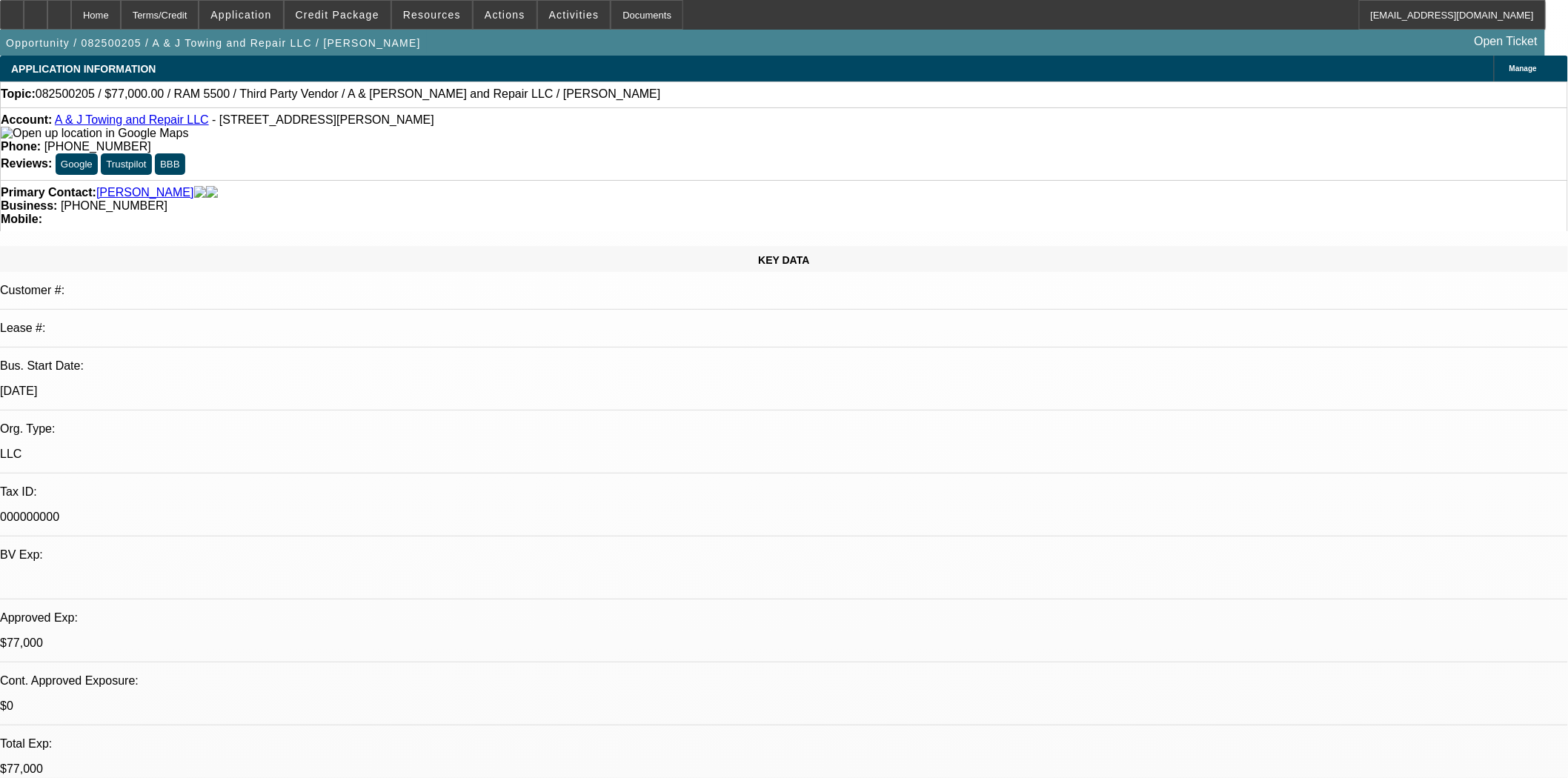
select select "0"
select select "2"
select select "0.1"
select select "4"
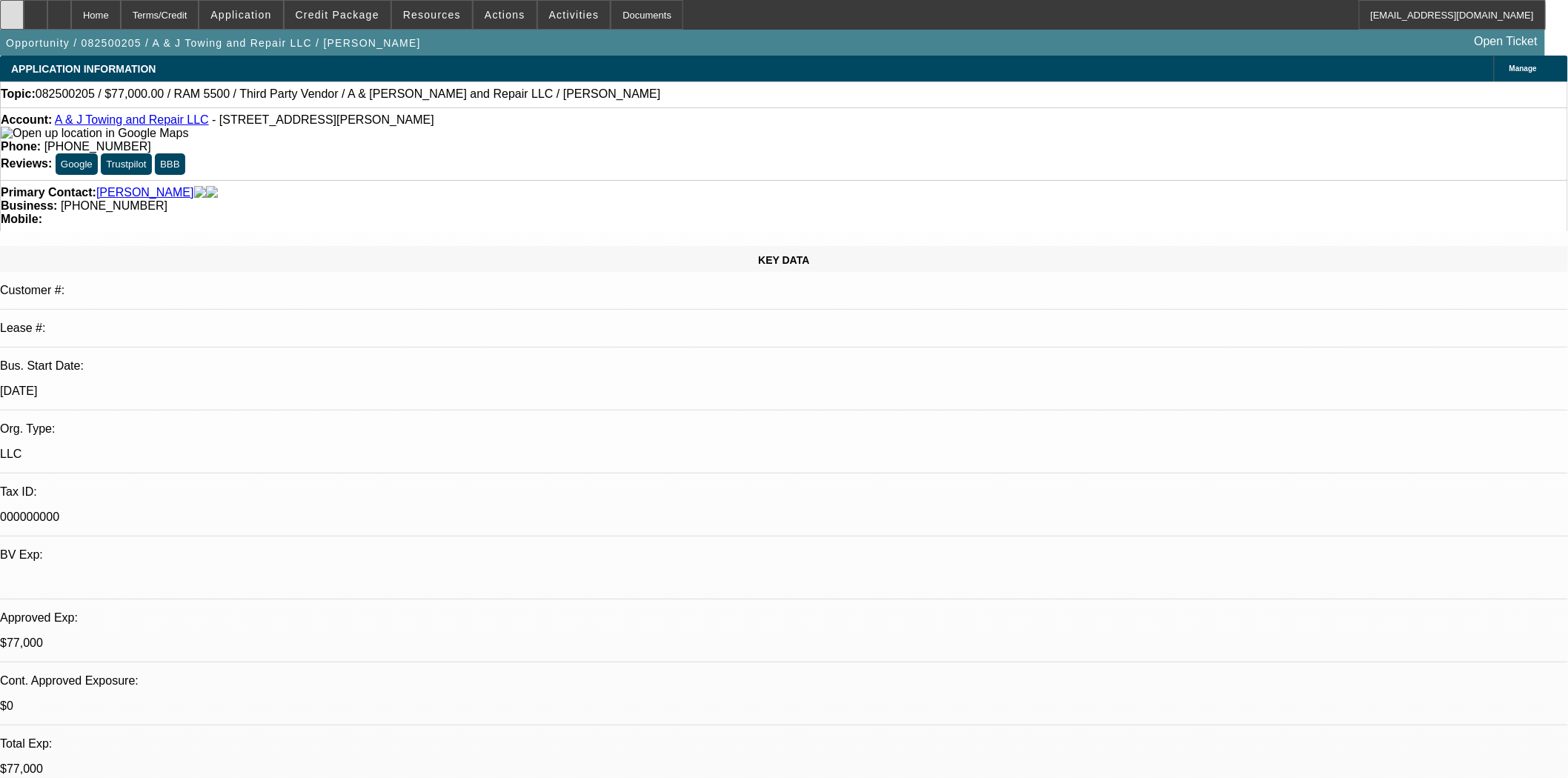
click at [23, 19] on div at bounding box center [12, 14] width 23 height 30
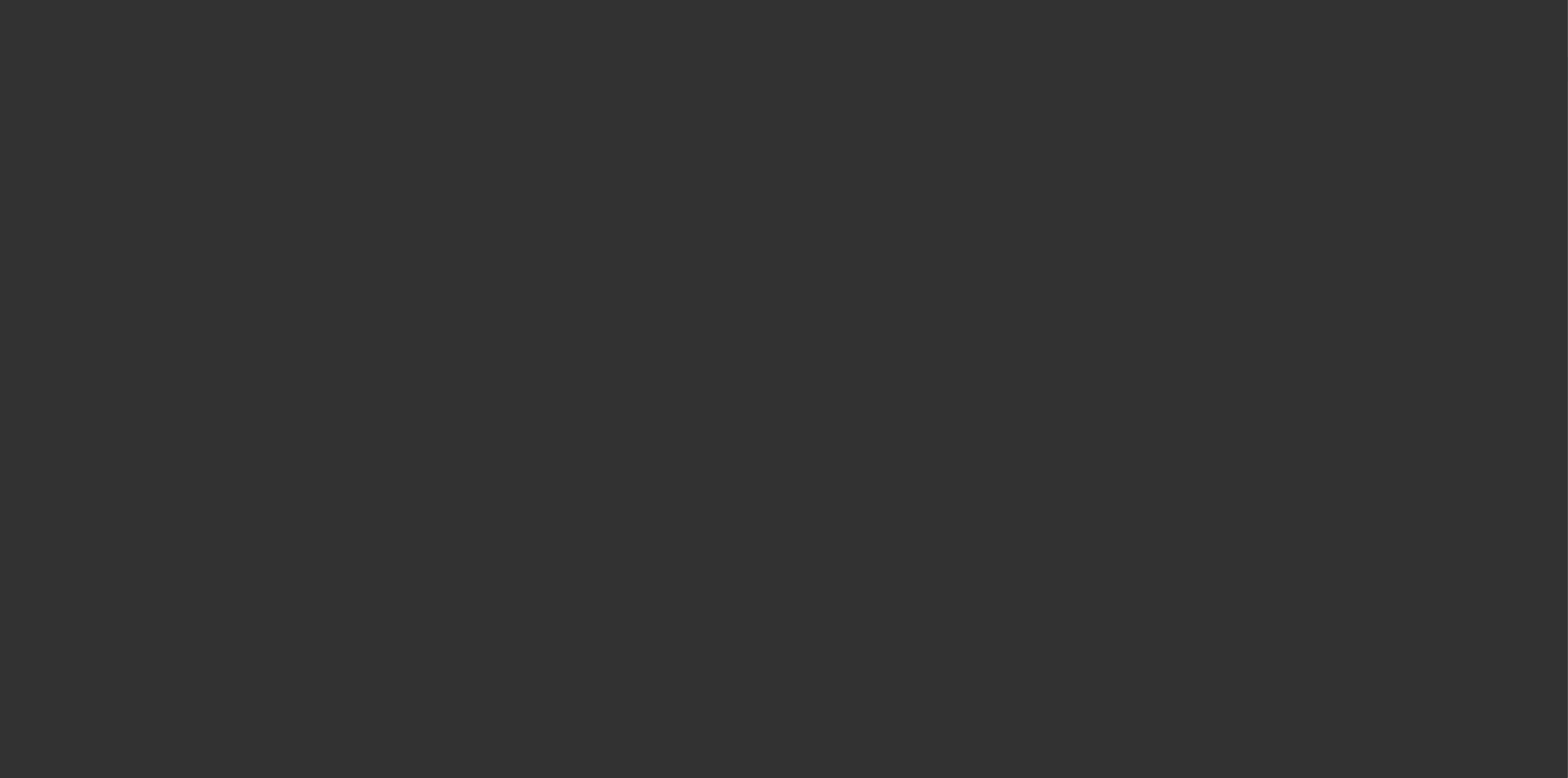
select select "3"
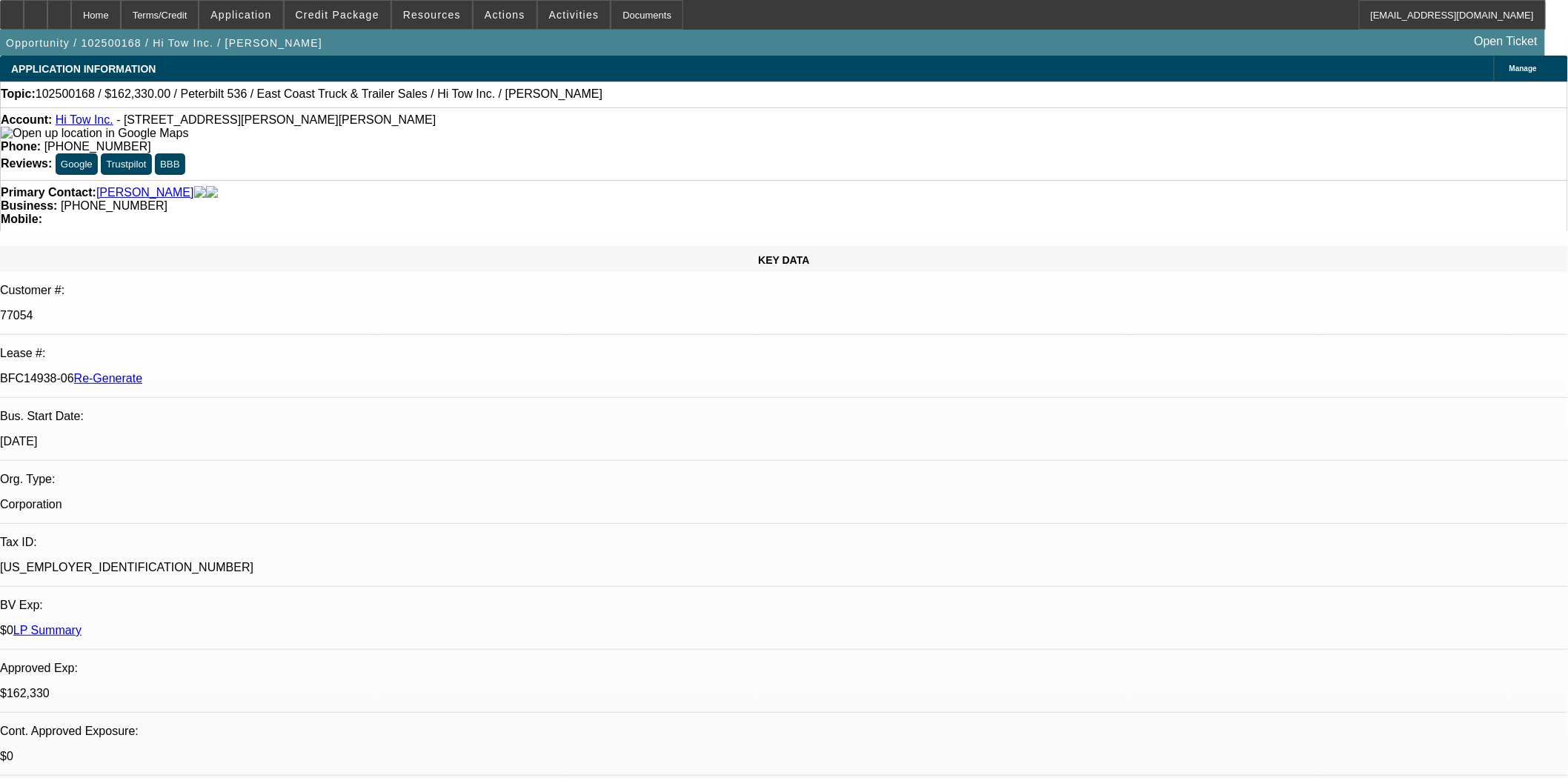
select select "0"
select select "2"
select select "0"
select select "6"
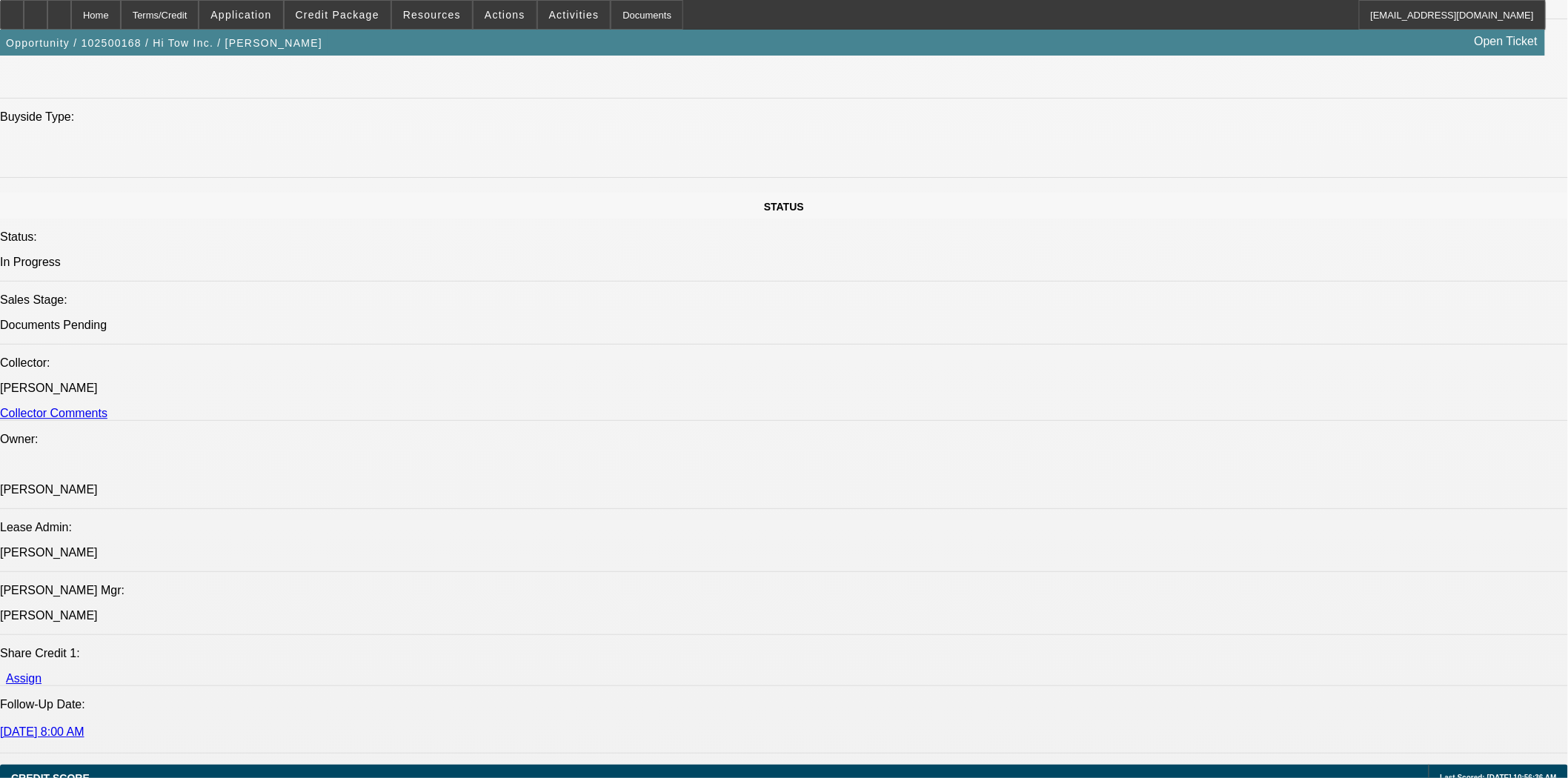
scroll to position [1894, 0]
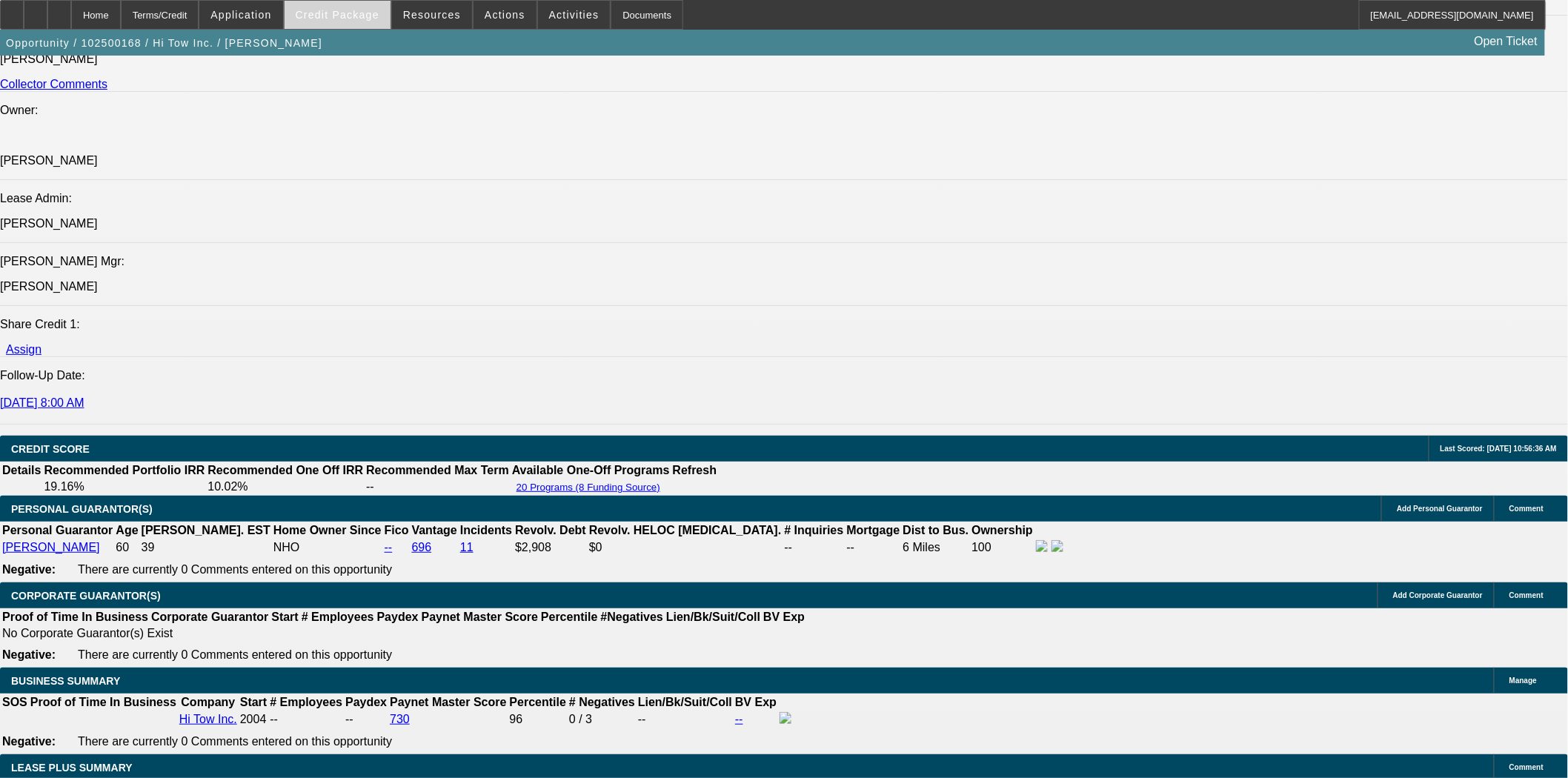
click at [366, 16] on span "Credit Package" at bounding box center [337, 14] width 84 height 12
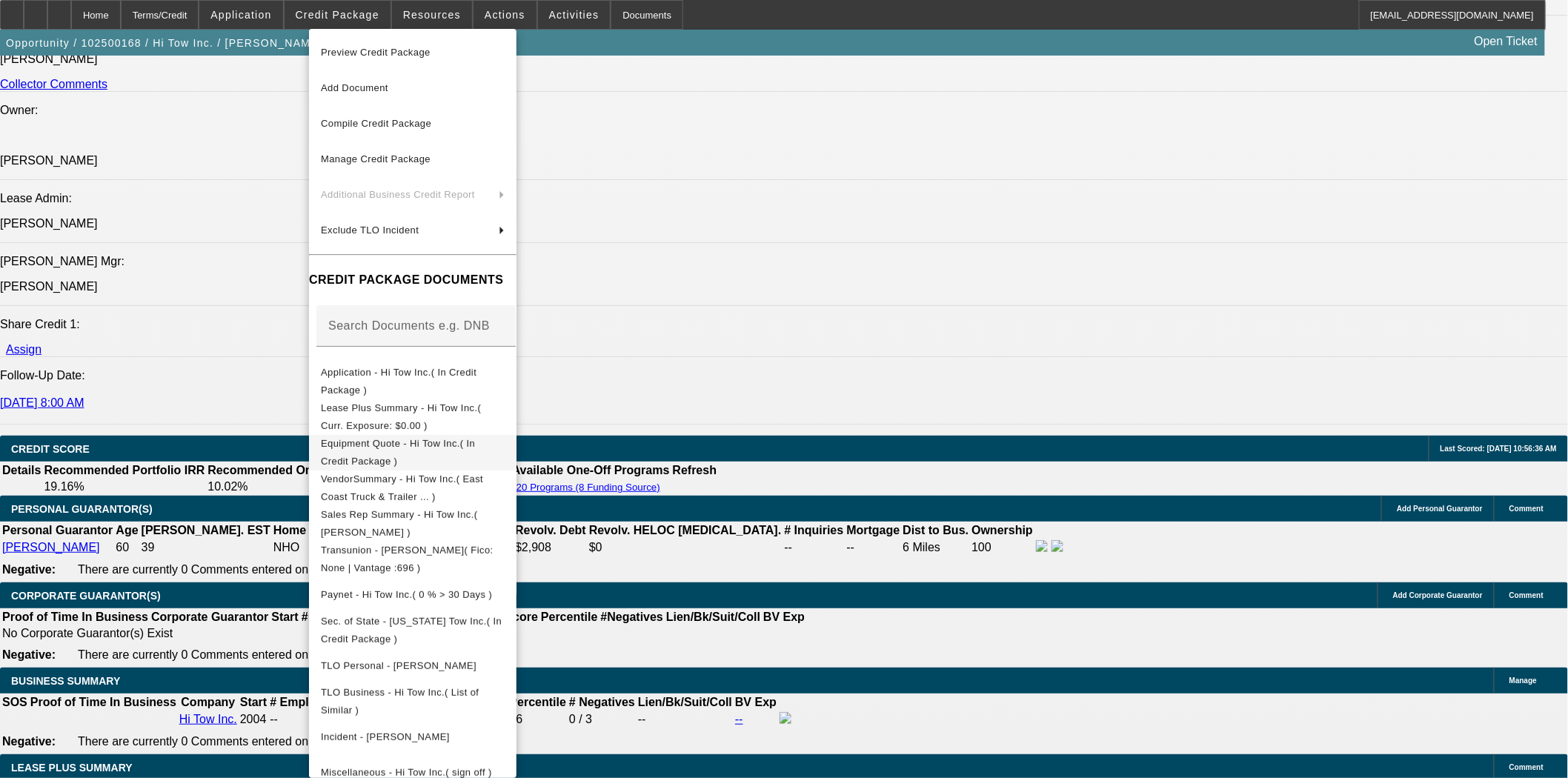
click at [418, 449] on span "Equipment Quote - Hi Tow Inc.( In Credit Package )" at bounding box center [398, 452] width 154 height 29
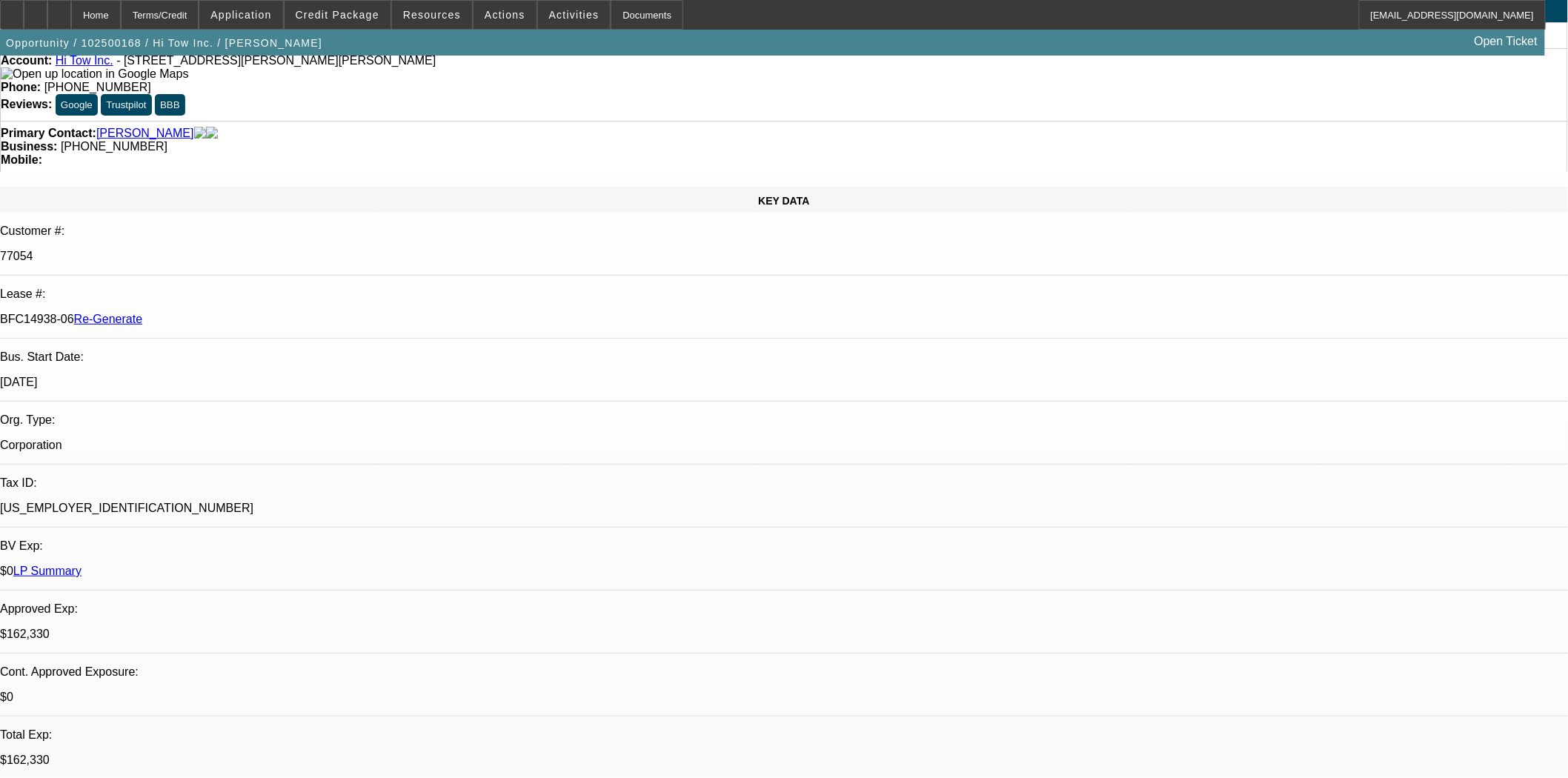
scroll to position [0, 0]
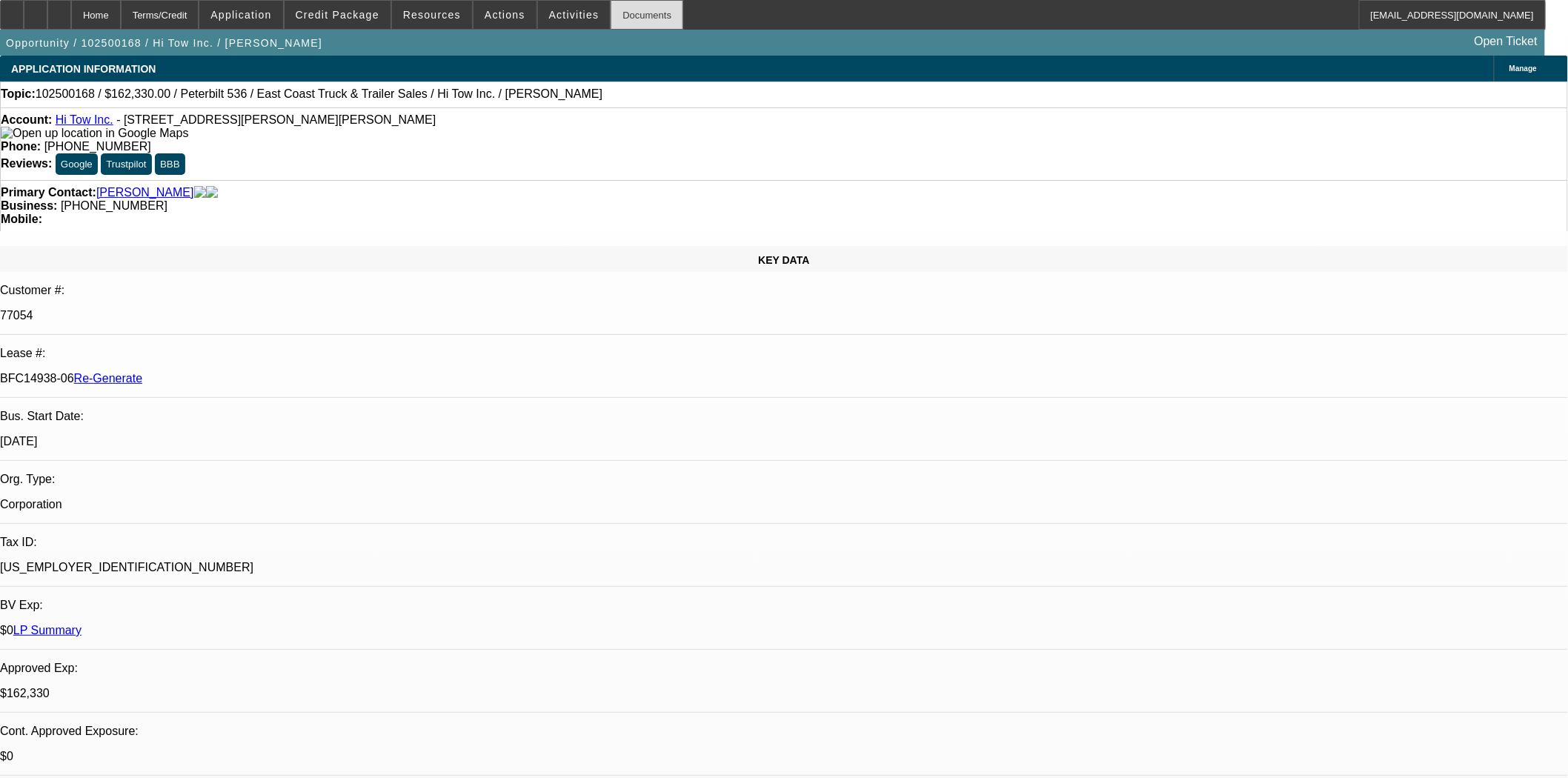
drag, startPoint x: 628, startPoint y: 13, endPoint x: 636, endPoint y: 9, distance: 8.9
click at [628, 13] on div "Documents" at bounding box center [647, 14] width 73 height 30
click at [502, 19] on span "Actions" at bounding box center [505, 14] width 40 height 12
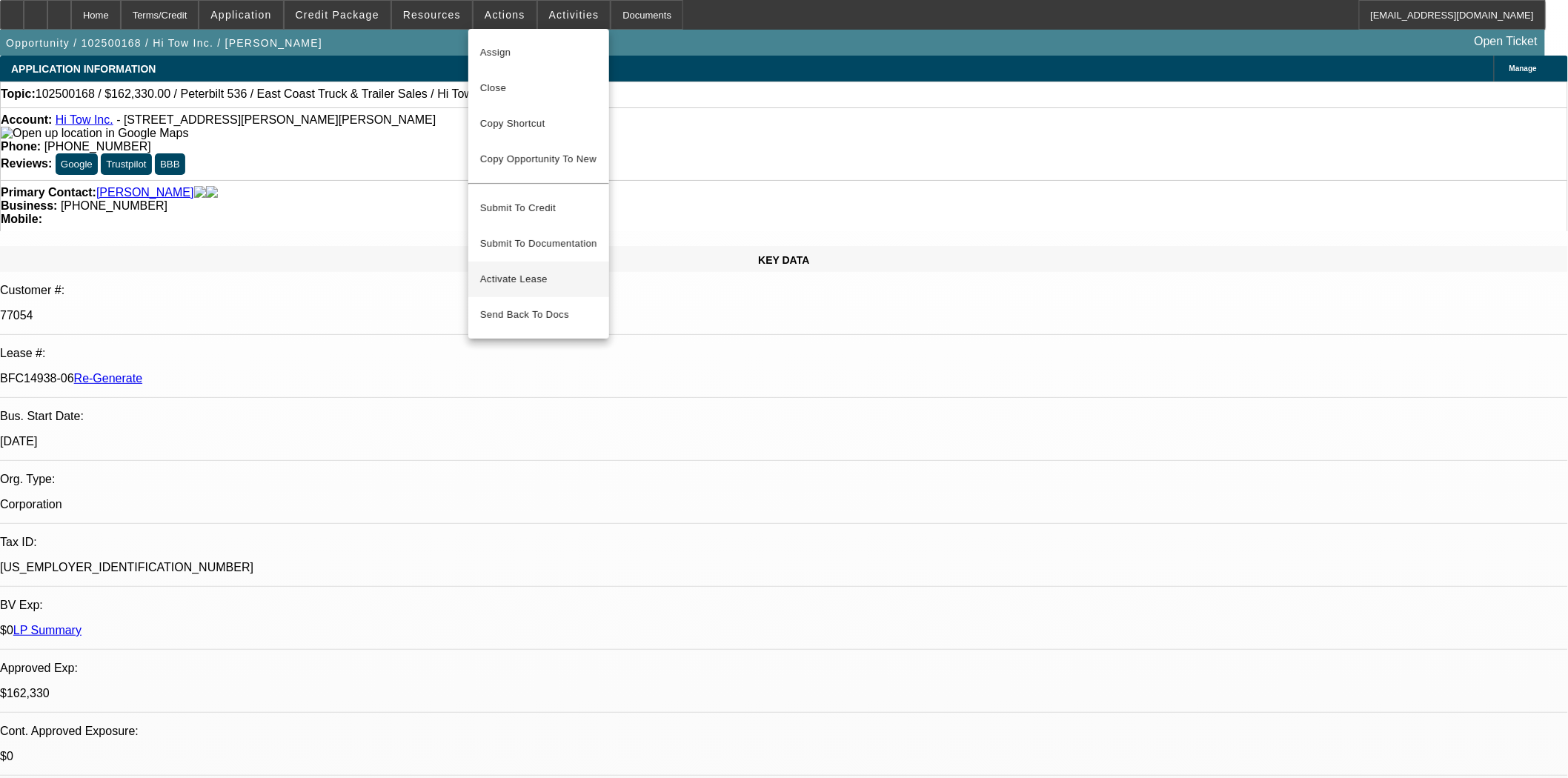
click at [509, 270] on span "Activate Lease" at bounding box center [539, 279] width 117 height 18
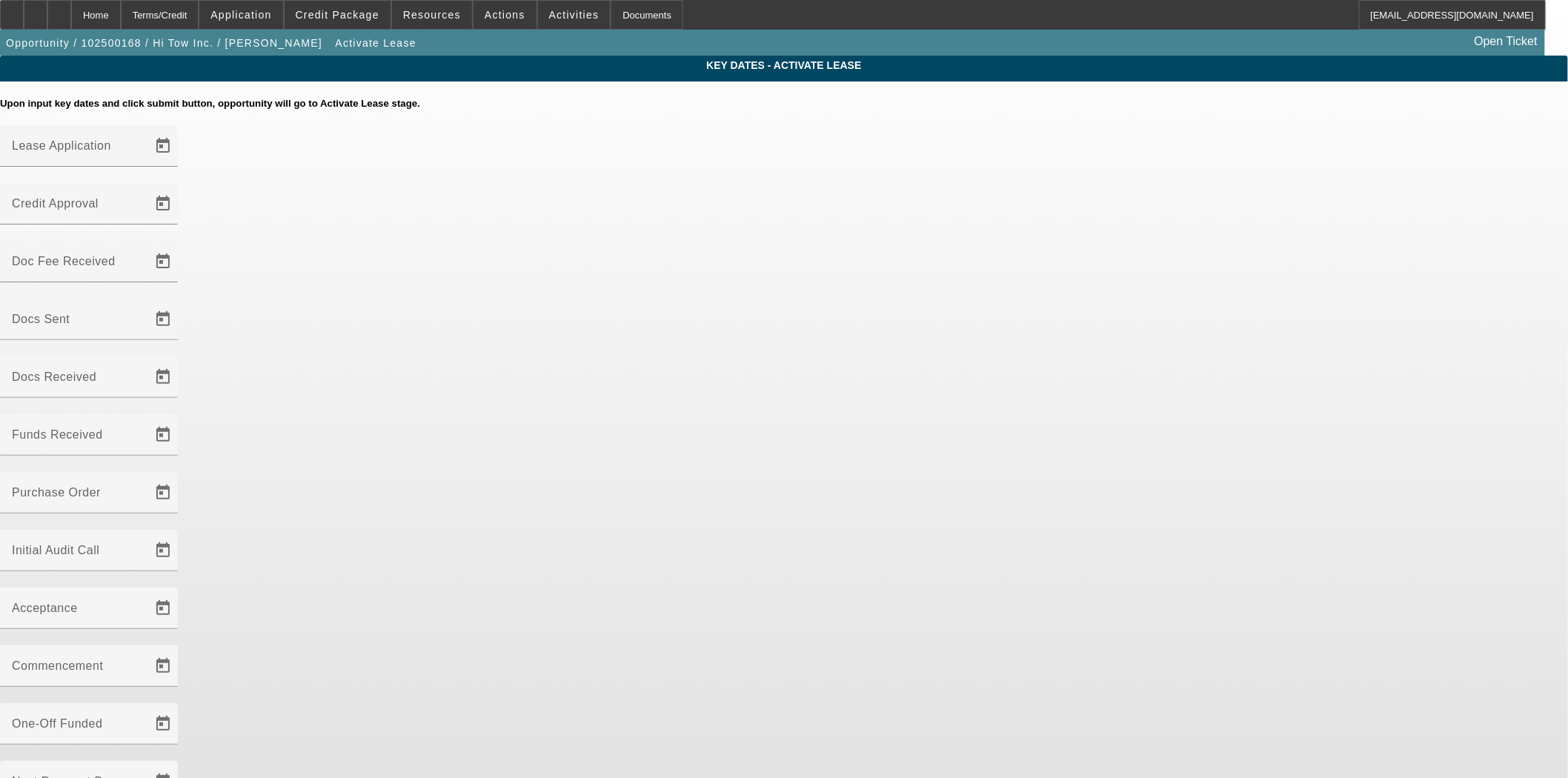
type input "10/7/2025"
type input "10/8/2025"
type input "10/9/2025"
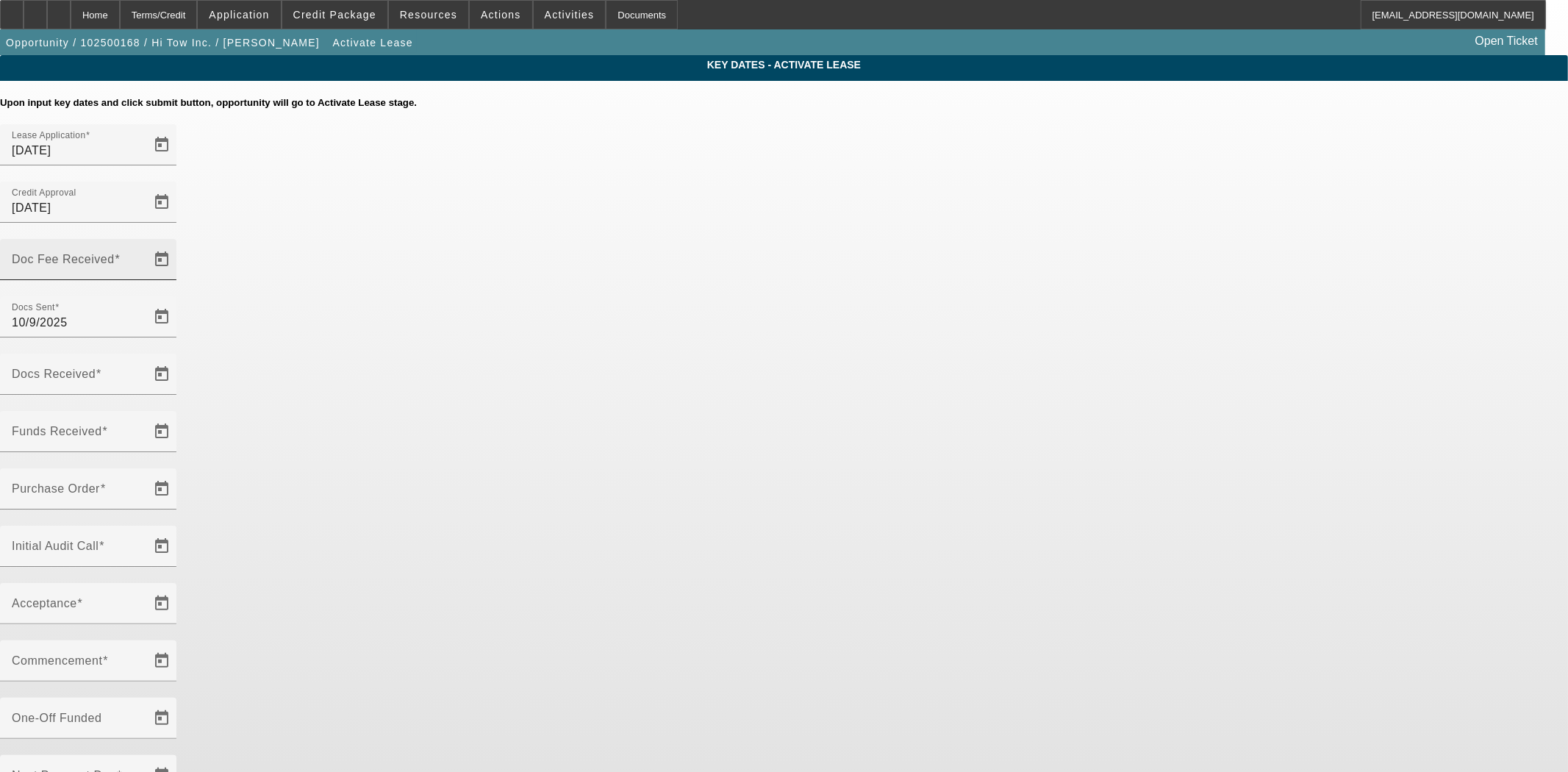
click at [144, 257] on input "Doc Fee Received" at bounding box center [78, 266] width 133 height 18
type input "[DATE]"
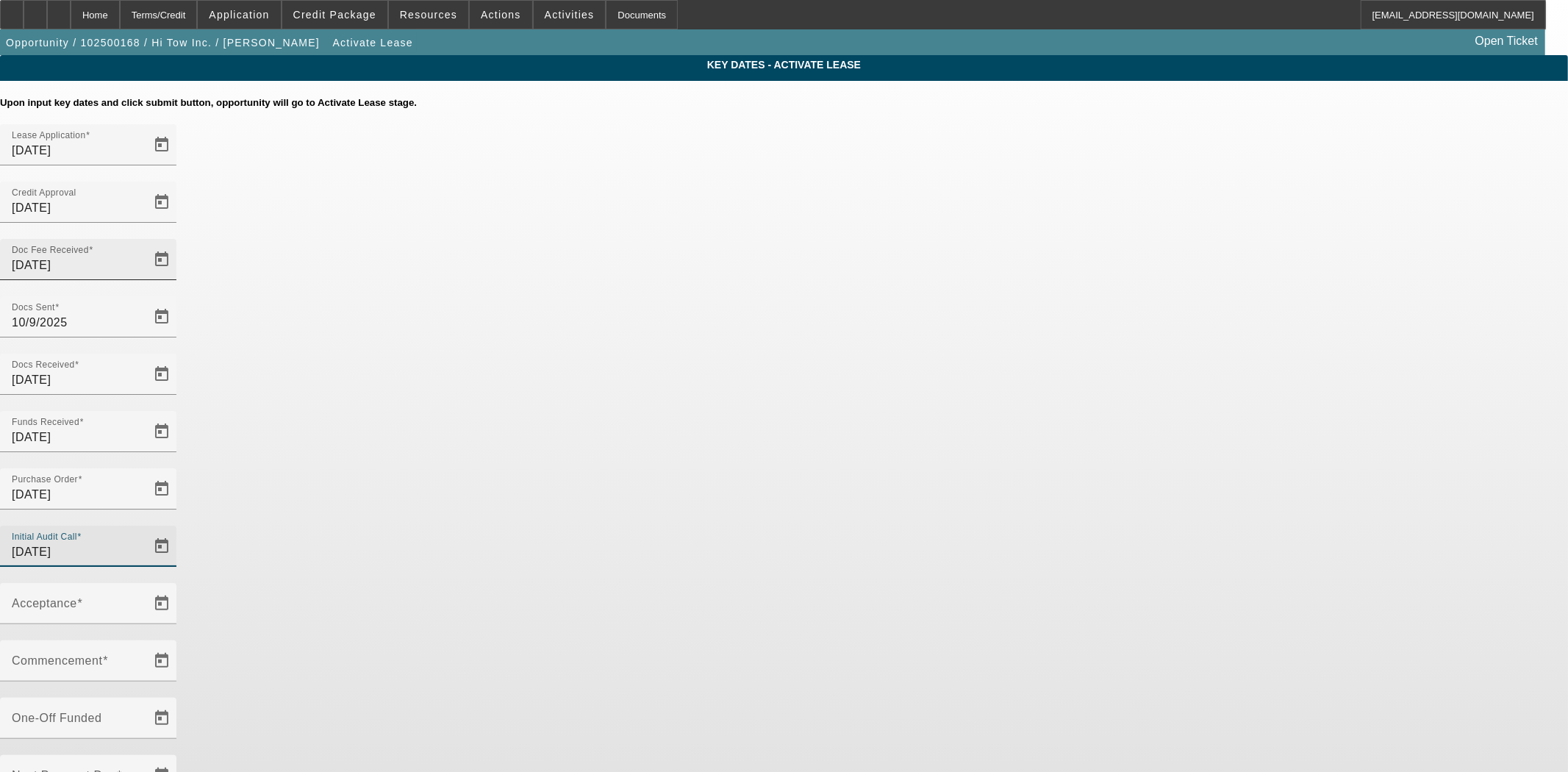
type input "[DATE]"
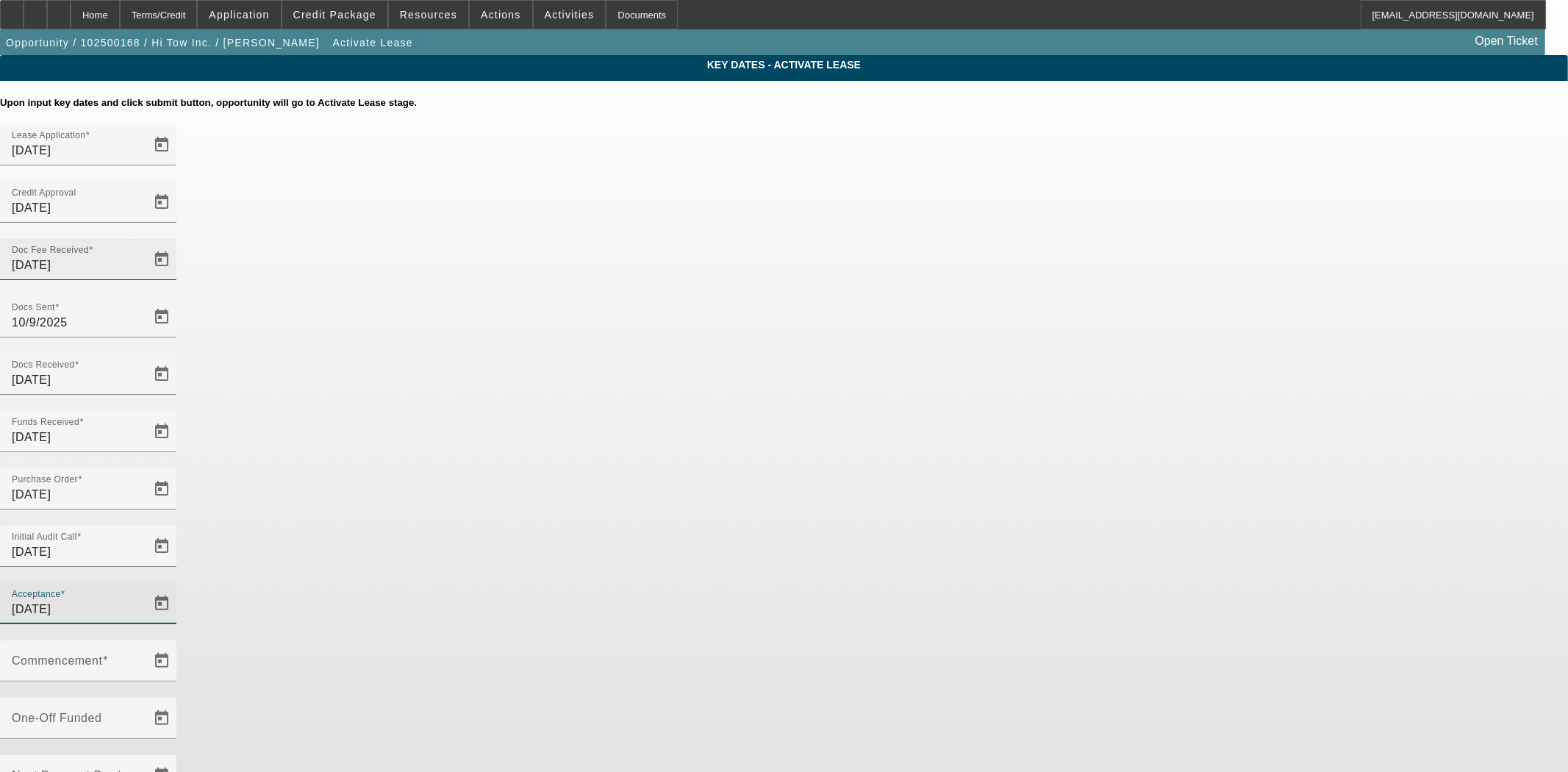
type input "[DATE]"
type input "11/1/2025"
type input "12/1/2025"
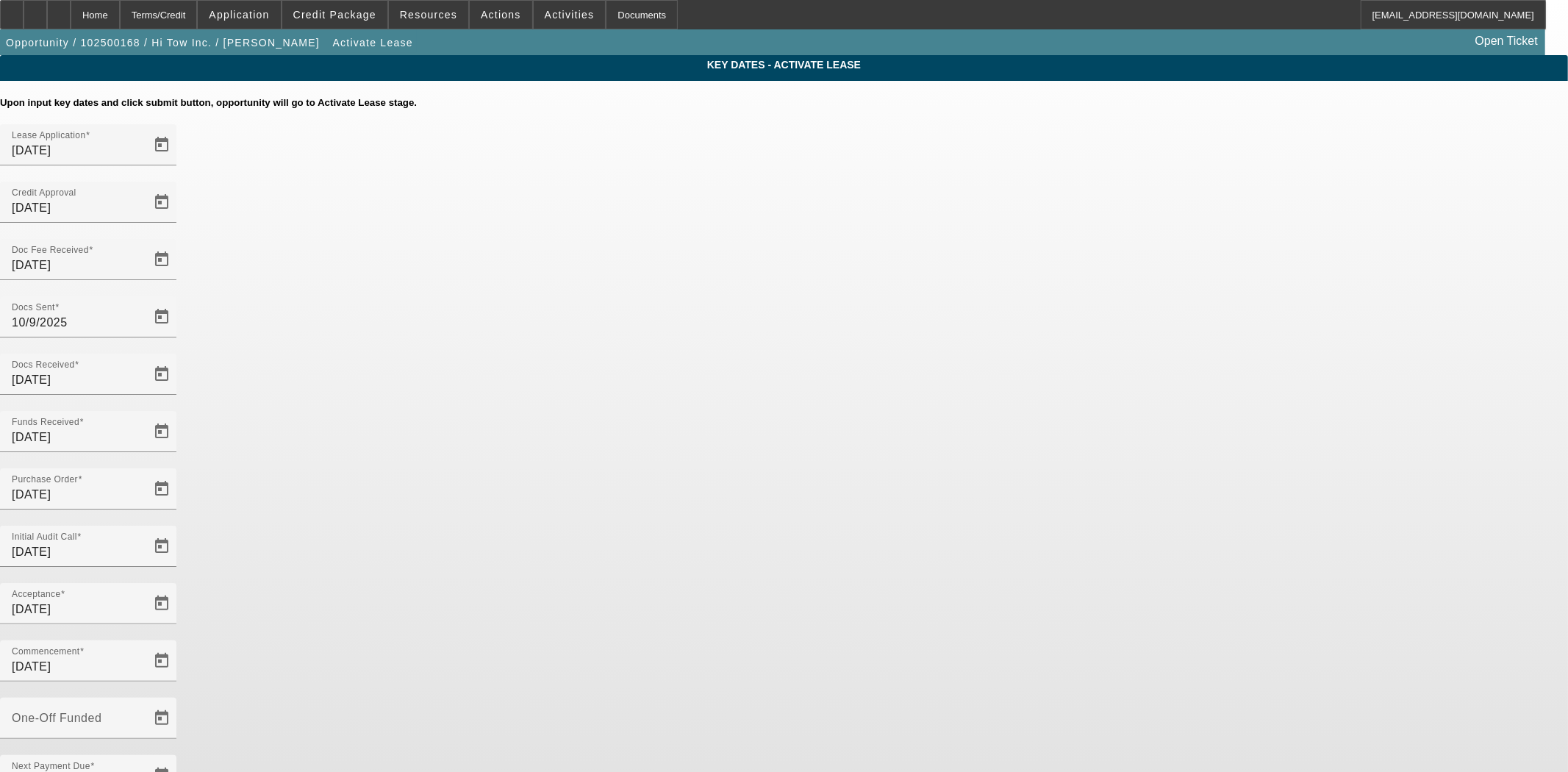
type input "10/17/2025"
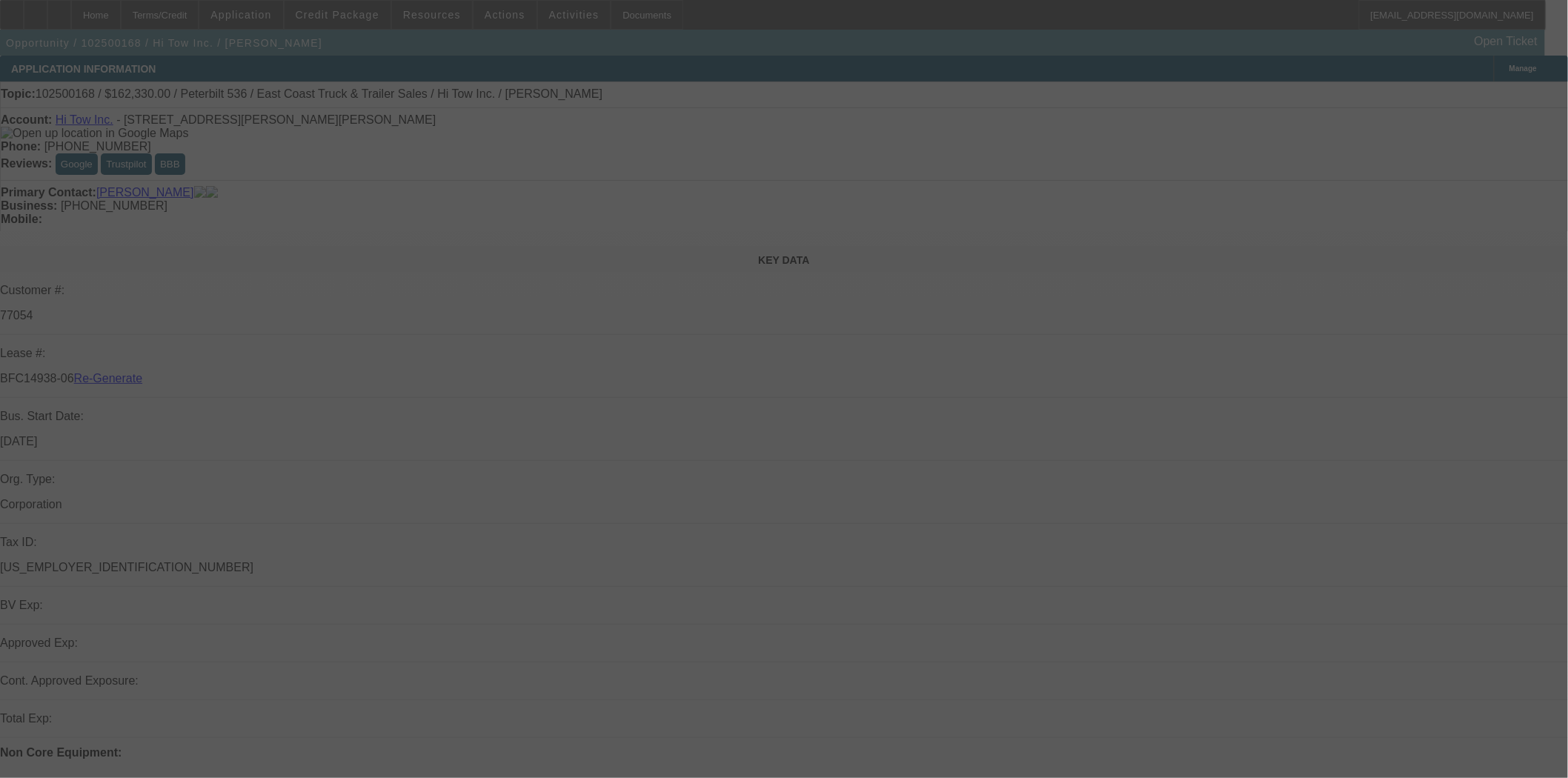
select select "4"
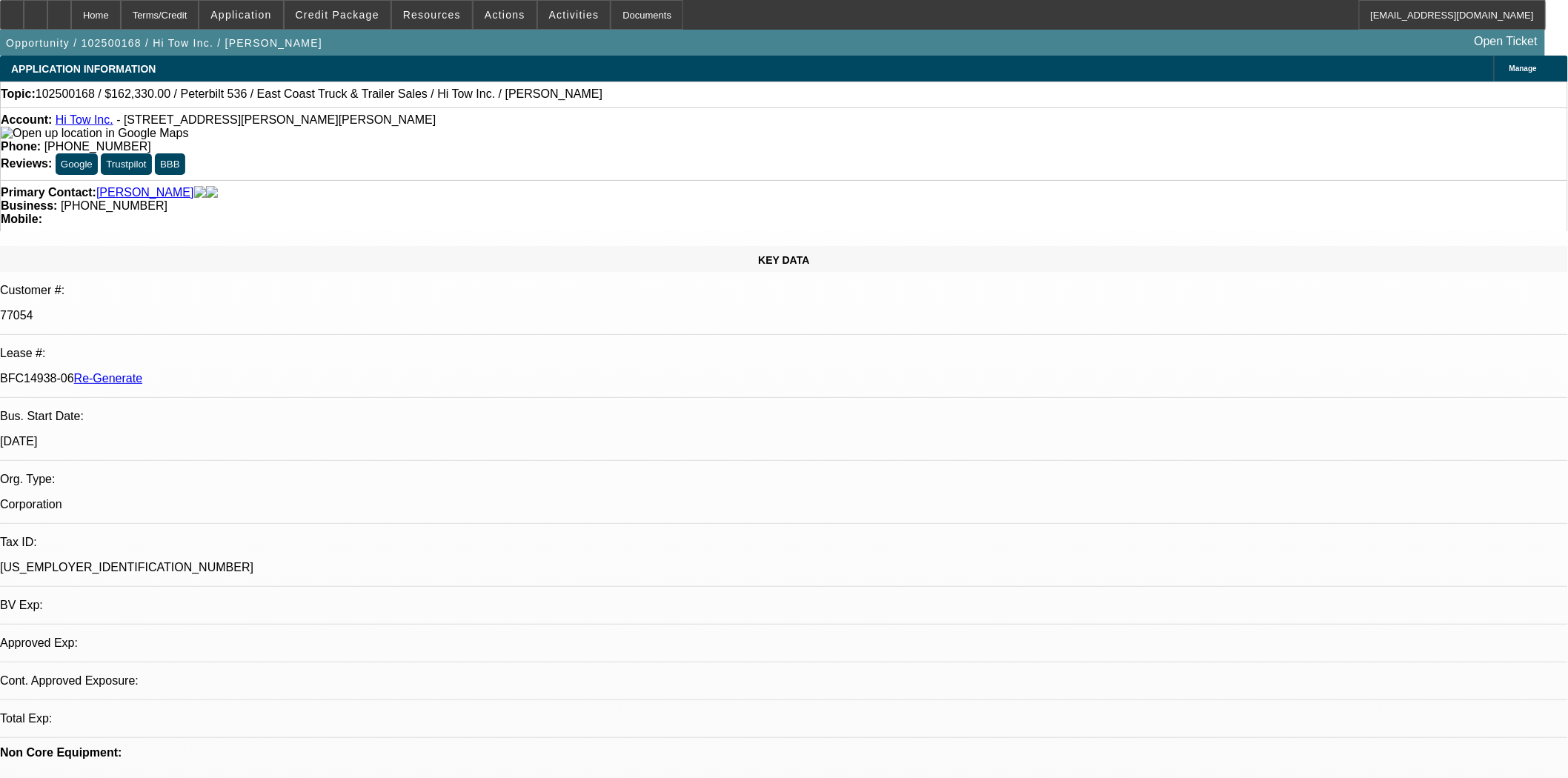
select select "0"
select select "2"
select select "0"
select select "6"
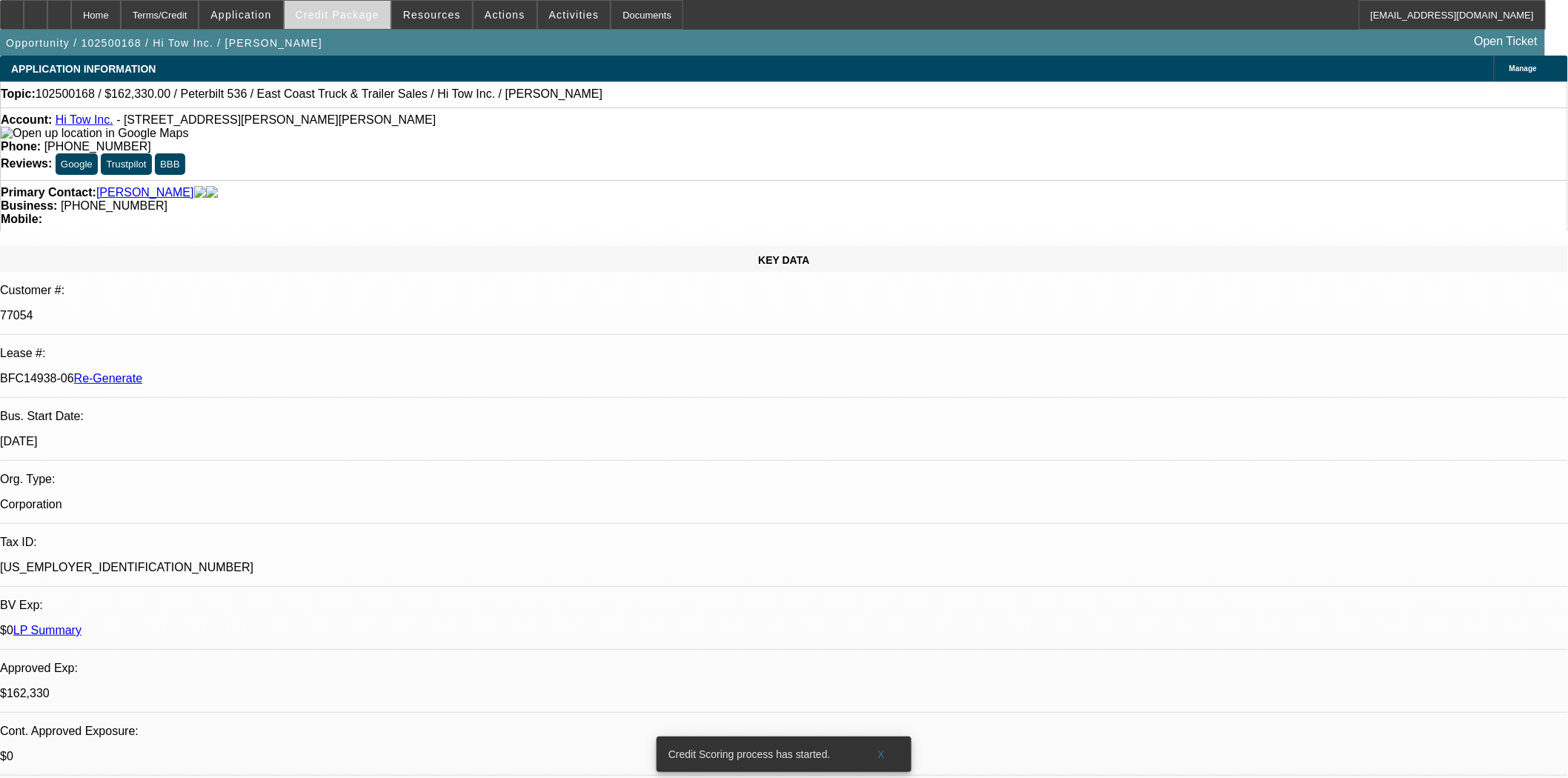
click at [379, 23] on span at bounding box center [338, 15] width 106 height 36
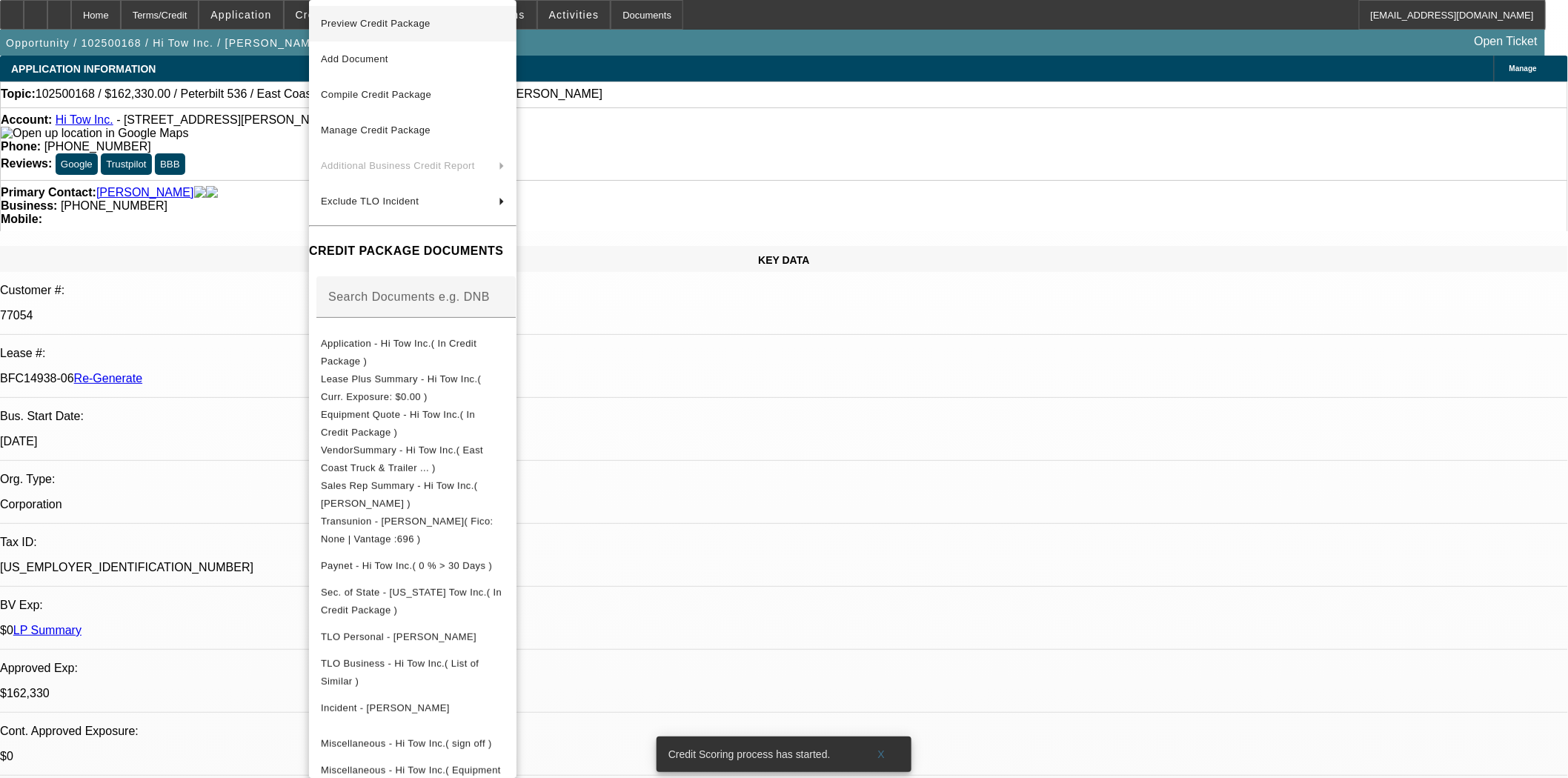
click at [378, 27] on span "Preview Credit Package" at bounding box center [375, 23] width 110 height 11
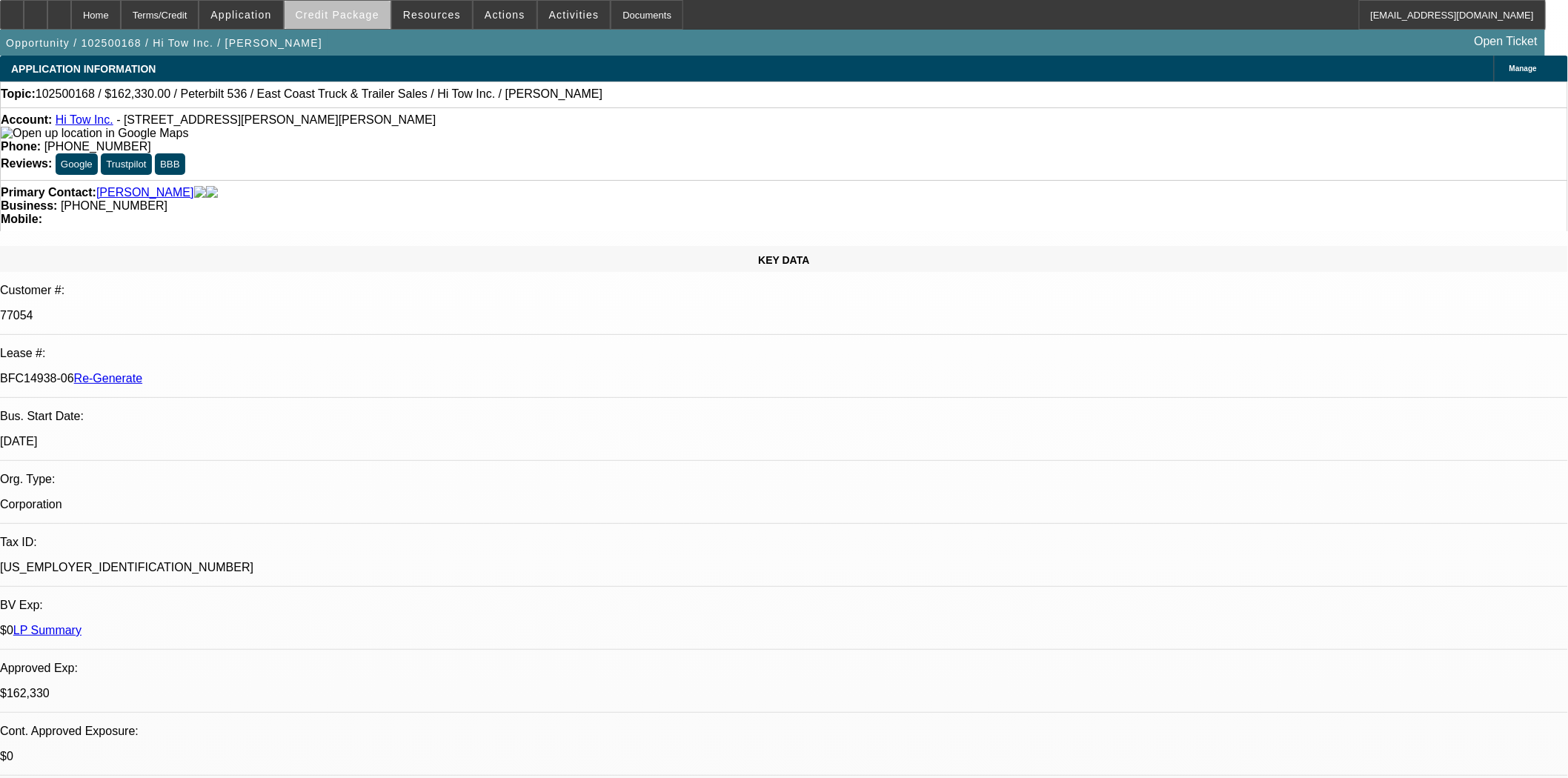
click at [371, 23] on span at bounding box center [338, 15] width 106 height 36
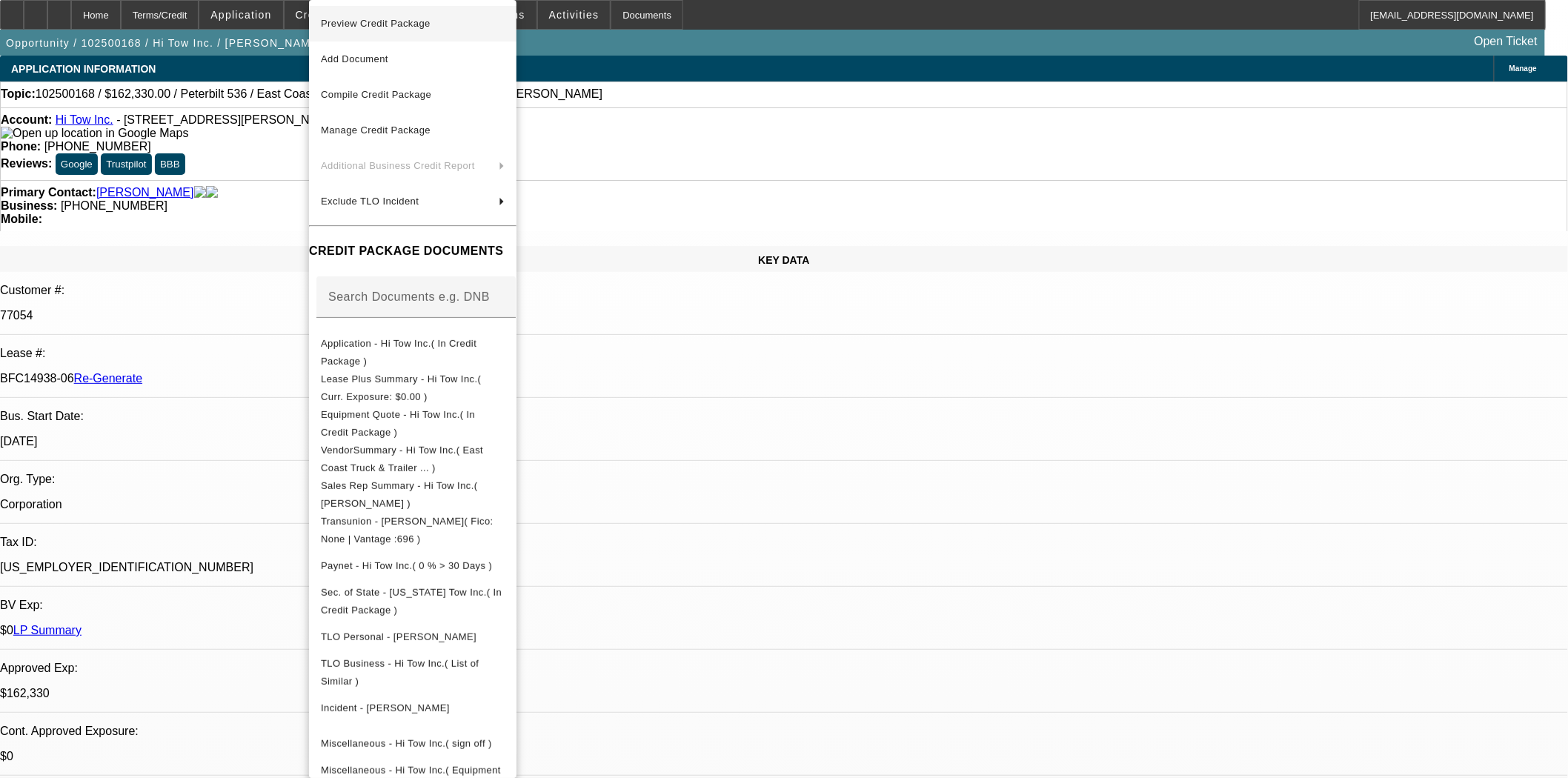
click at [368, 24] on span "Preview Credit Package" at bounding box center [375, 23] width 110 height 11
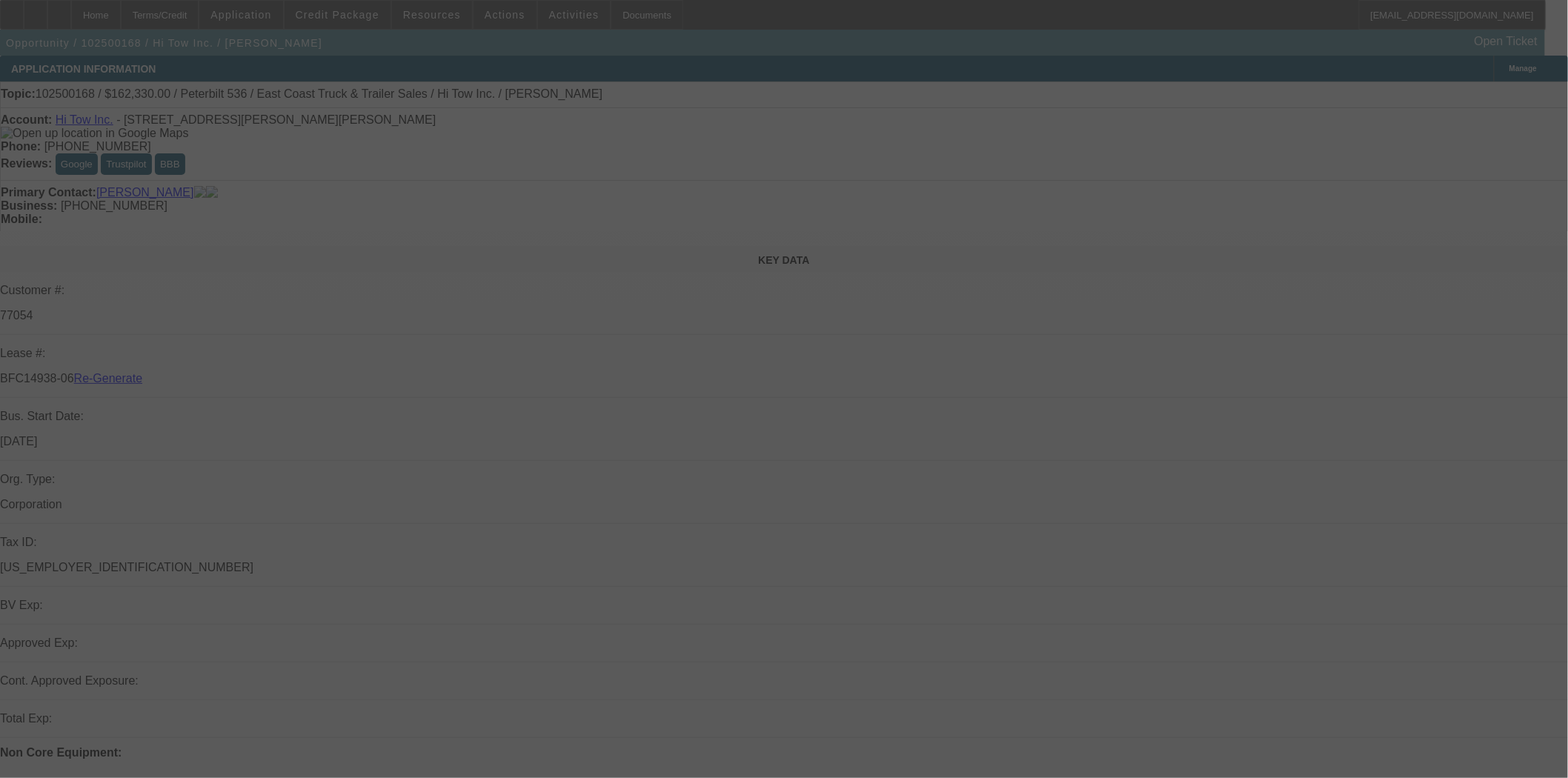
select select "4"
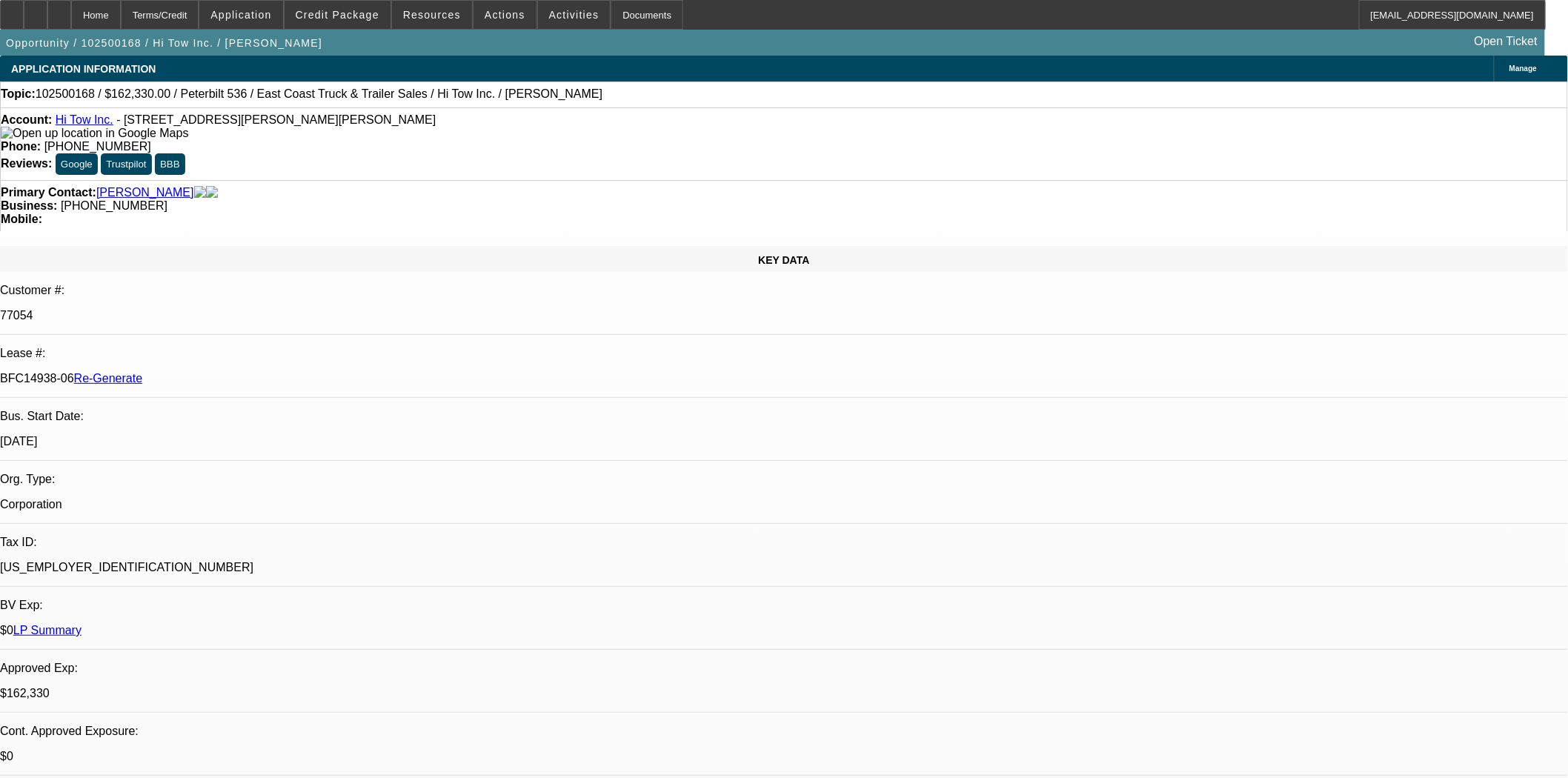
select select "0"
select select "2"
select select "0"
select select "6"
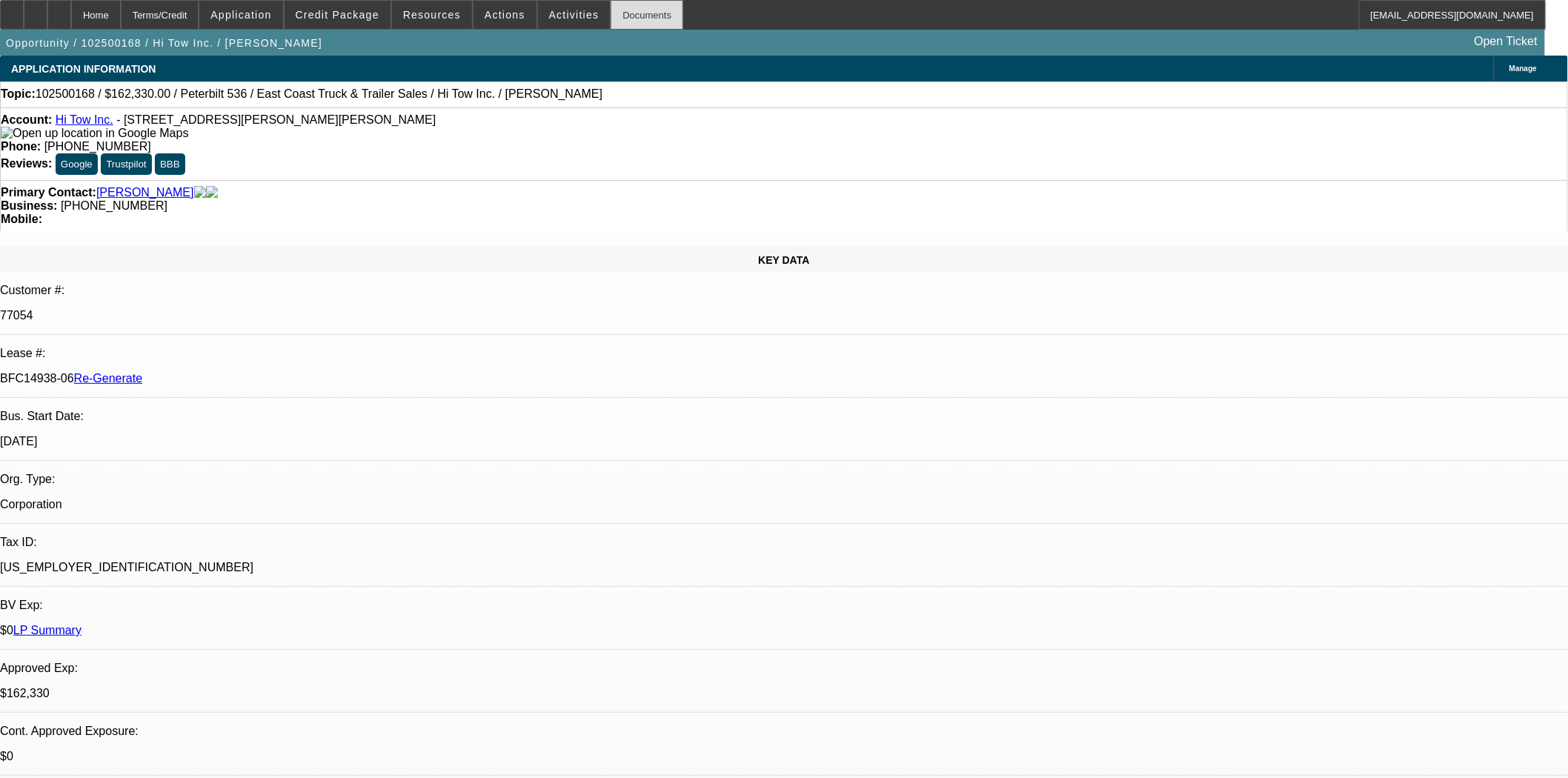
click at [624, 9] on div "Documents" at bounding box center [647, 14] width 73 height 30
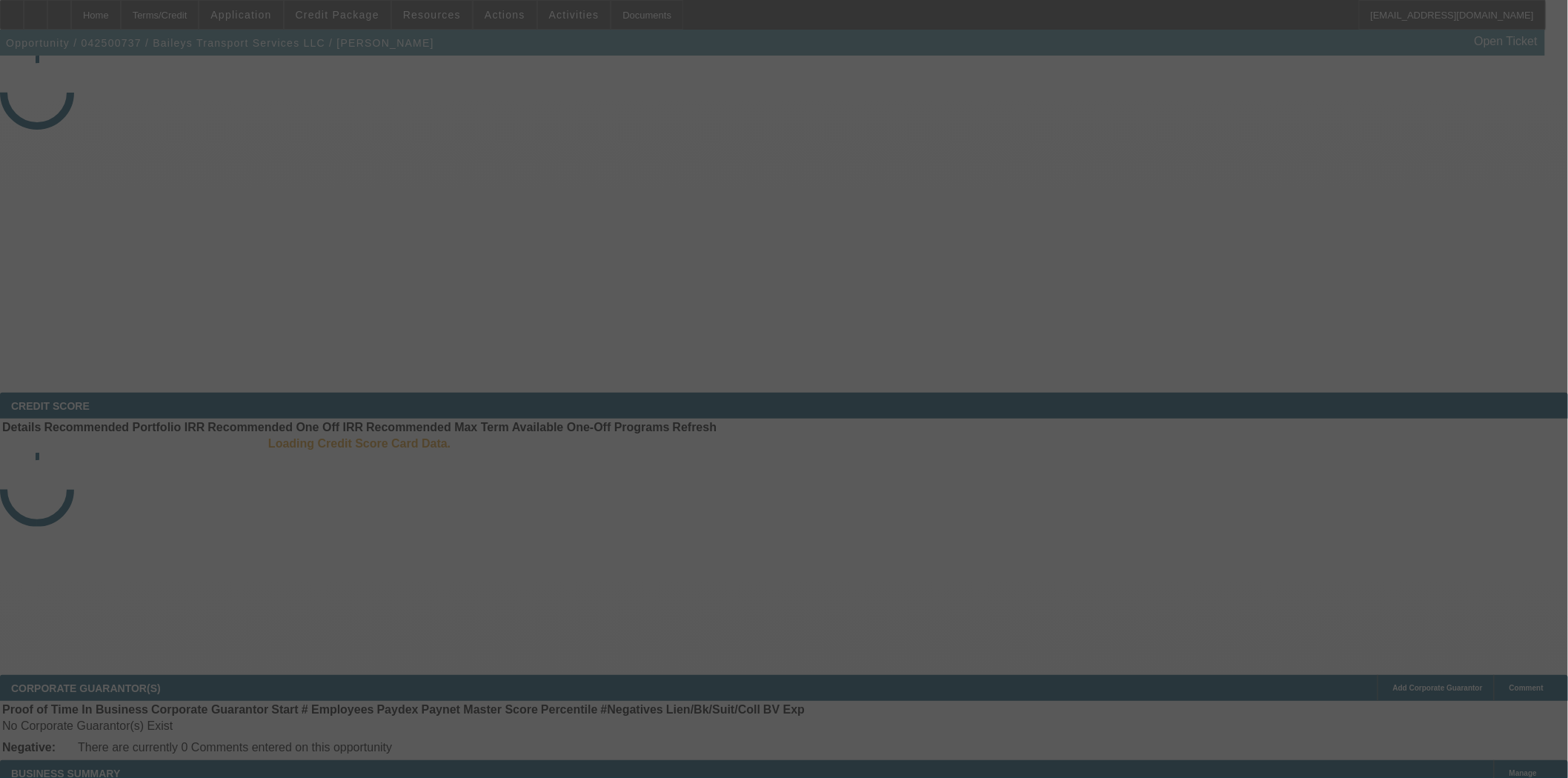
select select "3"
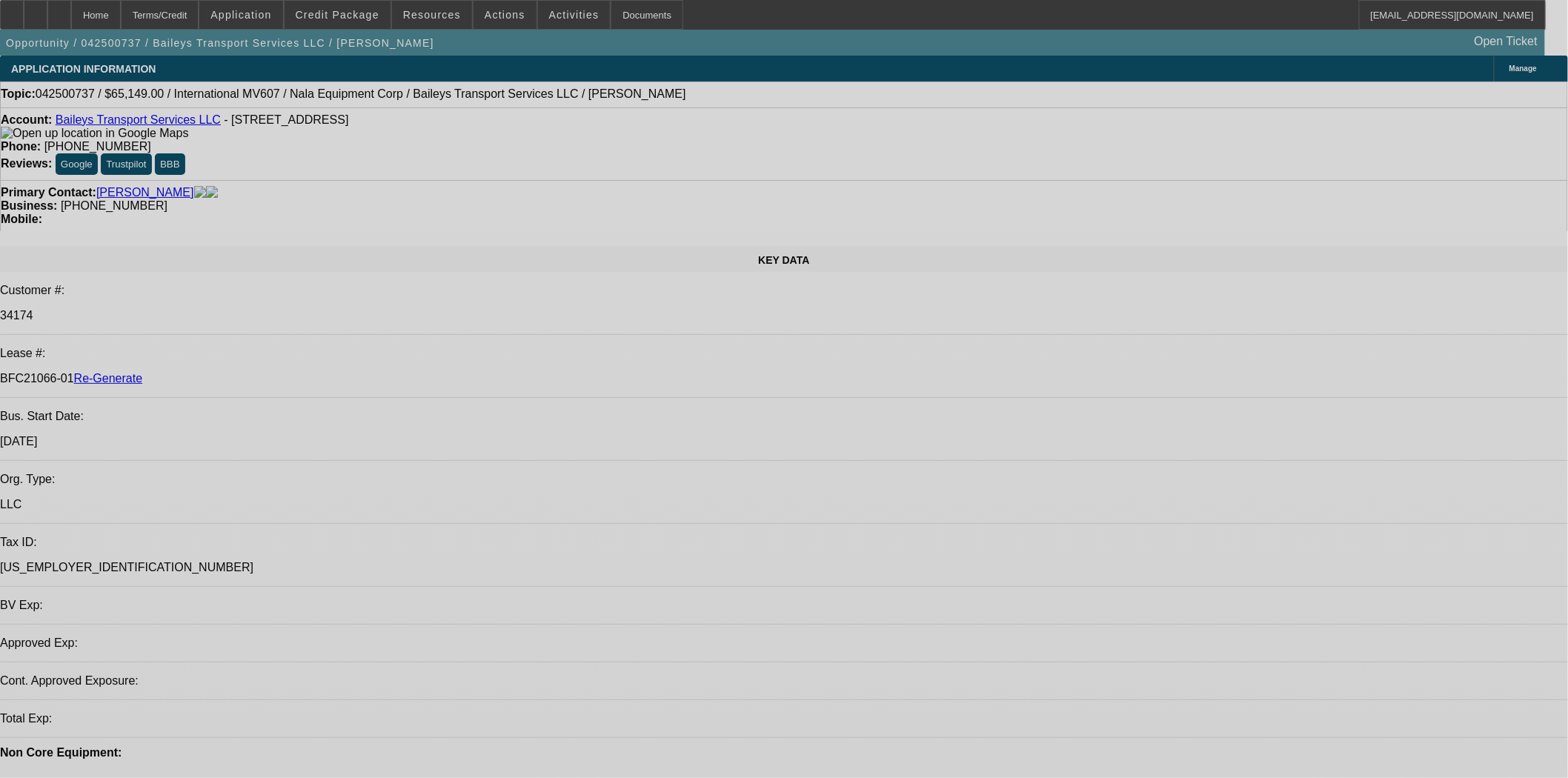
select select "0"
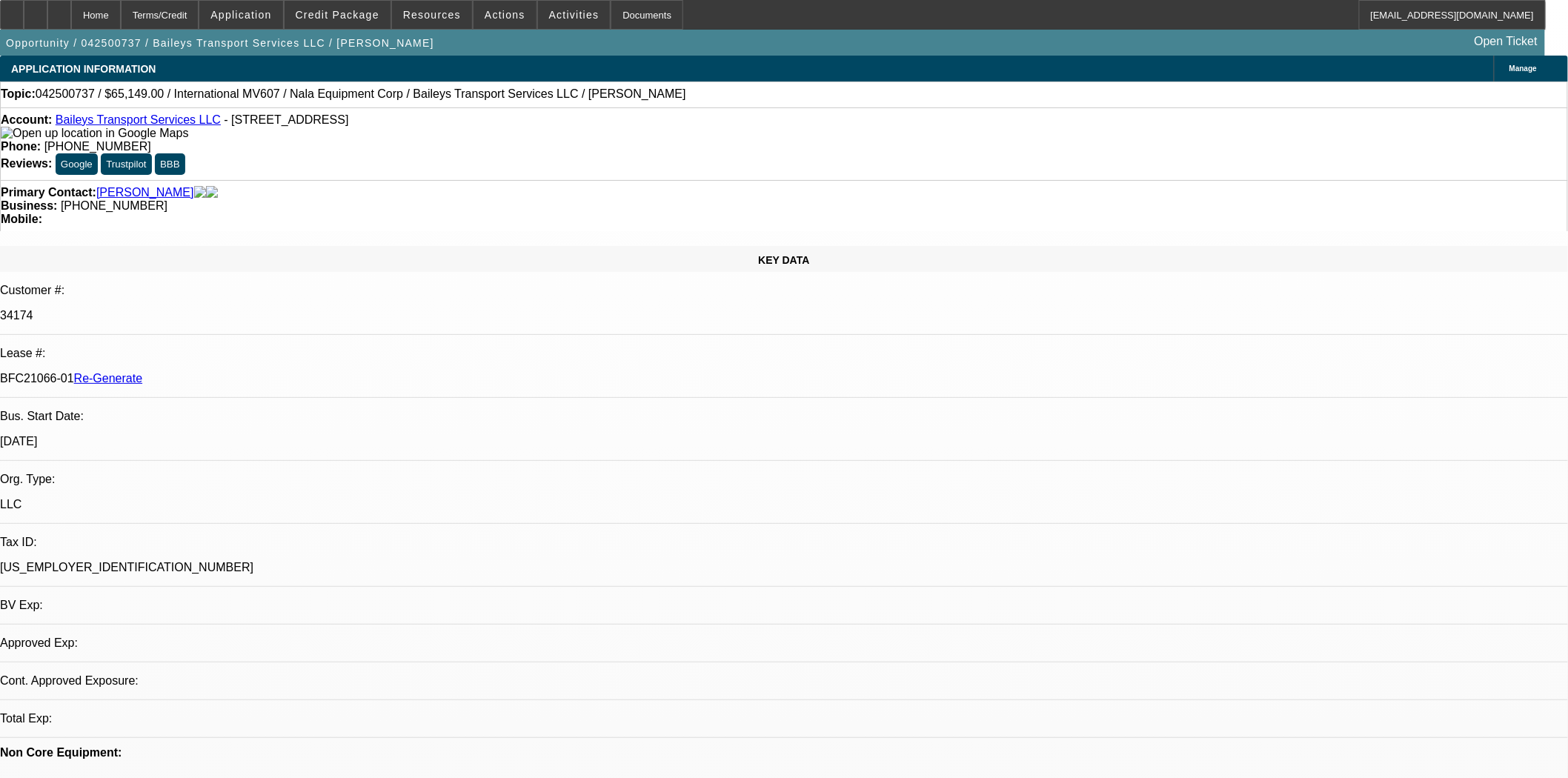
select select "2"
select select "0"
select select "1"
select select "2"
select select "6"
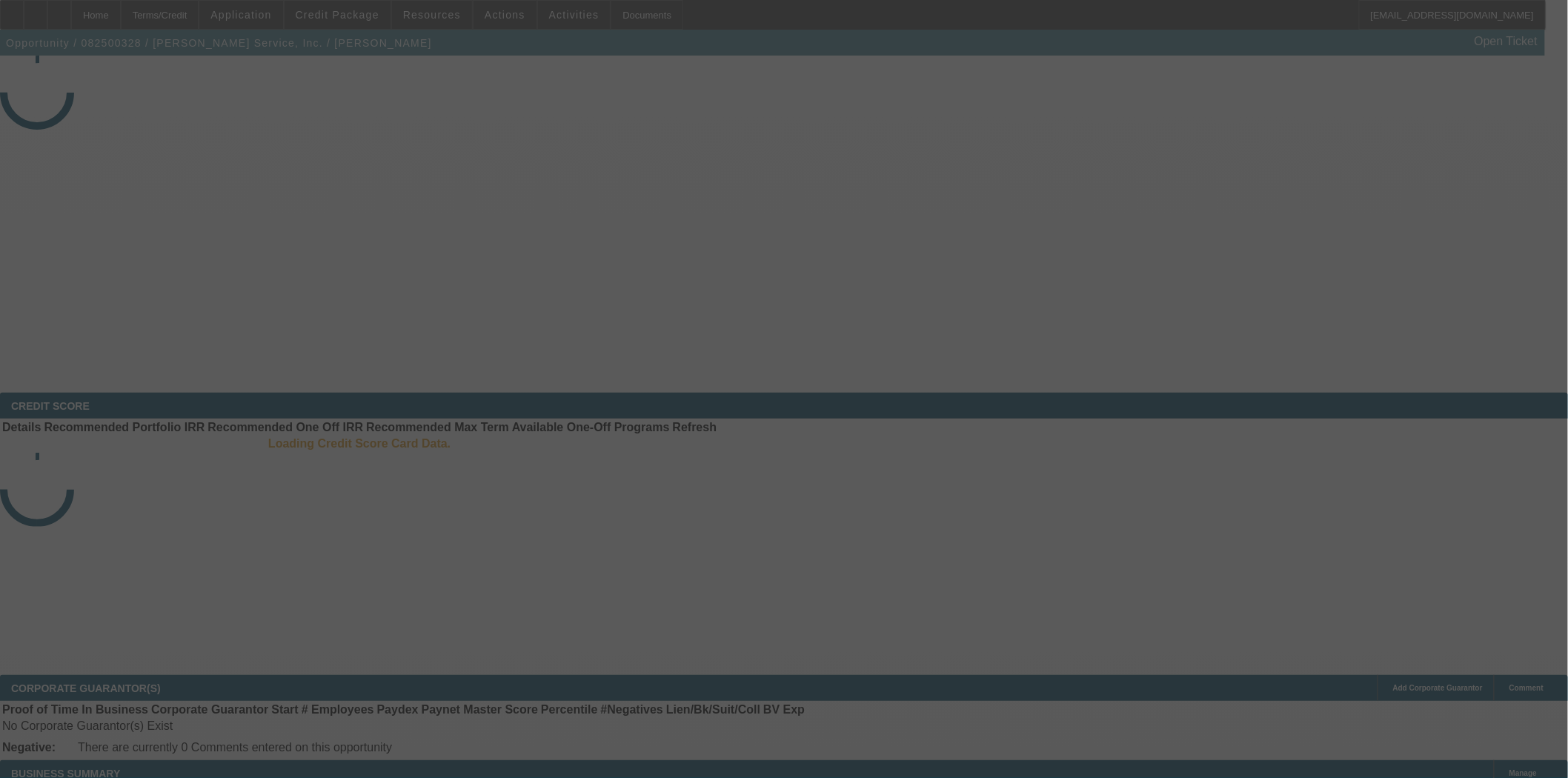
select select "4"
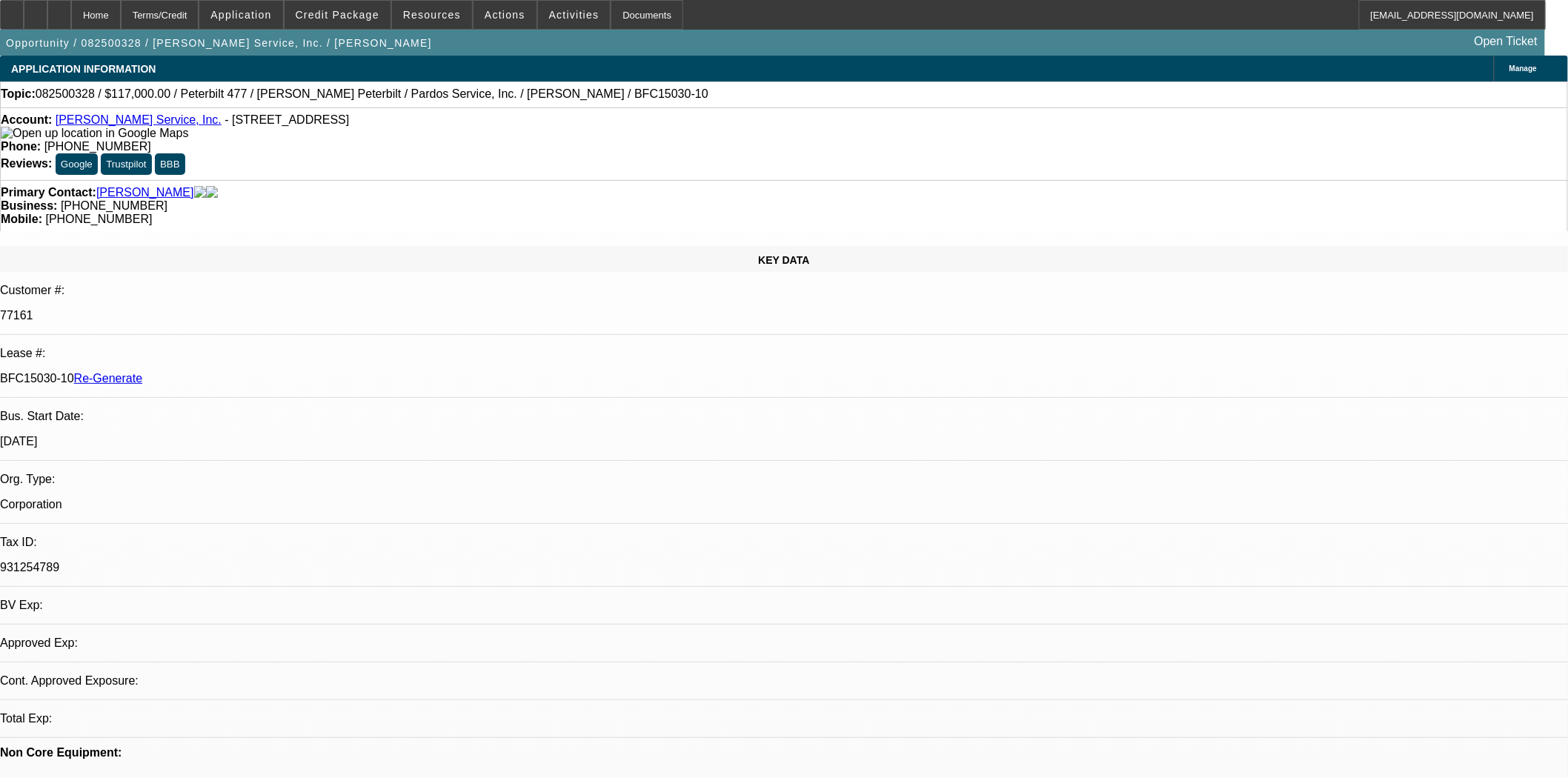
select select "0"
select select "2"
select select "0"
select select "6"
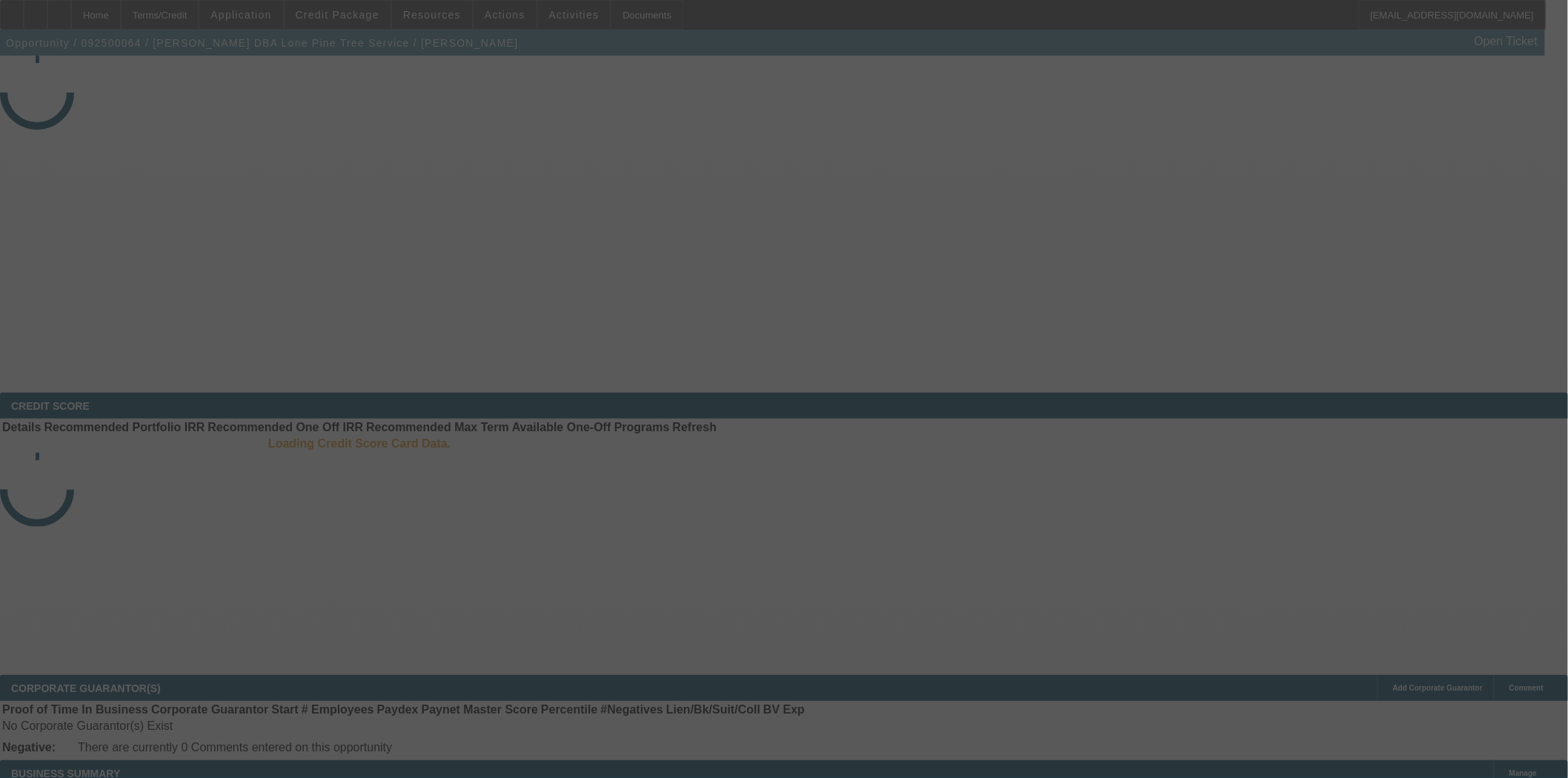
select select "3"
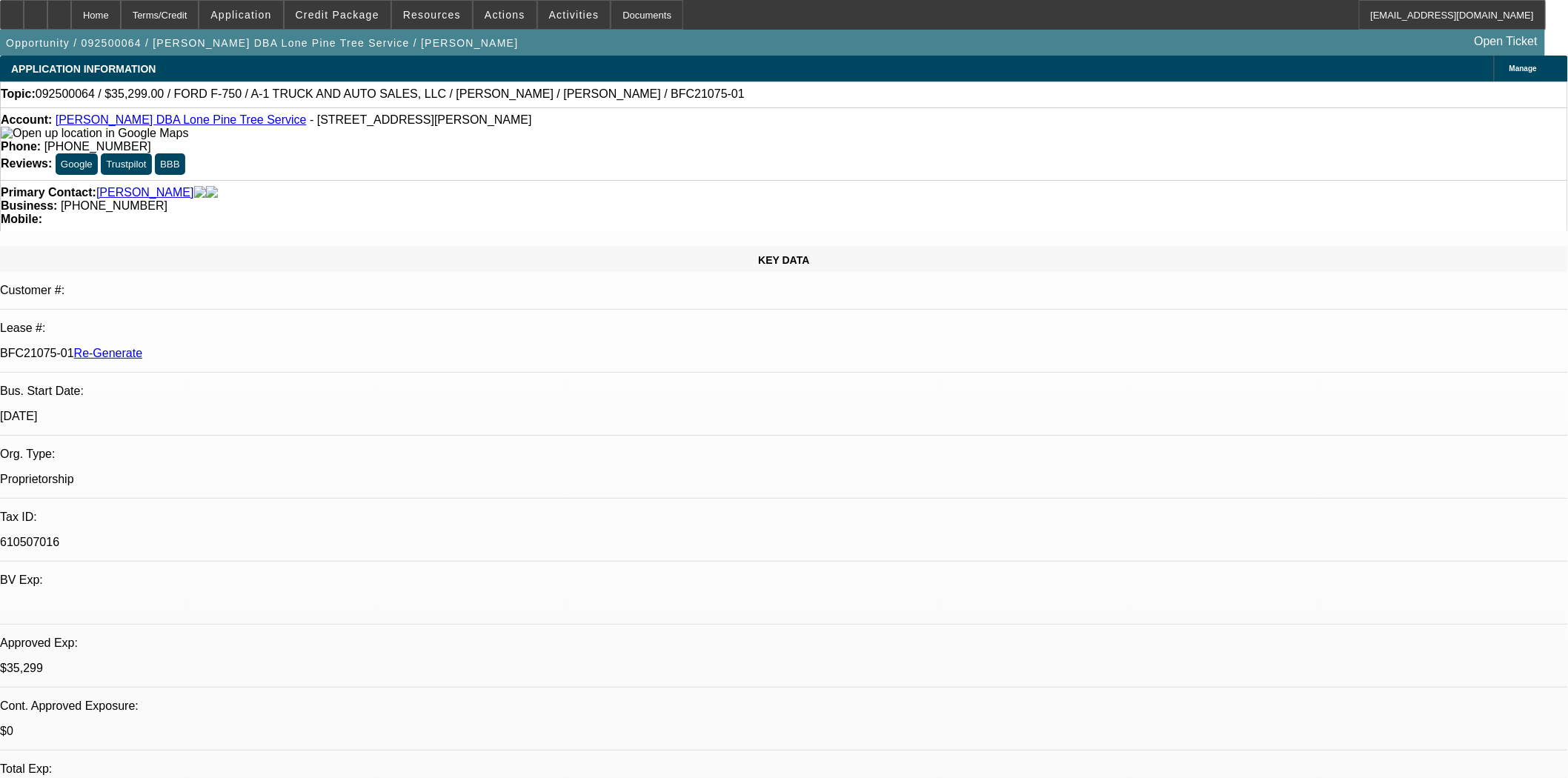
select select "0"
select select "2"
select select "0.1"
select select "1"
select select "2"
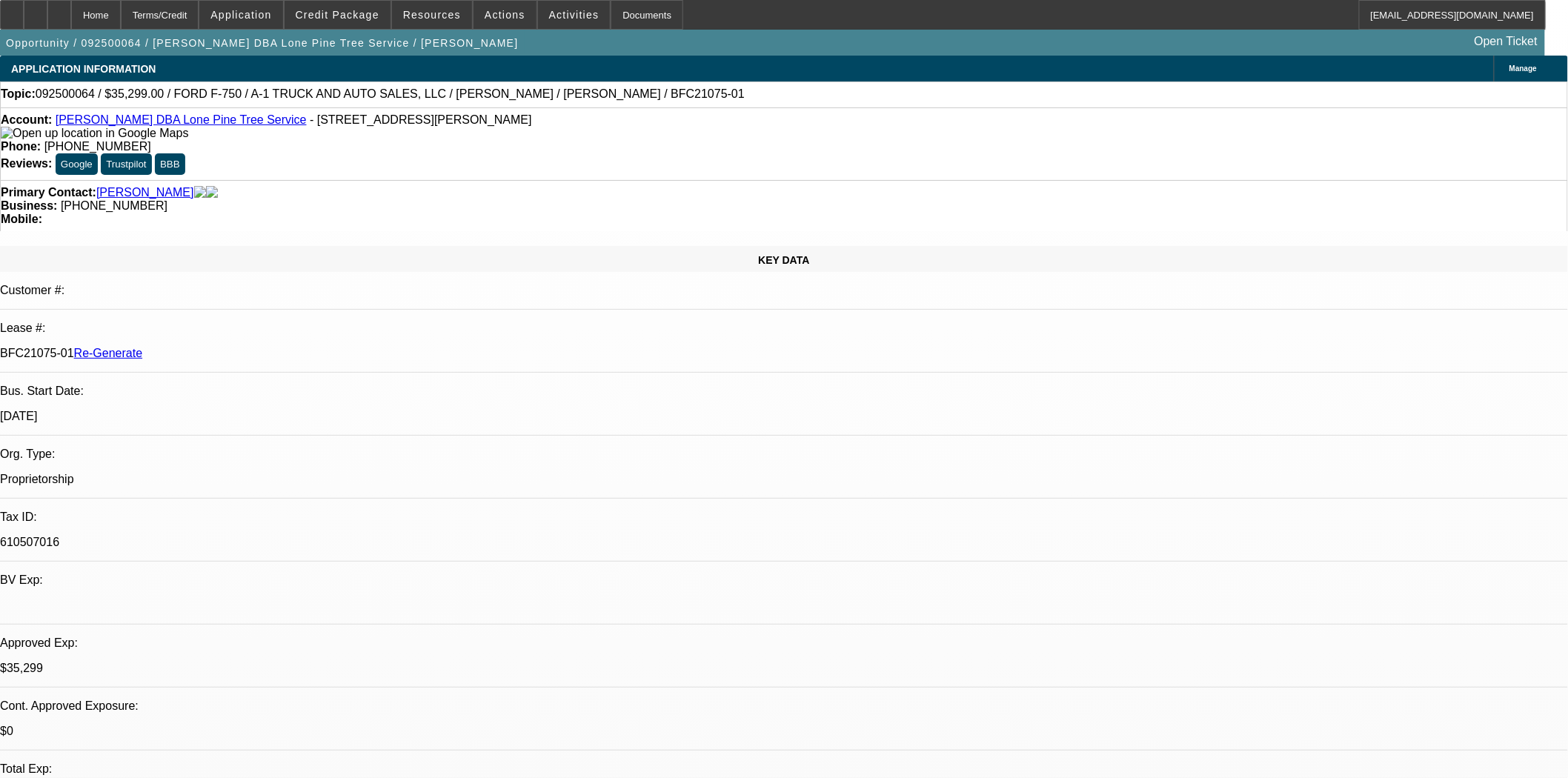
select select "4"
click at [368, 12] on span "Credit Package" at bounding box center [337, 14] width 84 height 12
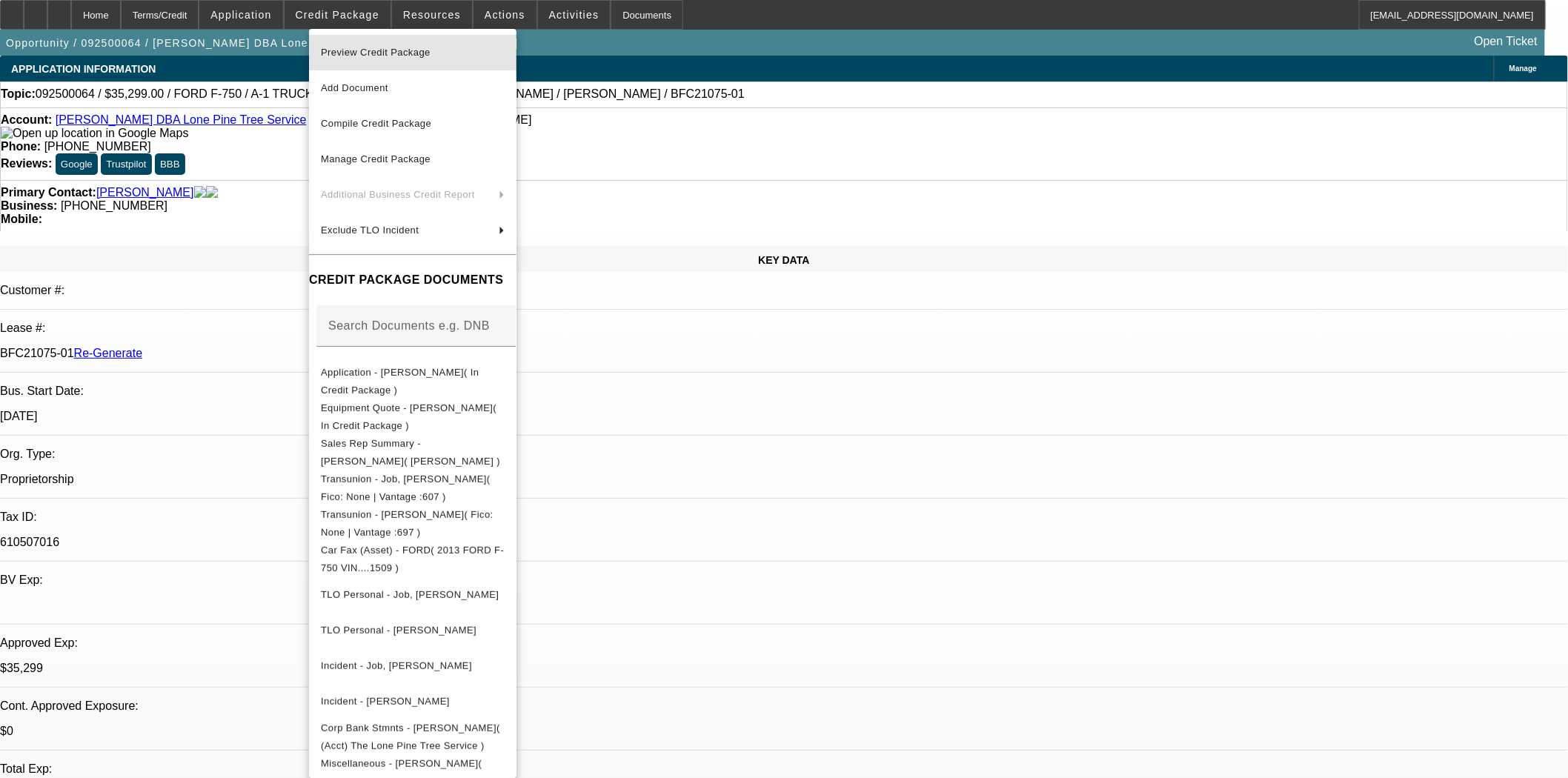
click at [374, 45] on span "Preview Credit Package" at bounding box center [412, 53] width 184 height 18
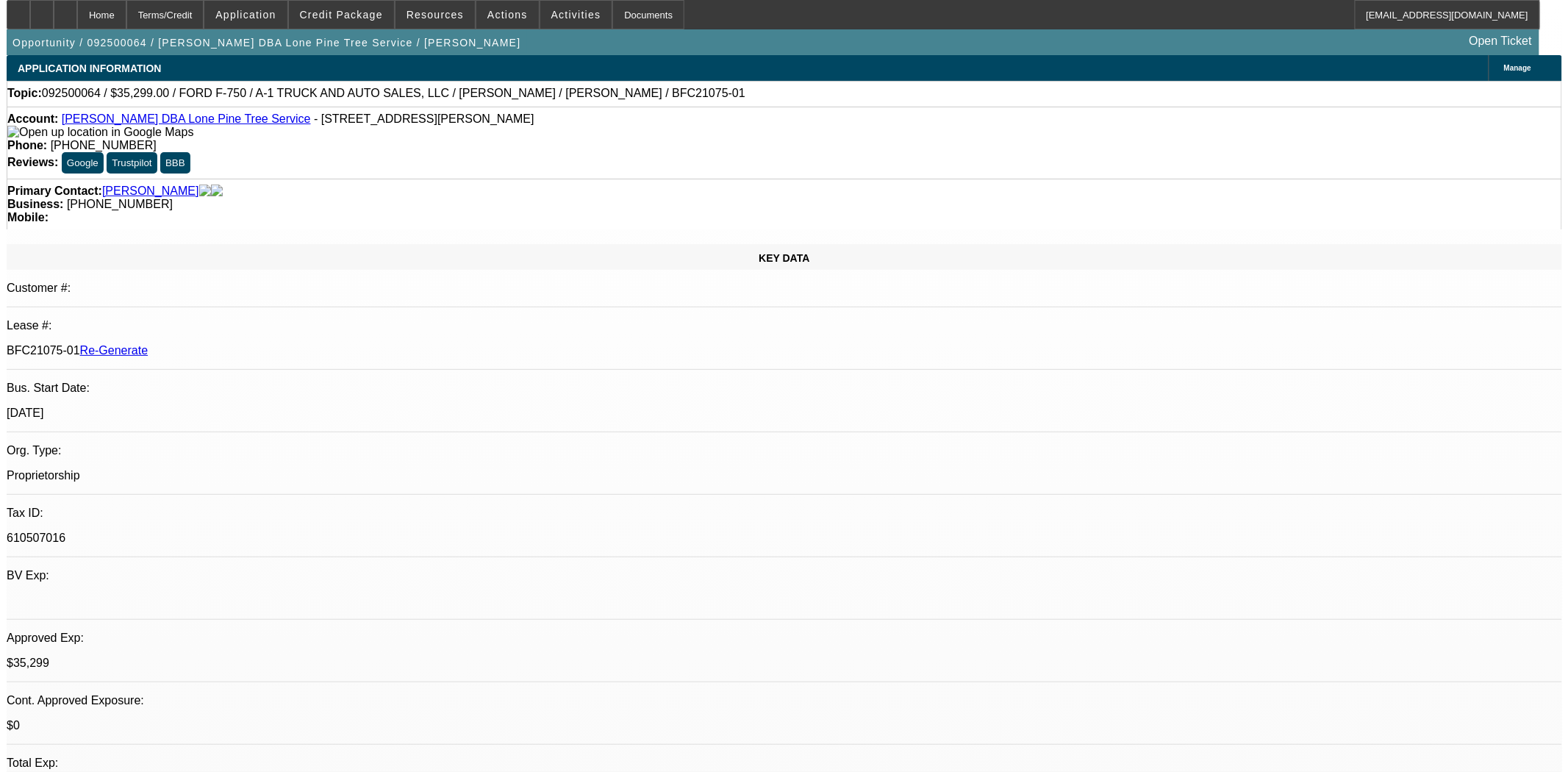
scroll to position [82, 0]
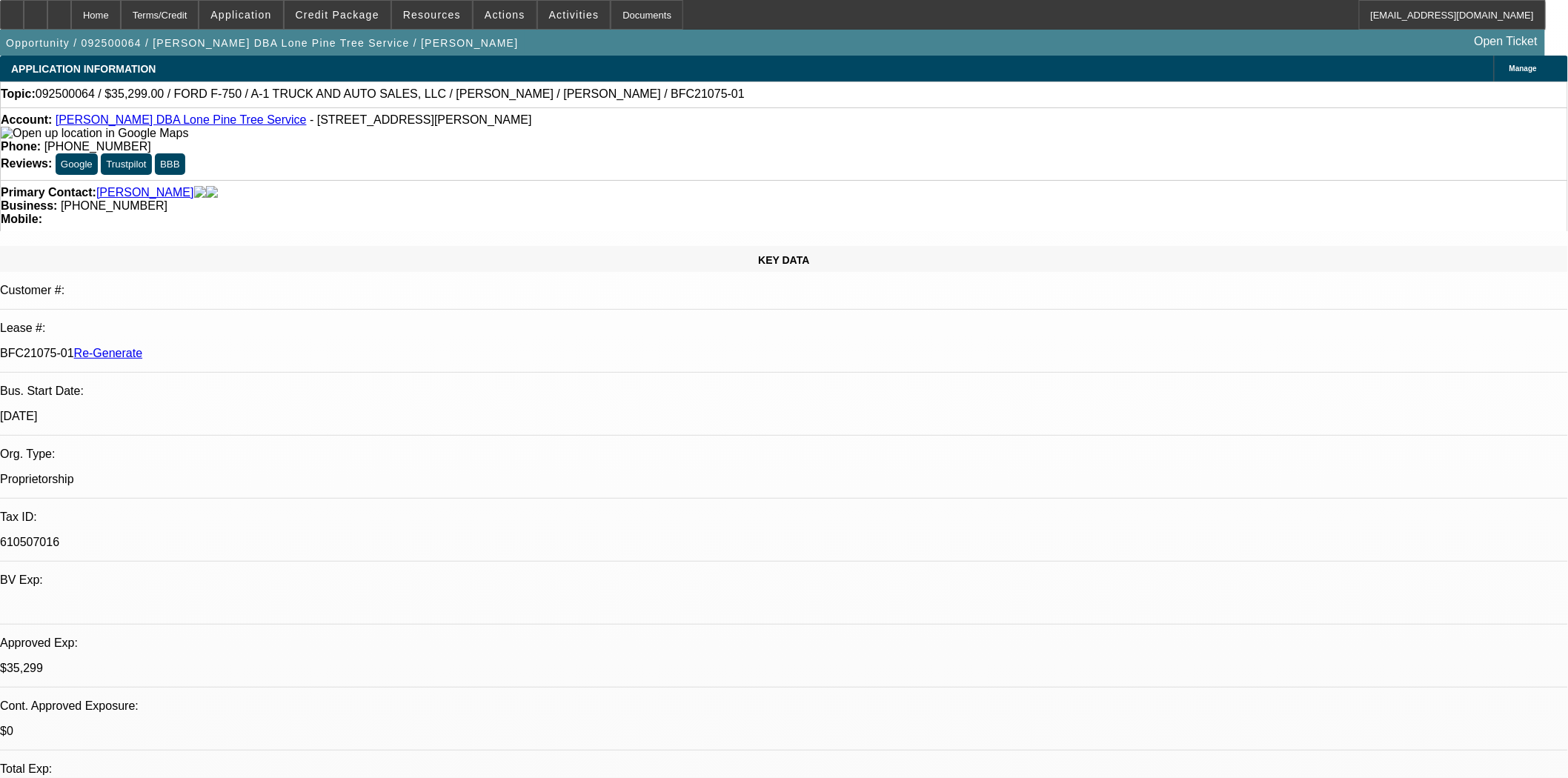
click at [517, 13] on span at bounding box center [505, 15] width 63 height 36
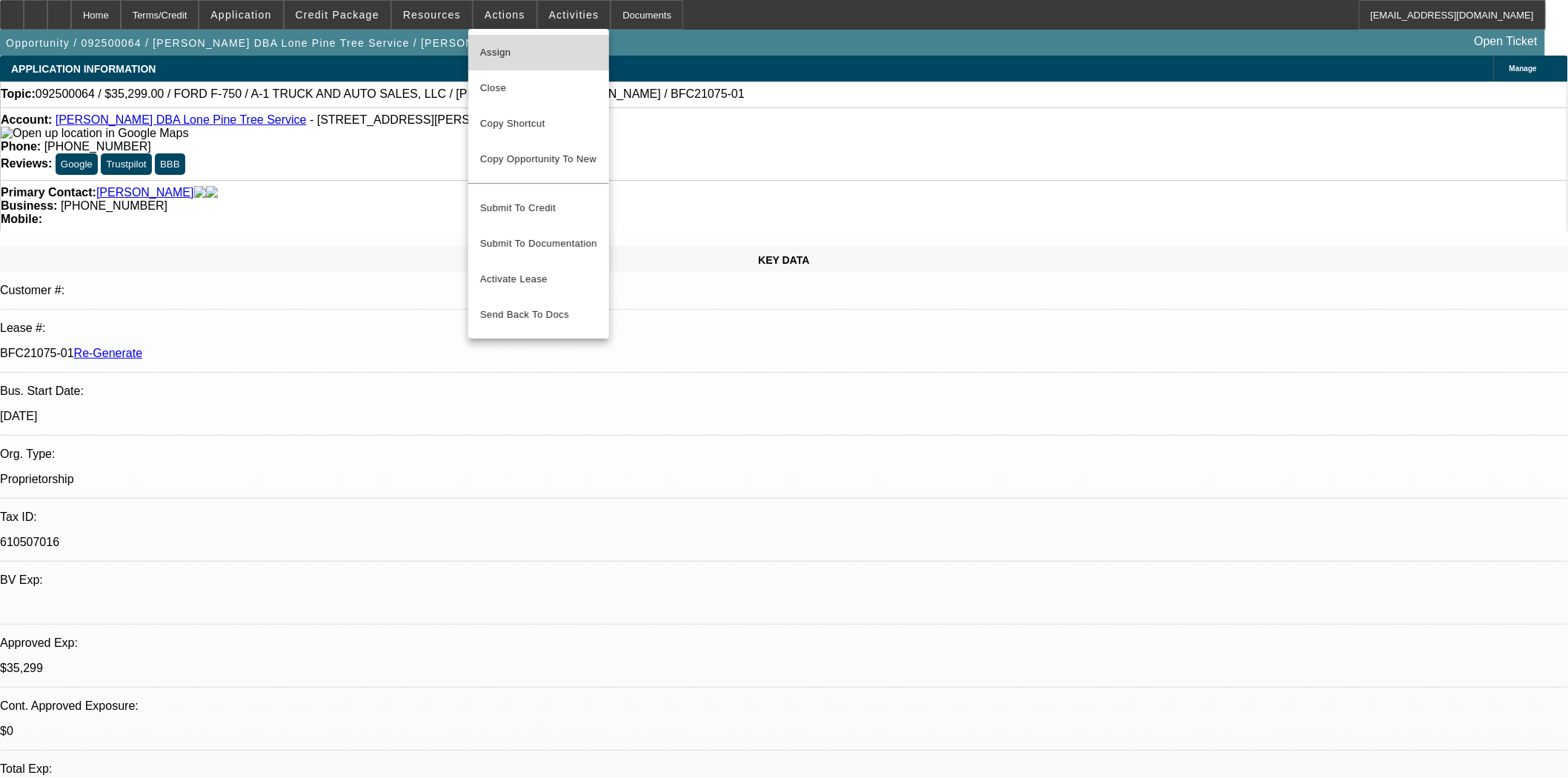
click at [507, 53] on span "Assign" at bounding box center [539, 53] width 117 height 18
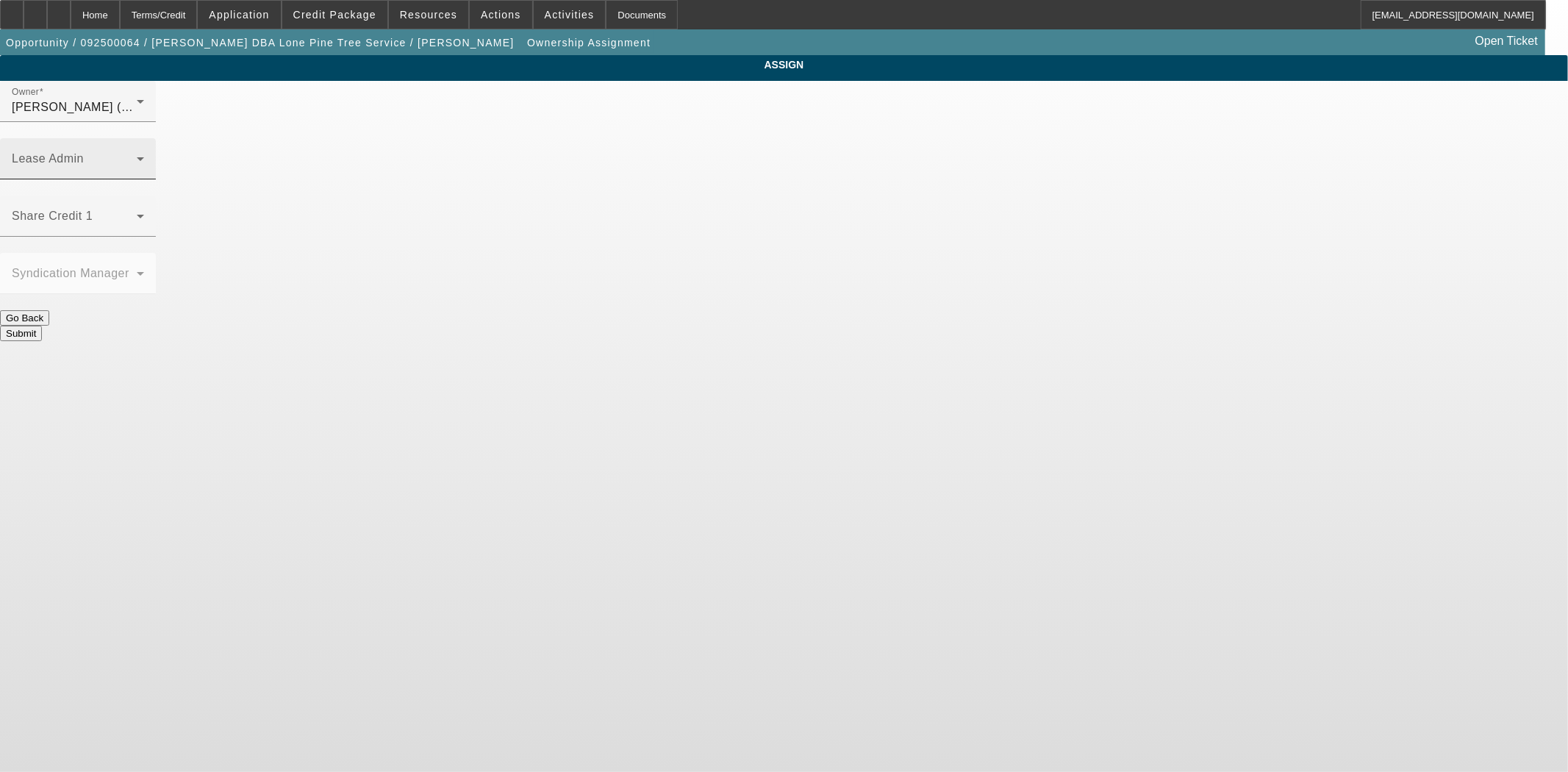
click at [144, 138] on div "Lease Admin" at bounding box center [78, 159] width 133 height 41
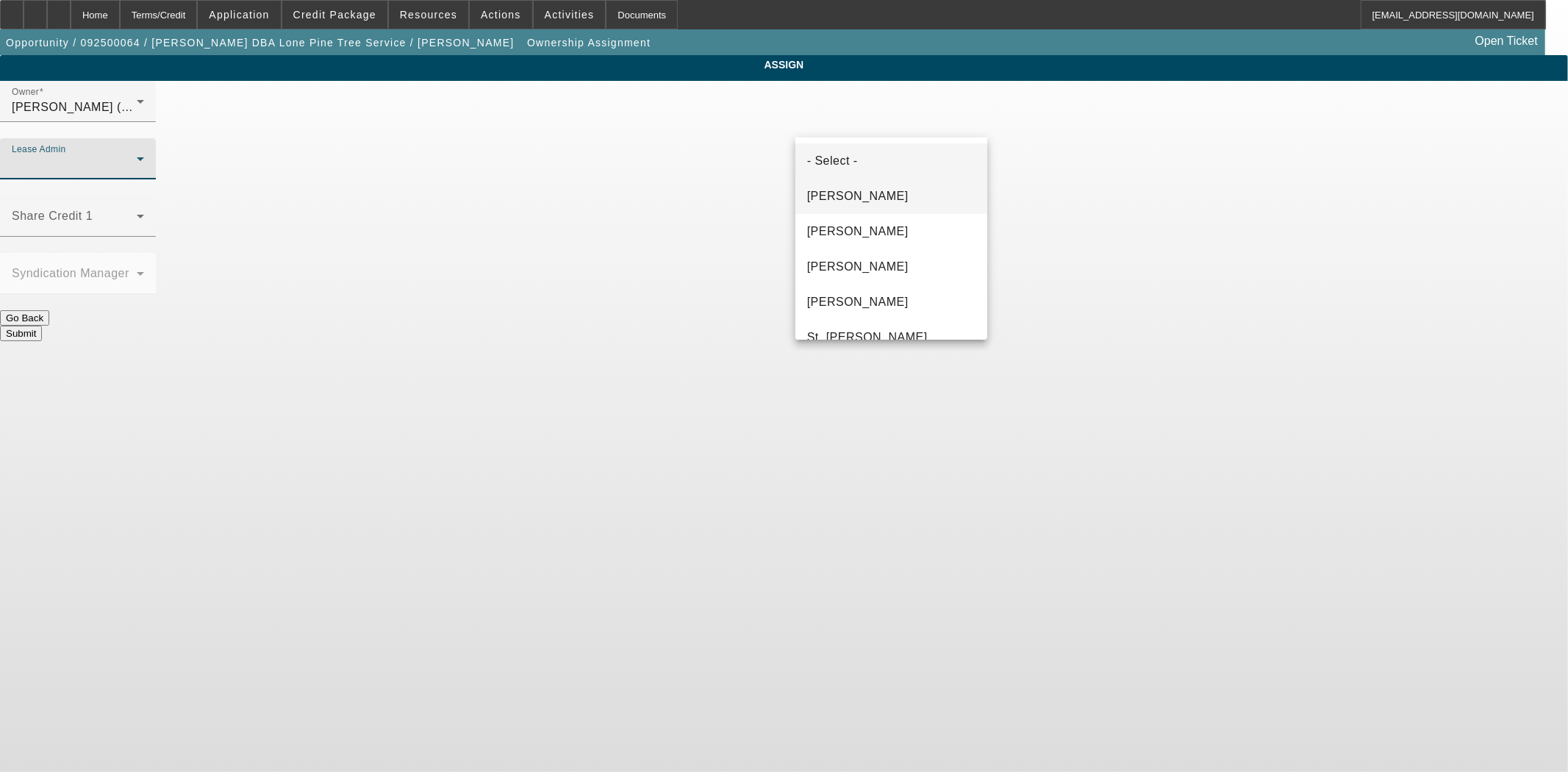
click at [855, 195] on span "[PERSON_NAME]" at bounding box center [858, 196] width 102 height 18
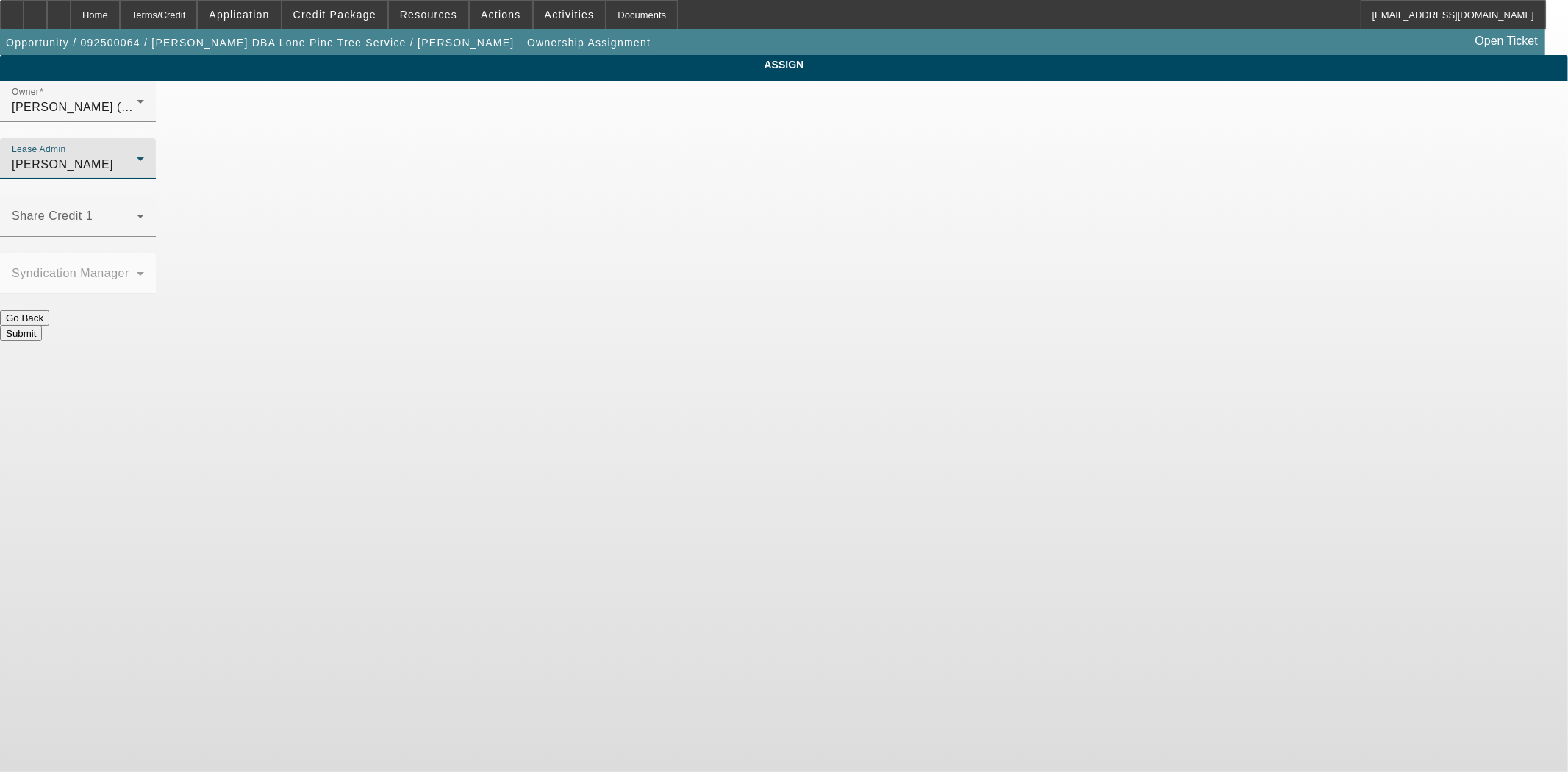
click at [42, 326] on button "Submit" at bounding box center [20, 333] width 42 height 15
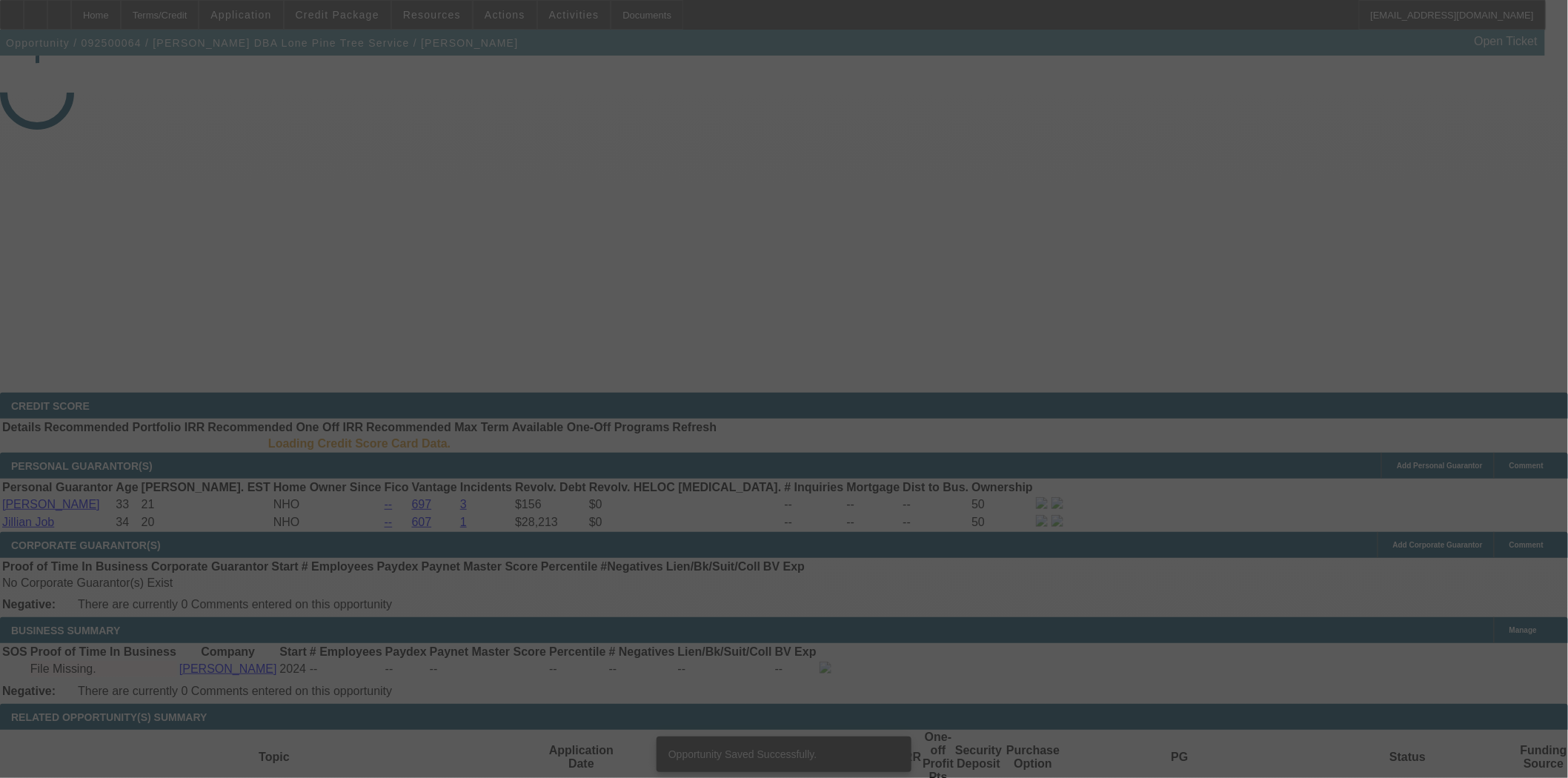
select select "3"
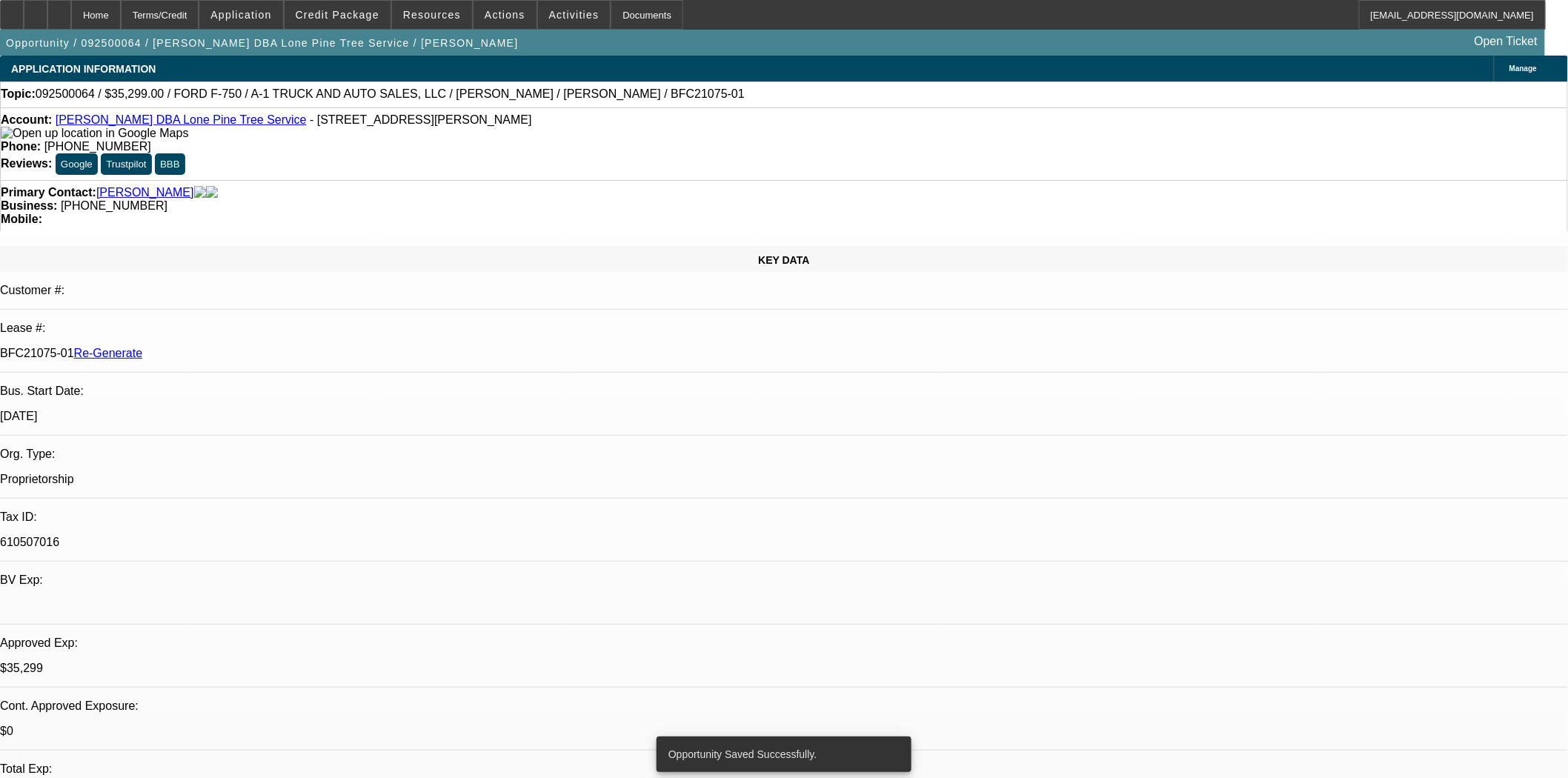
select select "0"
select select "2"
select select "0.1"
select select "4"
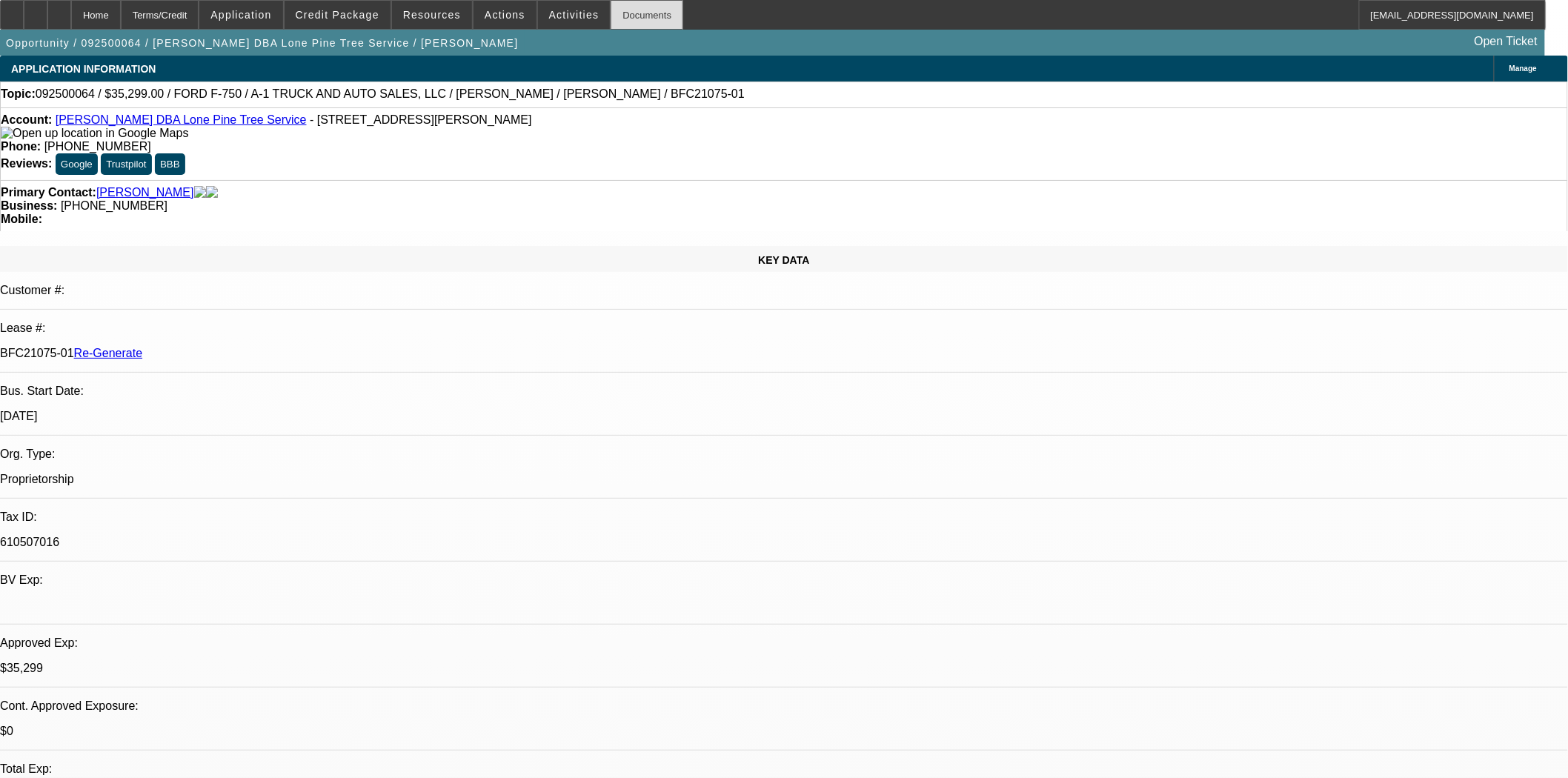
click at [611, 12] on div "Documents" at bounding box center [647, 14] width 73 height 30
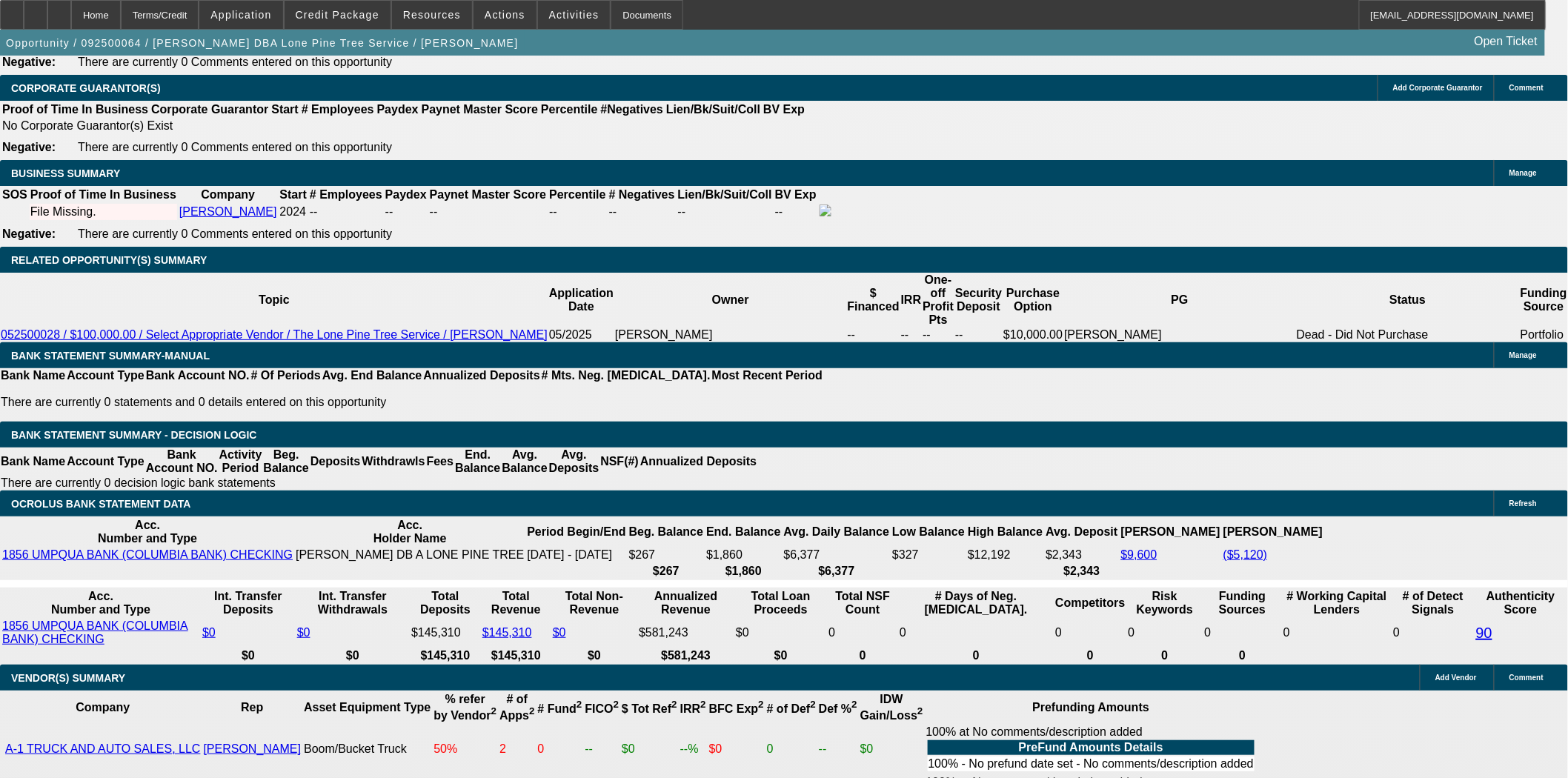
scroll to position [2306, 0]
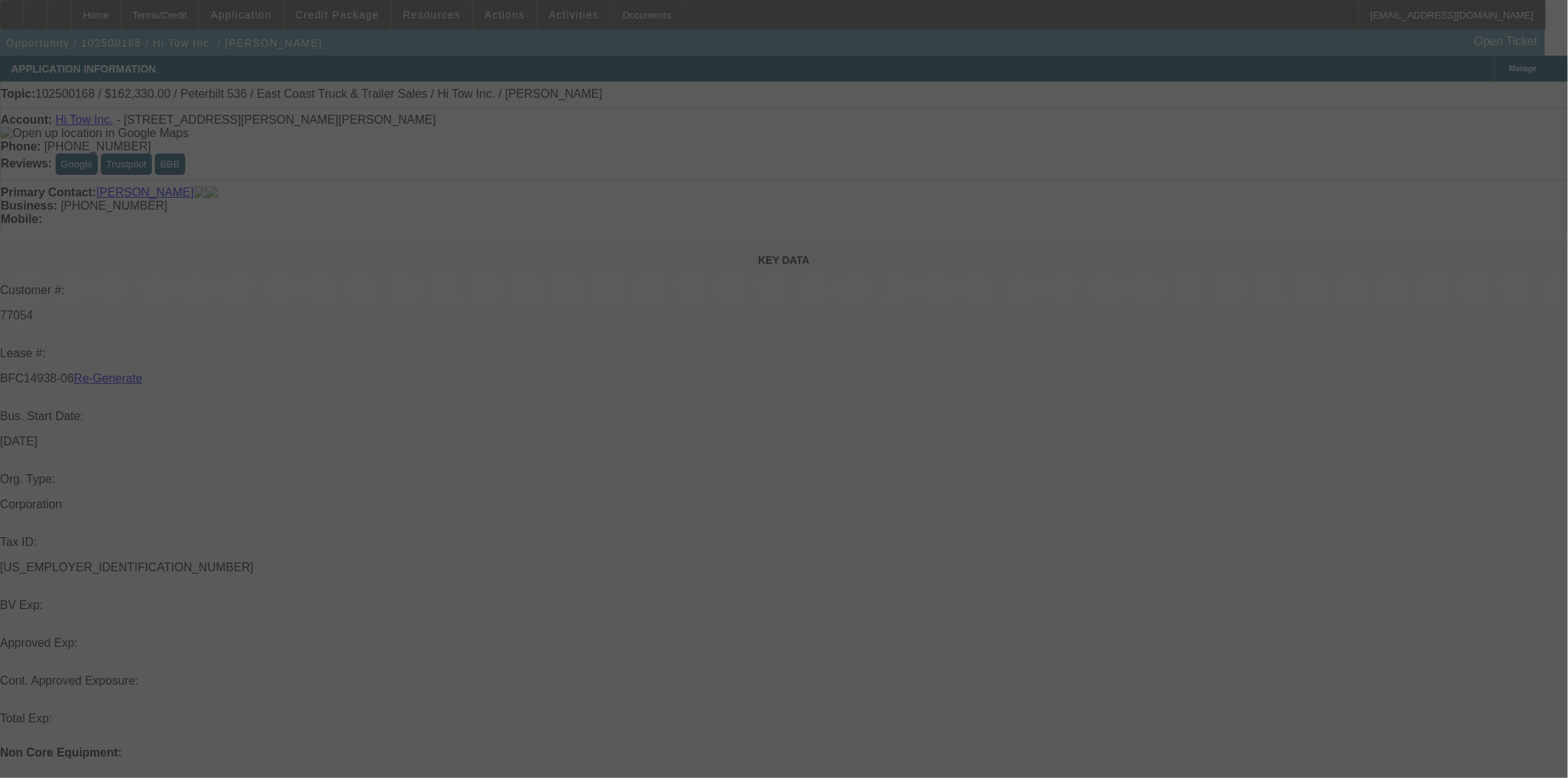
select select "4"
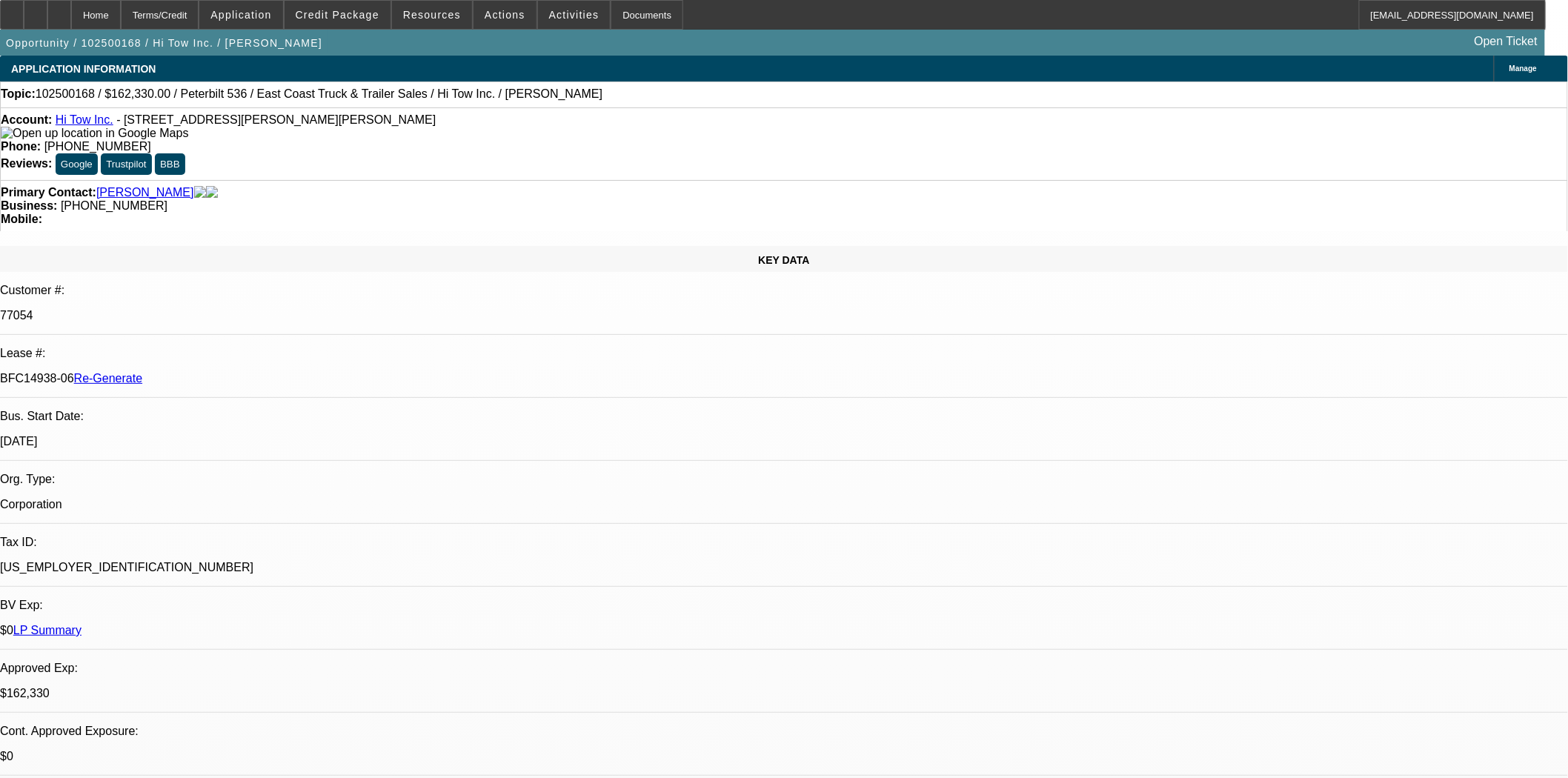
select select "0"
select select "2"
select select "0"
select select "6"
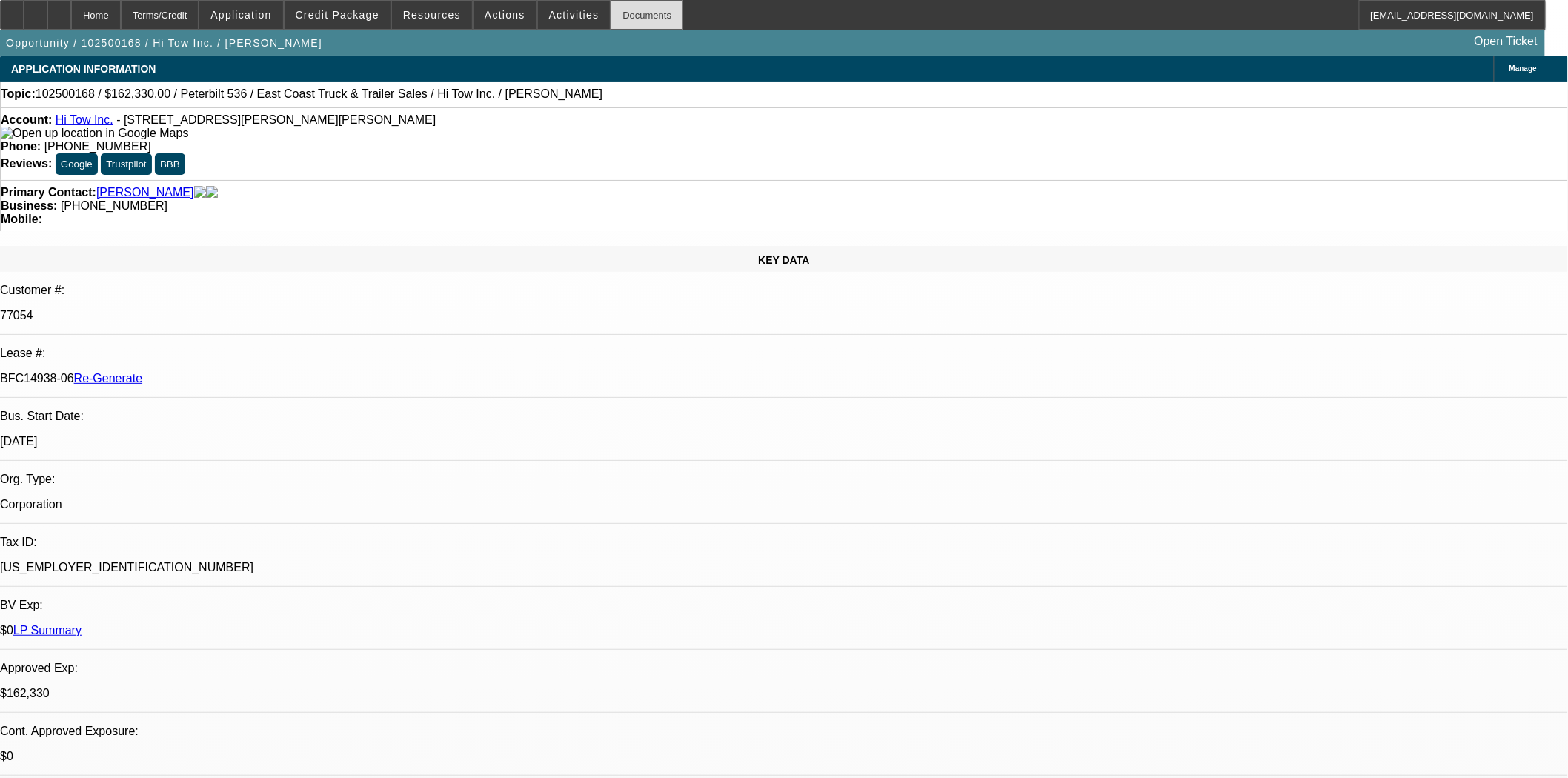
click at [626, 25] on div "Documents" at bounding box center [647, 14] width 73 height 30
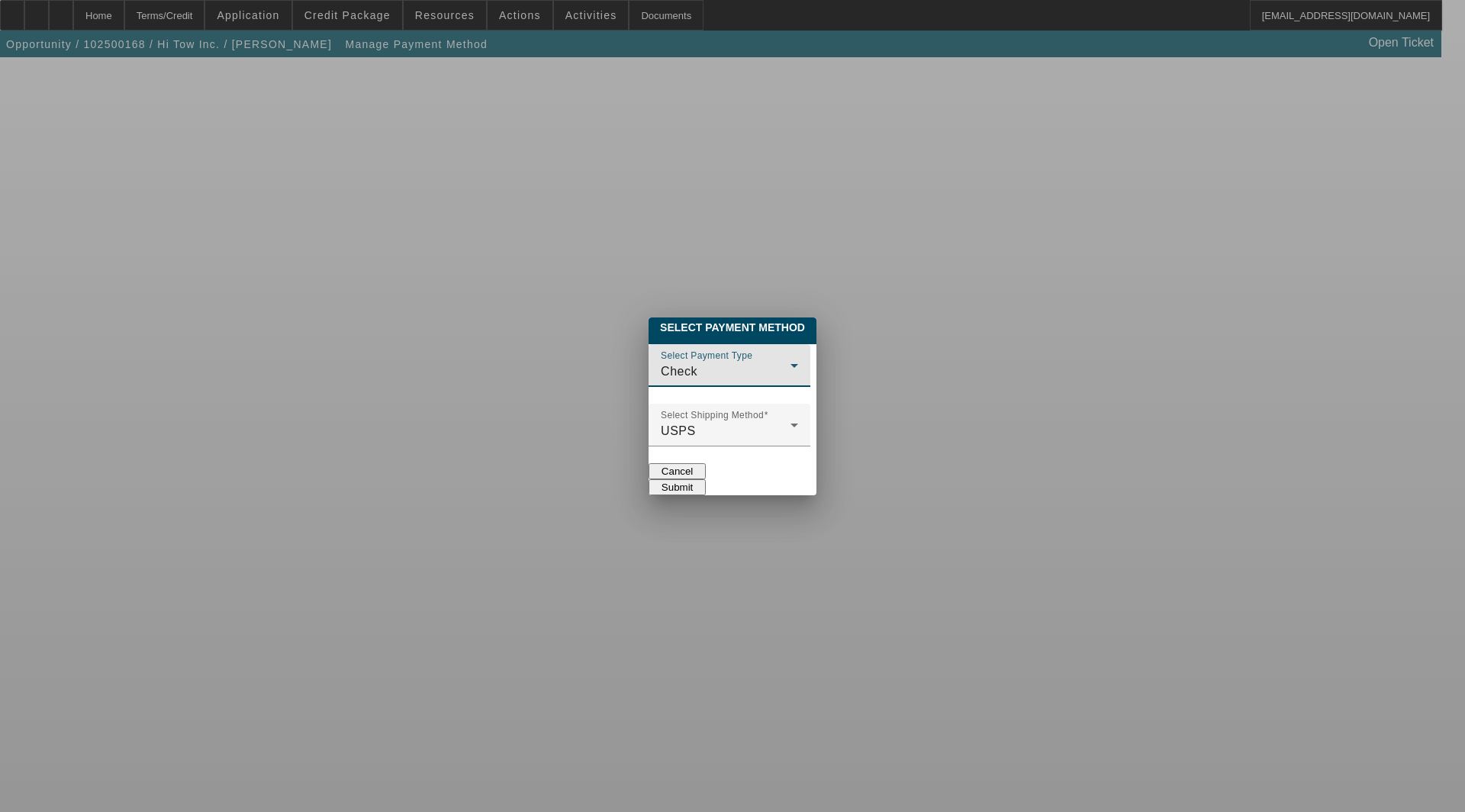
click at [661, 363] on div "Check" at bounding box center [726, 372] width 129 height 18
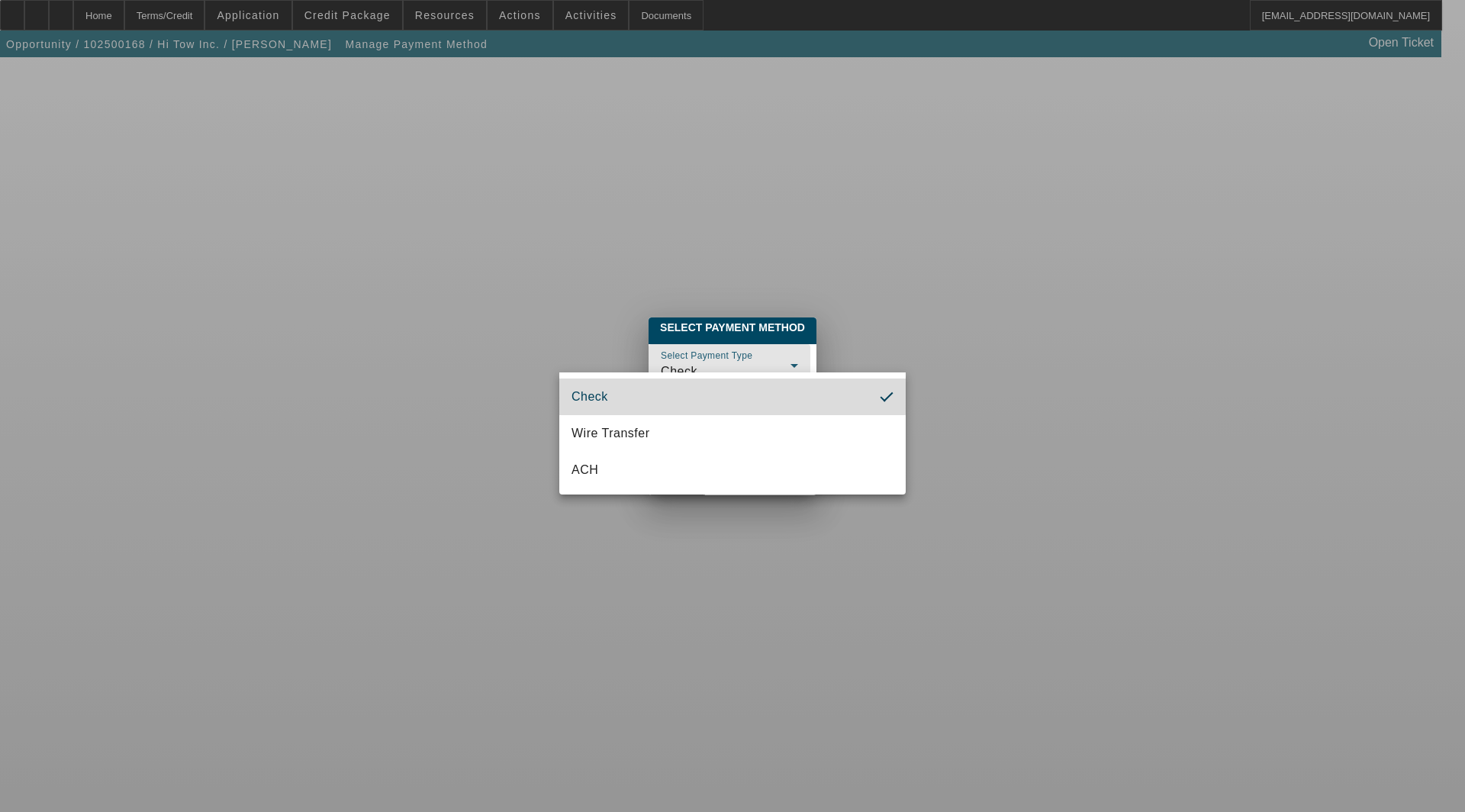
click at [599, 386] on mat-option "Check" at bounding box center [732, 397] width 347 height 37
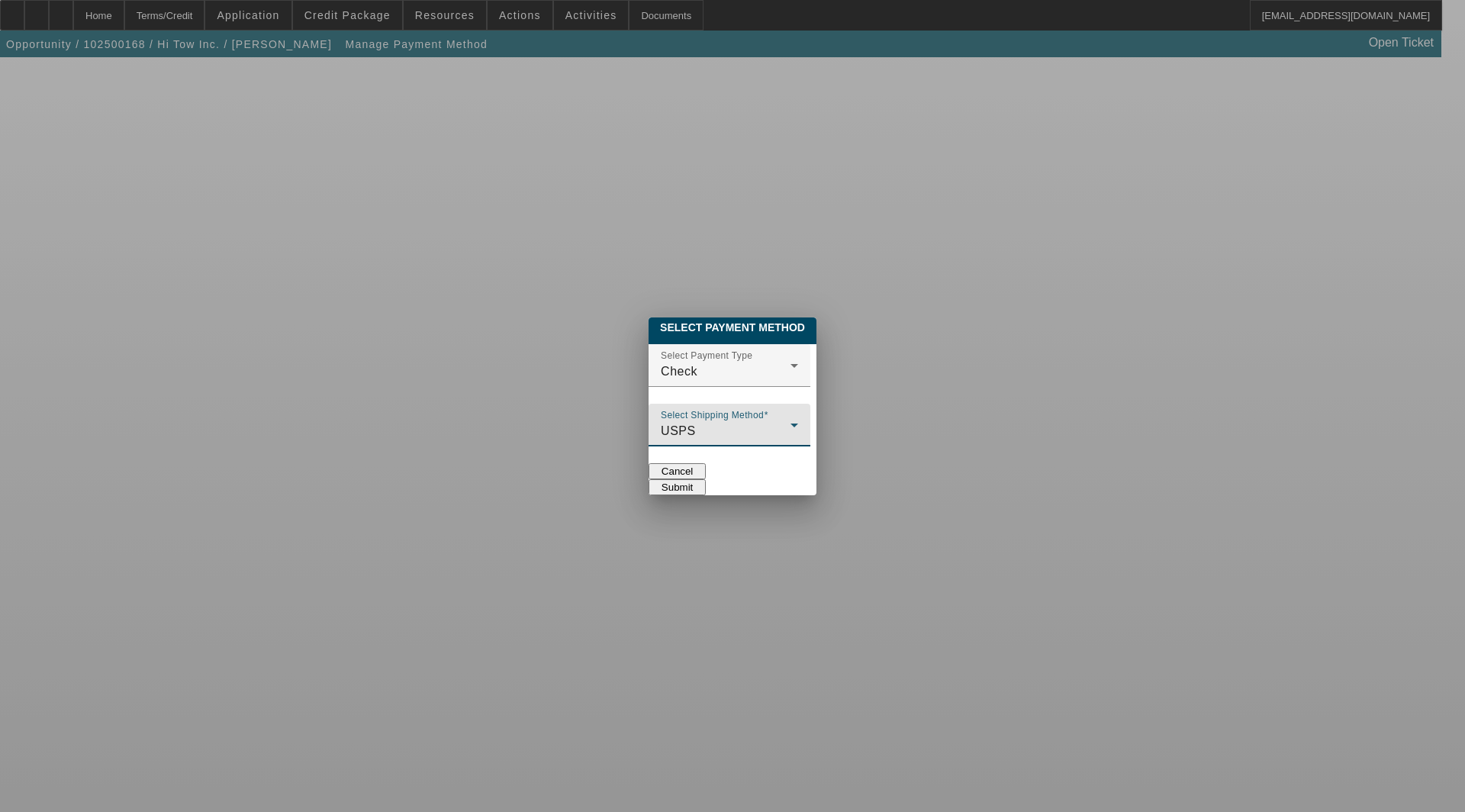
click at [661, 422] on div "USPS" at bounding box center [726, 431] width 129 height 18
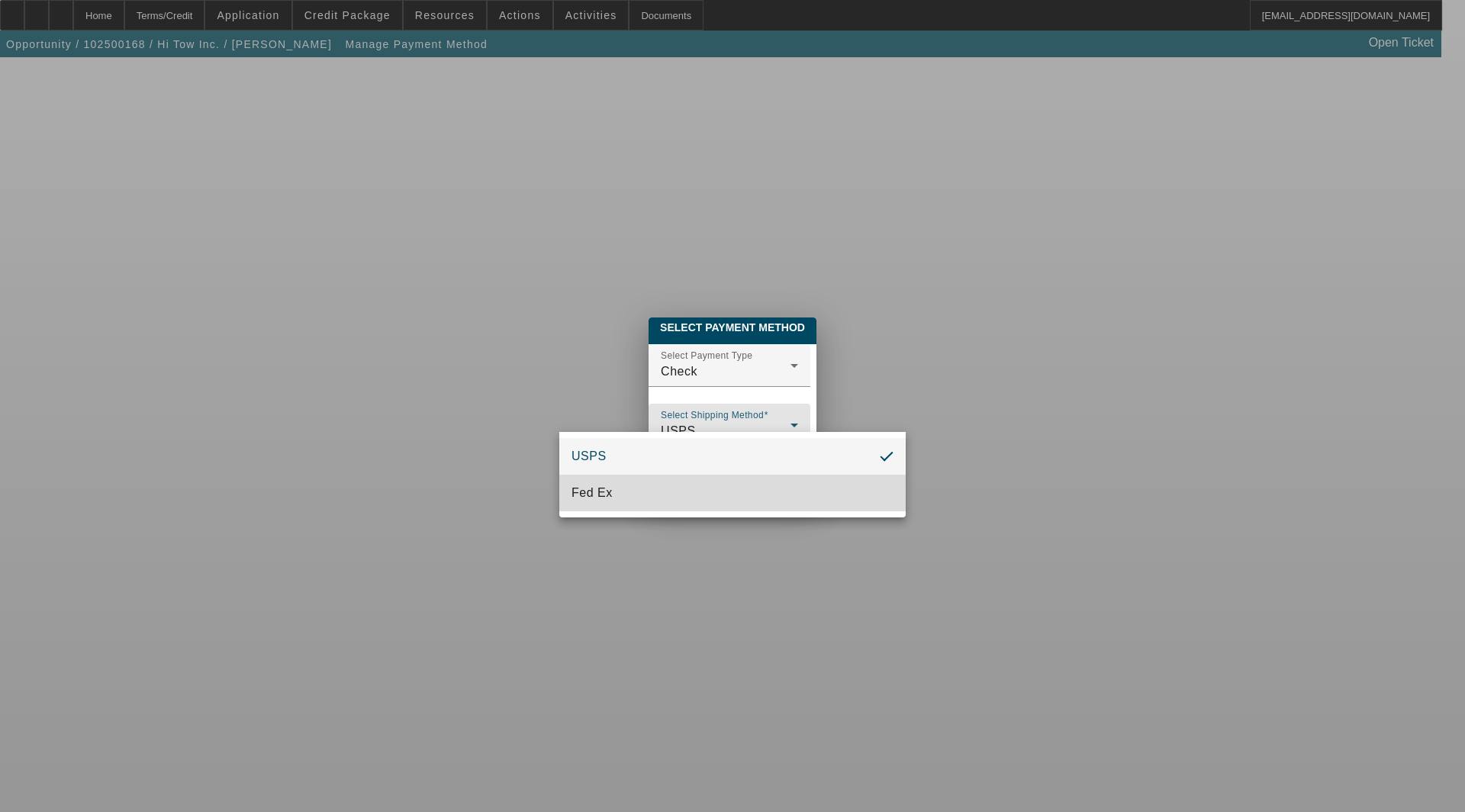
click at [610, 482] on mat-option "Fed Ex" at bounding box center [732, 493] width 347 height 37
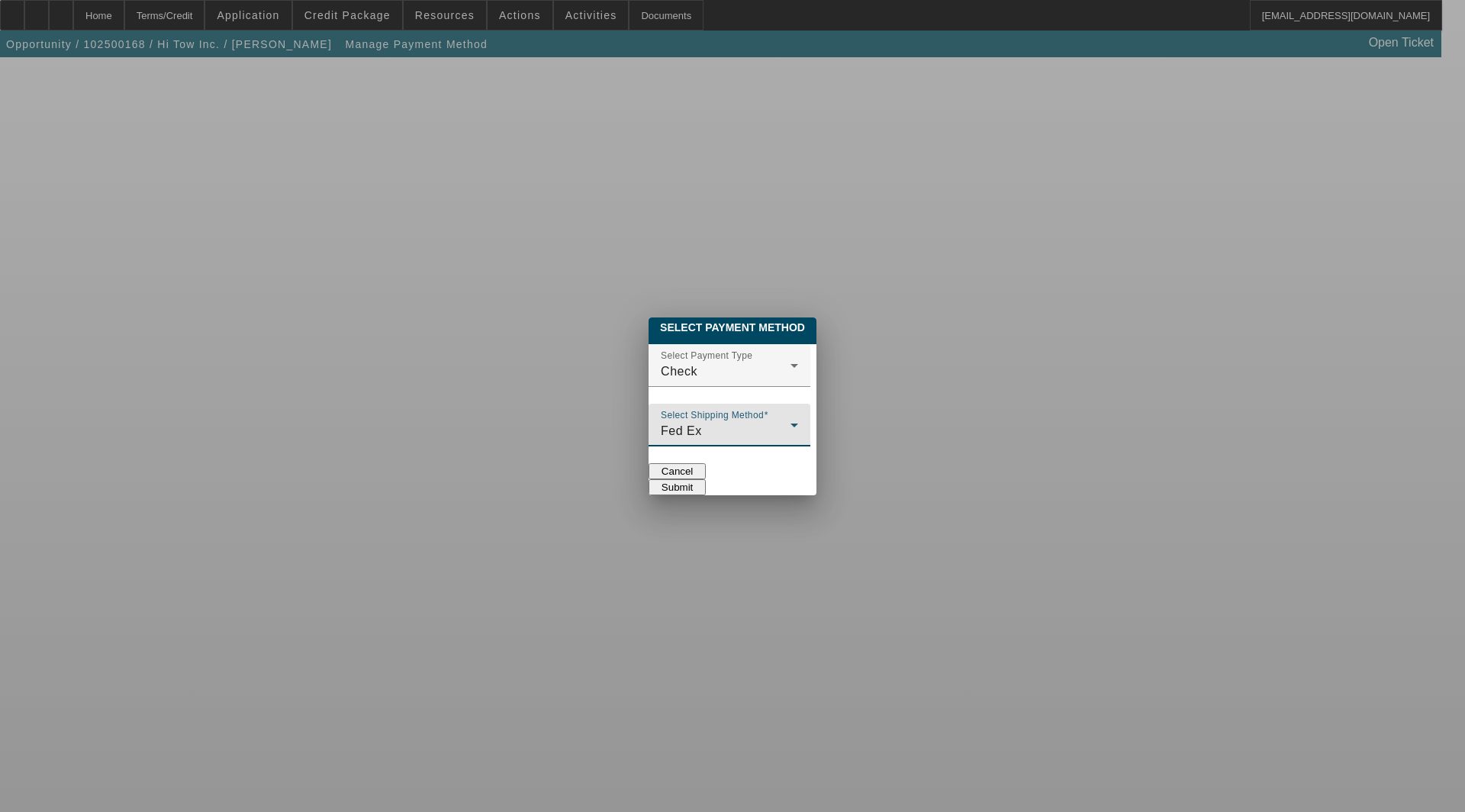
click at [706, 479] on button "Submit" at bounding box center [677, 486] width 57 height 16
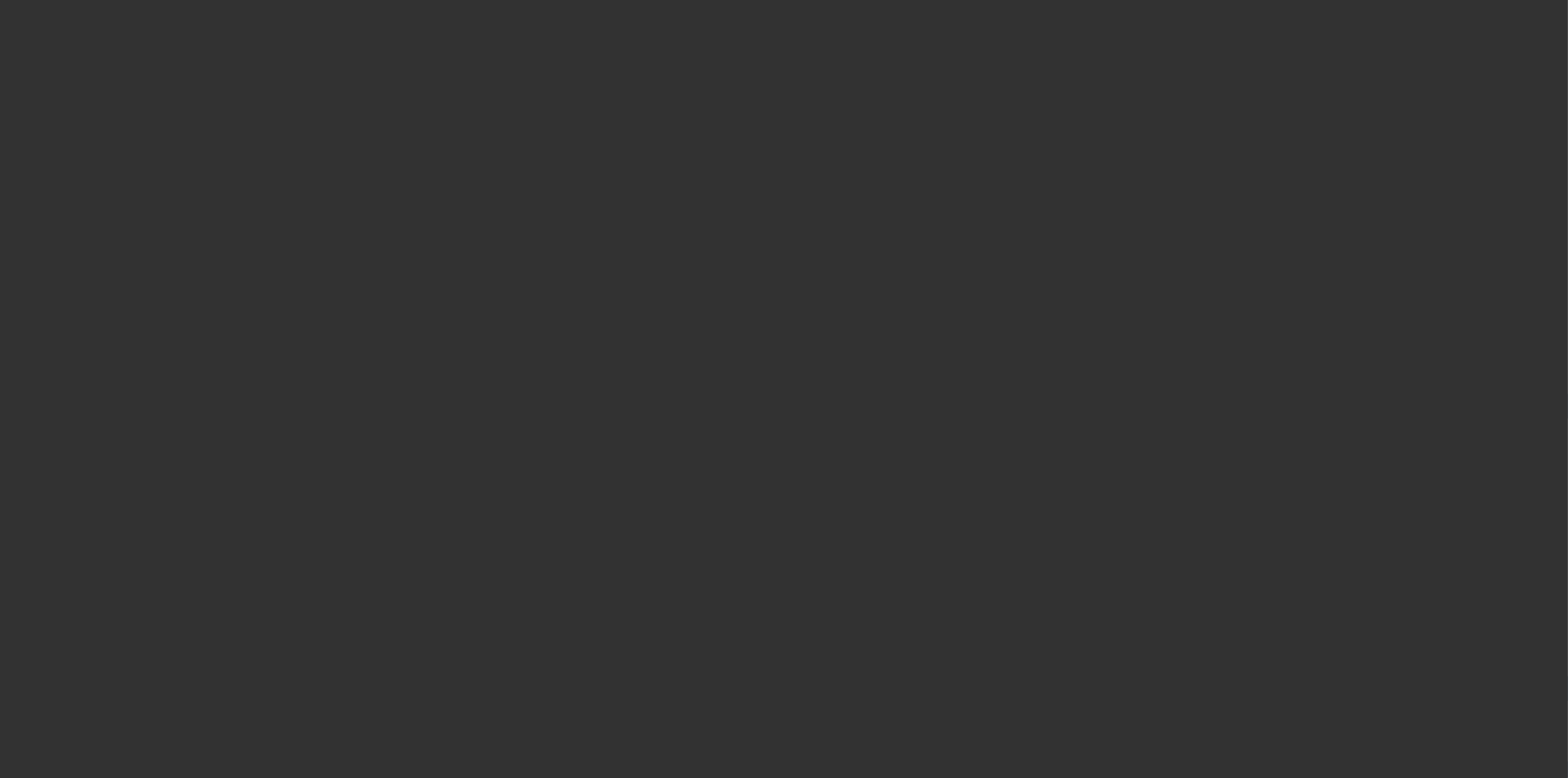
select select "3"
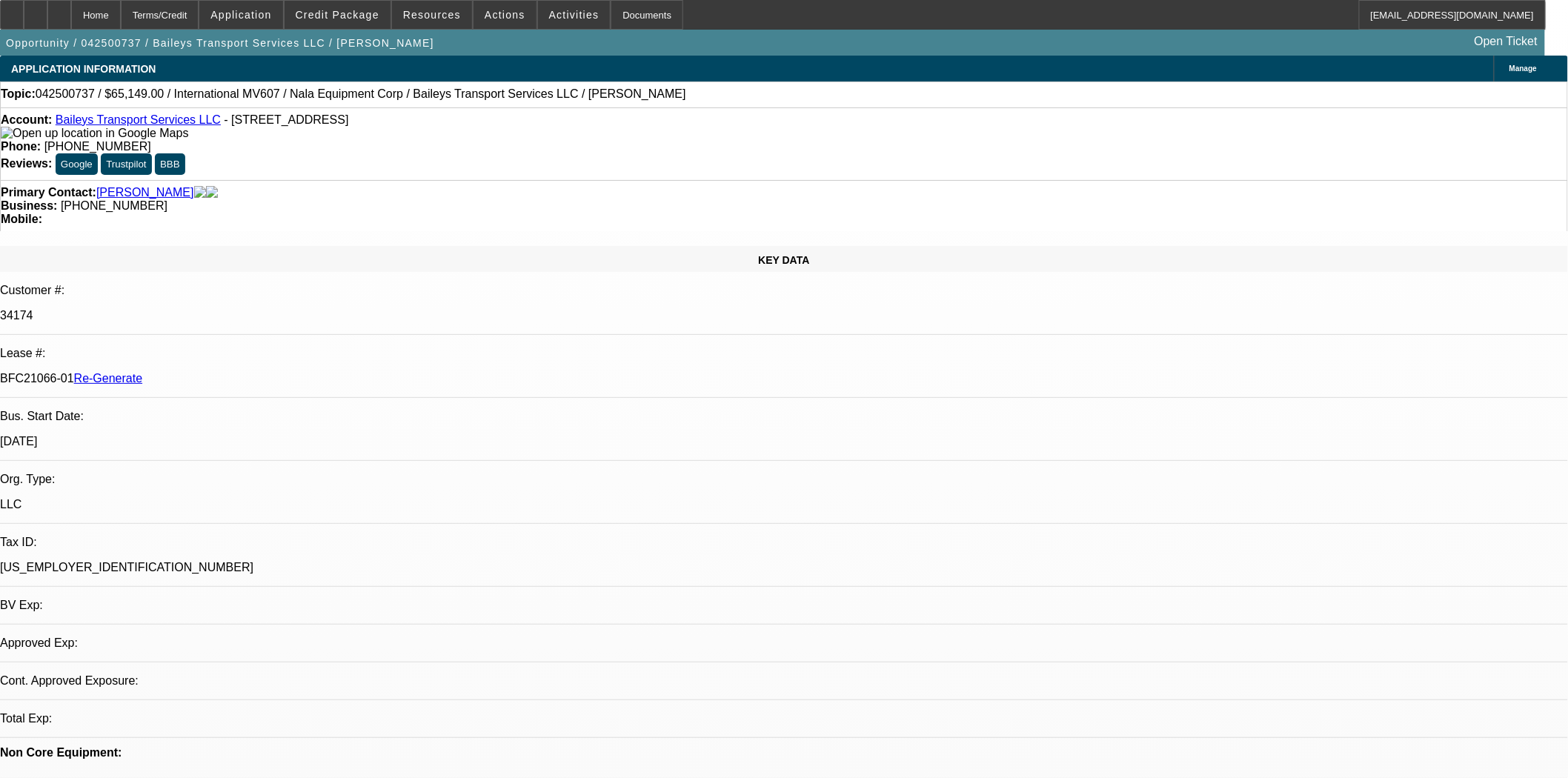
select select "0"
select select "2"
select select "0"
select select "6"
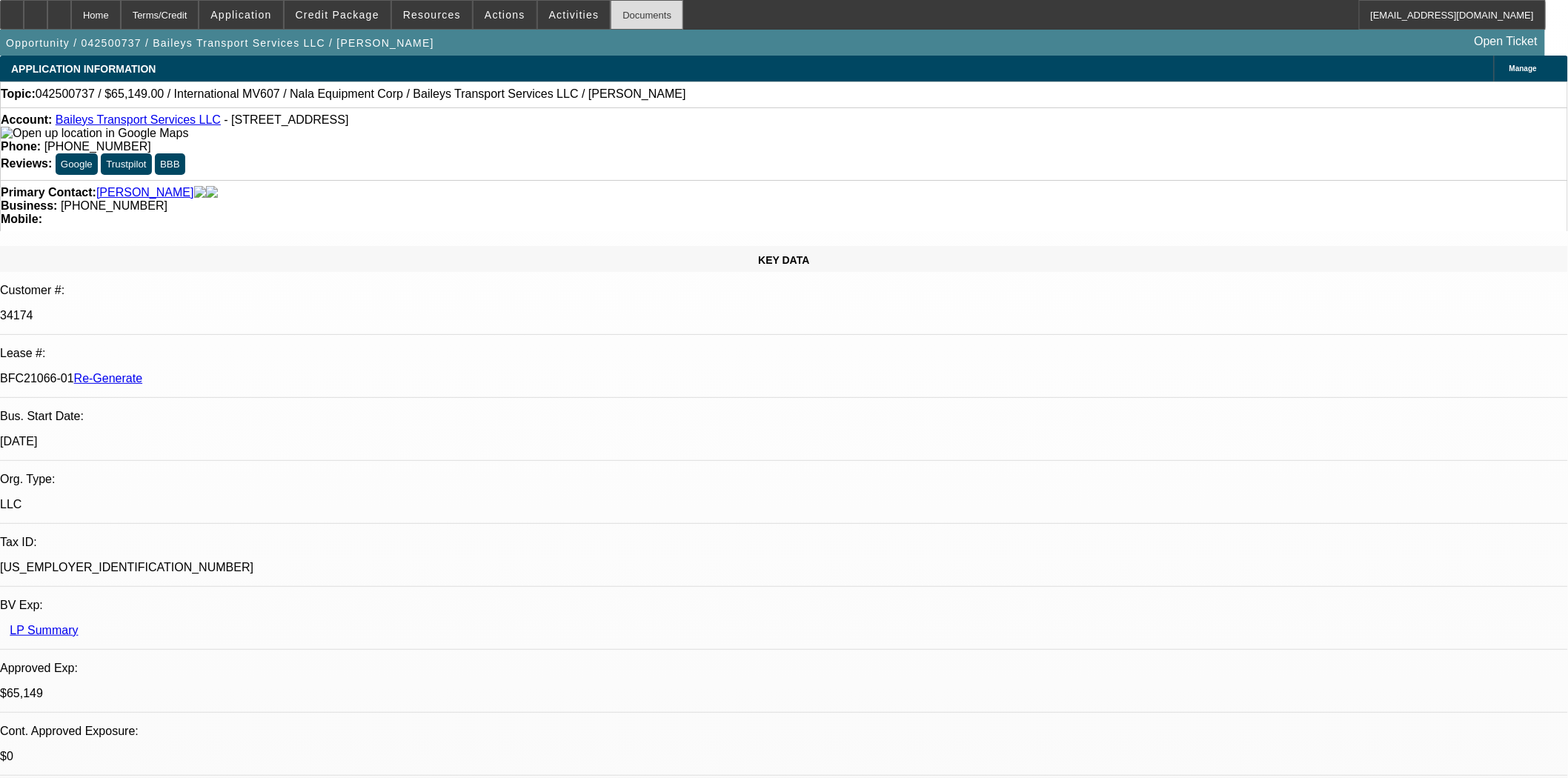
click at [611, 11] on div "Documents" at bounding box center [647, 14] width 73 height 30
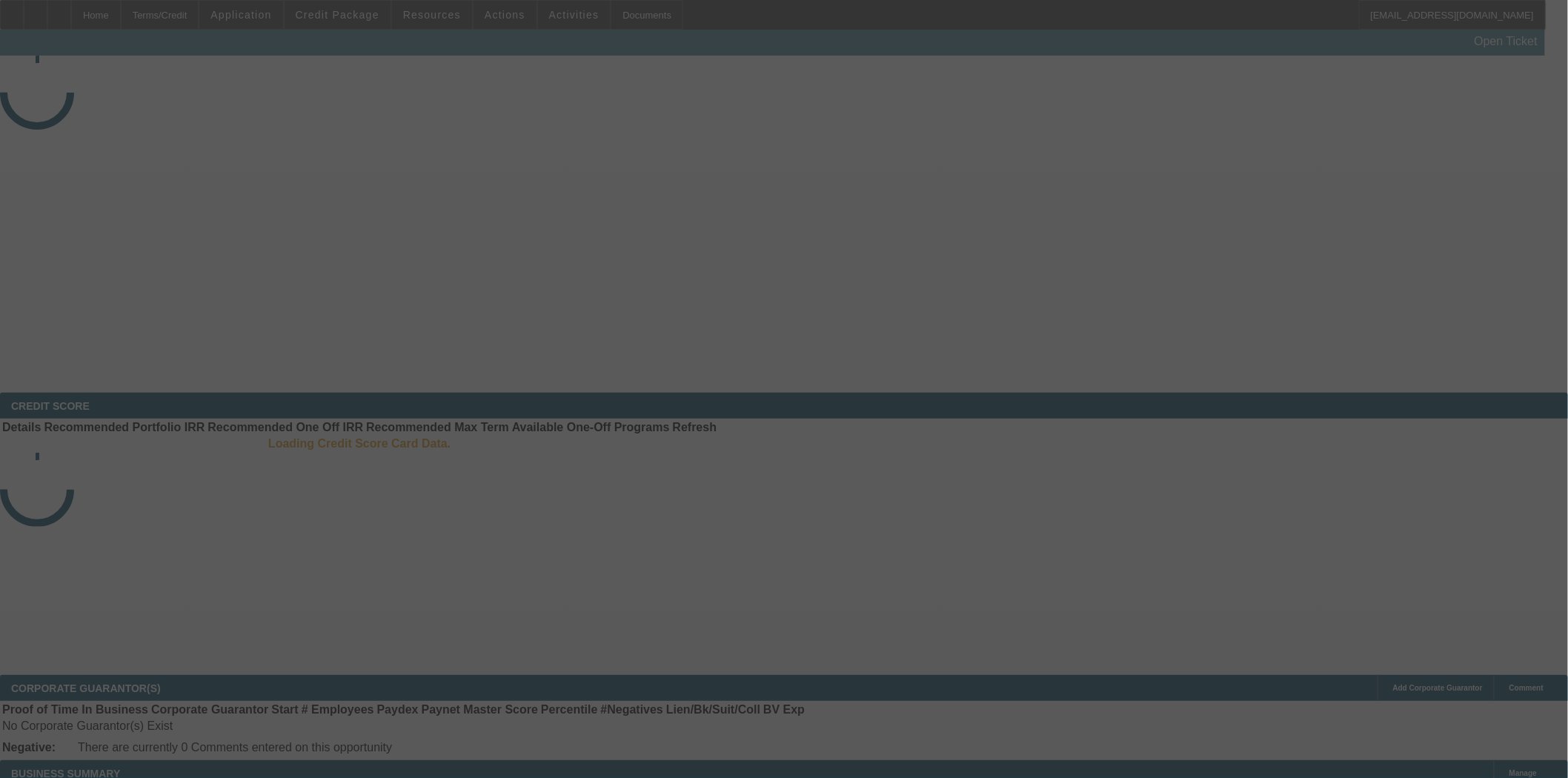
select select "3"
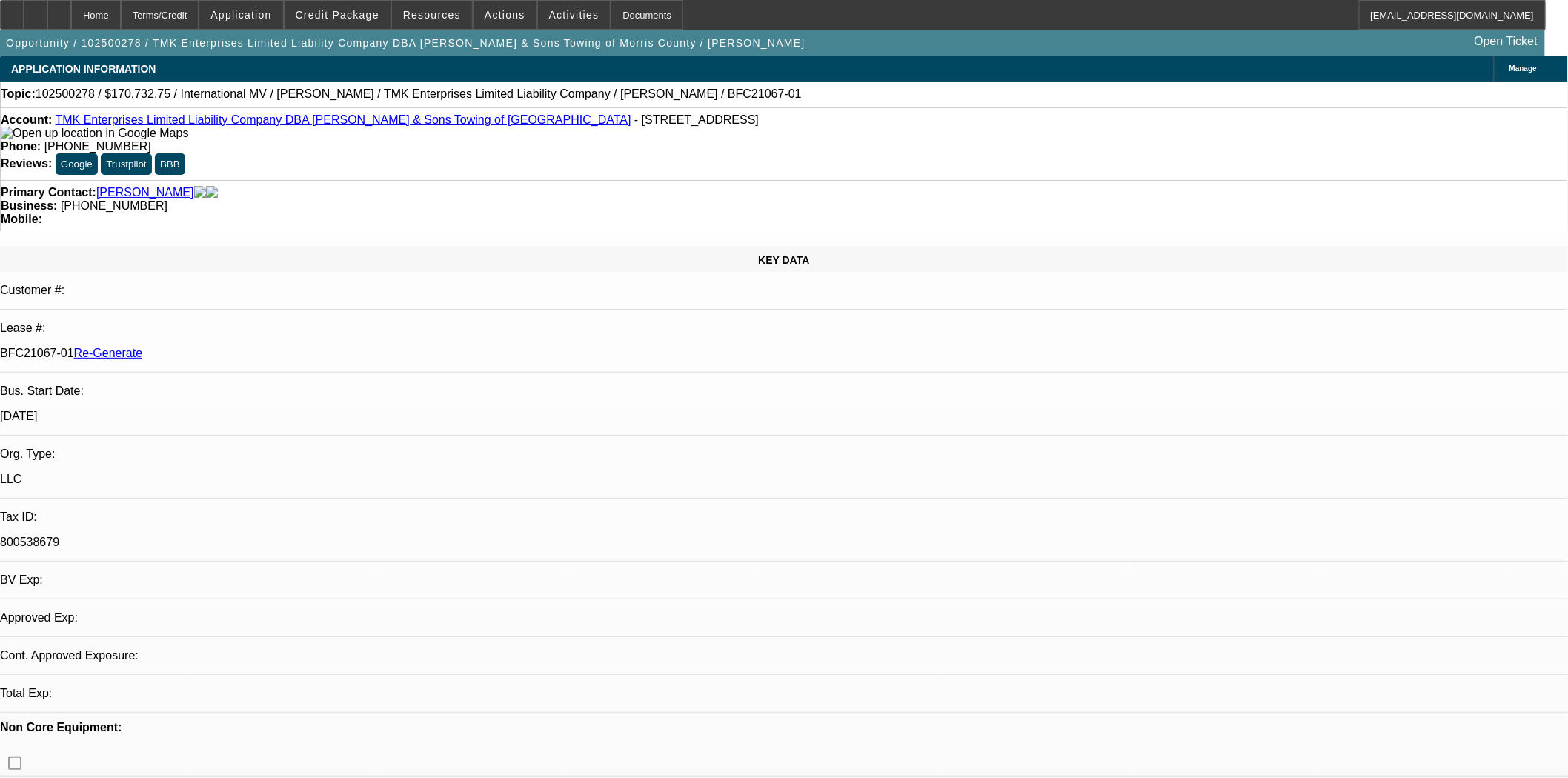
select select "0"
select select "2"
select select "0"
select select "6"
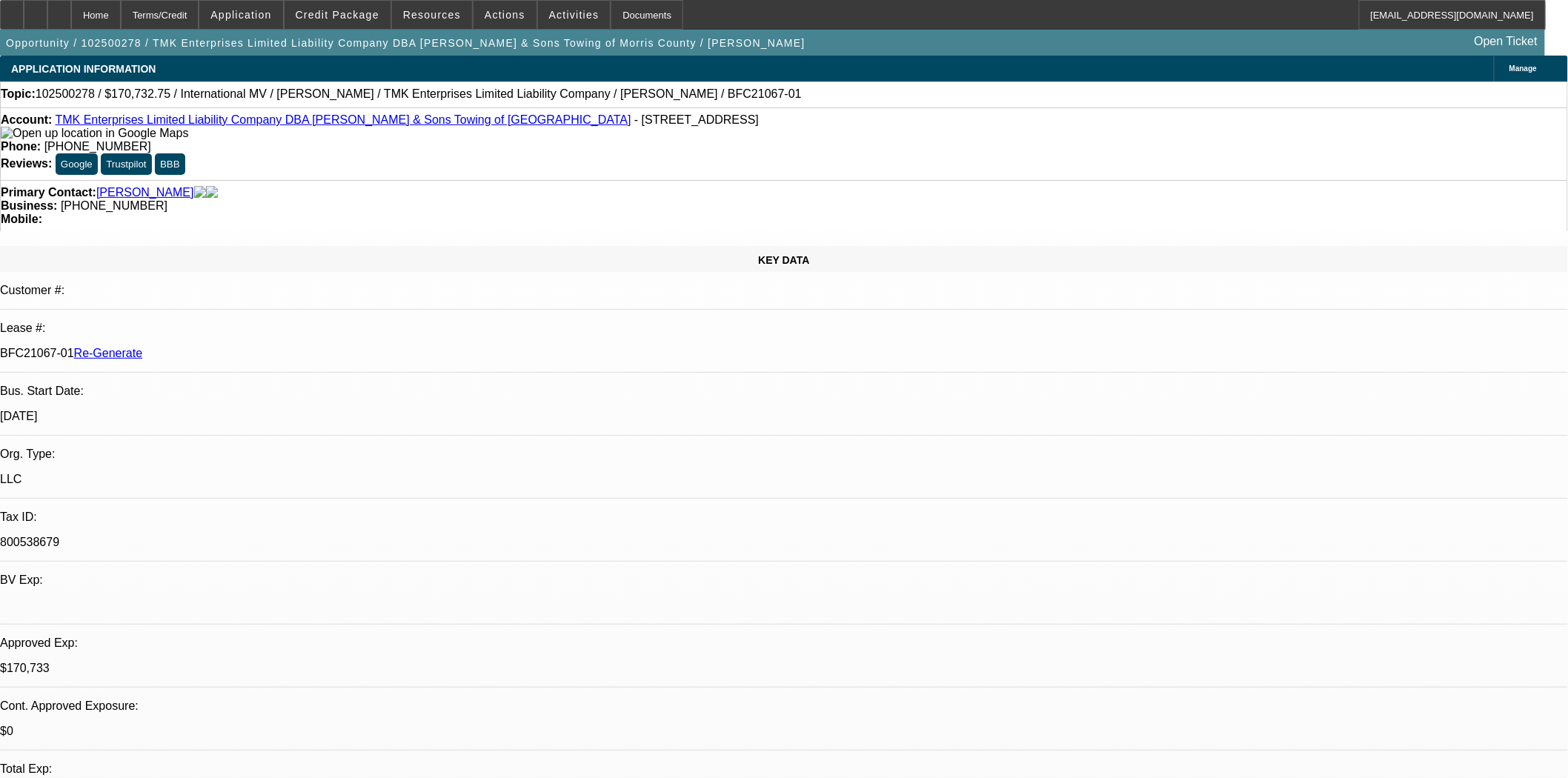
scroll to position [247, 0]
drag, startPoint x: 1272, startPoint y: 604, endPoint x: 1396, endPoint y: 604, distance: 124.0
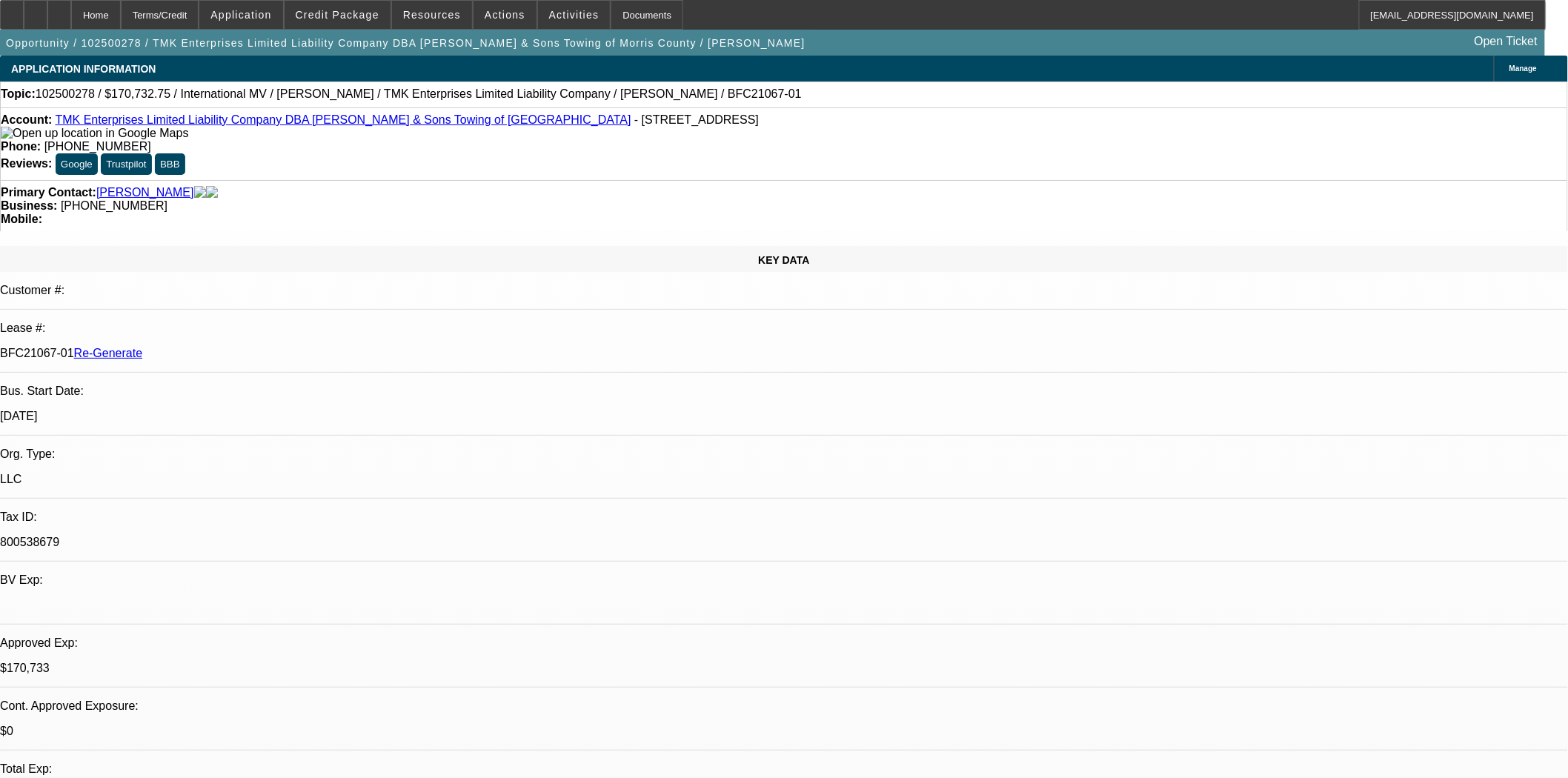
copy td "[EMAIL_ADDRESS][DOMAIN_NAME]"
click at [616, 13] on div "Documents" at bounding box center [647, 14] width 73 height 30
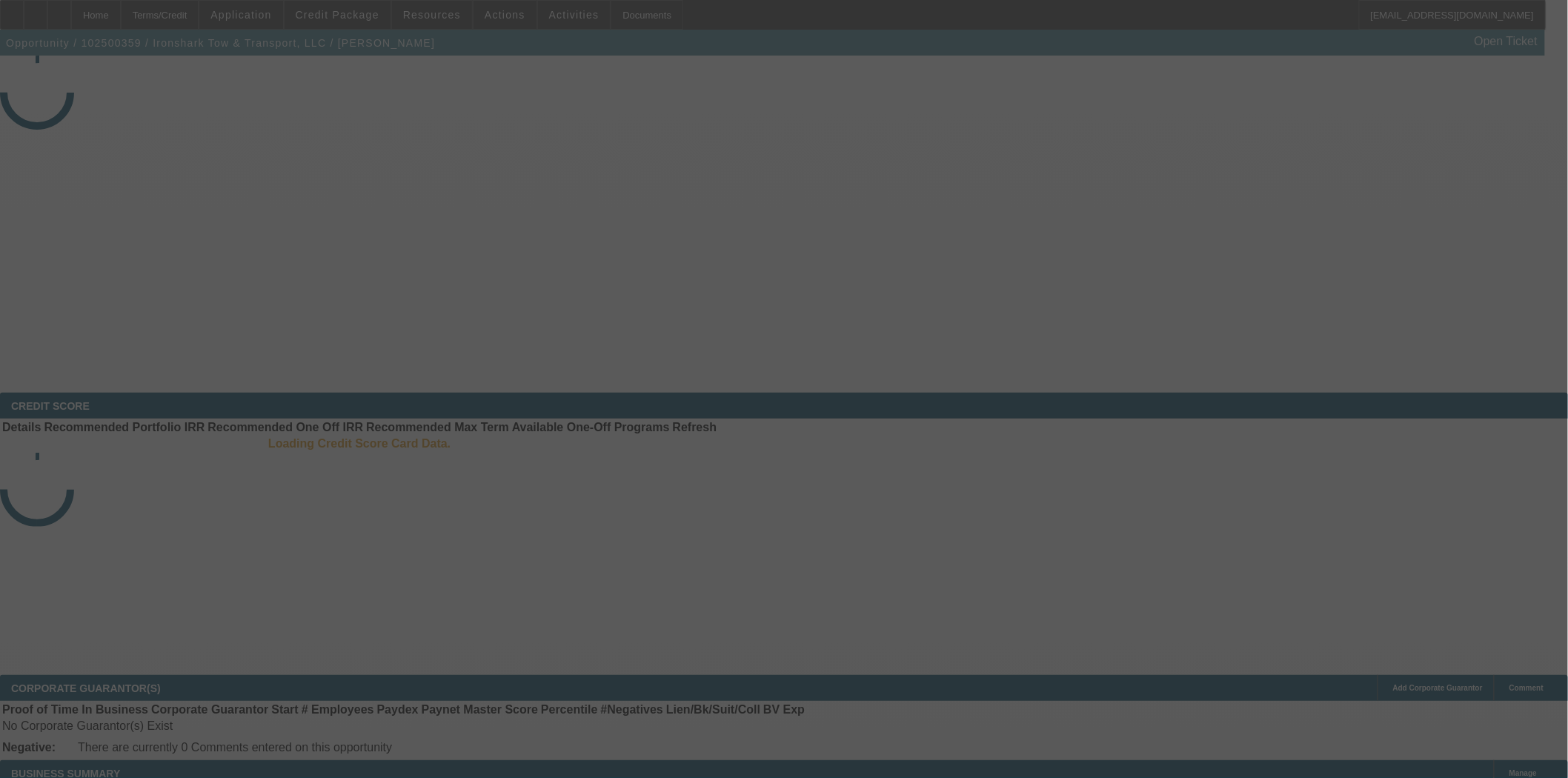
select select "3"
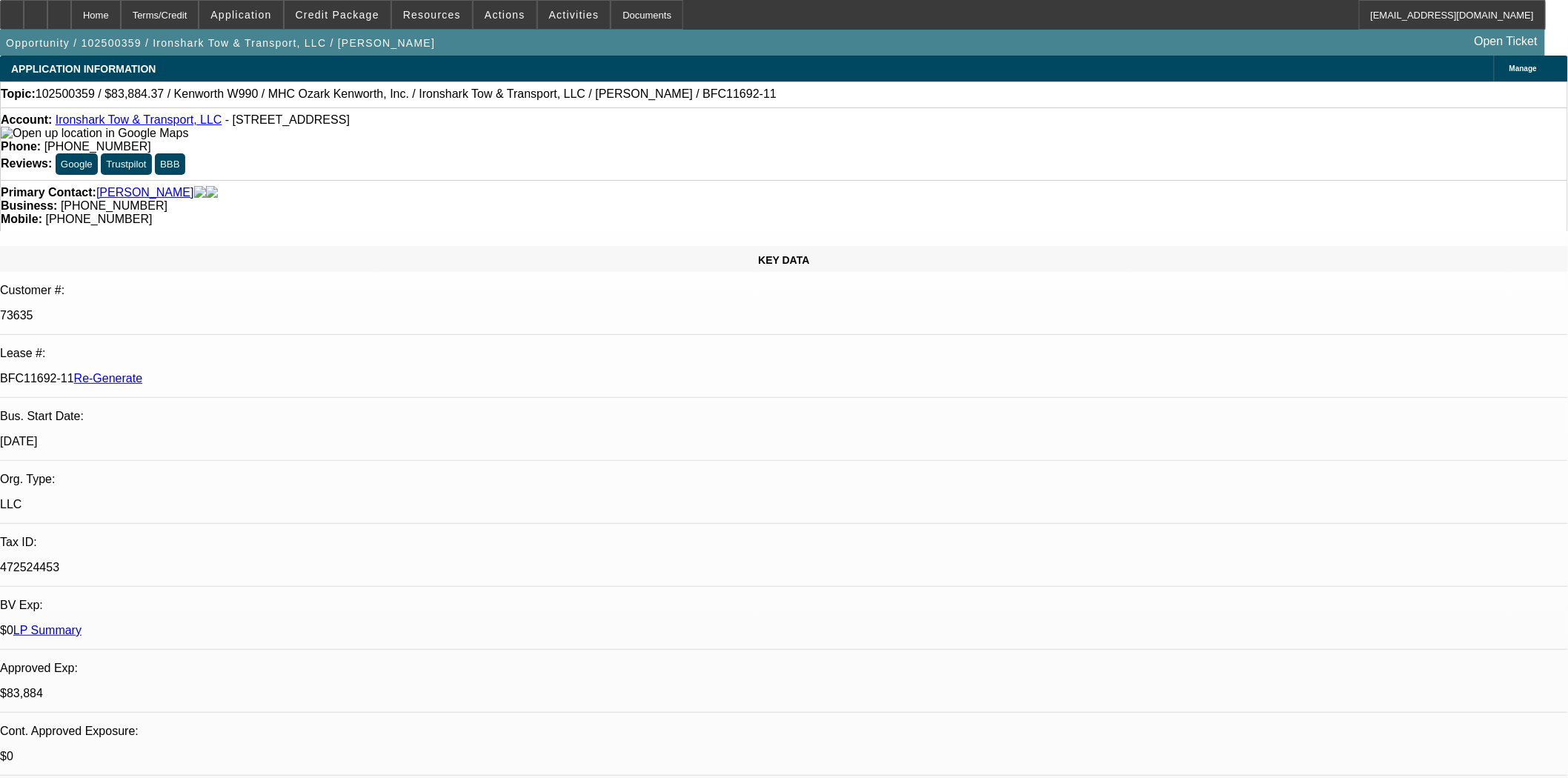
select select "0"
select select "6"
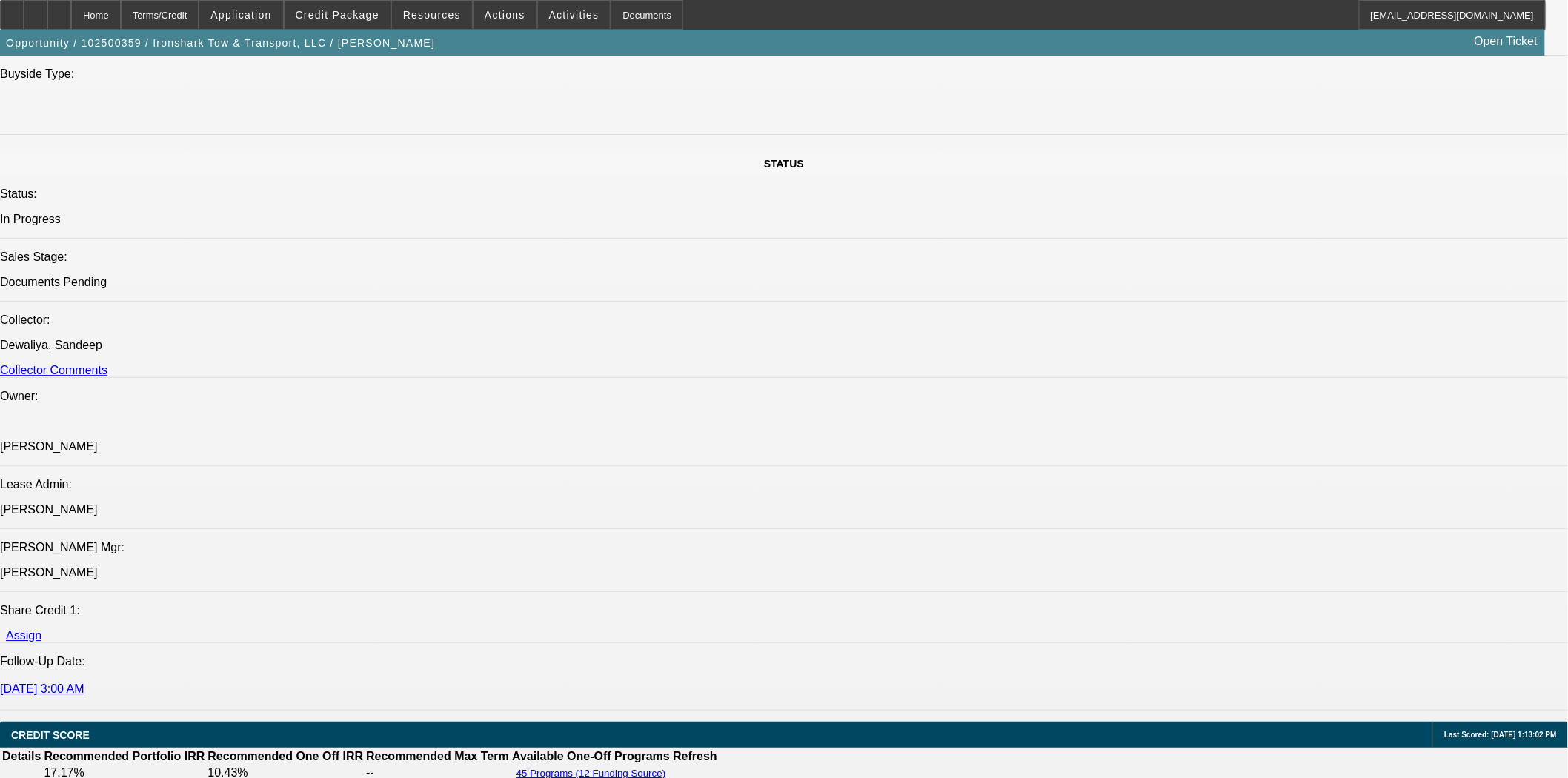
scroll to position [1894, 0]
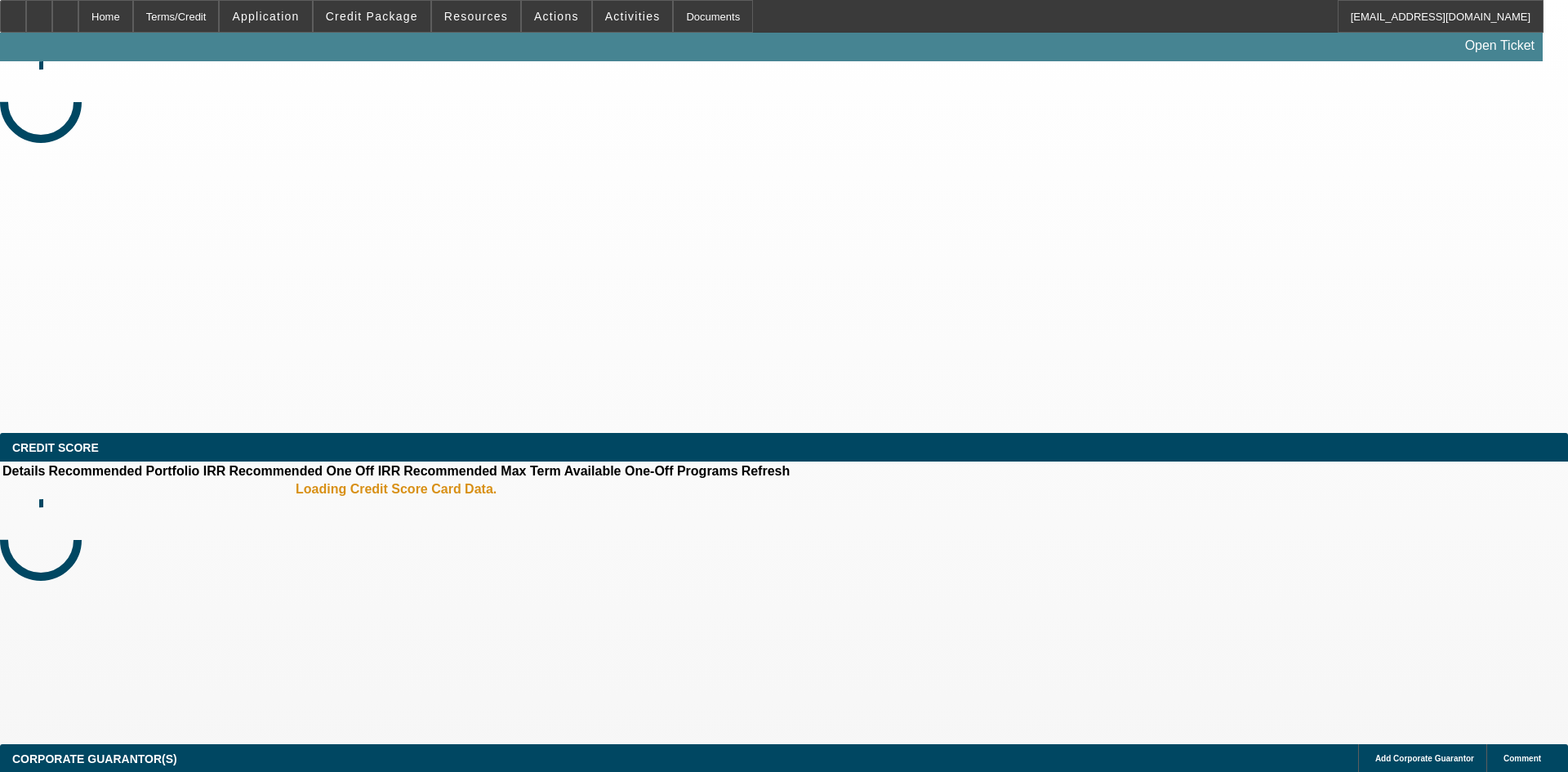
select select "3"
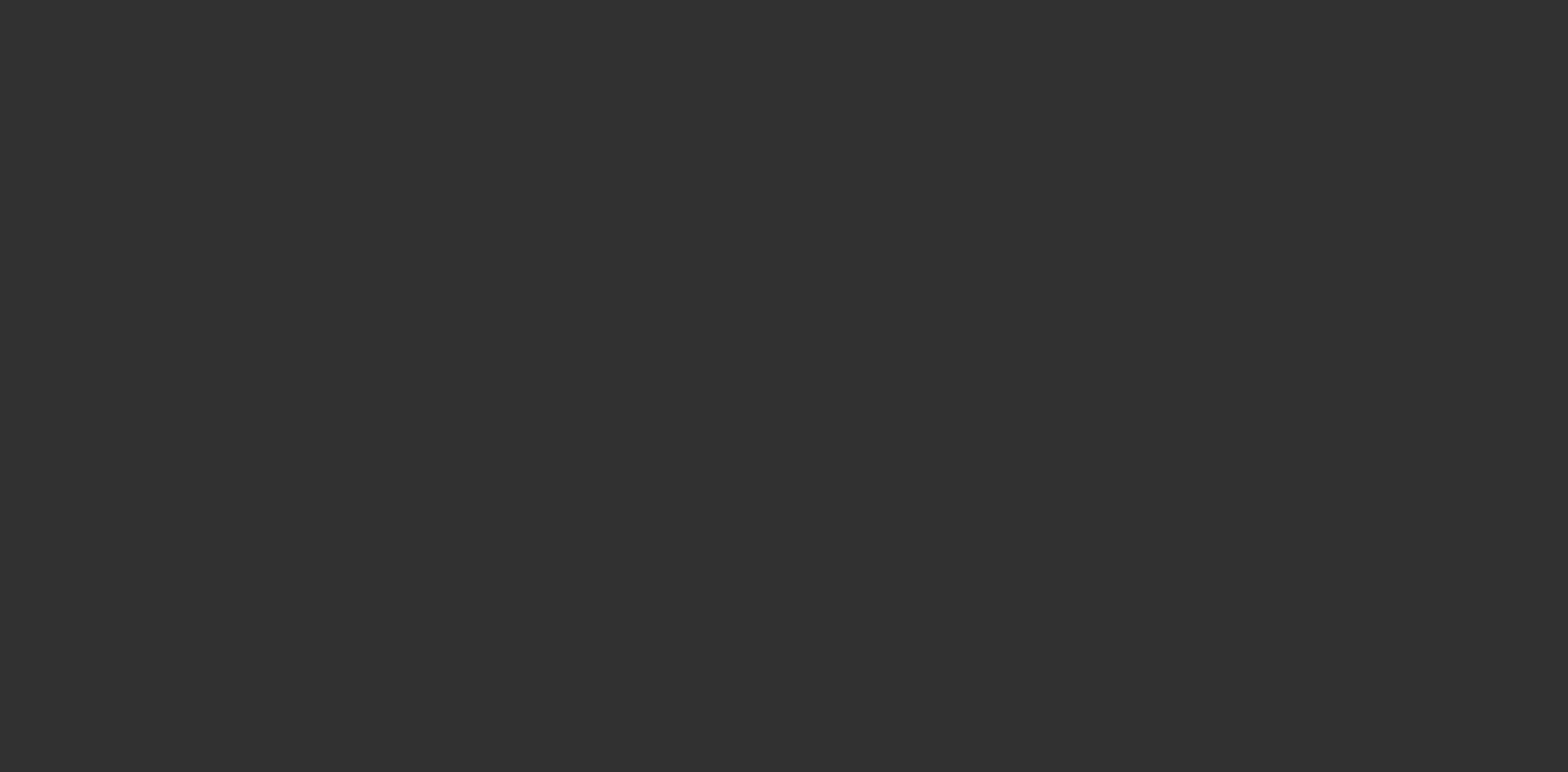
select select "0"
select select "3"
select select "0"
select select "6"
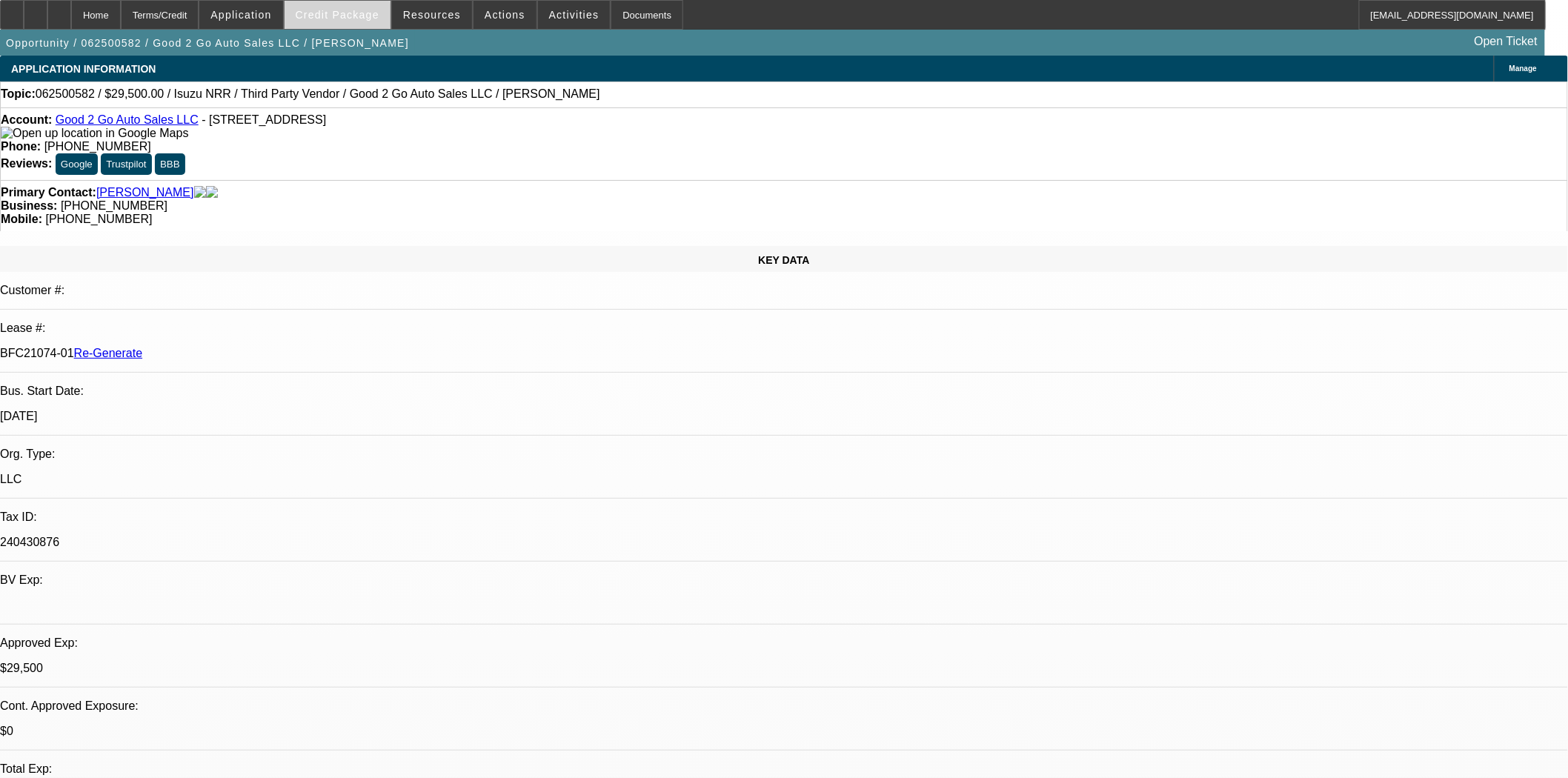
click at [379, 15] on span "Credit Package" at bounding box center [337, 14] width 84 height 12
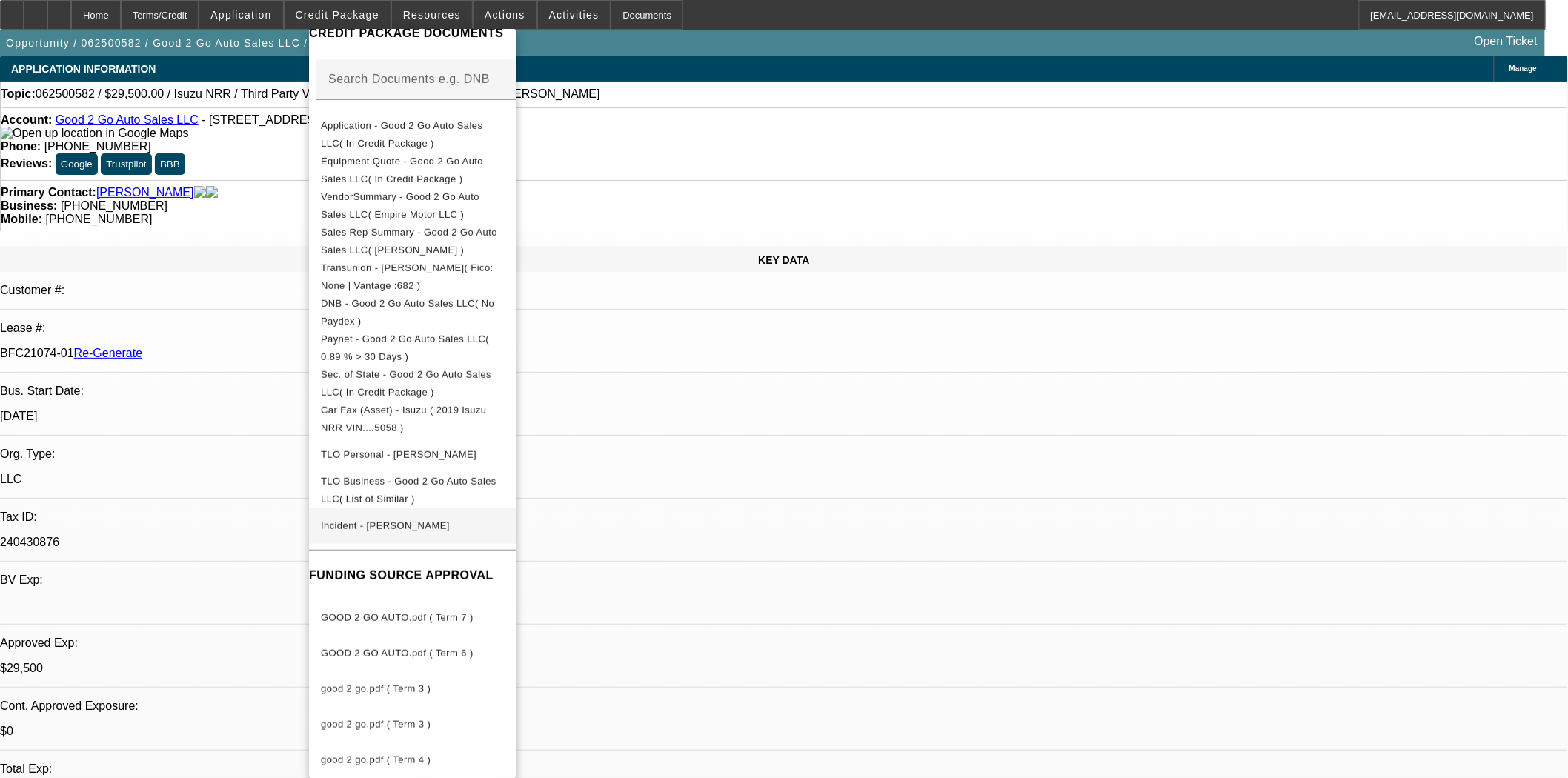
scroll to position [253, 0]
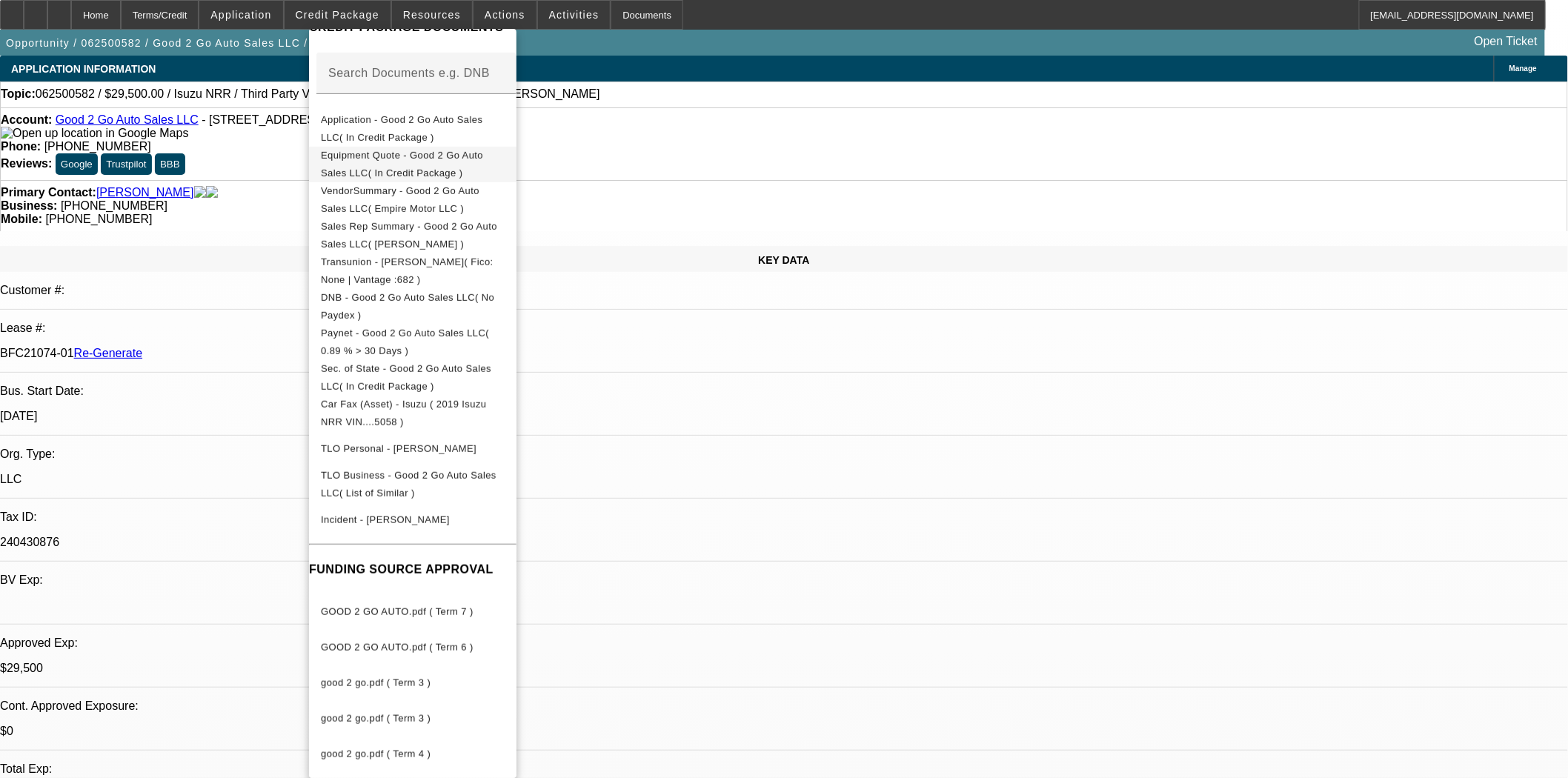
click at [390, 159] on span "Equipment Quote - Good 2 Go Auto Sales LLC( In Credit Package )" at bounding box center [401, 164] width 163 height 29
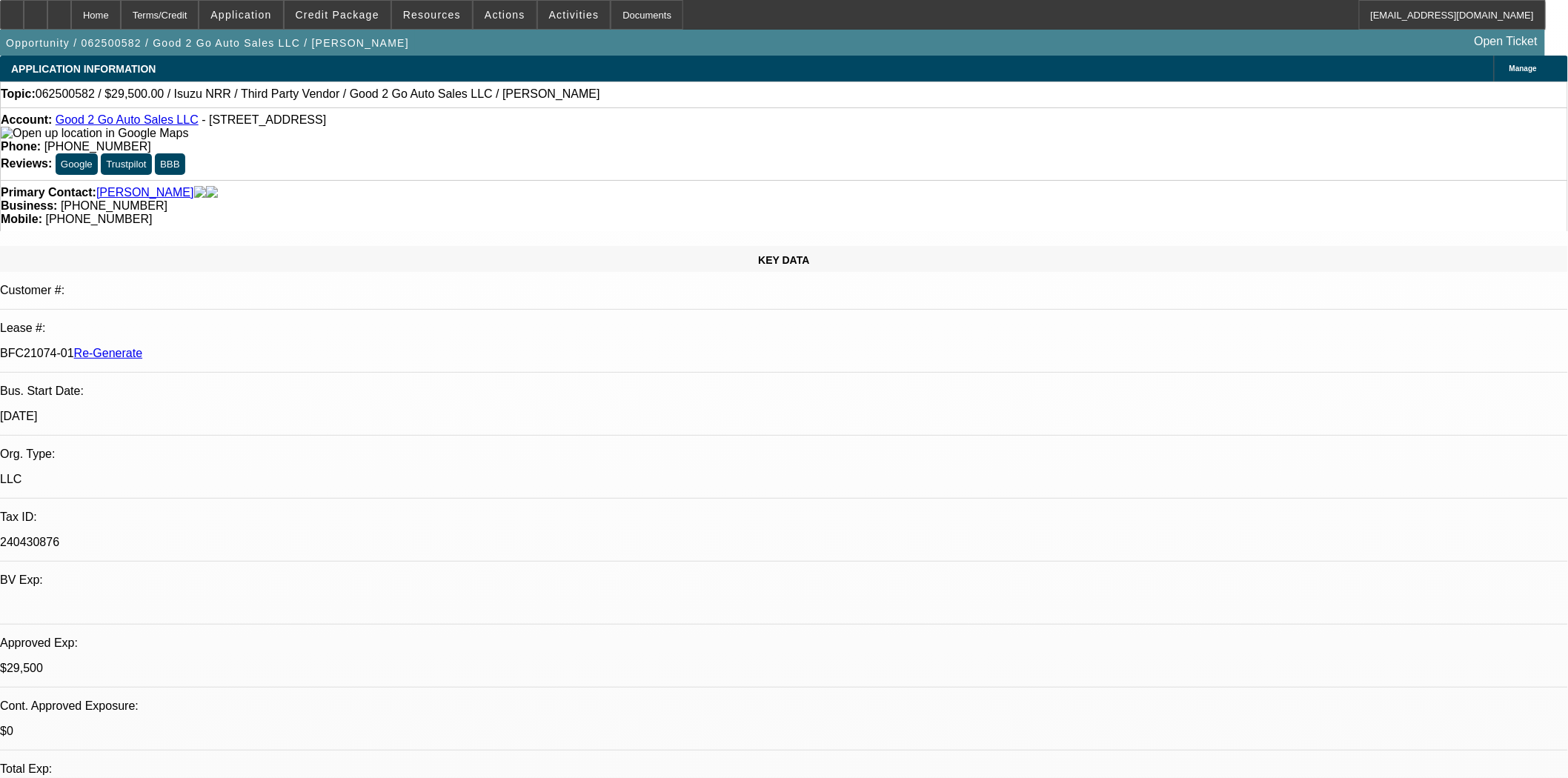
drag, startPoint x: 1229, startPoint y: 483, endPoint x: 1088, endPoint y: 491, distance: 141.2
copy p "johnlaveritte23@gmail.com"
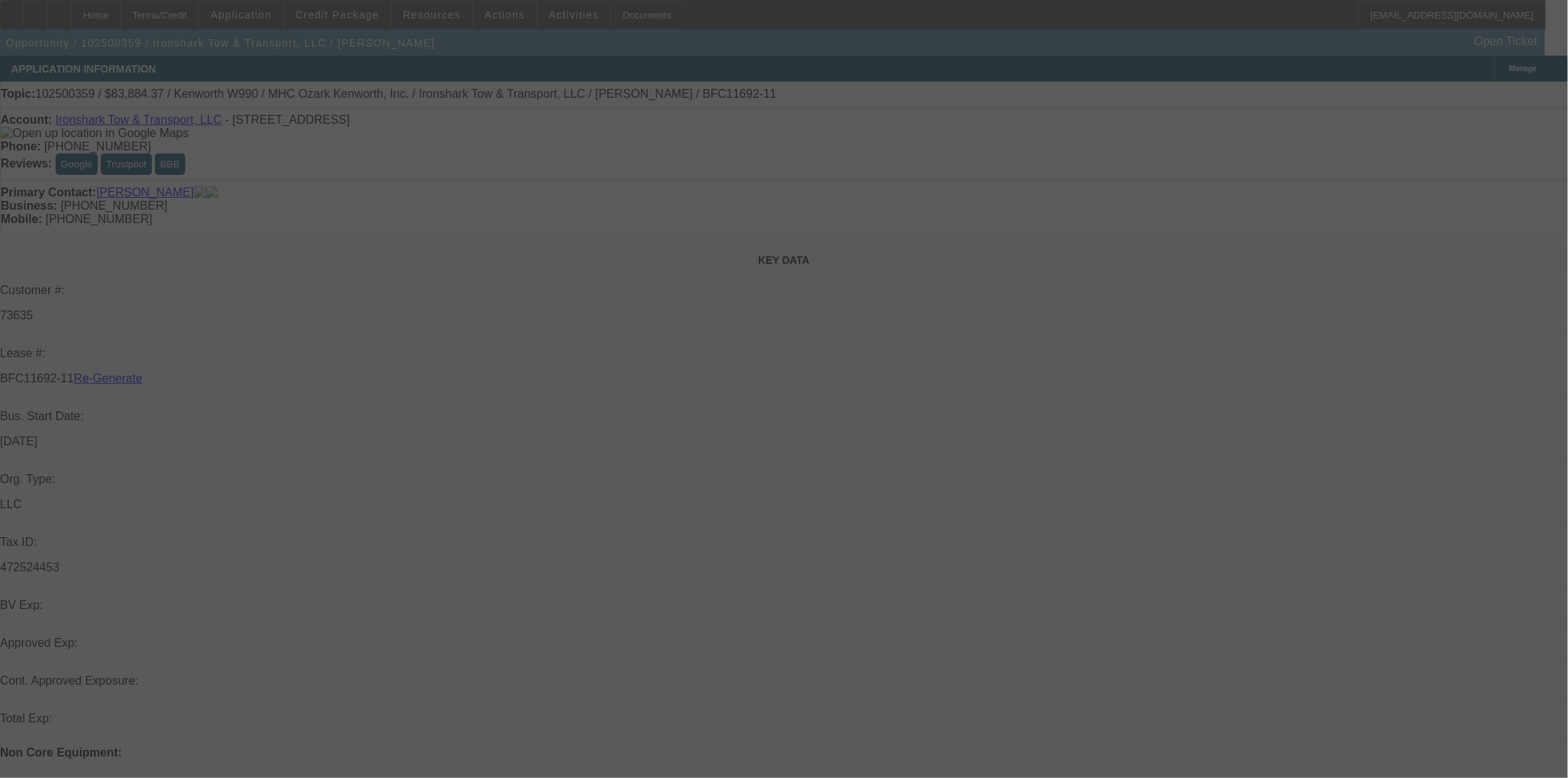
select select "3"
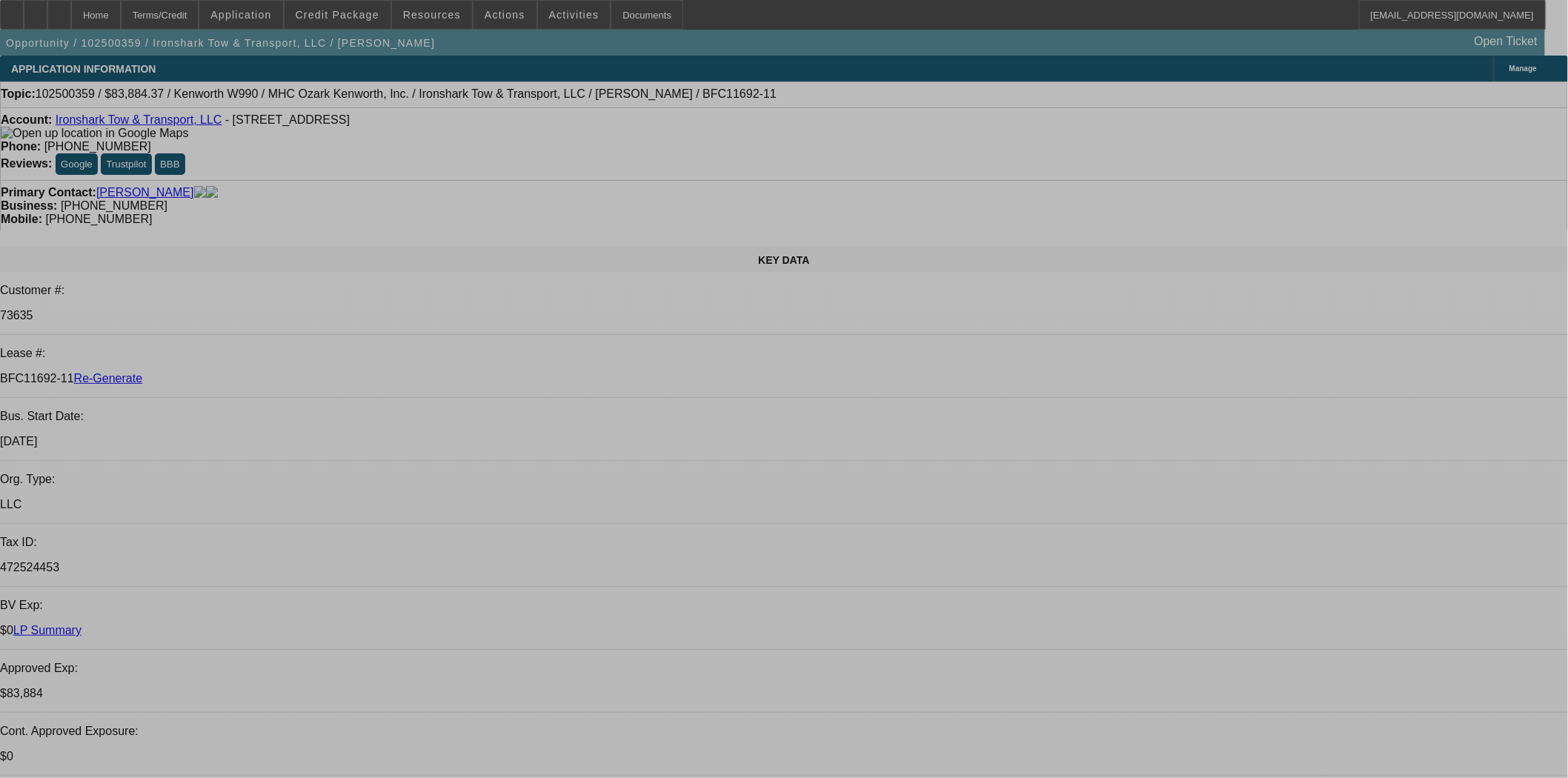
select select "0"
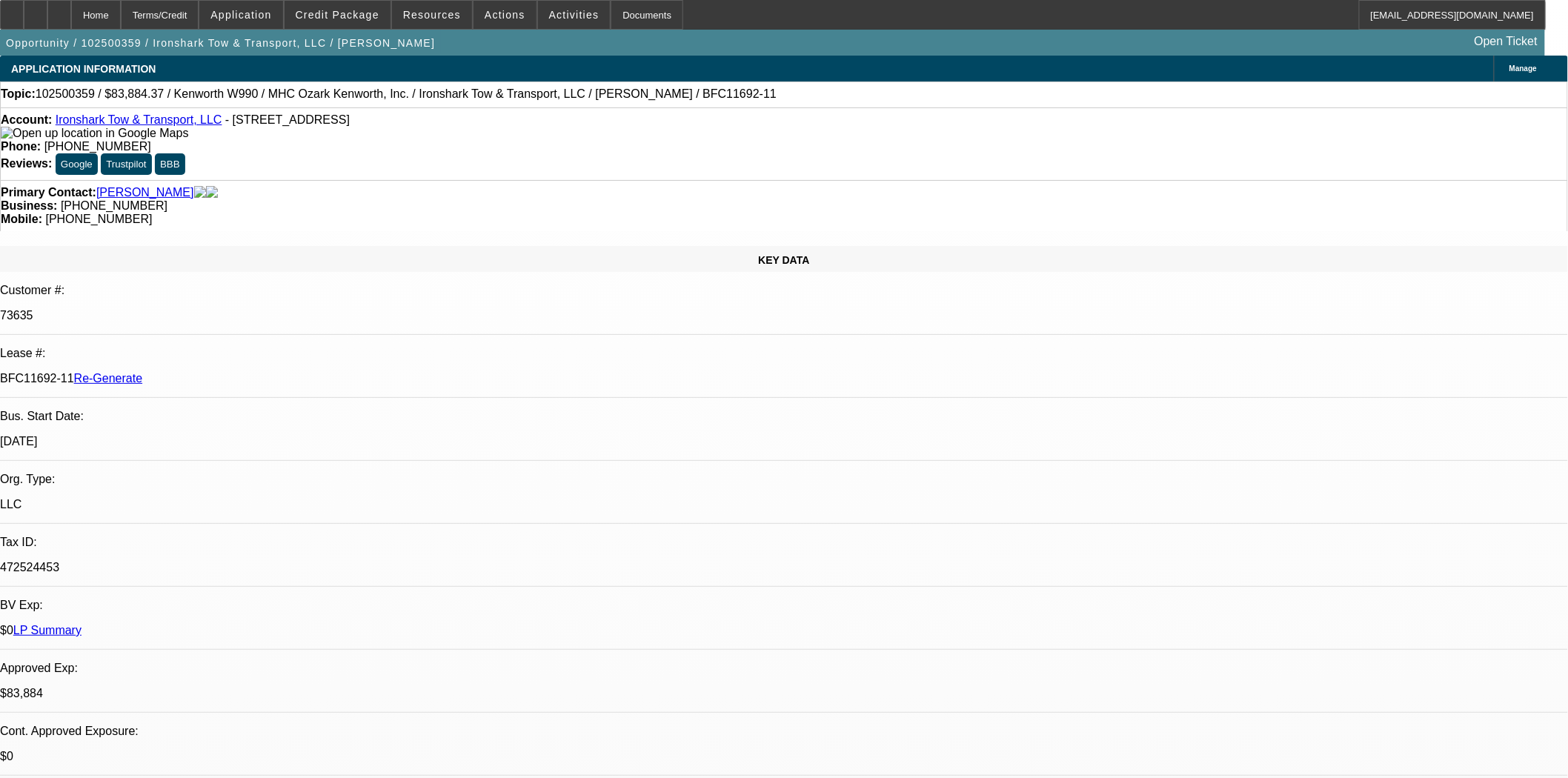
select select "0"
select select "6"
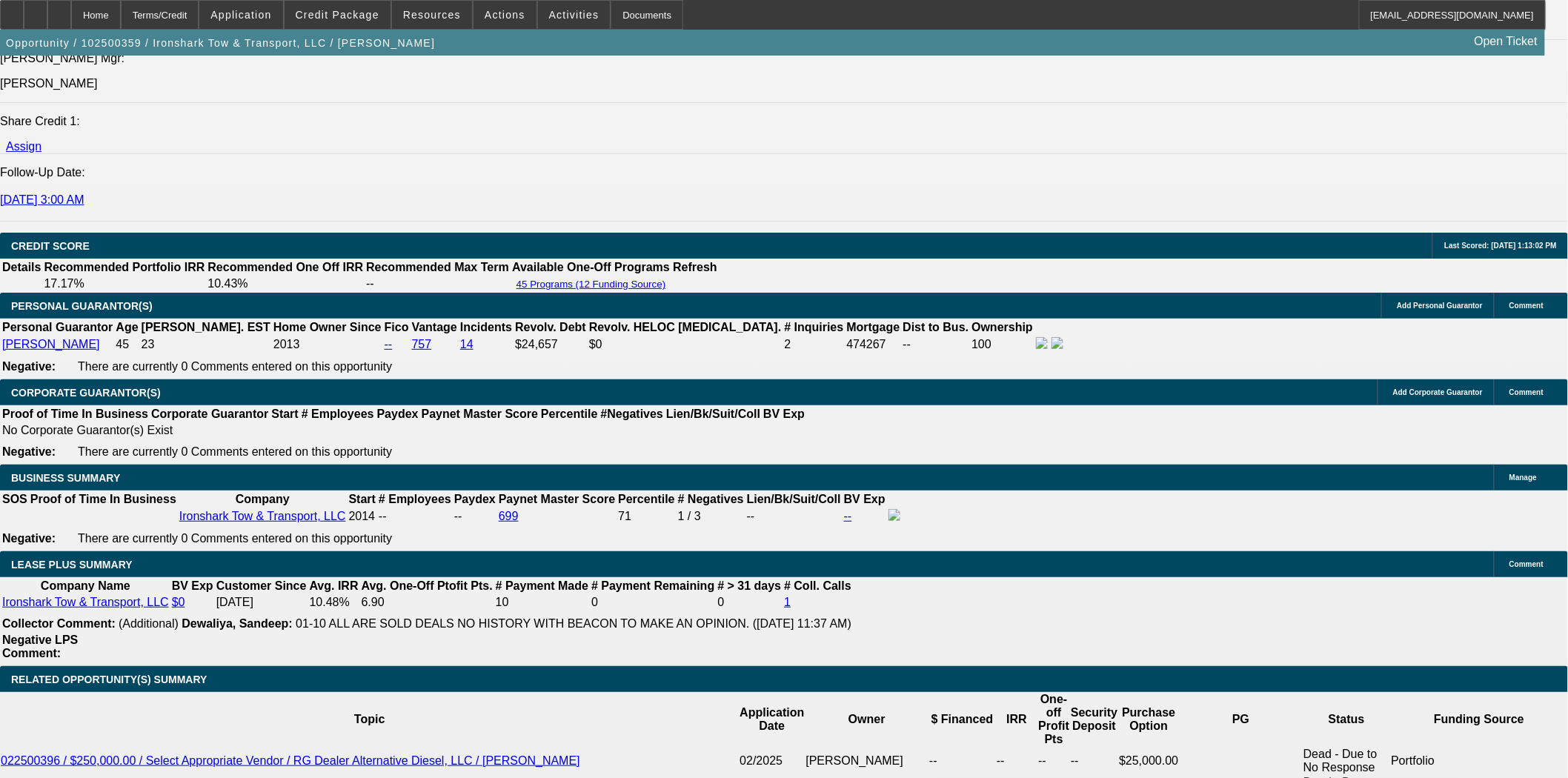
scroll to position [2388, 0]
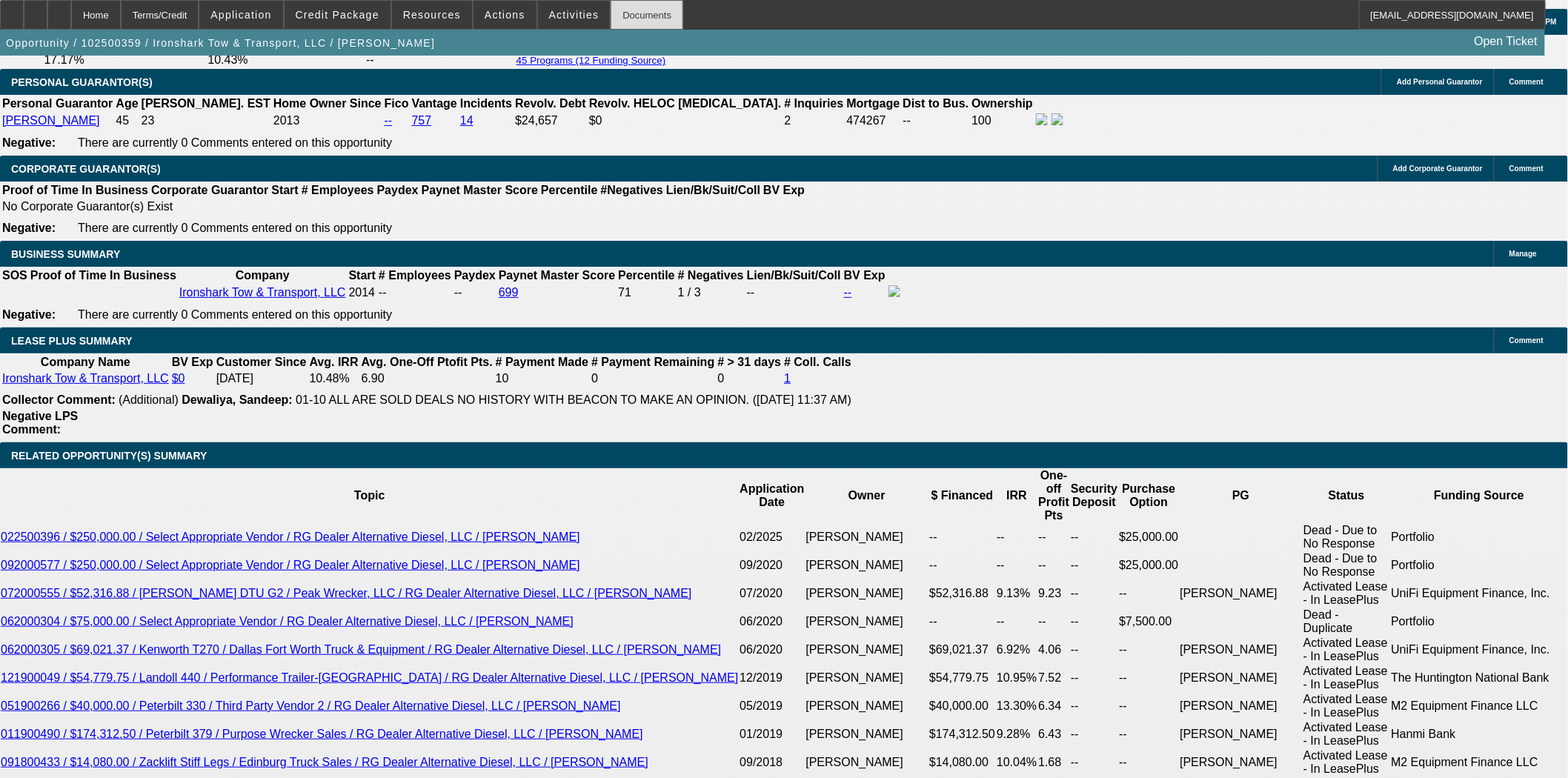
scroll to position [2058, 0]
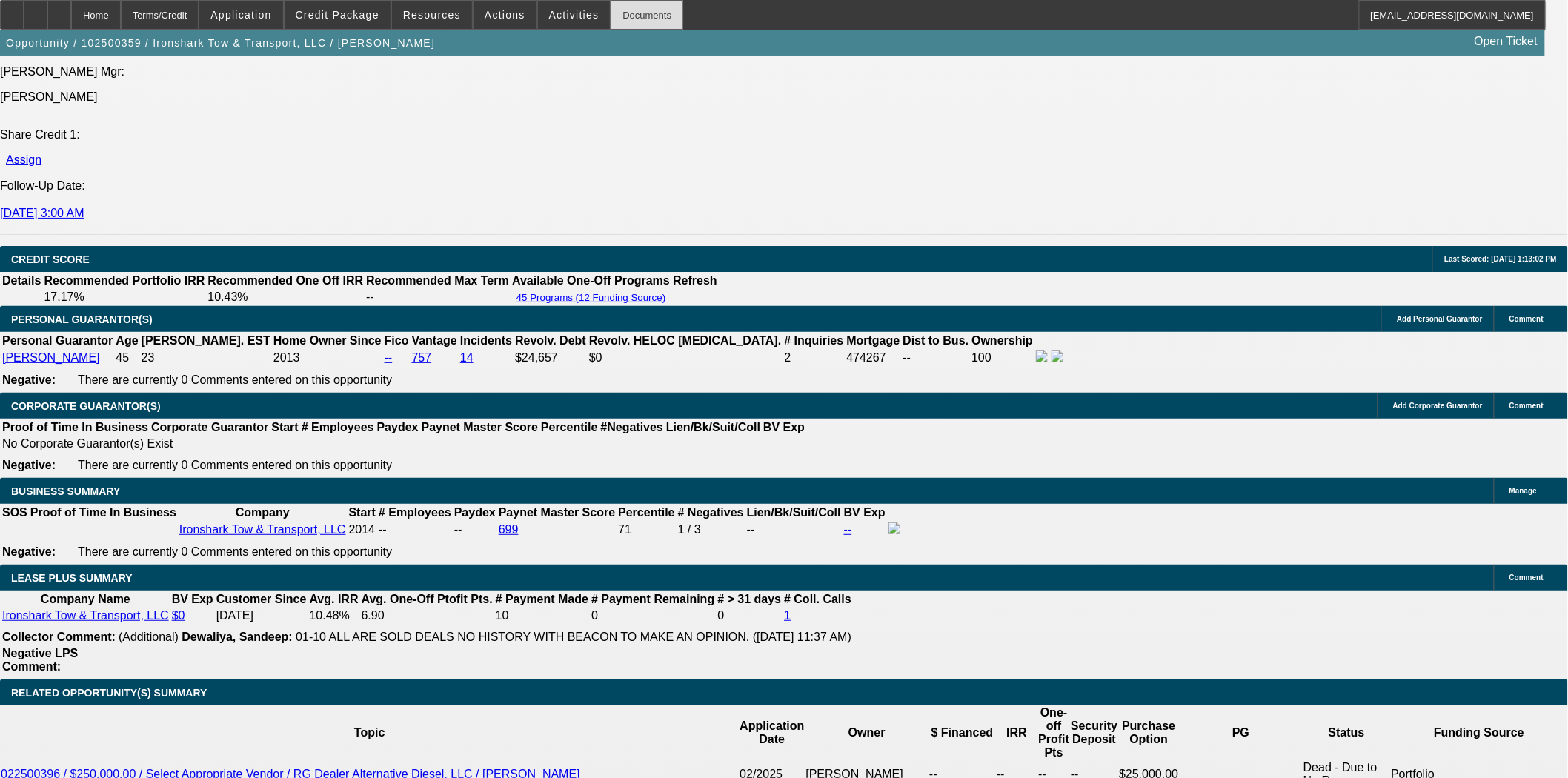
click at [611, 23] on div "Documents" at bounding box center [647, 14] width 73 height 30
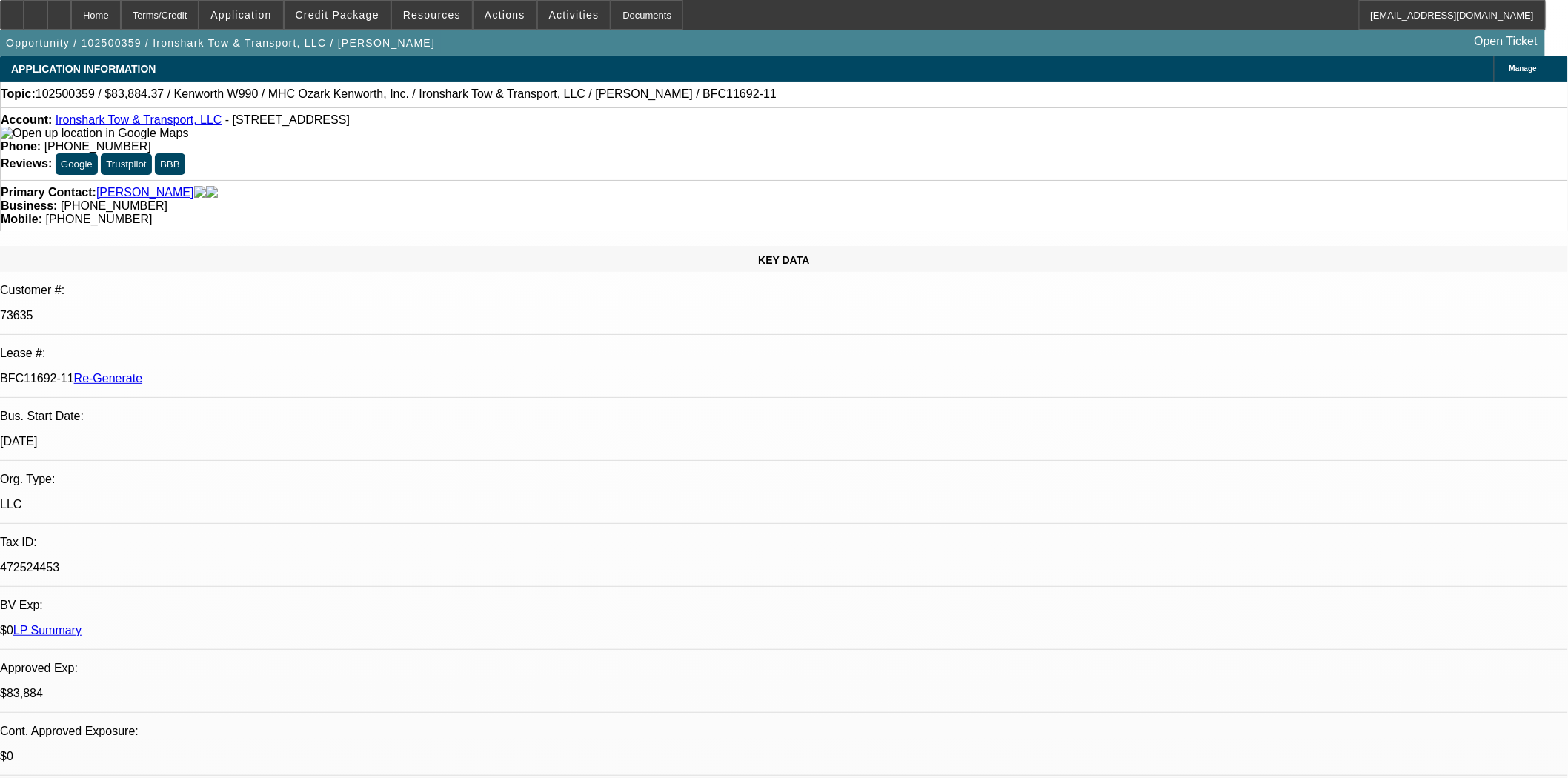
scroll to position [164, 0]
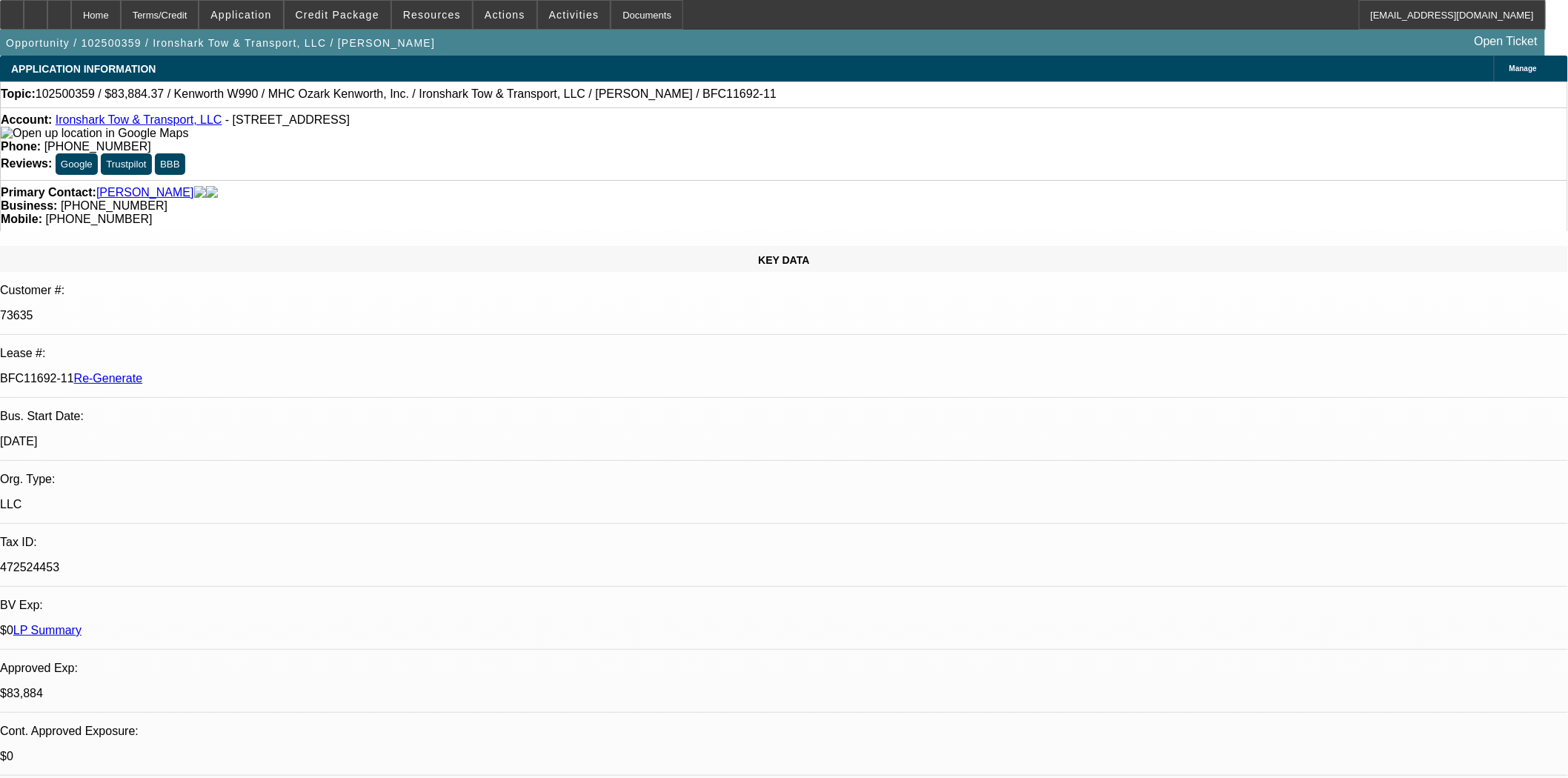
scroll to position [83, 0]
click at [1196, 269] on button "reply_all Reply All" at bounding box center [1209, 263] width 93 height 36
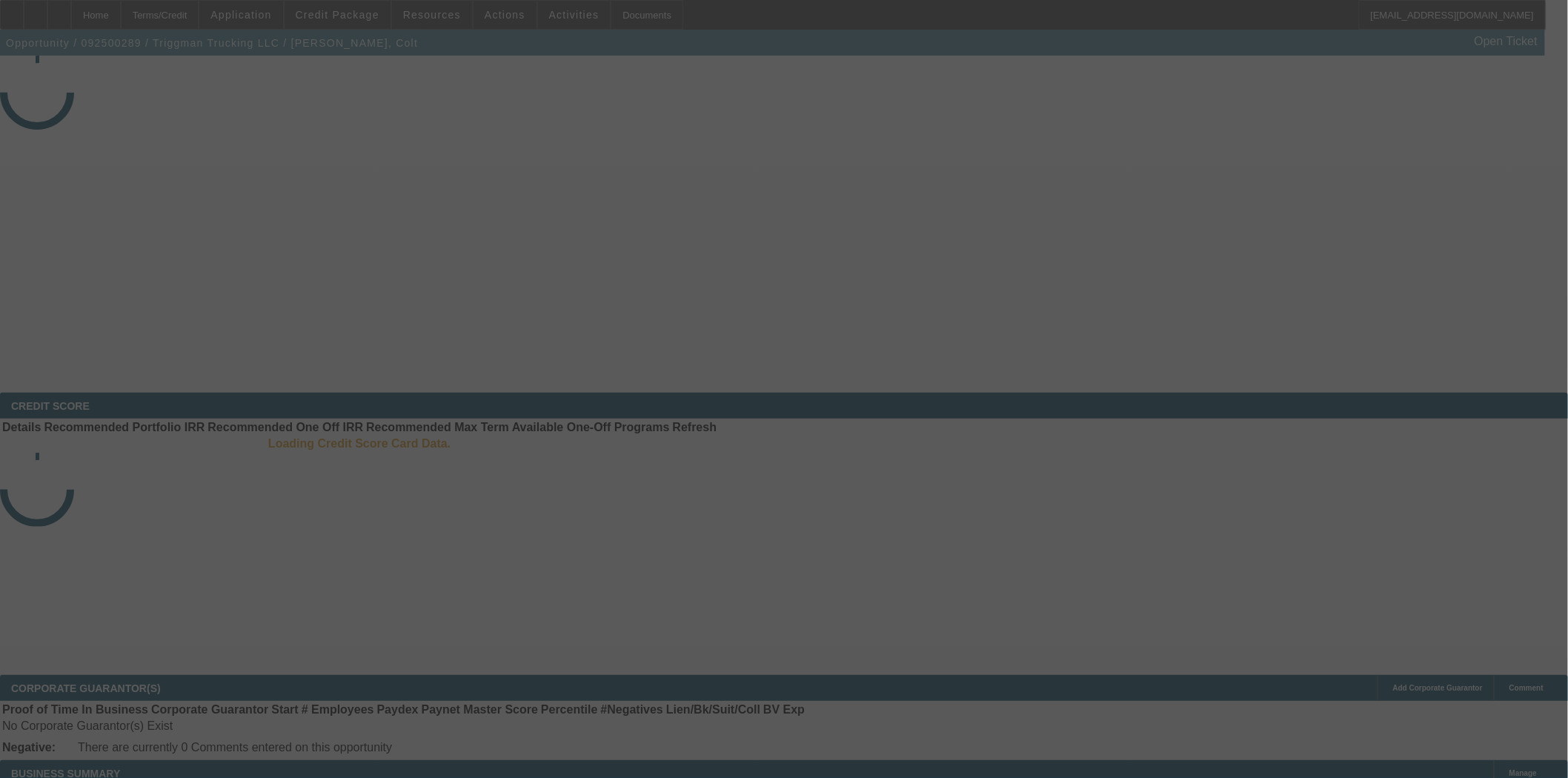
select select "3"
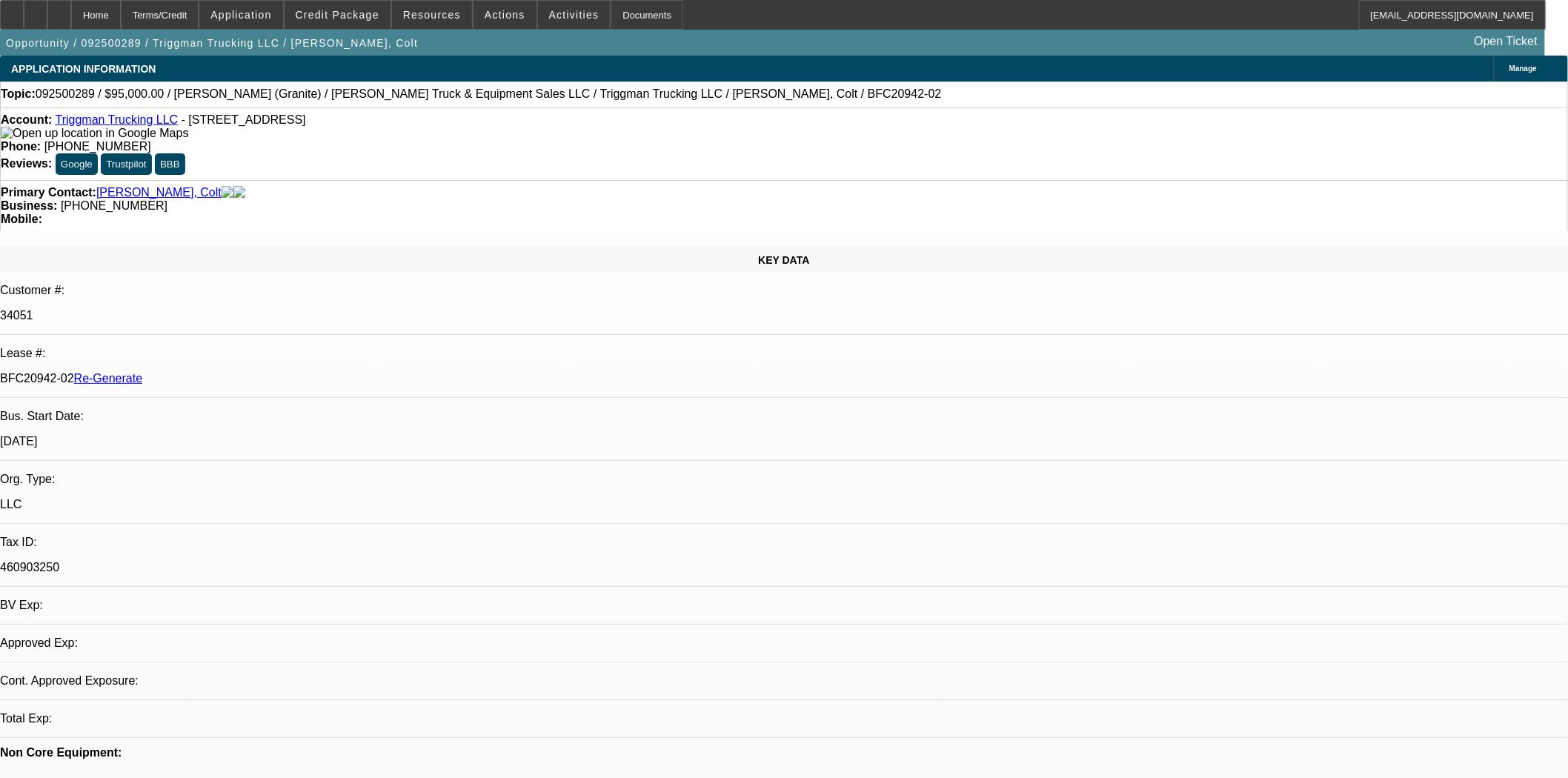
select select "0"
select select "1"
select select "2"
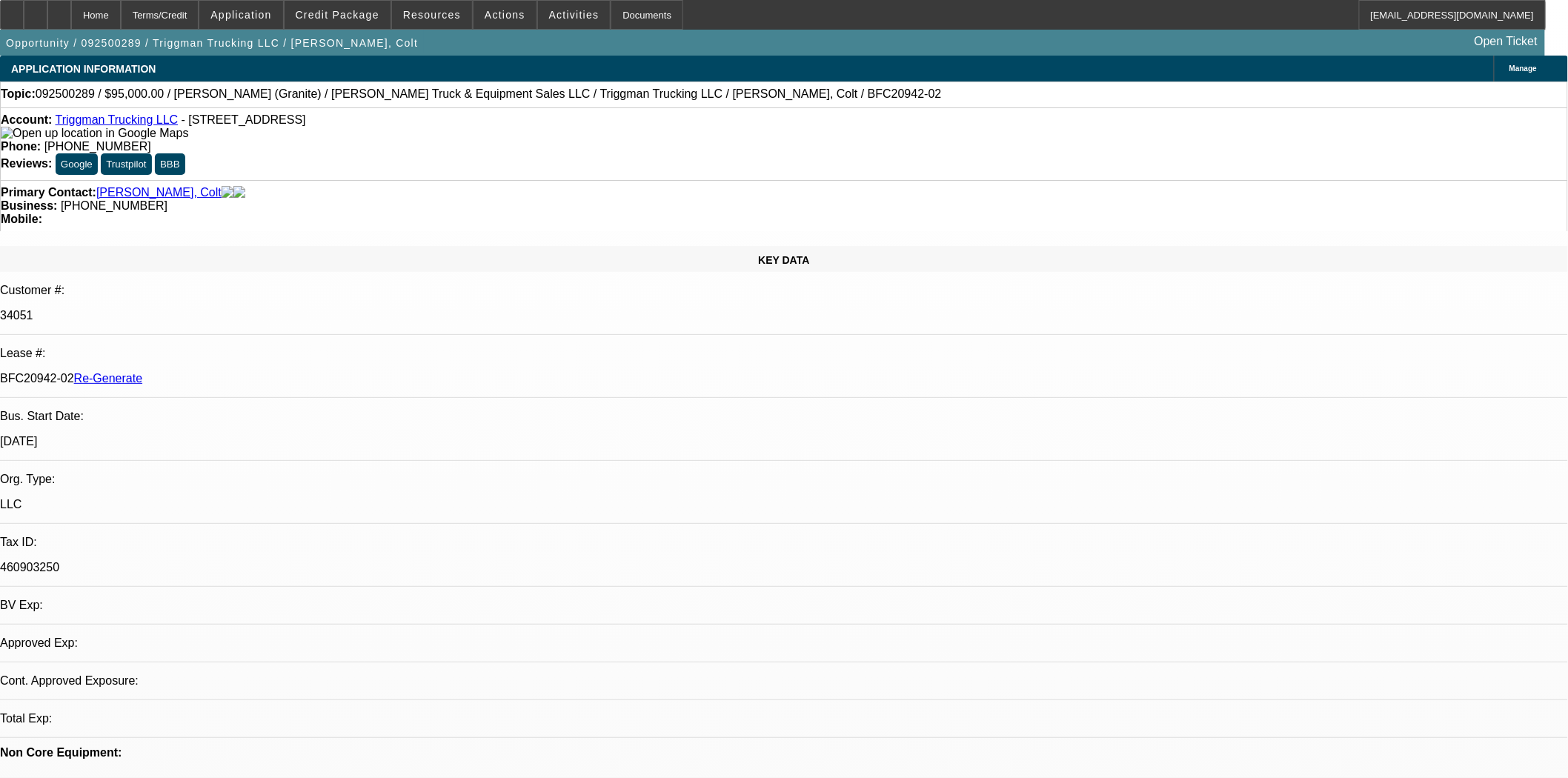
select select "6"
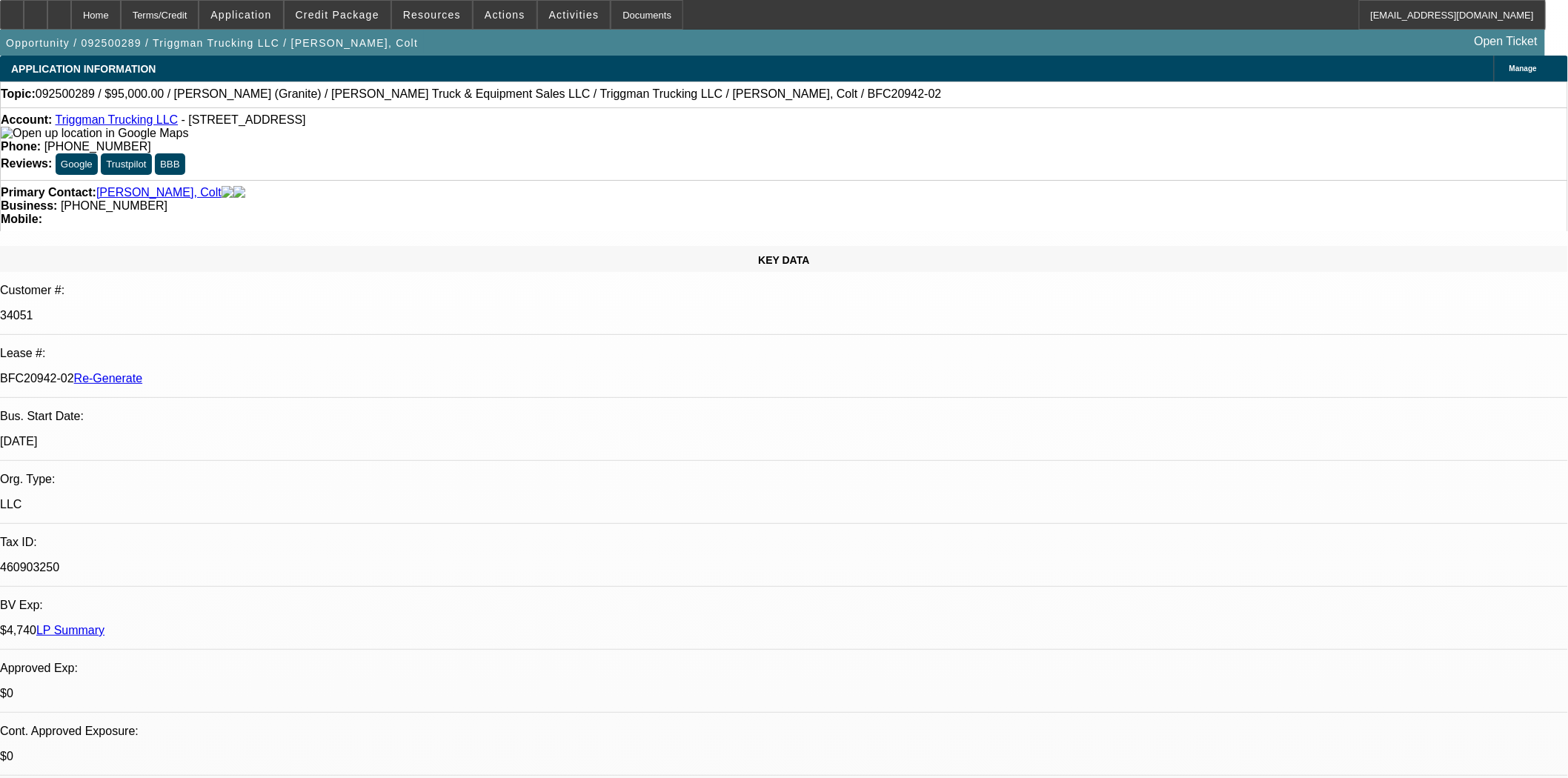
scroll to position [83, 0]
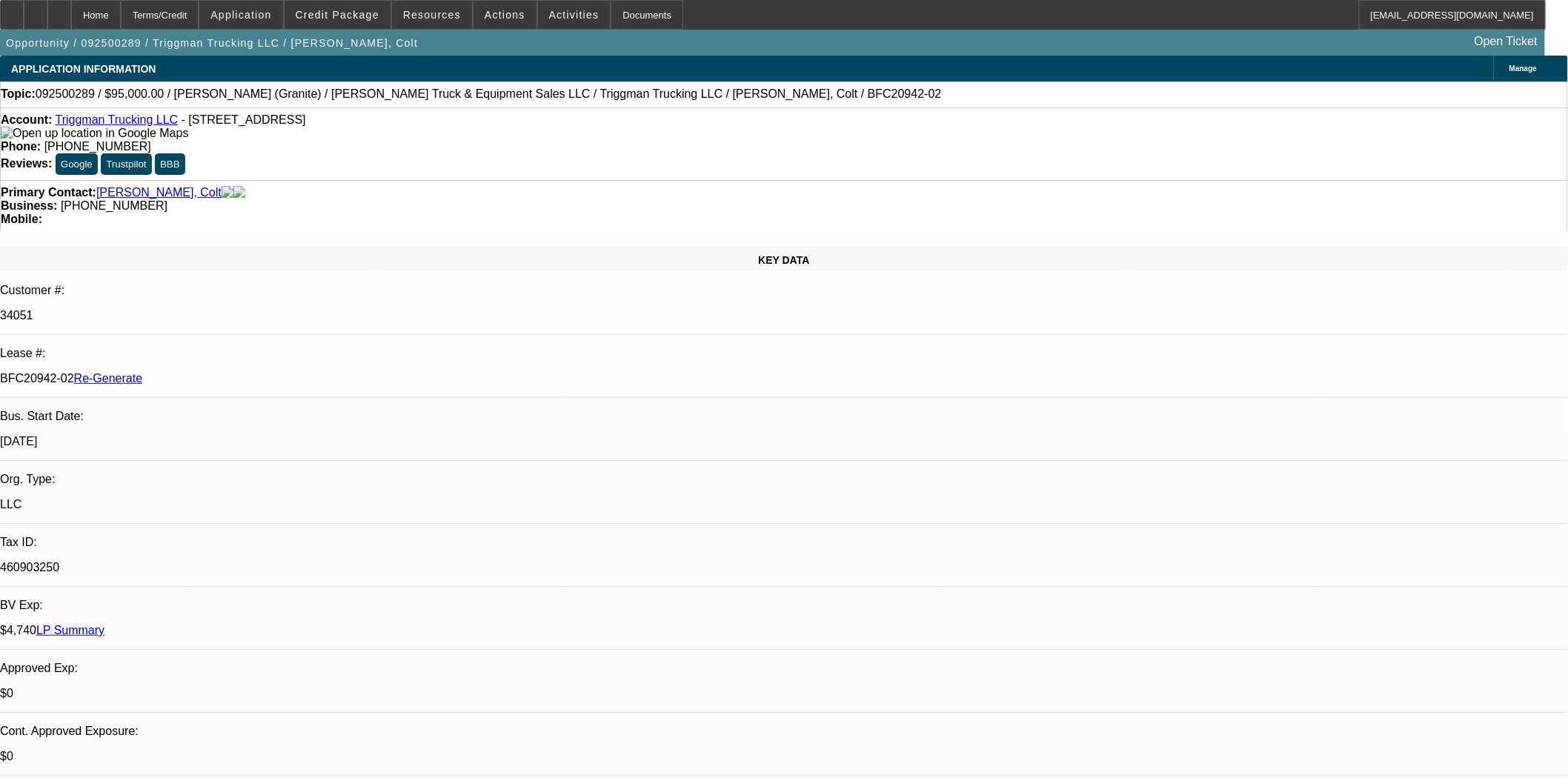
scroll to position [1812, 0]
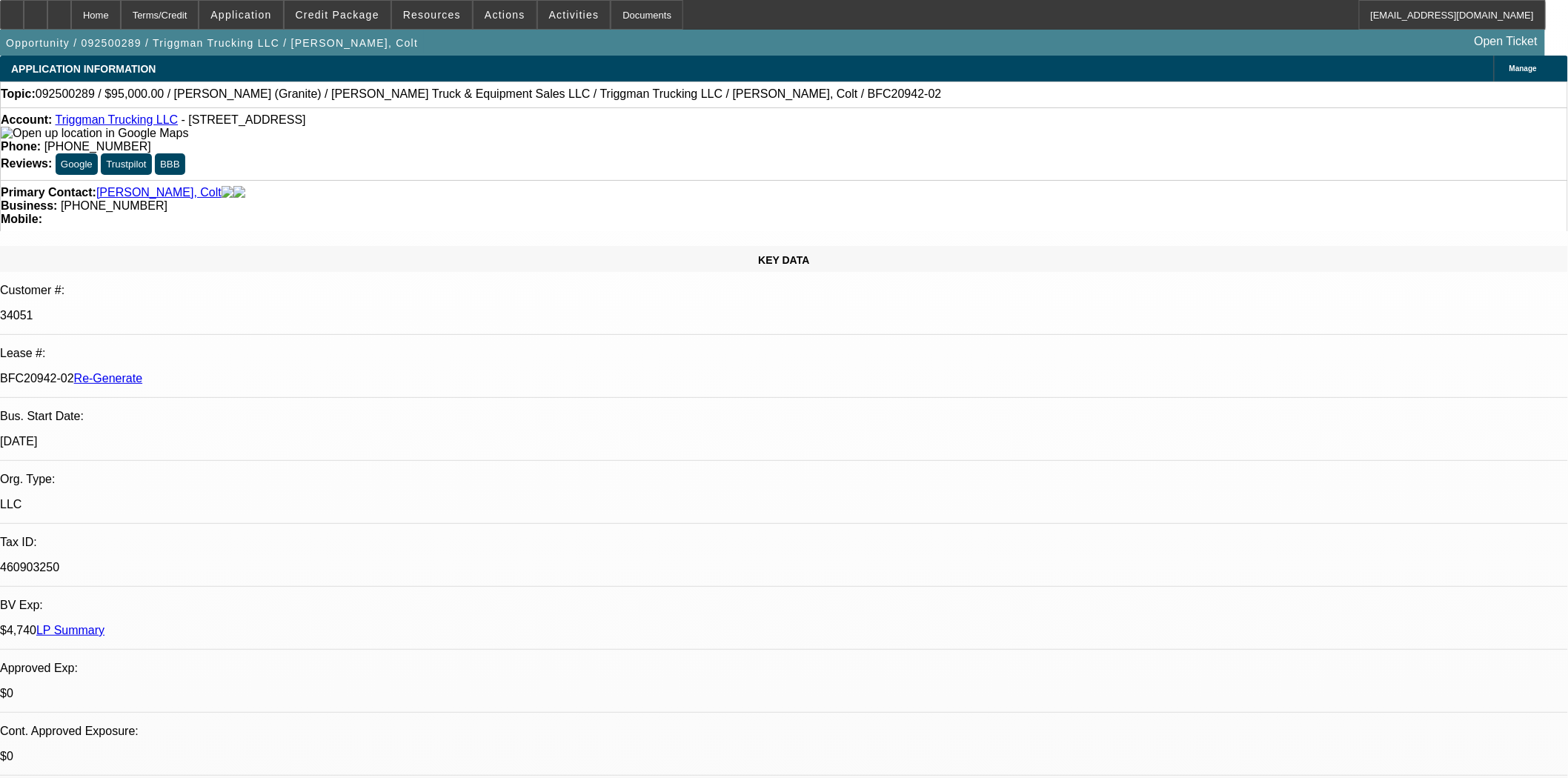
scroll to position [1482, 0]
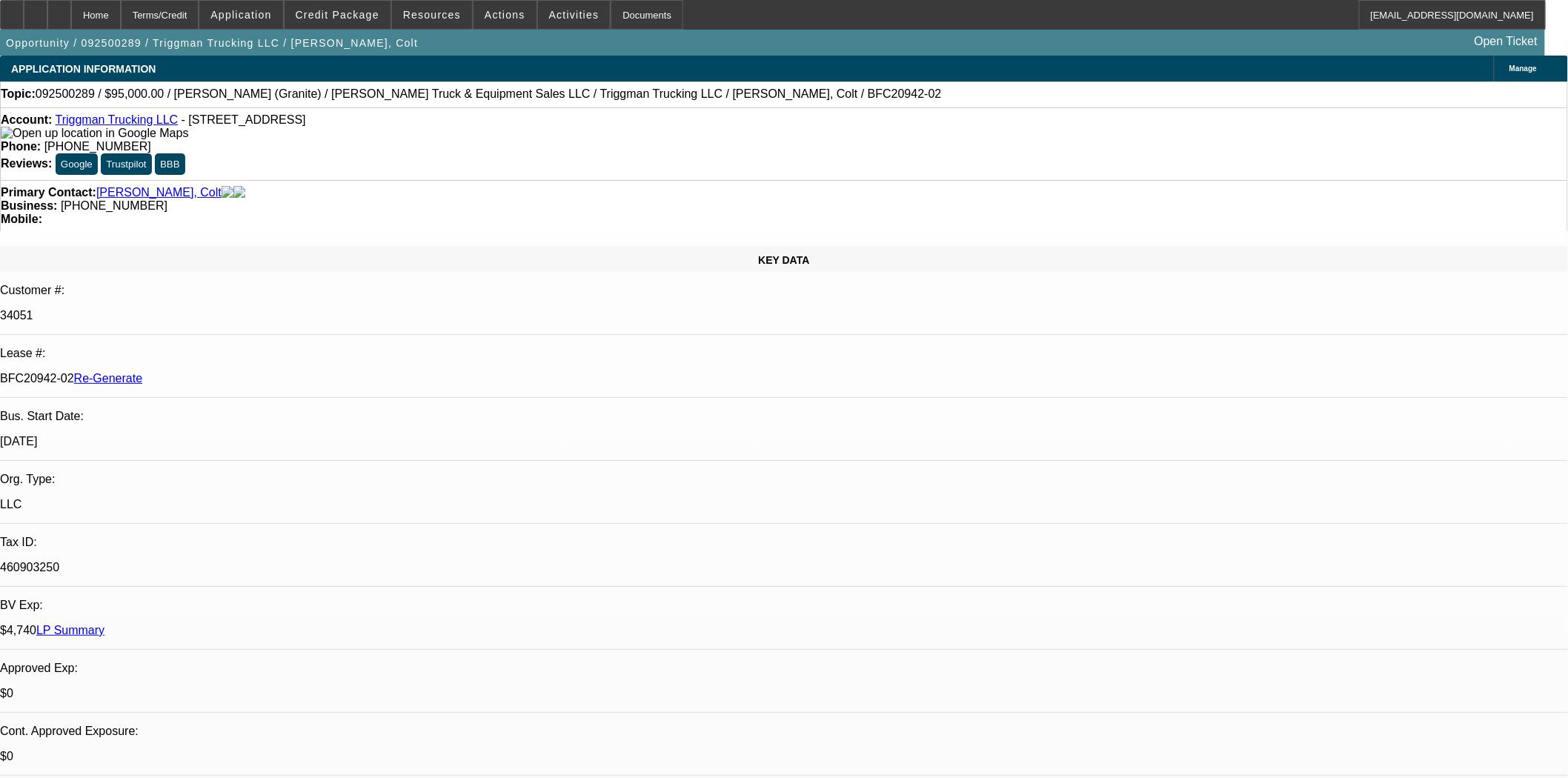
click at [320, 15] on span "Credit Package" at bounding box center [337, 14] width 84 height 12
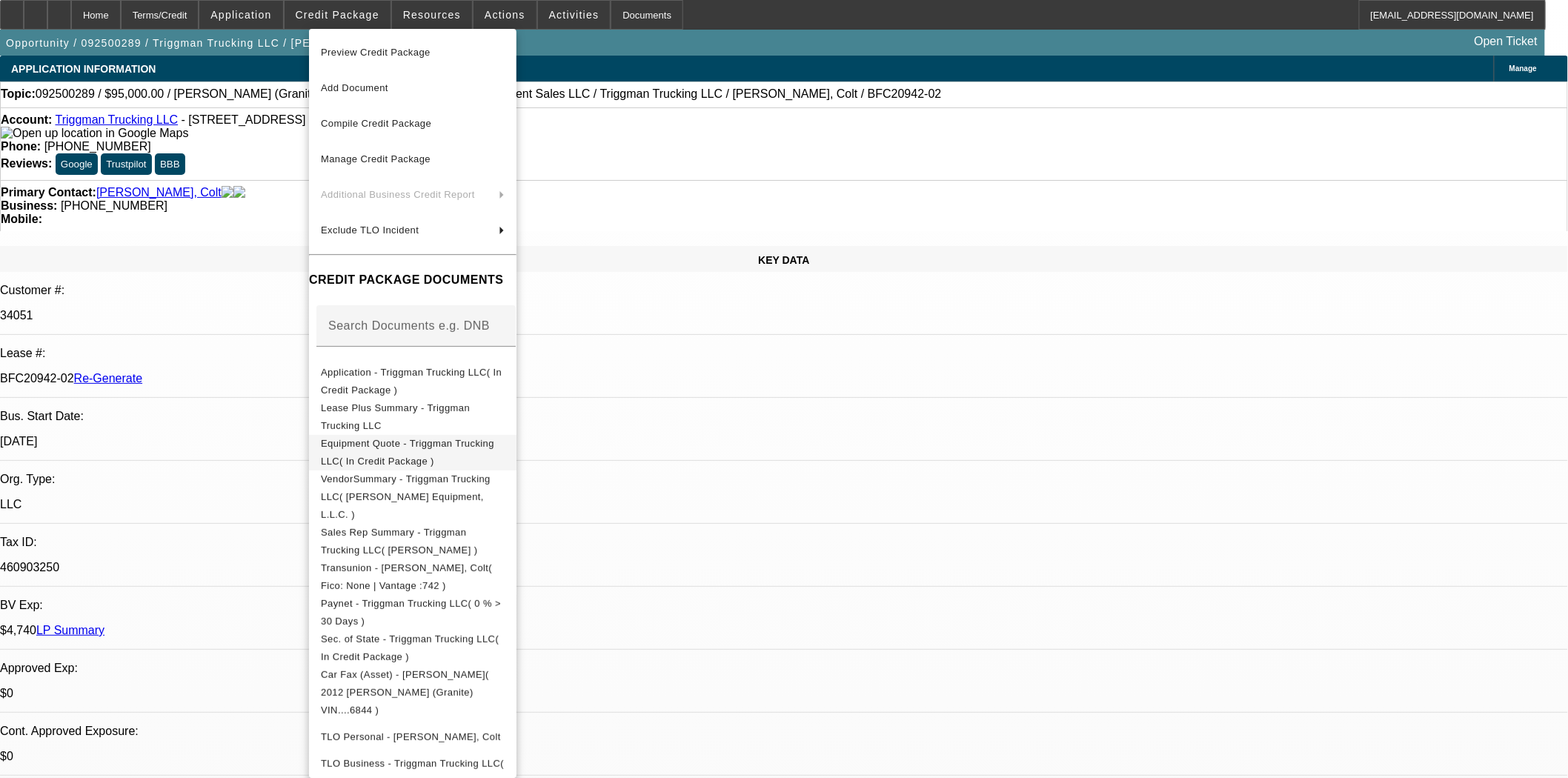
click at [415, 446] on span "Equipment Quote - Triggman Trucking LLC( In Credit Package )" at bounding box center [407, 452] width 173 height 29
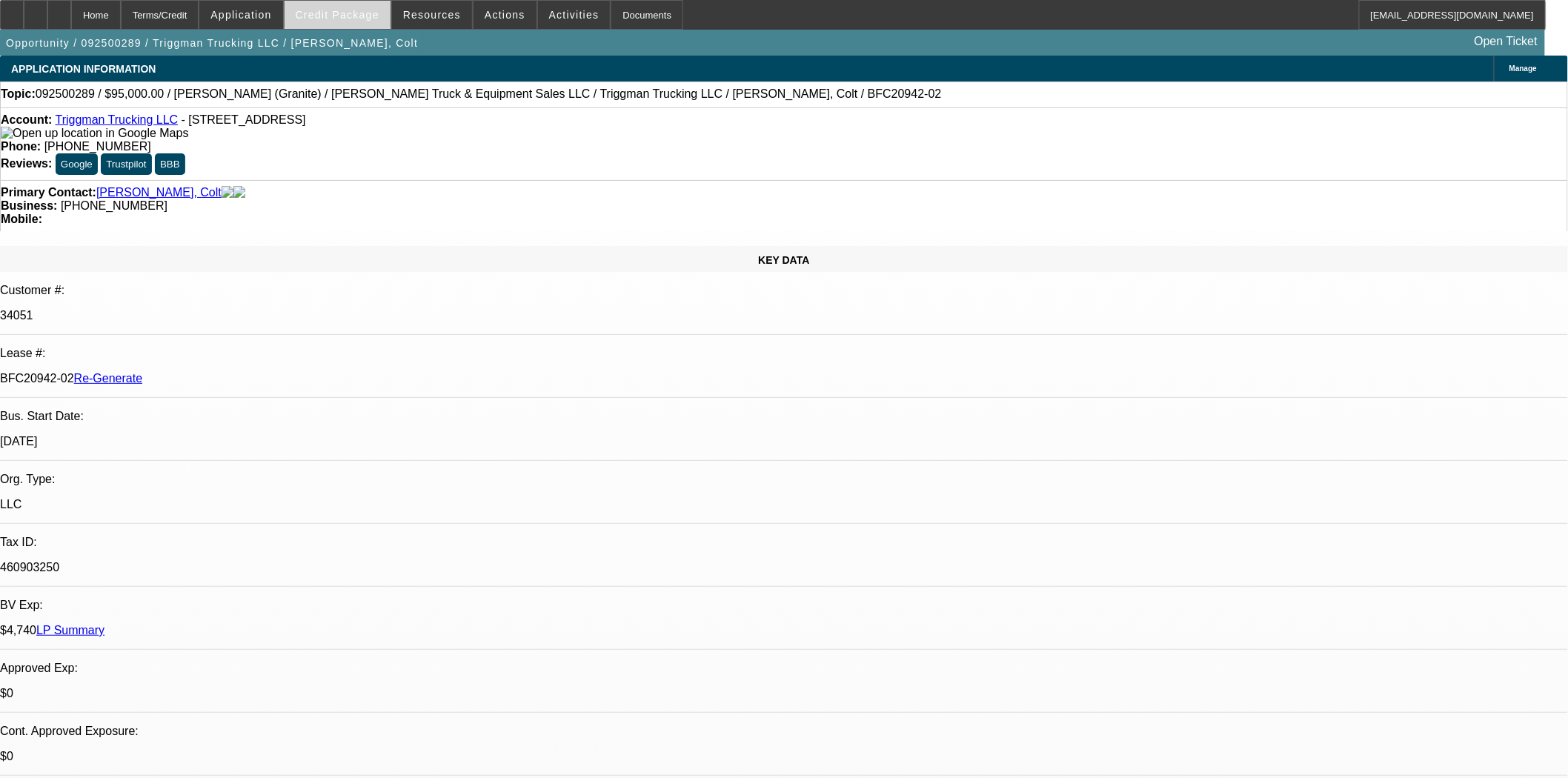
click at [364, 16] on span "Credit Package" at bounding box center [337, 14] width 84 height 12
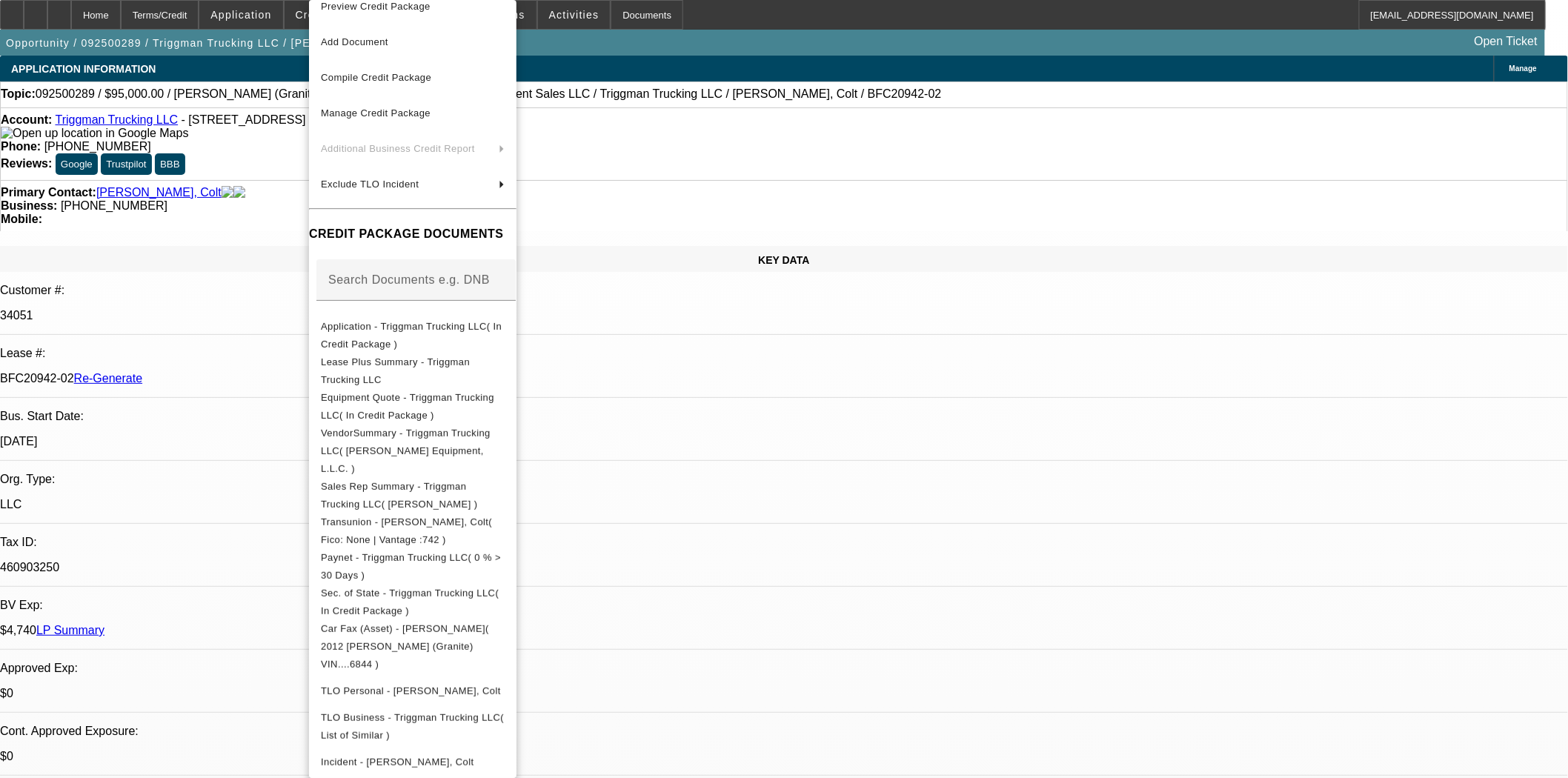
scroll to position [0, 0]
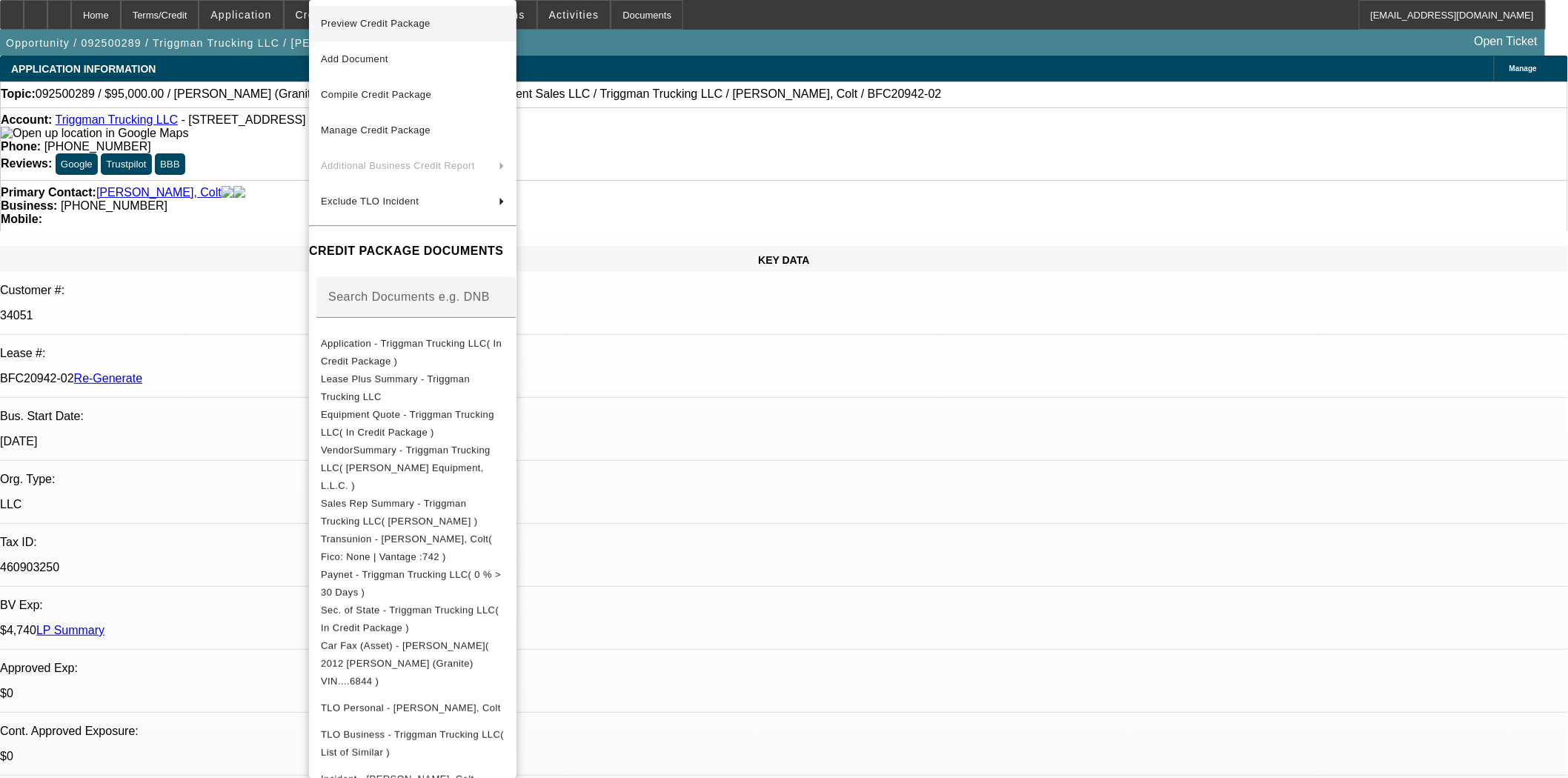
click at [383, 15] on span "Preview Credit Package" at bounding box center [412, 24] width 184 height 18
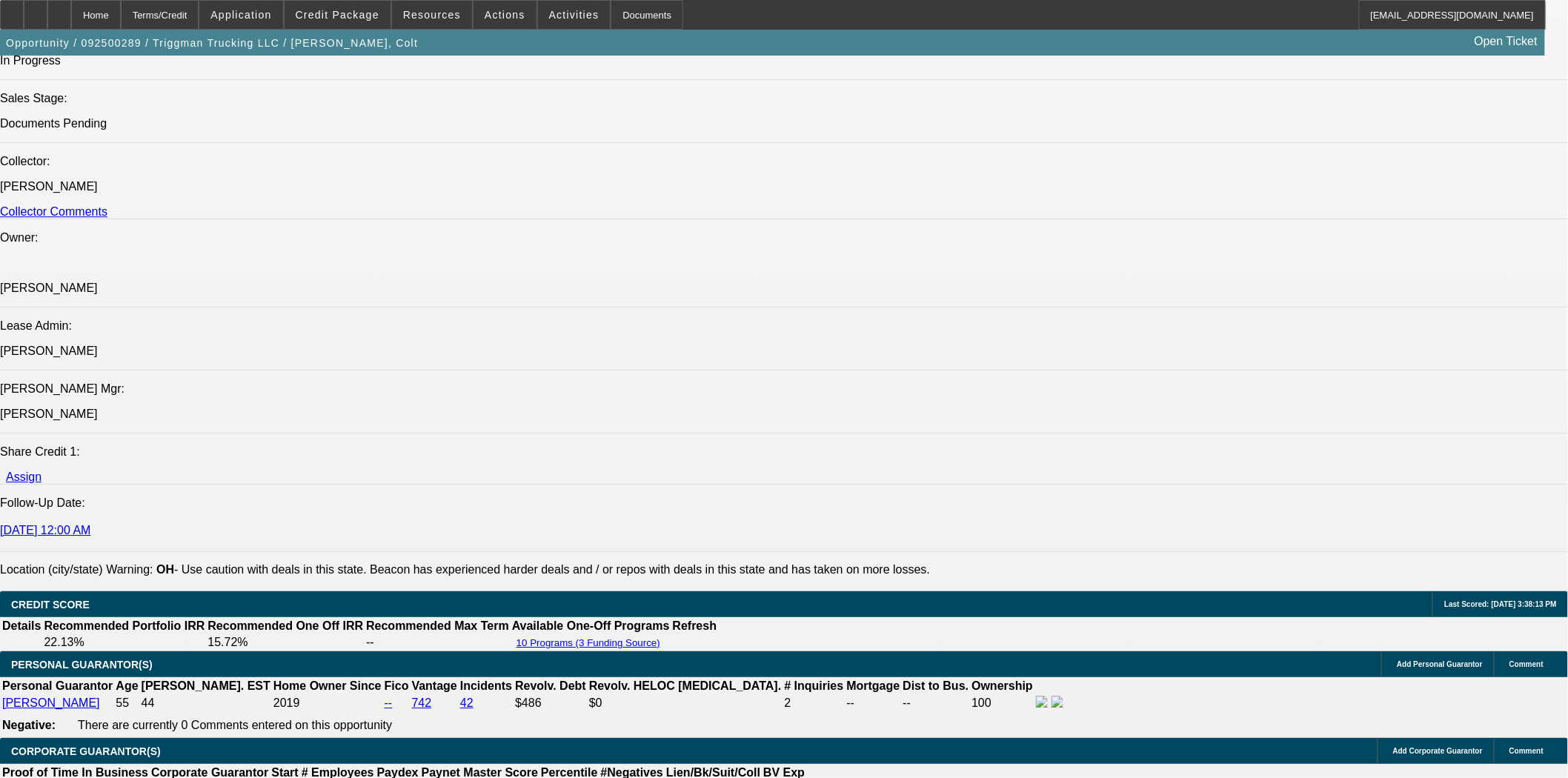
scroll to position [1976, 0]
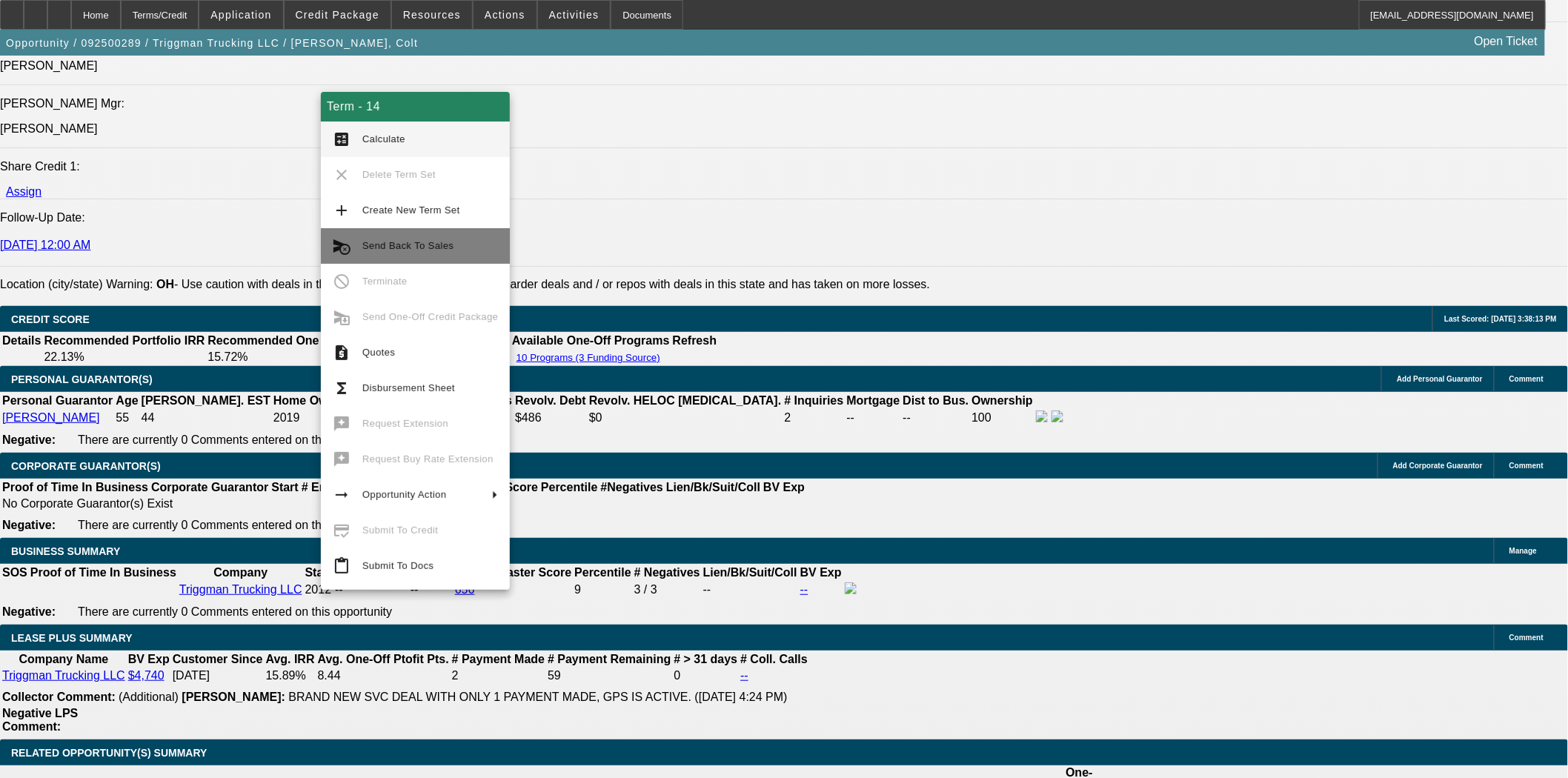
click at [424, 234] on button "cancel_schedule_send Send Back To Sales" at bounding box center [415, 246] width 189 height 36
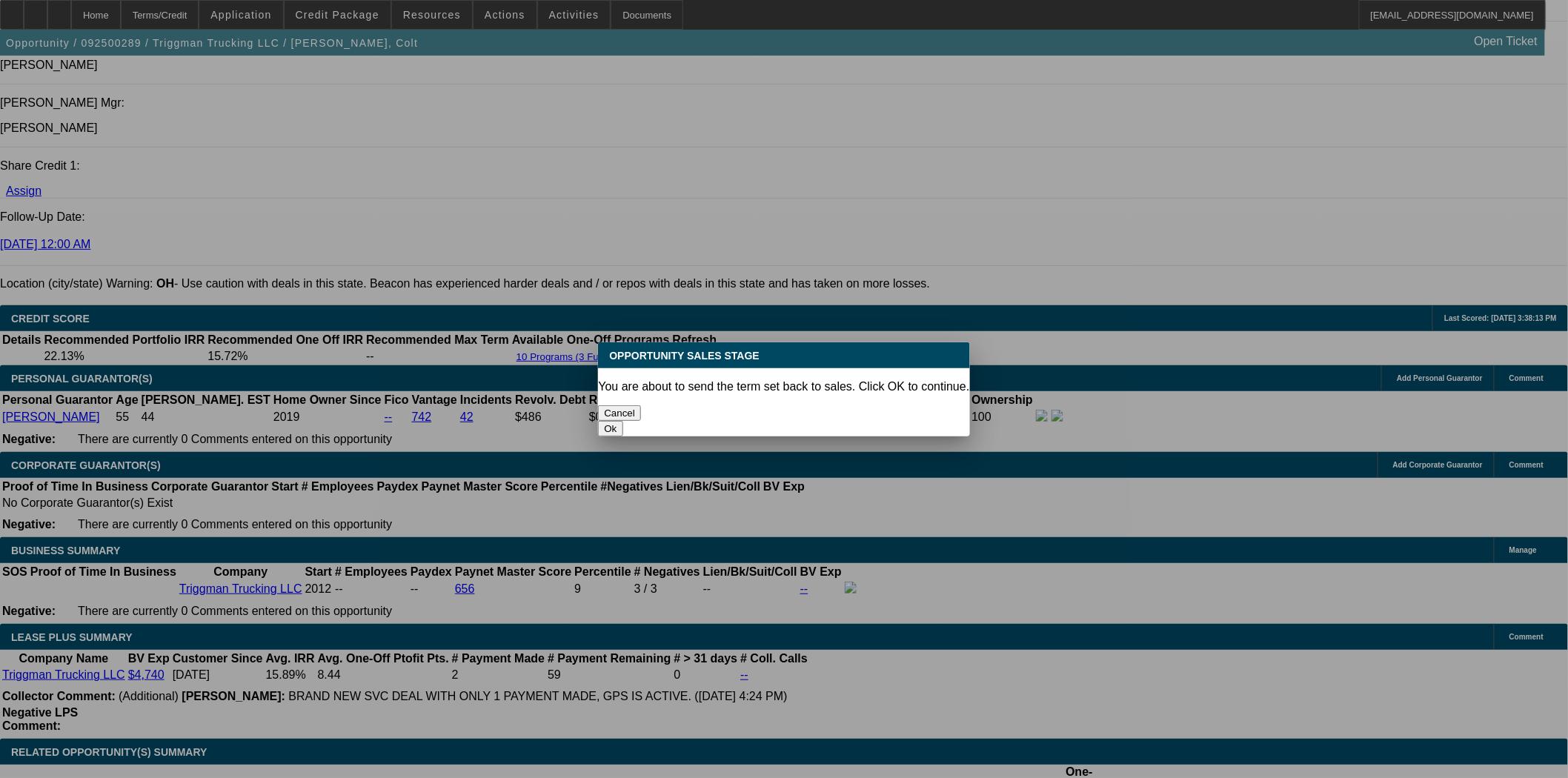
scroll to position [0, 0]
click at [622, 421] on button "Ok" at bounding box center [610, 429] width 24 height 15
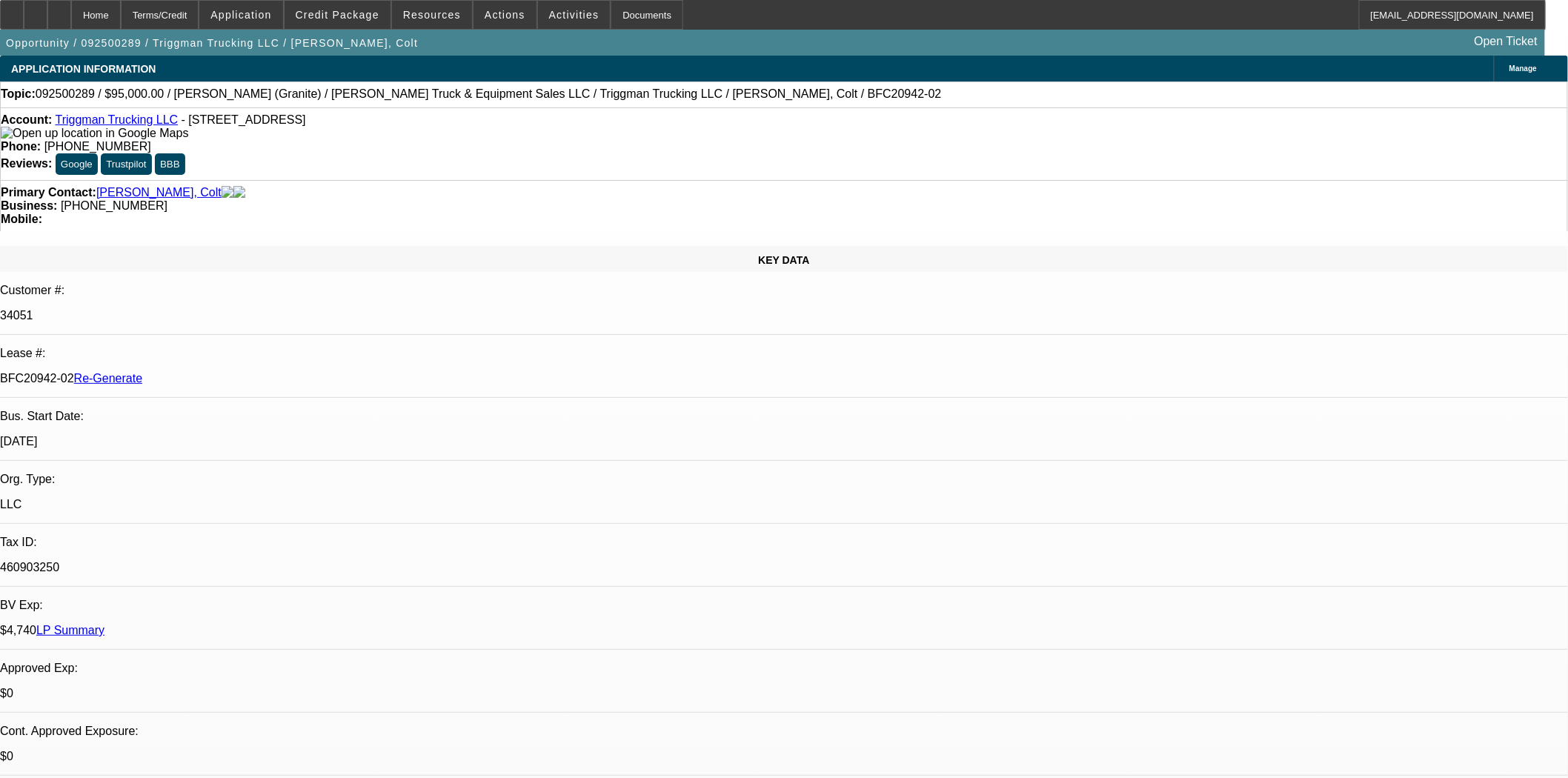
type textarea "Copy of the title is required to request docs from Oakmont"
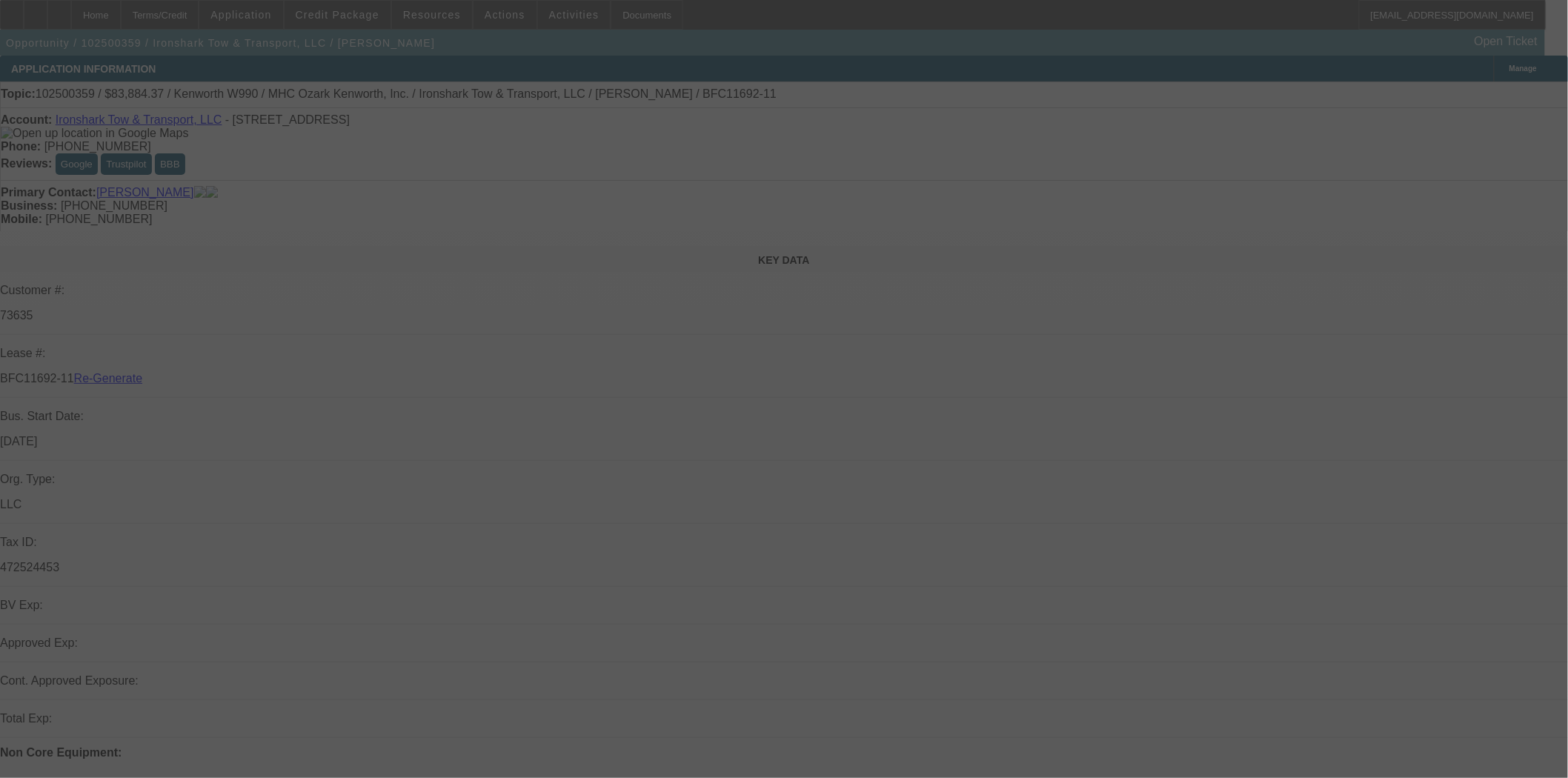
select select "3"
select select "0"
select select "6"
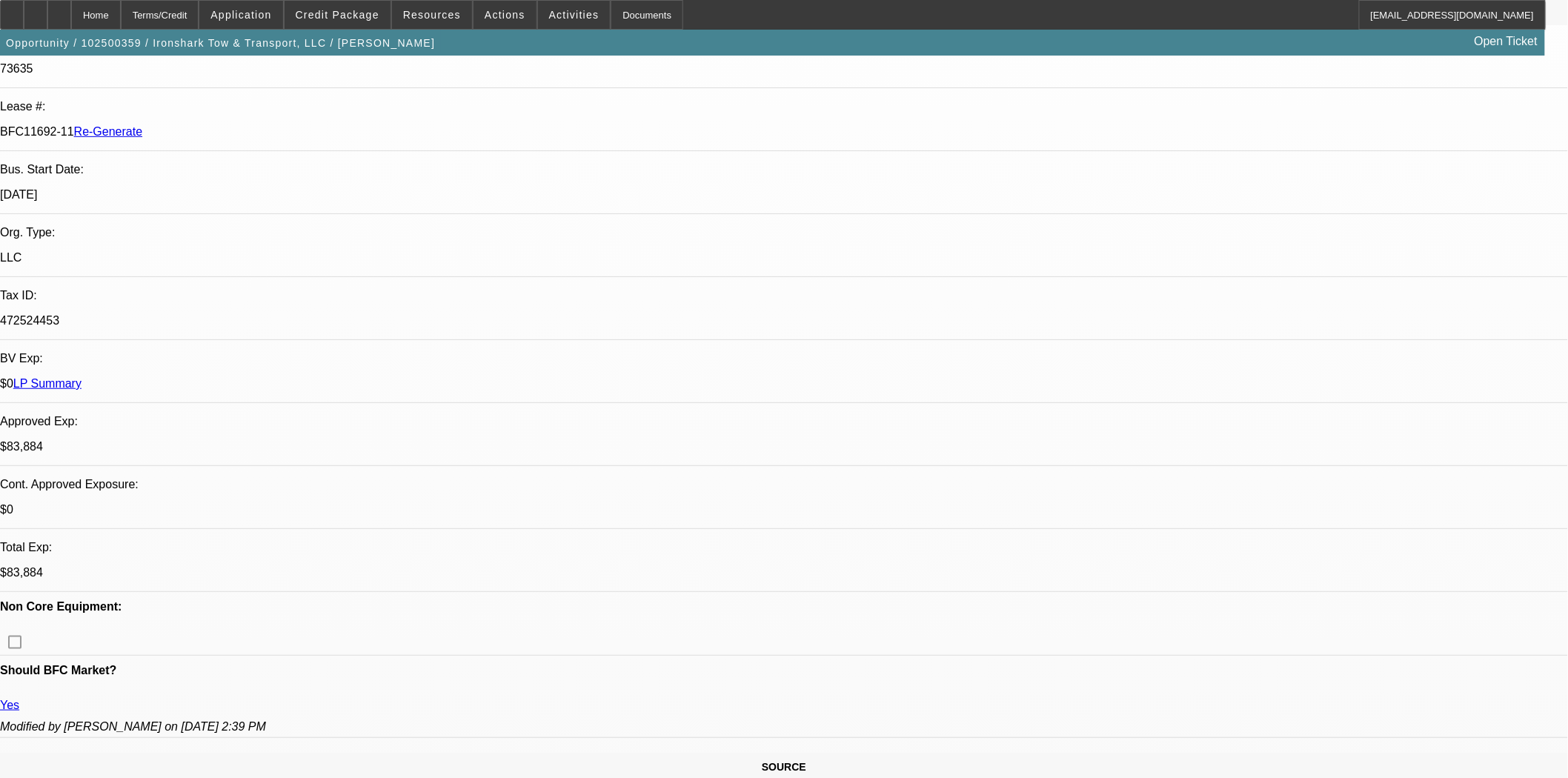
scroll to position [824, 0]
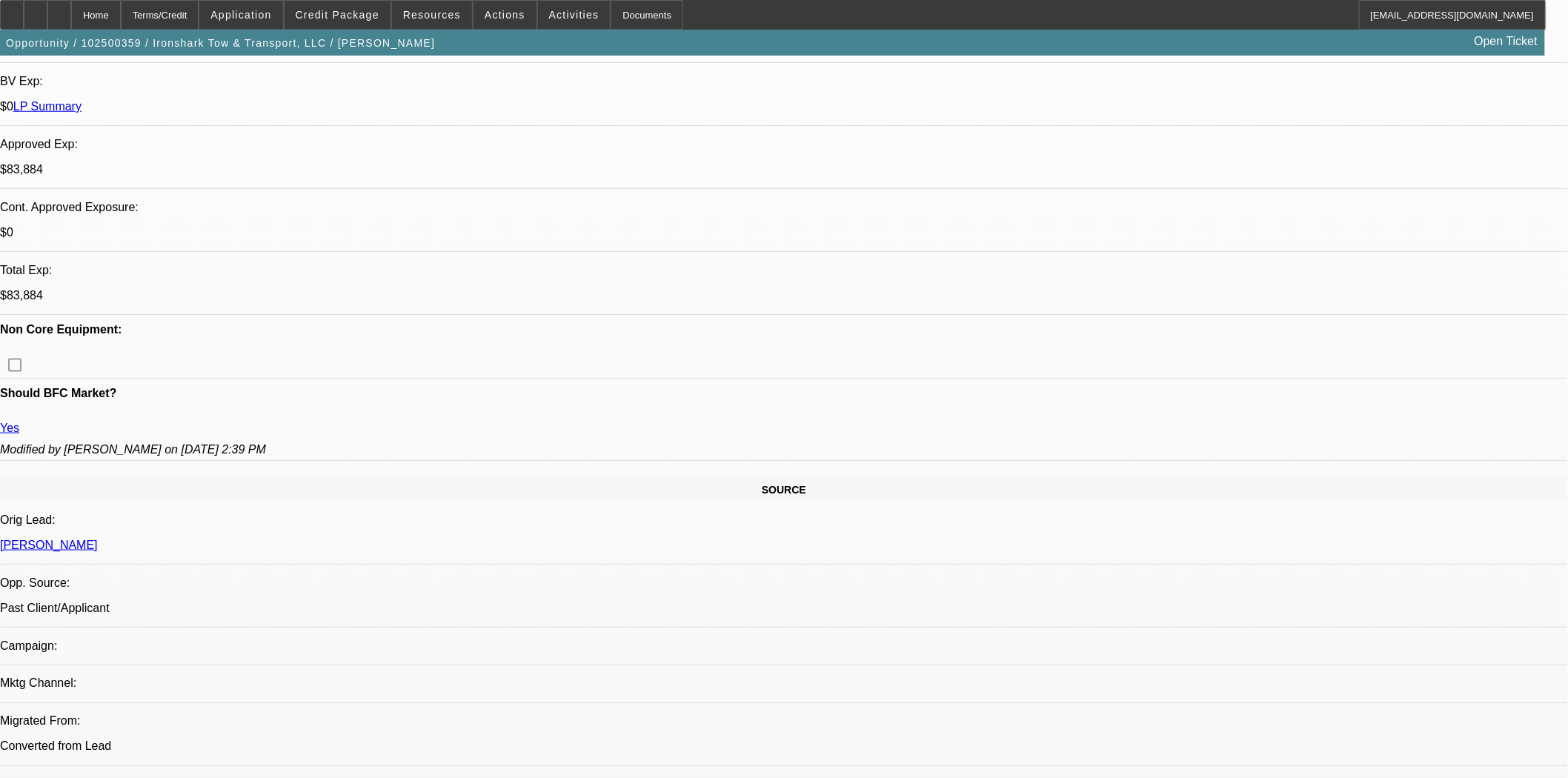
scroll to position [247, 0]
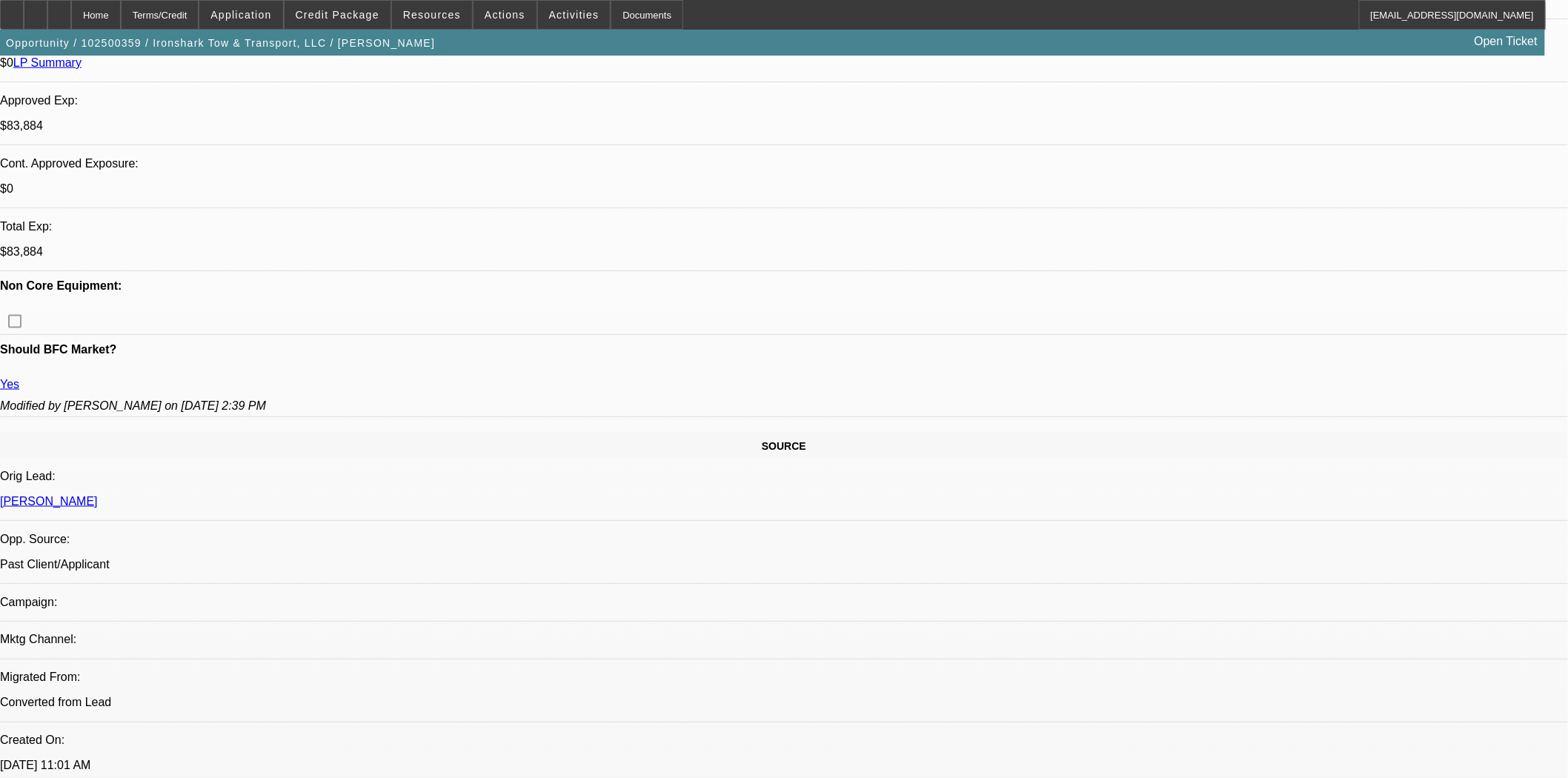
scroll to position [576, 0]
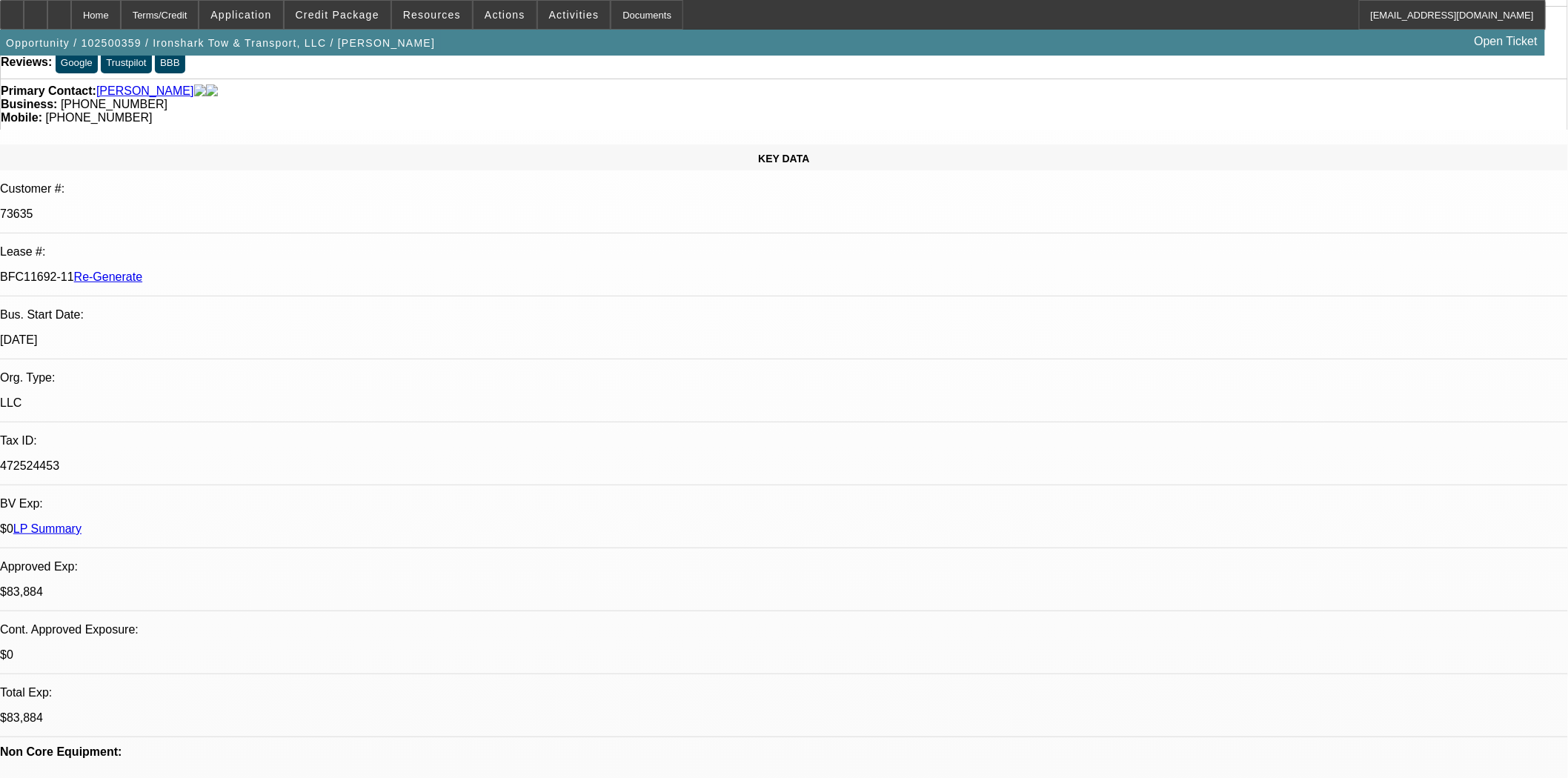
scroll to position [164, 0]
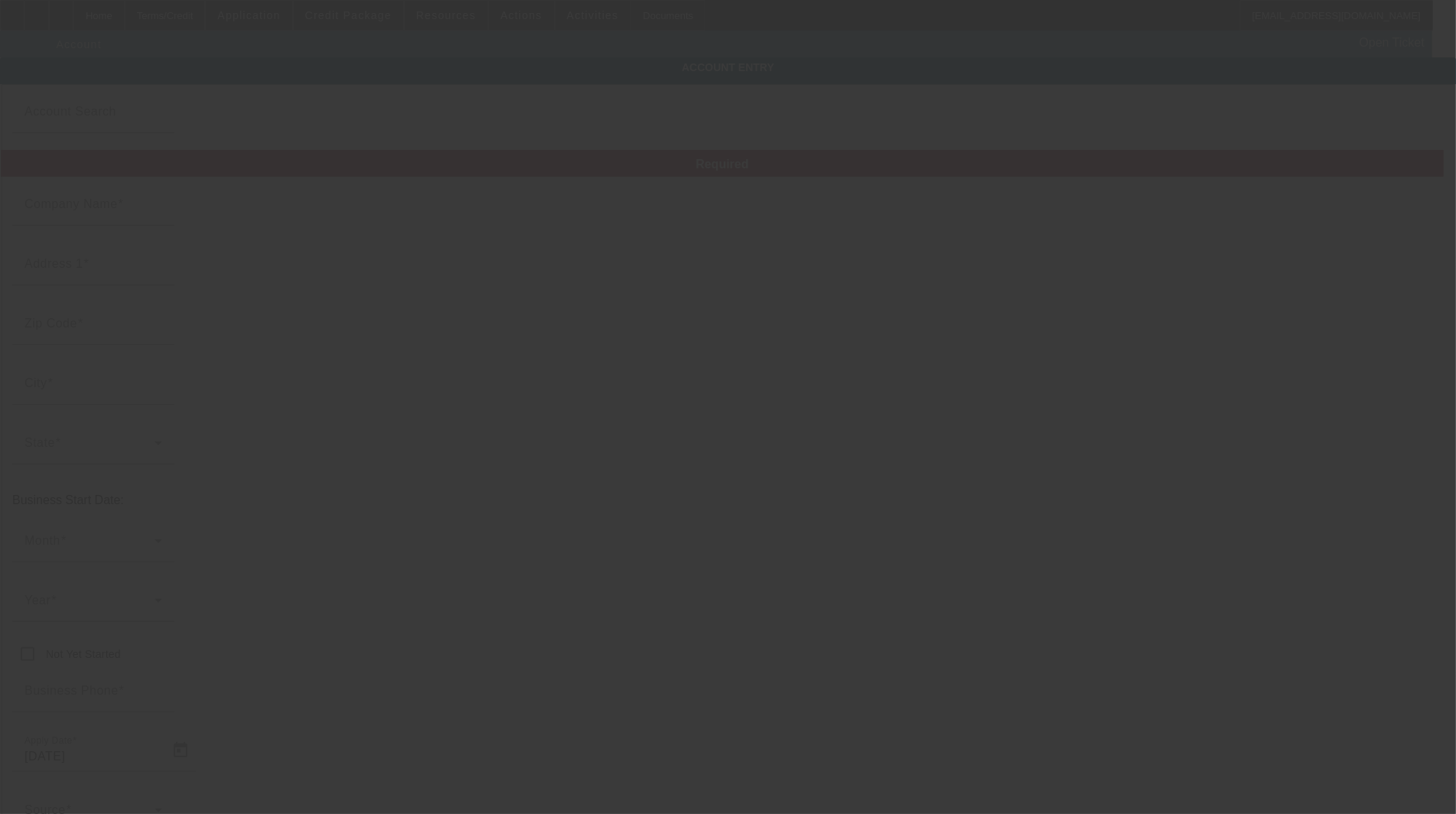
type input "Ironshark Tow & Transport, LLC"
type input "816 E [GEOGRAPHIC_DATA]"
type input "78572"
type input "Palmview"
type input "[PHONE_NUMBER]"
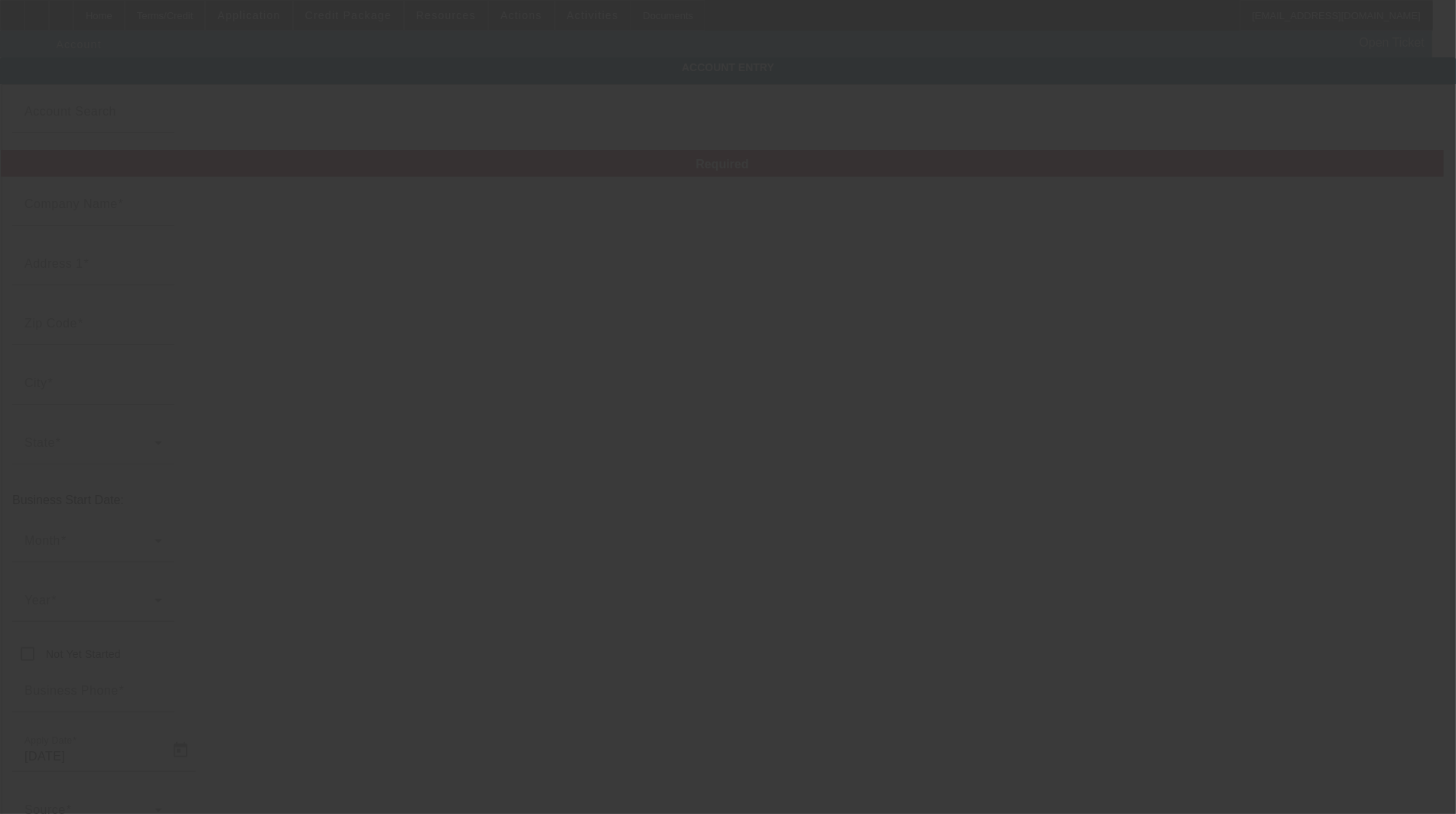
type input "[EMAIL_ADDRESS][DOMAIN_NAME]"
type input "[PERSON_NAME]"
type input "[PHONE_NUMBER]"
type input "472524453"
type input "[URL][DOMAIN_NAME]"
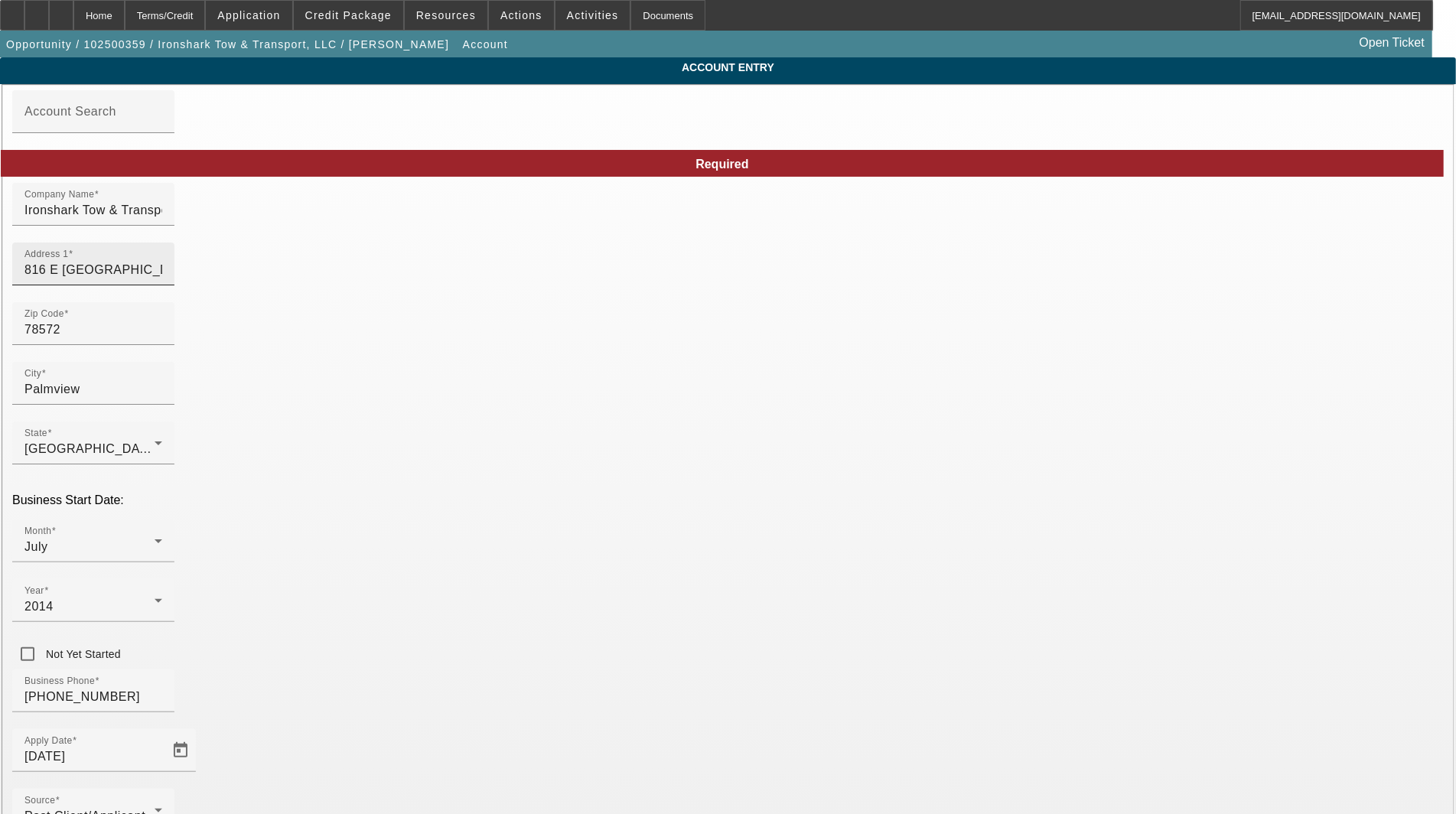
click at [162, 279] on input "816 E [GEOGRAPHIC_DATA]" at bounding box center [93, 270] width 138 height 19
type input "[STREET_ADDRESS]"
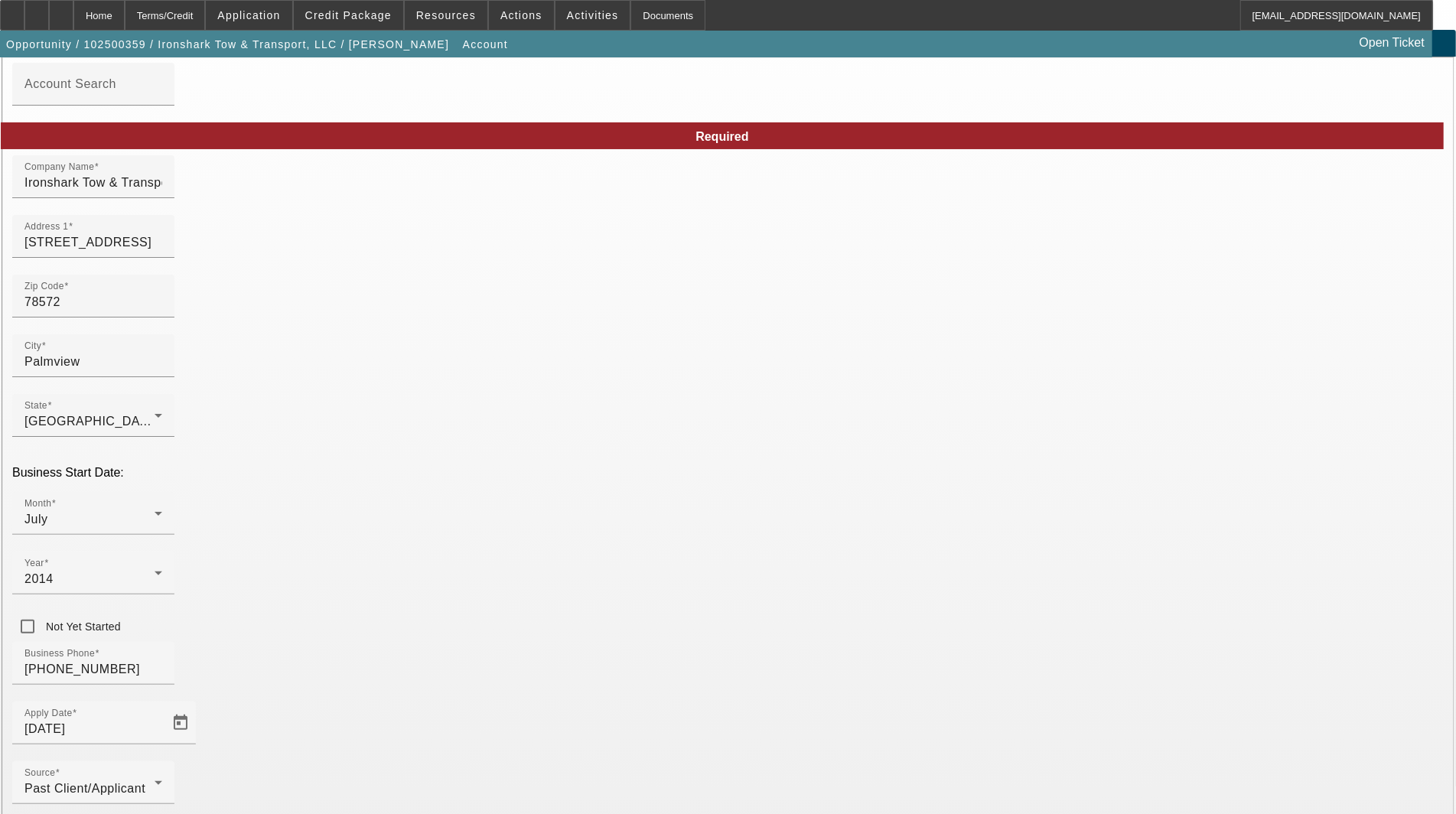
scroll to position [74, 0]
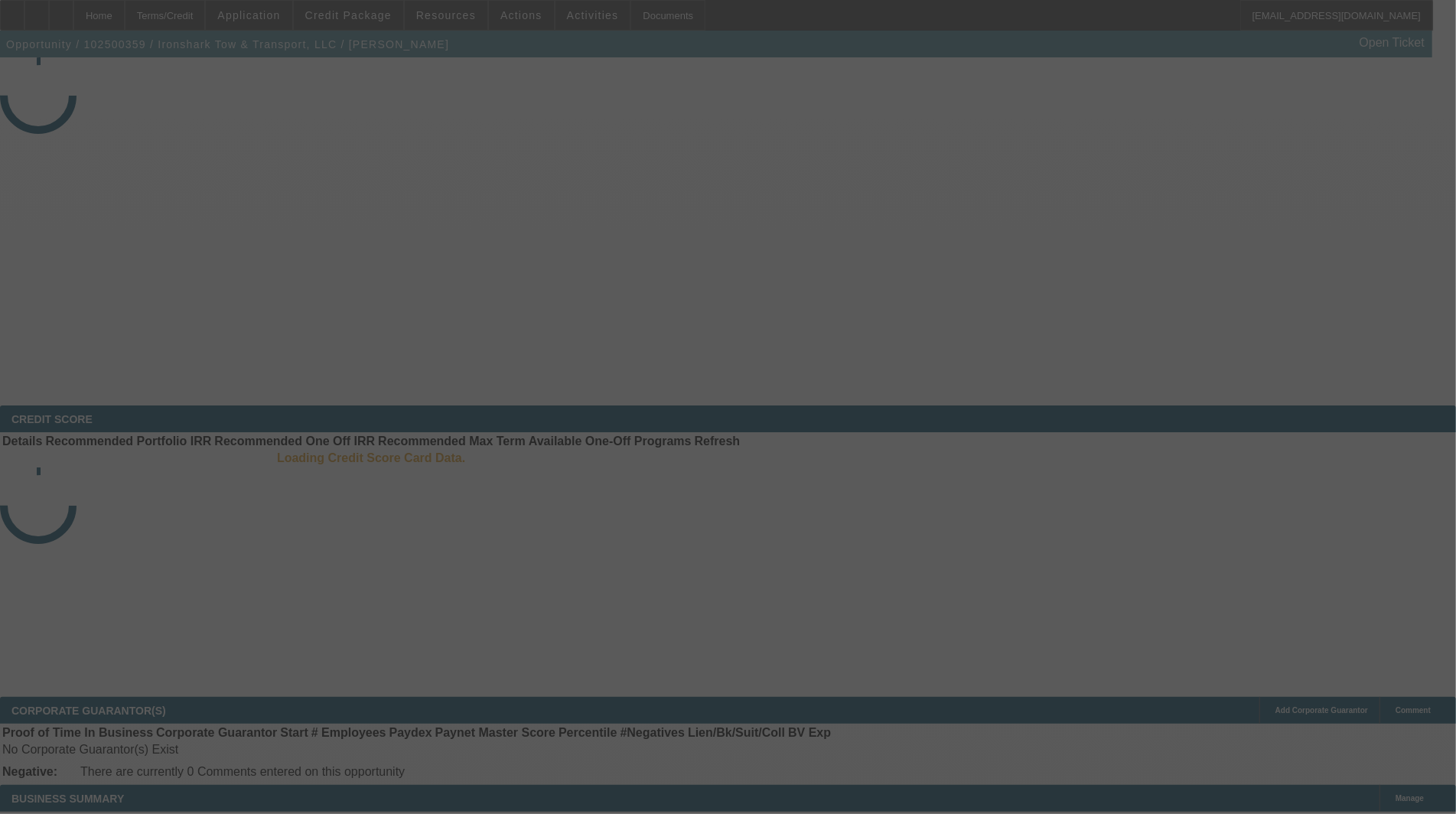
select select "3"
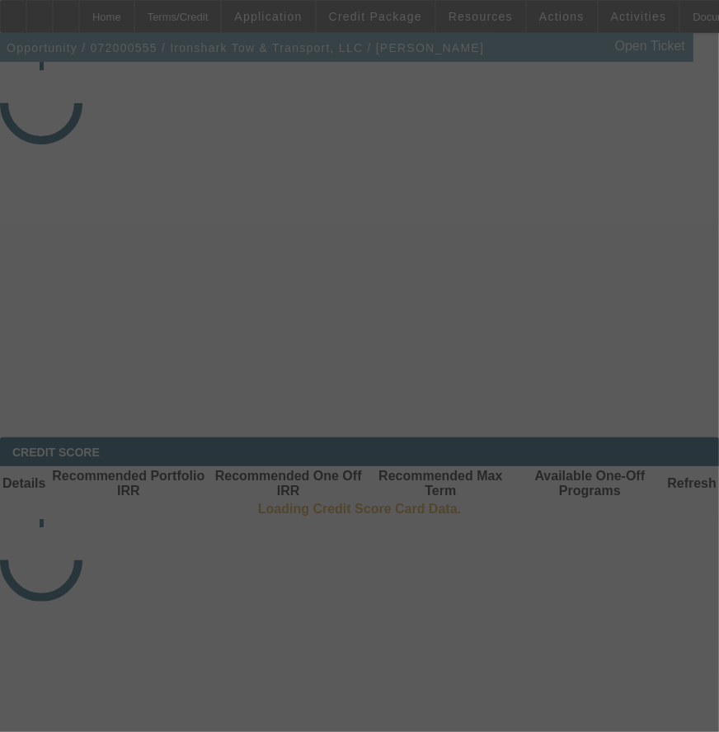
select select "4"
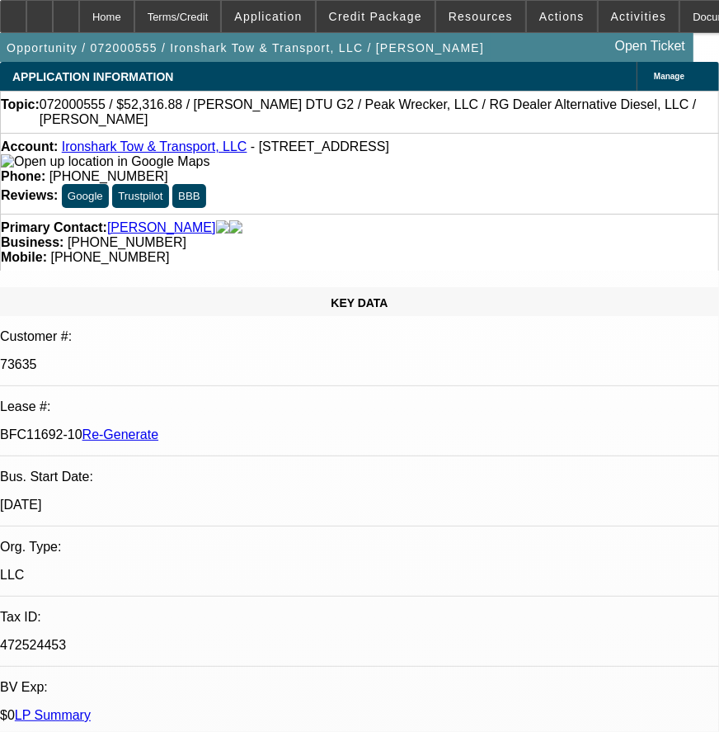
select select "0"
select select "6"
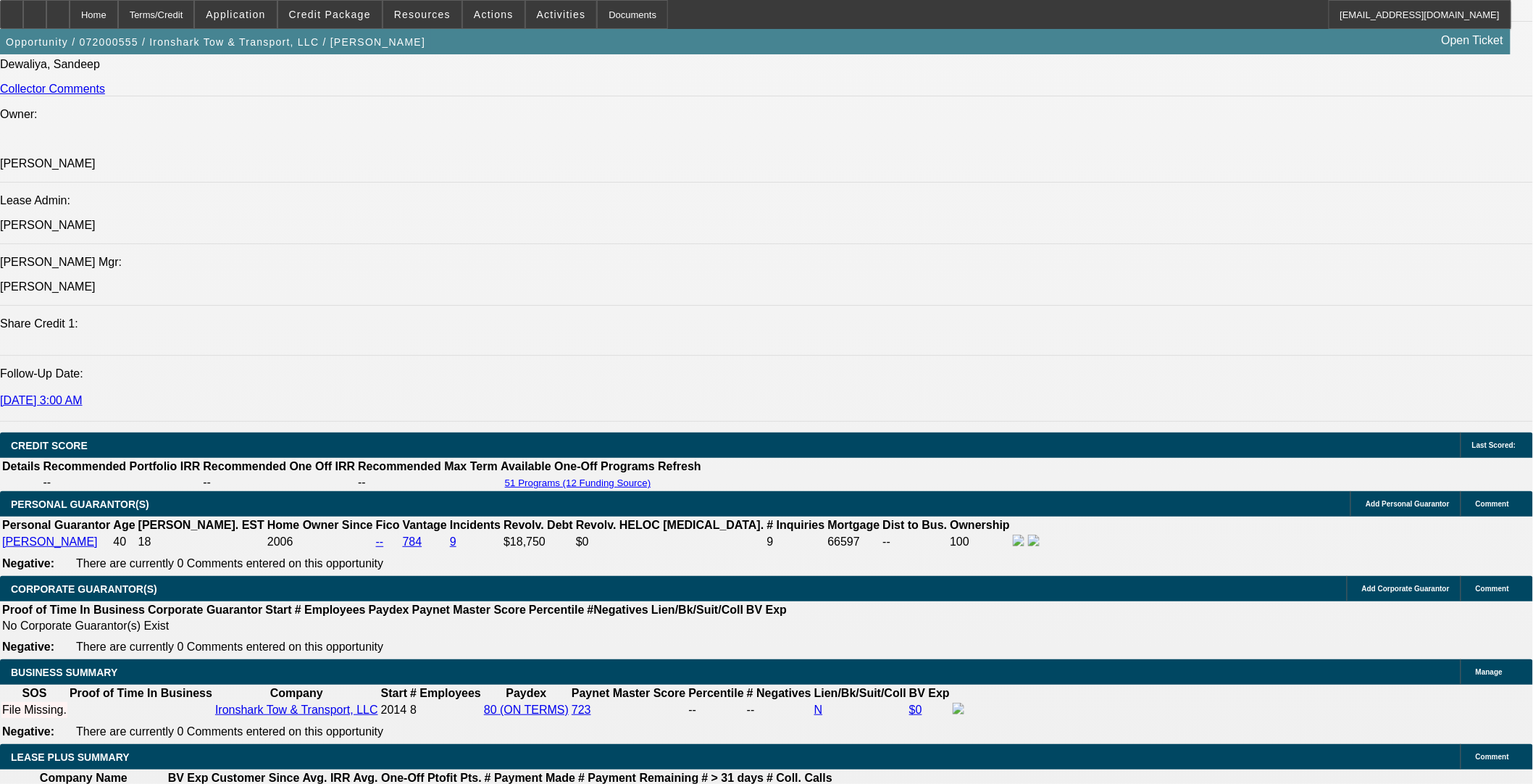
scroll to position [2254, 0]
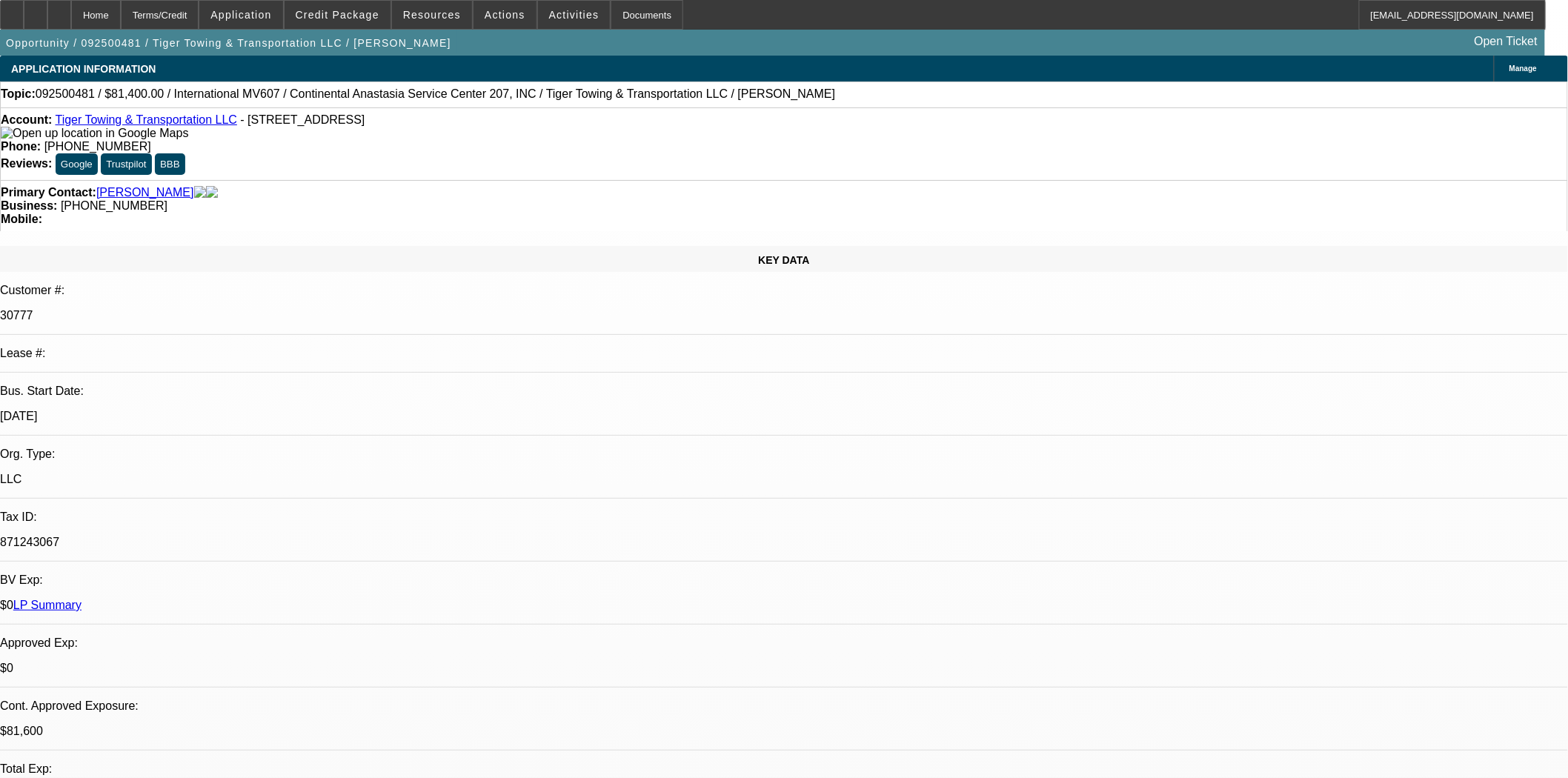
select select "0"
select select "2"
select select "0.1"
select select "4"
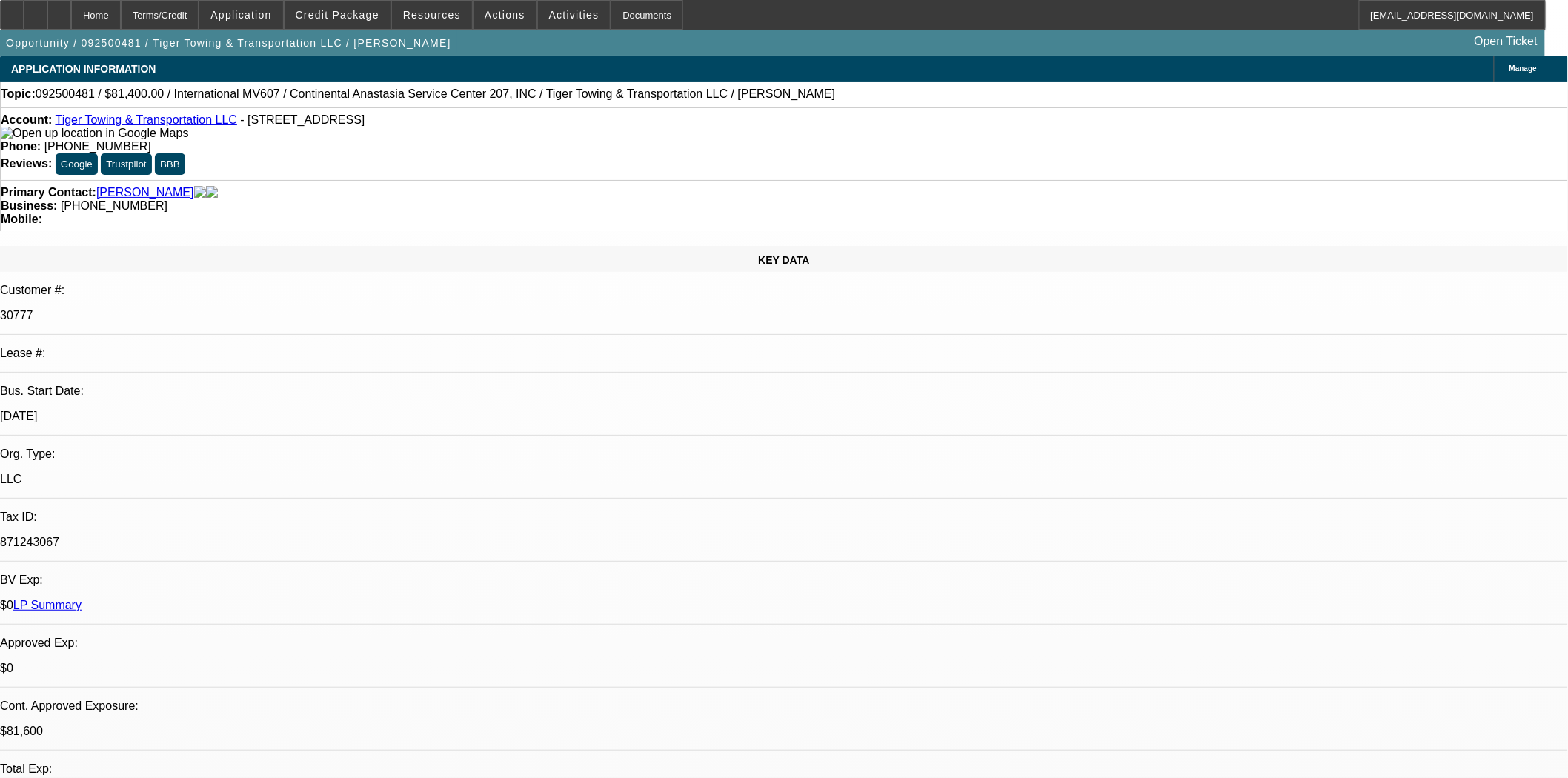
select select "0"
select select "2"
select select "0.1"
select select "4"
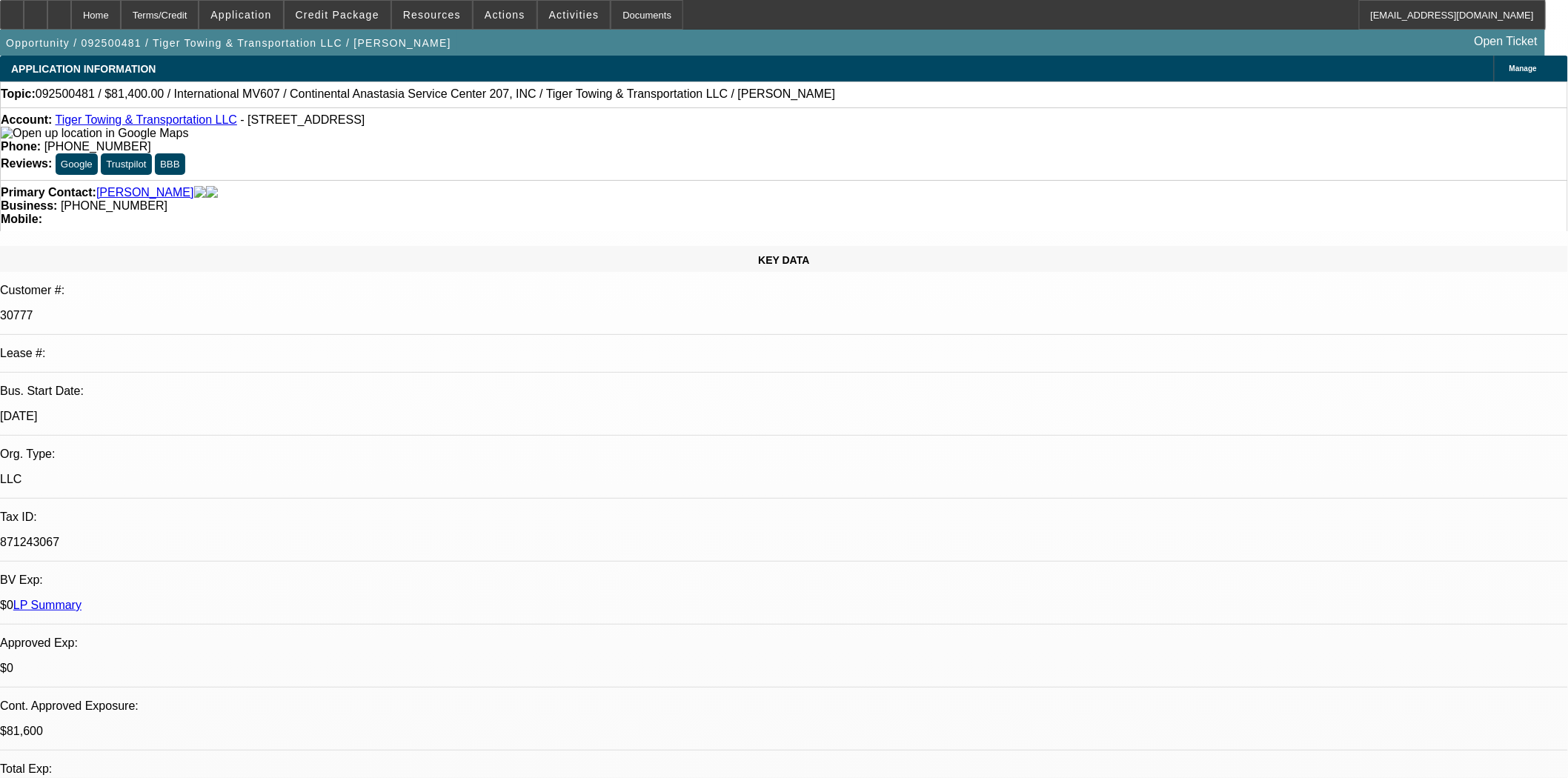
select select "0"
select select "2"
select select "0.1"
select select "4"
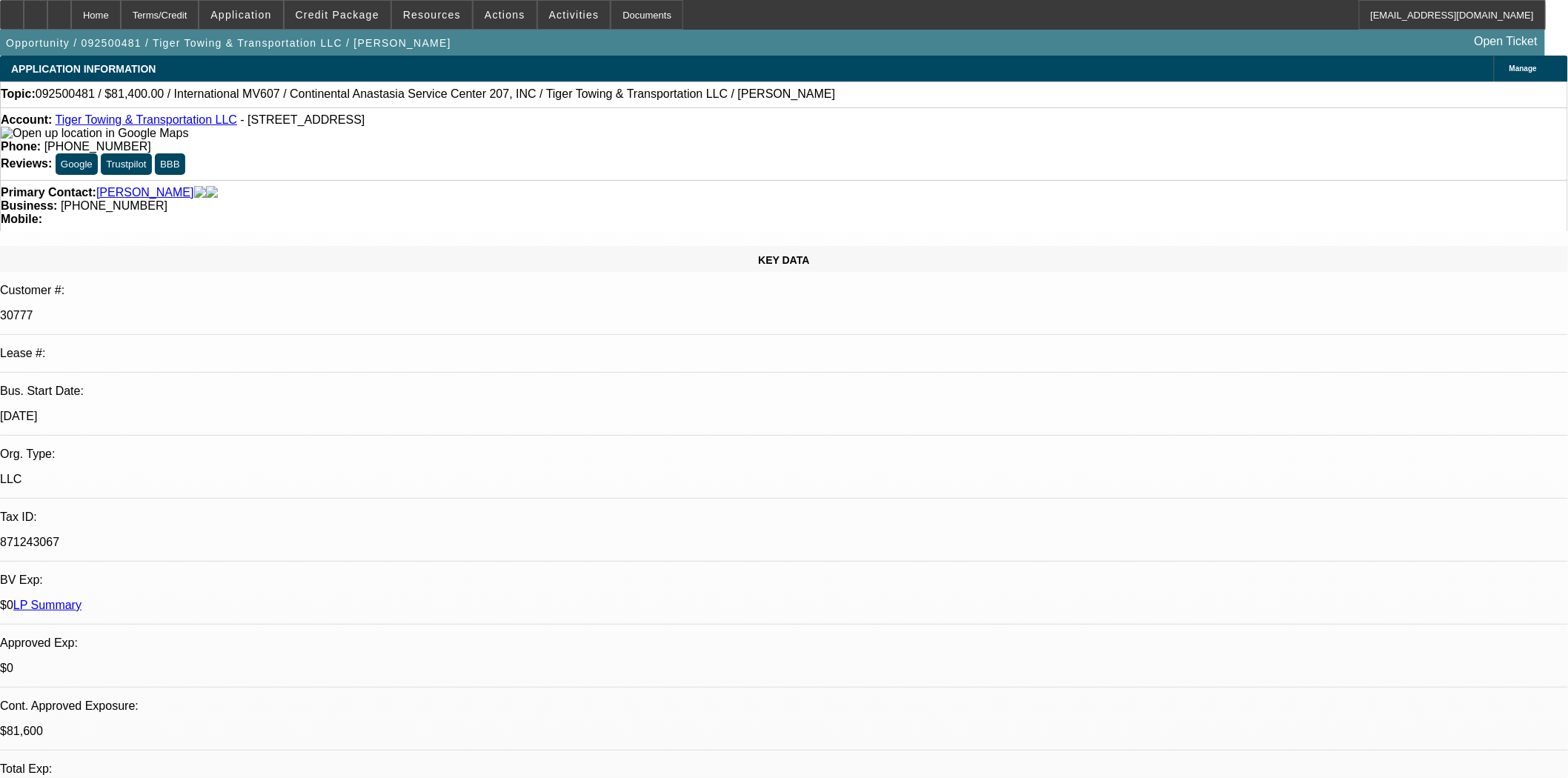
select select "0"
select select "2"
select select "0.1"
select select "4"
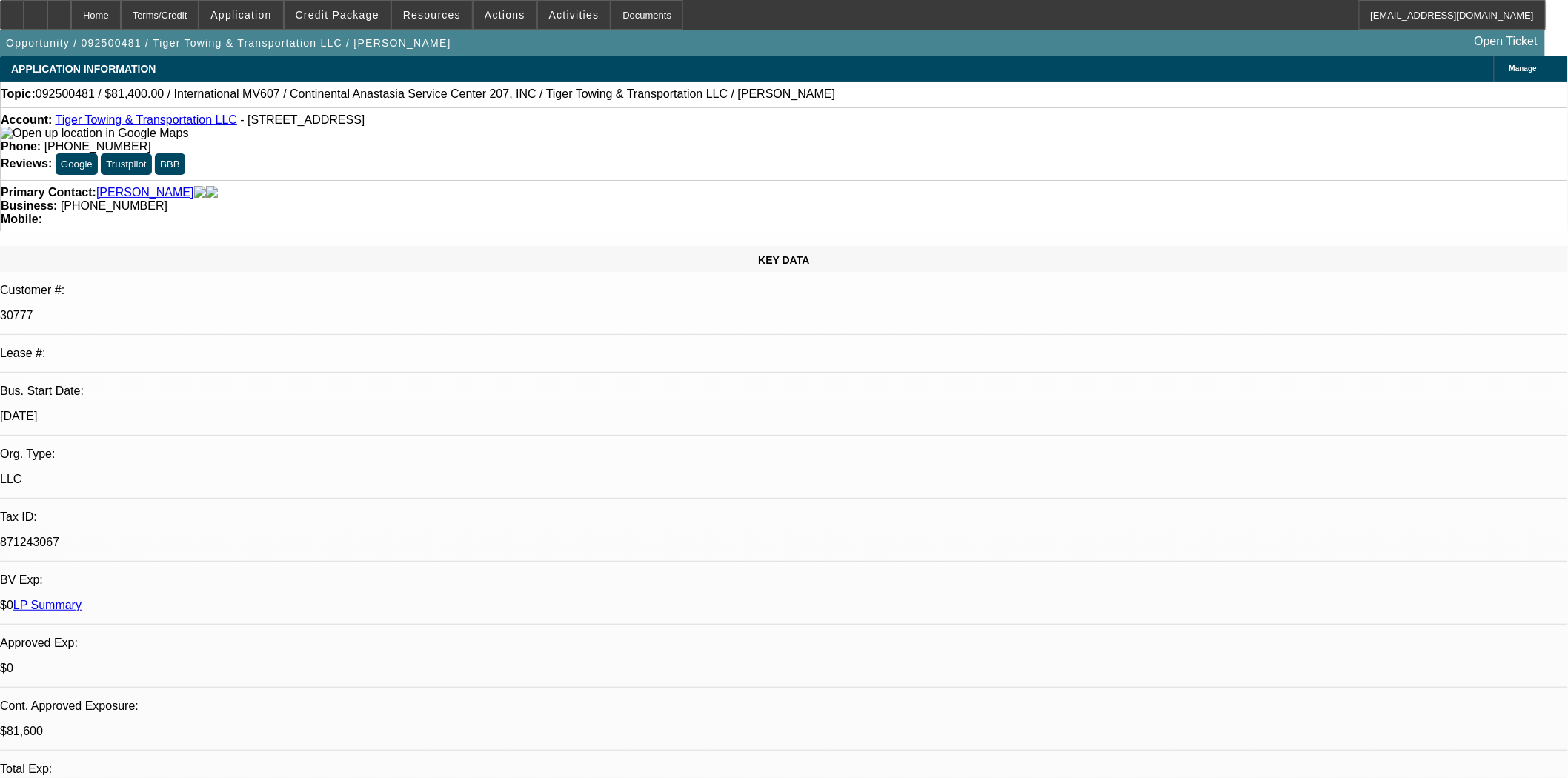
drag, startPoint x: 321, startPoint y: 125, endPoint x: 225, endPoint y: 127, distance: 96.0
click at [240, 126] on span "- [STREET_ADDRESS]" at bounding box center [302, 119] width 125 height 13
copy span "[STREET_ADDRESS]"
drag, startPoint x: 389, startPoint y: 122, endPoint x: 330, endPoint y: 127, distance: 59.2
click at [330, 126] on span "- [STREET_ADDRESS]" at bounding box center [302, 119] width 125 height 13
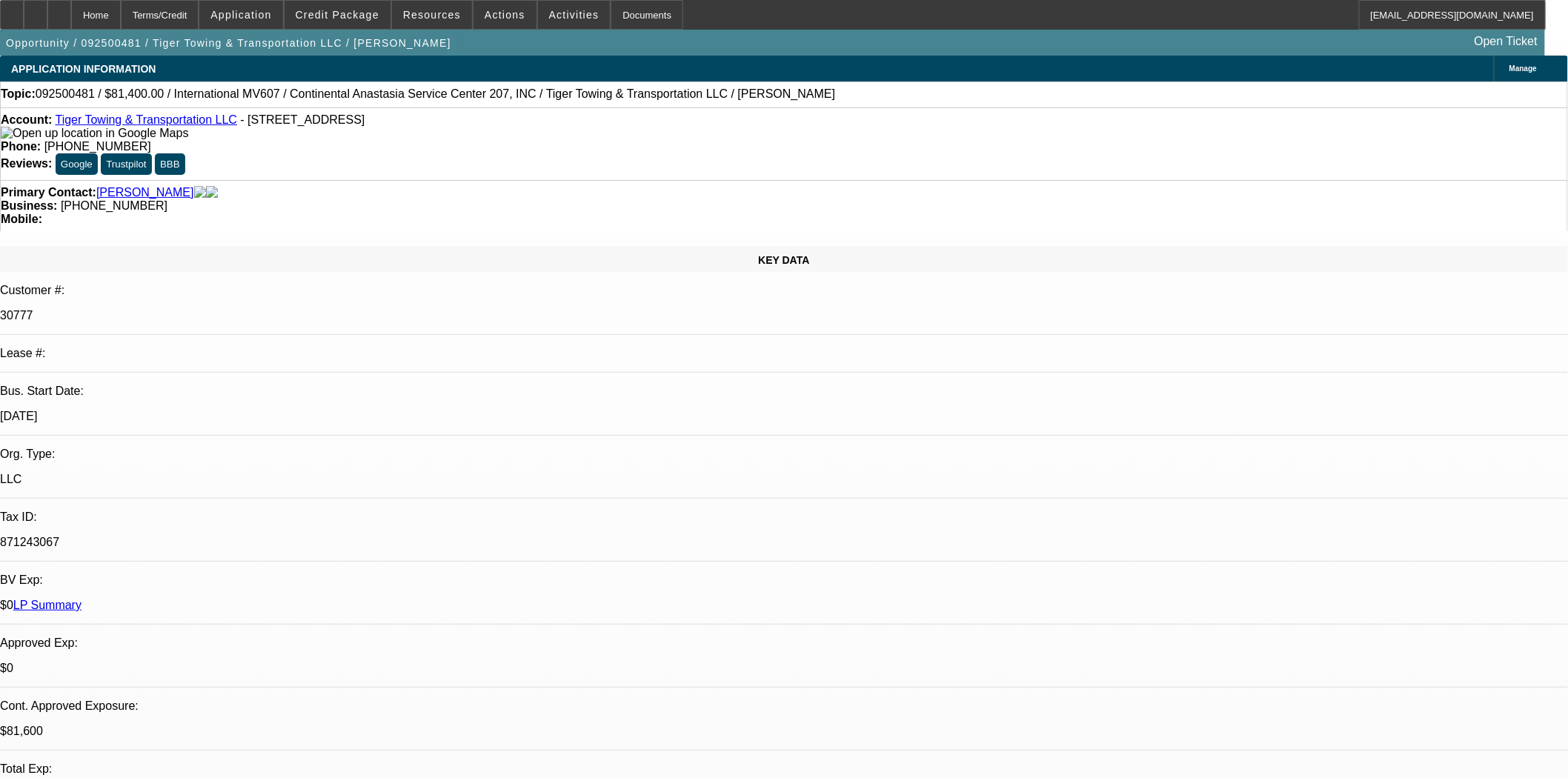
copy span "[GEOGRAPHIC_DATA], [GEOGRAPHIC_DATA]"
